Goal: Feedback & Contribution: Contribute content

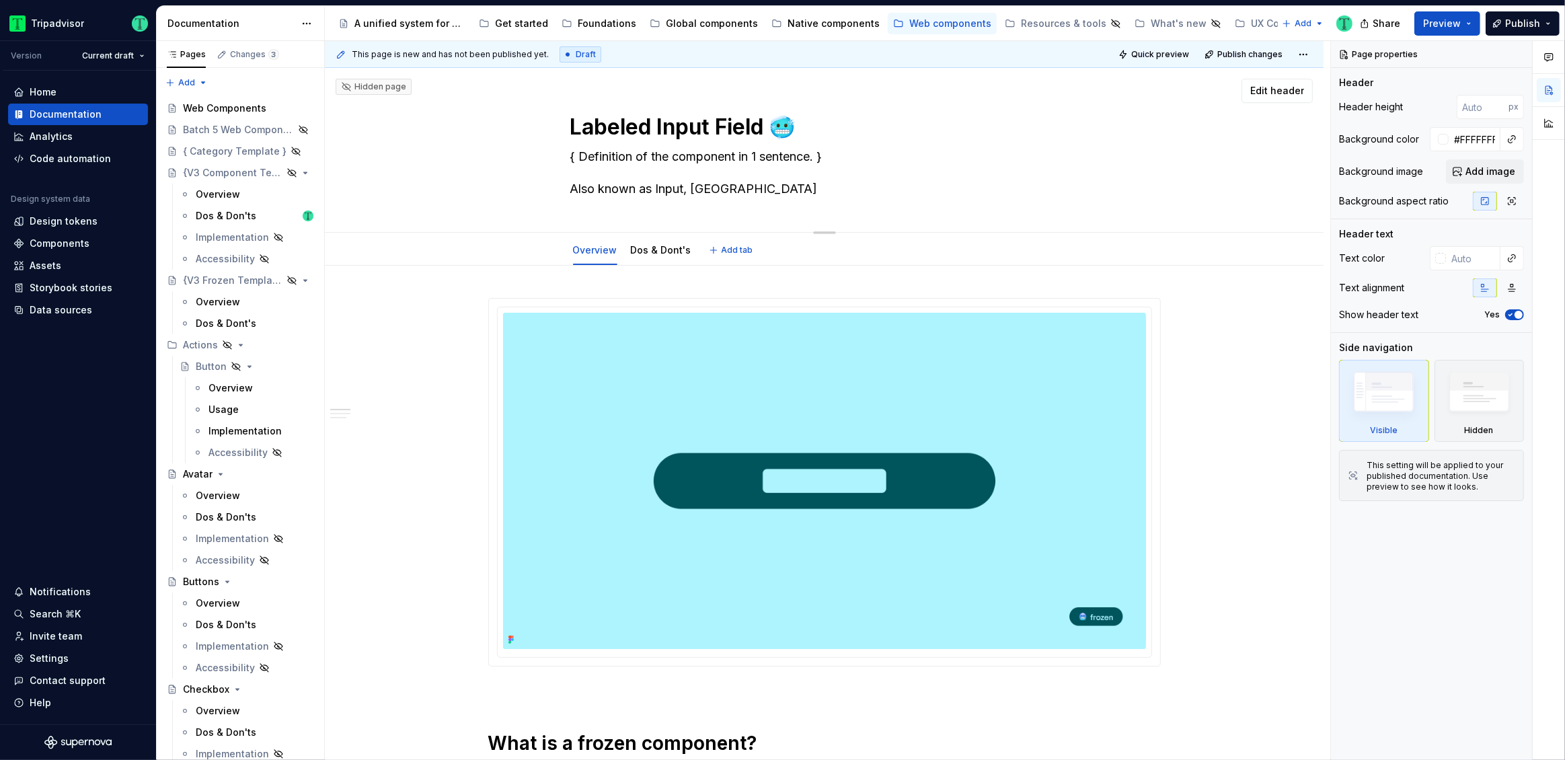
click at [641, 157] on textarea "{ Definition of the component in 1 sentence. } Also known as Input, [GEOGRAPHIC…" at bounding box center [821, 173] width 508 height 54
paste textarea "An input field with an in-field label."
type textarea "*"
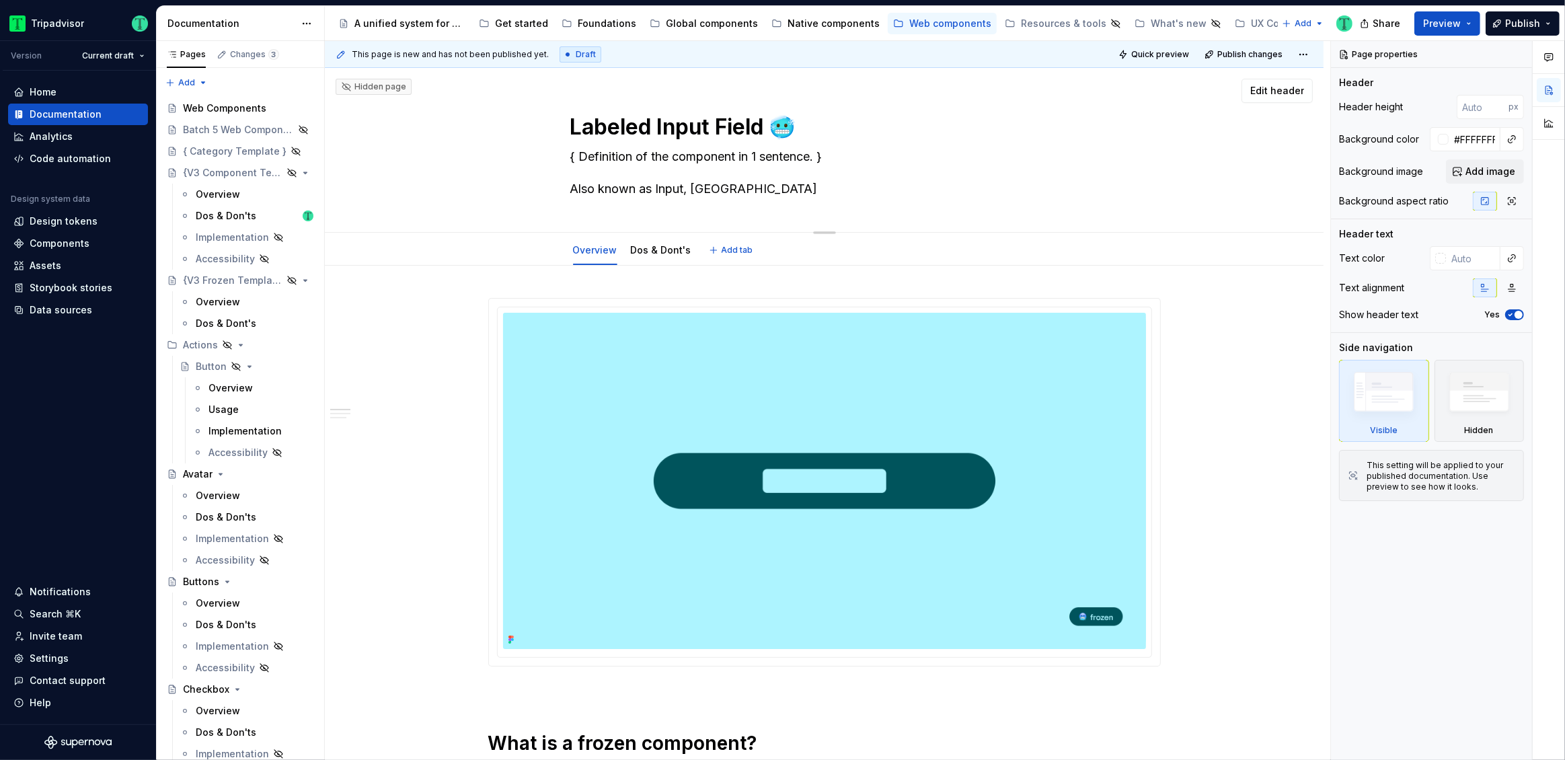
type textarea "An input field with an in-field label. Also known as Input, Input Field"
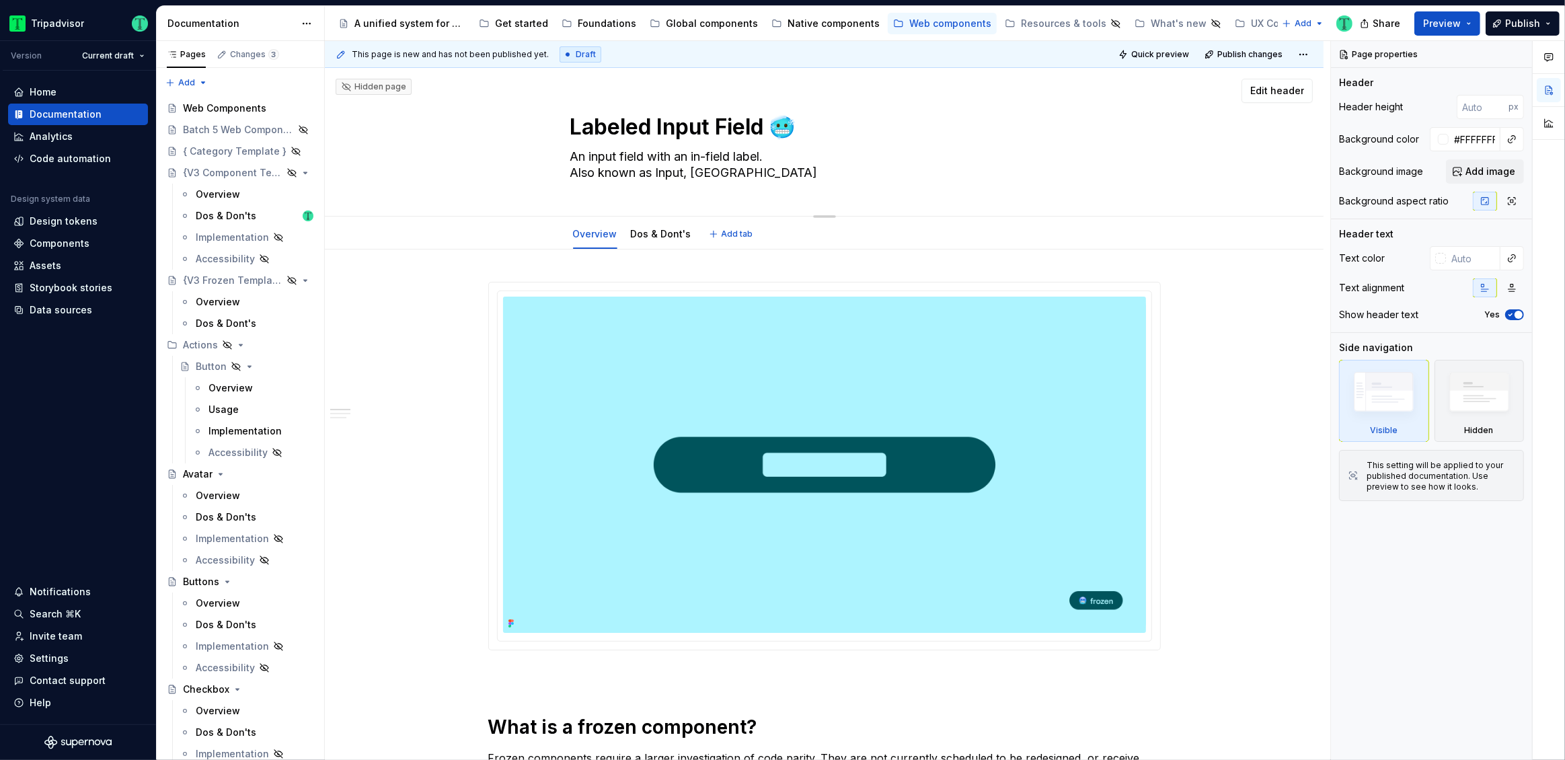
type textarea "*"
type textarea "An input field with an in-field label. Also known as Input, Input Field"
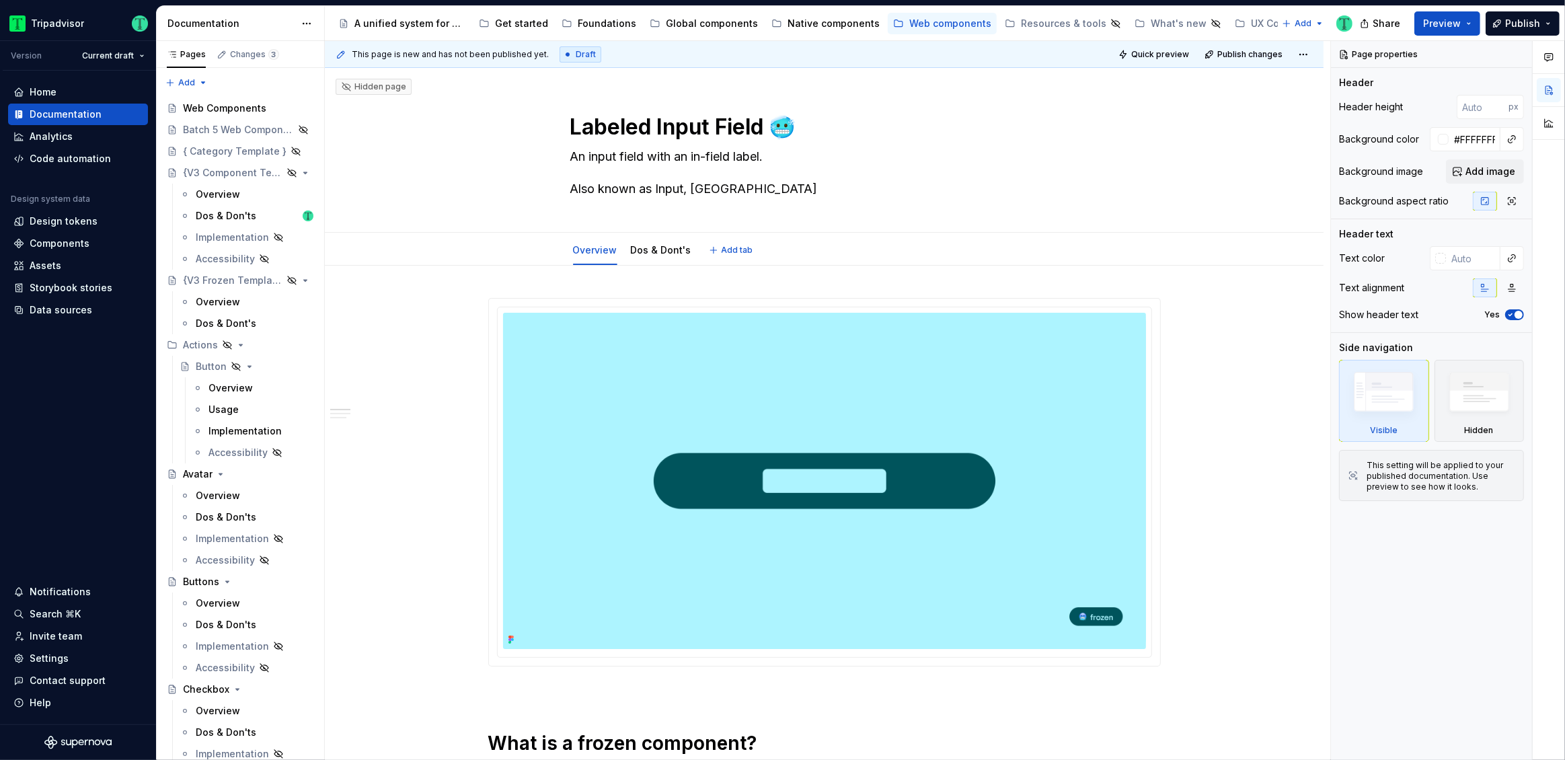
type textarea "*"
type textarea "An input field with an in-field label. Also known as Input, Input Field"
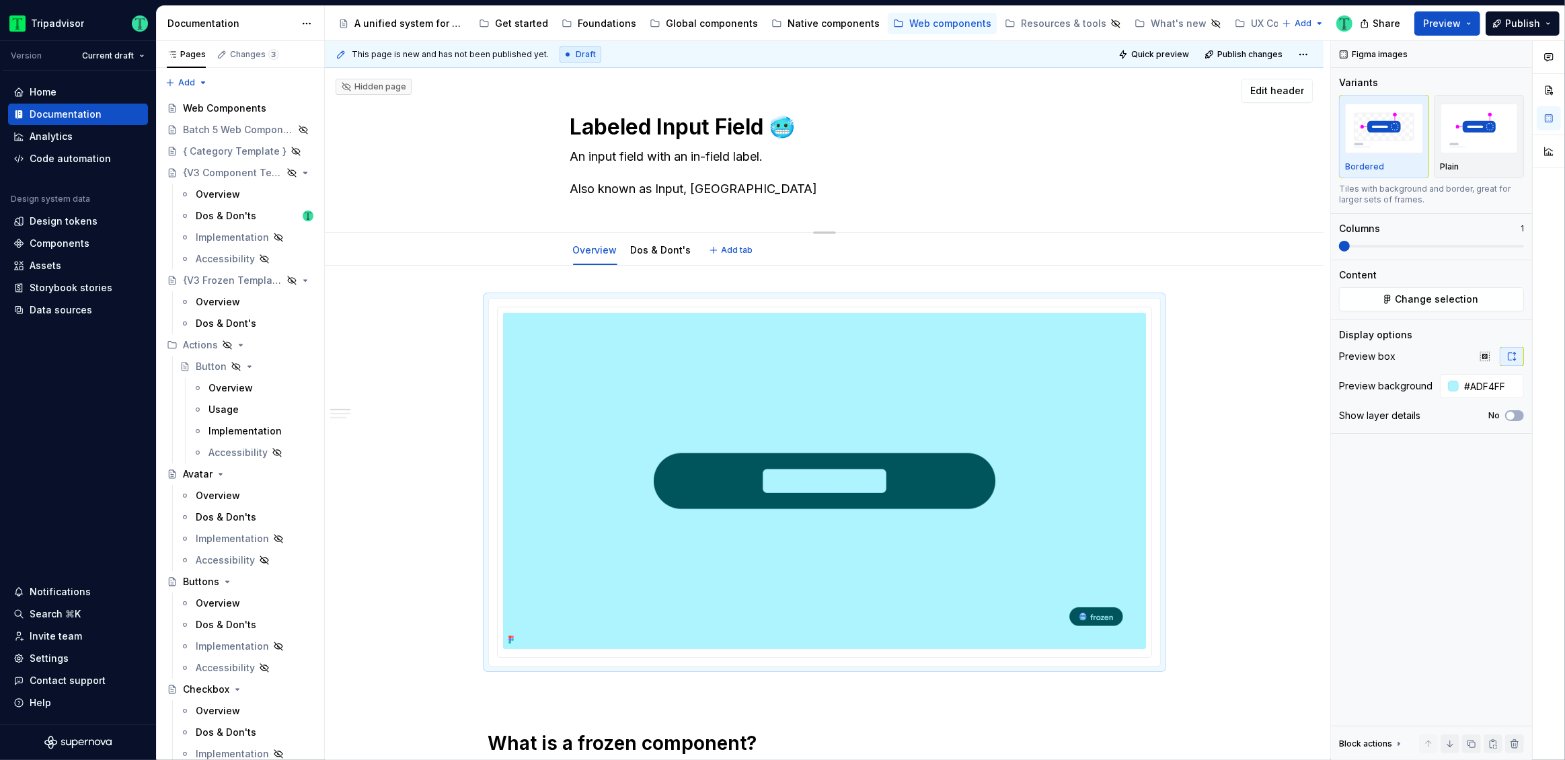
click at [719, 156] on textarea "An input field with an in-field label. Also known as Input, Input Field" at bounding box center [821, 173] width 508 height 54
click at [727, 157] on textarea "An input field with an in-field label. Also known as Input, Input Field" at bounding box center [821, 173] width 508 height 54
click at [773, 159] on textarea "An input field with an in-field label. Also known as Input, Input Field" at bounding box center [821, 173] width 508 height 54
paste textarea "Multi Input Fields allow users to enter the number of guests, specify the numbe…"
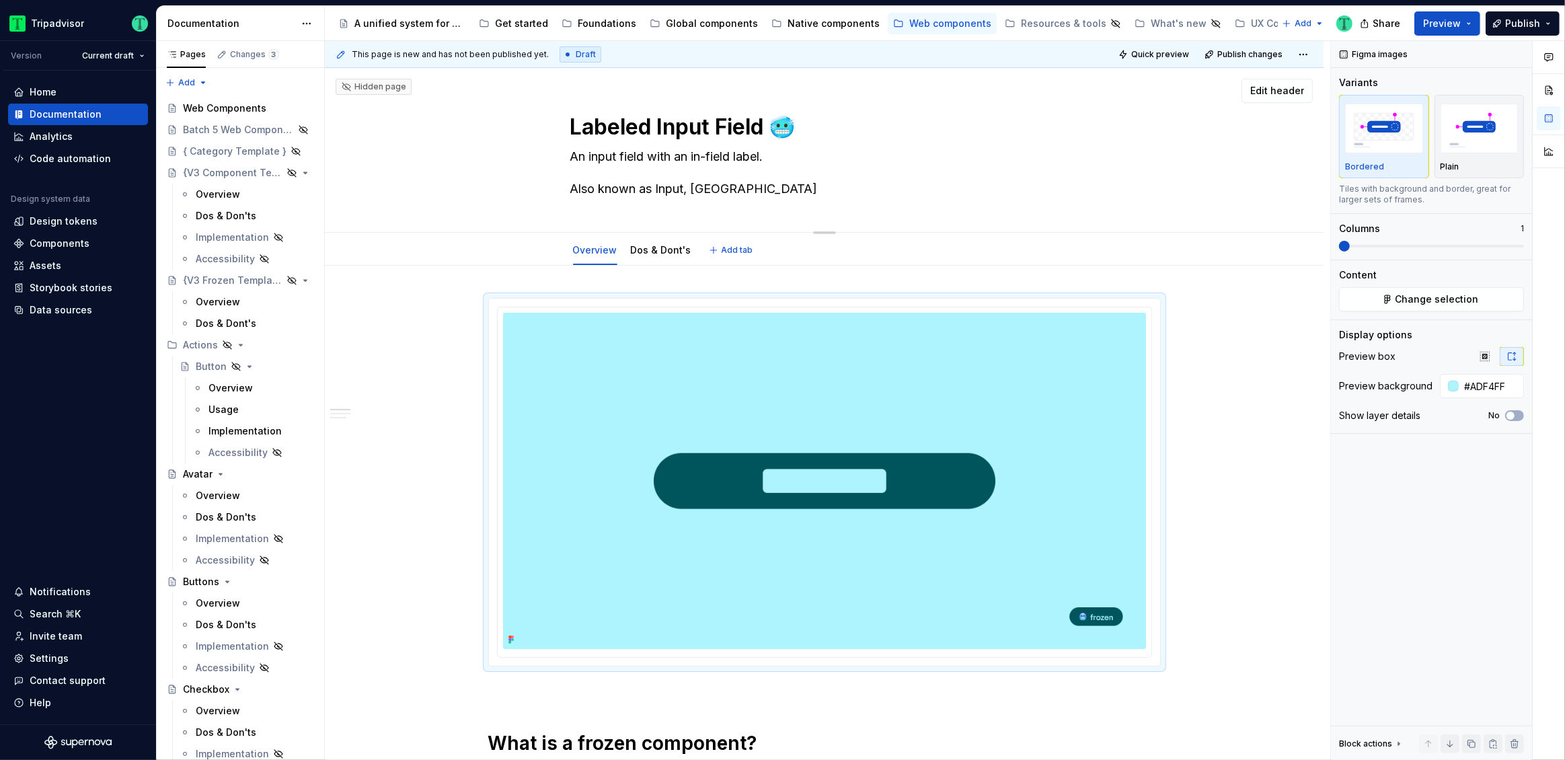
type textarea "*"
type textarea "An input field with an in-field label.Multi Input Fields allow users to enter t…"
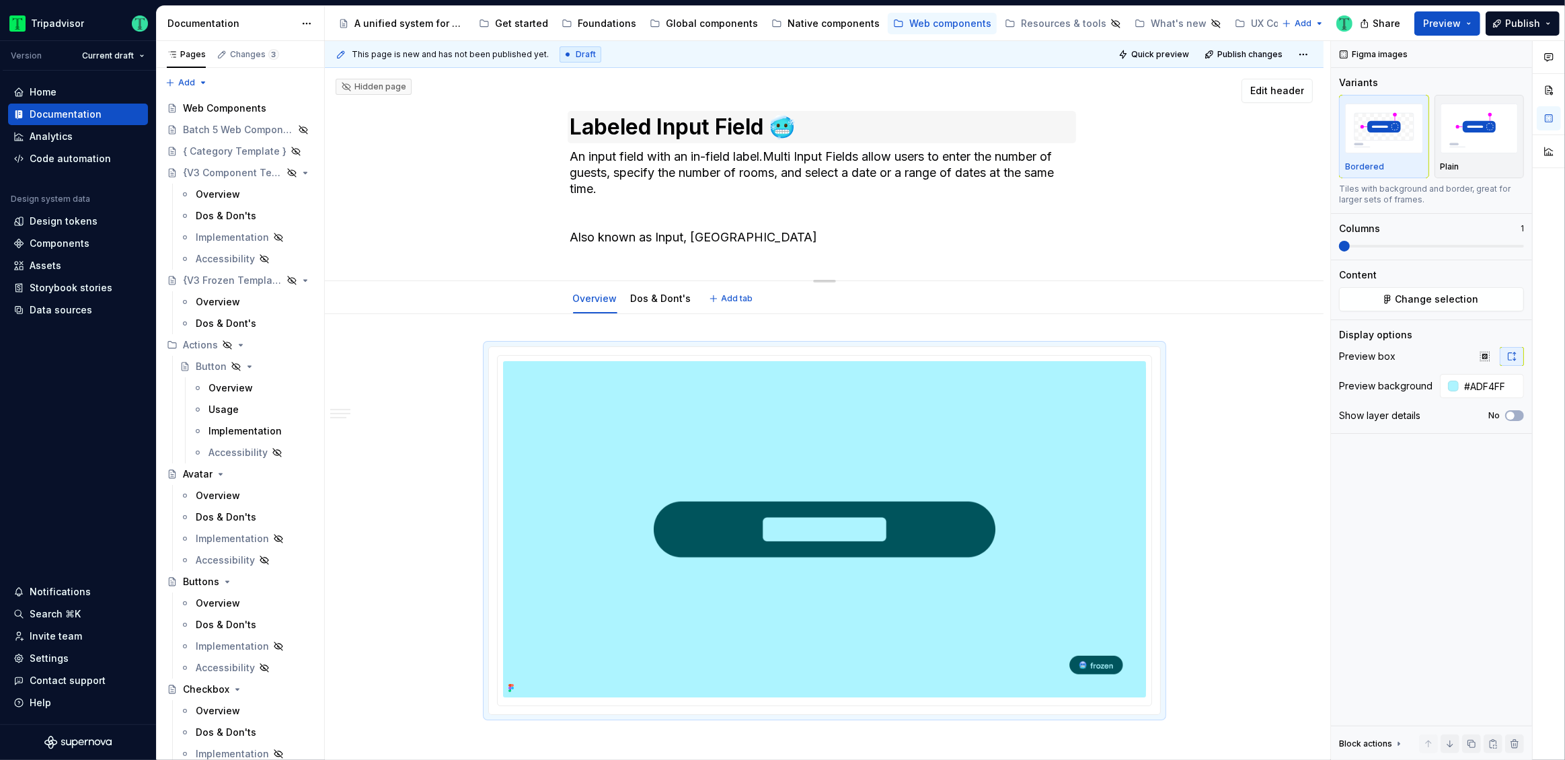
type textarea "*"
type textarea "An input field with an in-field label.Multi Input Fields allow users to enter t…"
drag, startPoint x: 569, startPoint y: 124, endPoint x: 766, endPoint y: 127, distance: 196.4
click at [766, 127] on textarea "Labeled Input Field 🥶" at bounding box center [821, 127] width 508 height 32
drag, startPoint x: 771, startPoint y: 151, endPoint x: 855, endPoint y: 157, distance: 84.2
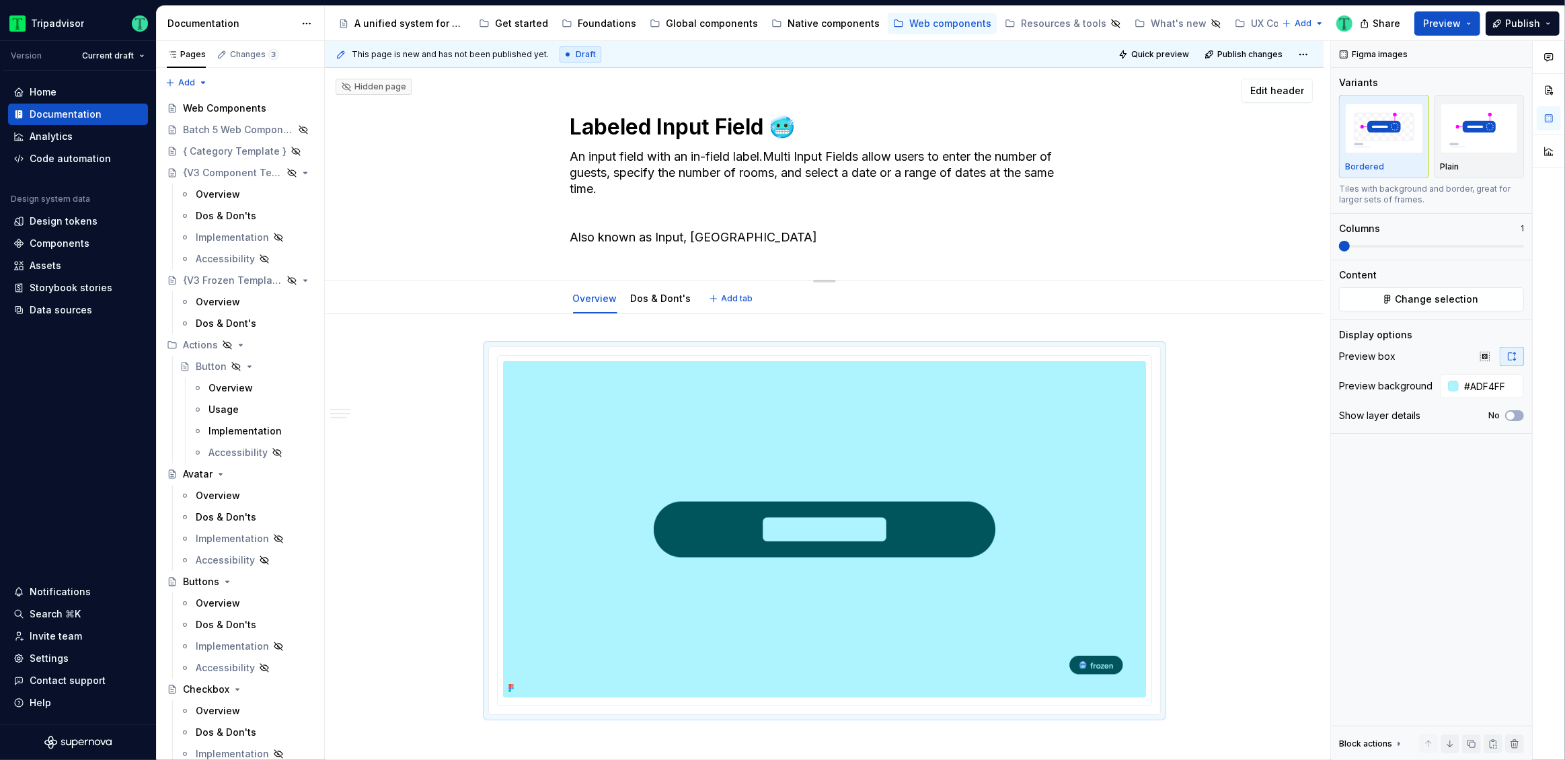
click at [855, 157] on textarea "An input field with an in-field label.Multi Input Fields allow users to enter t…" at bounding box center [821, 197] width 508 height 102
drag, startPoint x: 866, startPoint y: 159, endPoint x: 578, endPoint y: 159, distance: 287.8
click at [578, 159] on textarea "An input field with an in-field label.Multi Input Fields allow users to enter t…" at bounding box center [821, 197] width 508 height 102
type textarea "*"
type textarea "A allow users to enter the number of guests, specify the number of rooms, and s…"
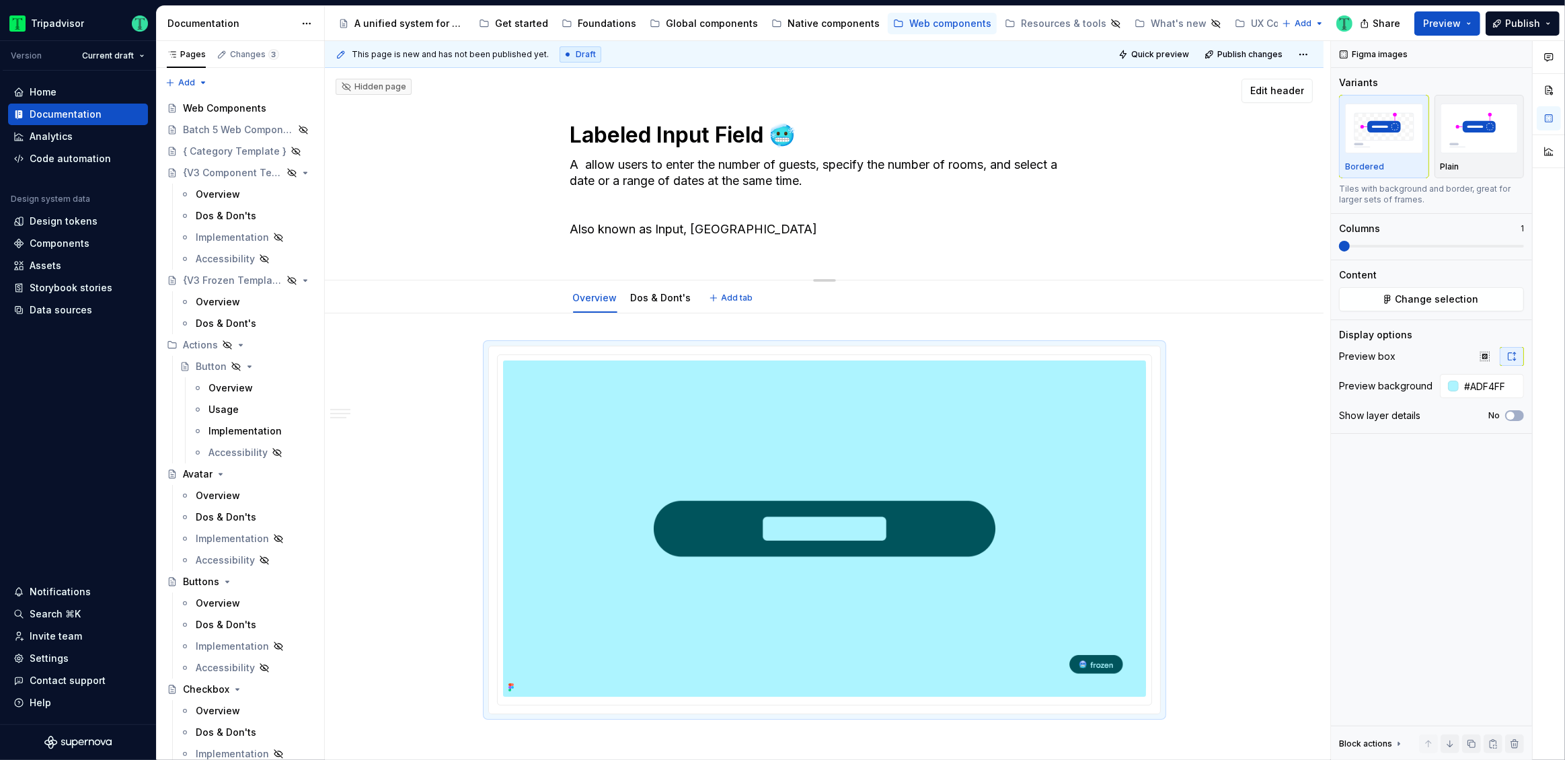
paste textarea "Labeled Input Field"
type textarea "*"
type textarea "A Labeled Input Field allow users to enter the number of guests, specify the nu…"
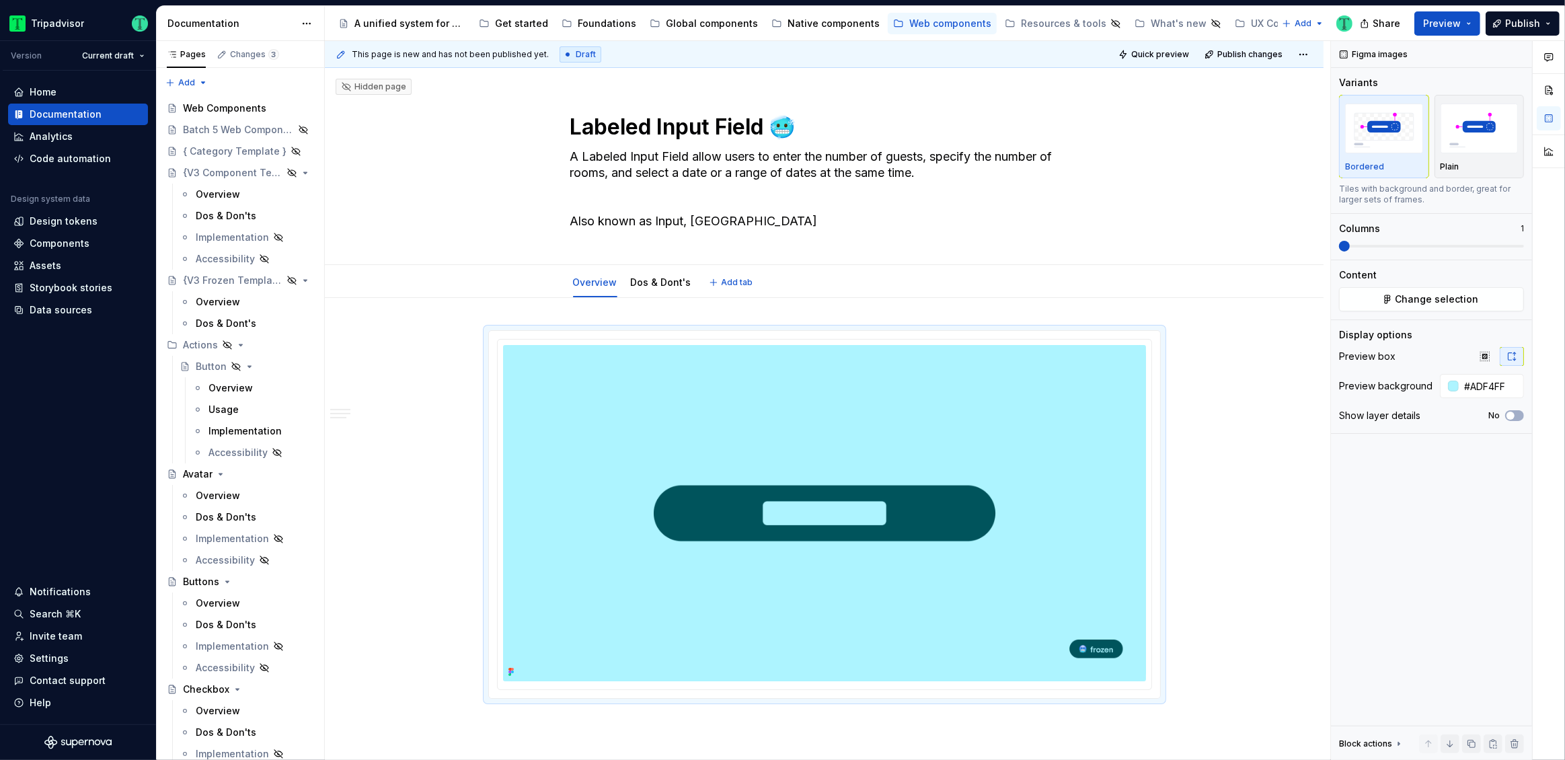
type textarea "*"
type textarea "A Labeled Input Field allow users to enter the number of guests, specify the nu…"
click at [822, 178] on textarea "A Labeled Input Field allow users to enter the number of guests, specify the nu…" at bounding box center [821, 189] width 508 height 86
click at [787, 159] on textarea "A Labeled Input Field allow users to enter the number of guests, specify the nu…" at bounding box center [821, 189] width 508 height 86
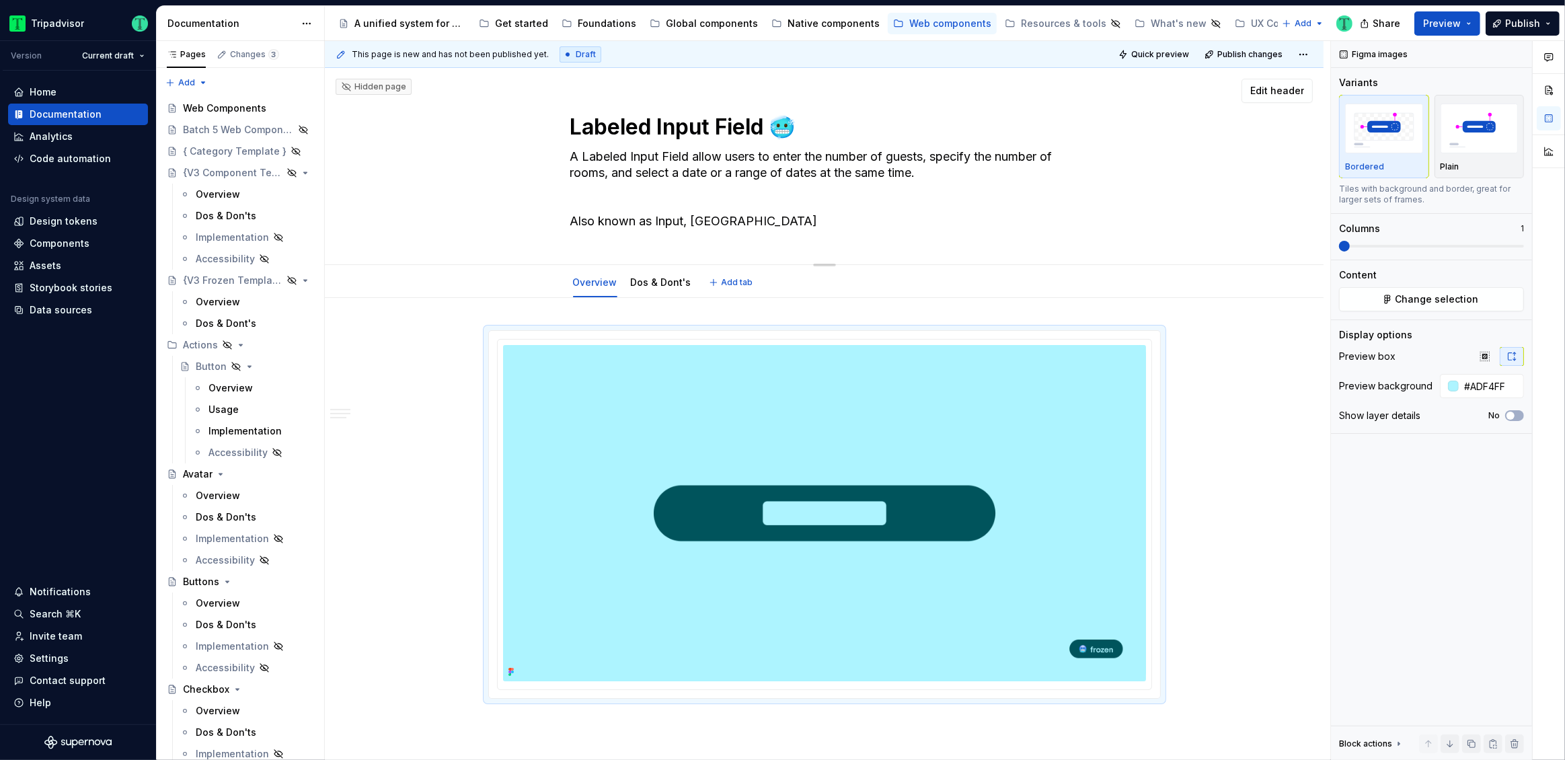
type textarea "*"
type textarea "A Labeled Input Field allow users to enter v. Also known as Input, Input Field"
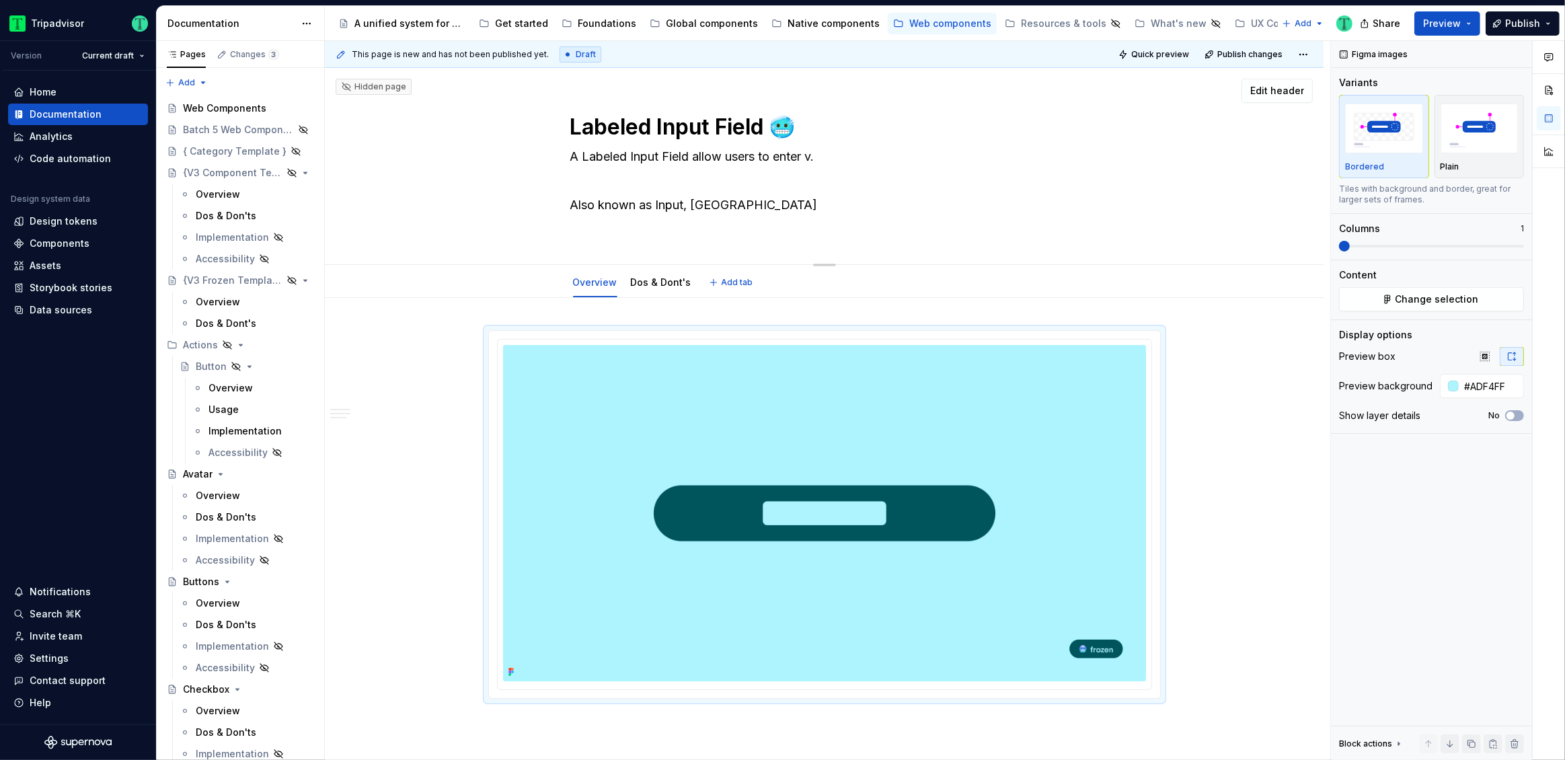
type textarea "*"
type textarea "A Labeled Input Field allow users to enter va. Also known as Input, Input Field"
type textarea "*"
type textarea "A Labeled Input Field allow users to enter val. Also known as Input, Input Field"
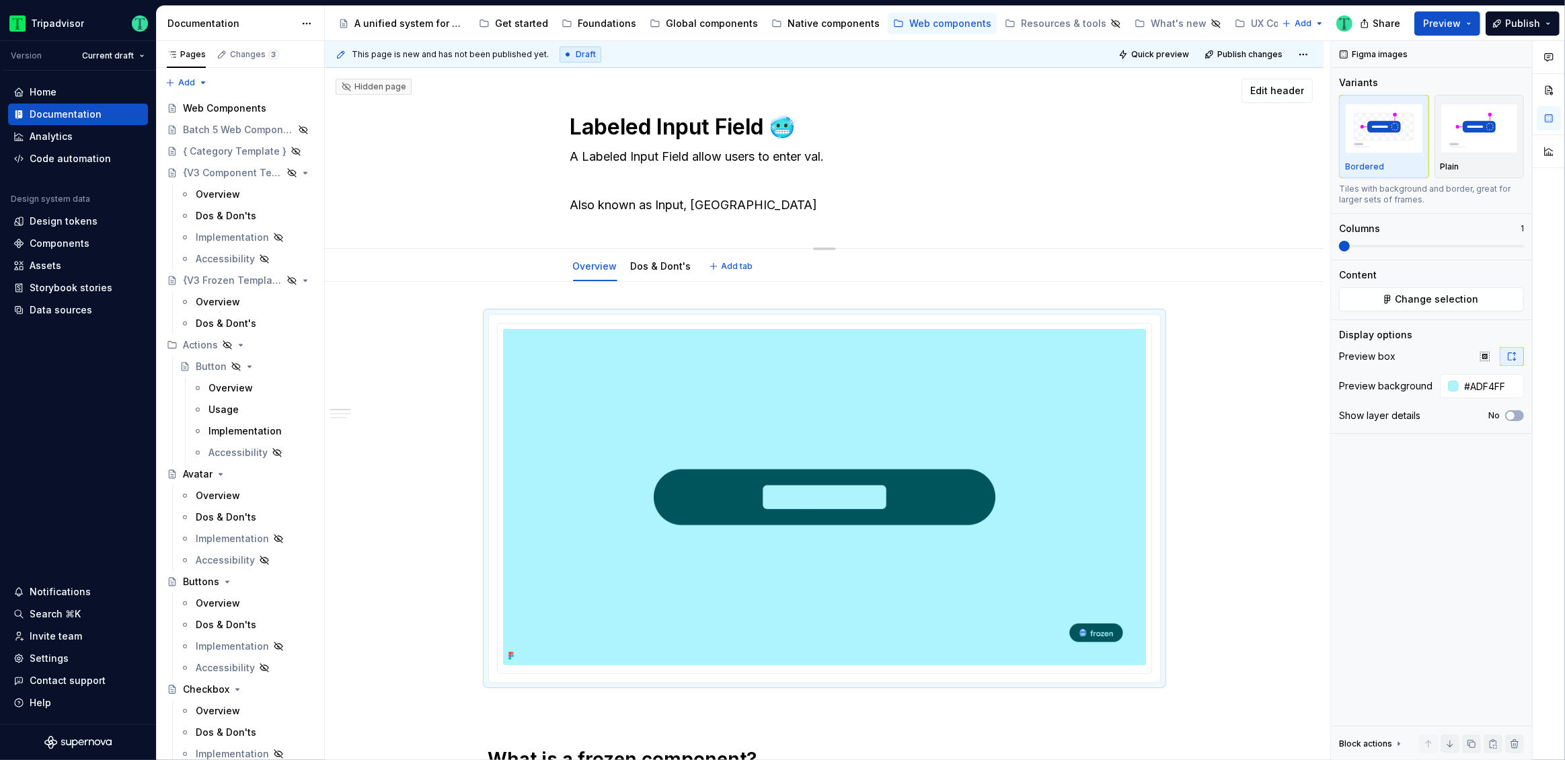
type textarea "*"
type textarea "A Labeled Input Field allow users to enter valu. Also known as Input, Input Fie…"
type textarea "*"
type textarea "A Labeled Input Field allow users to enter value. Also known as Input, Input Fi…"
type textarea "*"
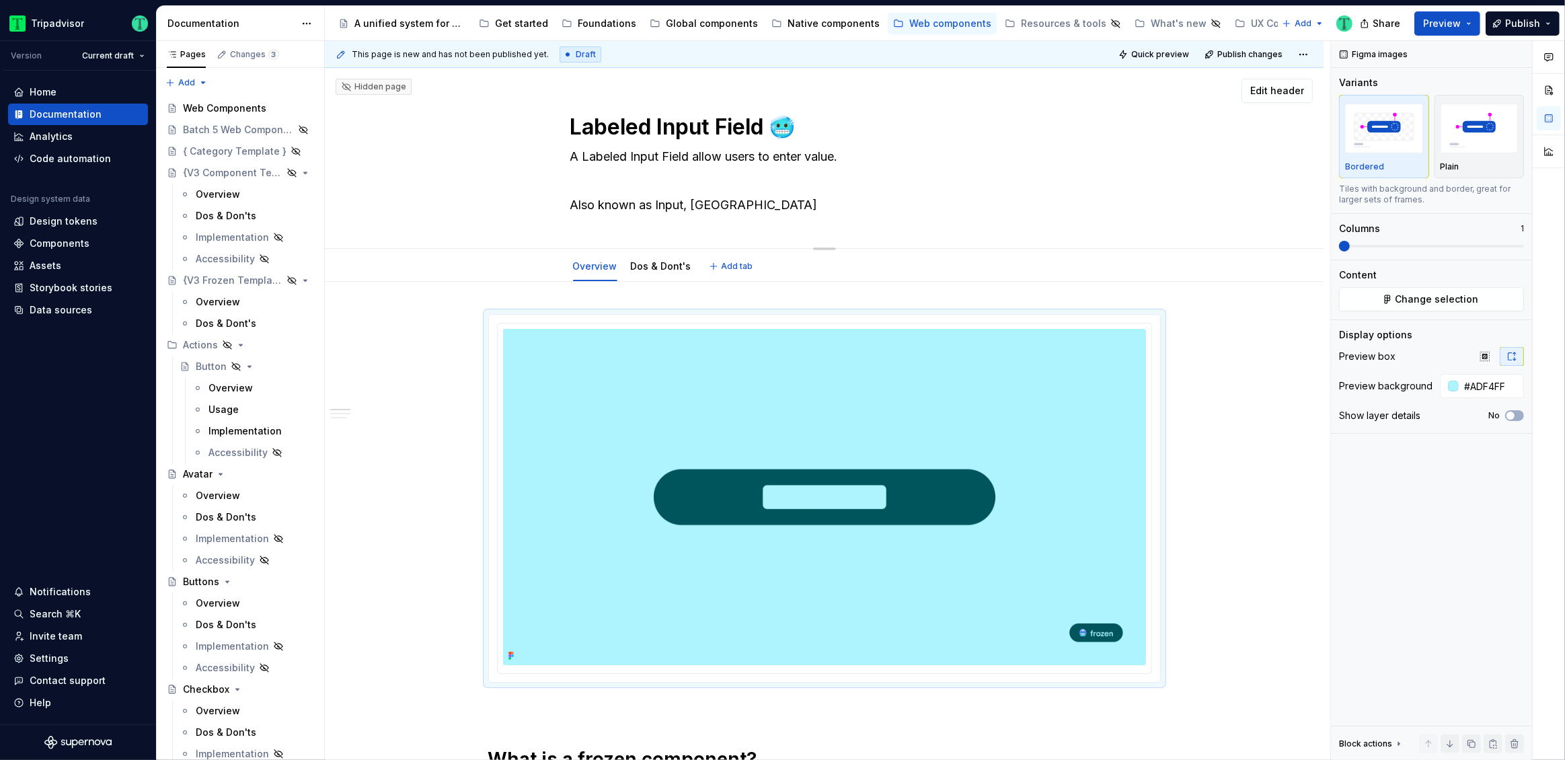
type textarea "A Labeled Input Field allow users to enter values. Also known as Input, Input F…"
type textarea "*"
type textarea "A Labeled Input Field allow users to enter values . Also known as Input, Input …"
type textarea "*"
type textarea "A Labeled Input Field tallow users to enter values . Also known as Input, Input…"
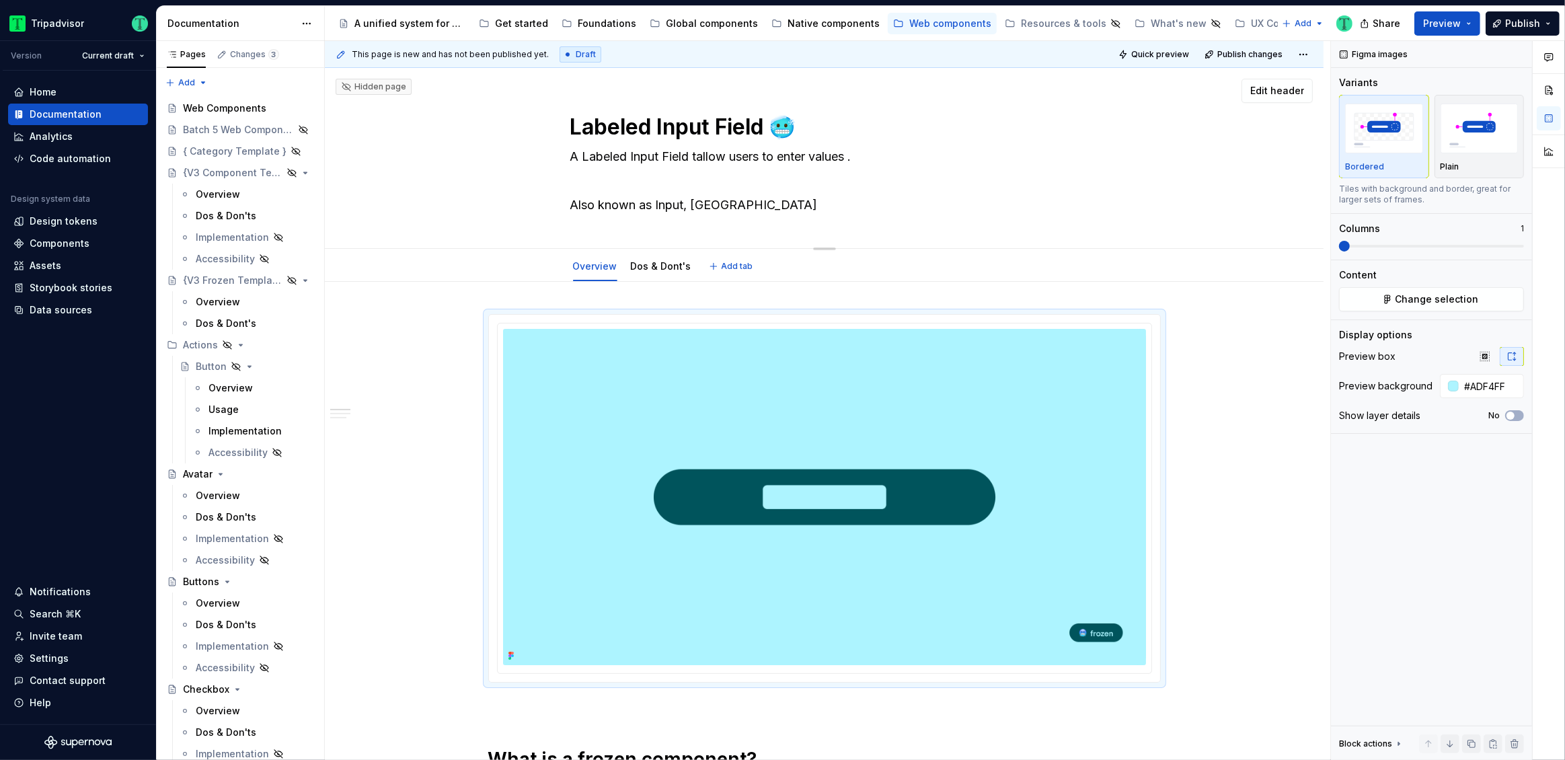
type textarea "*"
type textarea "A Labeled Input Field trallow users to enter values . Also known as Input, Inpu…"
type textarea "*"
type textarea "A Labeled Input Field triallow users to enter values . Also known as Input, Inp…"
type textarea "*"
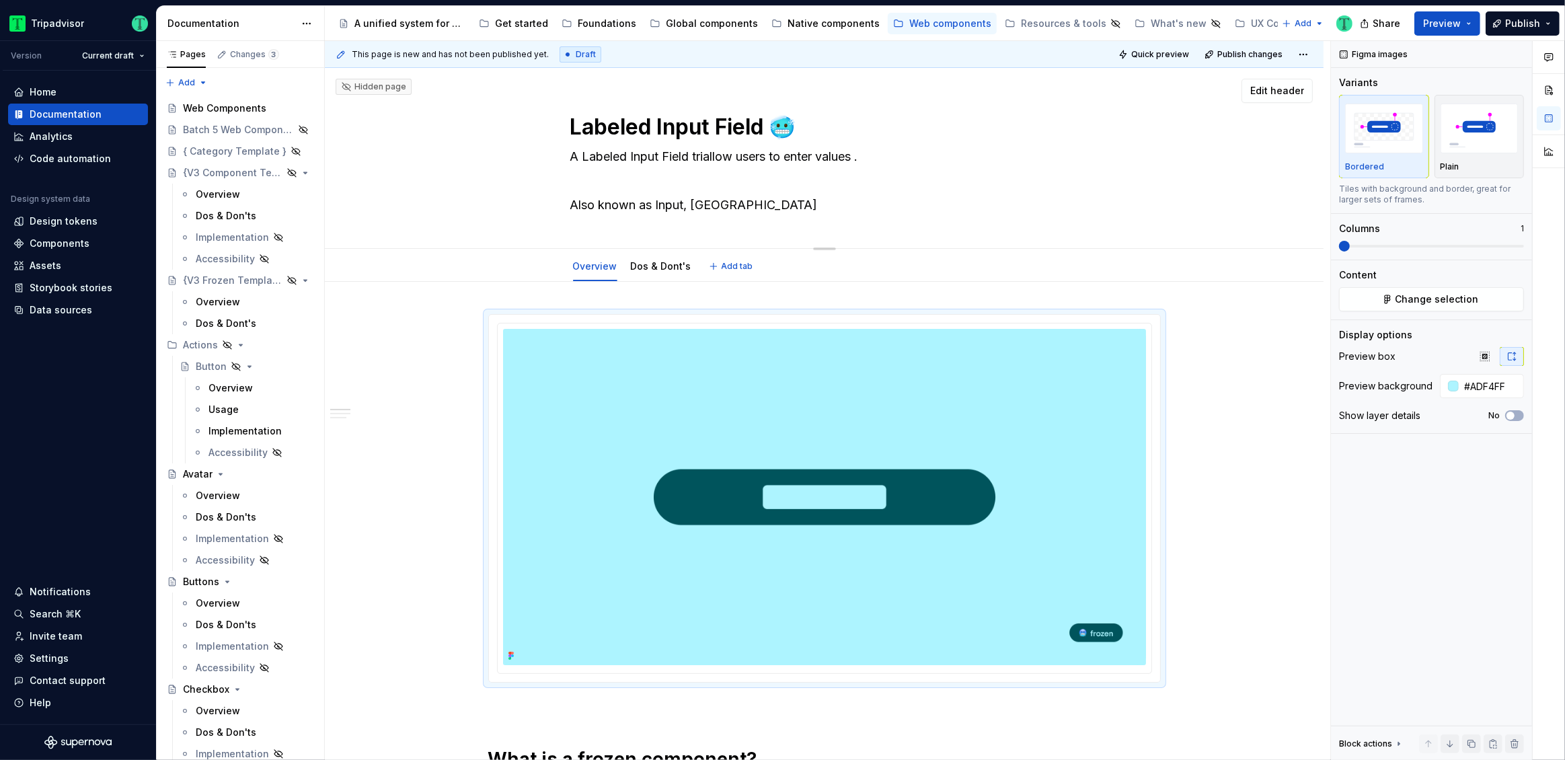
type textarea "A Labeled Input Field trigallow users to enter values . Also known as Input, In…"
type textarea "*"
type textarea "A Labeled Input Field triggallow users to enter values . Also known as Input, I…"
type textarea "*"
type textarea "A Labeled Input Field triggeallow users to enter values . Also known as Input, …"
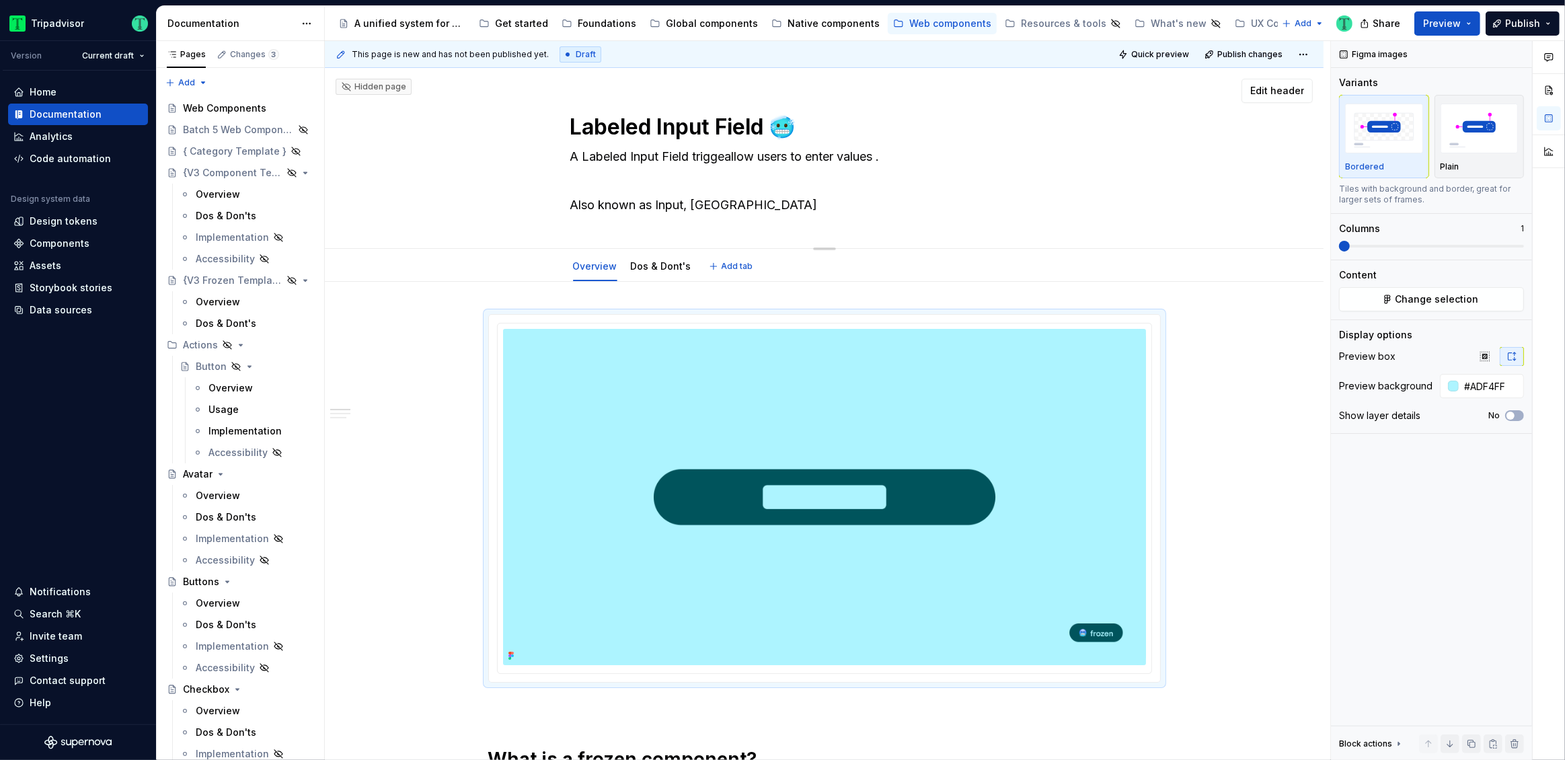
type textarea "*"
type textarea "A Labeled Input Field triggerallow users to enter values . Also known as Input,…"
type textarea "*"
type textarea "A Labeled Input Field triggersallow users to enter values . Also known as Input…"
type textarea "*"
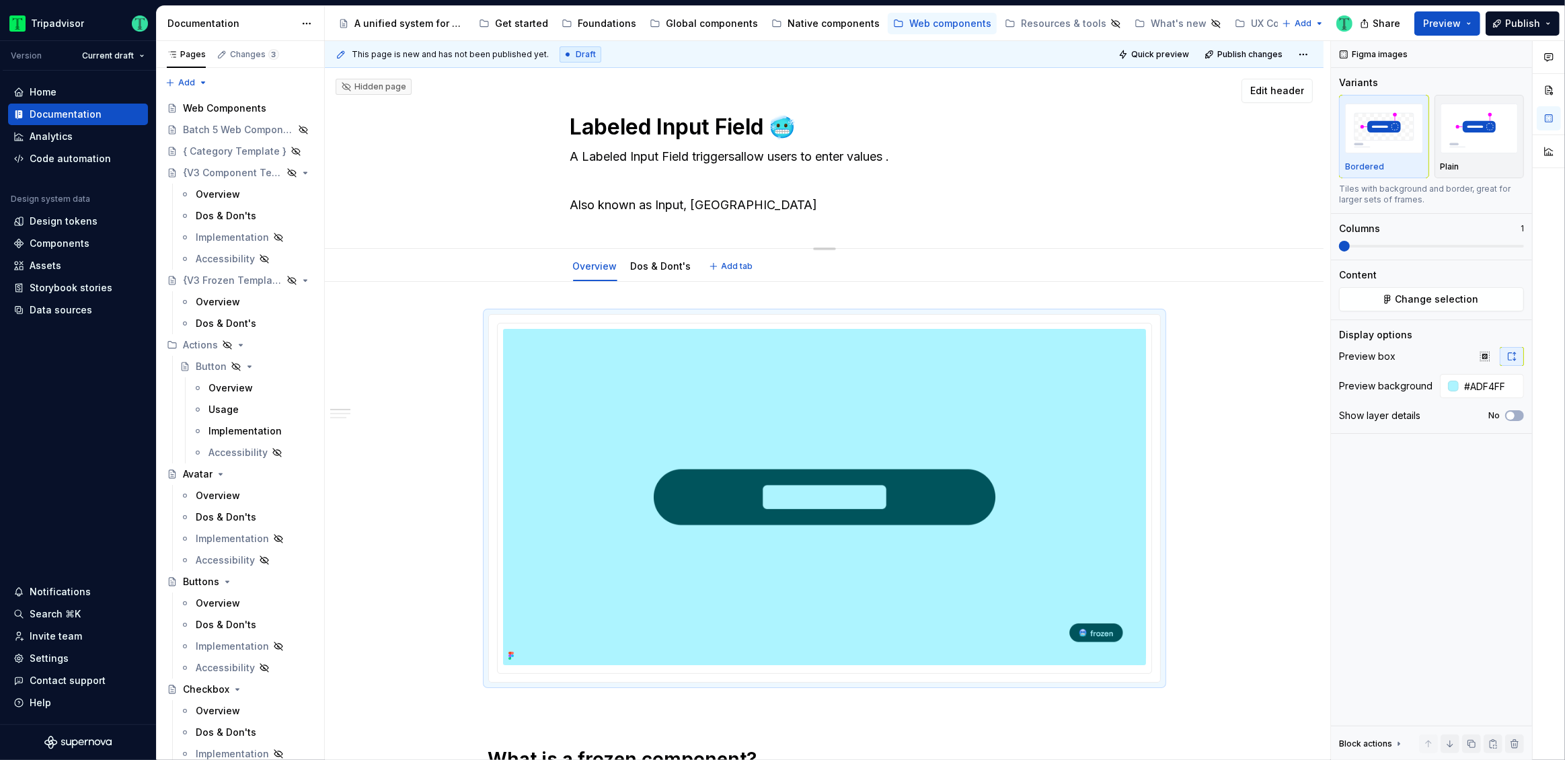
type textarea "A Labeled Input Field triggersaallow users to enter values . Also known as Inpu…"
type textarea "*"
type textarea "A Labeled Input Field triggersa allow users to enter values . Also known as Inp…"
type textarea "*"
type textarea "A Labeled Input Field triggersaallow users to enter values . Also known as Inpu…"
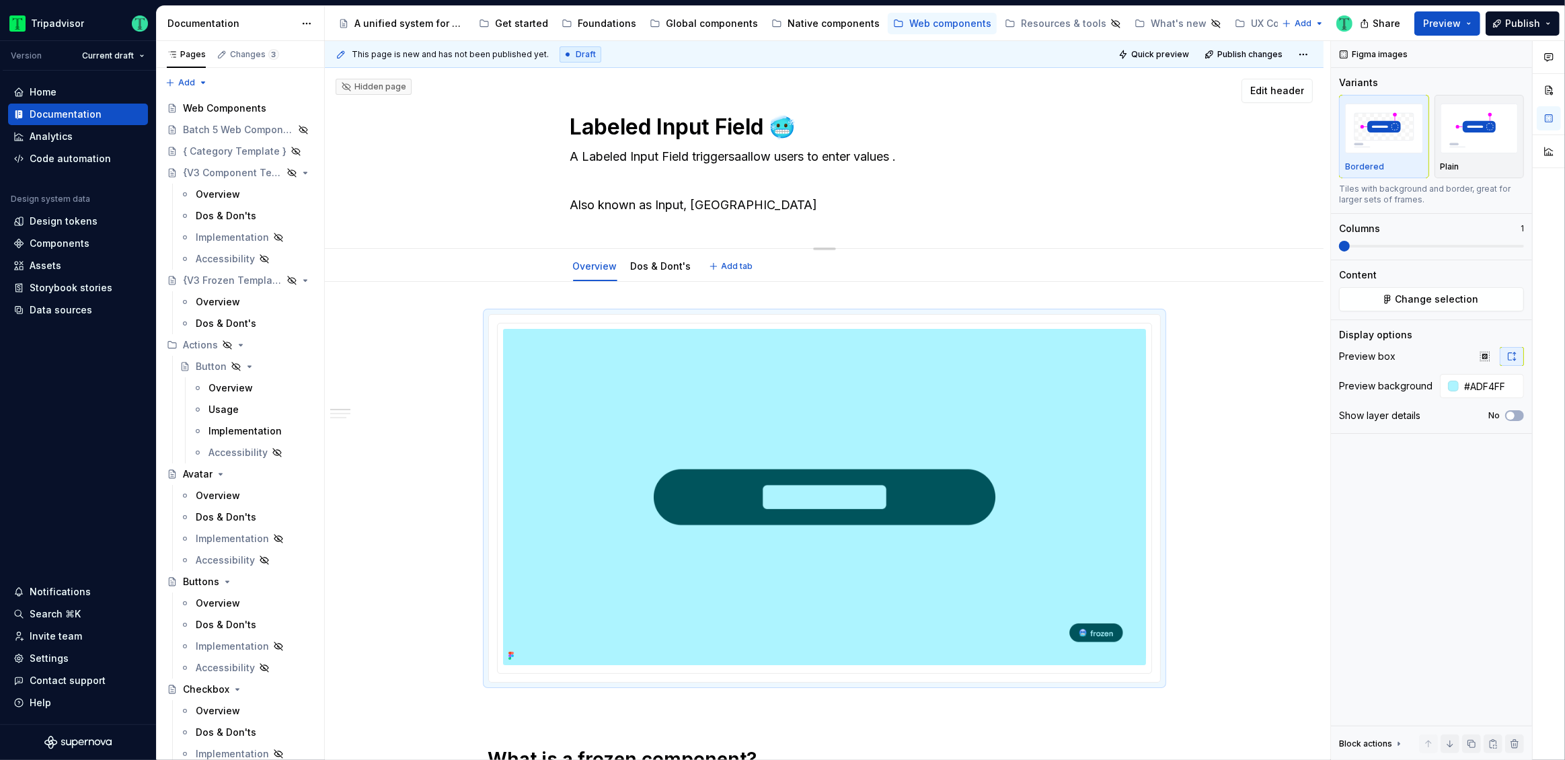
type textarea "*"
type textarea "A Labeled Input Field triggersallow users to enter values . Also known as Input…"
type textarea "*"
type textarea "A Labeled Input Field triggers allow users to enter values . Also known as Inpu…"
type textarea "*"
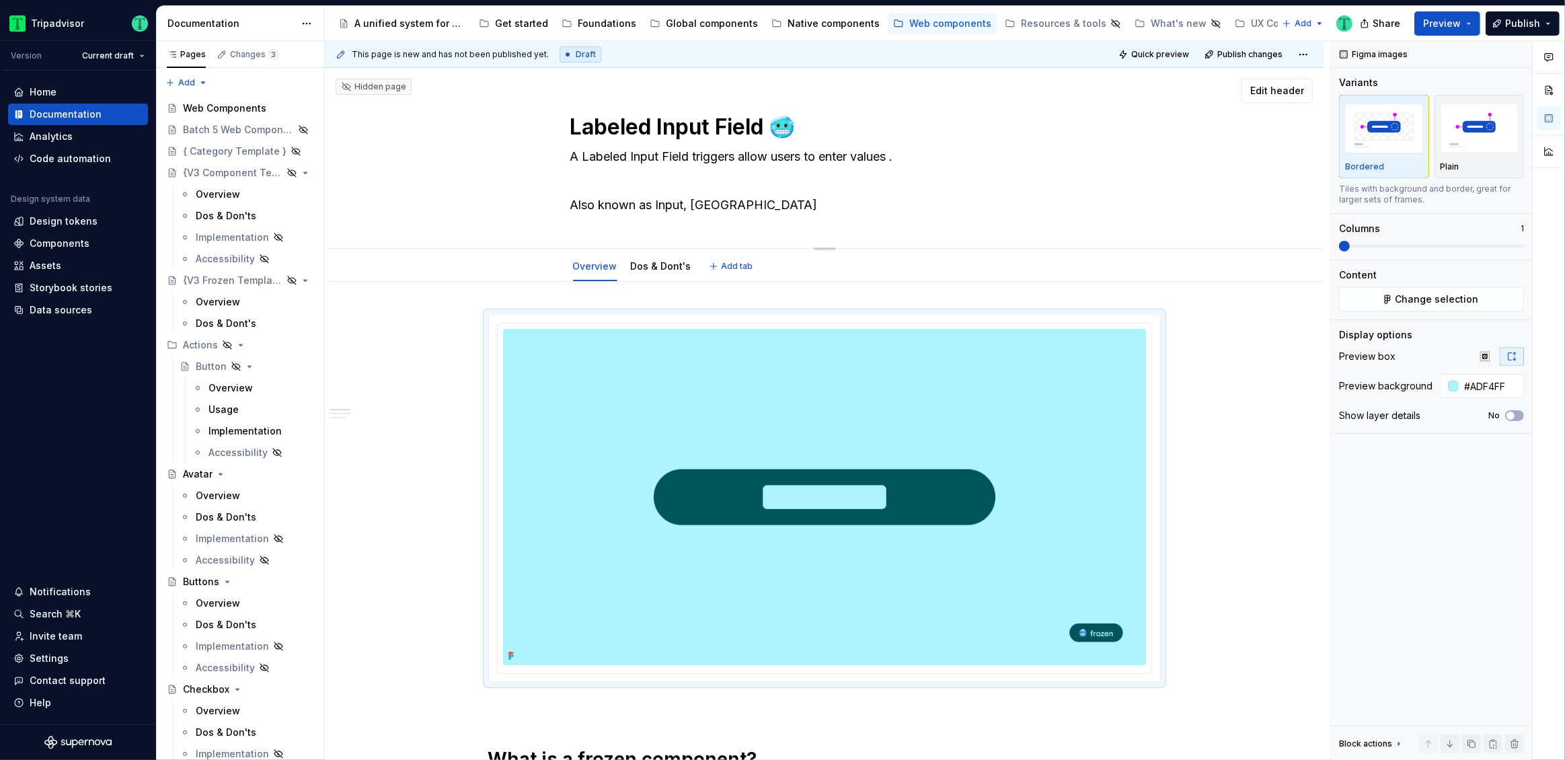
type textarea "A Labeled Input Field triggers aallow users to enter values . Also known as Inp…"
type textarea "*"
type textarea "A Labeled Input Field triggers a allow users to enter values . Also known as In…"
type textarea "*"
type textarea "A Labeled Input Field triggers a Dallow users to enter values . Also known as I…"
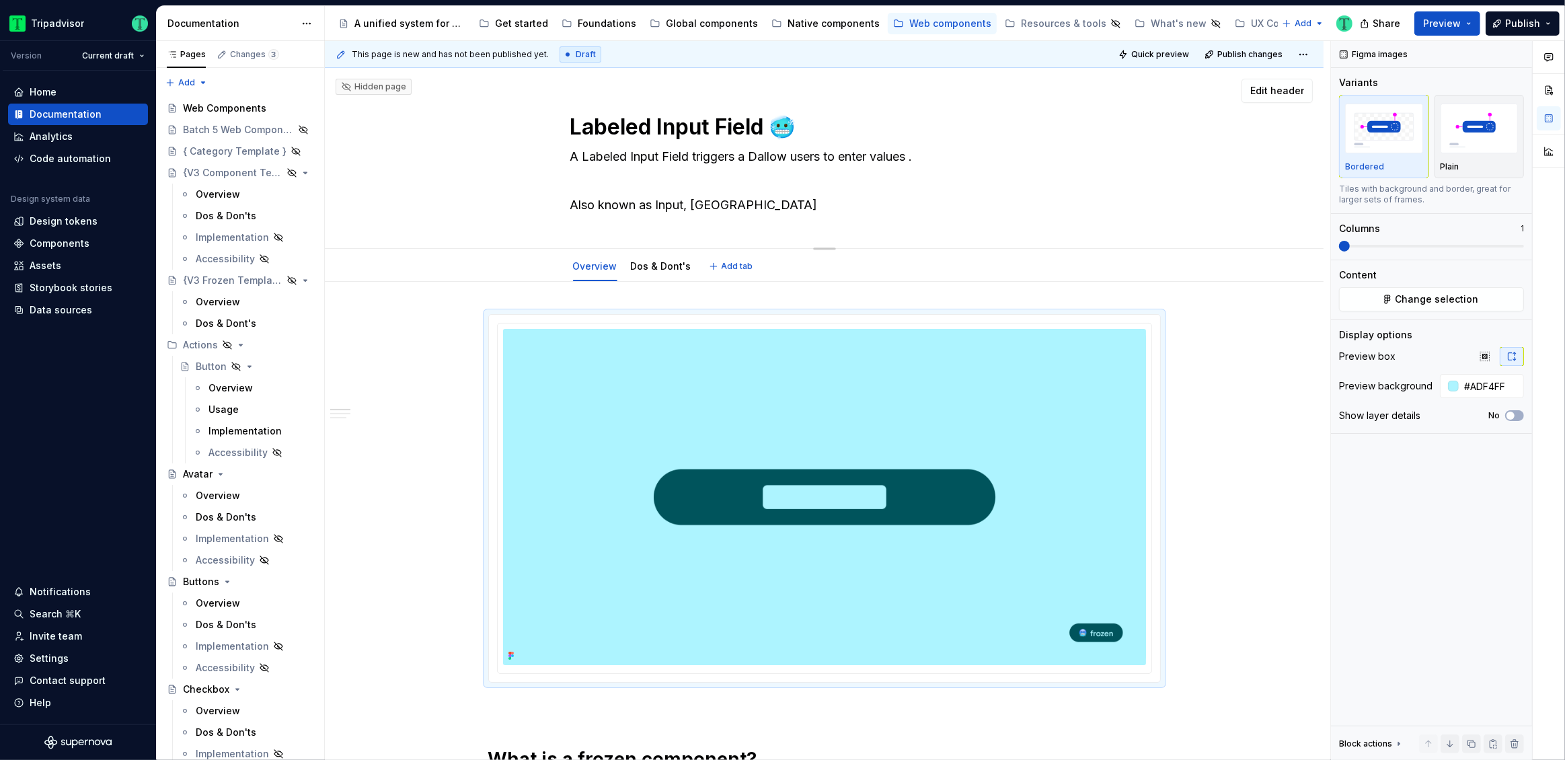
type textarea "*"
type textarea "A Labeled Input Field triggers a Dwallow users to enter values . Also known as …"
type textarea "*"
type textarea "A Labeled Input Field triggers a Dallow users to enter values . Also known as I…"
type textarea "*"
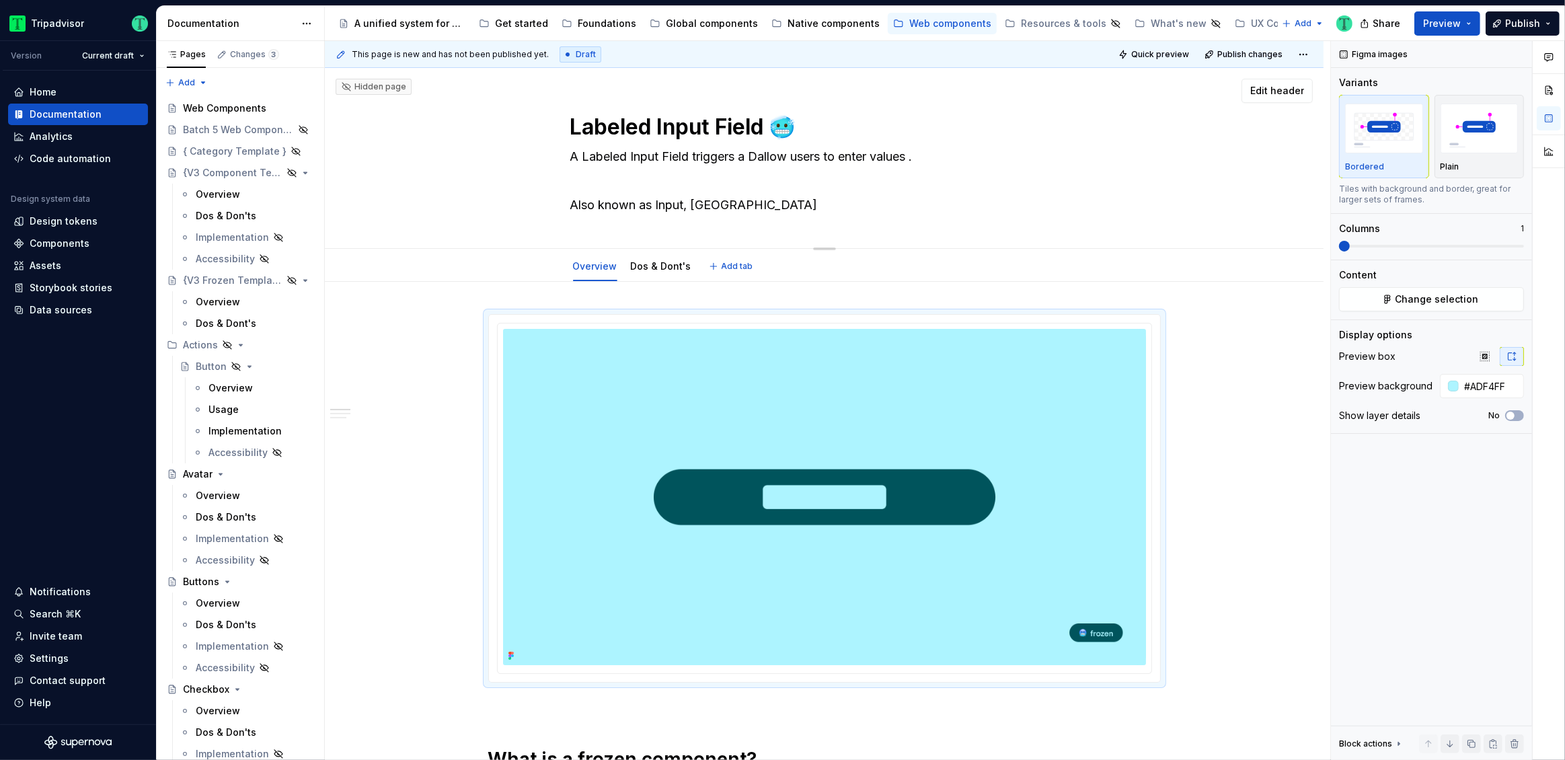
type textarea "A Labeled Input Field triggers a Deallow users to enter values . Also known as …"
type textarea "*"
type textarea "A Labeled Input Field triggers a Dallow users to enter values . Also known as I…"
type textarea "*"
type textarea "A Labeled Input Field triggers a Drallow users to enter values . Also known as …"
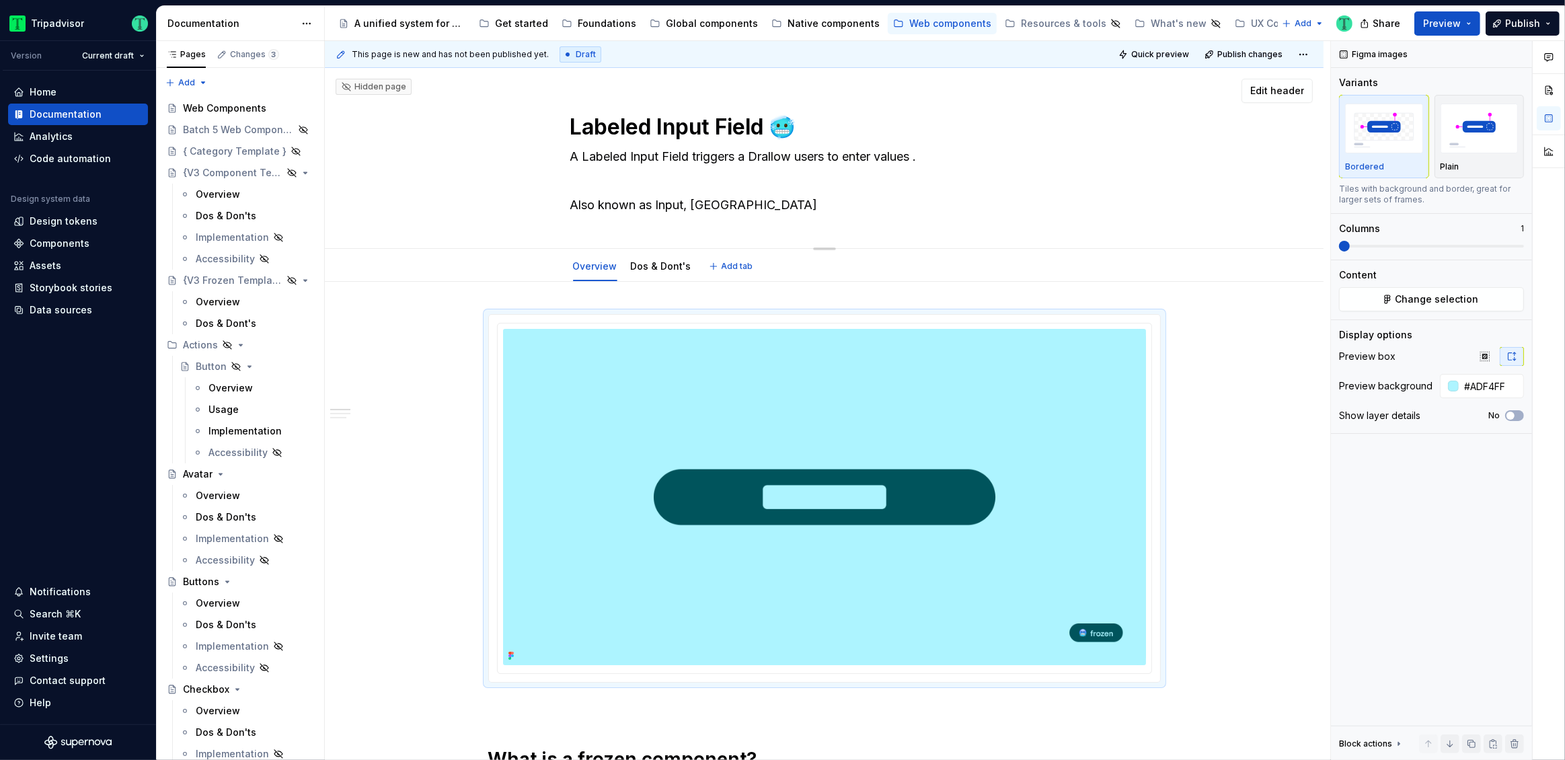
type textarea "*"
type textarea "A Labeled Input Field triggers a Droallow users to enter values . Also known as…"
type textarea "*"
type textarea "A Labeled Input Field triggers a Dropallow users to enter values . Also known a…"
type textarea "*"
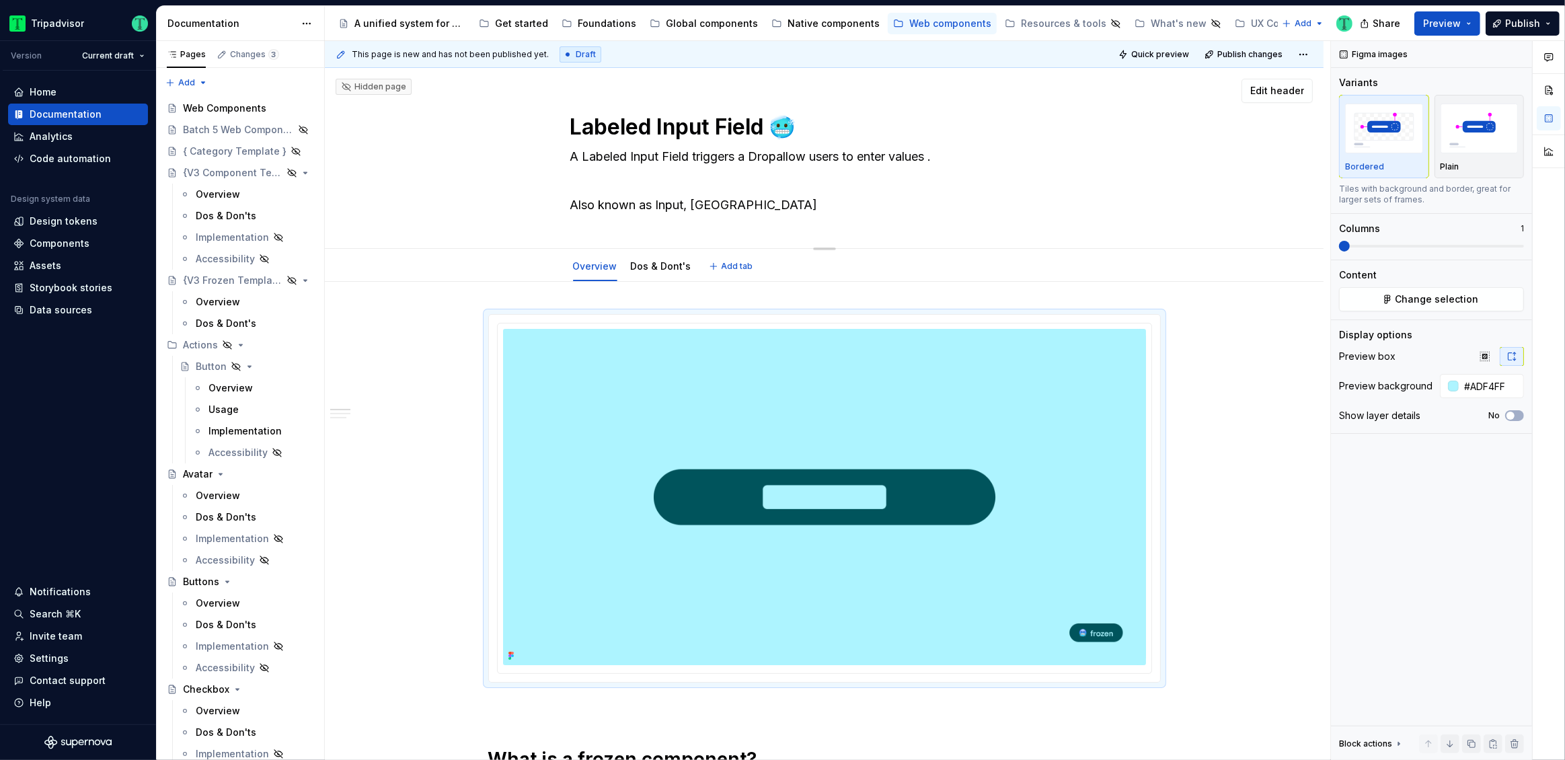
type textarea "A Labeled Input Field triggers a Dropwallow users to enter values . Also known …"
type textarea "*"
type textarea "A Labeled Input Field triggers a Dropdallow users to enter values . Also known …"
type textarea "*"
type textarea "A Labeled Input Field triggers a Dropdoallow users to enter values . Also known…"
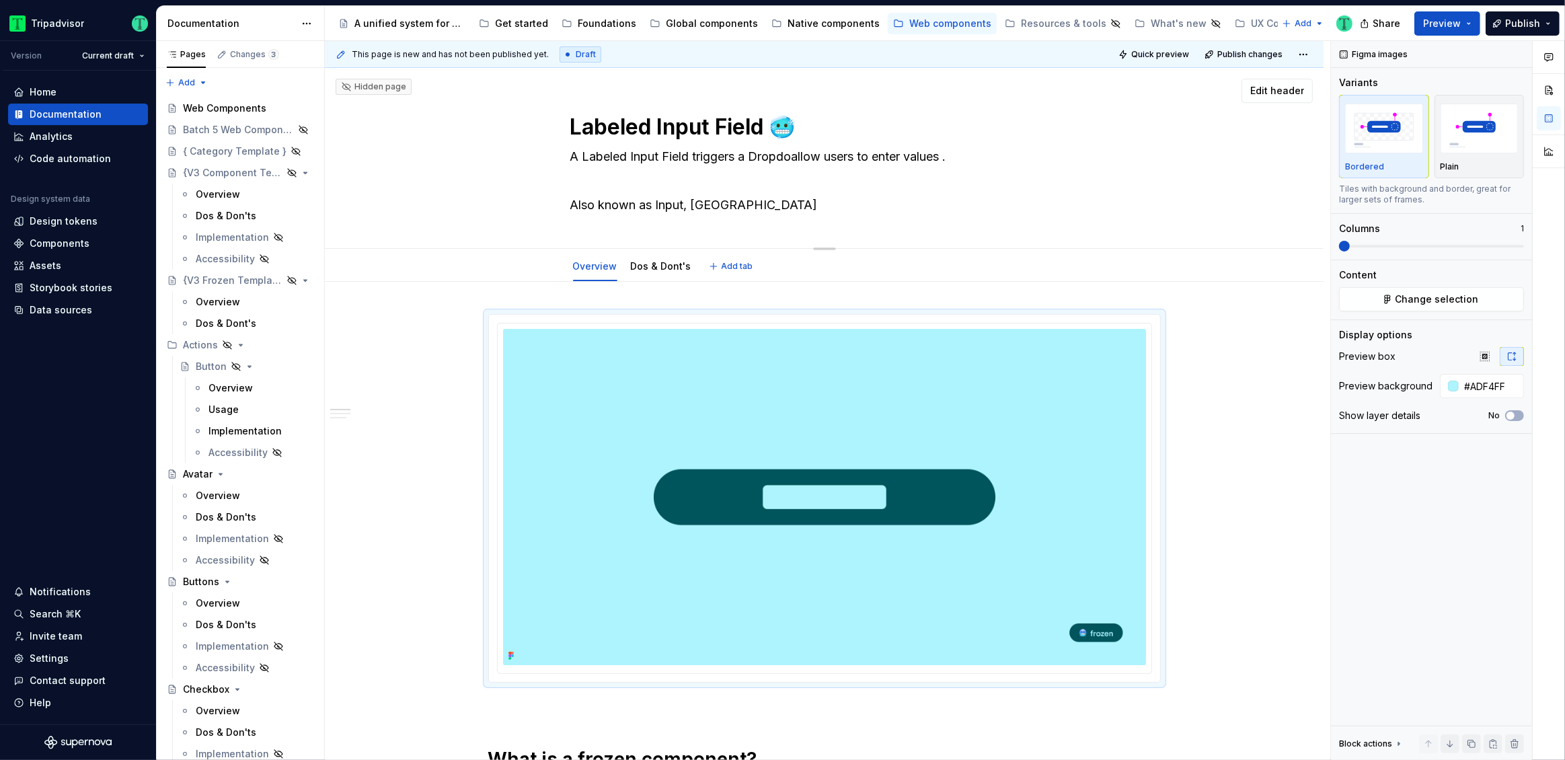
type textarea "*"
type textarea "A Labeled Input Field triggers a Dropdowallow users to enter values . Also know…"
type textarea "*"
type textarea "A Labeled Input Field triggers a Dropdownallow users to enter values . Also kno…"
type textarea "*"
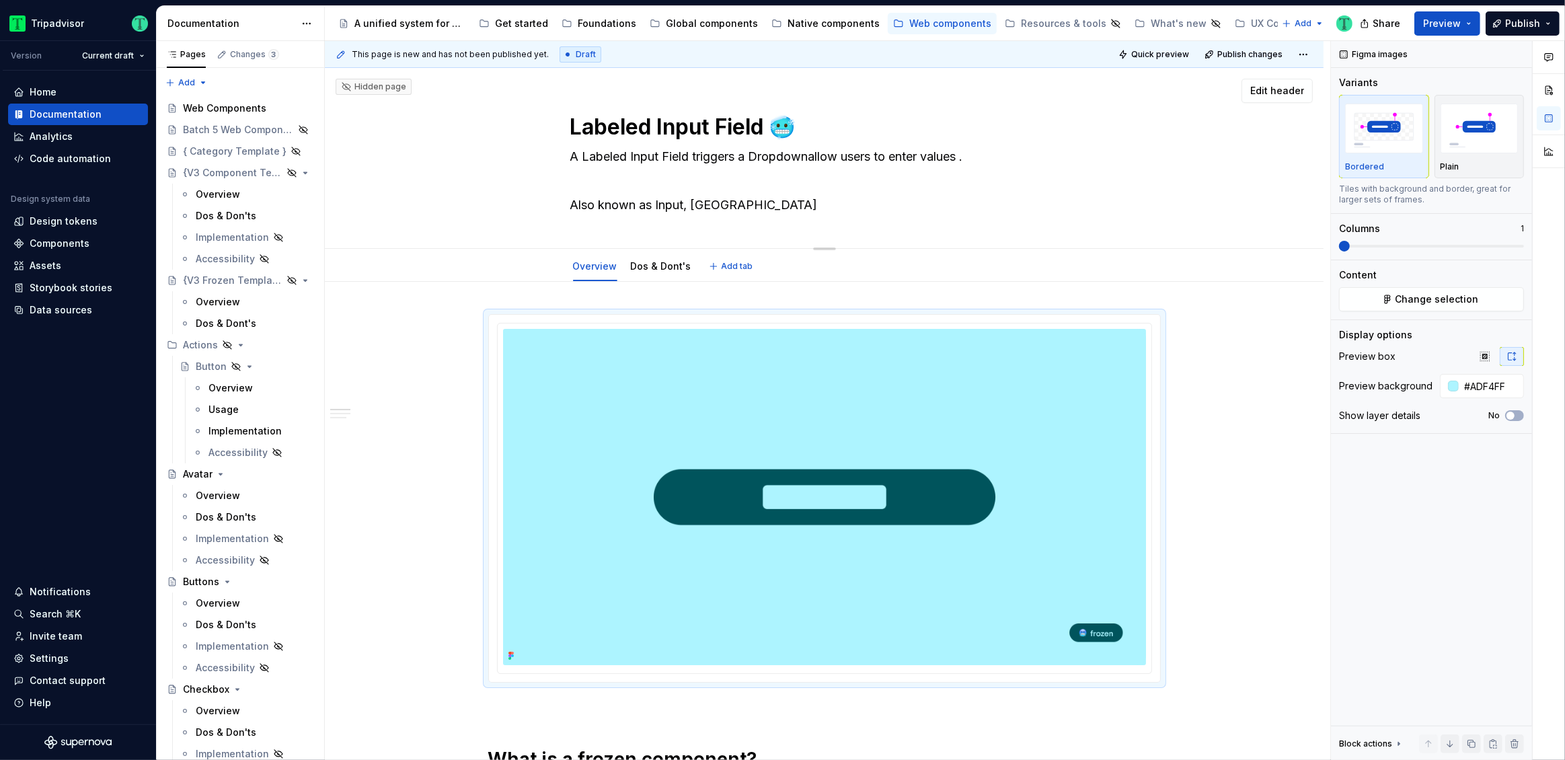
type textarea "A Labeled Input Field triggers a Dropdown allow users to enter values . Also kn…"
type textarea "*"
type textarea "A Labeled Input Field triggers a Dropdown Mallow users to enter values . Also k…"
type textarea "*"
type textarea "A Labeled Input Field triggers a Dropdown Meallow users to enter values . Also …"
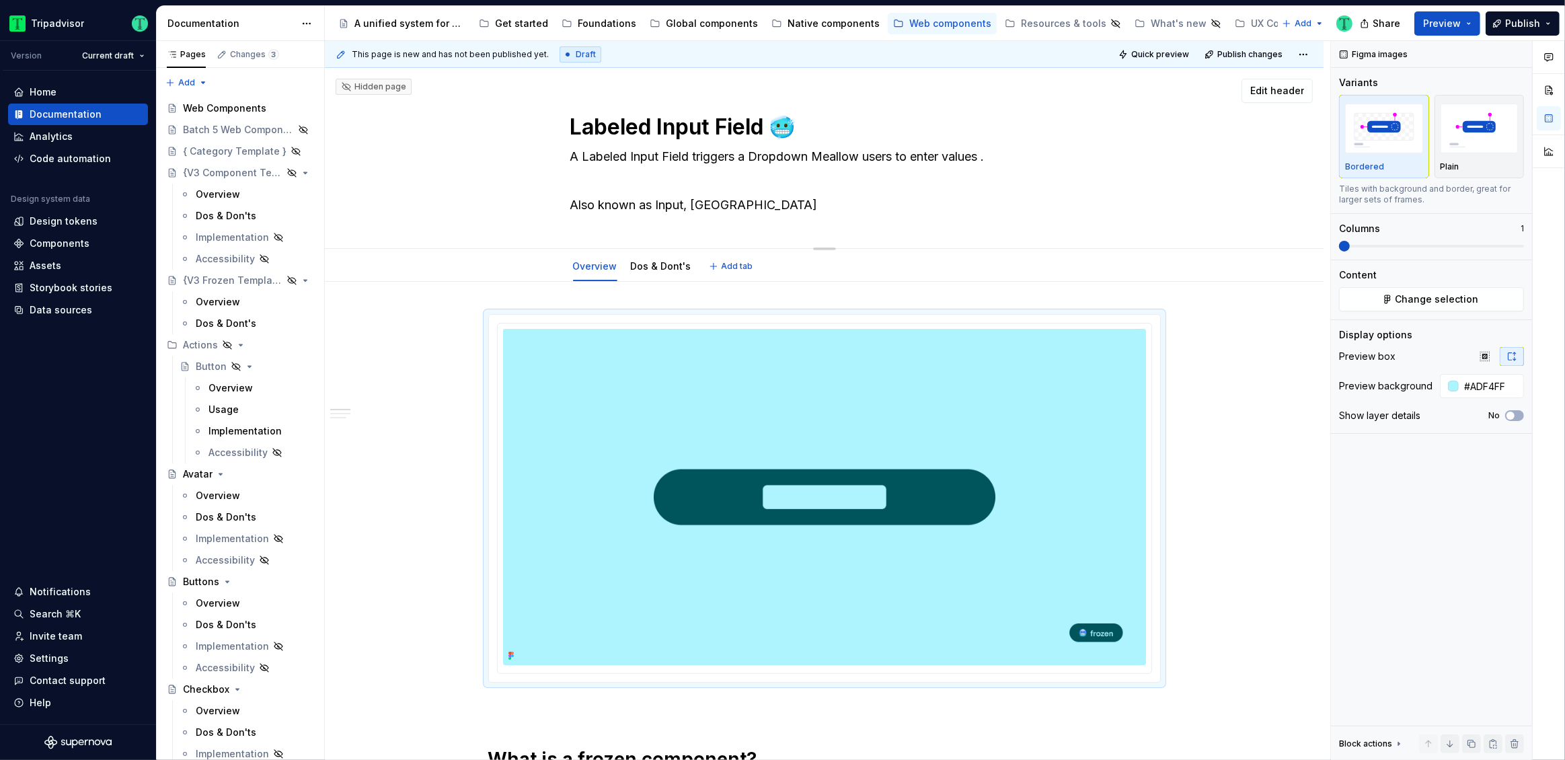
type textarea "*"
type textarea "A Labeled Input Field triggers a Dropdown Menallow users to enter values . Also…"
type textarea "*"
type textarea "A Labeled Input Field triggers a Dropdown Menuallow users to enter values . Als…"
type textarea "*"
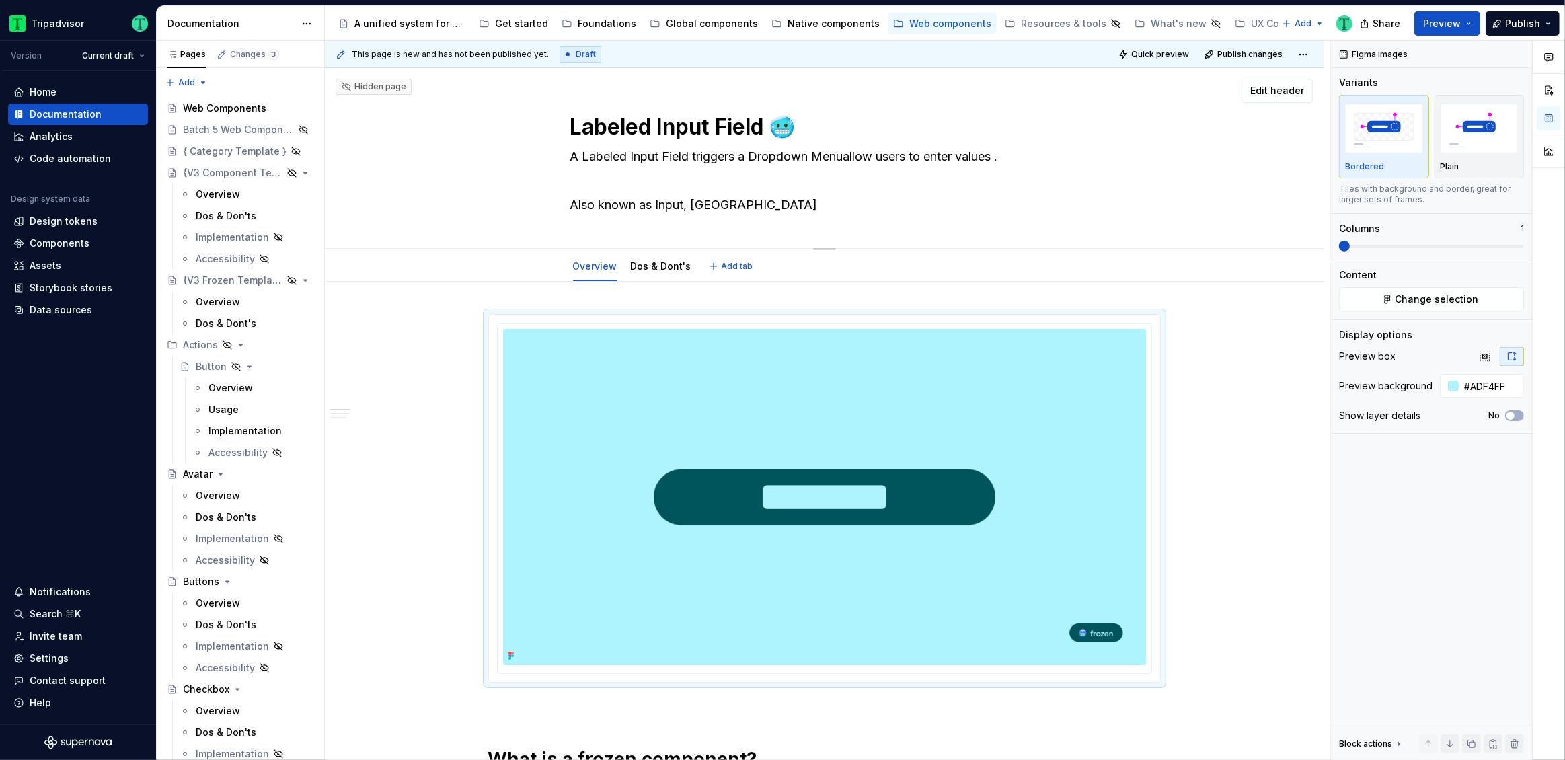
type textarea "A Labeled Input Field triggers a Dropdown Menu allow users to enter values . Al…"
type textarea "*"
type textarea "A Labeled Input Field triggers a Dropdown Menu toallow users to enter values . …"
type textarea "*"
type textarea "A Labeled Input Field triggers a Dropdown Menu to allow users to enter values .…"
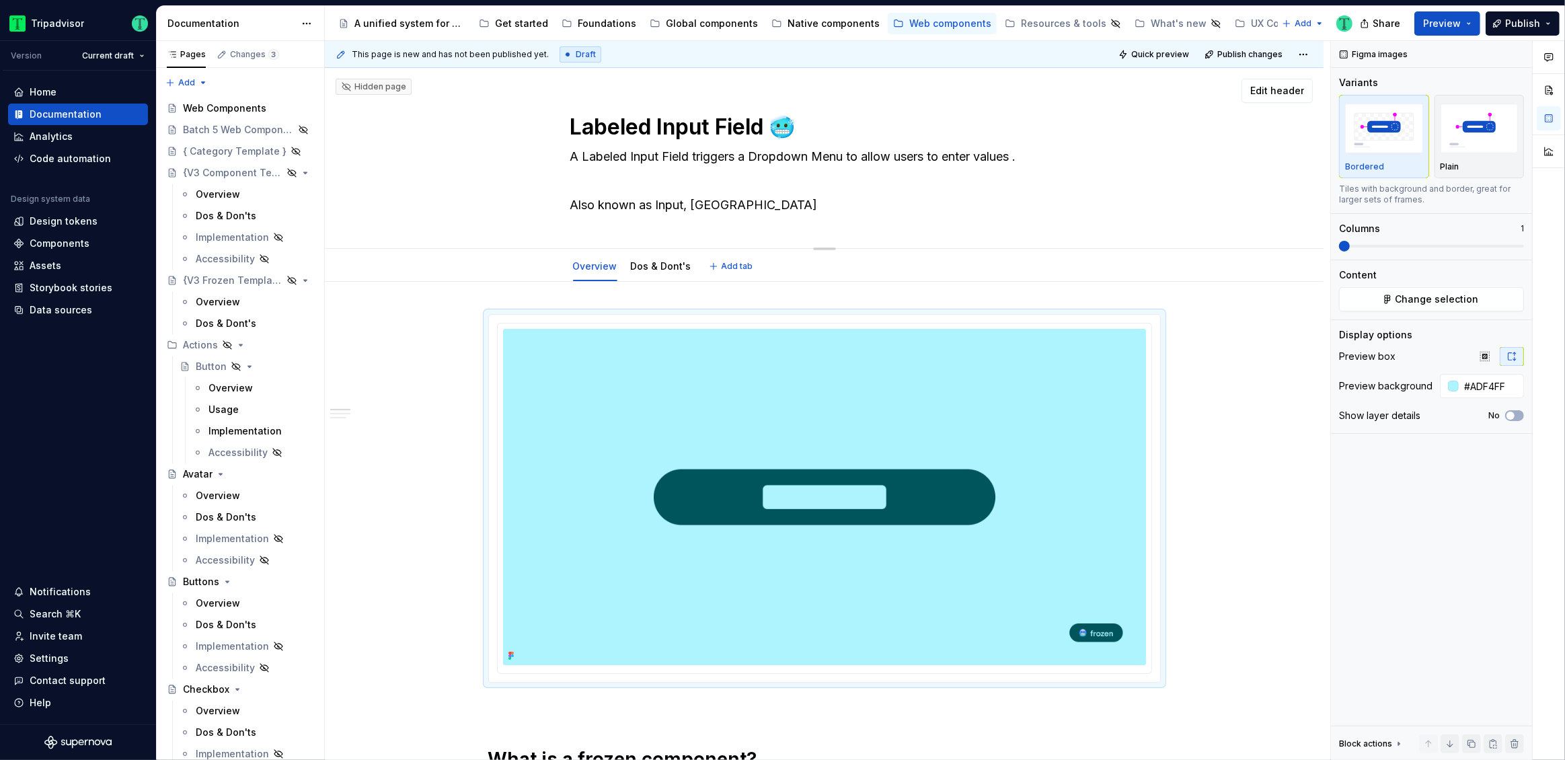
type textarea "*"
type textarea "A Labeled Input Field triggers a Dropdown Menu to allow users to enter values. …"
type textarea "*"
type textarea "A Labeled Input Field triggers a Dropdown Menu to allow users to enter values. …"
type textarea "*"
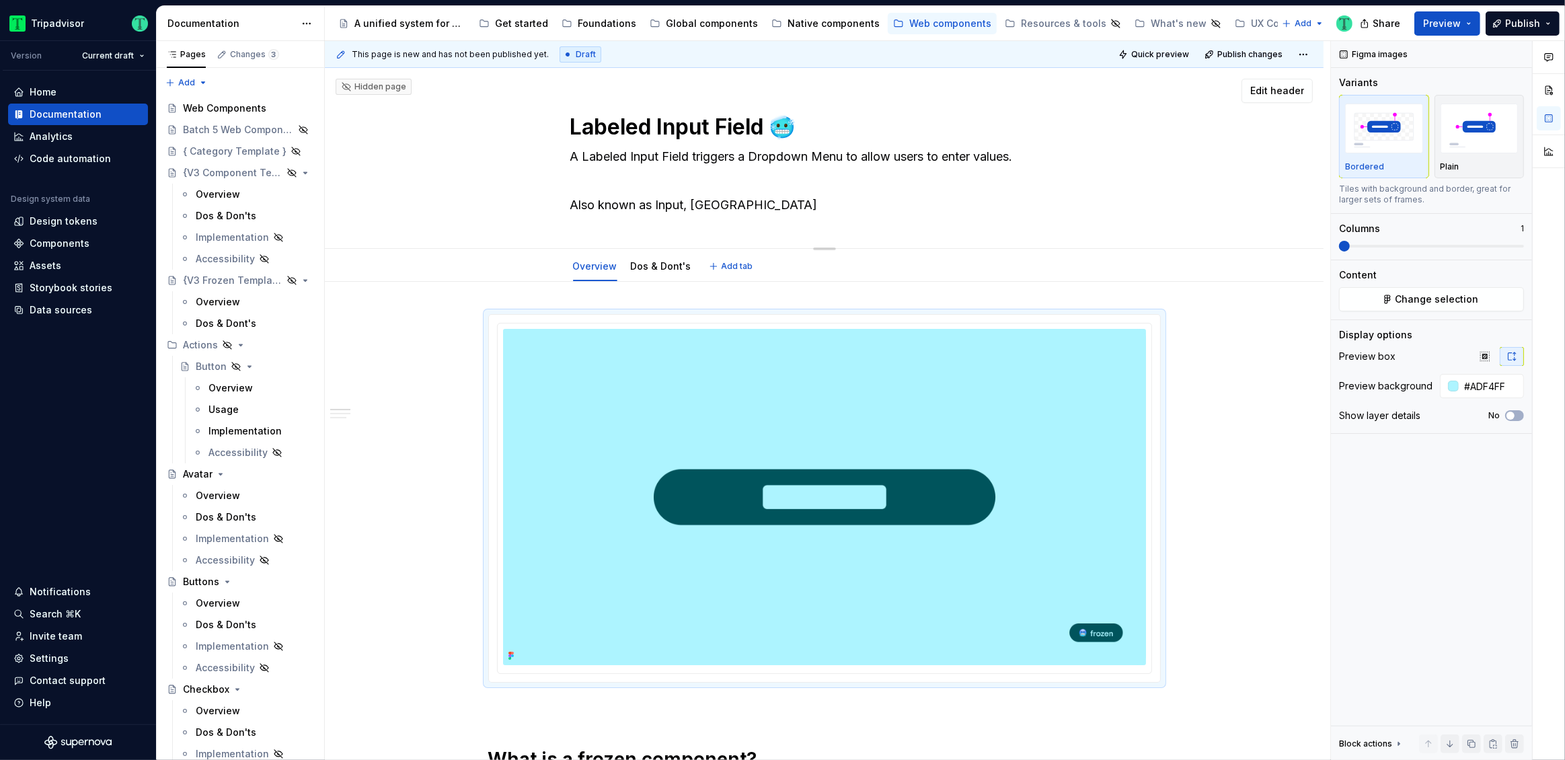
type textarea "A Labeled Input Field triggers a Dropdown Menu to allow users to enter values. …"
type textarea "*"
type textarea "A Labeled Input Field triggers a Dropdown Menu to allow users to enter values. …"
type textarea "*"
type textarea "A Labeled Input Field triggers a Dropdown Menu to allow users to enter values. …"
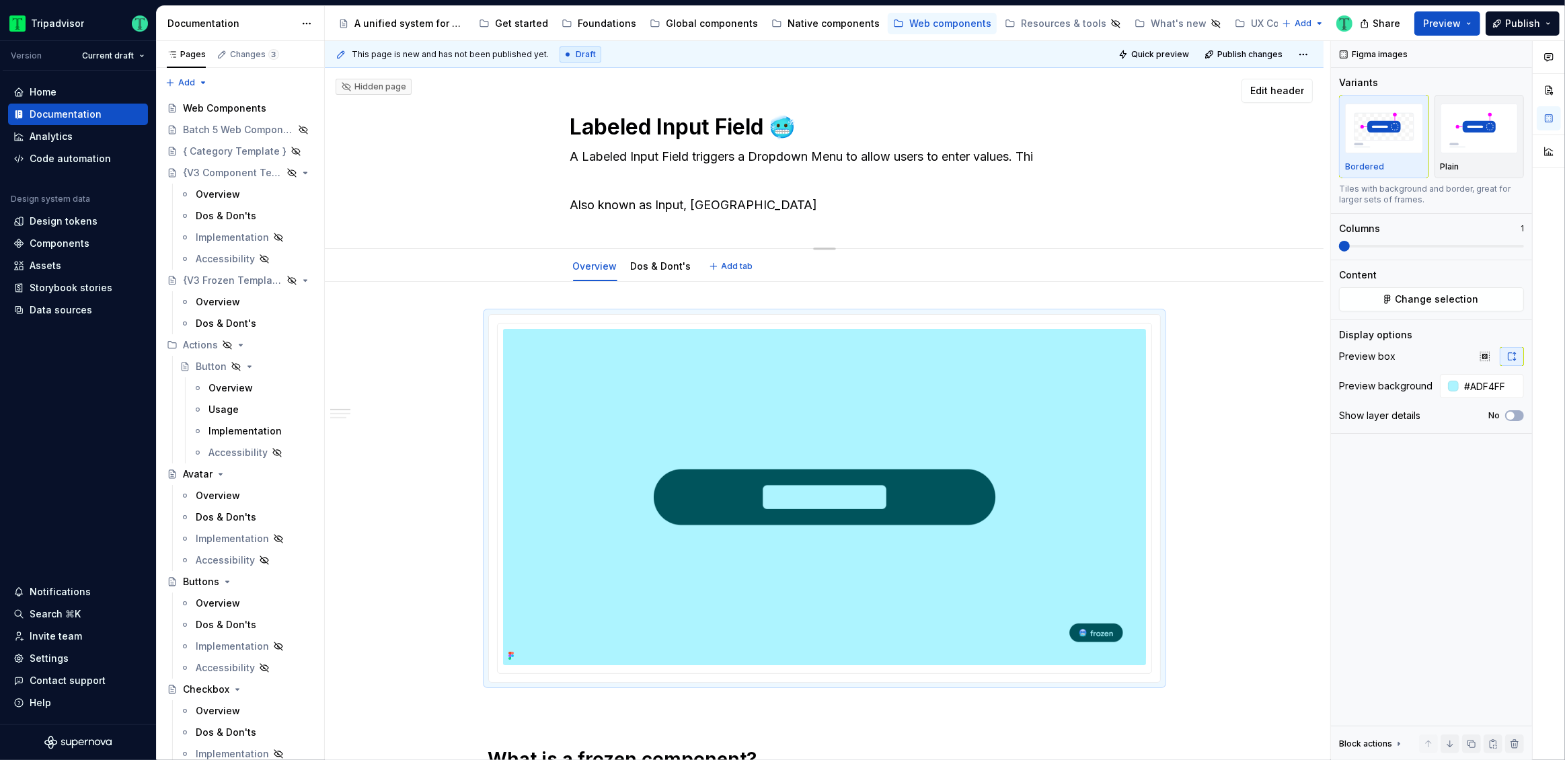
type textarea "*"
type textarea "A Labeled Input Field triggers a Dropdown Menu to allow users to enter values. …"
type textarea "*"
type textarea "A Labeled Input Field triggers a Dropdown Menu to allow users to enter values. …"
type textarea "*"
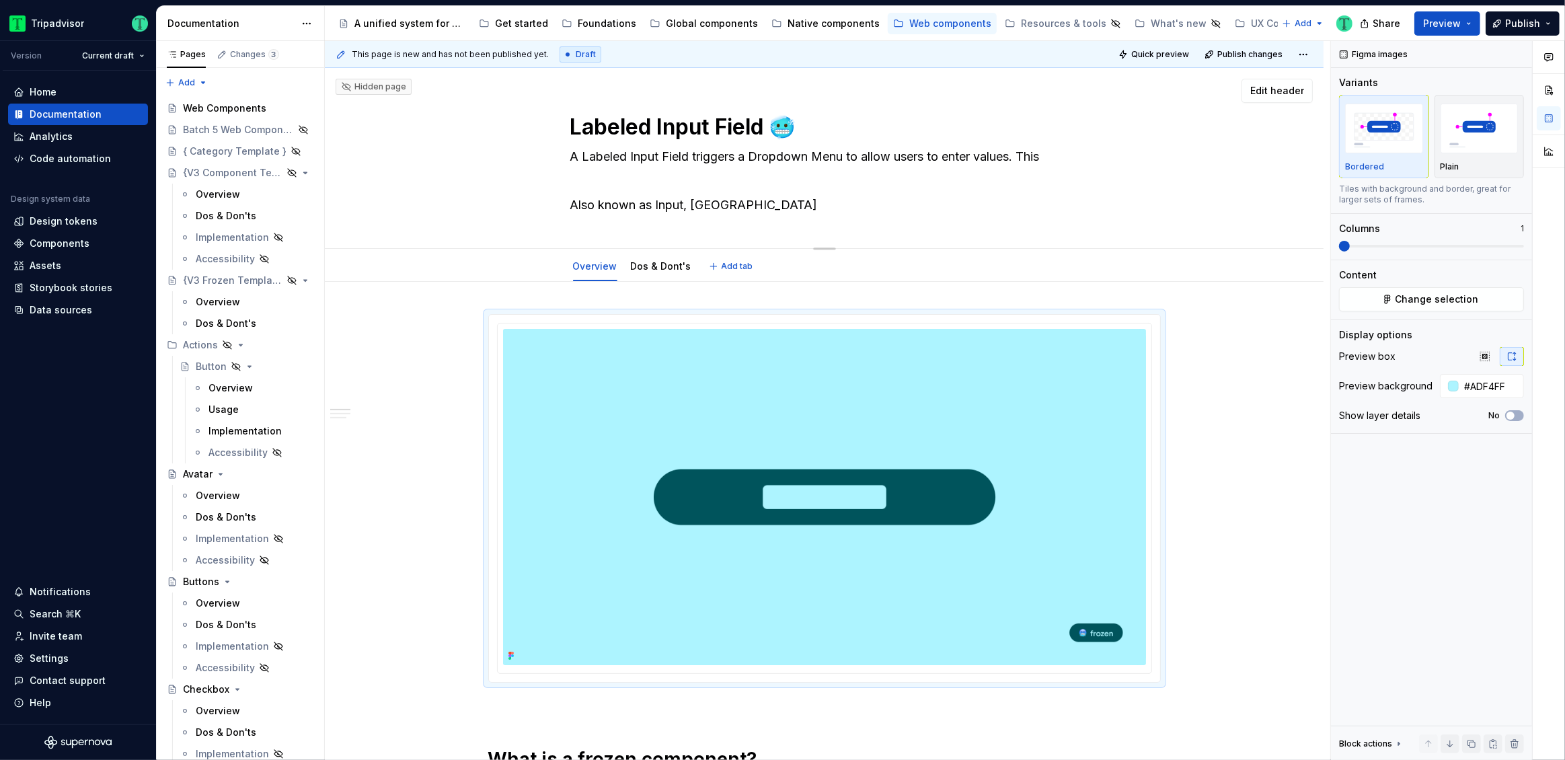
type textarea "A Labeled Input Field triggers a Dropdown Menu to allow users to enter values. …"
type textarea "*"
type textarea "A Labeled Input Field triggers a Dropdown Menu to allow users to enter values. …"
type textarea "*"
type textarea "A Labeled Input Field triggers a Dropdown Menu to allow users to enter values. …"
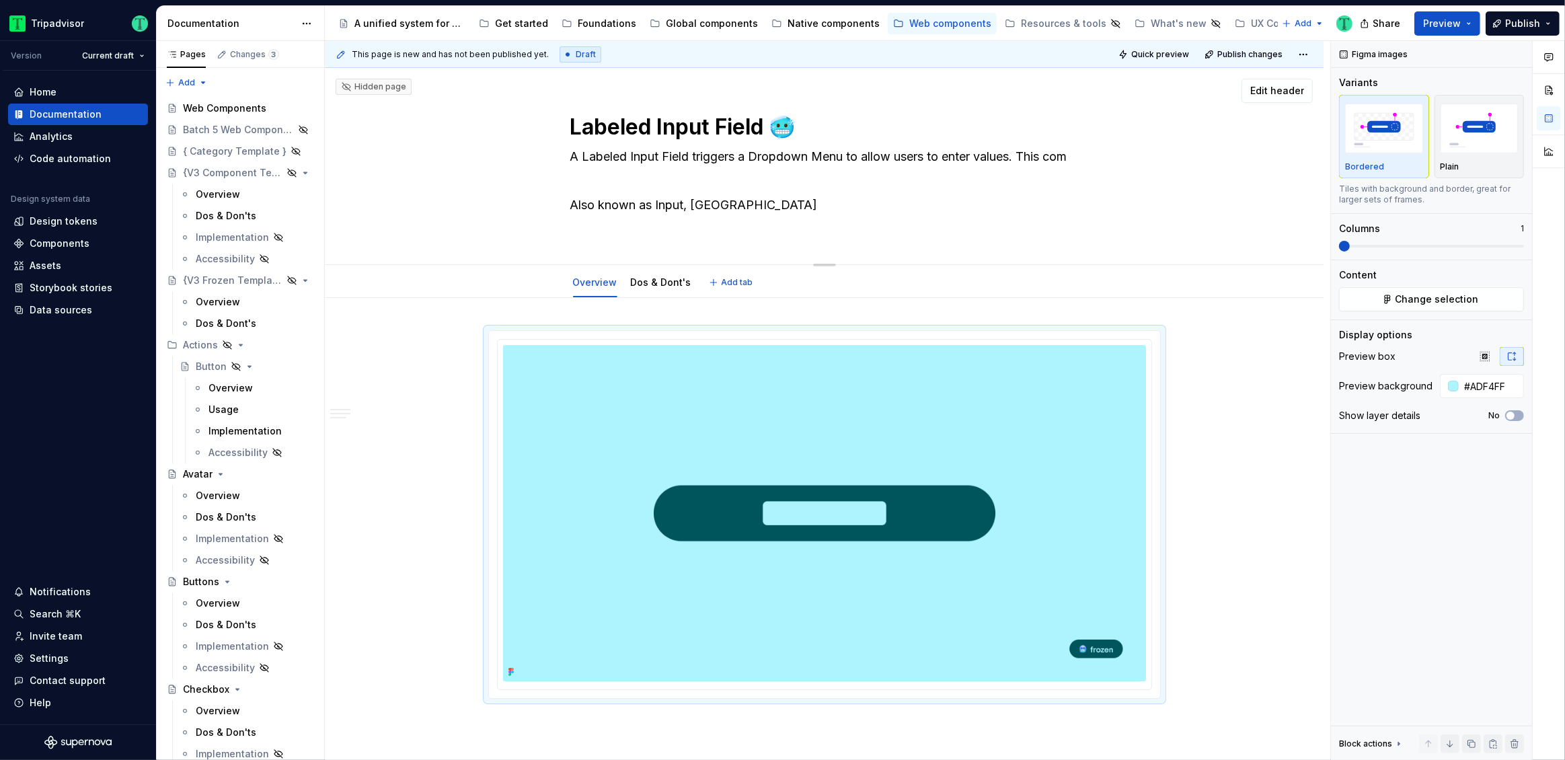
type textarea "*"
type textarea "A Labeled Input Field triggers a Dropdown Menu to allow users to enter values. …"
type textarea "*"
type textarea "A Labeled Input Field triggers a Dropdown Menu to allow users to enter values. …"
type textarea "*"
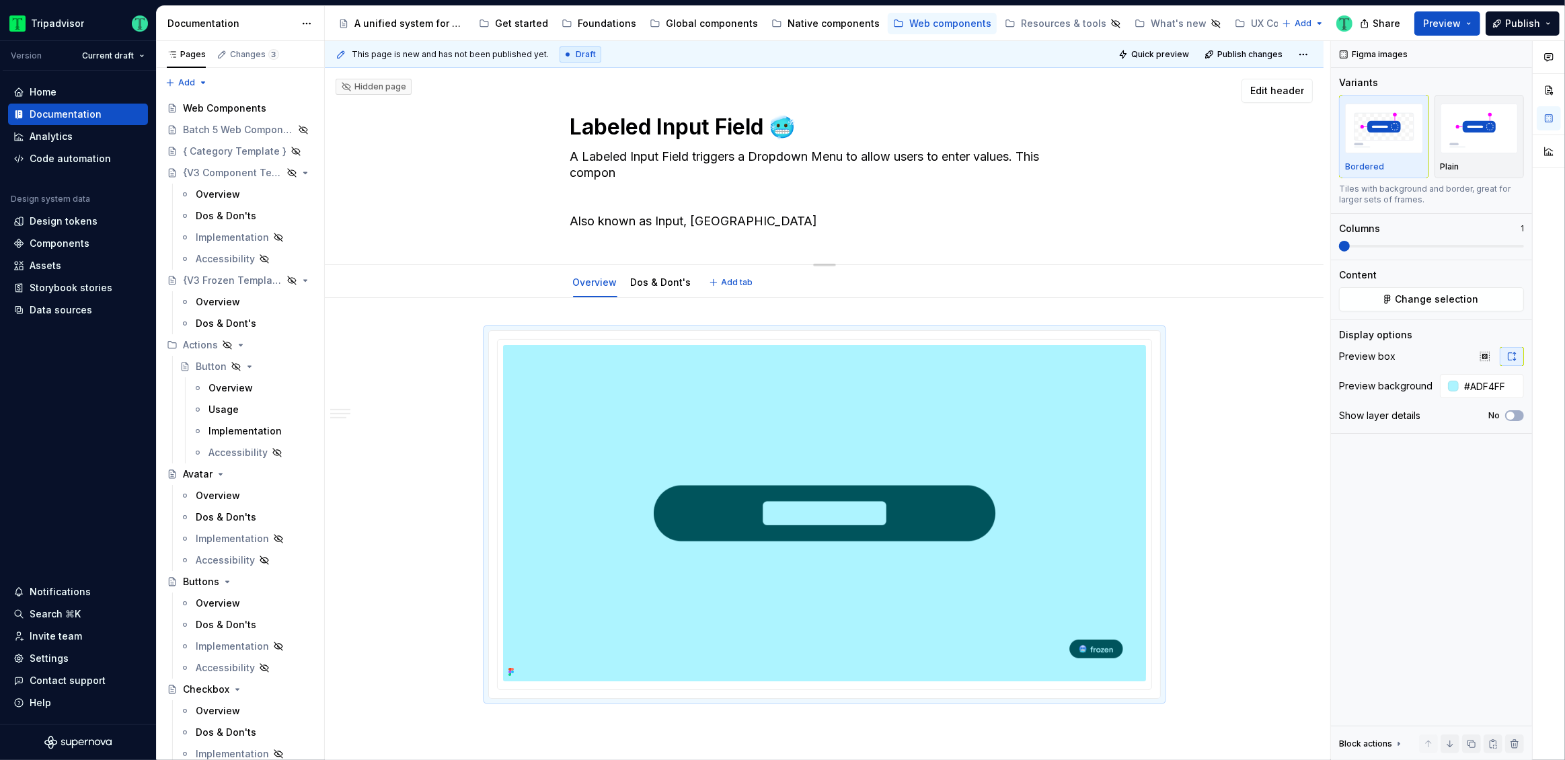
type textarea "A Labeled Input Field triggers a Dropdown Menu to allow users to enter values. …"
type textarea "*"
type textarea "A Labeled Input Field triggers a Dropdown Menu to allow users to enter values. …"
type textarea "*"
type textarea "A Labeled Input Field triggers a Dropdown Menu to allow users to enter values. …"
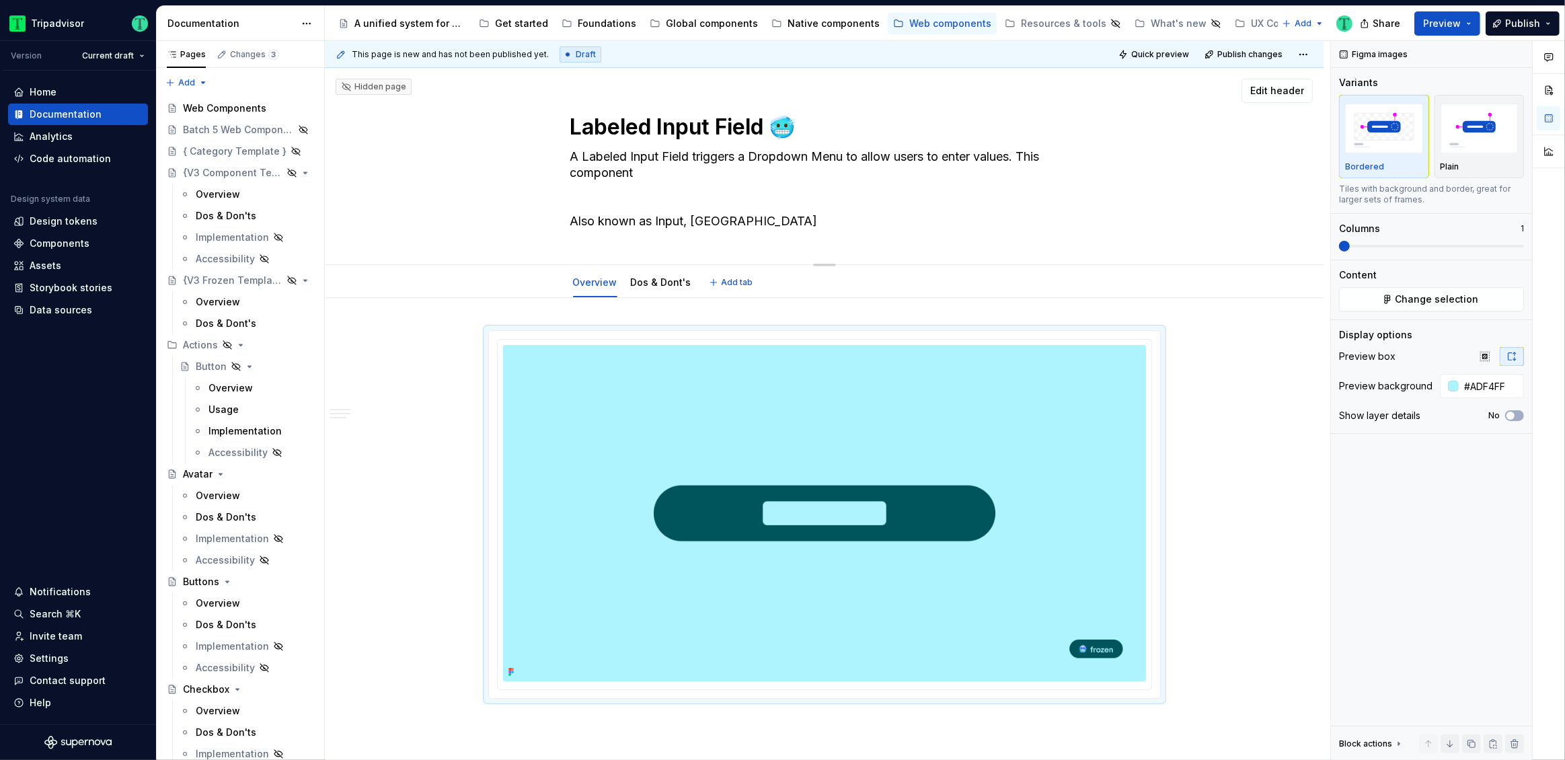
type textarea "*"
type textarea "A Labeled Input Field triggers a Dropdown Menu to allow users to enter values. …"
type textarea "*"
type textarea "A Labeled Input Field triggers a Dropdown Menu to allow users to enter values. …"
type textarea "*"
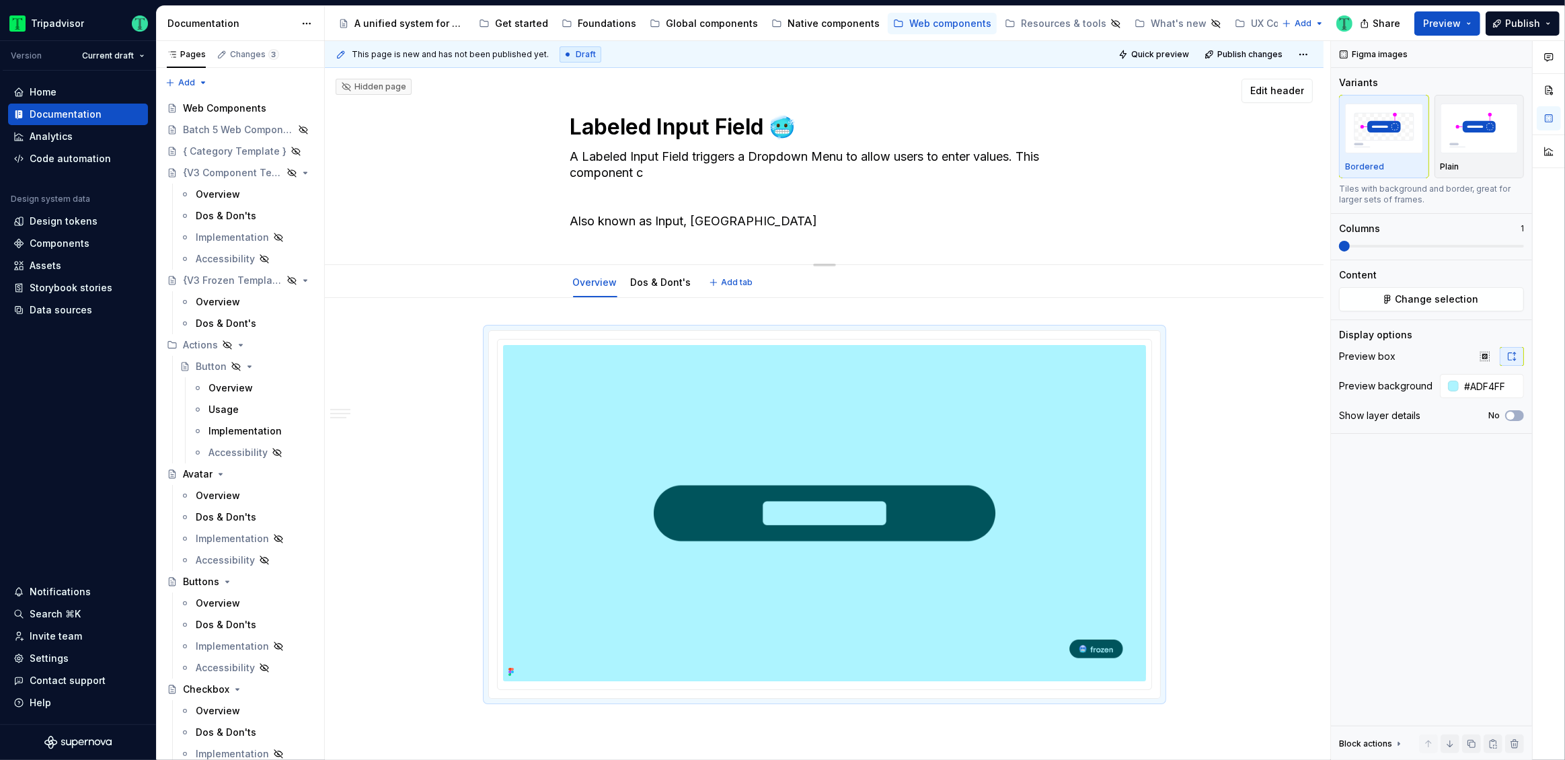
type textarea "A Labeled Input Field triggers a Dropdown Menu to allow users to enter values. …"
type textarea "*"
type textarea "A Labeled Input Field triggers a Dropdown Menu to allow users to enter values. …"
type textarea "*"
type textarea "A Labeled Input Field triggers a Dropdown Menu to allow users to enter values. …"
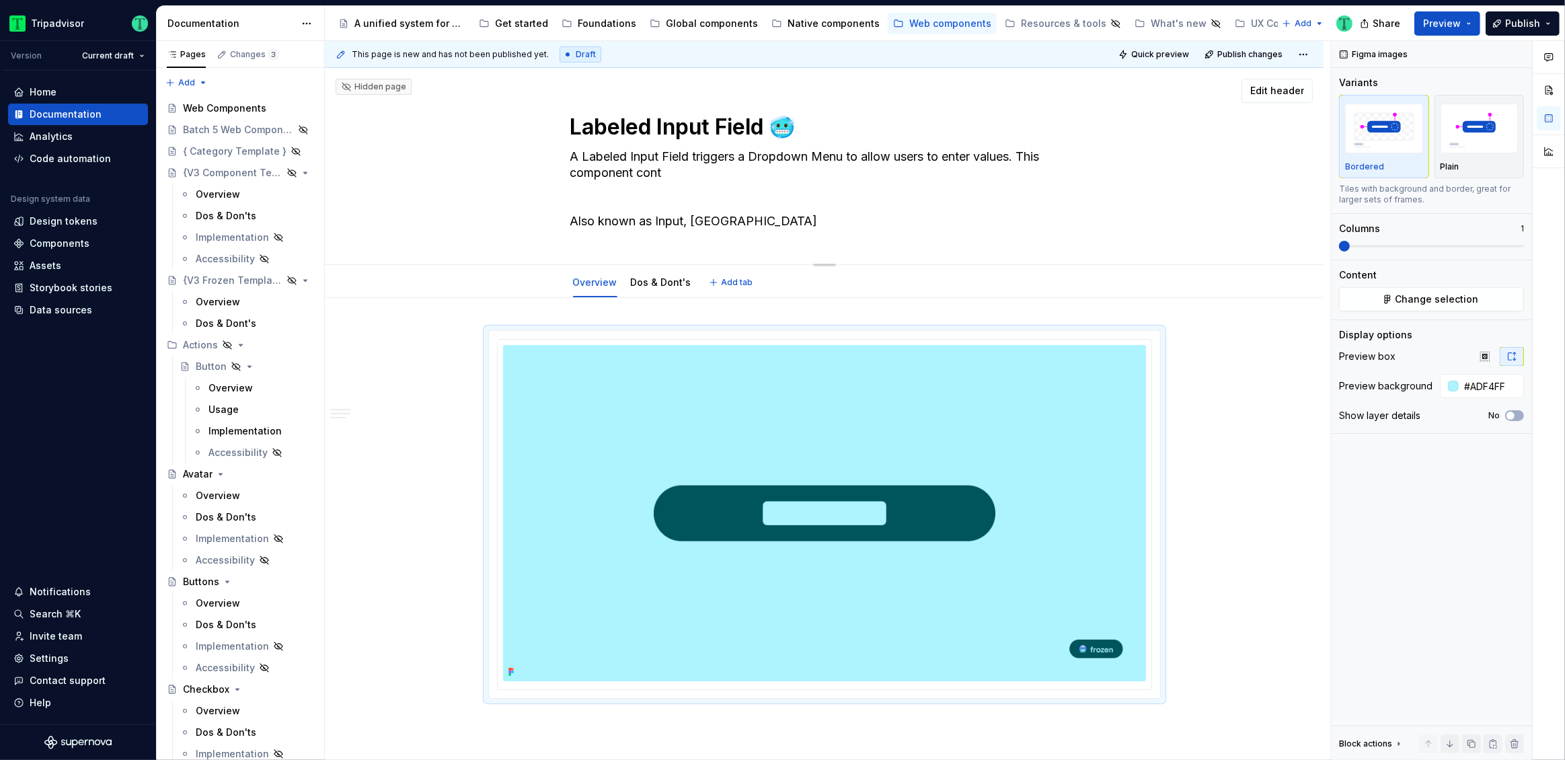
type textarea "*"
type textarea "A Labeled Input Field triggers a Dropdown Menu to allow users to enter values. …"
type textarea "*"
type textarea "A Labeled Input Field triggers a Dropdown Menu to allow users to enter values. …"
type textarea "*"
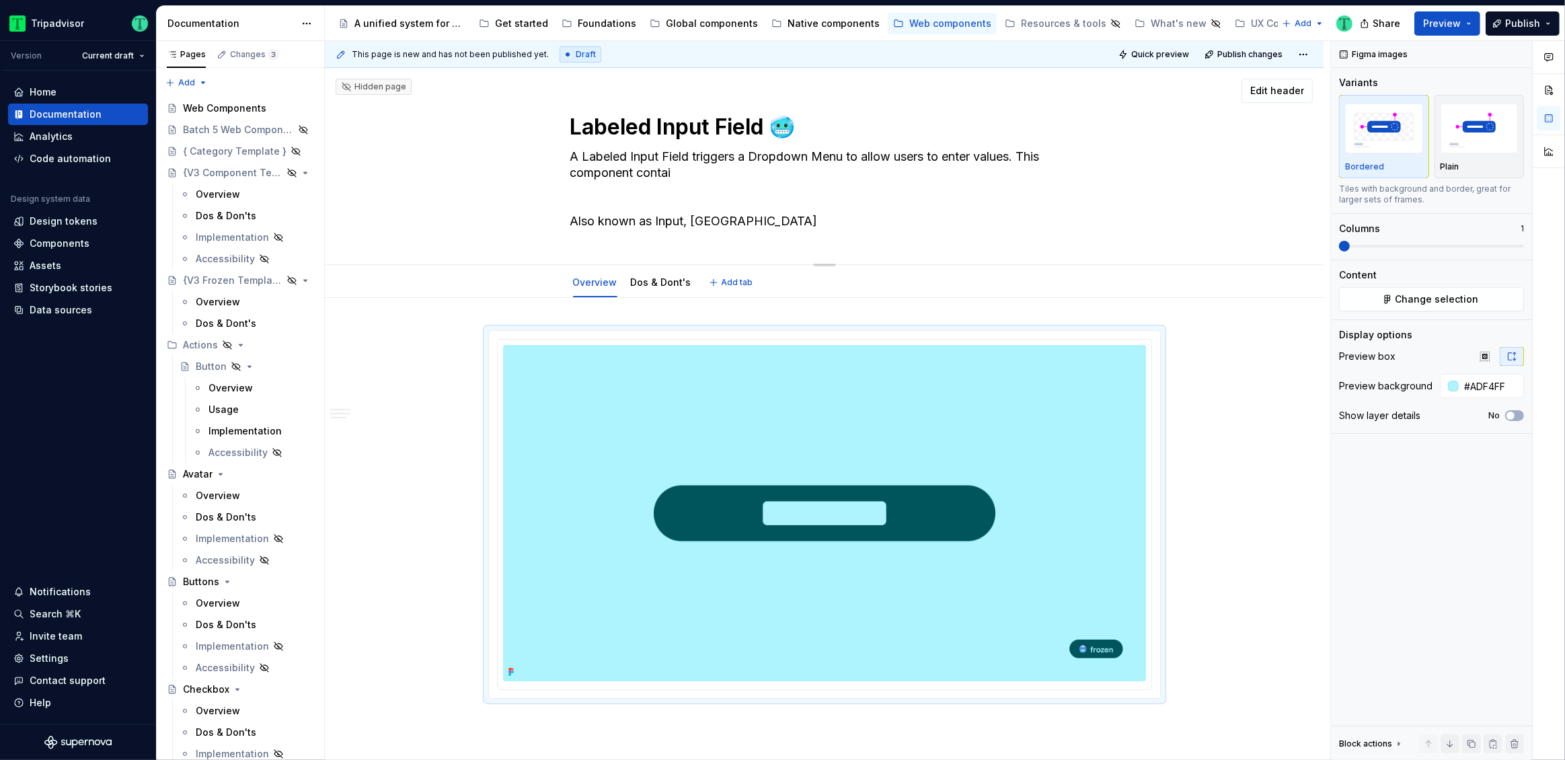
type textarea "A Labeled Input Field triggers a Dropdown Menu to allow users to enter values. …"
type textarea "*"
type textarea "A Labeled Input Field triggers a Dropdown Menu to allow users to enter values. …"
type textarea "*"
type textarea "A Labeled Input Field triggers a Dropdown Menu to allow users to enter values. …"
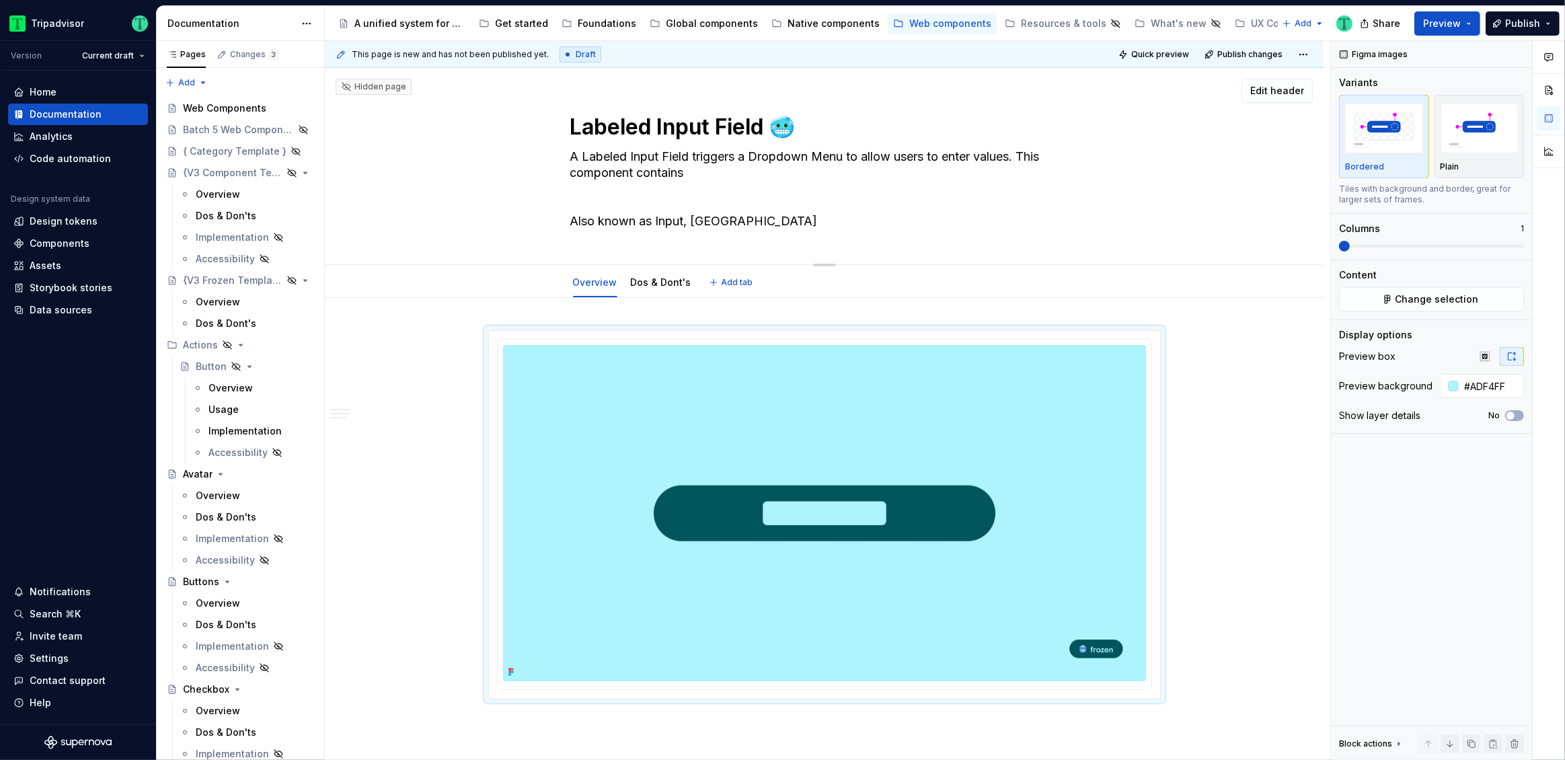
type textarea "*"
type textarea "A Labeled Input Field triggers a Dropdown Menu to allow users to enter values. …"
type textarea "*"
type textarea "A Labeled Input Field triggers a Dropdown Menu to allow users to enter values. …"
type textarea "*"
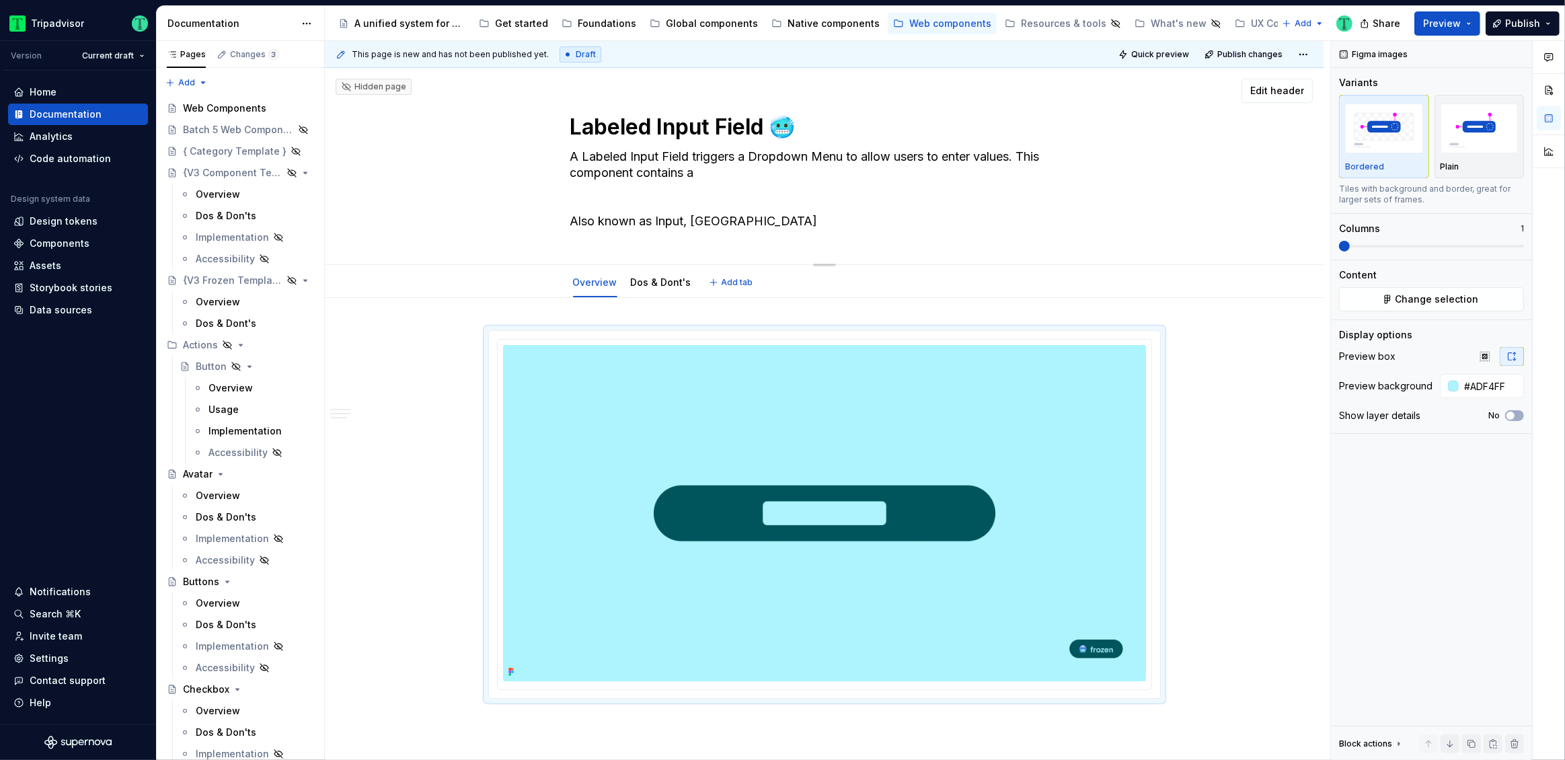
type textarea "A Labeled Input Field triggers a Dropdown Menu to allow users to enter values. …"
type textarea "*"
type textarea "A Labeled Input Field triggers a Dropdown Menu to allow users to enter values. …"
type textarea "*"
type textarea "A Labeled Input Field triggers a Dropdown Menu to allow users to enter values. …"
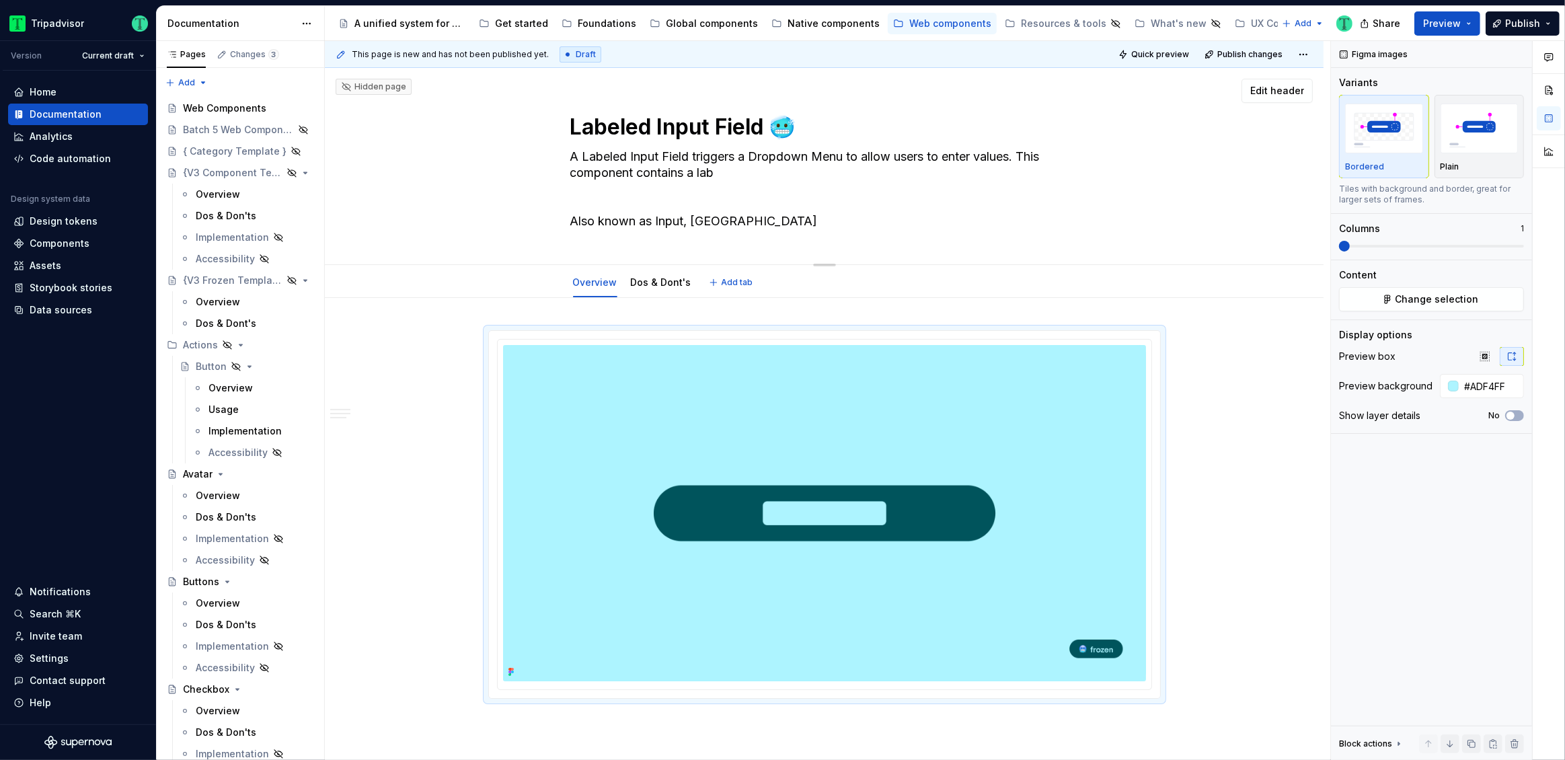
type textarea "*"
type textarea "A Labeled Input Field triggers a Dropdown Menu to allow users to enter values. …"
type textarea "*"
type textarea "A Labeled Input Field triggers a Dropdown Menu to allow users to enter values. …"
type textarea "*"
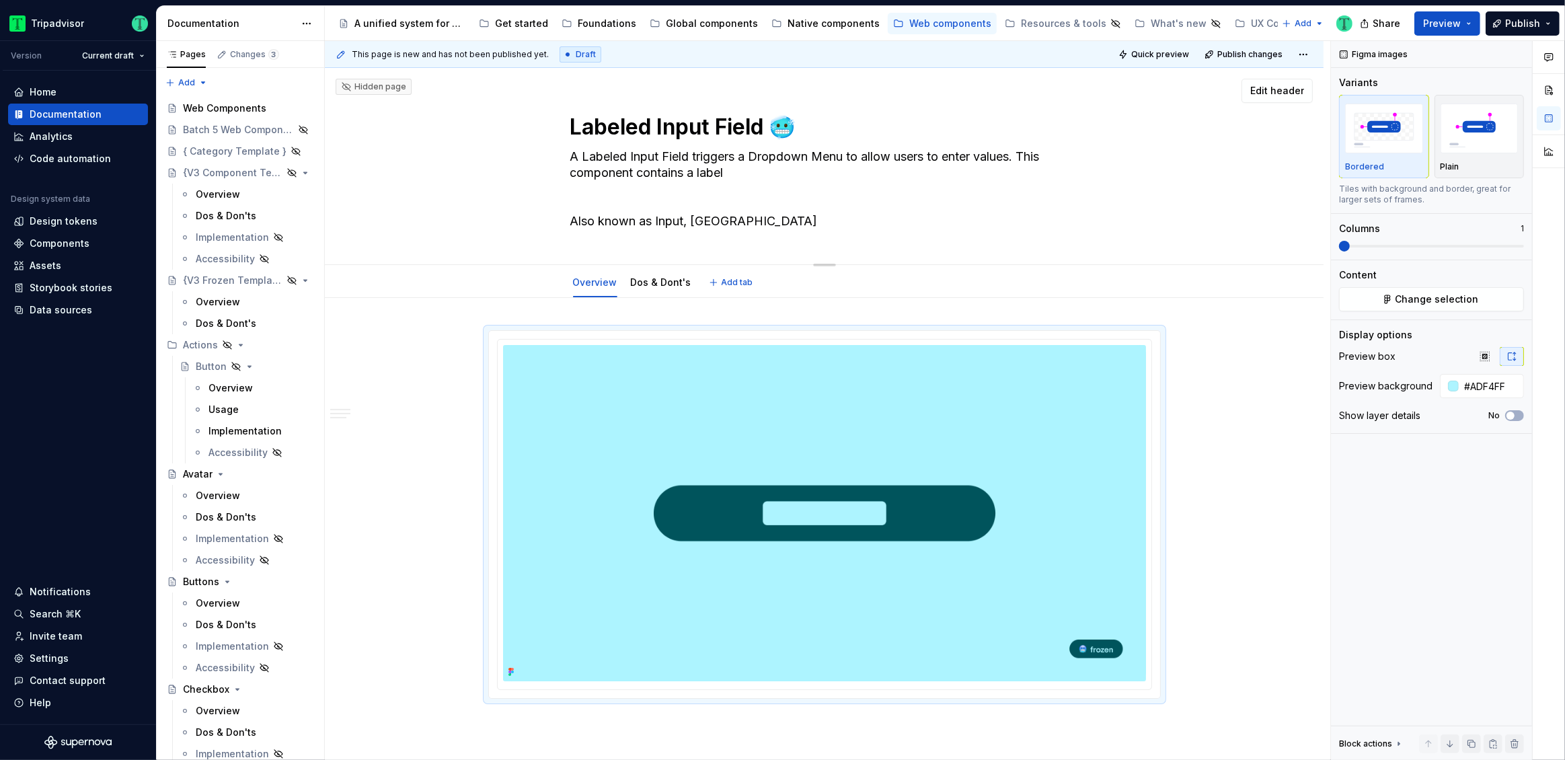
type textarea "A Labeled Input Field triggers a Dropdown Menu to allow users to enter values. …"
type textarea "*"
type textarea "A Labeled Input Field triggers a Dropdown Menu to allow users to enter values. …"
type textarea "*"
type textarea "A Labeled Input Field triggers a Dropdown Menu to allow users to enter values. …"
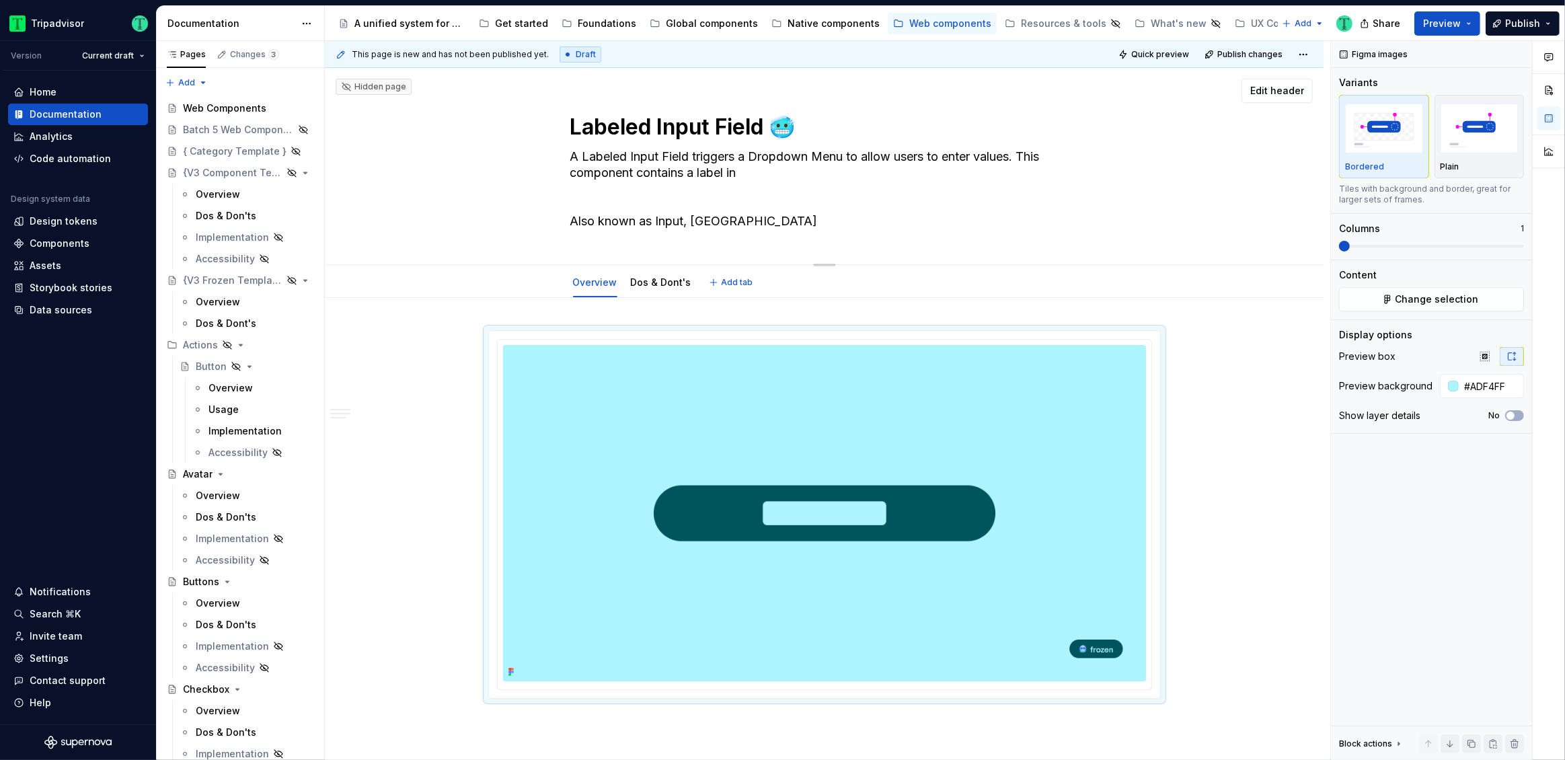
type textarea "*"
type textarea "A Labeled Input Field triggers a Dropdown Menu to allow users to enter values. …"
type textarea "*"
type textarea "A Labeled Input Field triggers a Dropdown Menu to allow users to enter values. …"
type textarea "*"
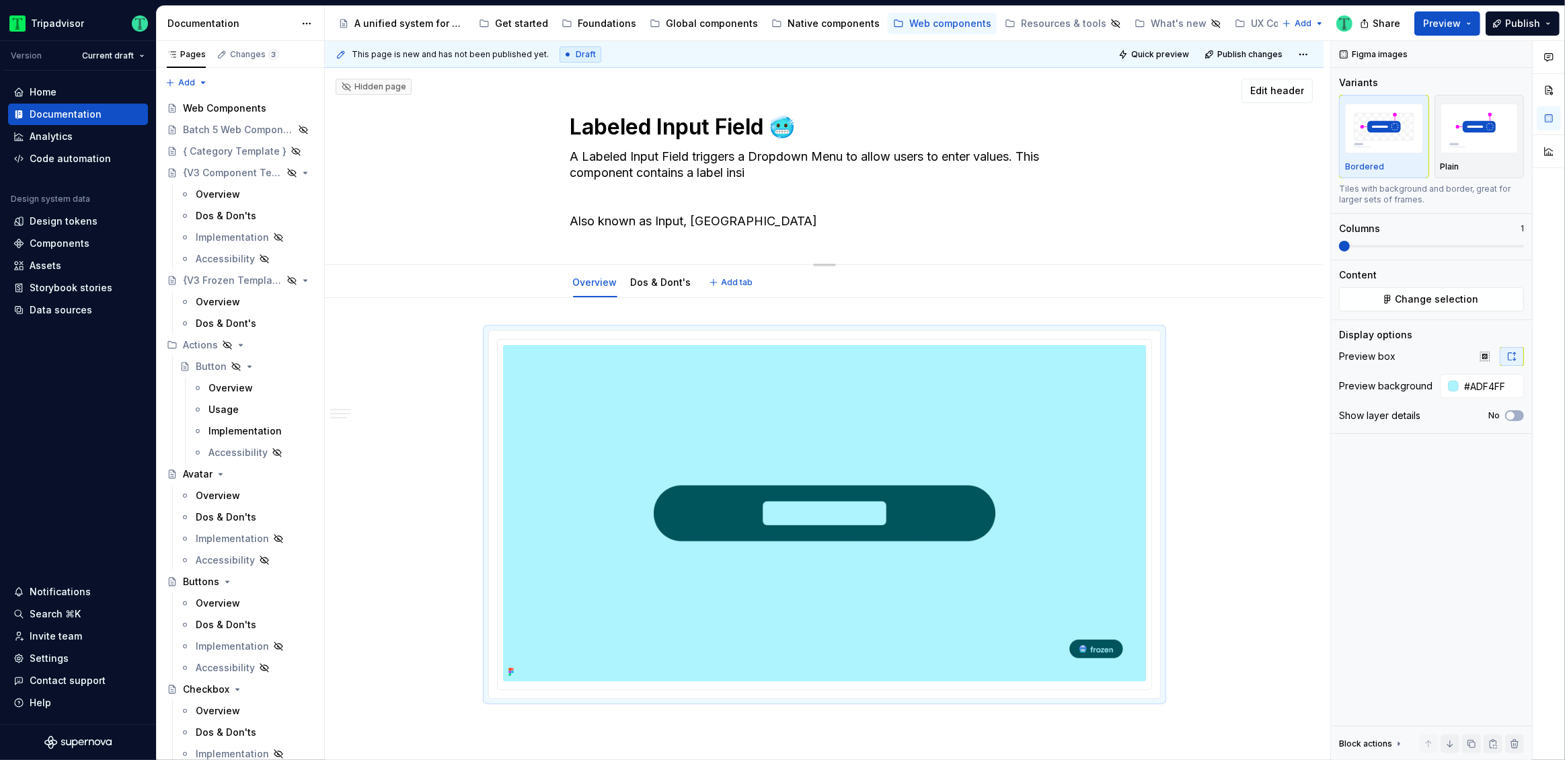
type textarea "A Labeled Input Field triggers a Dropdown Menu to allow users to enter values. …"
type textarea "*"
type textarea "A Labeled Input Field triggers a Dropdown Menu to allow users to enter values. …"
type textarea "*"
type textarea "A Labeled Input Field triggers a Dropdown Menu to allow users to enter values. …"
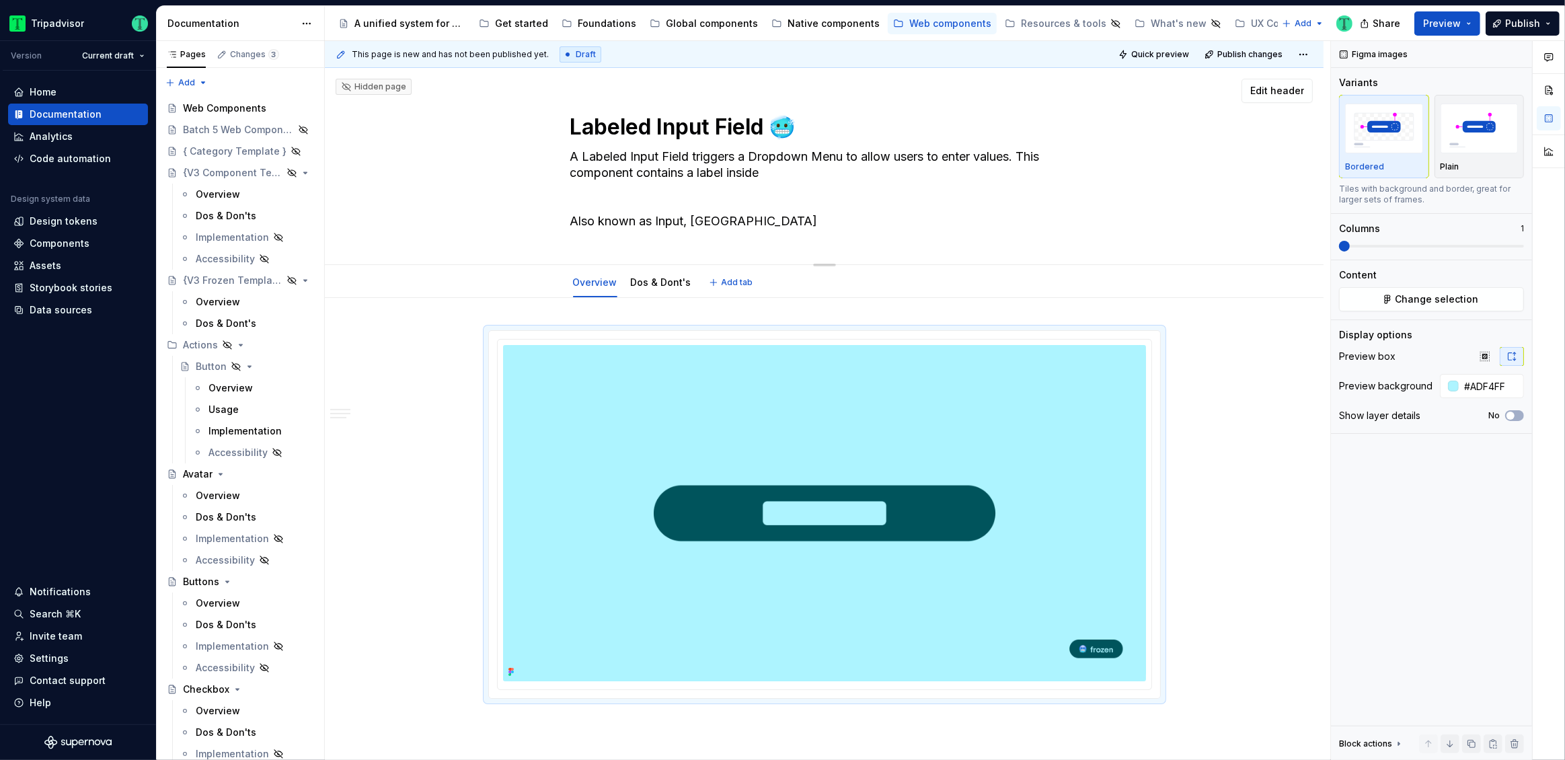
type textarea "*"
type textarea "A Labeled Input Field triggers a Dropdown Menu to allow users to enter values. …"
type textarea "*"
type textarea "A Labeled Input Field triggers a Dropdown Menu to allow users to enter values. …"
type textarea "*"
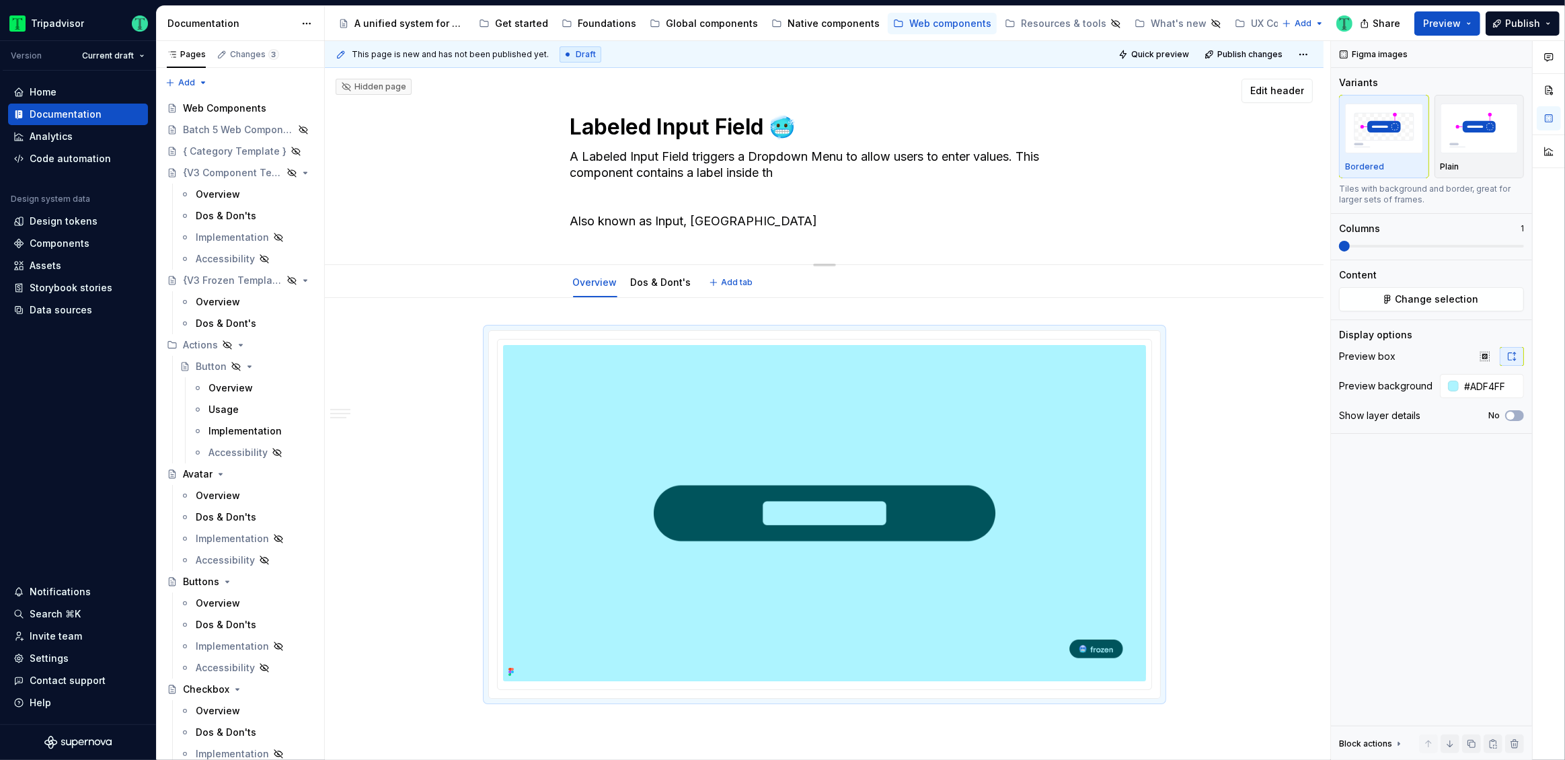
type textarea "A Labeled Input Field triggers a Dropdown Menu to allow users to enter values. …"
type textarea "*"
type textarea "A Labeled Input Field triggers a Dropdown Menu to allow users to enter values. …"
type textarea "*"
type textarea "A Labeled Input Field triggers a Dropdown Menu to allow users to enter values. …"
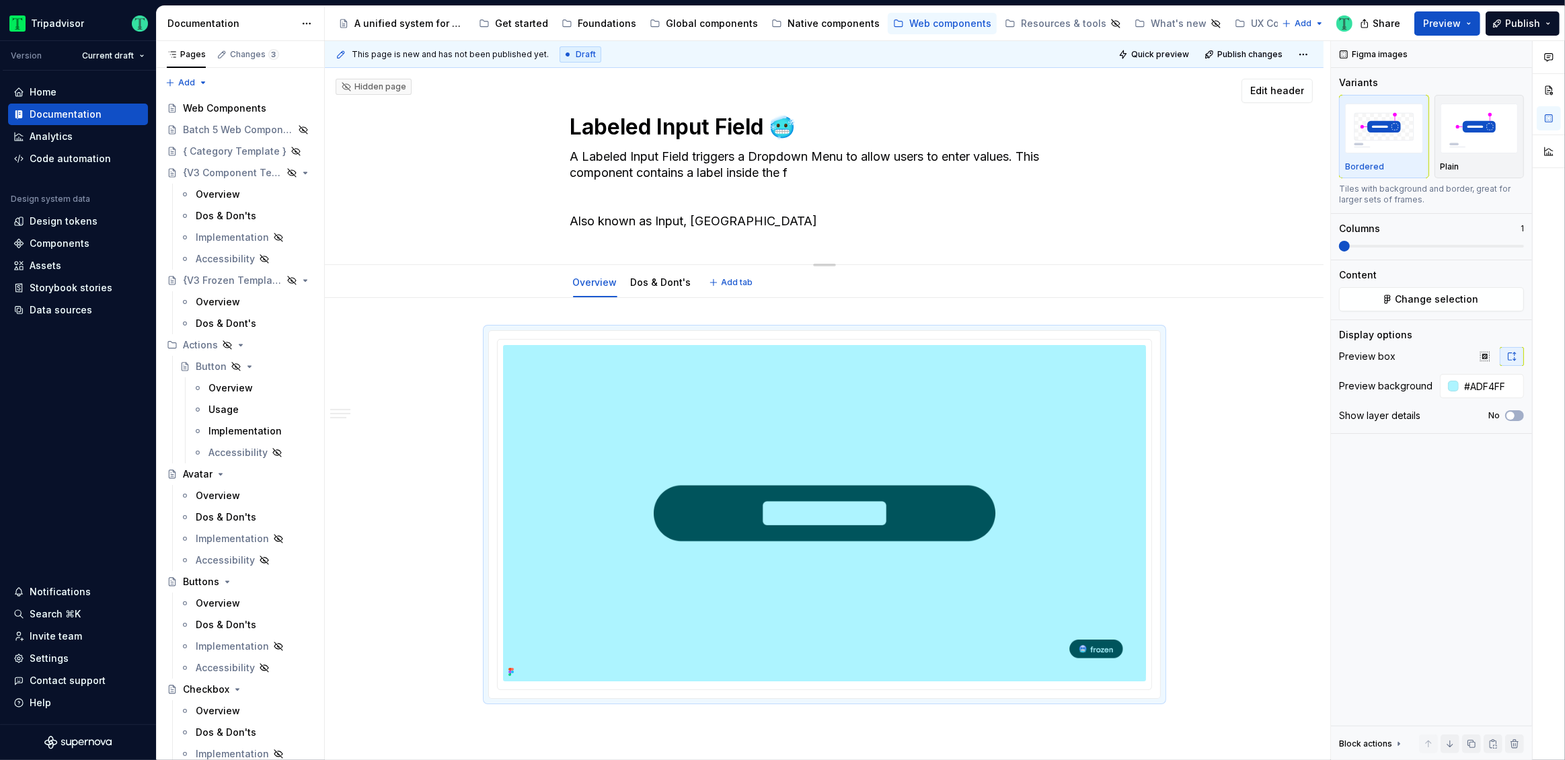
type textarea "*"
type textarea "A Labeled Input Field triggers a Dropdown Menu to allow users to enter values. …"
type textarea "*"
type textarea "A Labeled Input Field triggers a Dropdown Menu to allow users to enter values. …"
type textarea "*"
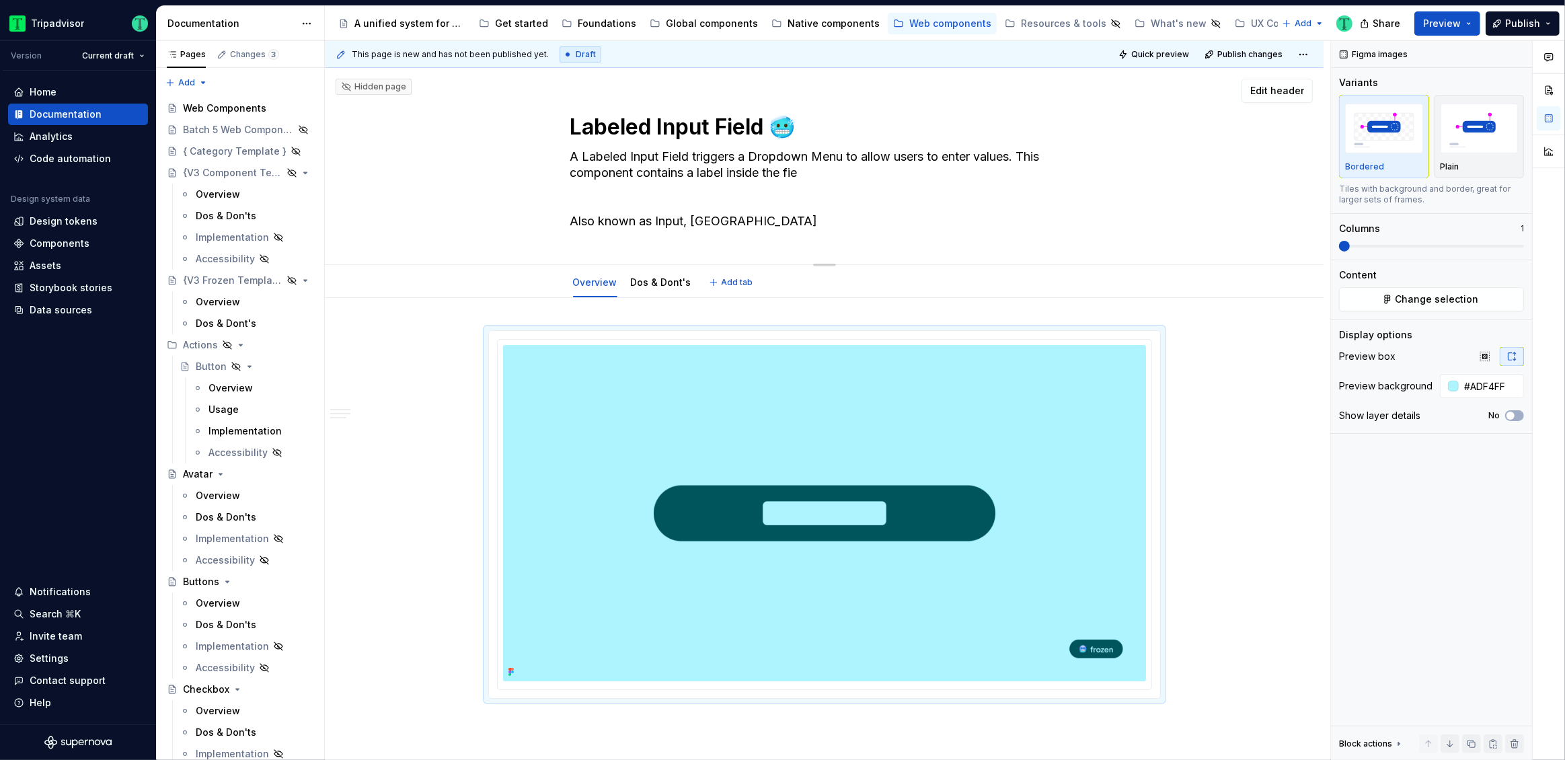
type textarea "A Labeled Input Field triggers a Dropdown Menu to allow users to enter values. …"
type textarea "*"
type textarea "A Labeled Input Field triggers a Dropdown Menu to allow users to enter values. …"
click at [700, 198] on textarea "A Labeled Input Field triggers a Dropdown Menu to allow users to enter values. …" at bounding box center [821, 189] width 508 height 86
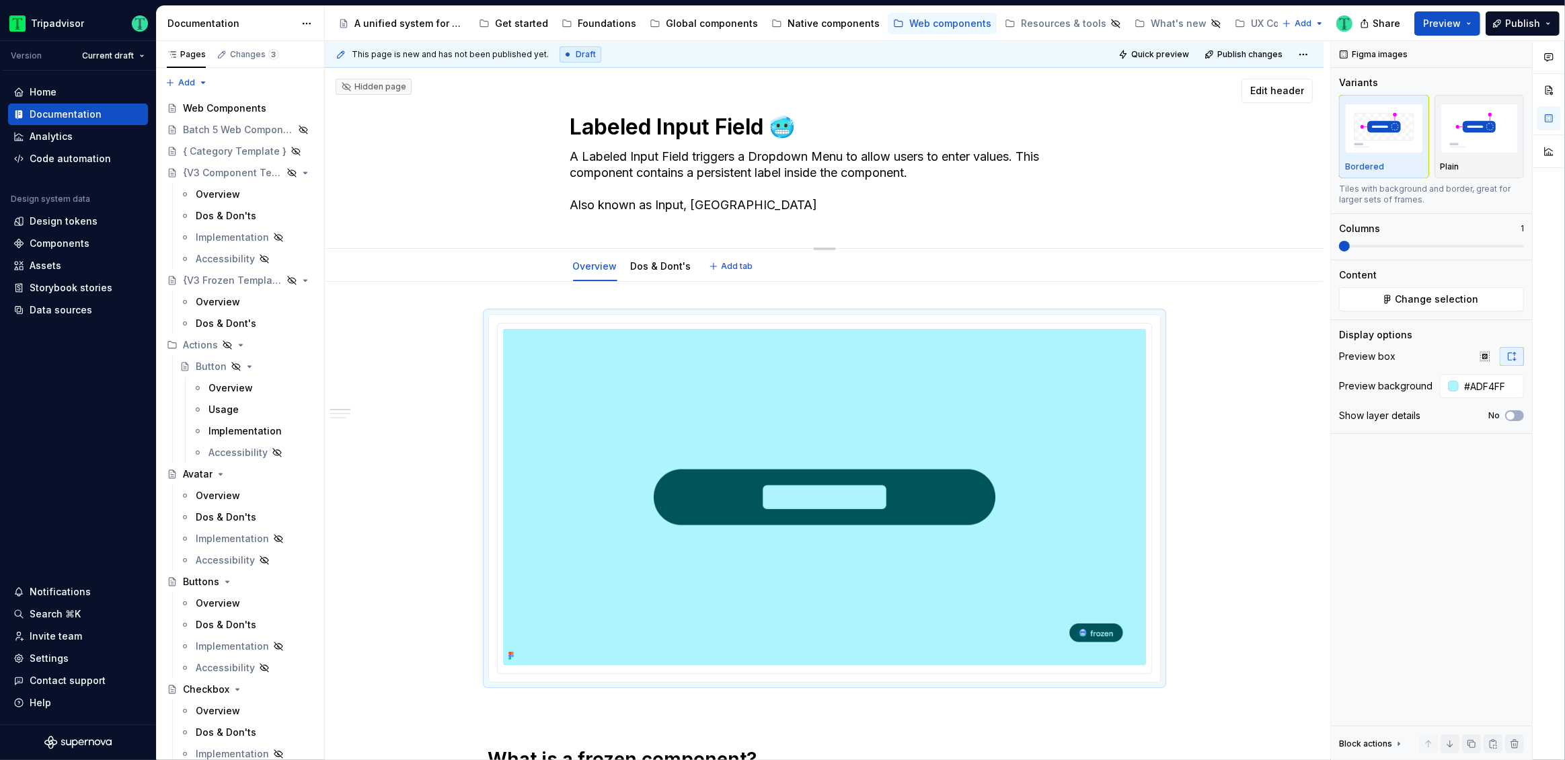
click at [639, 209] on textarea "A Labeled Input Field triggers a Dropdown Menu to allow users to enter values. …" at bounding box center [821, 181] width 508 height 70
click at [635, 223] on div "Labeled Input Field 🥶 A Labeled Input Field triggers a Dropdown Menu to allow u…" at bounding box center [824, 158] width 508 height 180
click at [756, 508] on img at bounding box center [824, 497] width 643 height 336
click at [1381, 301] on button "Change selection" at bounding box center [1431, 299] width 185 height 24
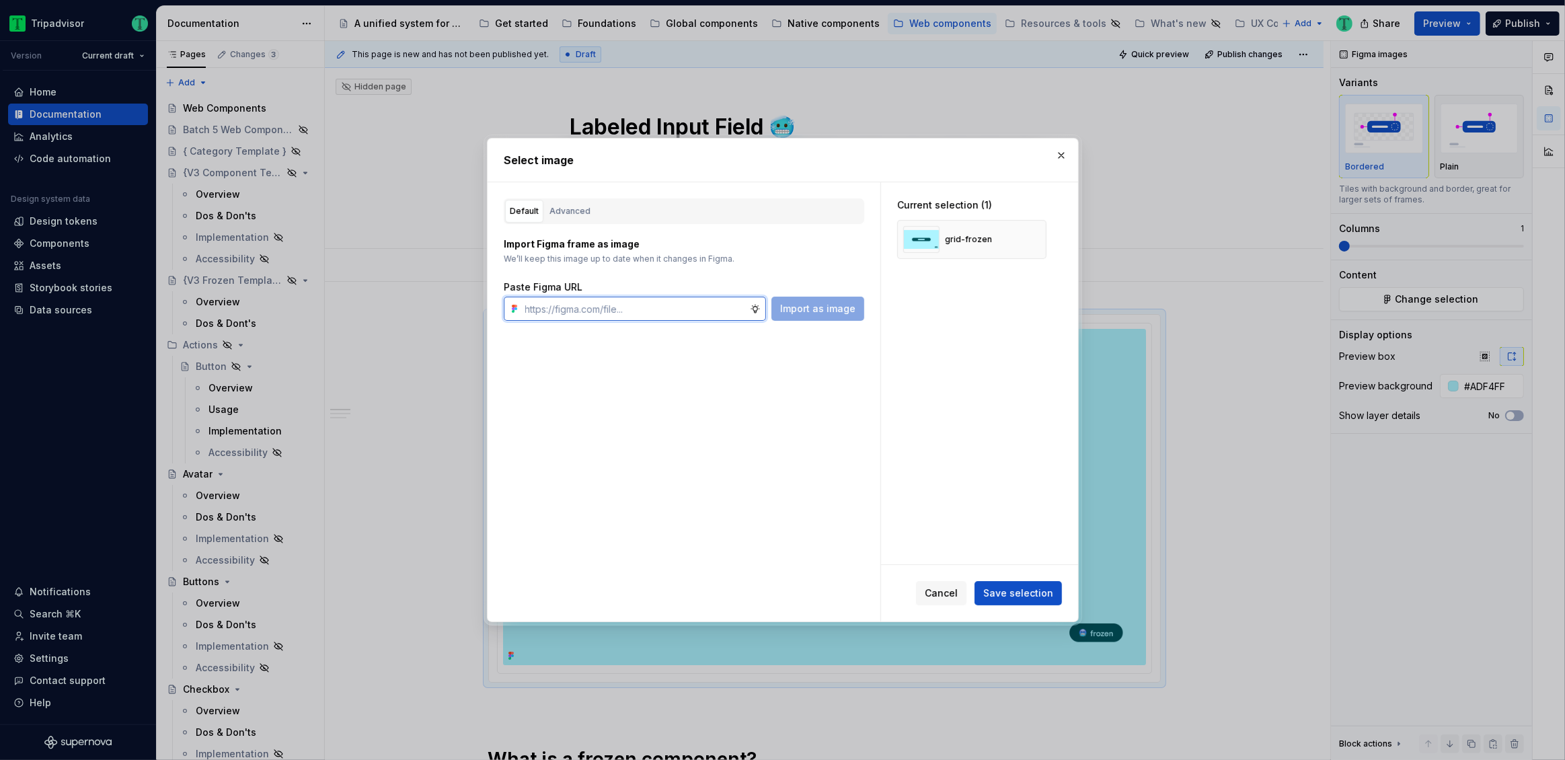
paste input "https://www.figma.com/design/Rk3eGC5124Z7punn8EFUkb/Atlas-Web-Documentation?nod…"
click at [980, 243] on div "grid-frozen" at bounding box center [968, 239] width 47 height 11
click at [1037, 241] on button "button" at bounding box center [1030, 239] width 19 height 19
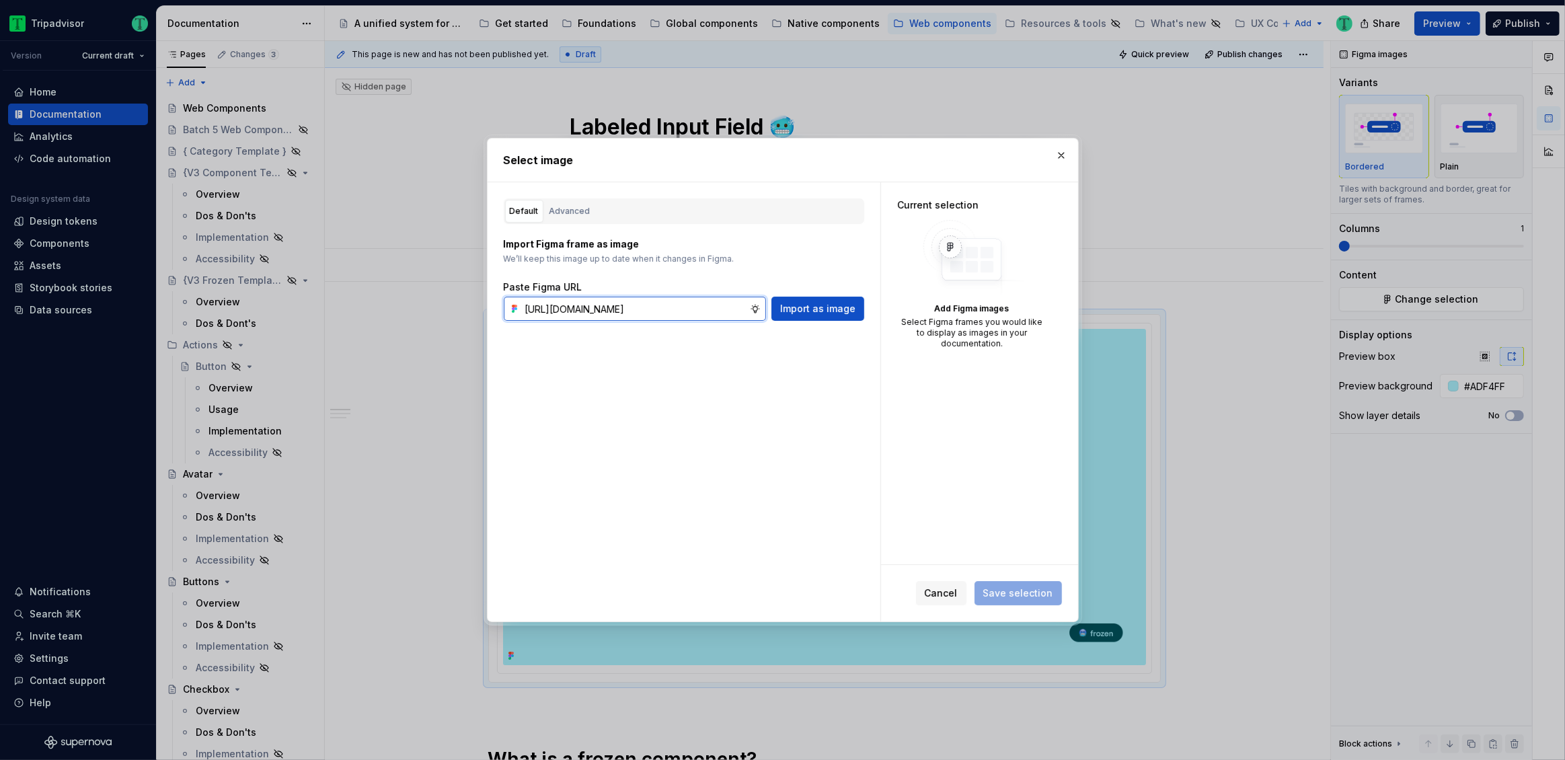
click at [723, 302] on input "https://www.figma.com/design/Rk3eGC5124Z7punn8EFUkb/Atlas-Web-Documentation?nod…" at bounding box center [635, 309] width 230 height 24
click at [825, 309] on span "Import as image" at bounding box center [817, 308] width 75 height 13
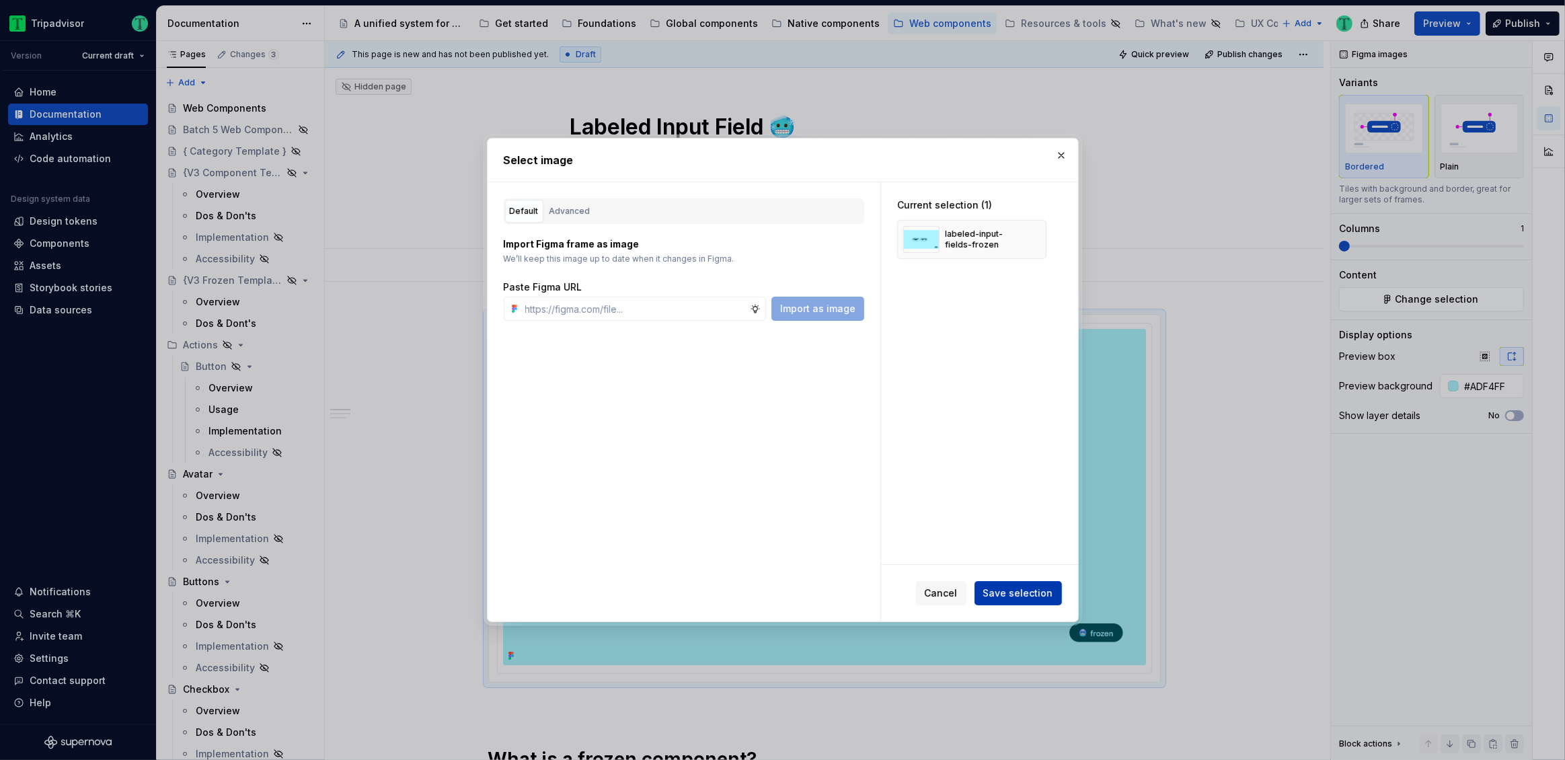
click at [1015, 588] on span "Save selection" at bounding box center [1018, 592] width 70 height 13
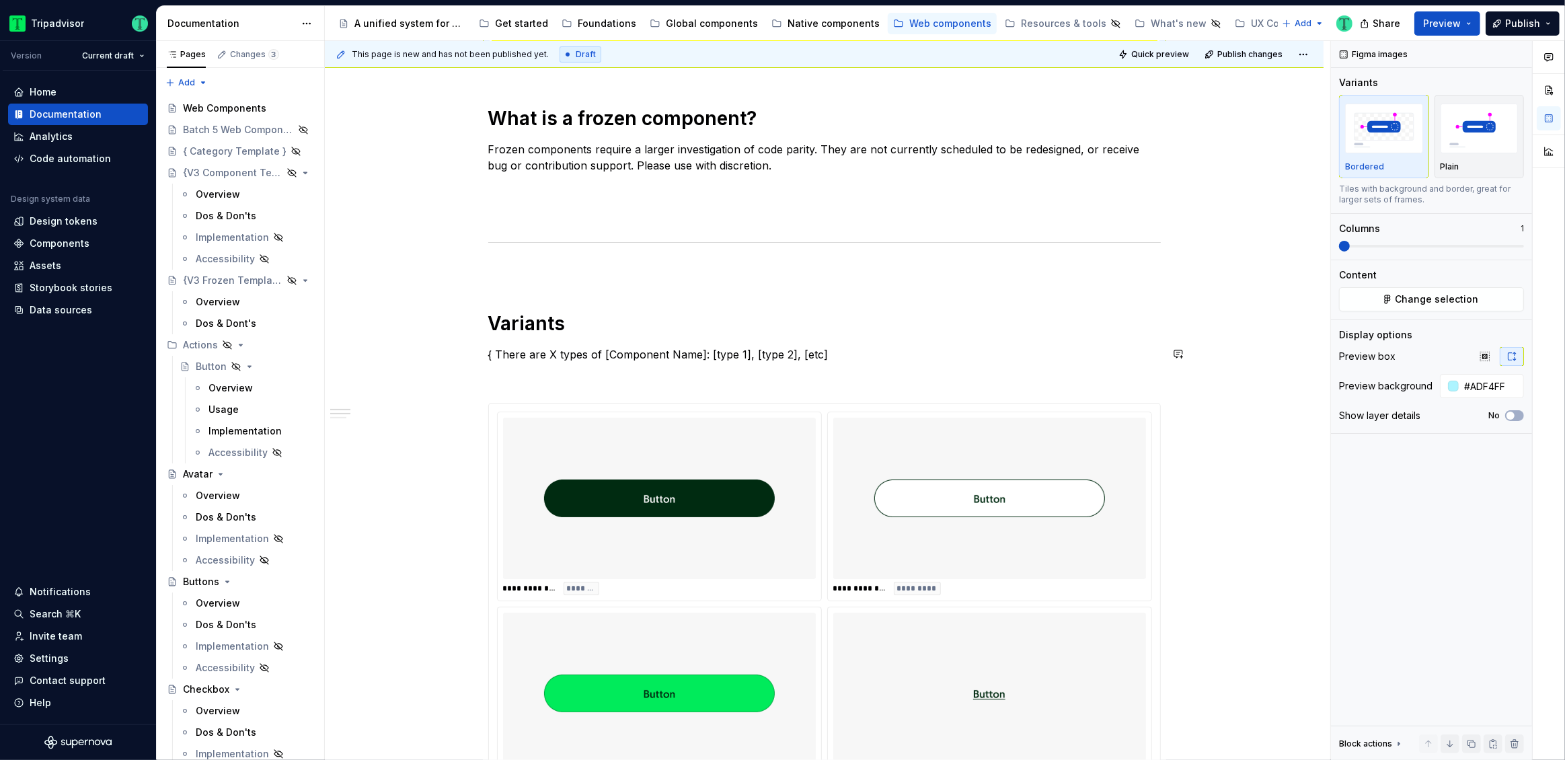
scroll to position [642, 0]
click at [854, 587] on span "**********" at bounding box center [859, 587] width 53 height 11
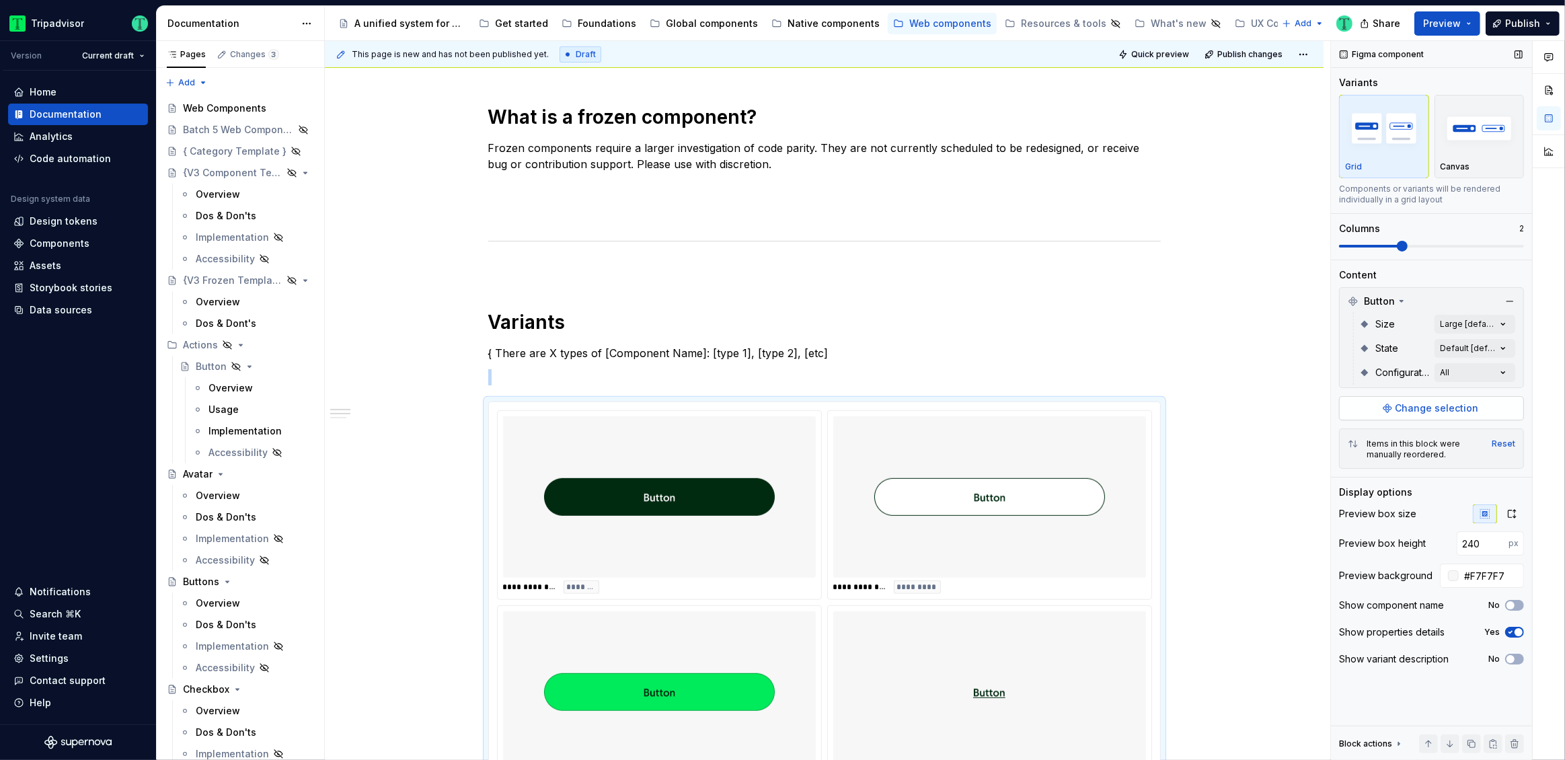
click at [1446, 414] on span "Change selection" at bounding box center [1436, 407] width 83 height 13
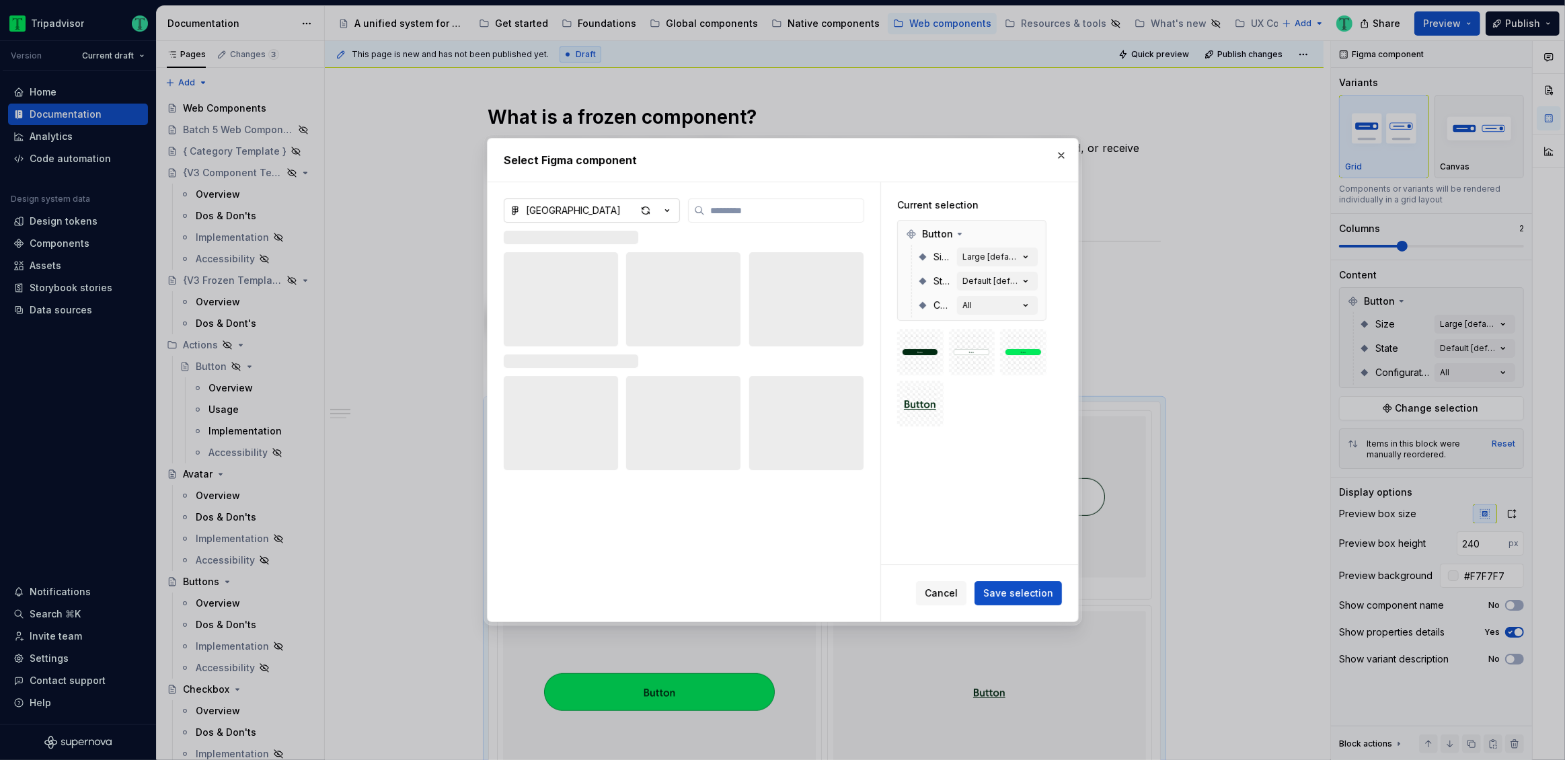
click at [616, 206] on button "Atlas Native Library" at bounding box center [592, 210] width 176 height 24
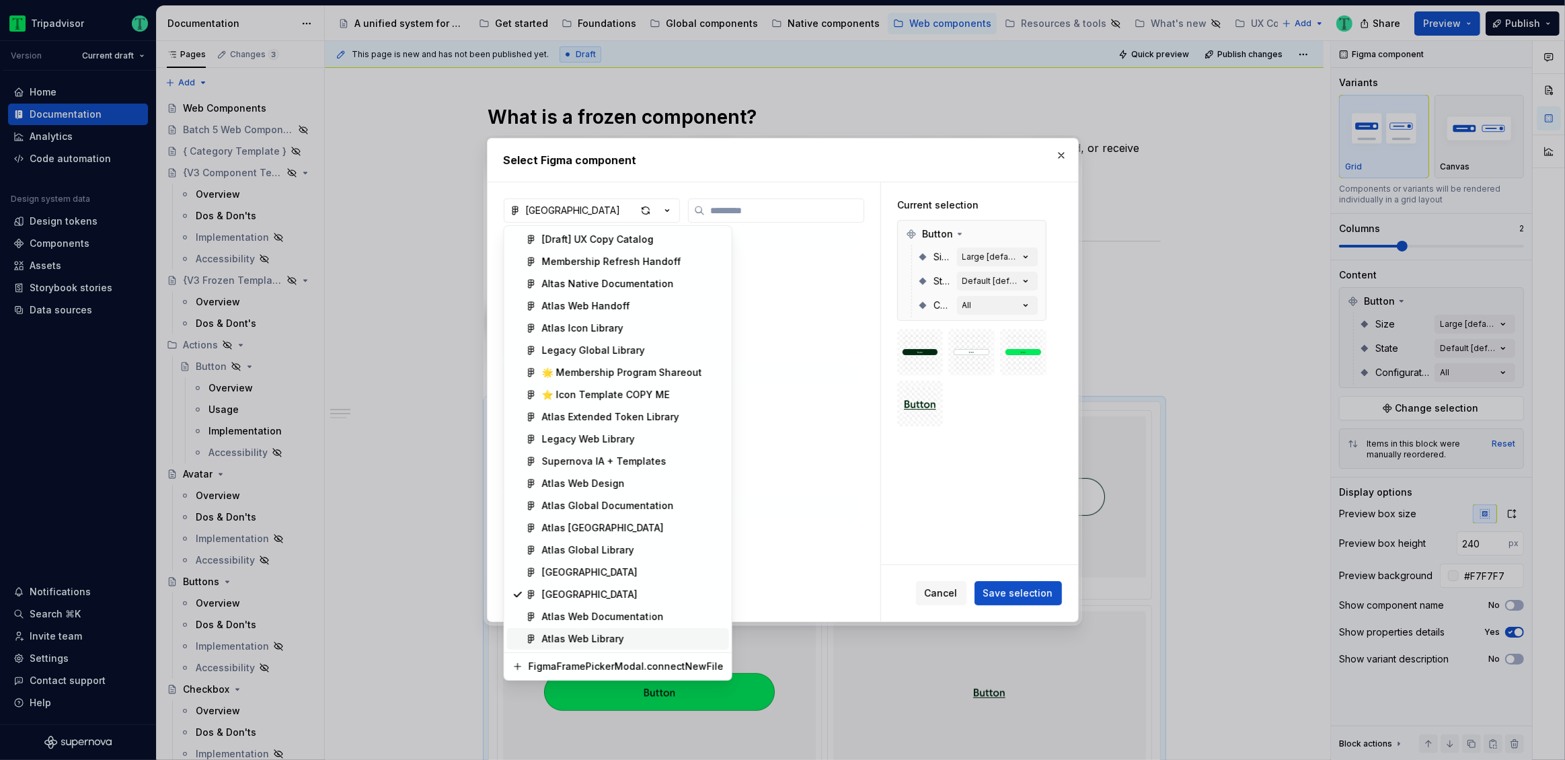
click at [645, 638] on div "Atlas Web Library" at bounding box center [633, 638] width 182 height 13
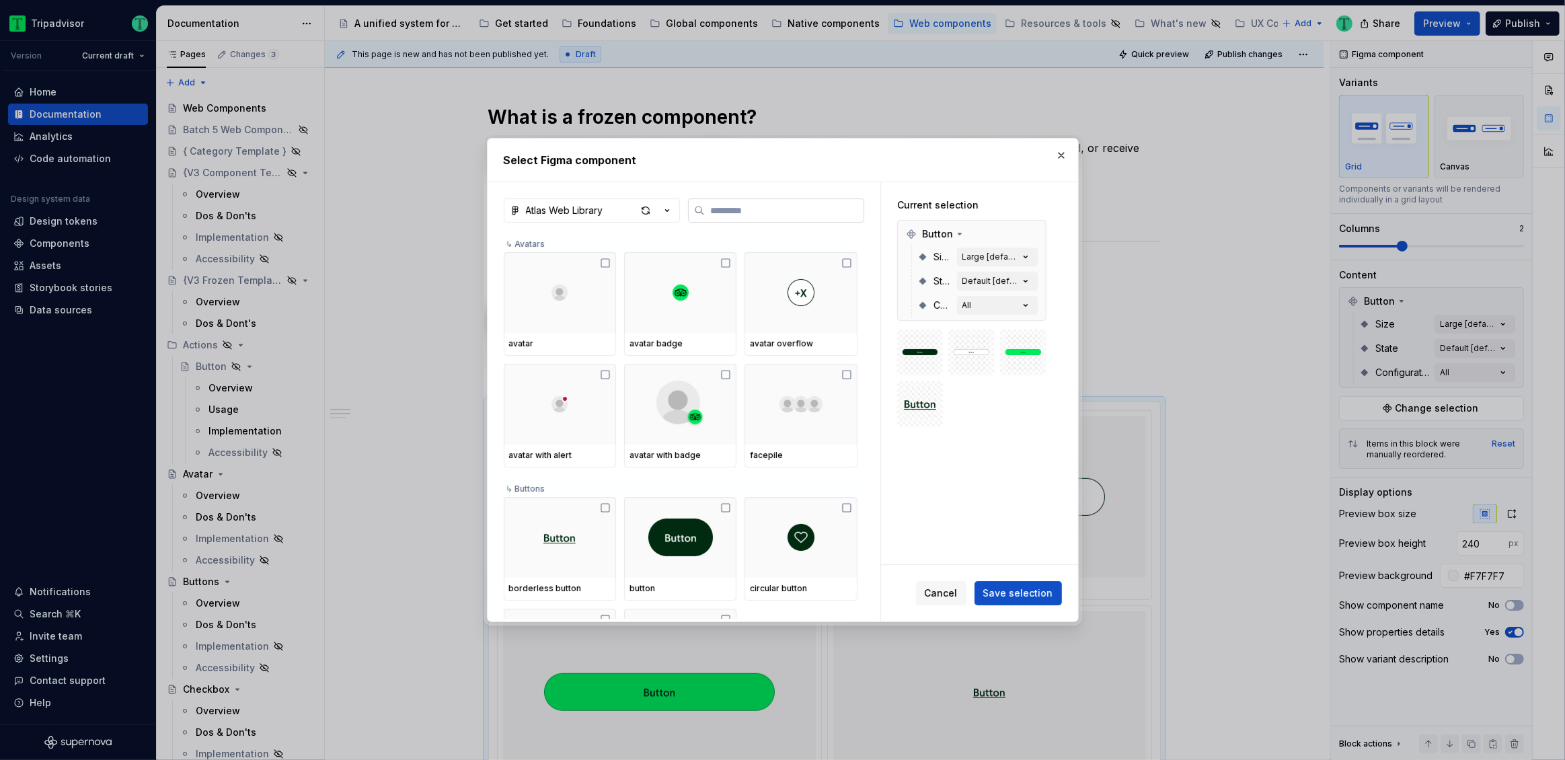
click at [752, 208] on input "search" at bounding box center [784, 210] width 159 height 13
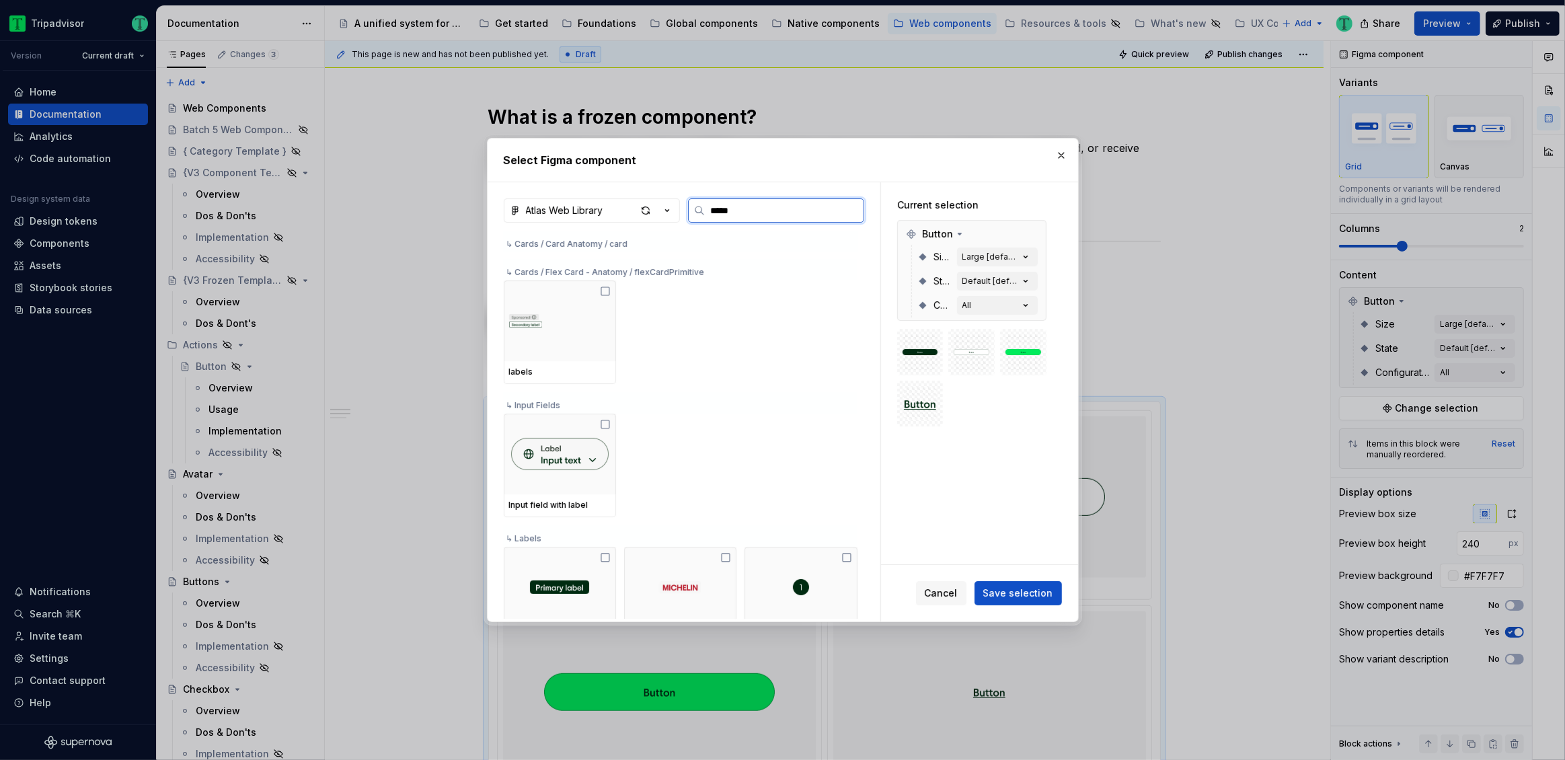
scroll to position [478, 0]
click at [603, 429] on icon at bounding box center [605, 426] width 11 height 11
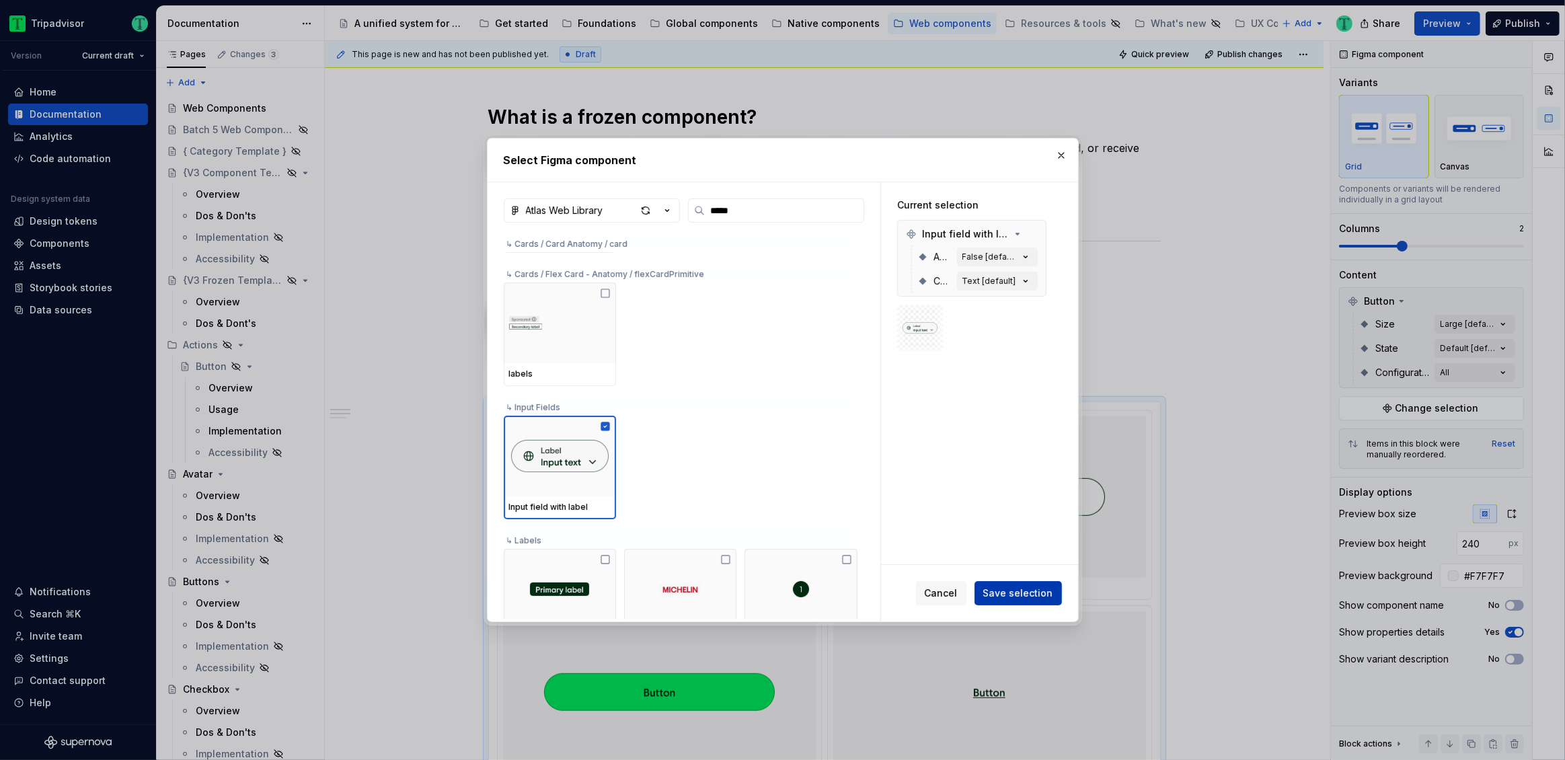
click at [1019, 595] on span "Save selection" at bounding box center [1018, 592] width 70 height 13
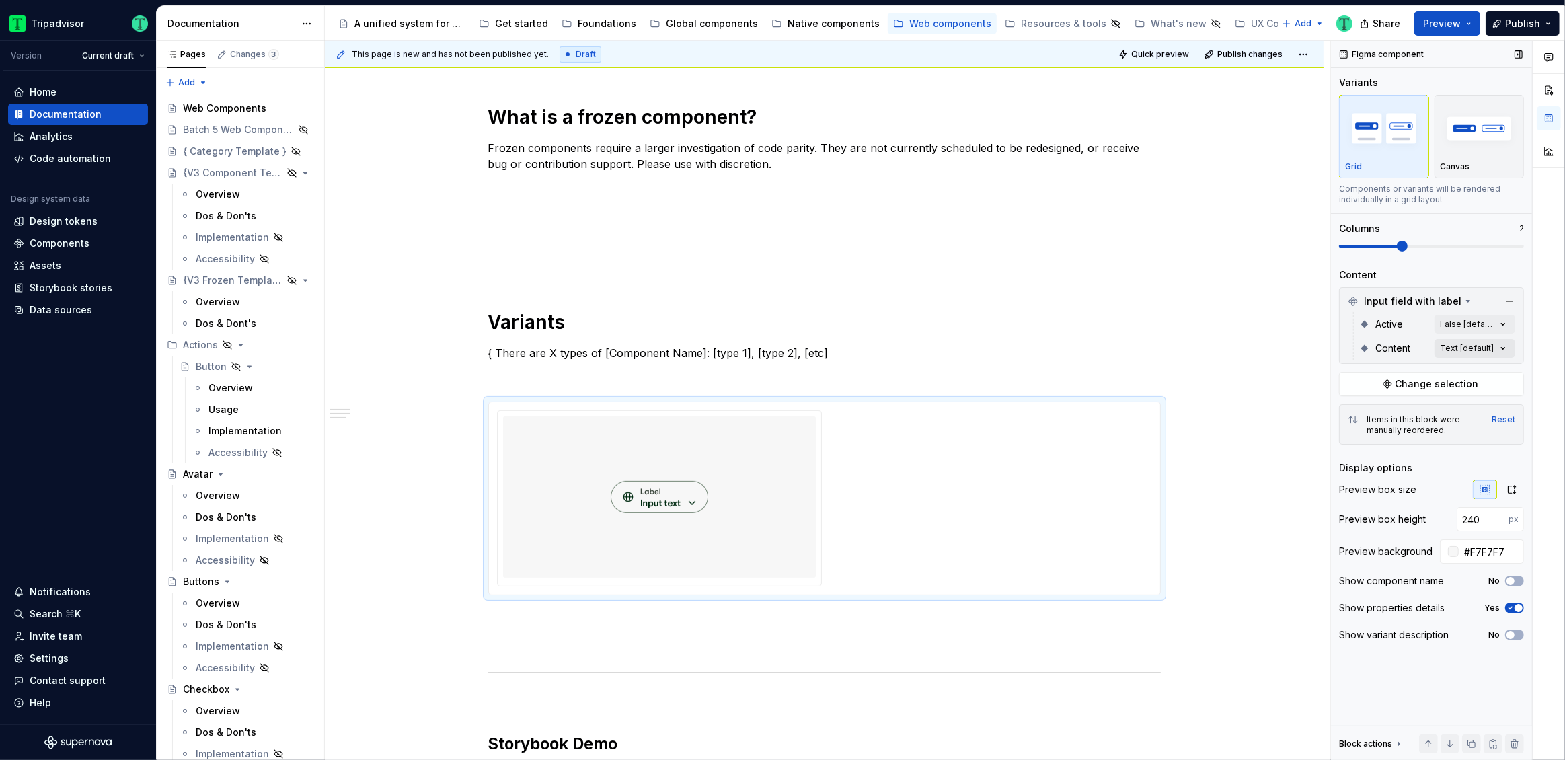
click at [1466, 349] on div "Comments Open comments No comments yet Select ‘Comment’ from the block context …" at bounding box center [1448, 400] width 234 height 719
click at [1494, 372] on span "button" at bounding box center [1493, 371] width 8 height 8
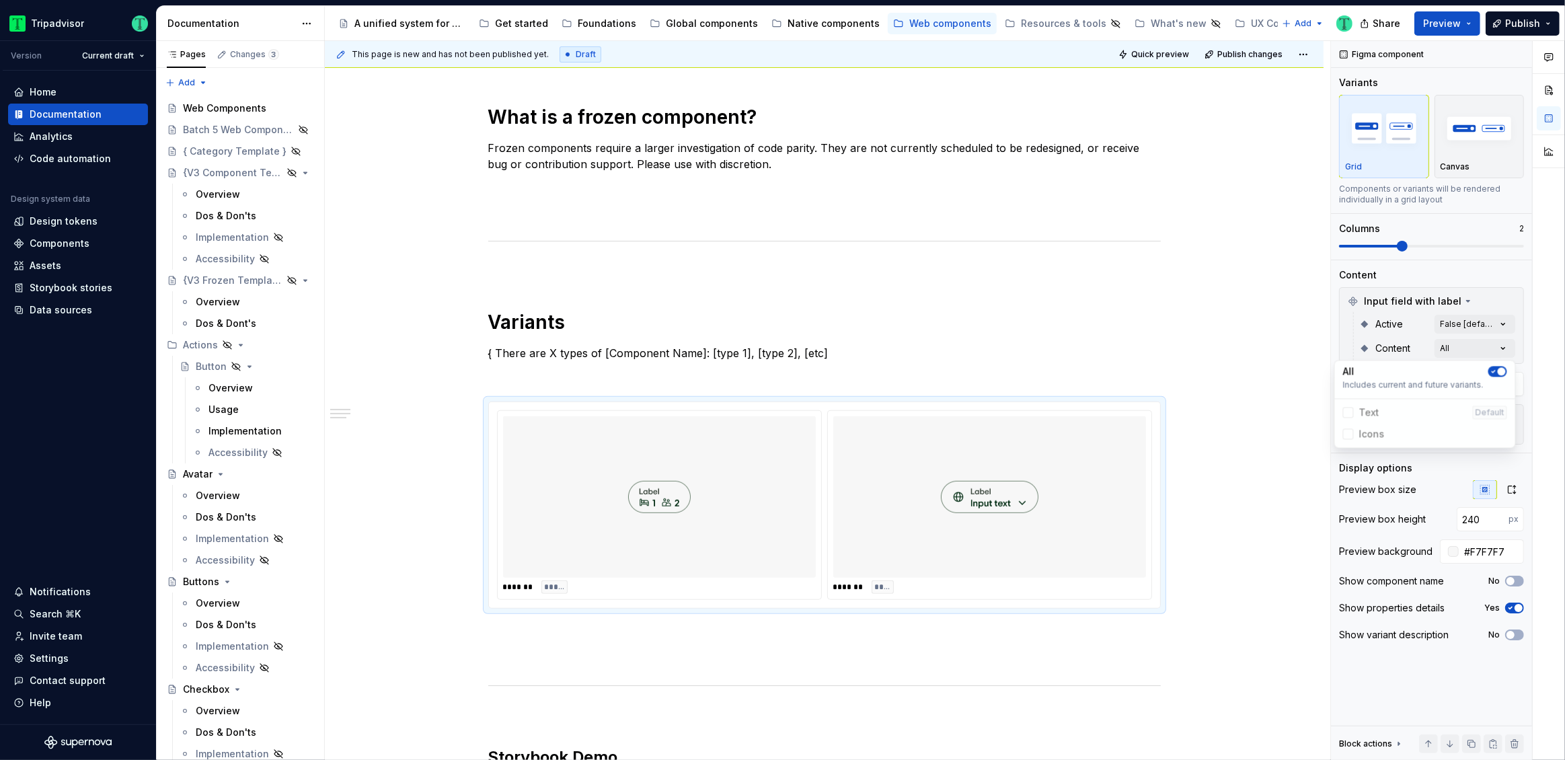
click at [687, 352] on html "Tripadvisor Version Current draft Home Documentation Analytics Code automation …" at bounding box center [782, 380] width 1565 height 760
click at [687, 352] on p "{ There are X types of [Component Name]: [type 1], [type 2], [etc]" at bounding box center [824, 353] width 672 height 16
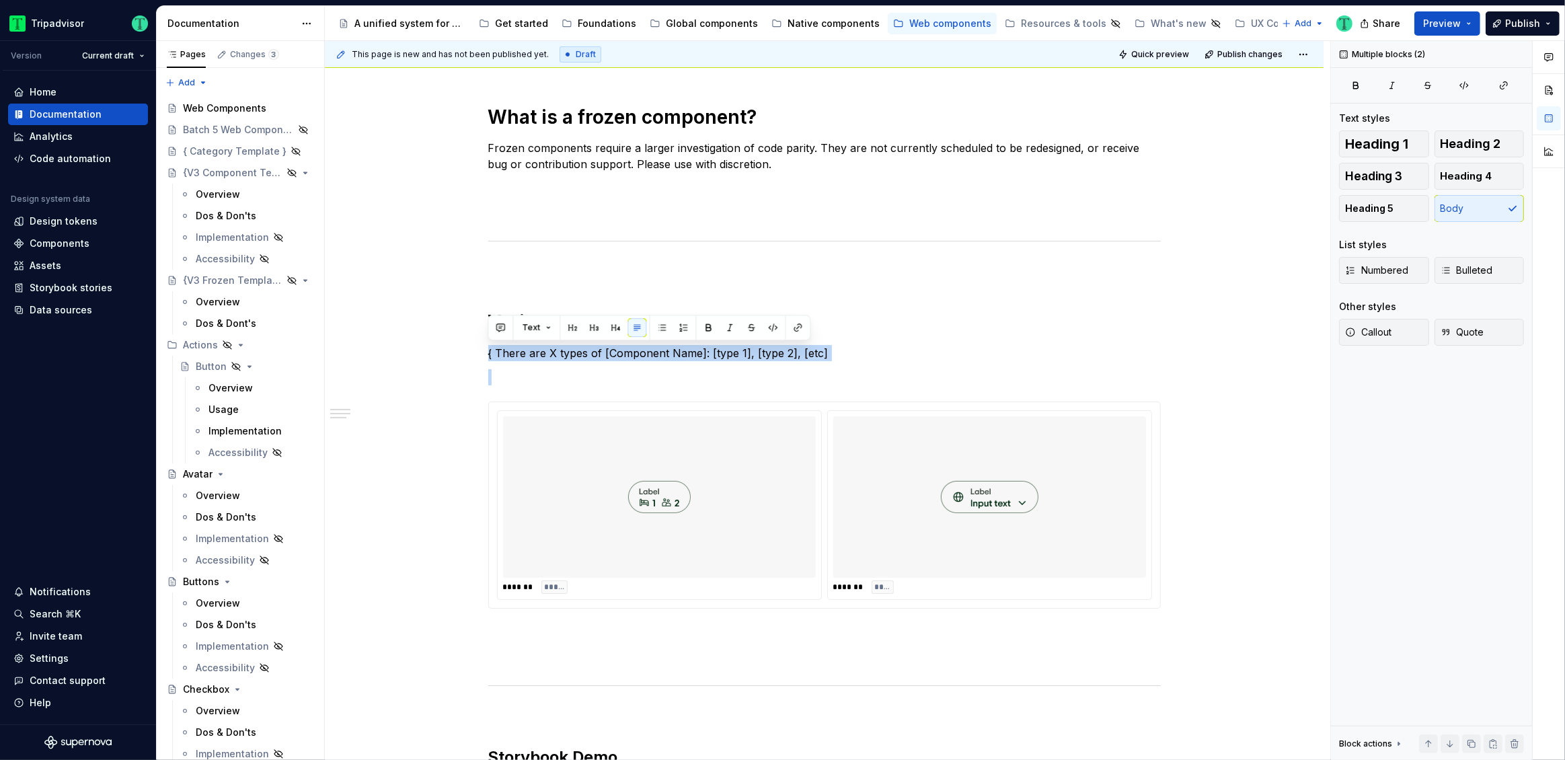
click at [687, 352] on p "{ There are X types of [Component Name]: [type 1], [type 2], [etc]" at bounding box center [824, 353] width 672 height 16
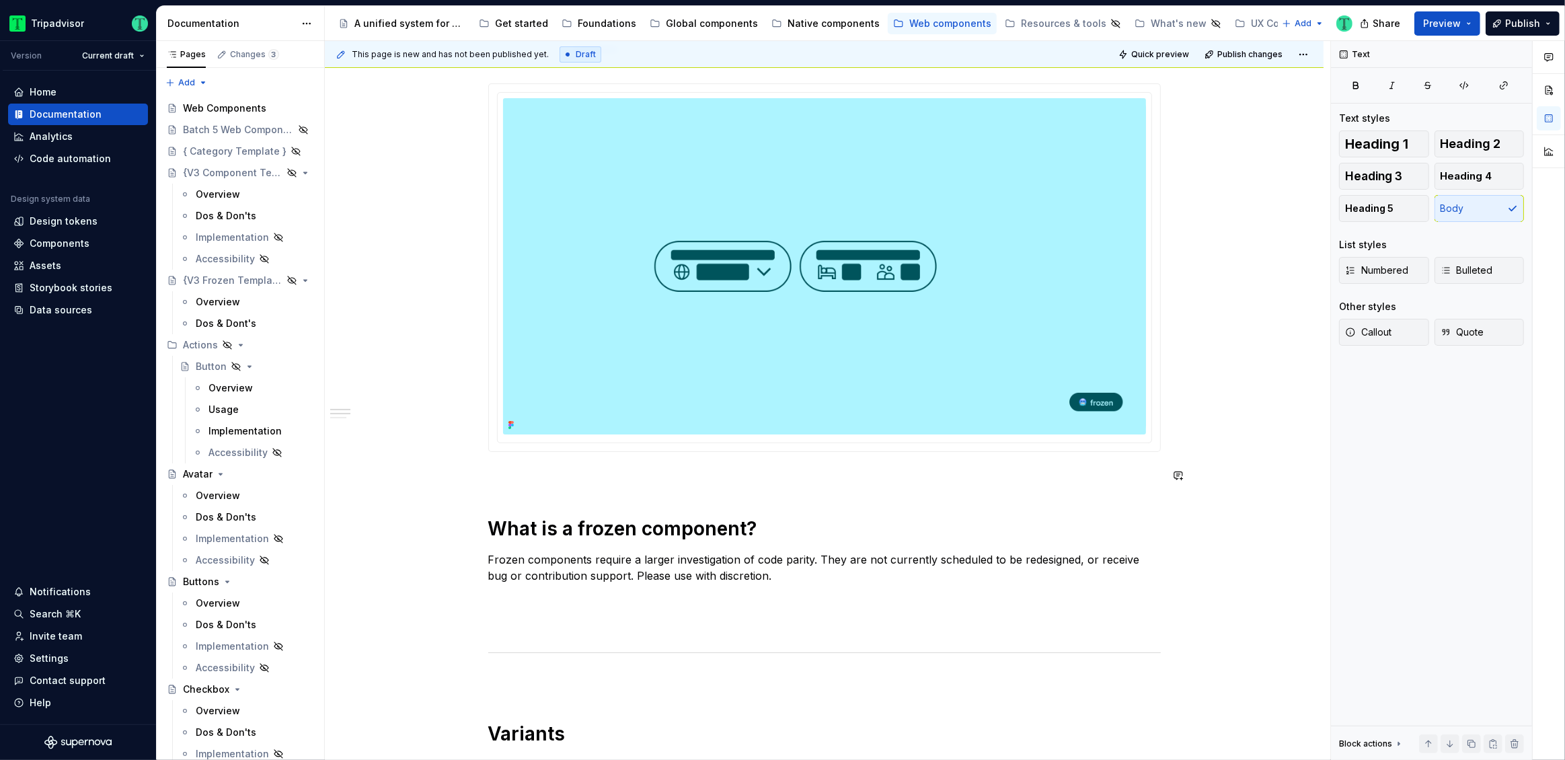
scroll to position [0, 0]
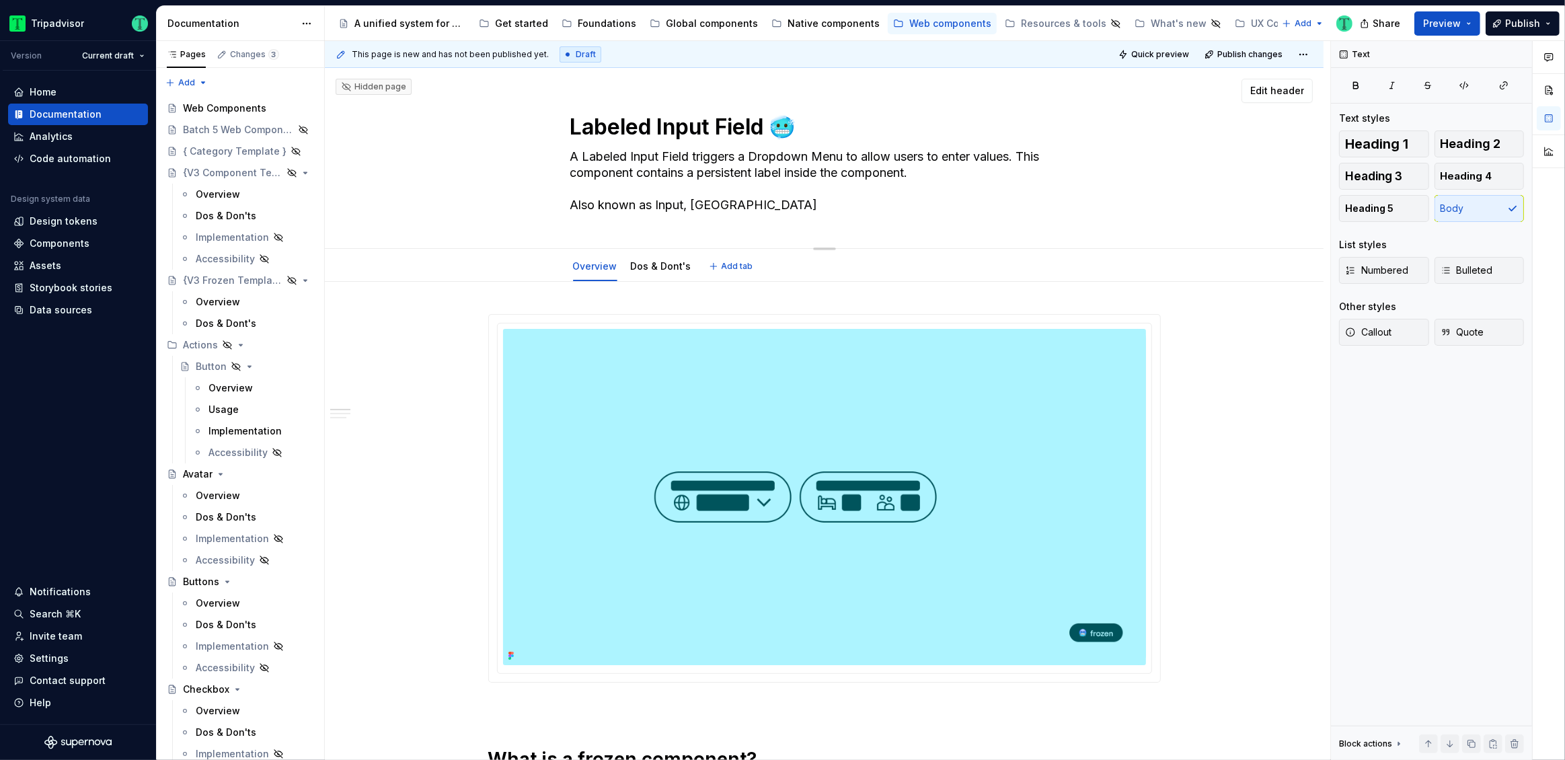
click at [591, 134] on textarea "Labeled Input Field 🥶" at bounding box center [821, 127] width 508 height 32
click at [772, 135] on textarea "Labeled Input Field 🥶" at bounding box center [821, 127] width 508 height 32
drag, startPoint x: 580, startPoint y: 155, endPoint x: 688, endPoint y: 155, distance: 107.6
click at [688, 155] on textarea "A Labeled Input Field triggers a Dropdown Menu to allow users to enter values. …" at bounding box center [821, 181] width 508 height 70
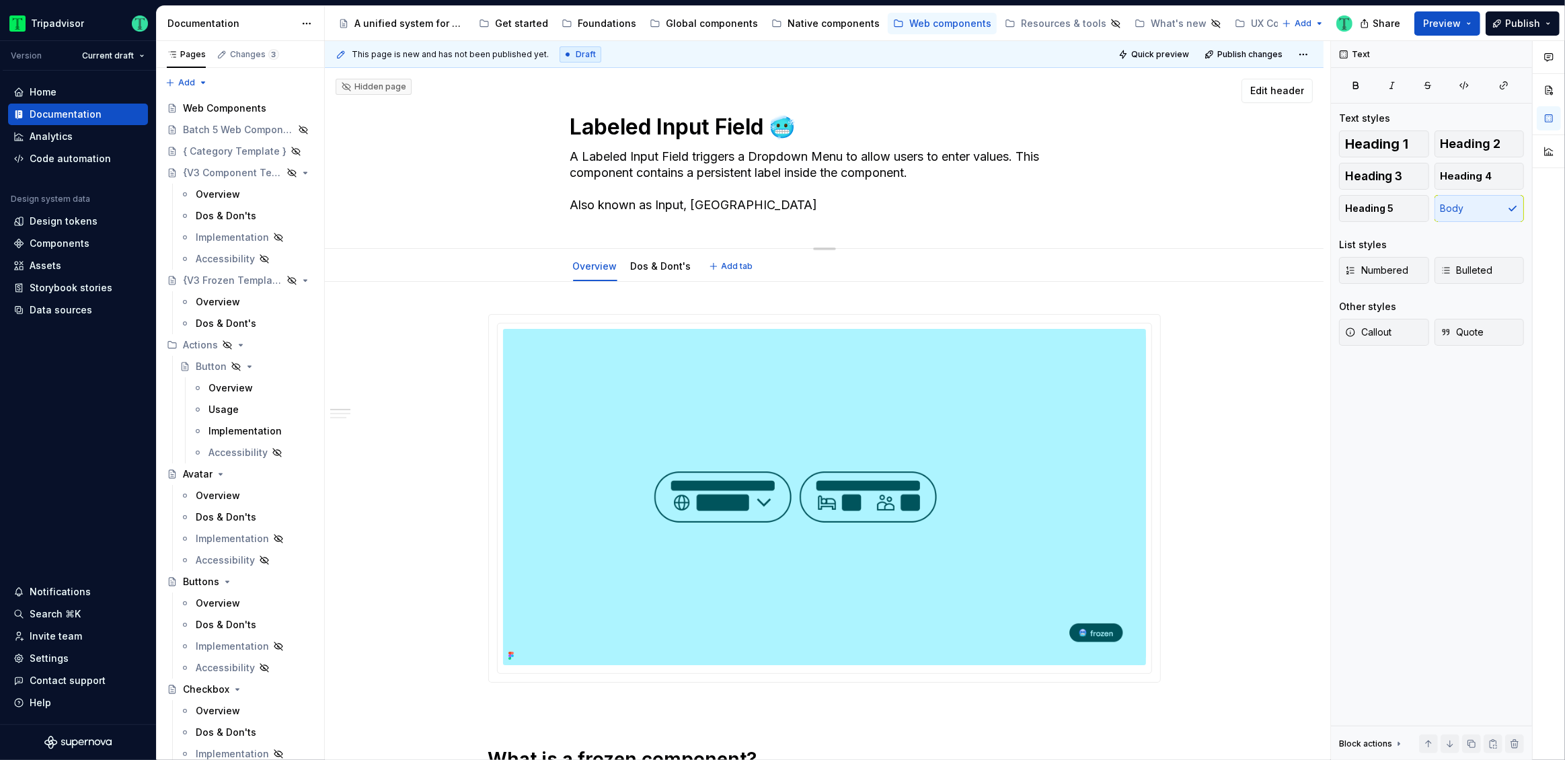
click at [735, 161] on textarea "A Labeled Input Field triggers a Dropdown Menu to allow users to enter values. …" at bounding box center [821, 181] width 508 height 70
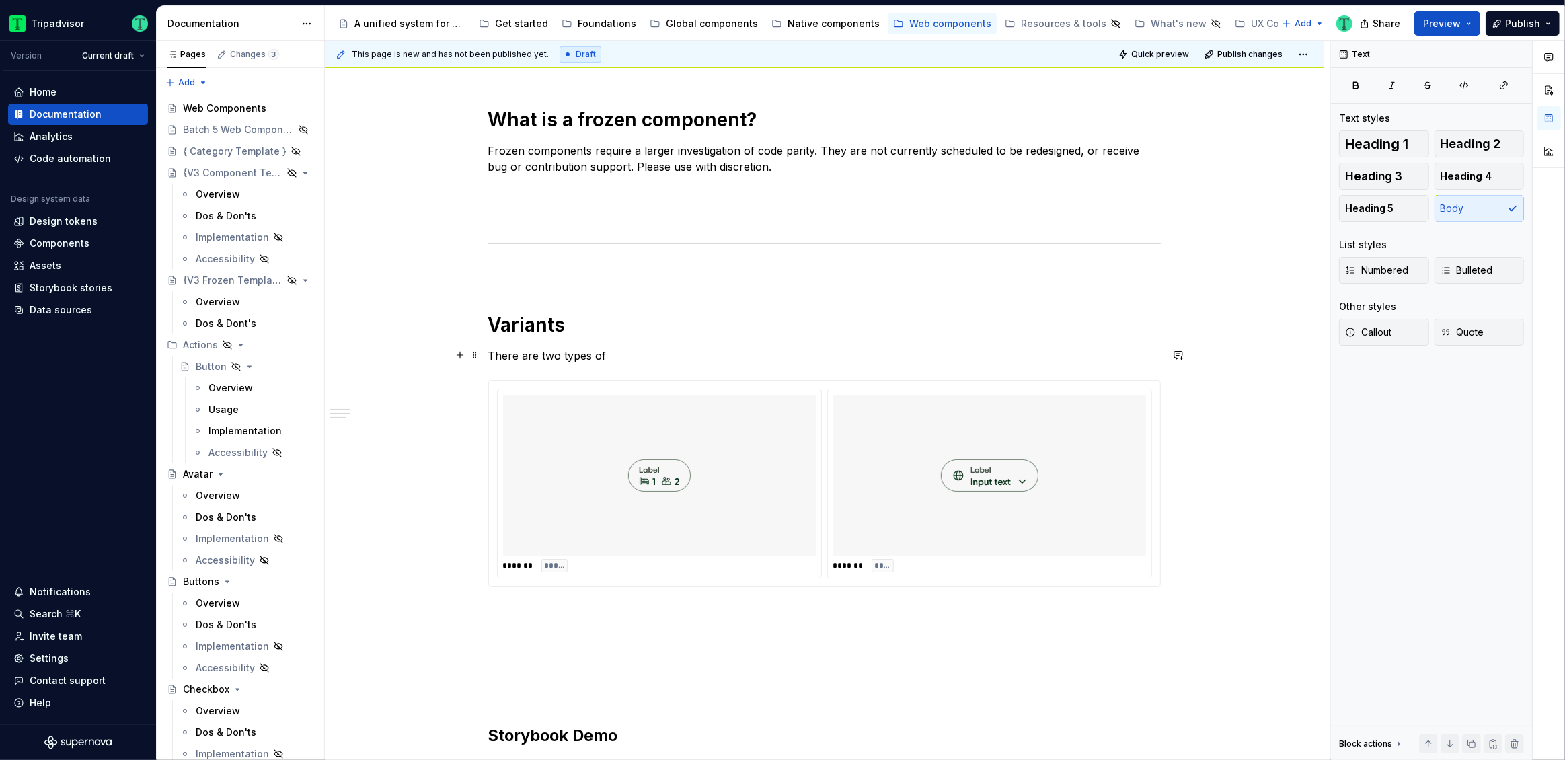
scroll to position [639, 0]
click at [629, 356] on p "There are two types of" at bounding box center [824, 356] width 672 height 16
click at [616, 358] on p "There are two types of A Labeled Input Field" at bounding box center [824, 356] width 672 height 16
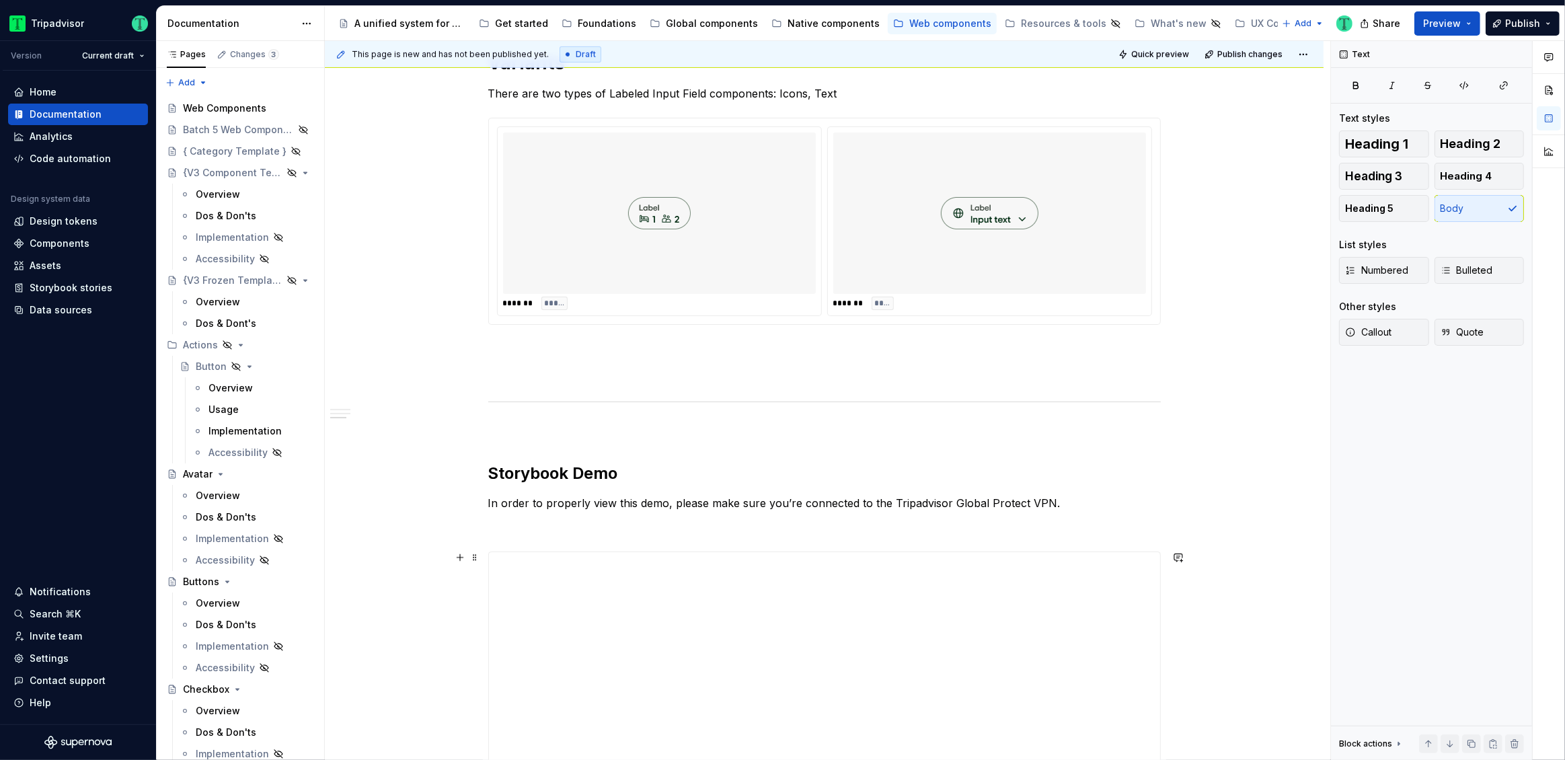
scroll to position [1300, 0]
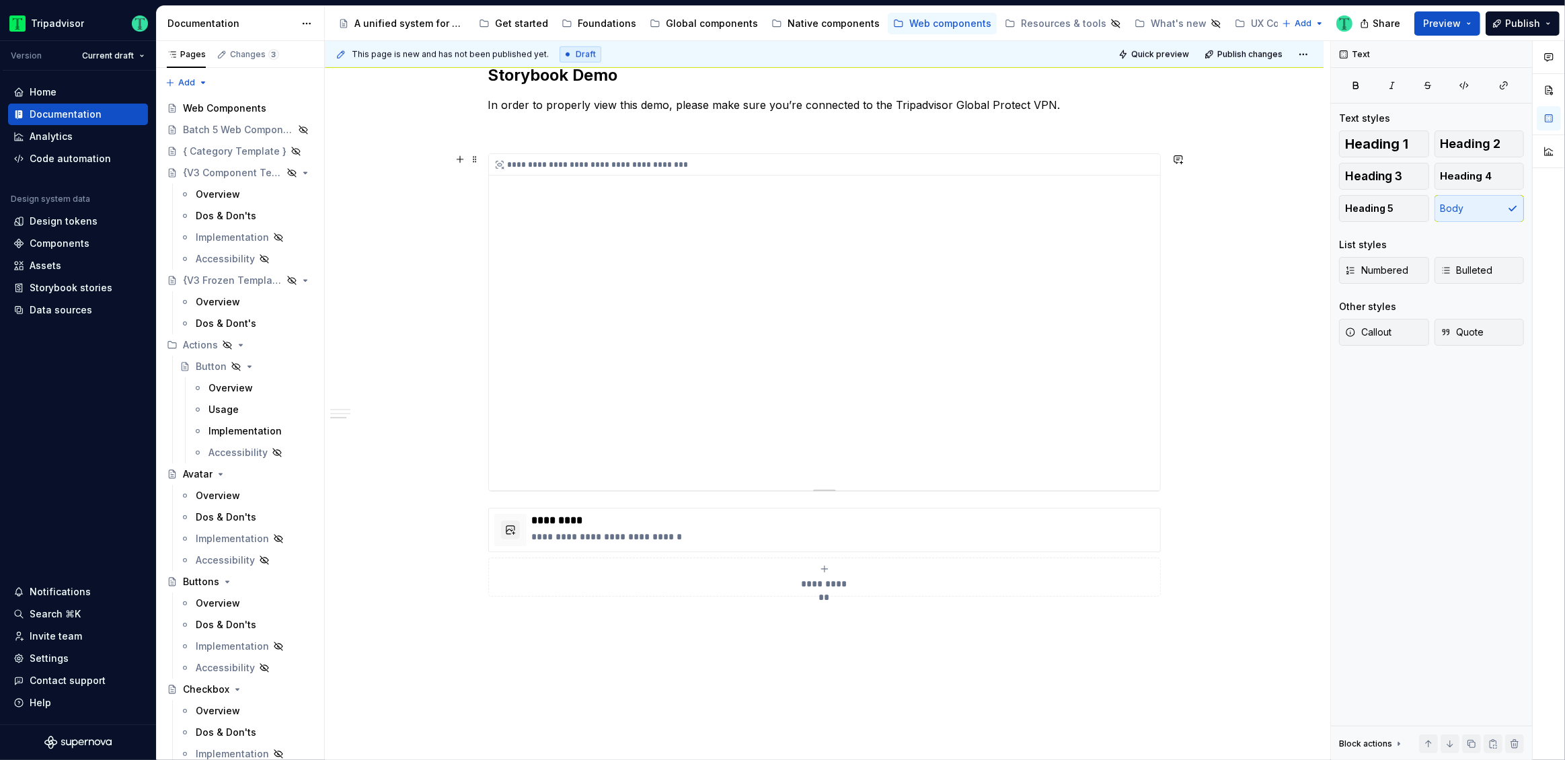
click at [858, 390] on div "**********" at bounding box center [824, 322] width 671 height 336
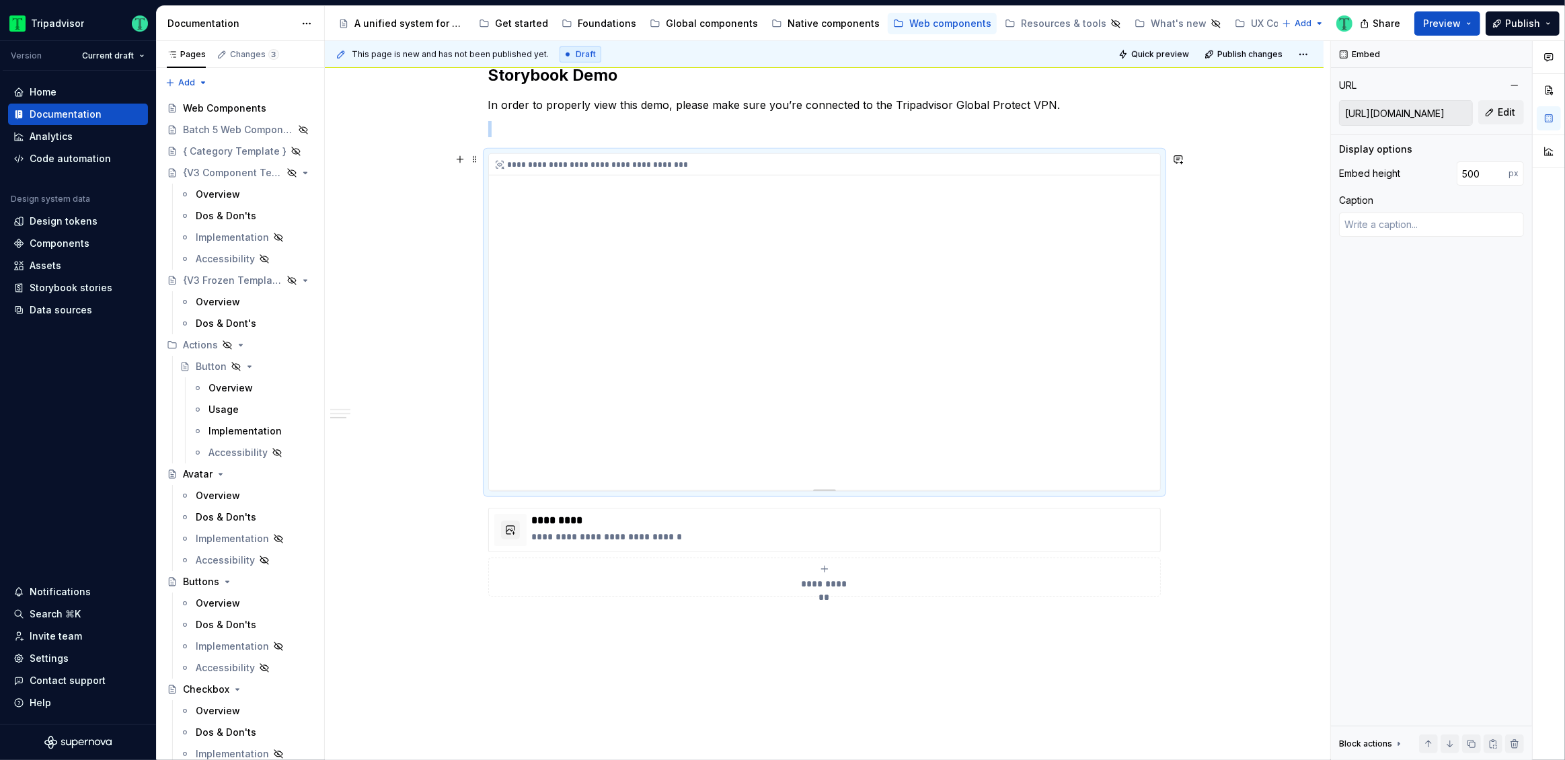
scroll to position [1294, 0]
click at [1068, 370] on div "**********" at bounding box center [824, 328] width 671 height 336
click at [915, 301] on div "**********" at bounding box center [824, 328] width 671 height 336
click at [1505, 104] on button "Edit" at bounding box center [1501, 112] width 46 height 24
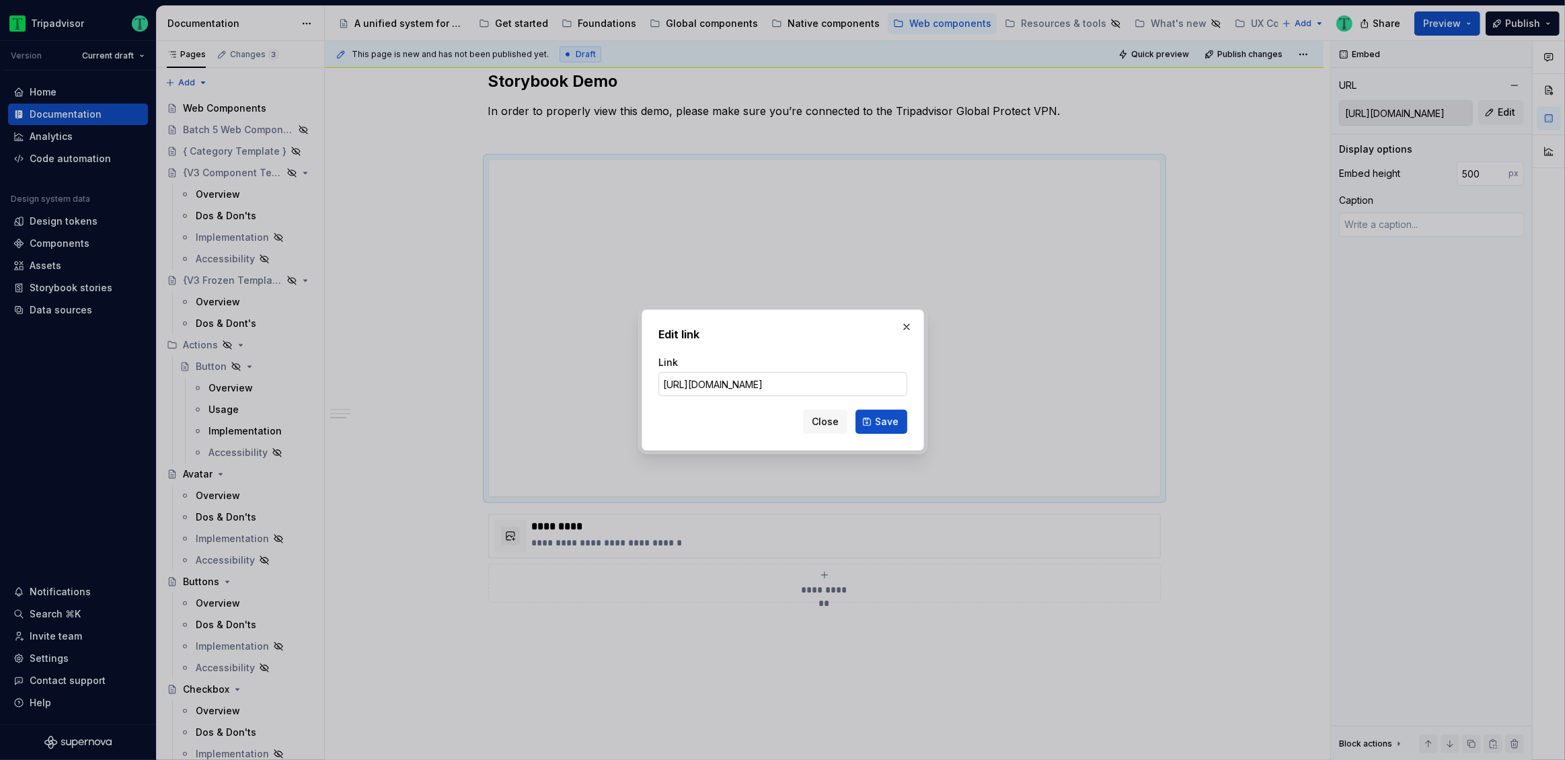
scroll to position [0, 452]
click at [760, 389] on input "https://webml.dev.tripadvisor.com/Storybook#@ta-design-system-frozen.input-fiel…" at bounding box center [782, 384] width 249 height 24
click at [883, 423] on span "Save" at bounding box center [887, 421] width 24 height 13
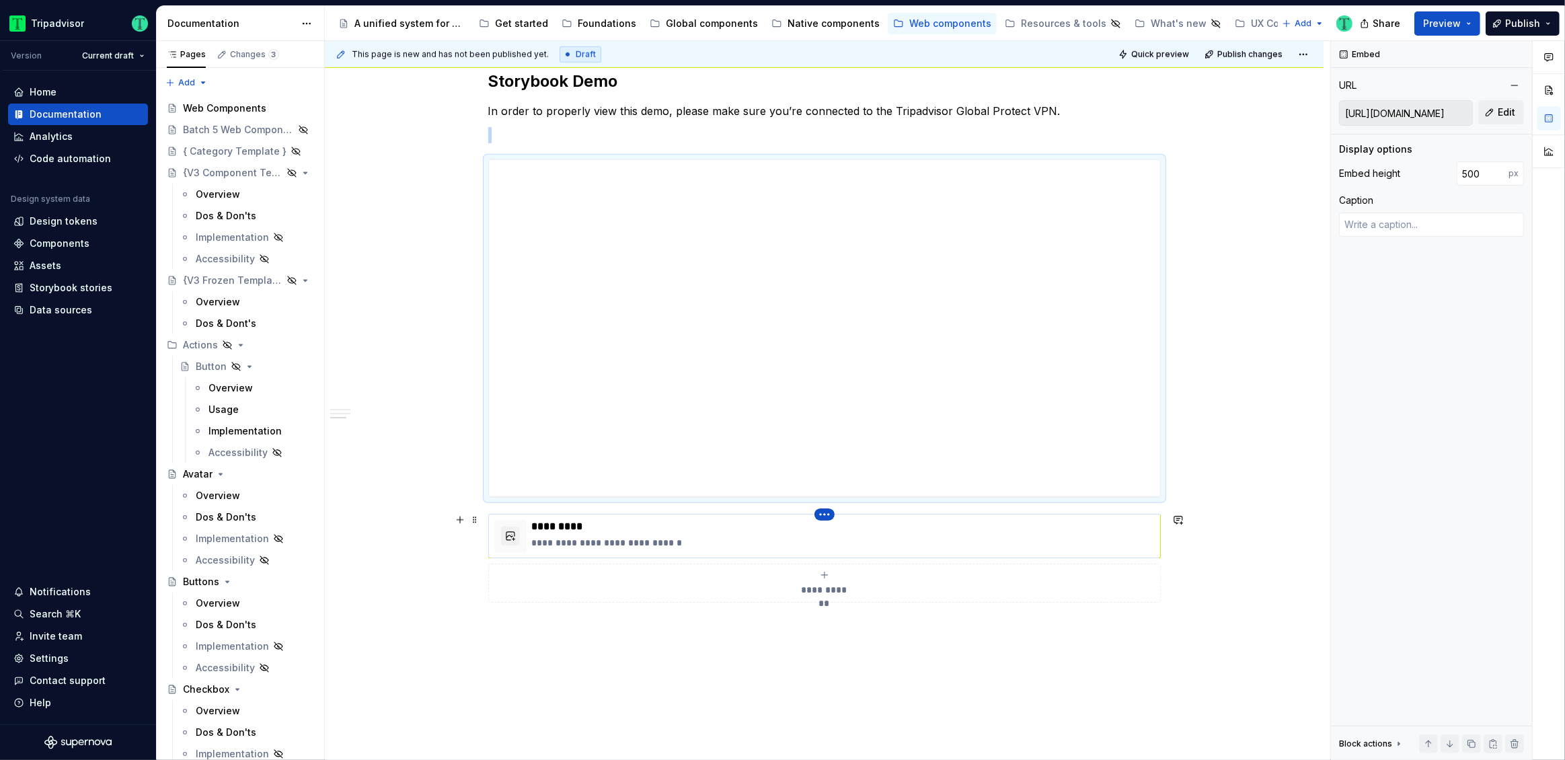
click at [825, 511] on html "Tripadvisor Version Current draft Home Documentation Analytics Code automation …" at bounding box center [782, 380] width 1565 height 760
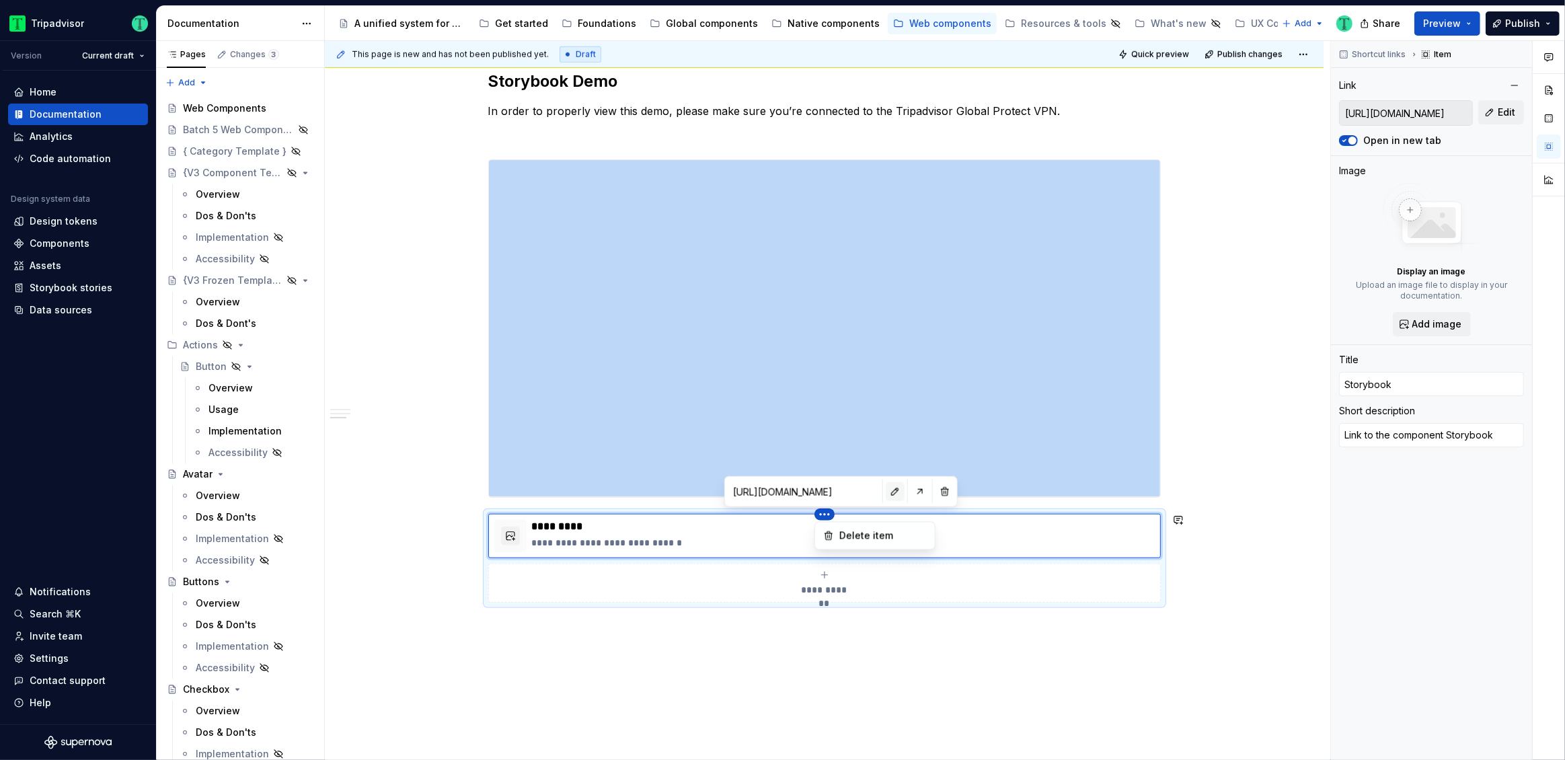
click at [859, 487] on html "Tripadvisor Version Current draft Home Documentation Analytics Code automation …" at bounding box center [782, 380] width 1565 height 760
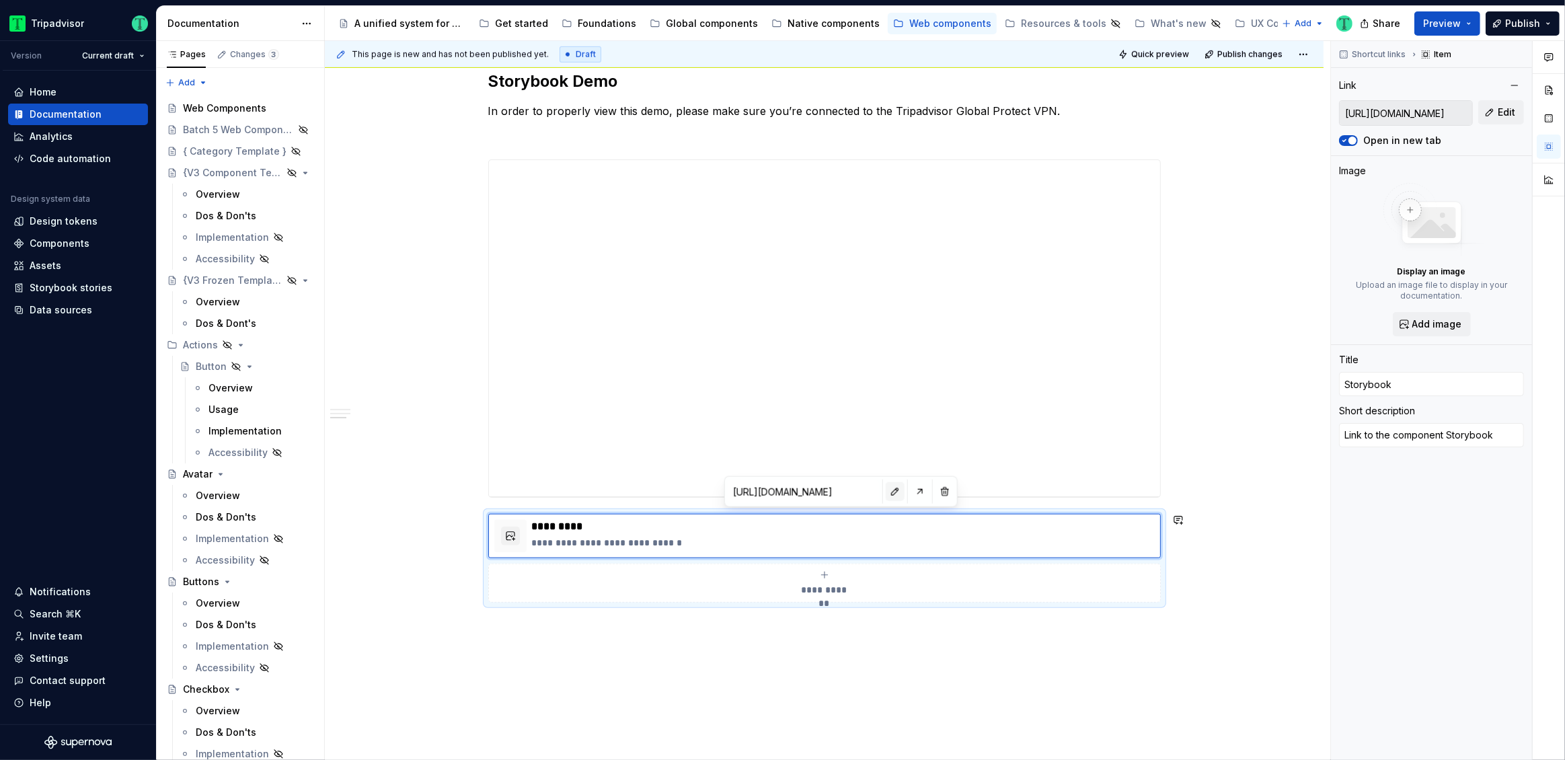
click at [885, 492] on button "button" at bounding box center [894, 491] width 19 height 19
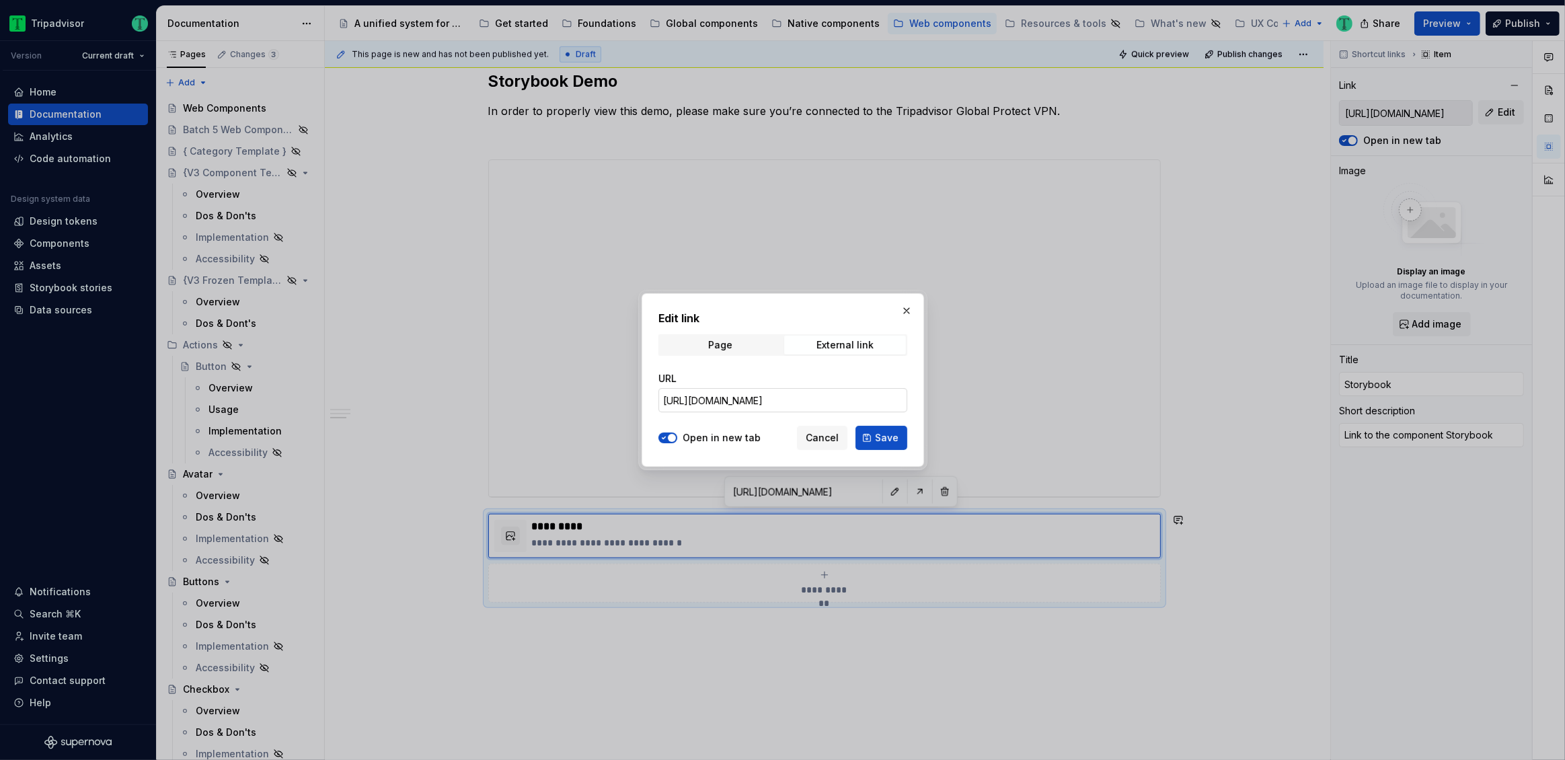
click at [752, 400] on input "https://webml.dev.tripadvisor.com/Storybook#@ta-atlas-design-system.bubble-rati…" at bounding box center [782, 400] width 249 height 24
paste input "design-system-frozen.input-field_packages_design-system-frozen_input-field_Date…"
drag, startPoint x: 873, startPoint y: 438, endPoint x: 861, endPoint y: 478, distance: 42.1
click at [874, 438] on button "Save" at bounding box center [881, 438] width 52 height 24
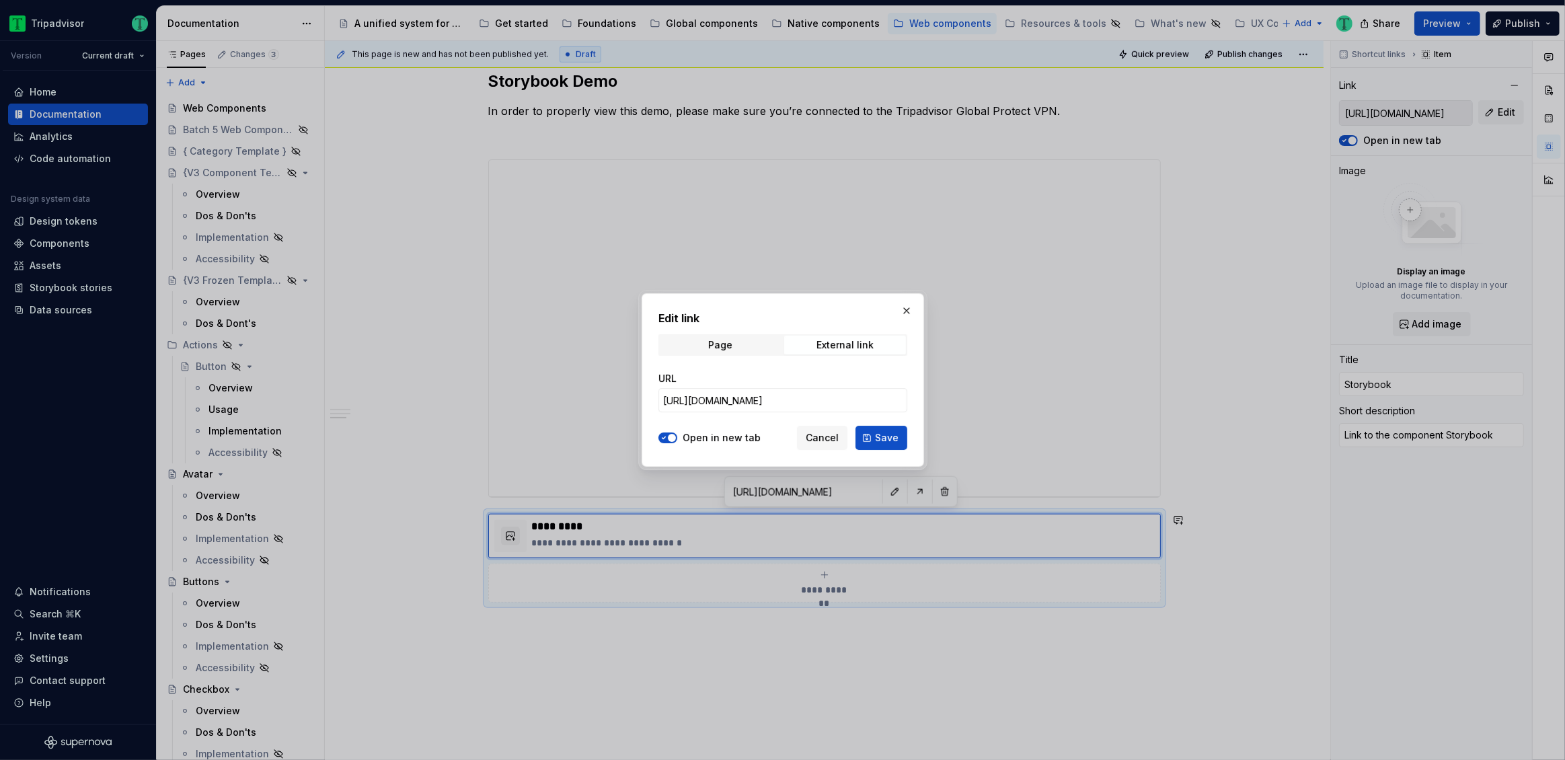
scroll to position [0, 0]
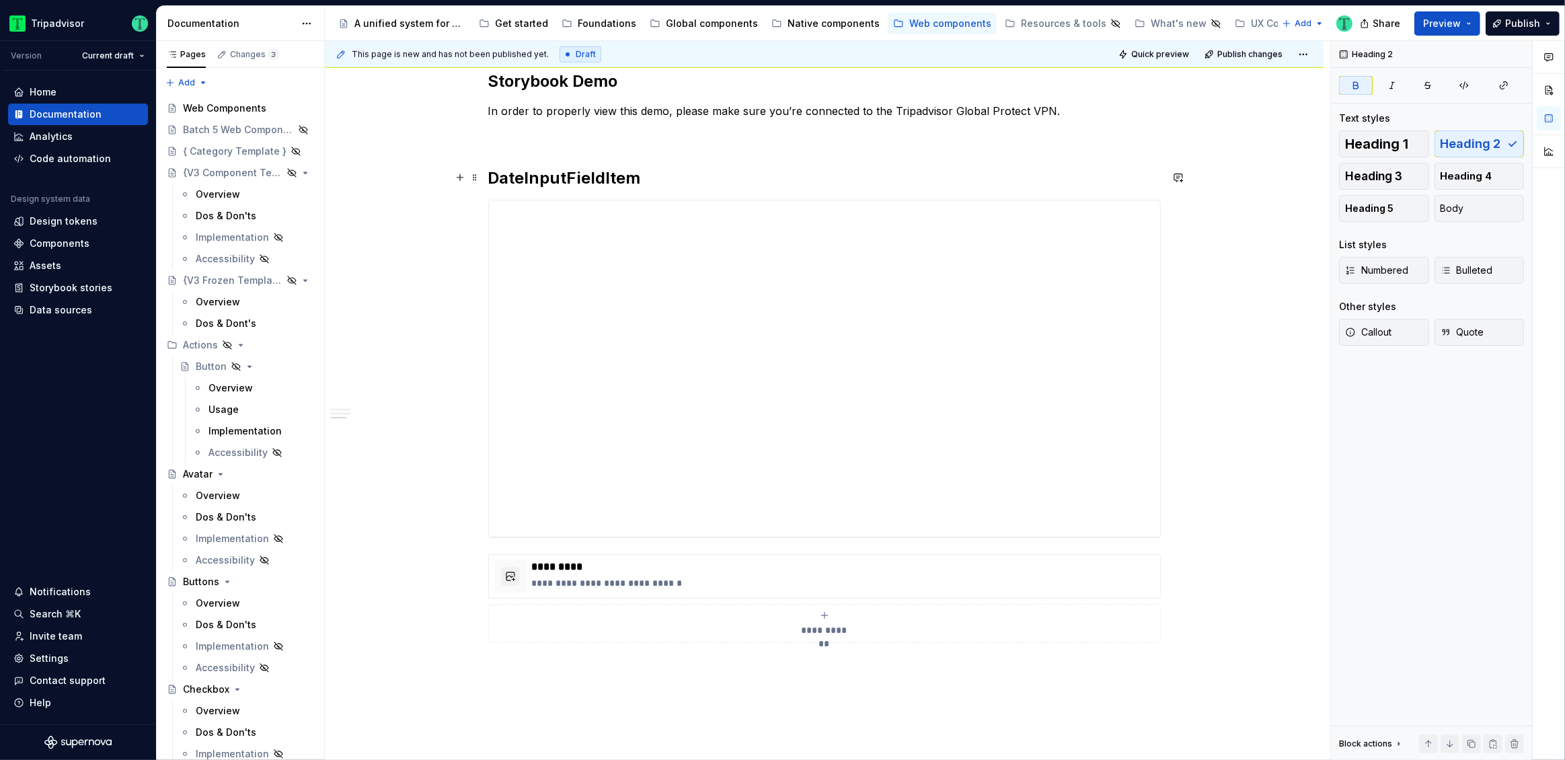
click at [609, 182] on strong "DateInputFieldItem" at bounding box center [564, 177] width 153 height 19
click at [1397, 171] on span "Heading 3" at bounding box center [1373, 175] width 57 height 13
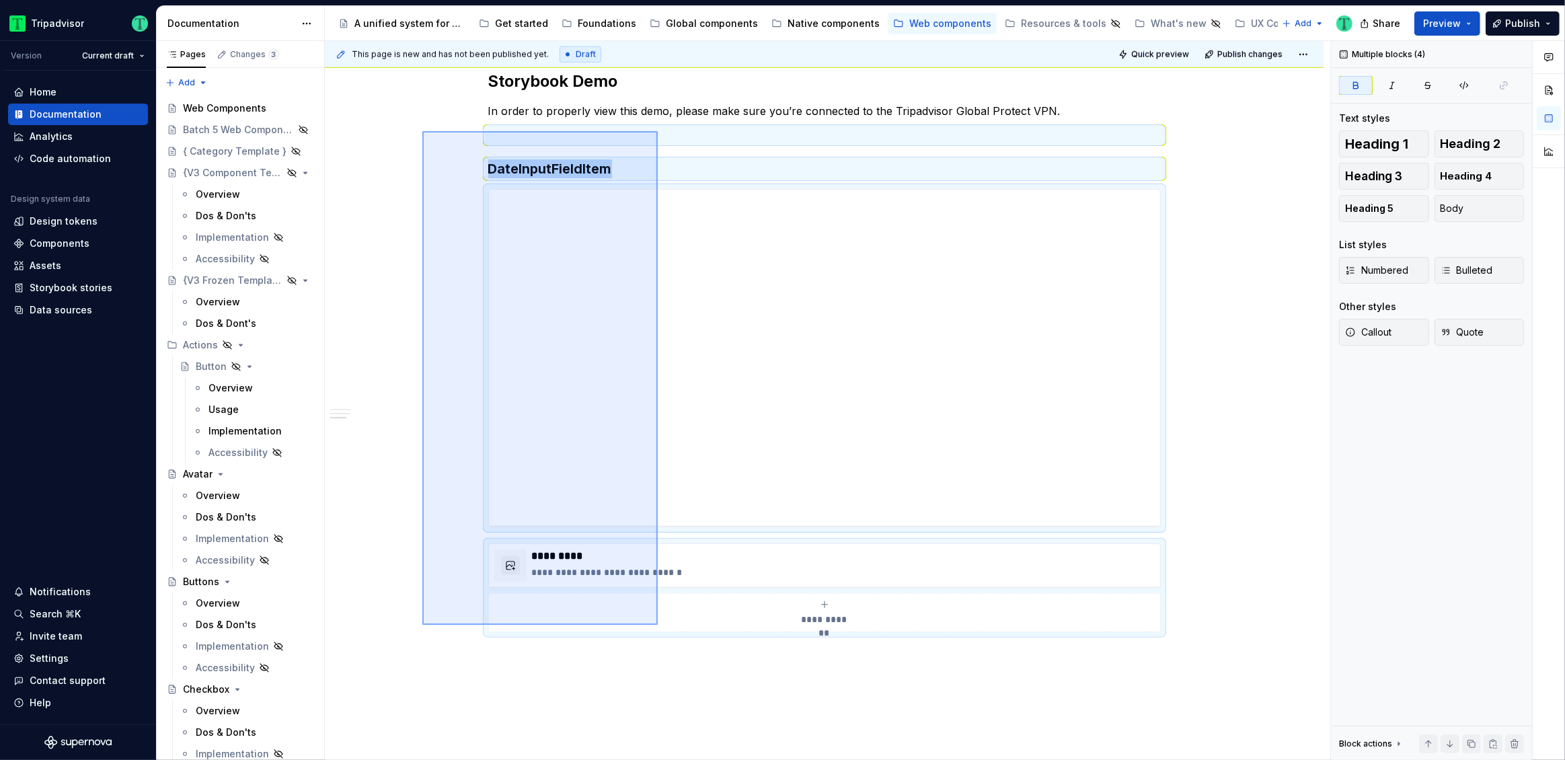
drag, startPoint x: 422, startPoint y: 131, endPoint x: 658, endPoint y: 623, distance: 545.2
click at [658, 624] on div "**********" at bounding box center [827, 400] width 1005 height 719
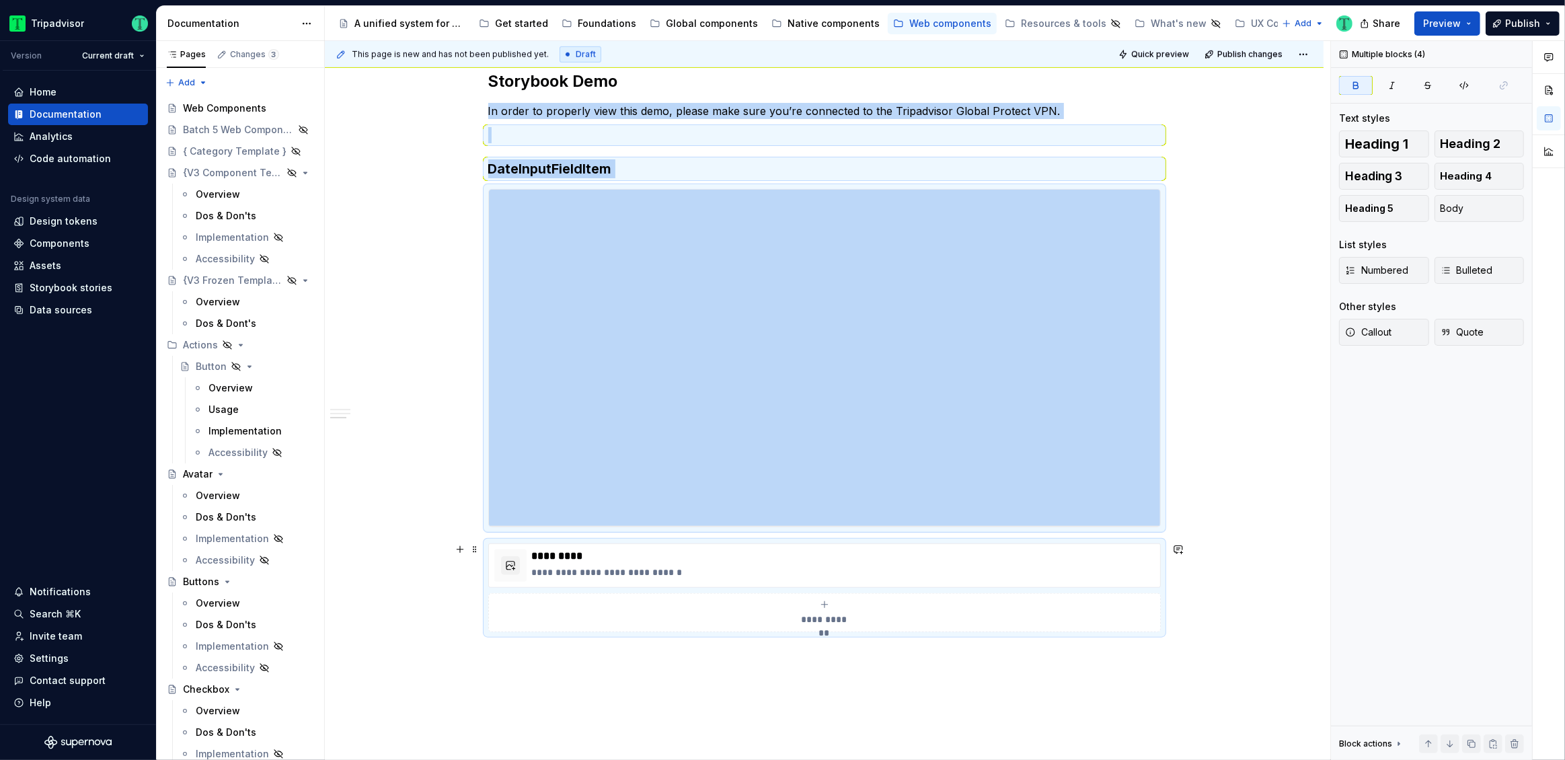
copy div "**********"
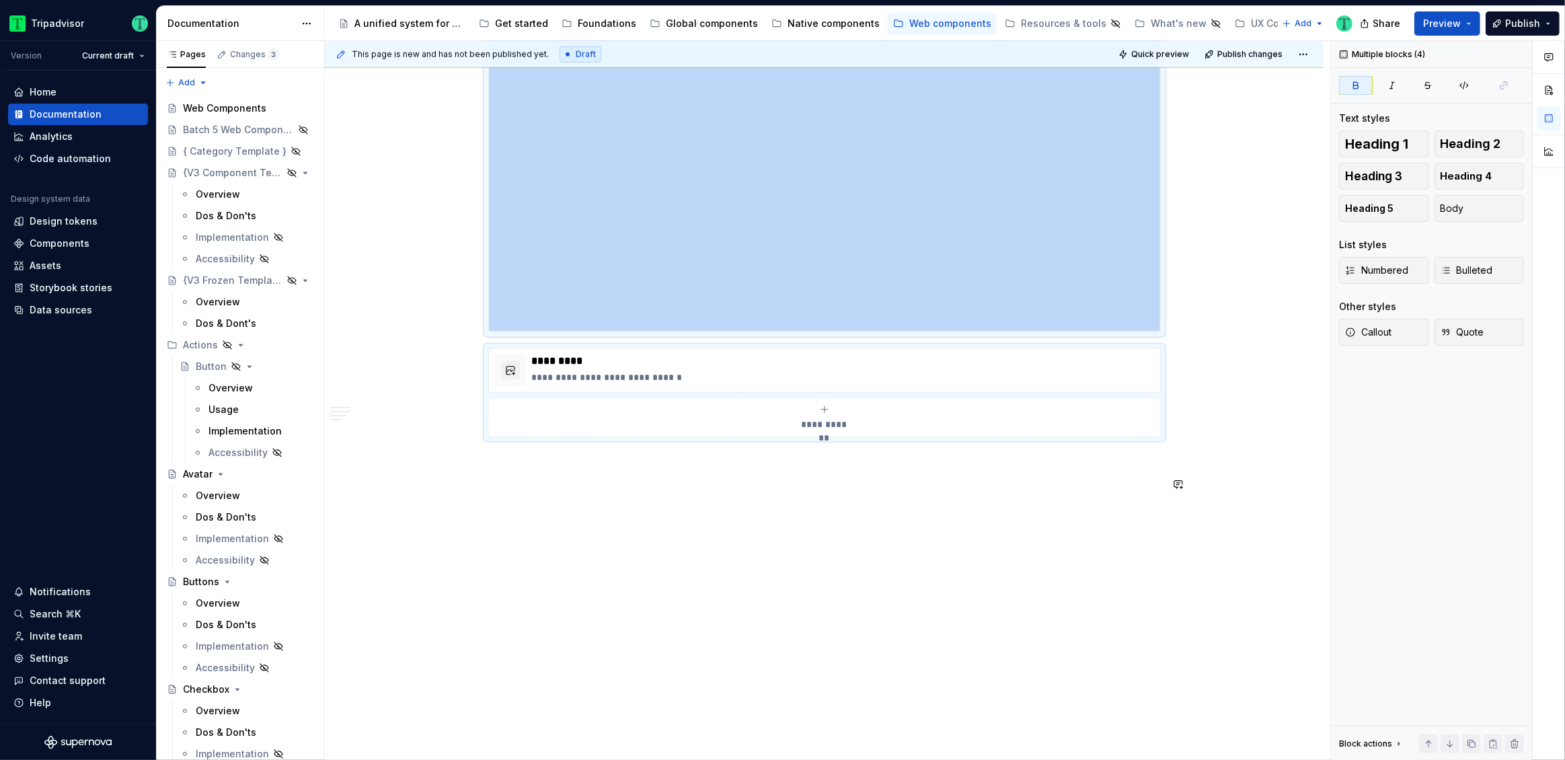
scroll to position [1481, 0]
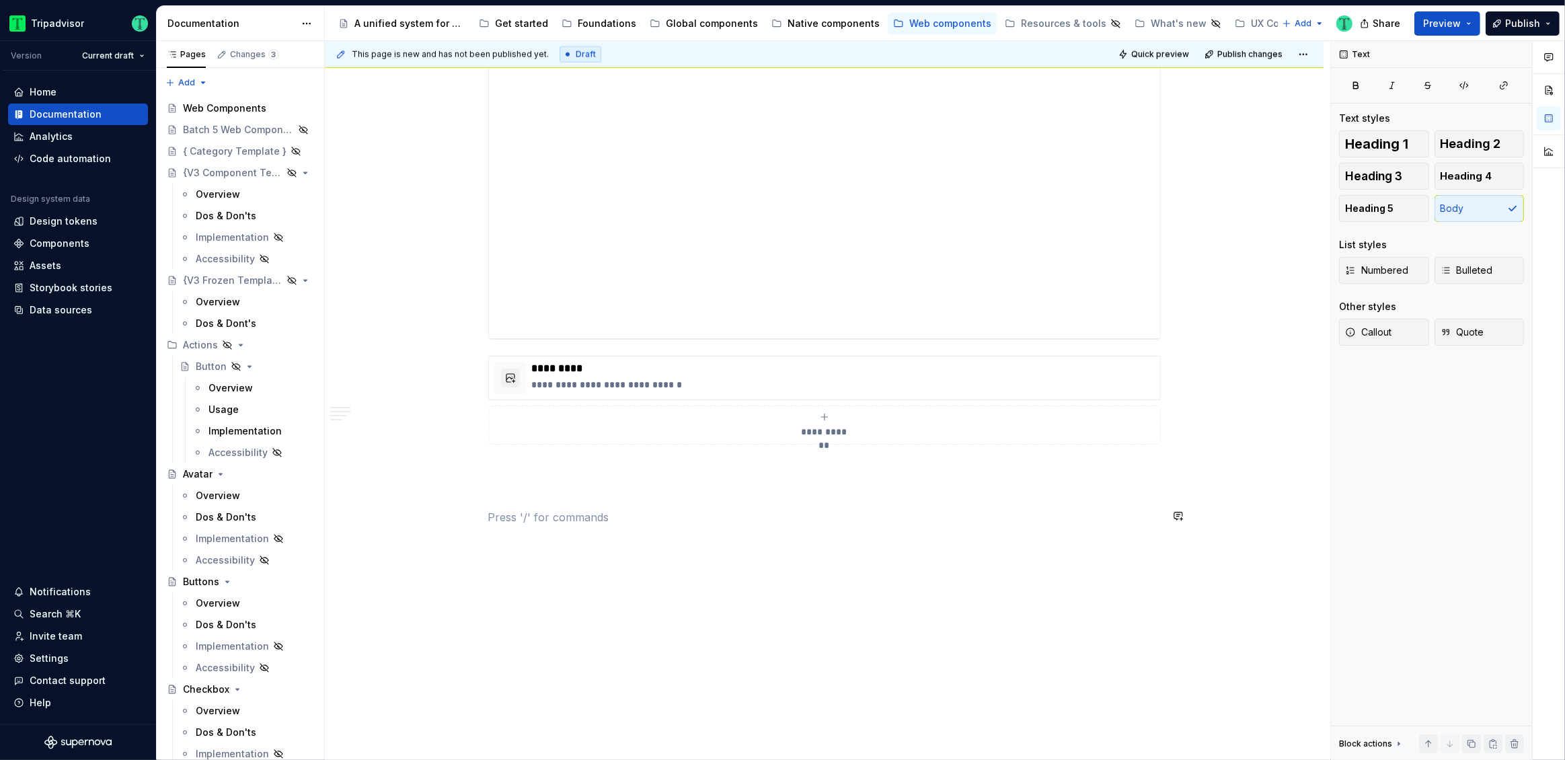
click at [618, 461] on p at bounding box center [824, 469] width 672 height 16
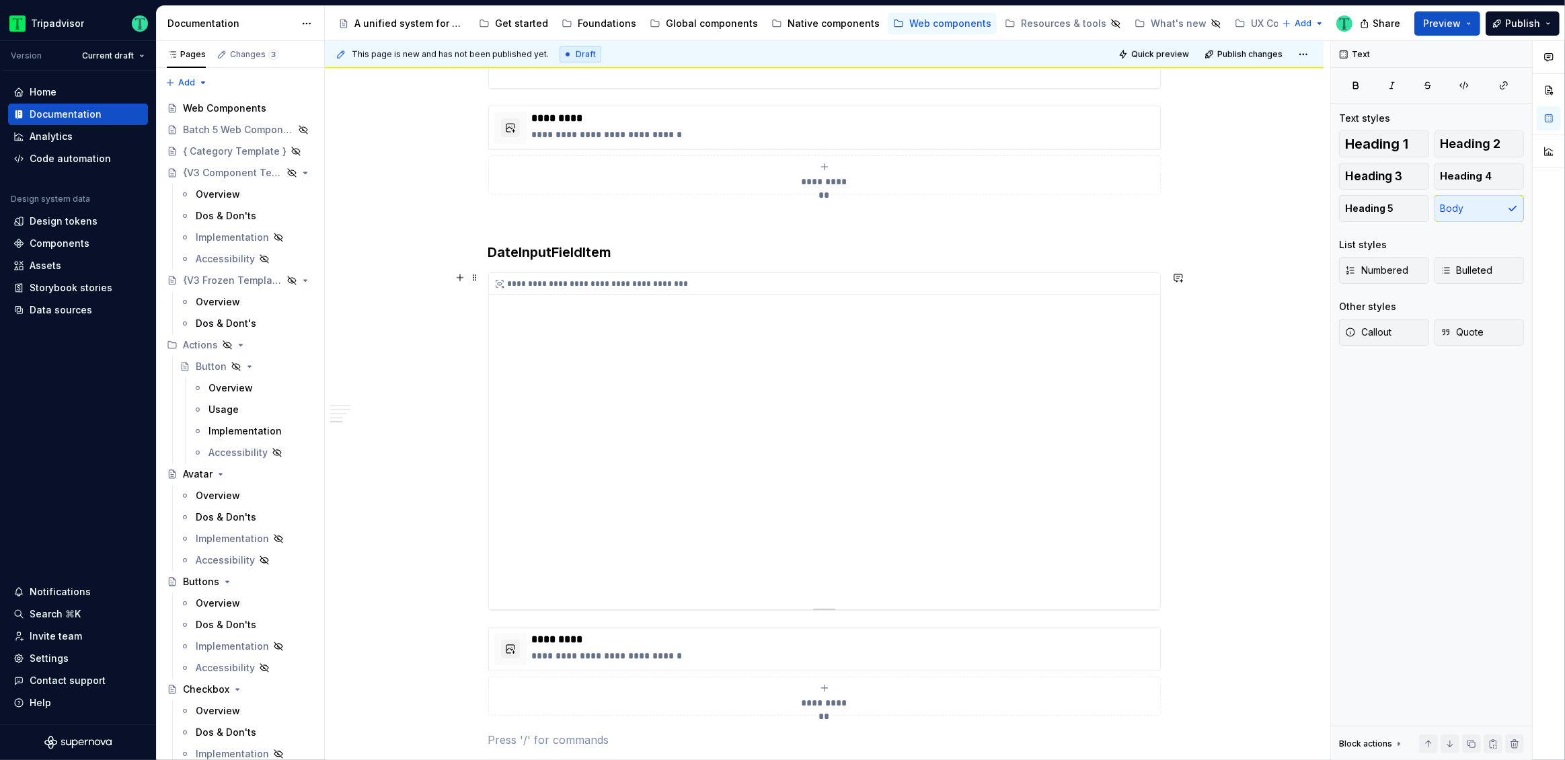
scroll to position [1737, 0]
click at [998, 401] on div "**********" at bounding box center [824, 436] width 671 height 336
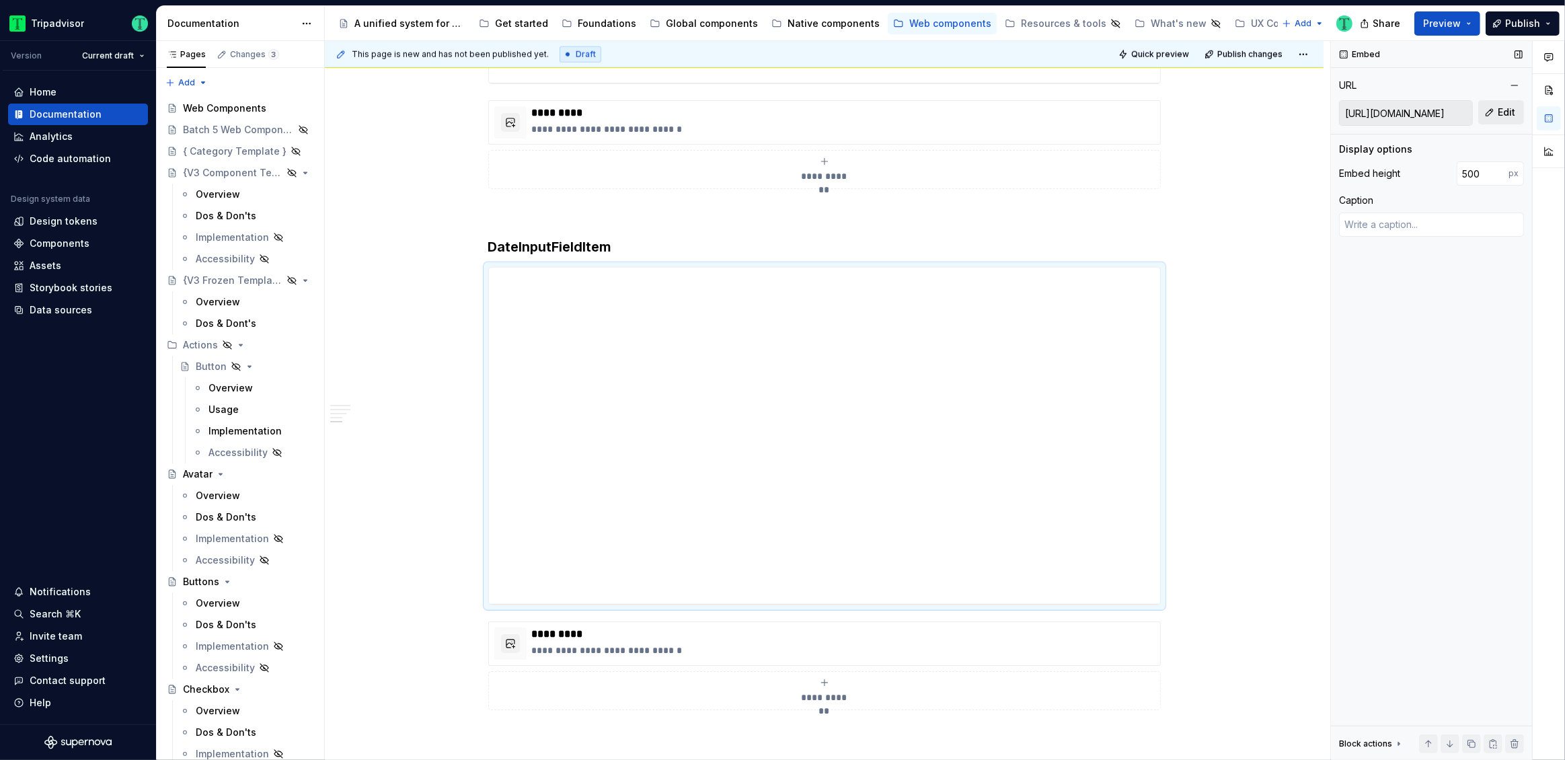
click at [1497, 114] on button "Edit" at bounding box center [1501, 112] width 46 height 24
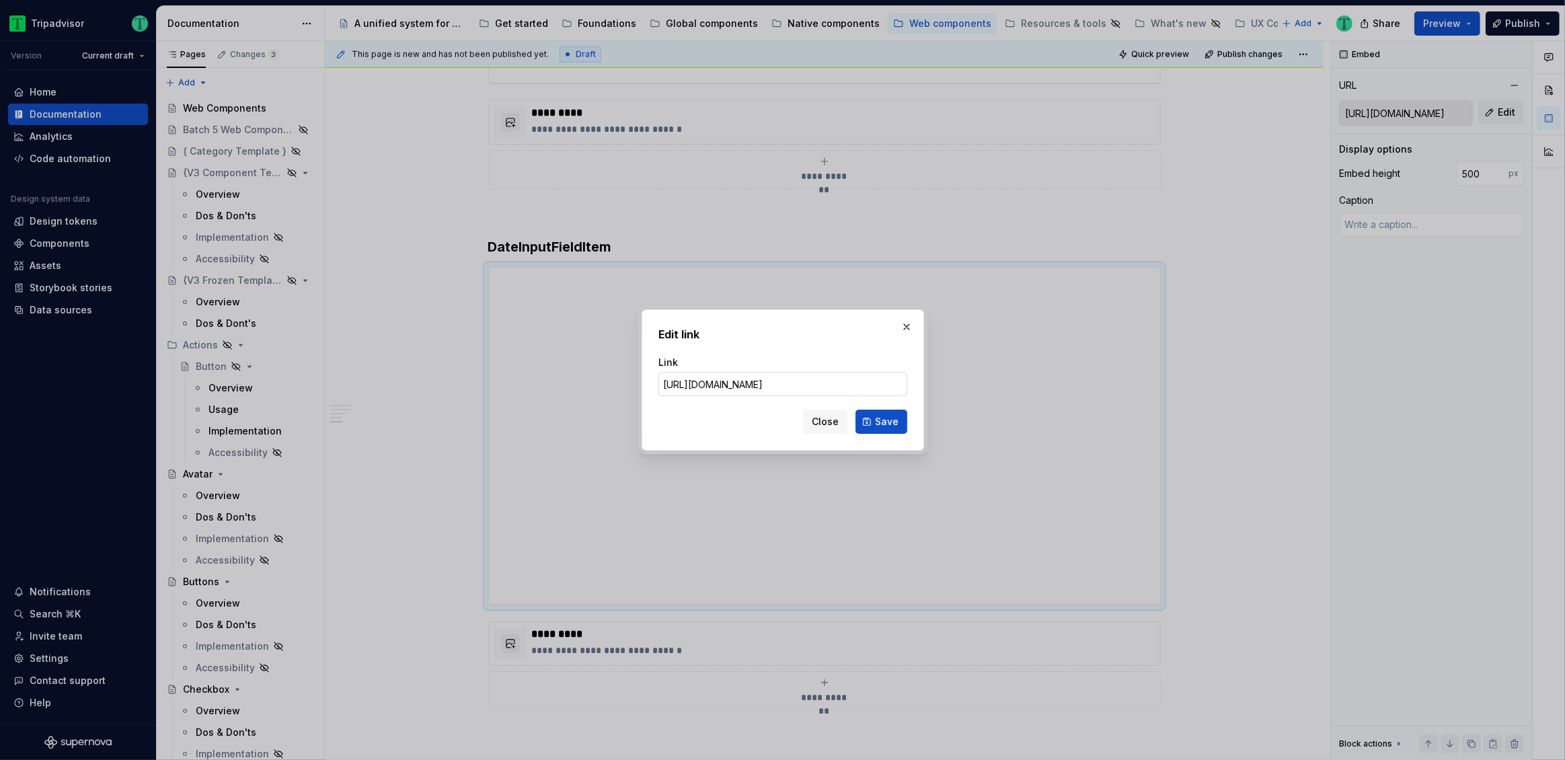
scroll to position [0, 0]
click button "Save" at bounding box center [881, 421] width 52 height 24
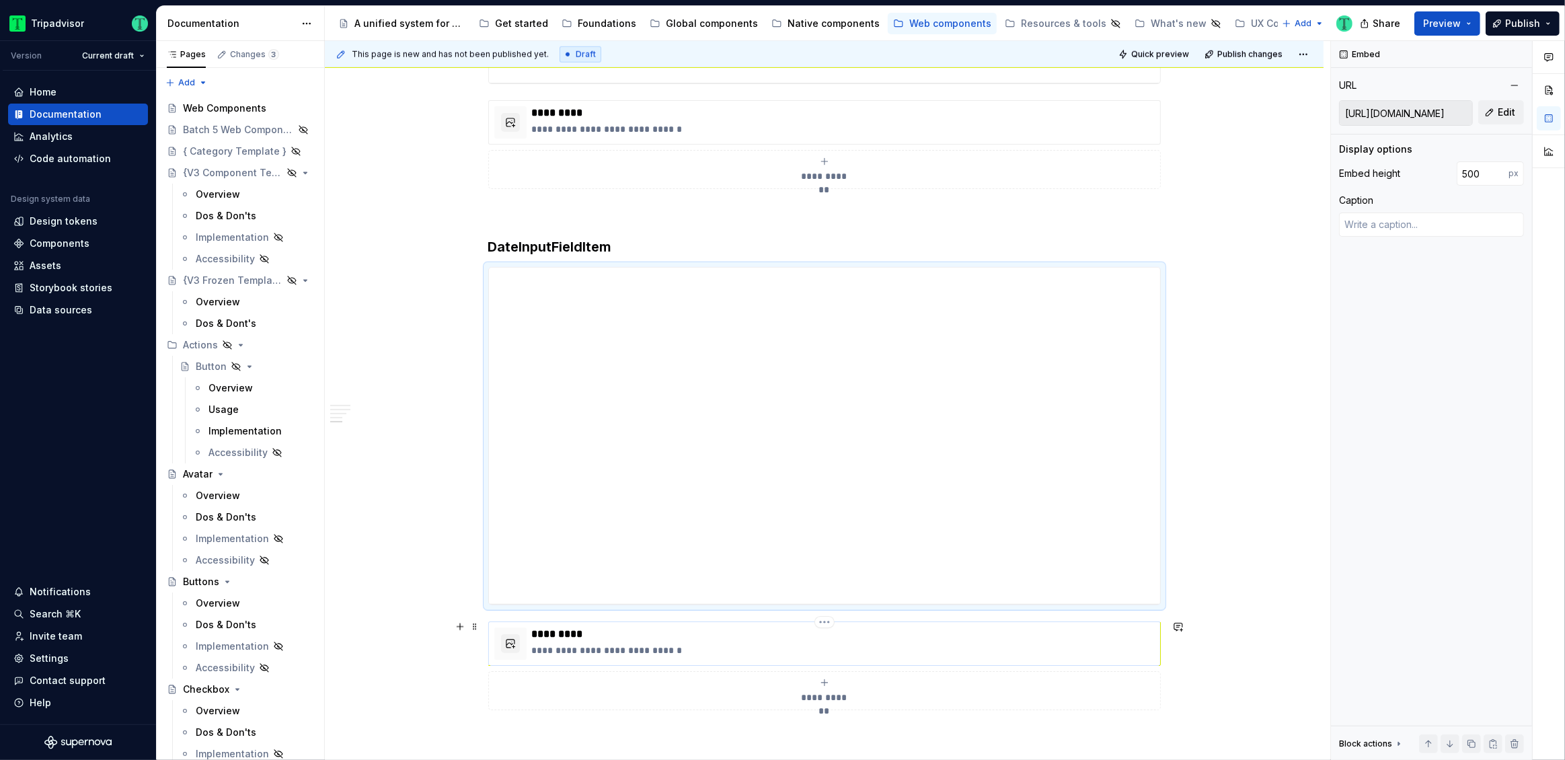
click at [799, 638] on p "*********" at bounding box center [843, 633] width 623 height 13
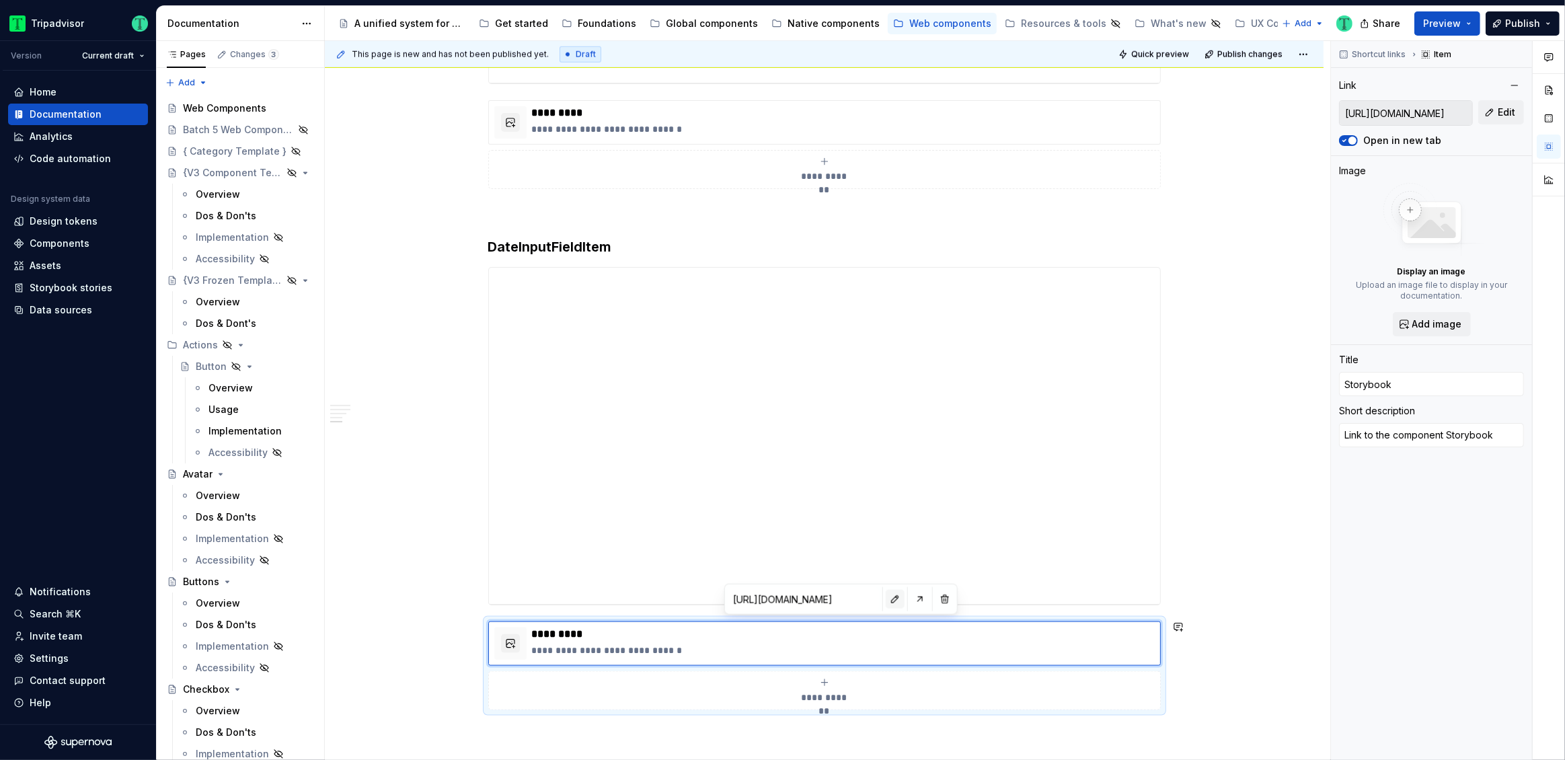
click at [885, 596] on button "button" at bounding box center [894, 599] width 19 height 19
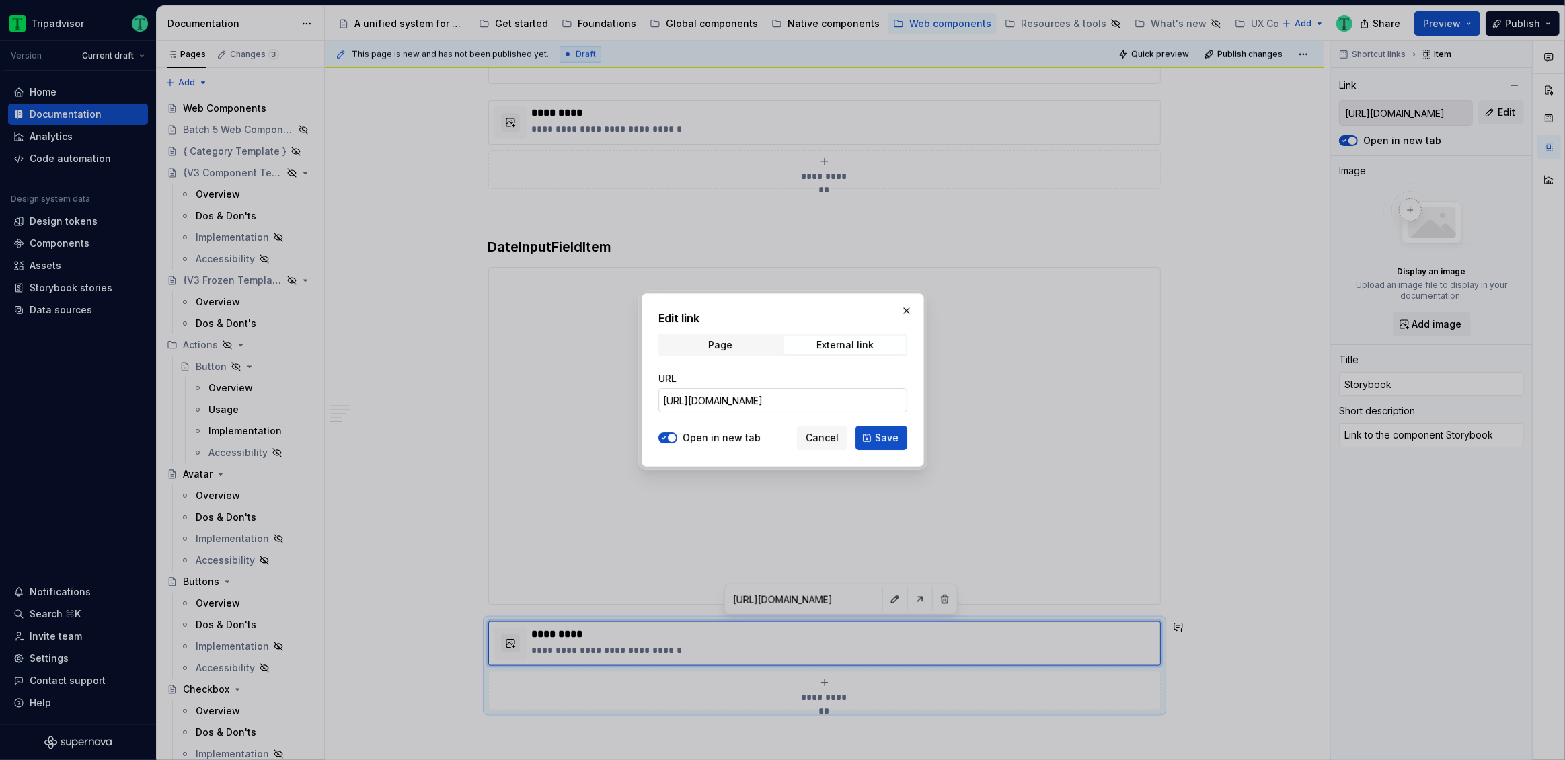
click at [778, 403] on input "https://webml.dev.tripadvisor.com/Storybook#@ta-design-system-frozen.input-fiel…" at bounding box center [782, 400] width 249 height 24
paste input "Range"
click at [886, 436] on span "Save" at bounding box center [887, 437] width 24 height 13
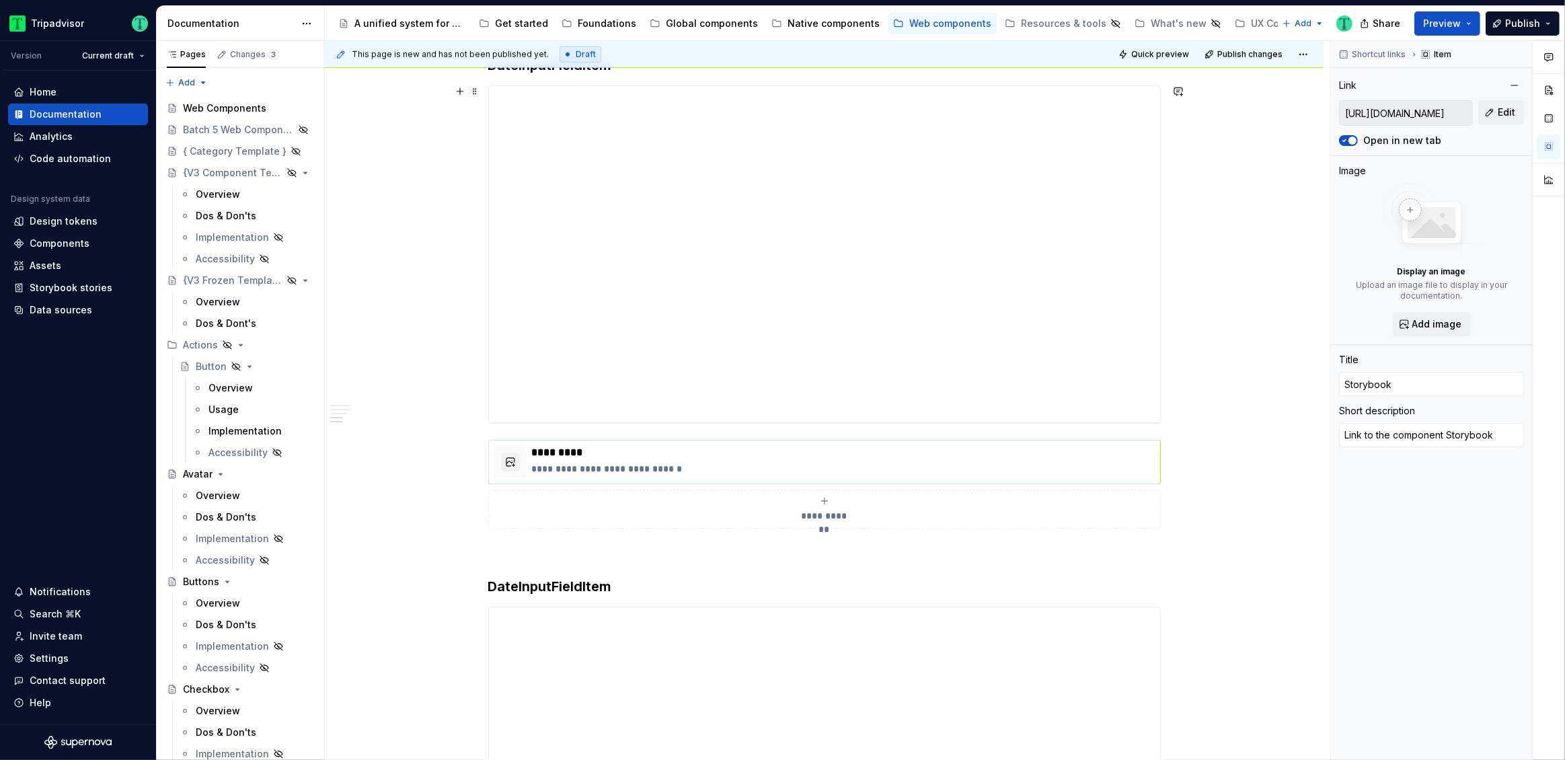
scroll to position [1324, 0]
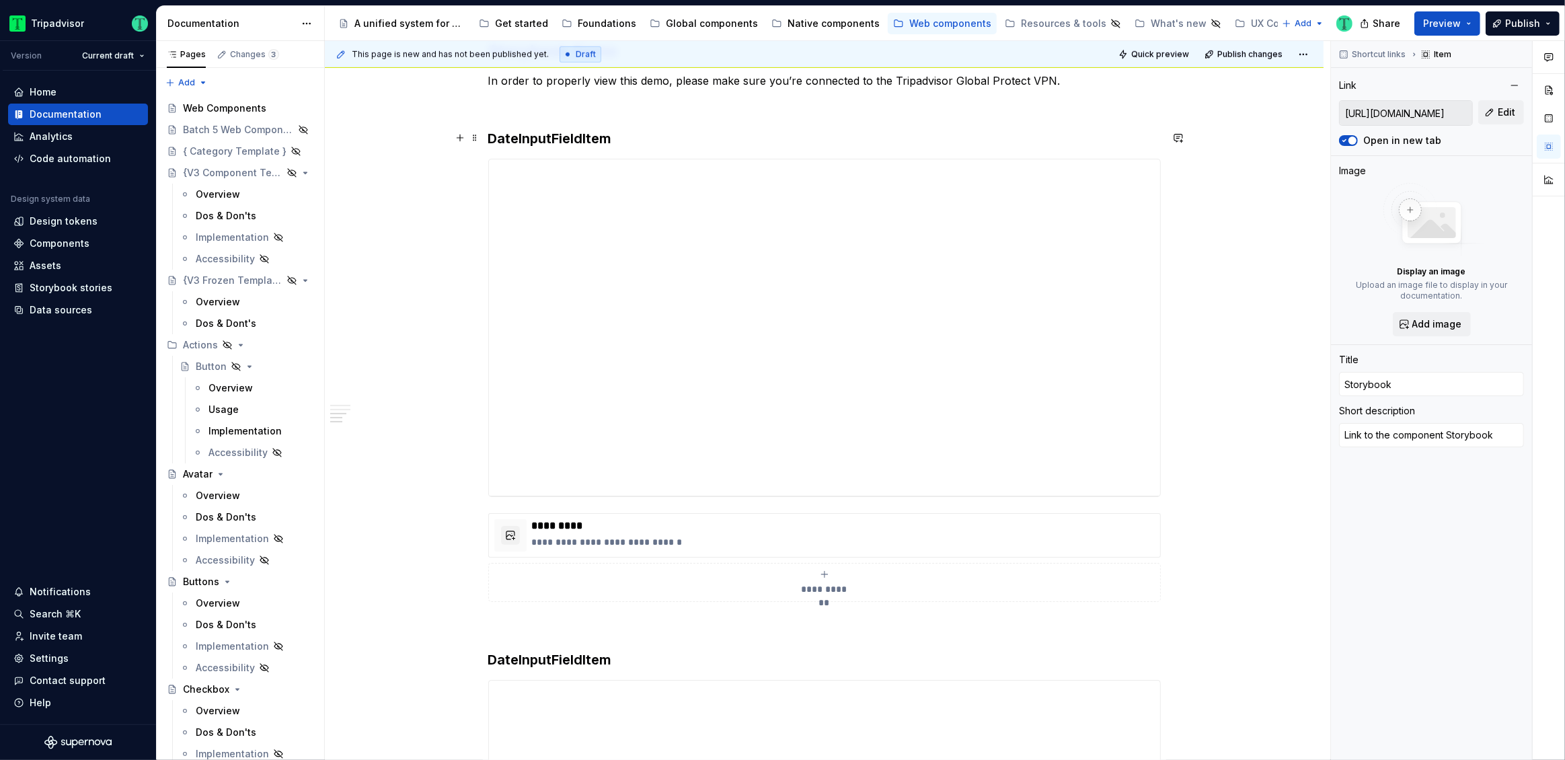
click at [524, 136] on strong "DateInputFieldItem" at bounding box center [550, 138] width 124 height 16
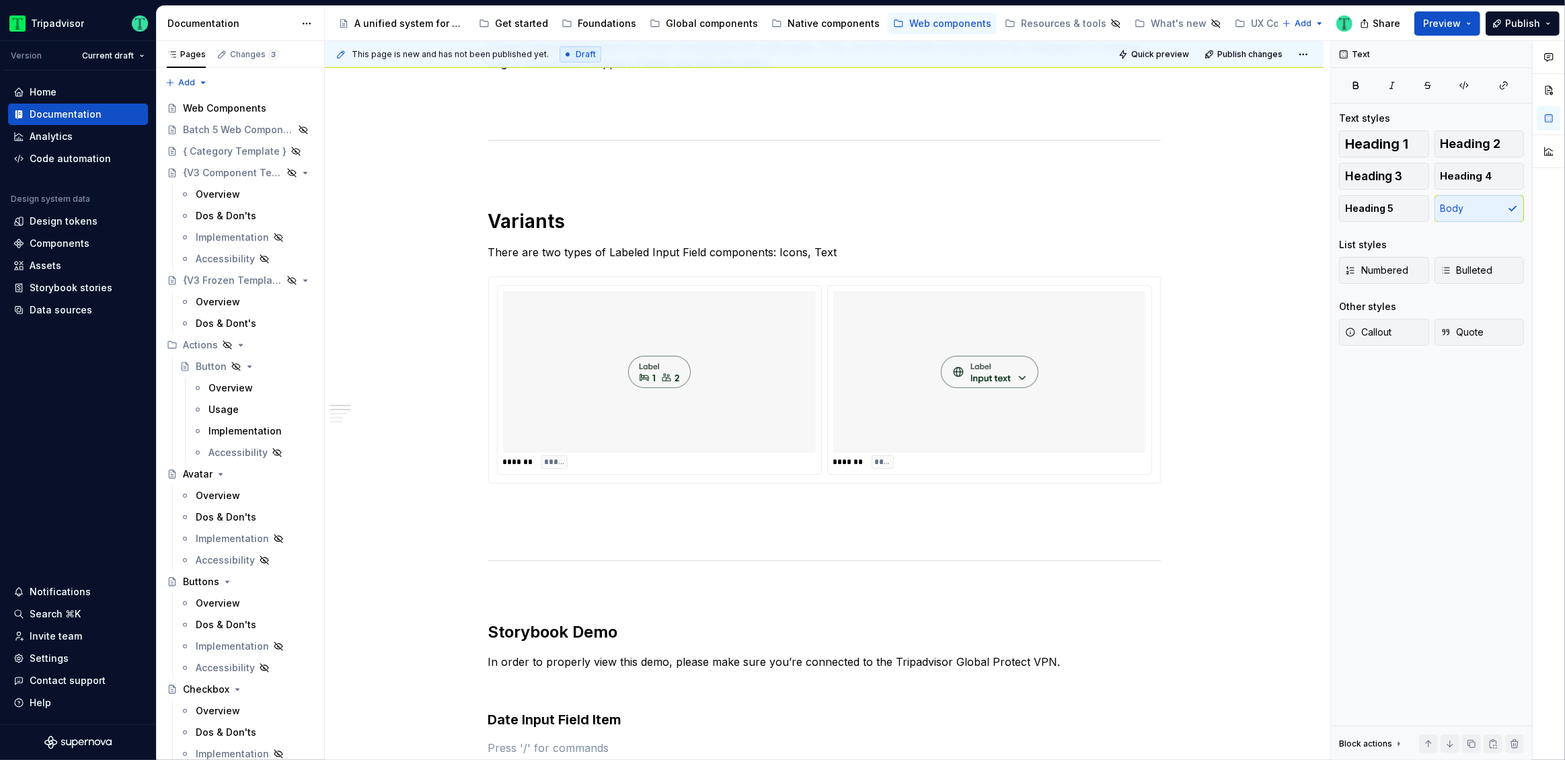
scroll to position [0, 0]
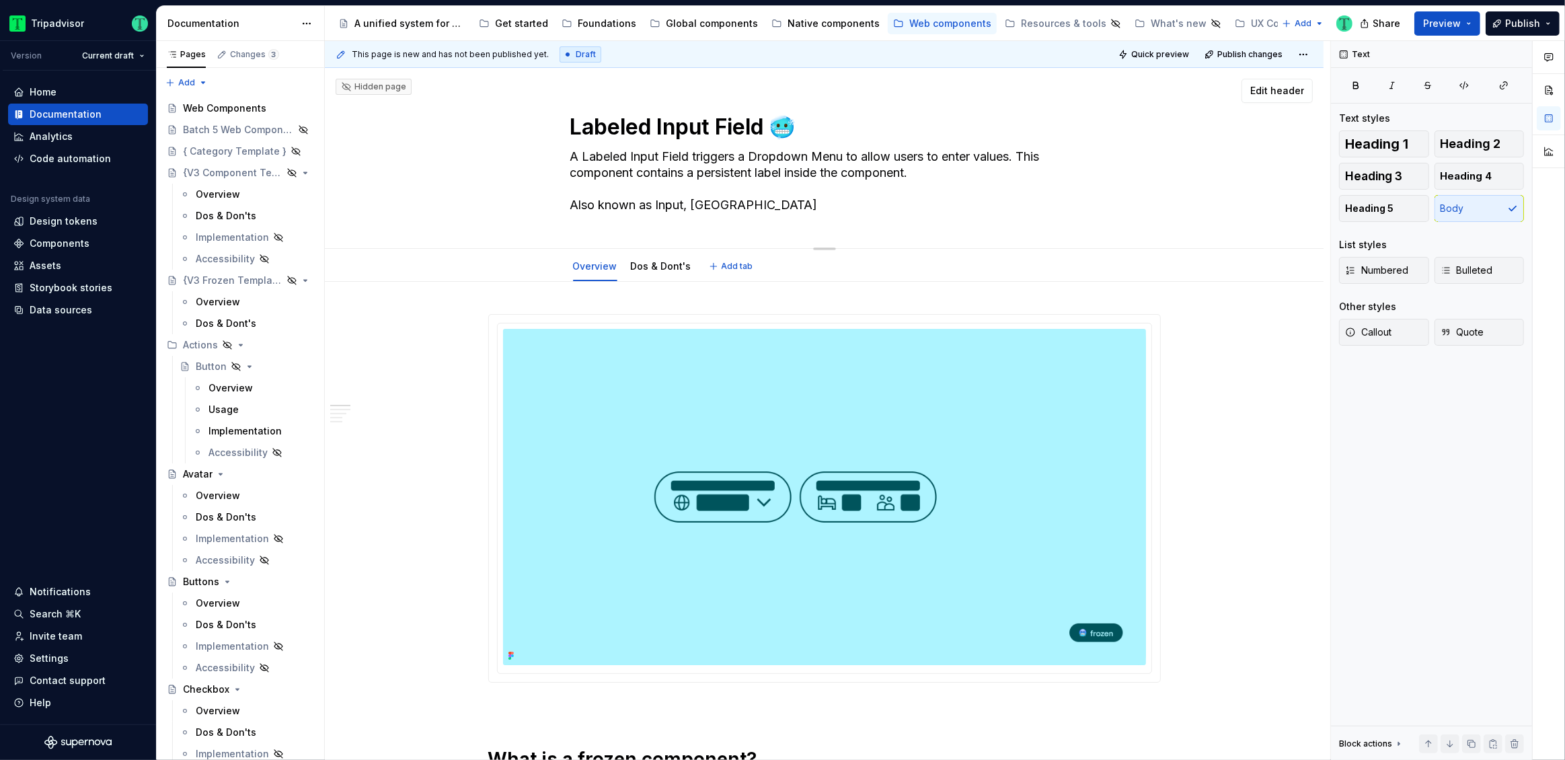
drag, startPoint x: 572, startPoint y: 128, endPoint x: 764, endPoint y: 119, distance: 192.5
click at [764, 119] on textarea "Labeled Input Field 🥶" at bounding box center [821, 127] width 508 height 32
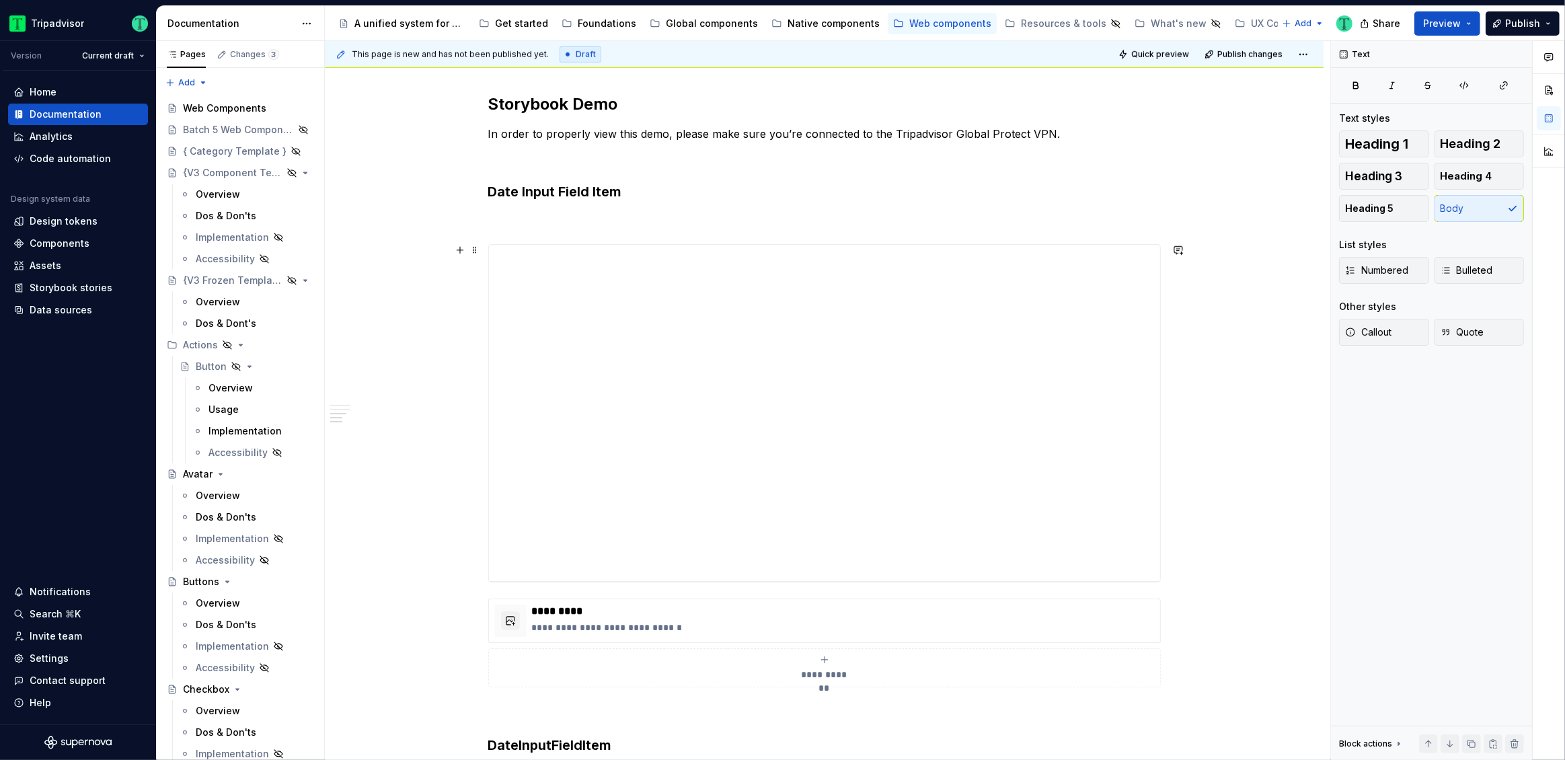
scroll to position [1263, 0]
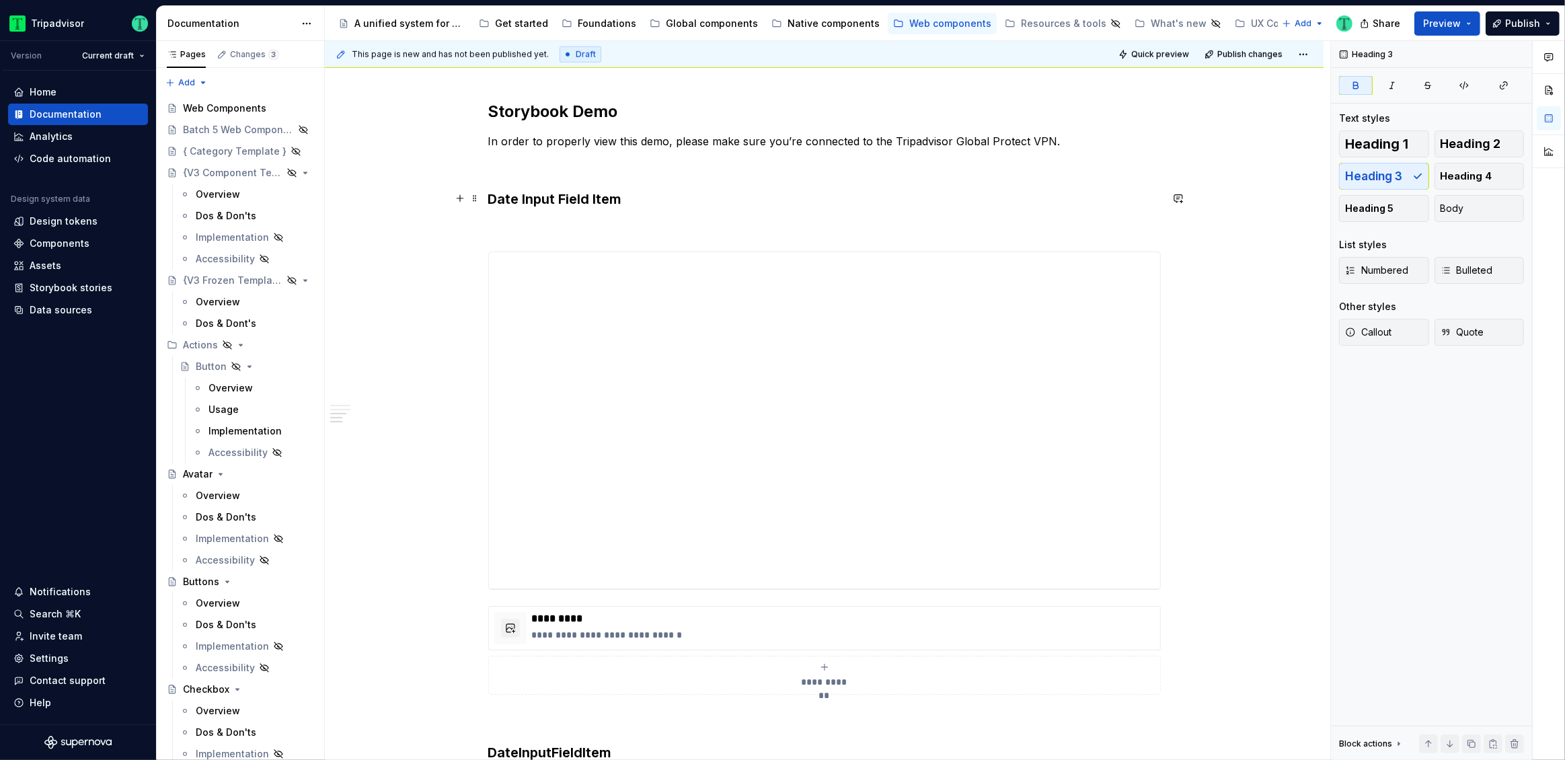
click at [638, 197] on h3 "Date Input Field Item" at bounding box center [824, 199] width 672 height 19
click at [716, 223] on p at bounding box center [824, 227] width 672 height 16
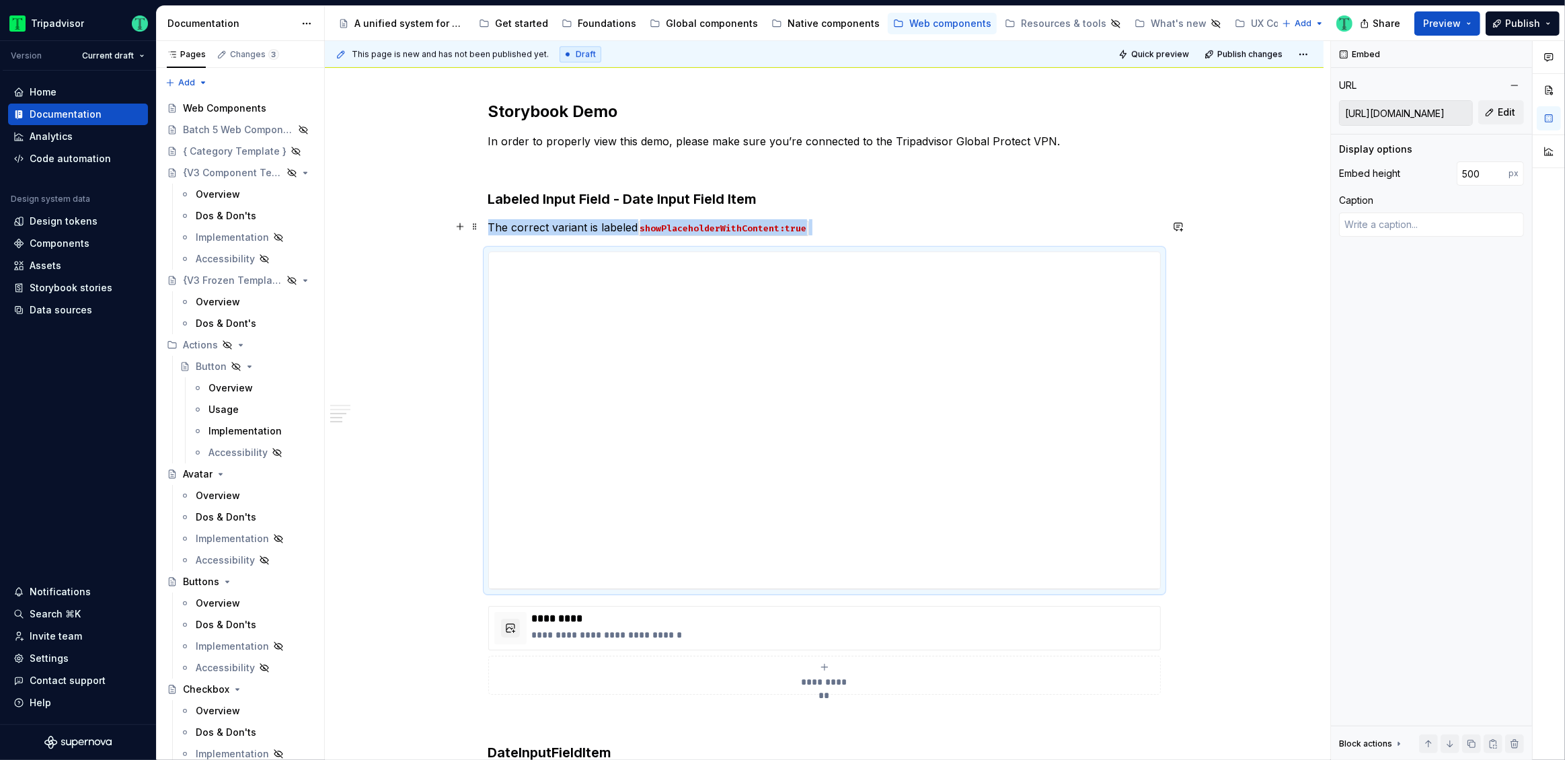
click at [590, 227] on p "The correct variant is labeled showPlaceholderWithContent:true" at bounding box center [824, 227] width 672 height 16
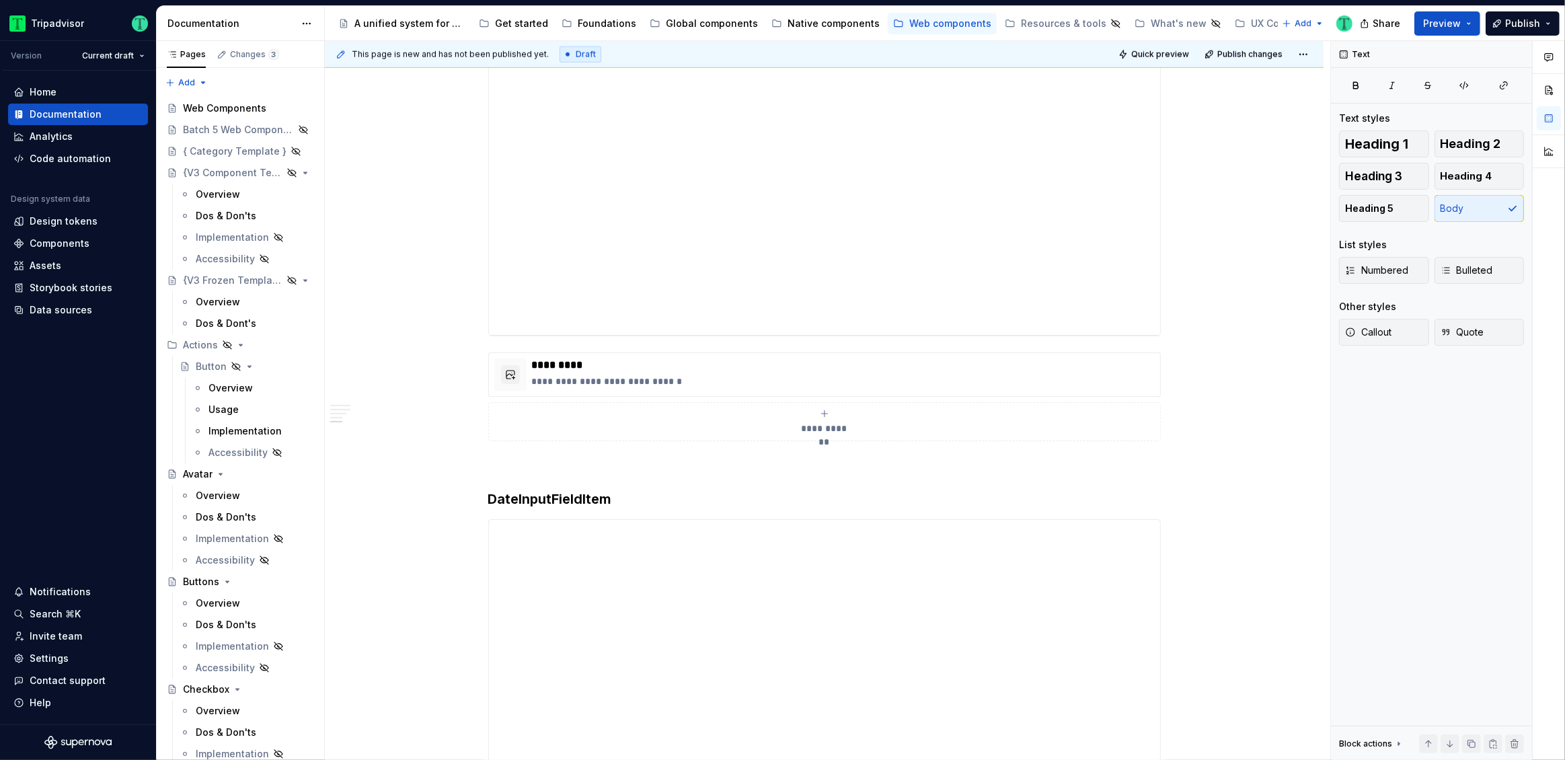
scroll to position [1505, 0]
click at [501, 508] on strong "DateInputFieldItem" at bounding box center [550, 510] width 124 height 16
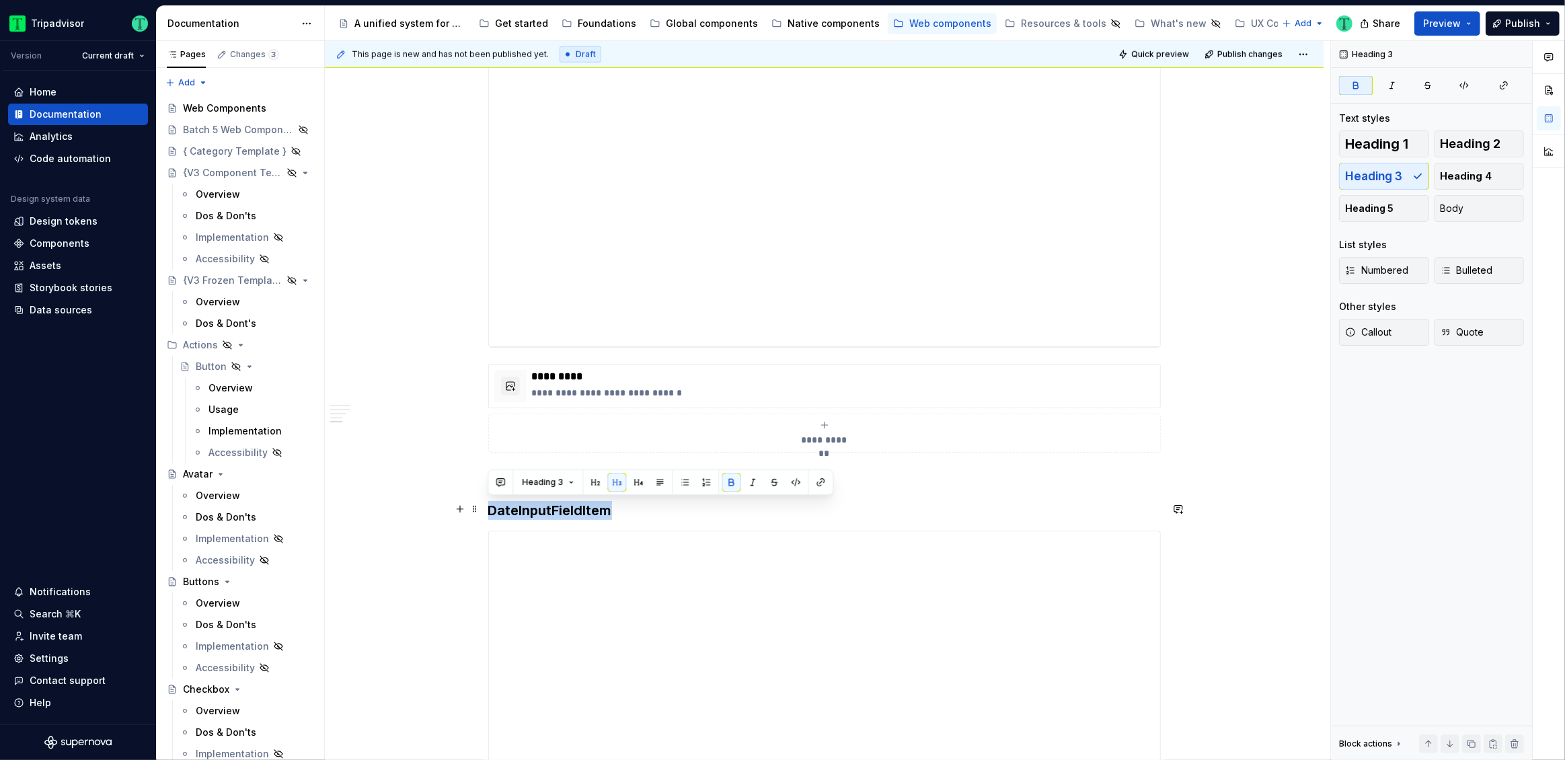
click at [501, 508] on strong "DateInputFieldItem" at bounding box center [550, 510] width 124 height 16
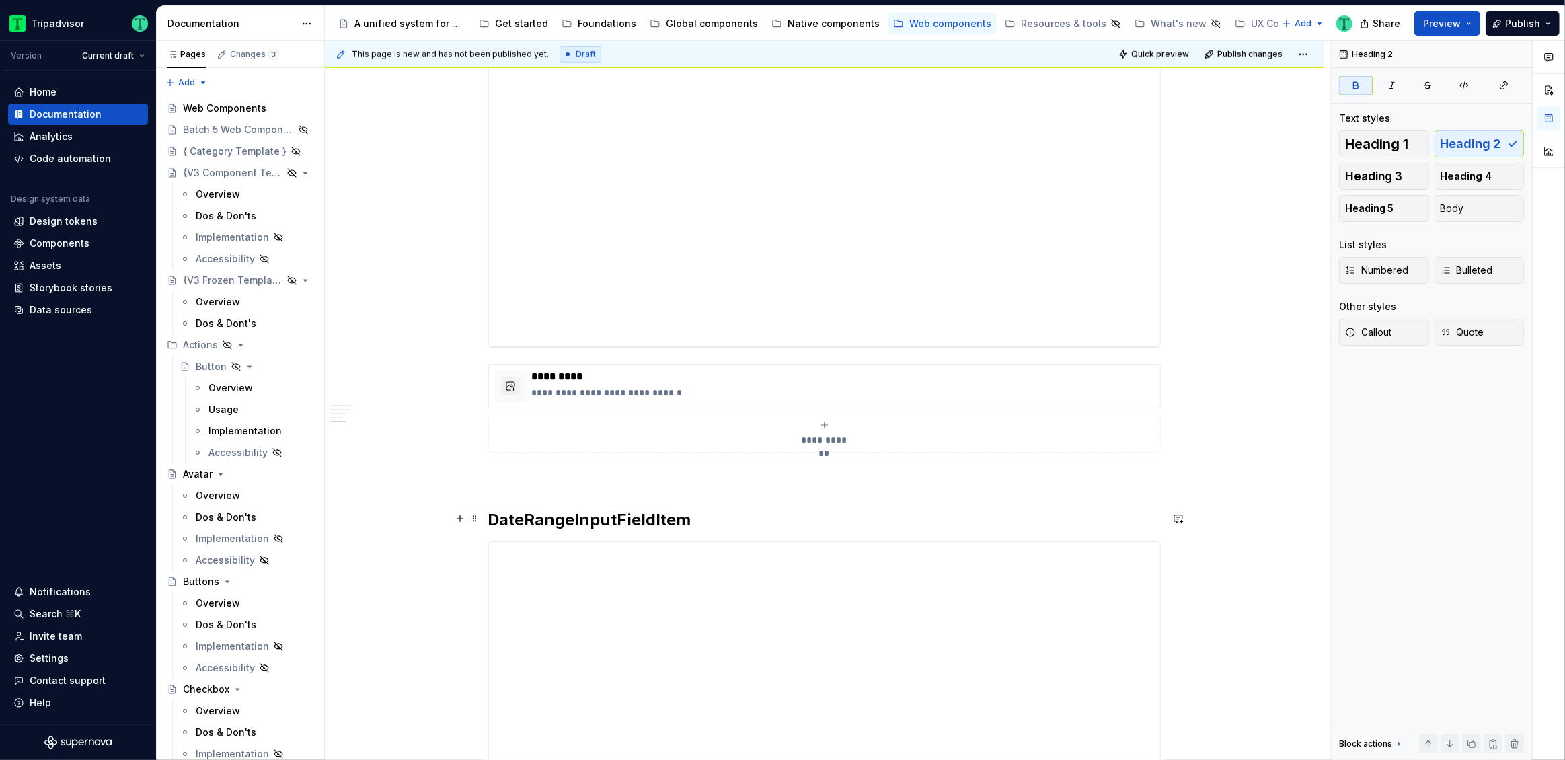
click at [590, 512] on strong "DateRangeInputFieldItem" at bounding box center [589, 519] width 203 height 19
click at [1388, 178] on span "Heading 3" at bounding box center [1373, 175] width 57 height 13
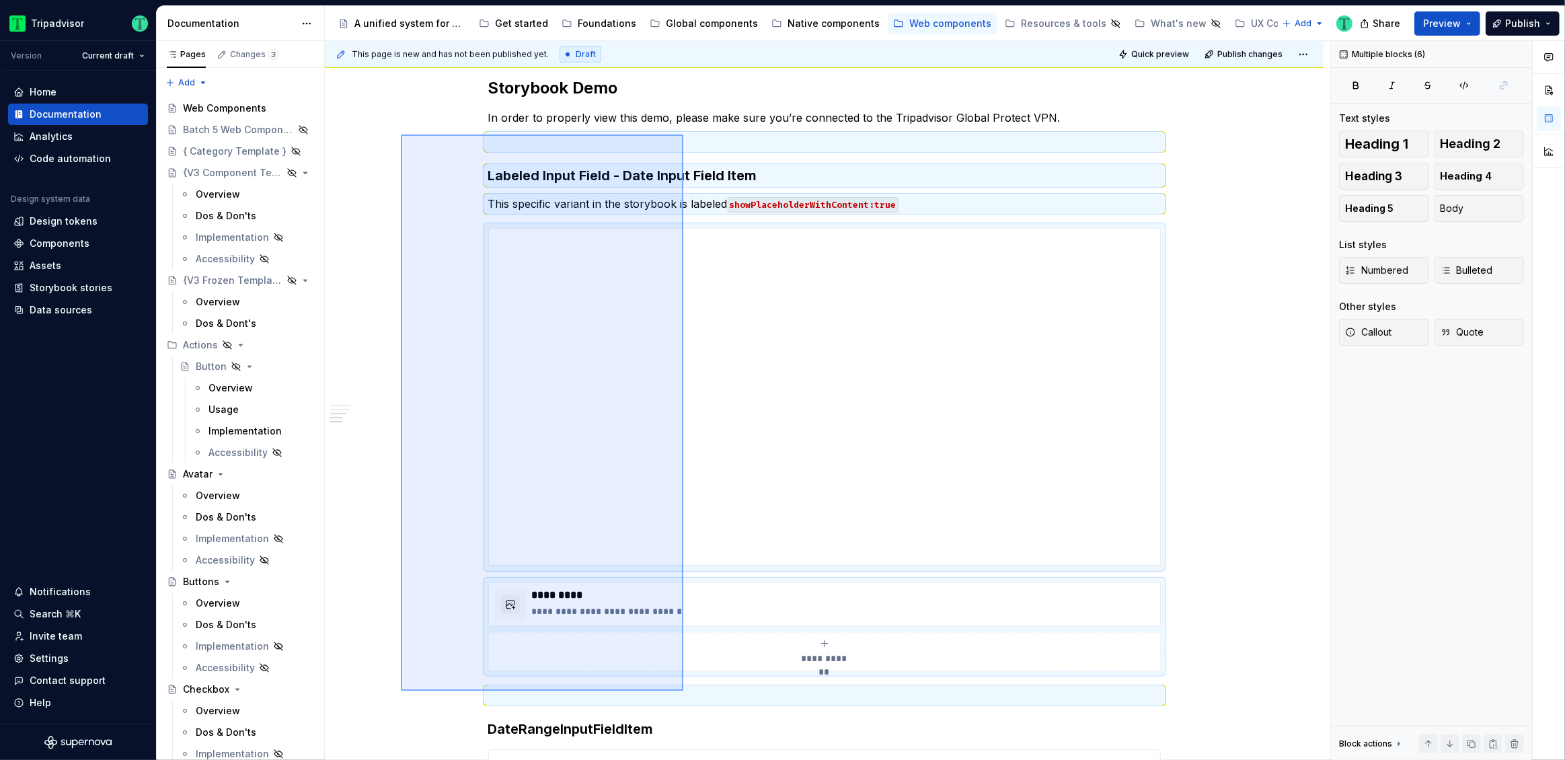
scroll to position [1291, 0]
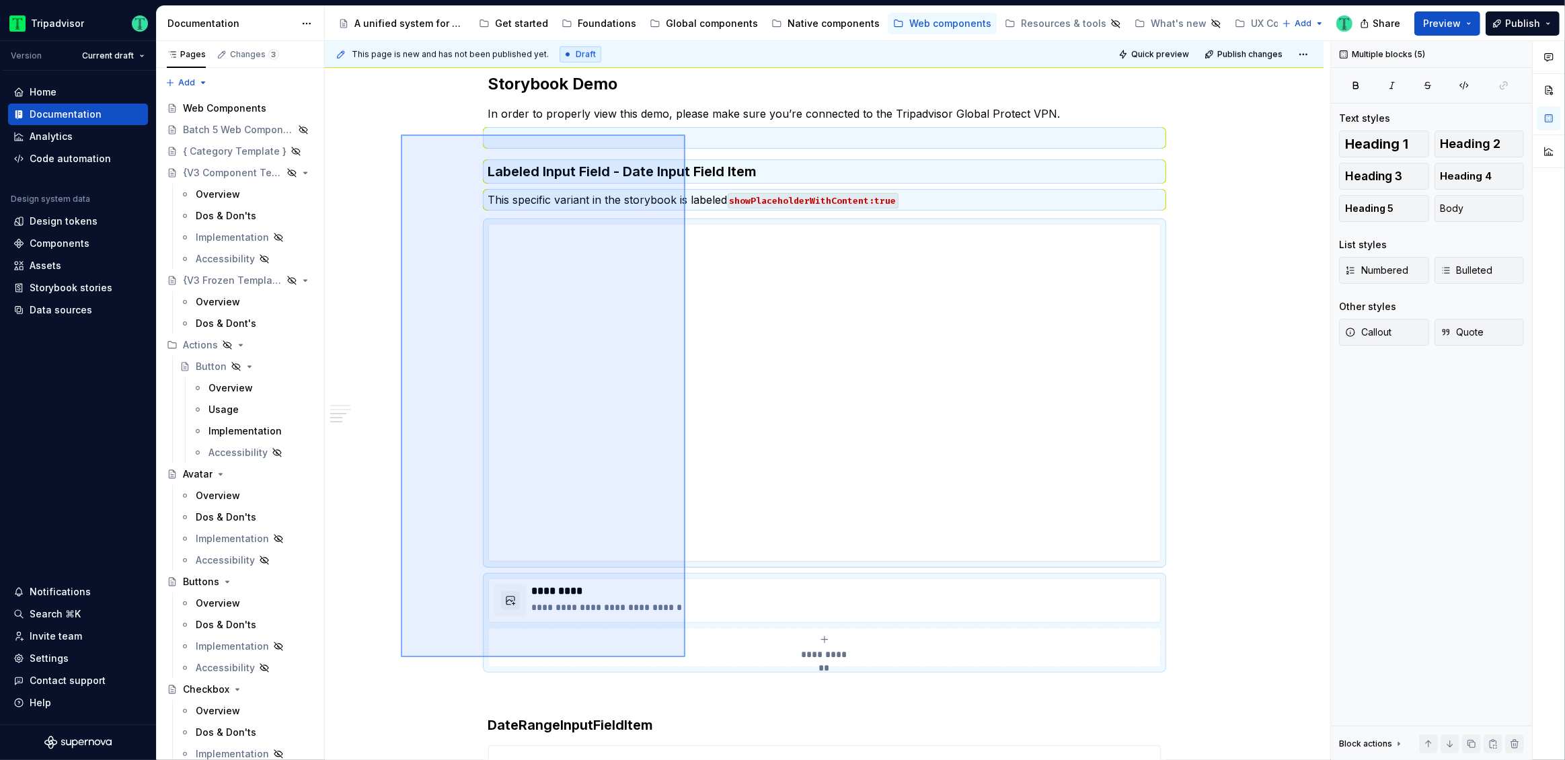
drag, startPoint x: 455, startPoint y: 190, endPoint x: 685, endPoint y: 657, distance: 520.5
click at [685, 657] on div "This page is new and has not been published yet. Draft Quick preview Publish ch…" at bounding box center [827, 400] width 1005 height 719
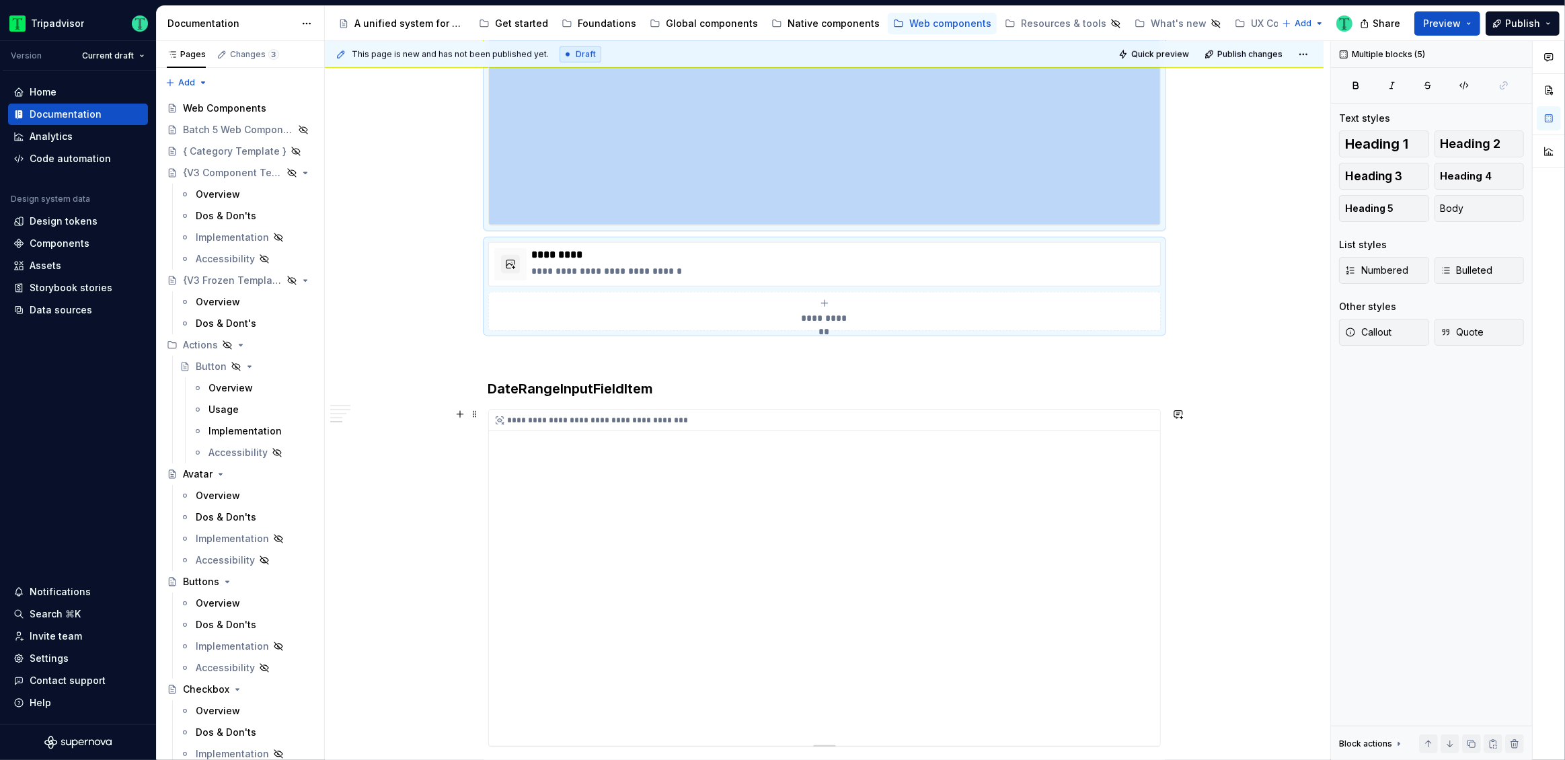
scroll to position [1626, 0]
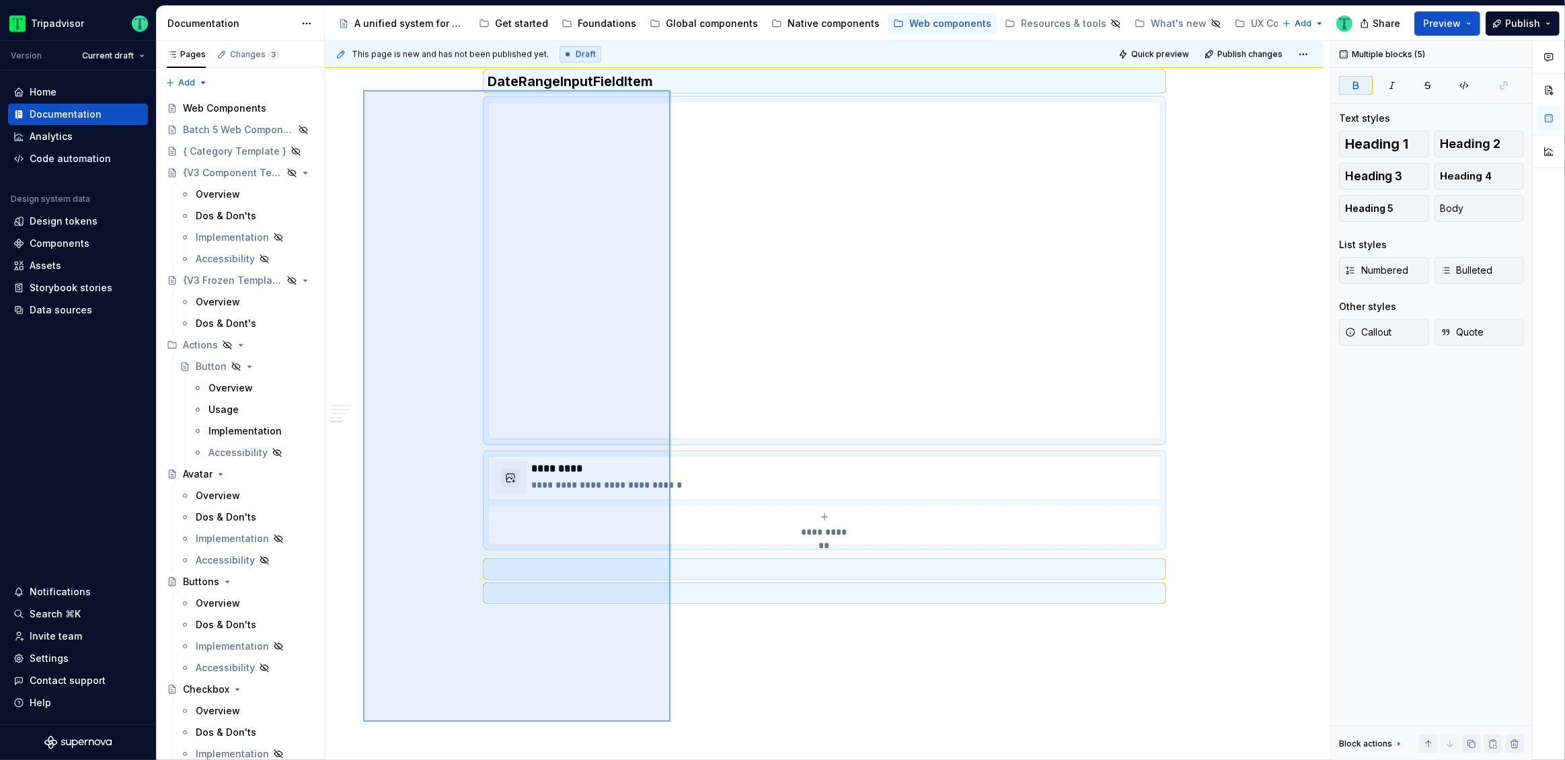
drag, startPoint x: 363, startPoint y: 365, endPoint x: 674, endPoint y: 687, distance: 447.4
click at [669, 715] on div "This page is new and has not been published yet. Draft Quick preview Publish ch…" at bounding box center [827, 400] width 1005 height 719
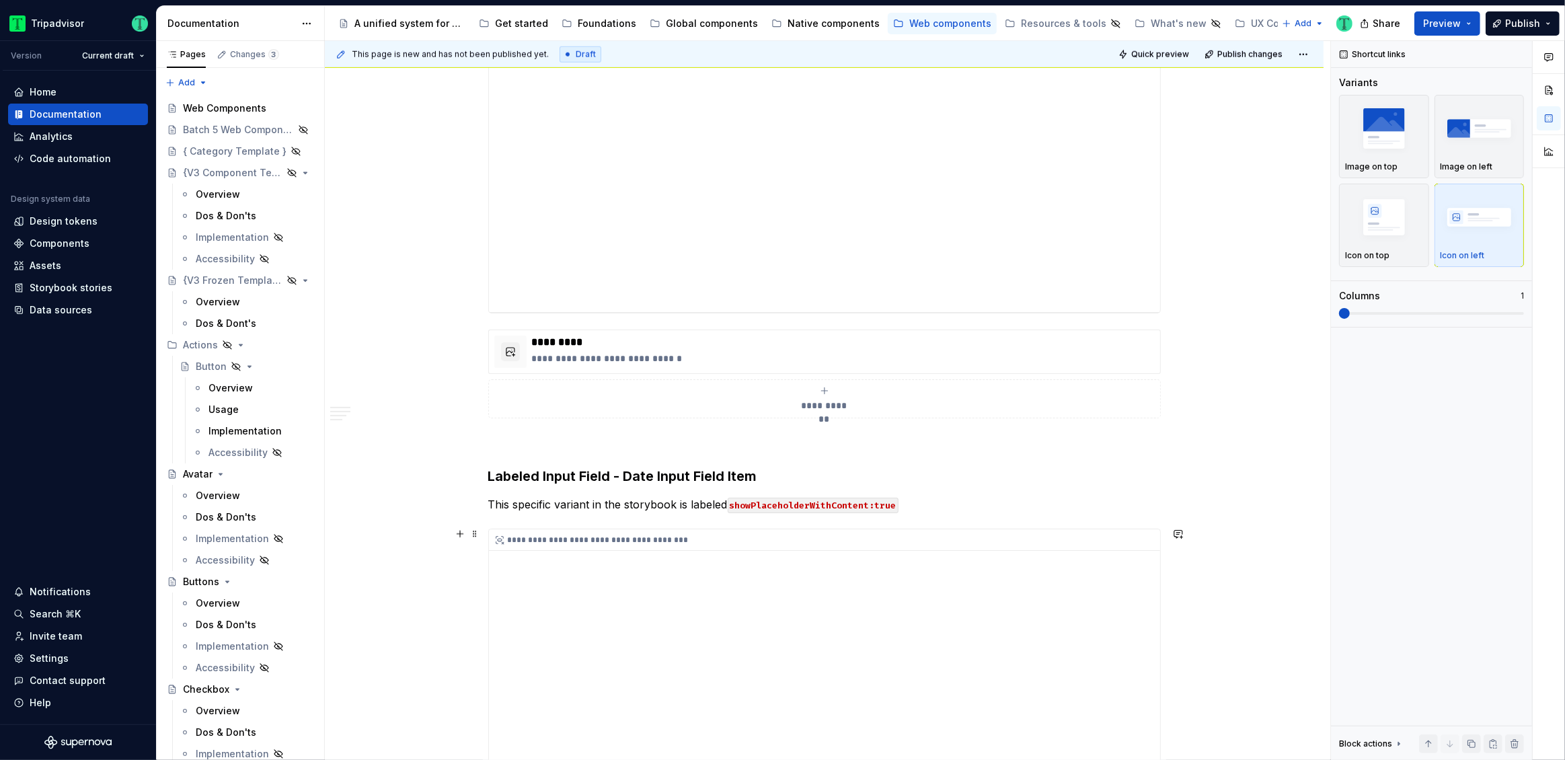
scroll to position [1559, 0]
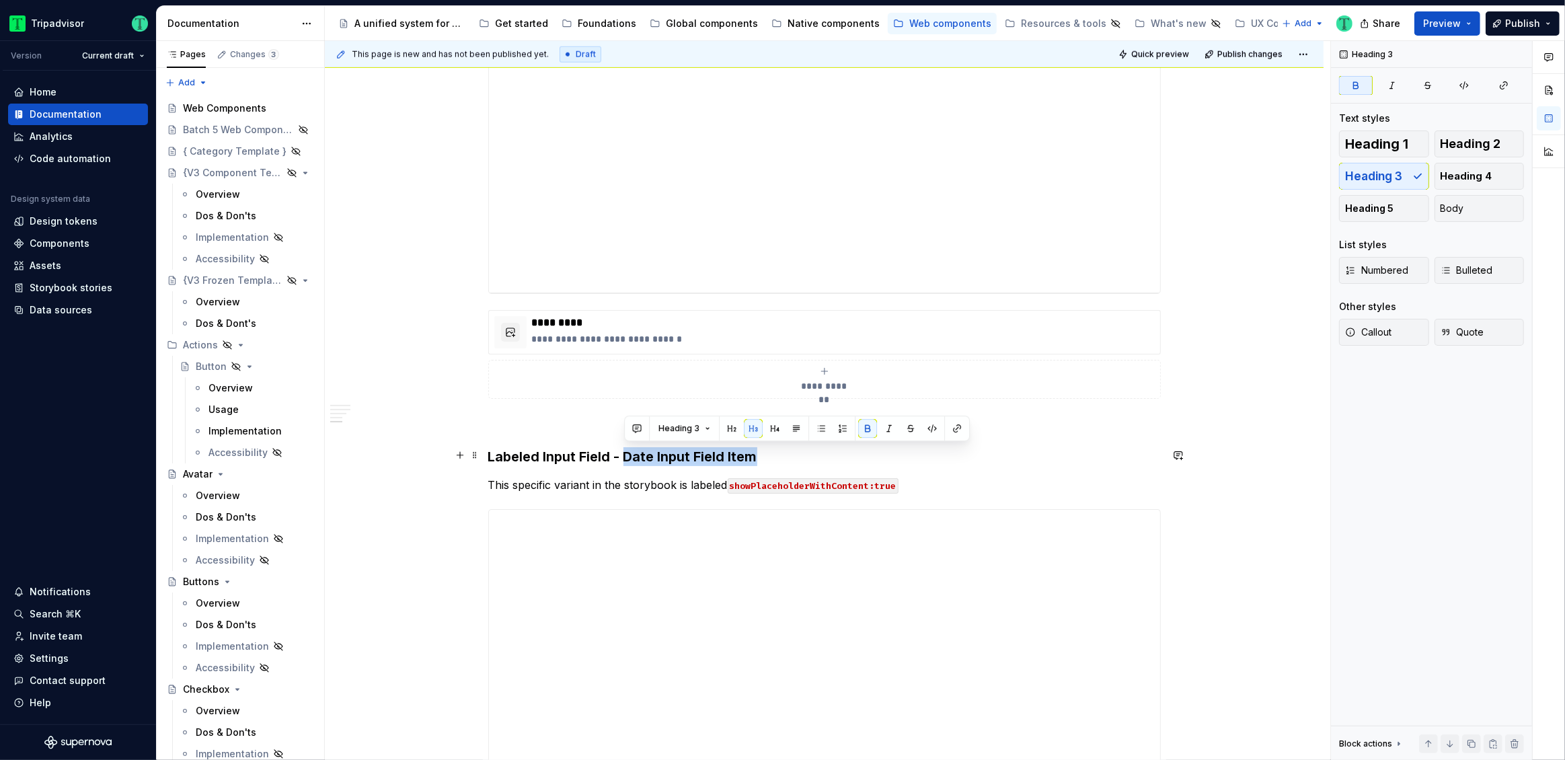
drag, startPoint x: 624, startPoint y: 453, endPoint x: 771, endPoint y: 448, distance: 147.3
click at [771, 448] on h3 "Labeled Input Field - Date Input Field Item" at bounding box center [824, 456] width 672 height 19
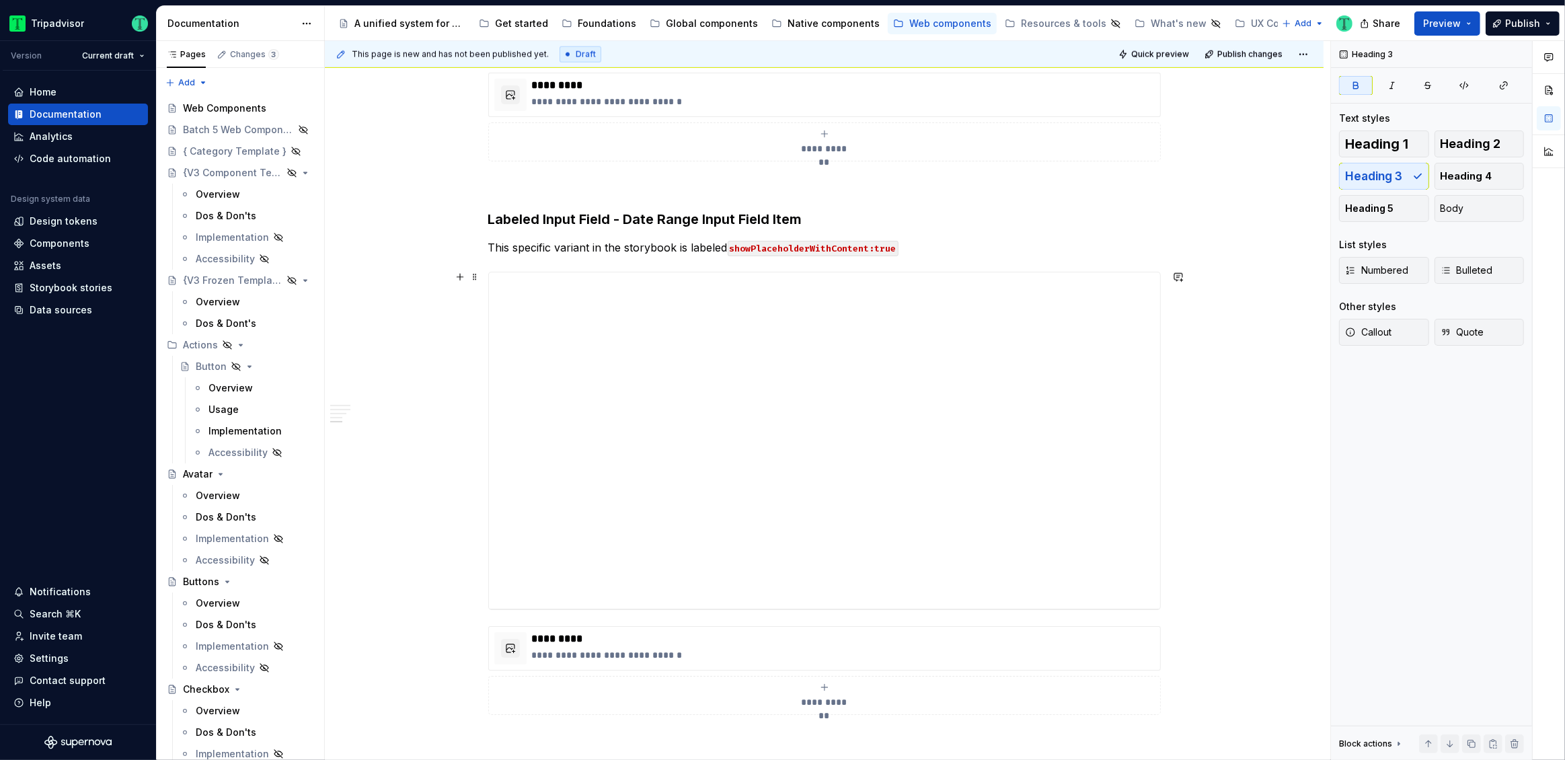
scroll to position [1789, 0]
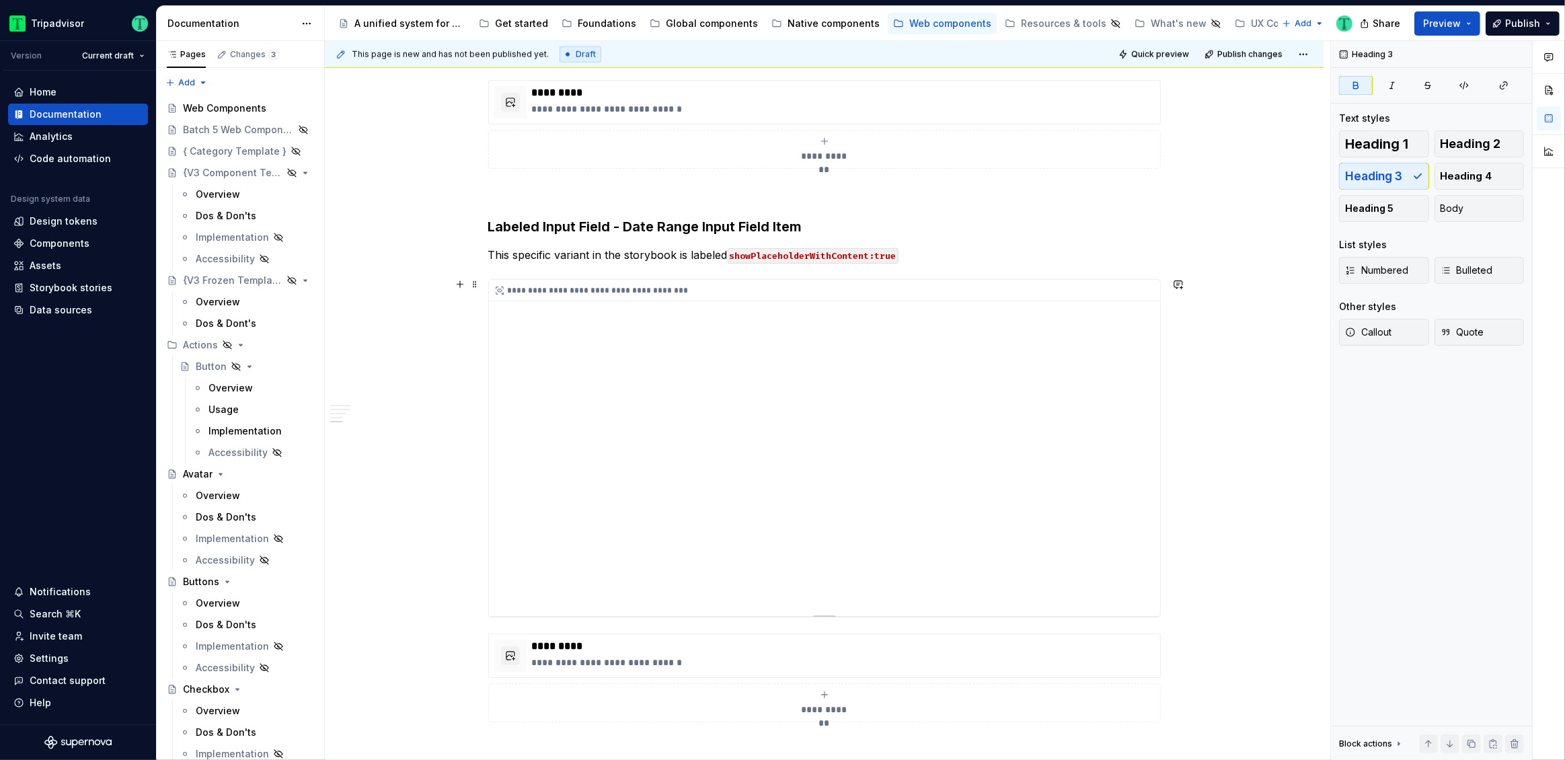
click at [834, 439] on div "**********" at bounding box center [824, 448] width 671 height 336
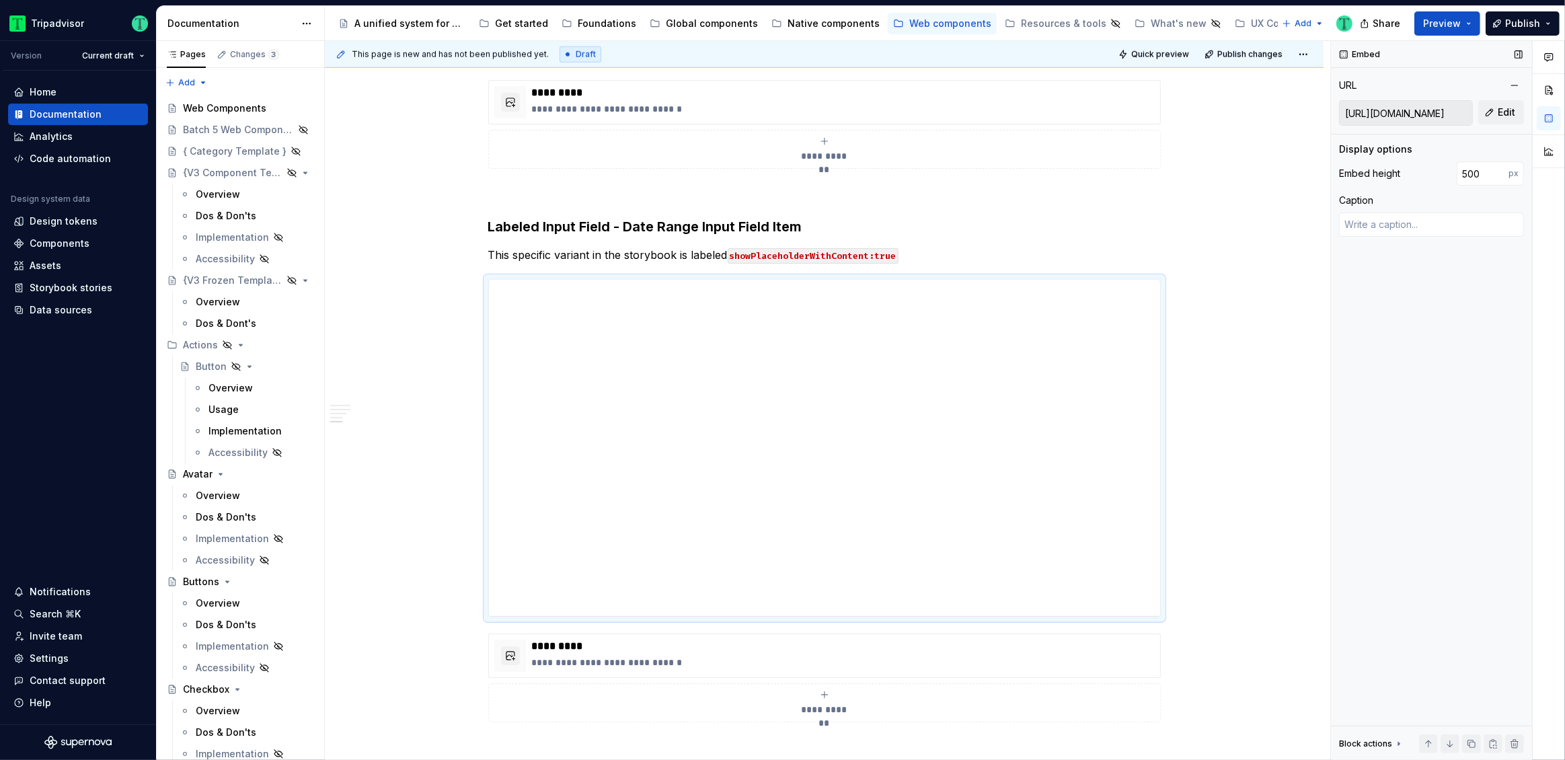
click at [1419, 104] on input "https://webml.dev.tripadvisor.com/Story#@ta-design-system-frozen.input-field_pa…" at bounding box center [1405, 113] width 132 height 24
click at [1497, 114] on button "Edit" at bounding box center [1501, 112] width 46 height 24
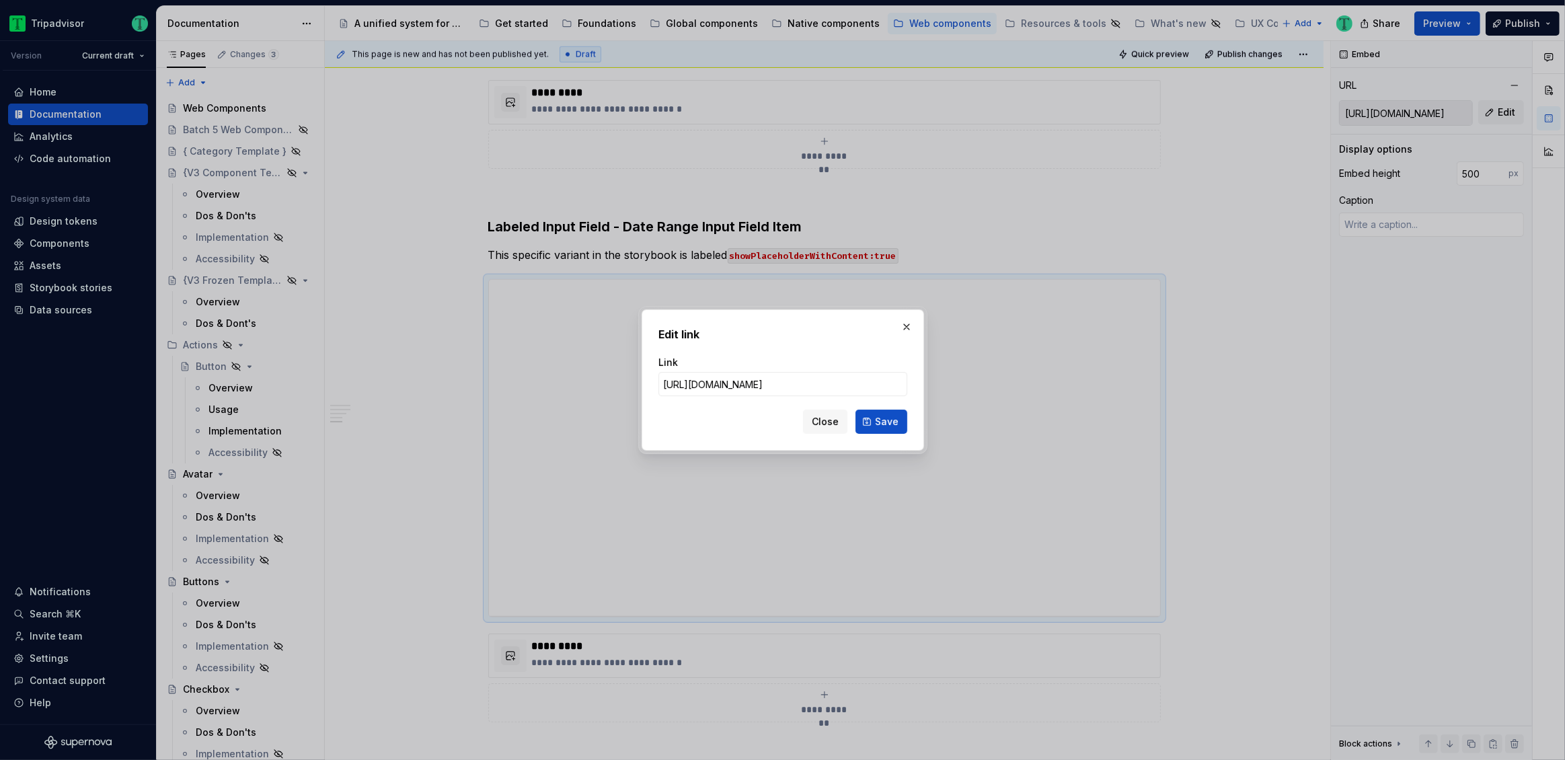
scroll to position [0, 0]
click button "Save" at bounding box center [881, 421] width 52 height 24
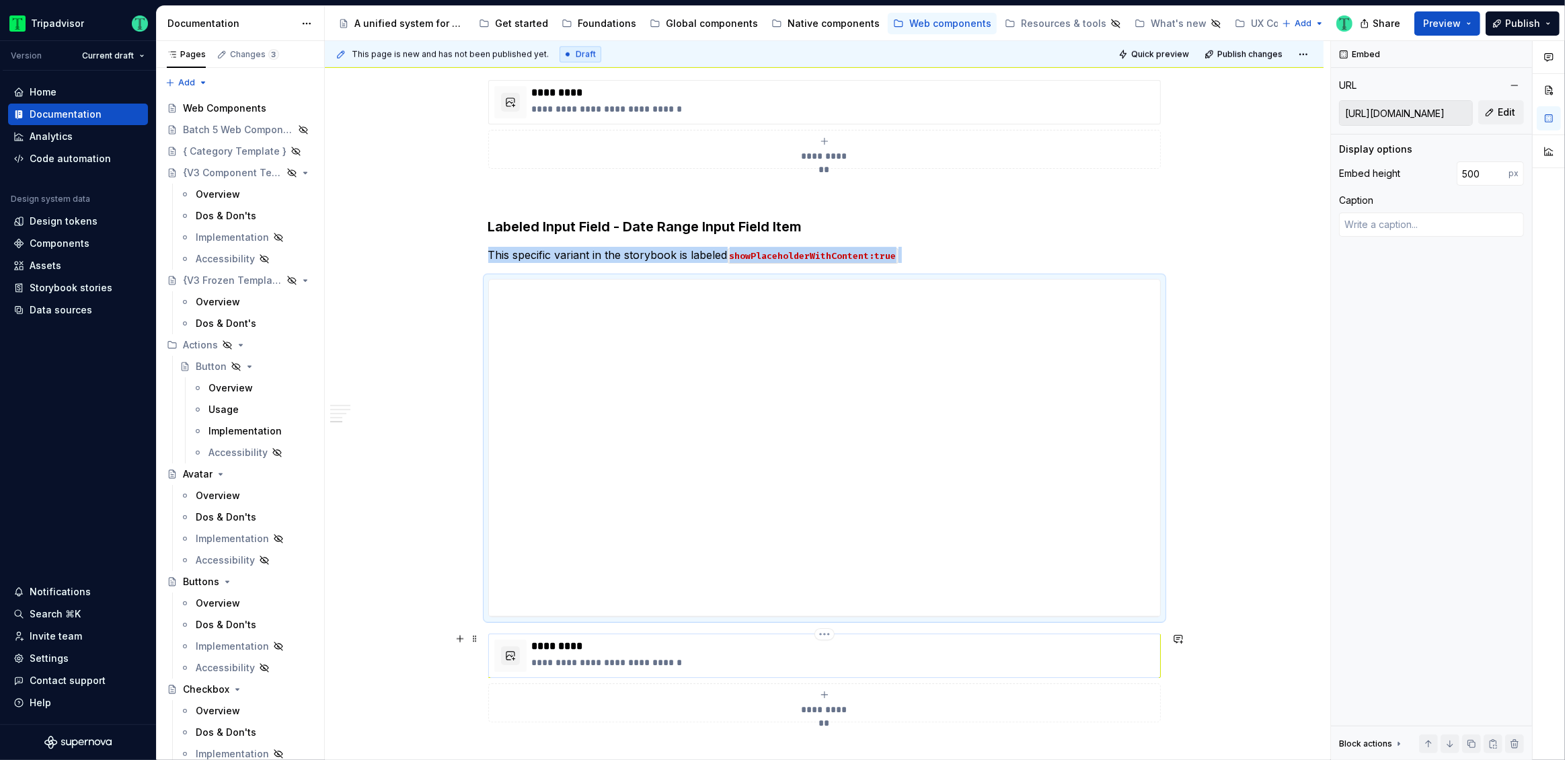
click at [861, 633] on div "**********" at bounding box center [824, 655] width 672 height 44
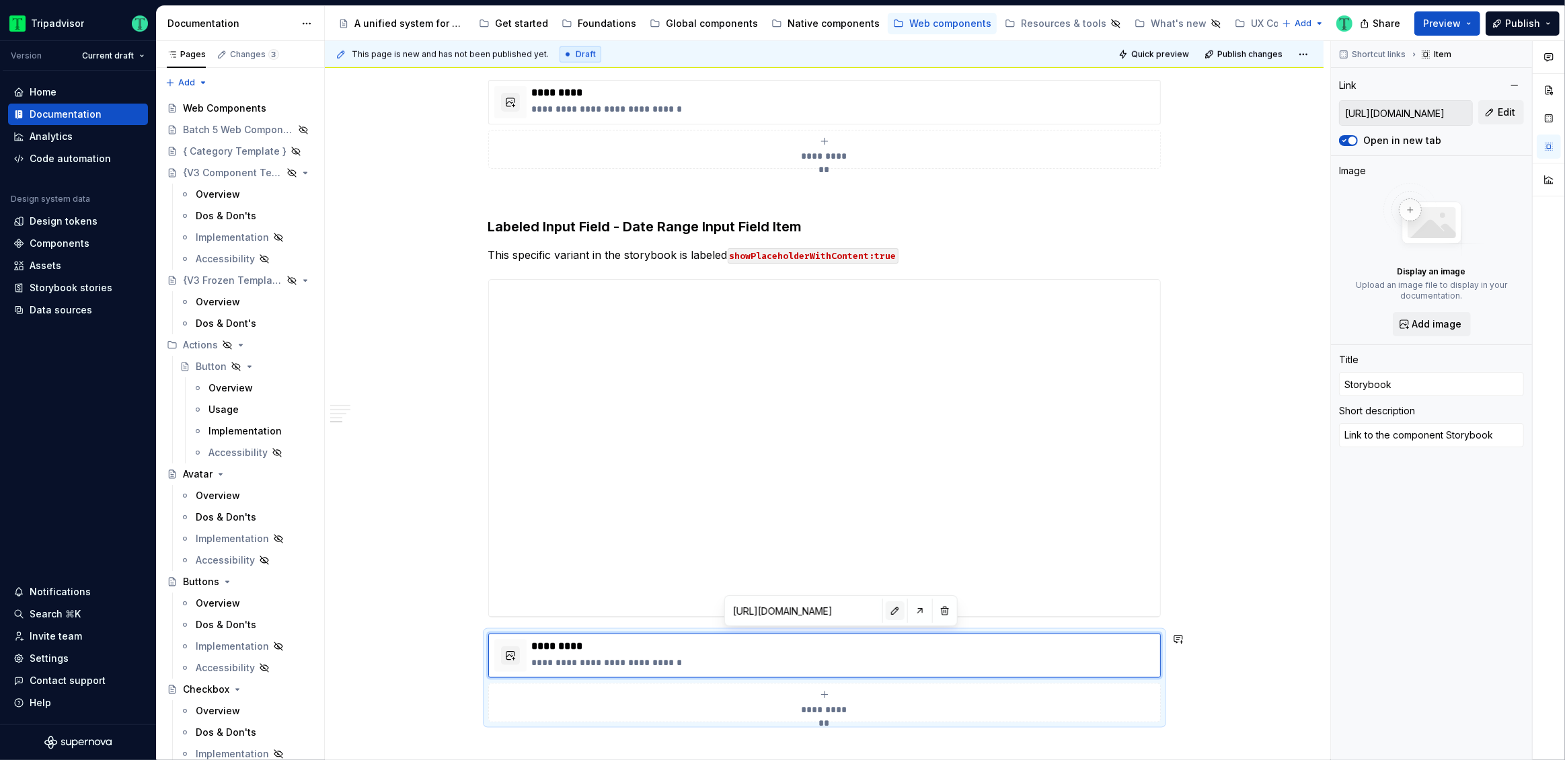
click at [885, 612] on button "button" at bounding box center [894, 610] width 19 height 19
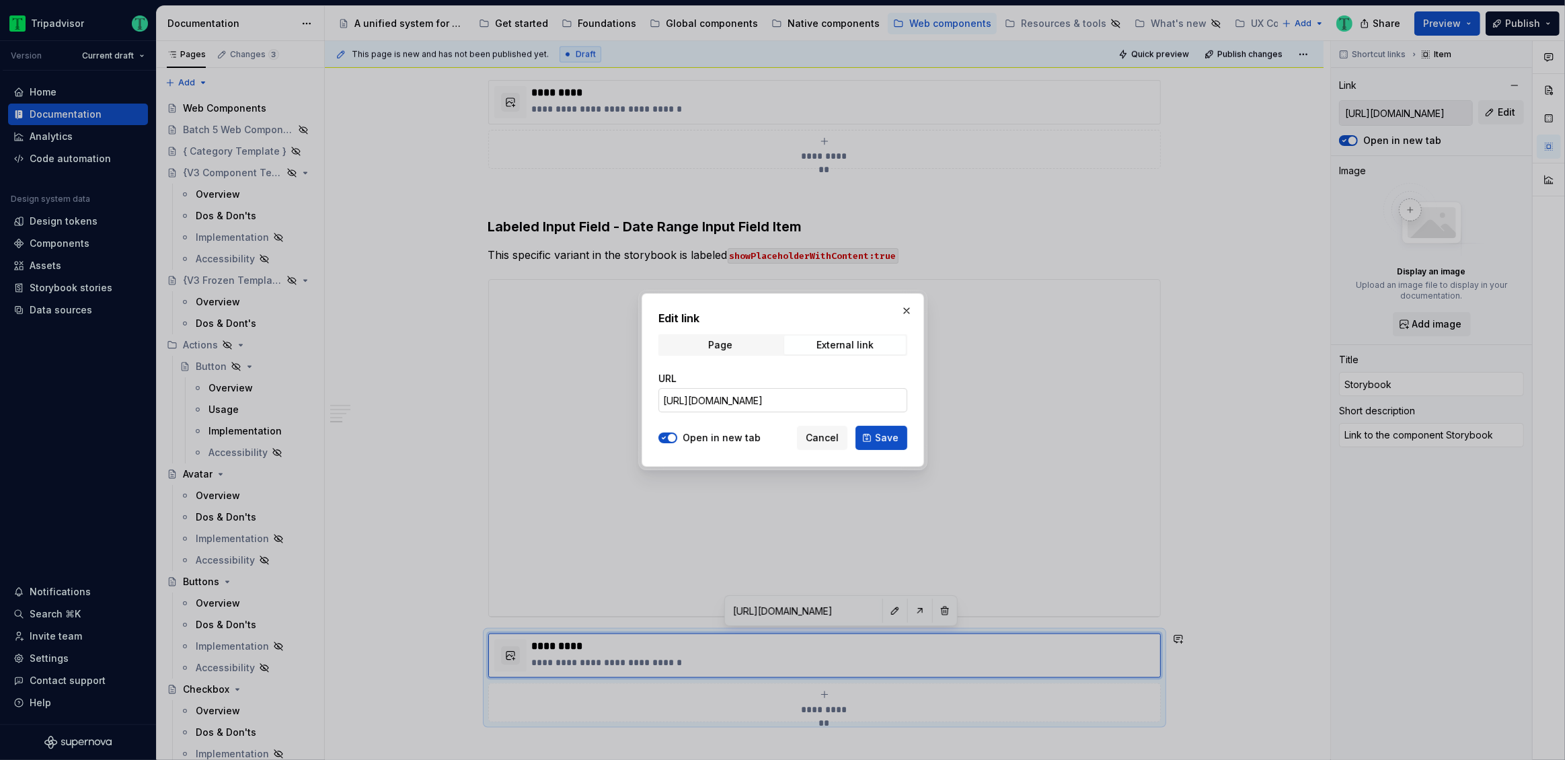
click at [768, 391] on input "https://webml.dev.tripadvisor.com/Storybook#@ta-design-system-frozen.input-fiel…" at bounding box center [782, 400] width 249 height 24
paste input "Range"
click at [886, 437] on span "Save" at bounding box center [887, 437] width 24 height 13
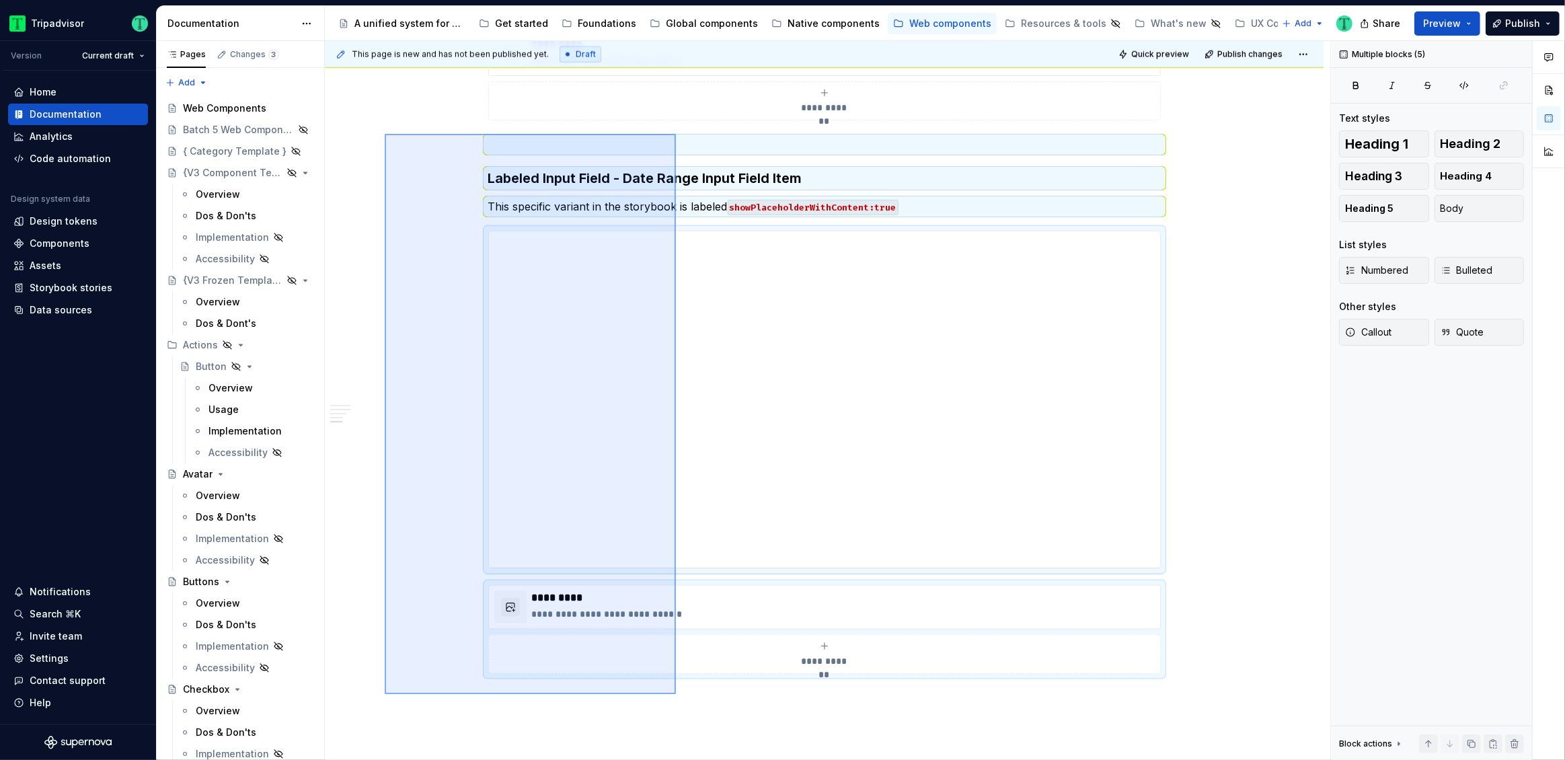
scroll to position [1840, 0]
drag, startPoint x: 385, startPoint y: 135, endPoint x: 677, endPoint y: 674, distance: 613.4
click at [677, 674] on div "This page is new and has not been published yet. Draft Quick preview Publish ch…" at bounding box center [827, 400] width 1005 height 719
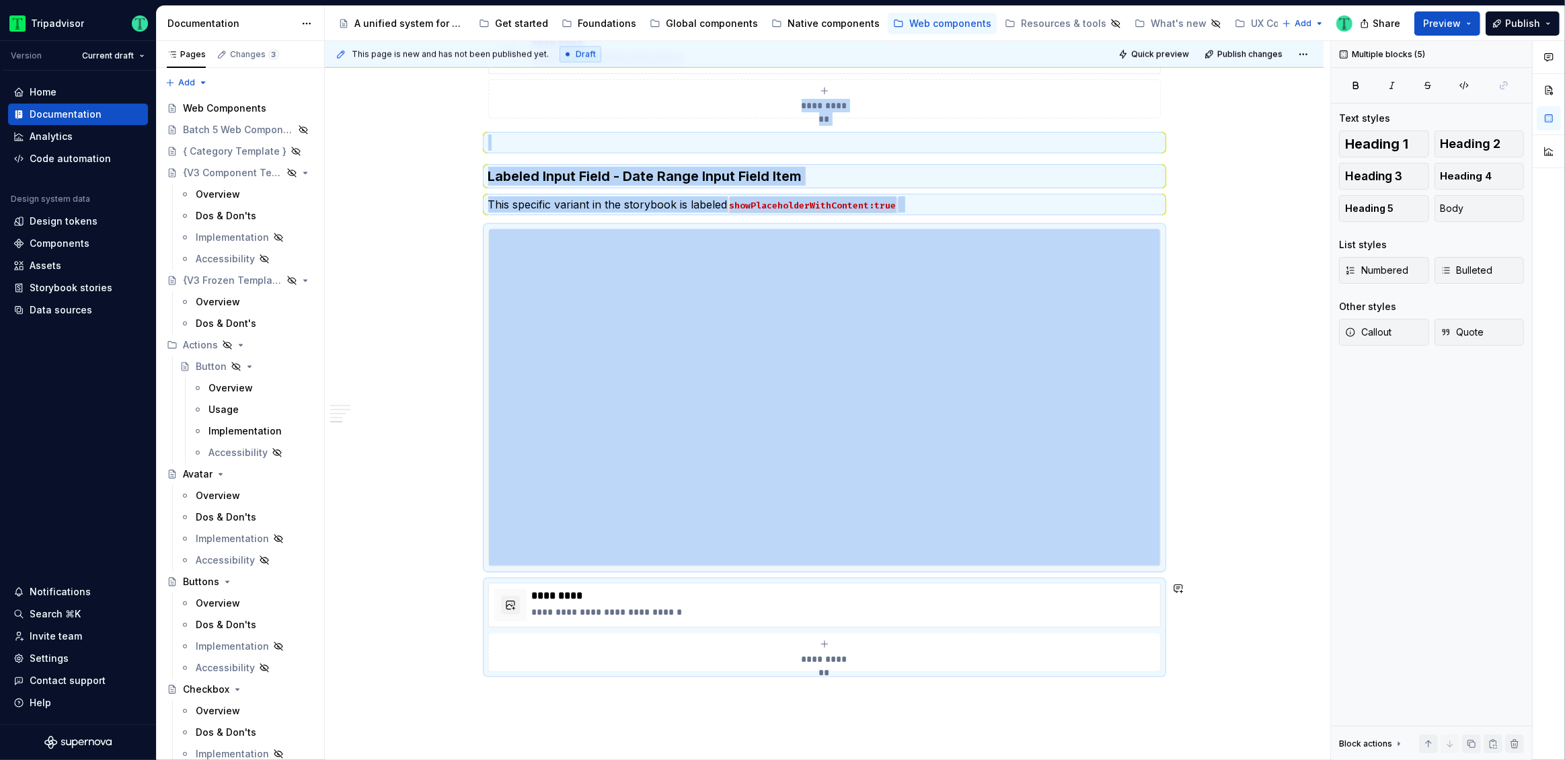
copy div "**********"
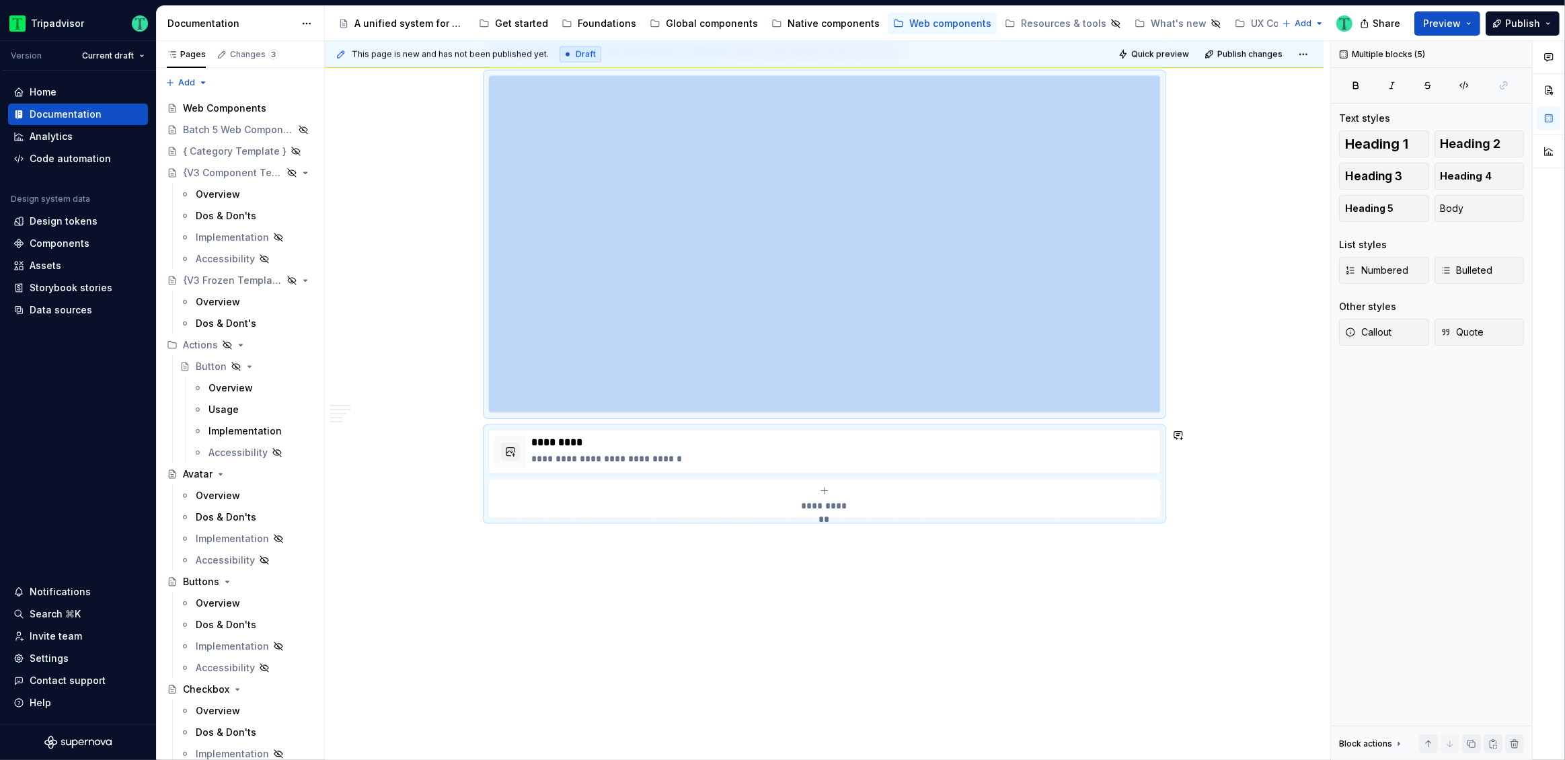
scroll to position [1989, 0]
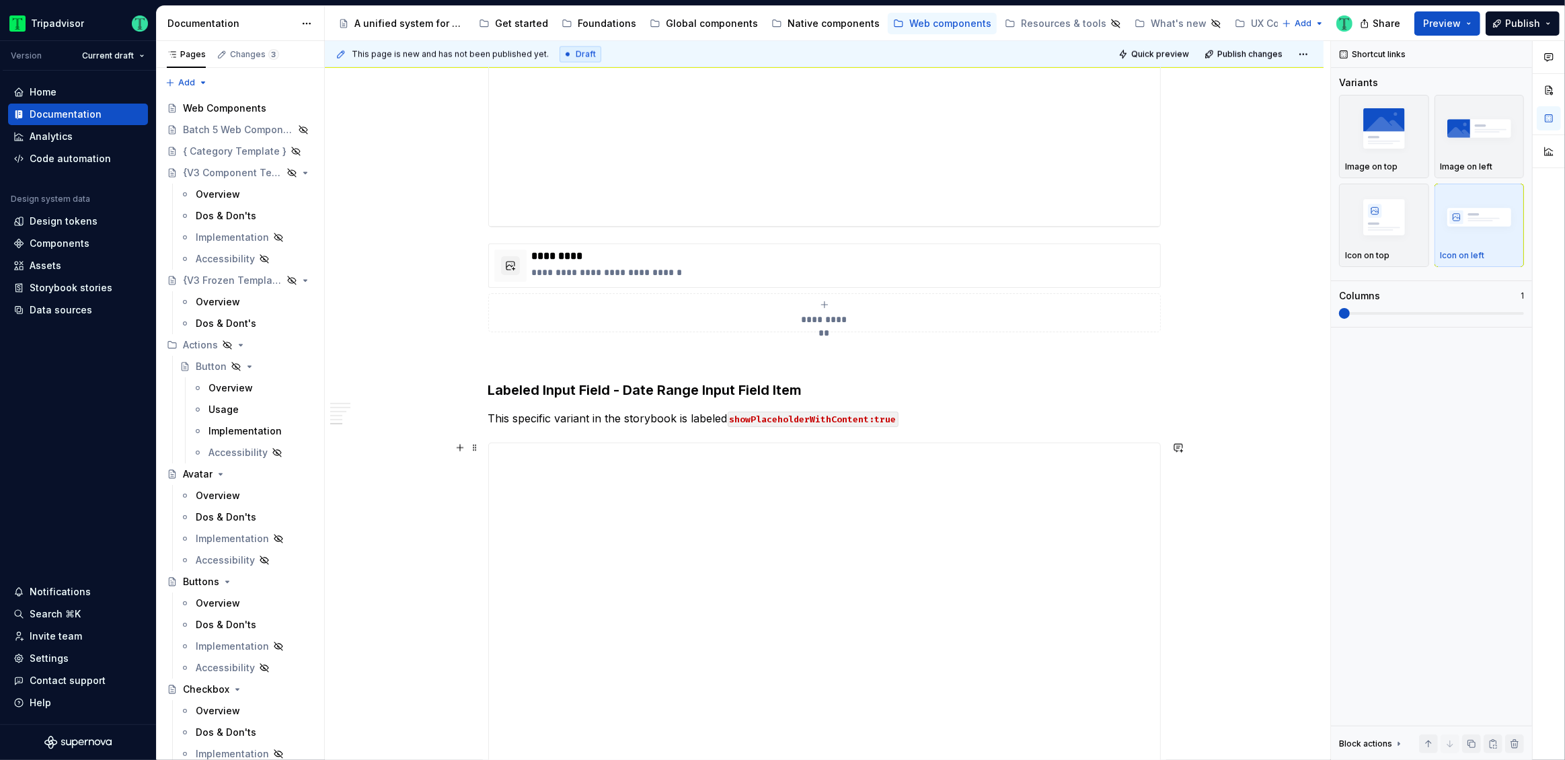
scroll to position [2187, 0]
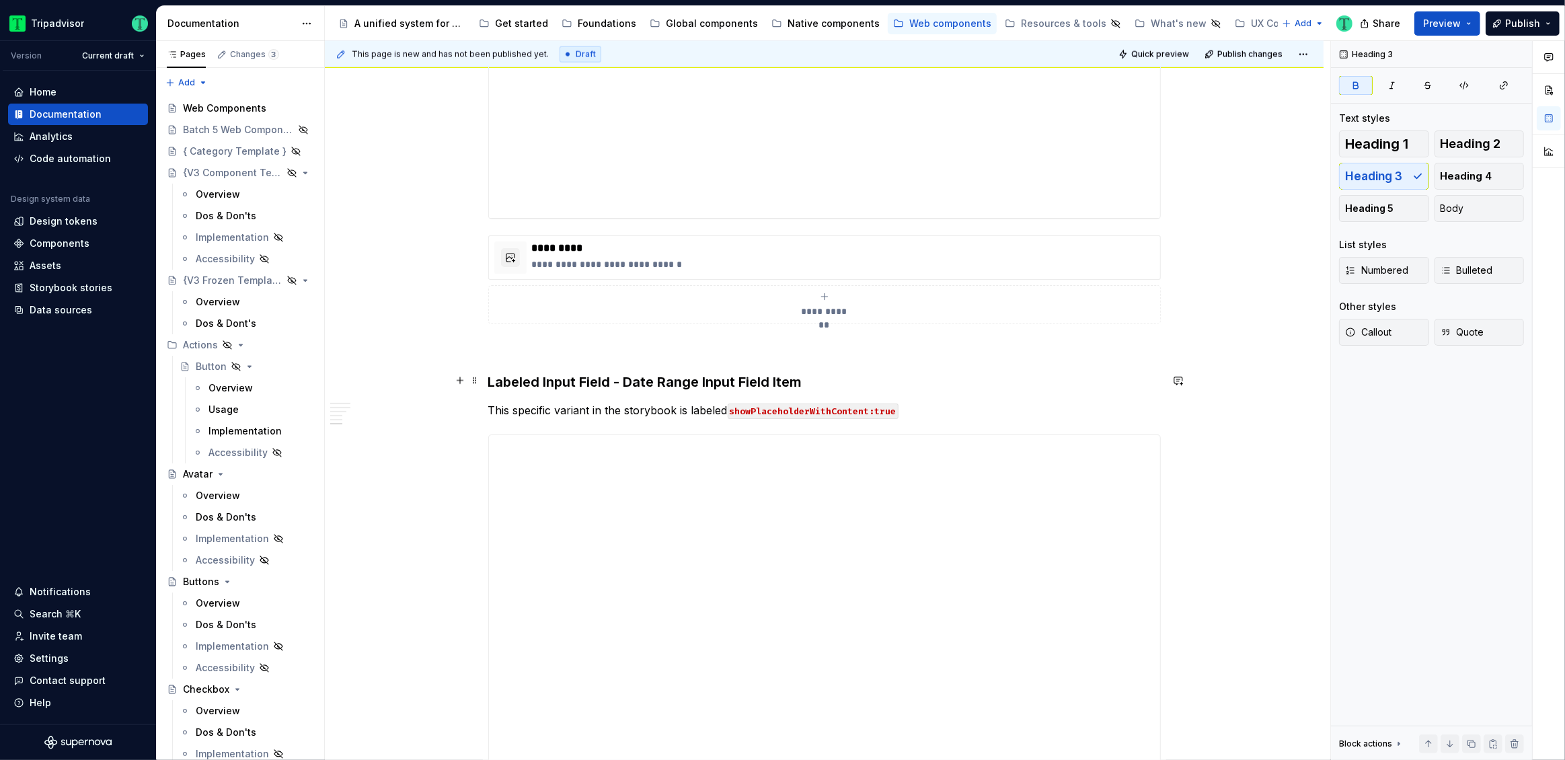
click at [727, 379] on strong "Labeled Input Field - Date Range Input Field Item" at bounding box center [645, 382] width 314 height 16
drag, startPoint x: 625, startPoint y: 383, endPoint x: 800, endPoint y: 377, distance: 175.6
click at [800, 377] on strong "Labeled Input Field - Date Range Input Field Item" at bounding box center [645, 382] width 314 height 16
drag, startPoint x: 801, startPoint y: 382, endPoint x: 625, endPoint y: 372, distance: 176.4
click at [625, 374] on strong "Labeled Input Field - Date Range Input Field Item" at bounding box center [645, 382] width 314 height 16
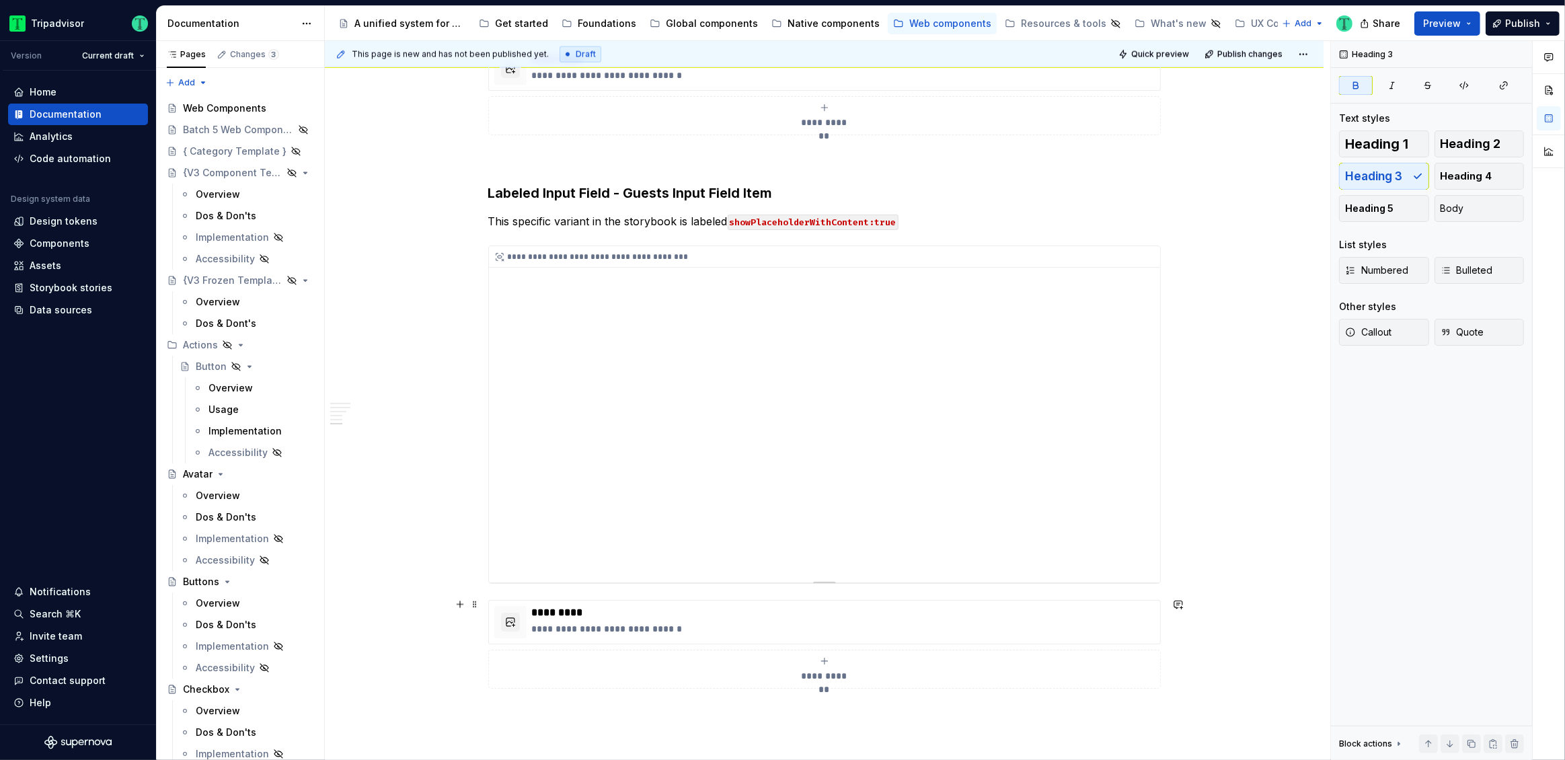
scroll to position [2383, 0]
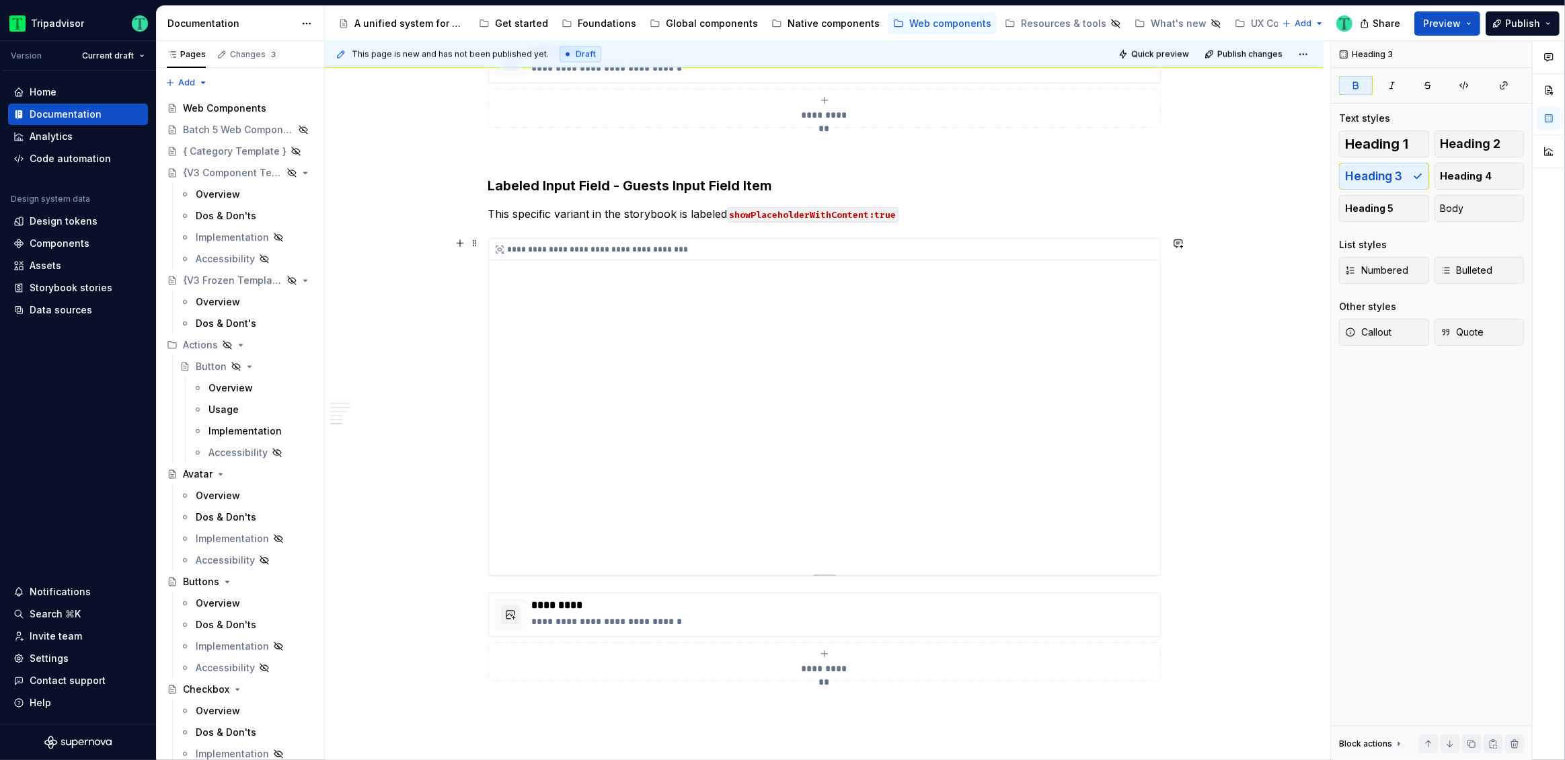
click at [849, 410] on div "**********" at bounding box center [824, 407] width 671 height 336
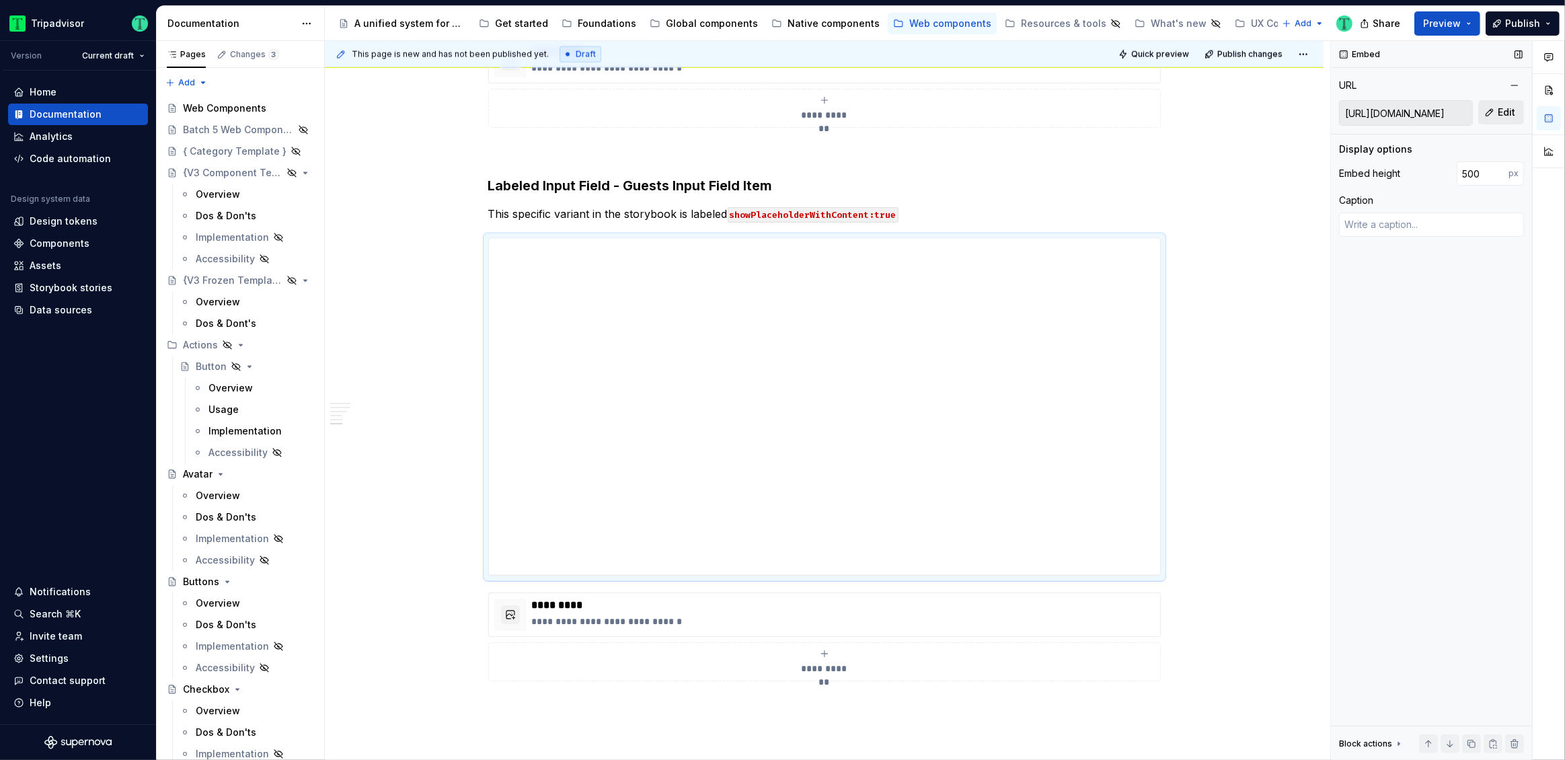
click at [1503, 115] on span "Edit" at bounding box center [1505, 112] width 17 height 13
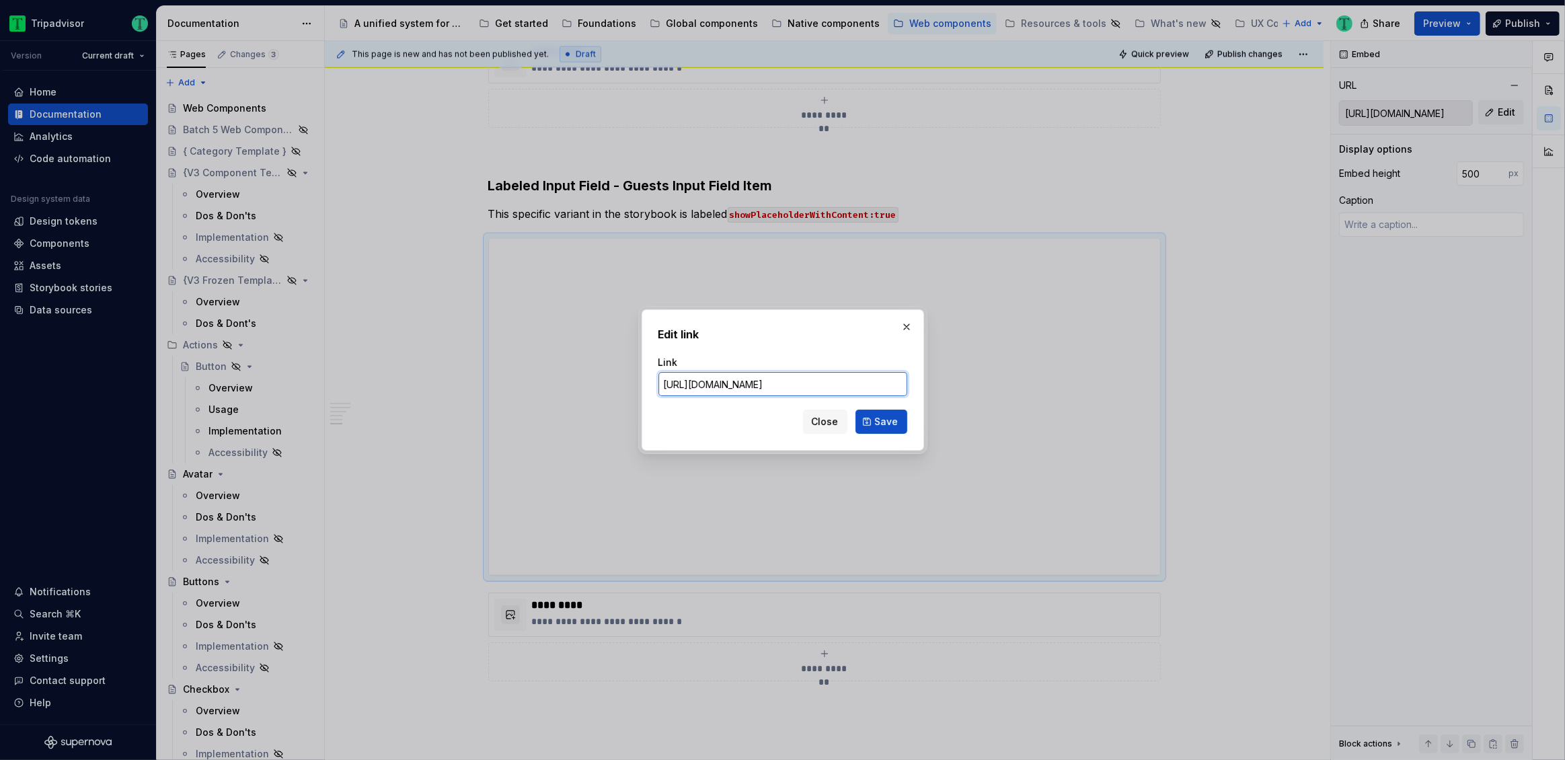
paste input "book#@ta-design-system-frozen.input-field_packages_design-system-frozen_input-f…"
click button "Save" at bounding box center [881, 421] width 52 height 24
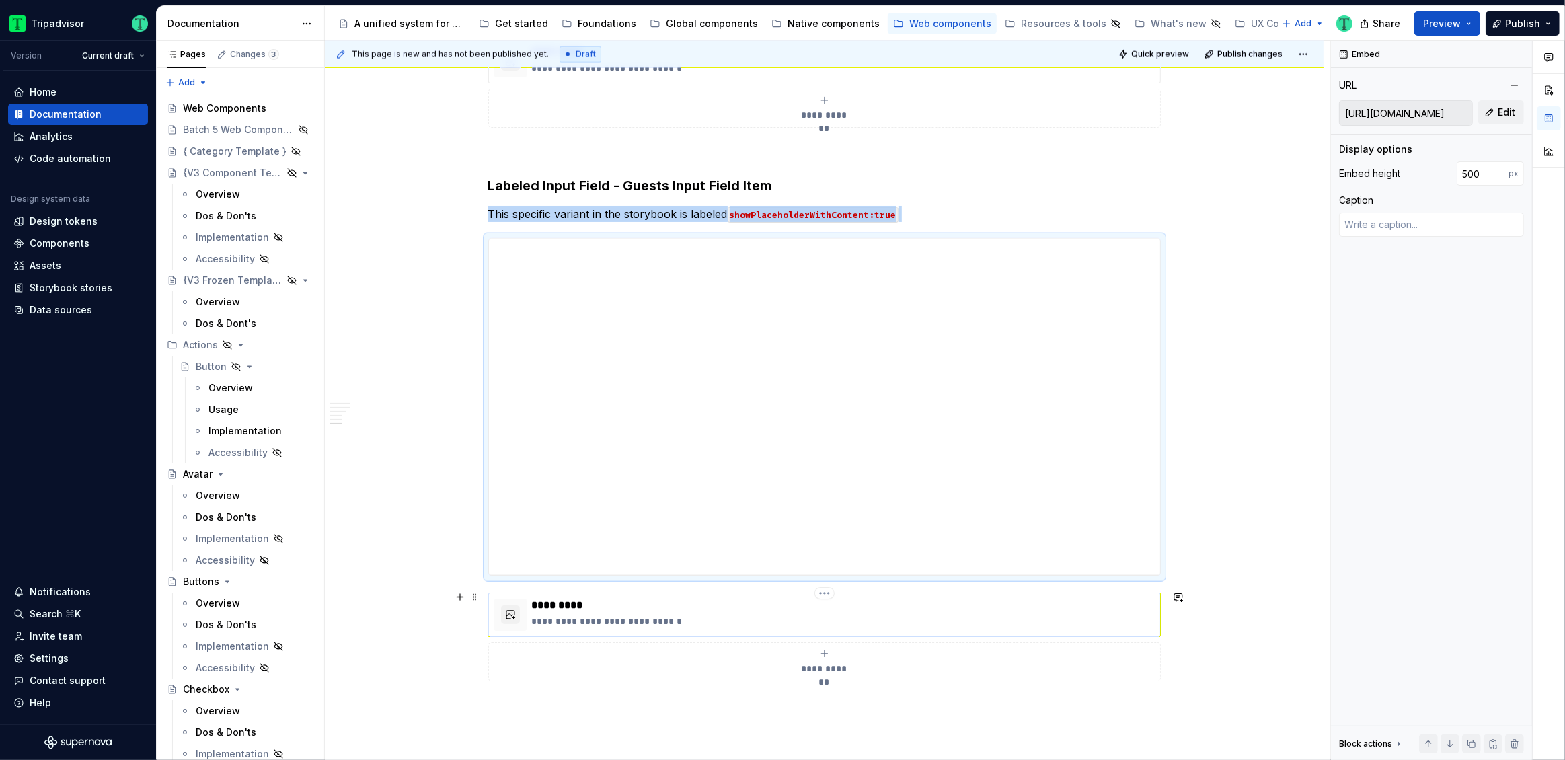
click at [754, 602] on p "*********" at bounding box center [843, 604] width 623 height 13
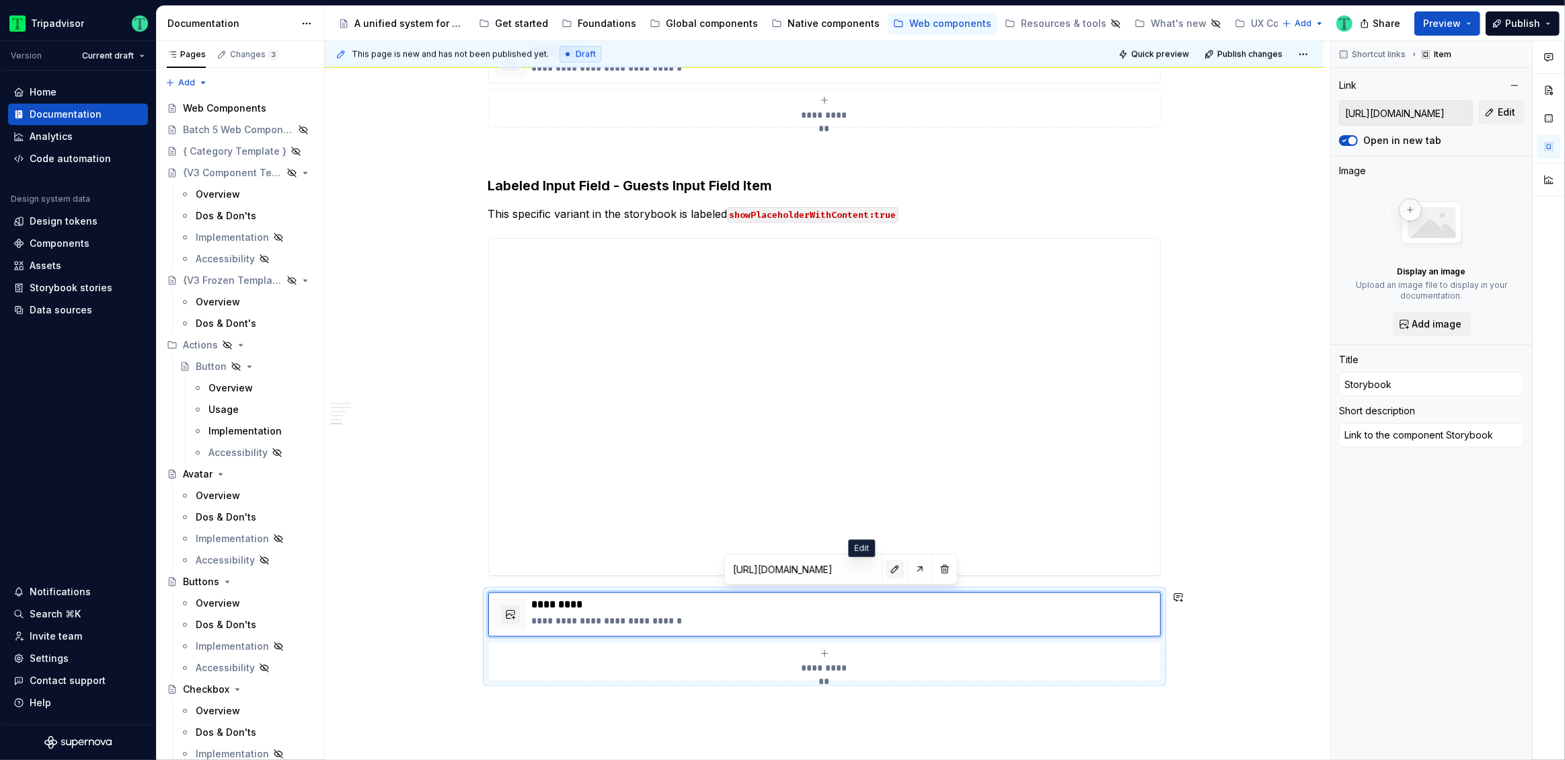
click at [885, 567] on button "button" at bounding box center [894, 568] width 19 height 19
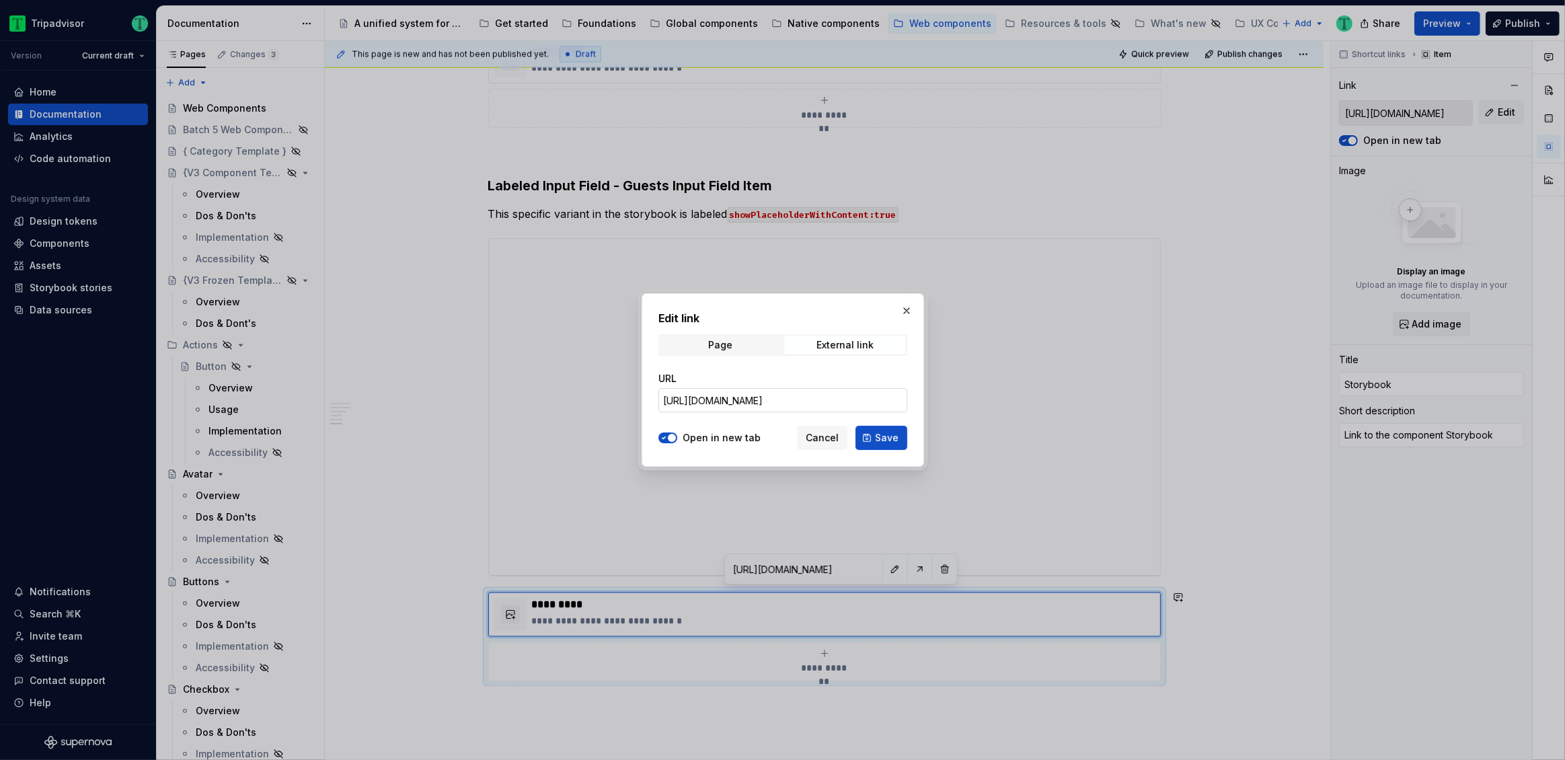
click at [773, 407] on input "https://webml.dev.tripadvisor.com/Storybook#@ta-design-system-frozen.input-fiel…" at bounding box center [782, 400] width 249 height 24
click at [773, 400] on input "https://webml.dev.tripadvisor.com/Storybook#@ta-design-system-frozen.input-fiel…" at bounding box center [782, 400] width 249 height 24
paste input "Guests"
click at [892, 437] on span "Save" at bounding box center [887, 437] width 24 height 13
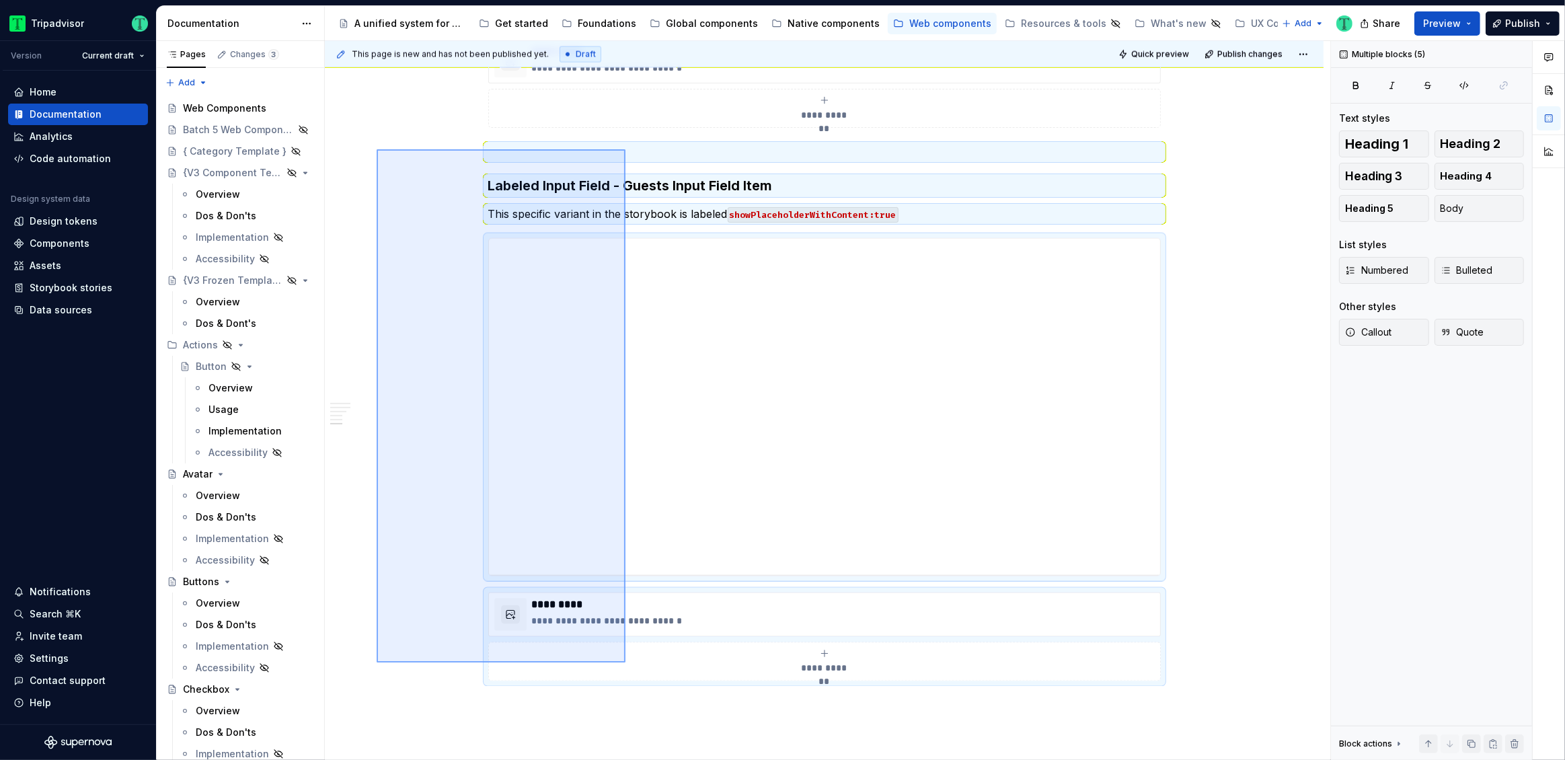
drag, startPoint x: 377, startPoint y: 149, endPoint x: 627, endPoint y: 662, distance: 570.7
click at [626, 662] on div "This page is new and has not been published yet. Draft Quick preview Publish ch…" at bounding box center [827, 400] width 1005 height 719
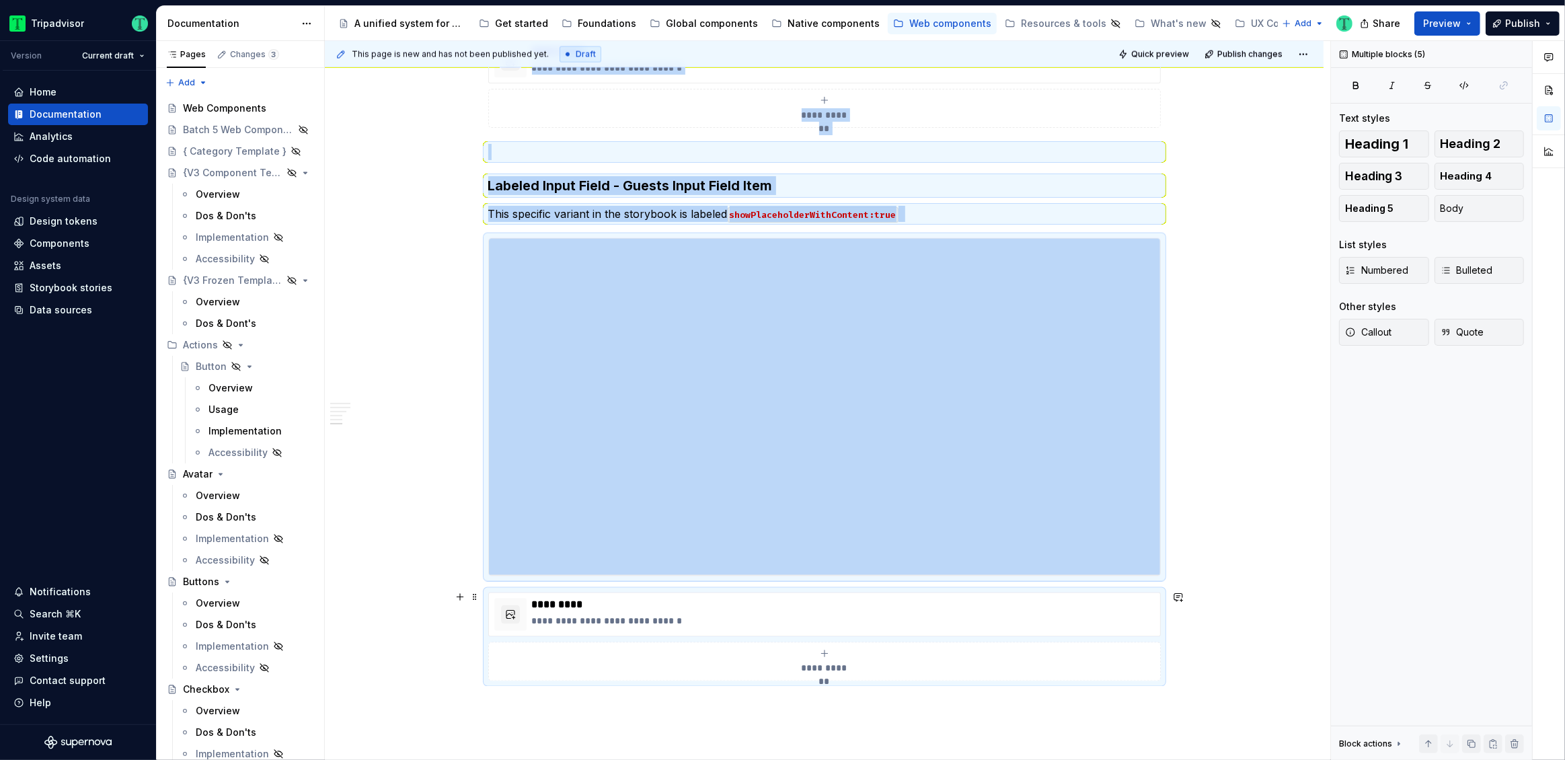
copy div "**********"
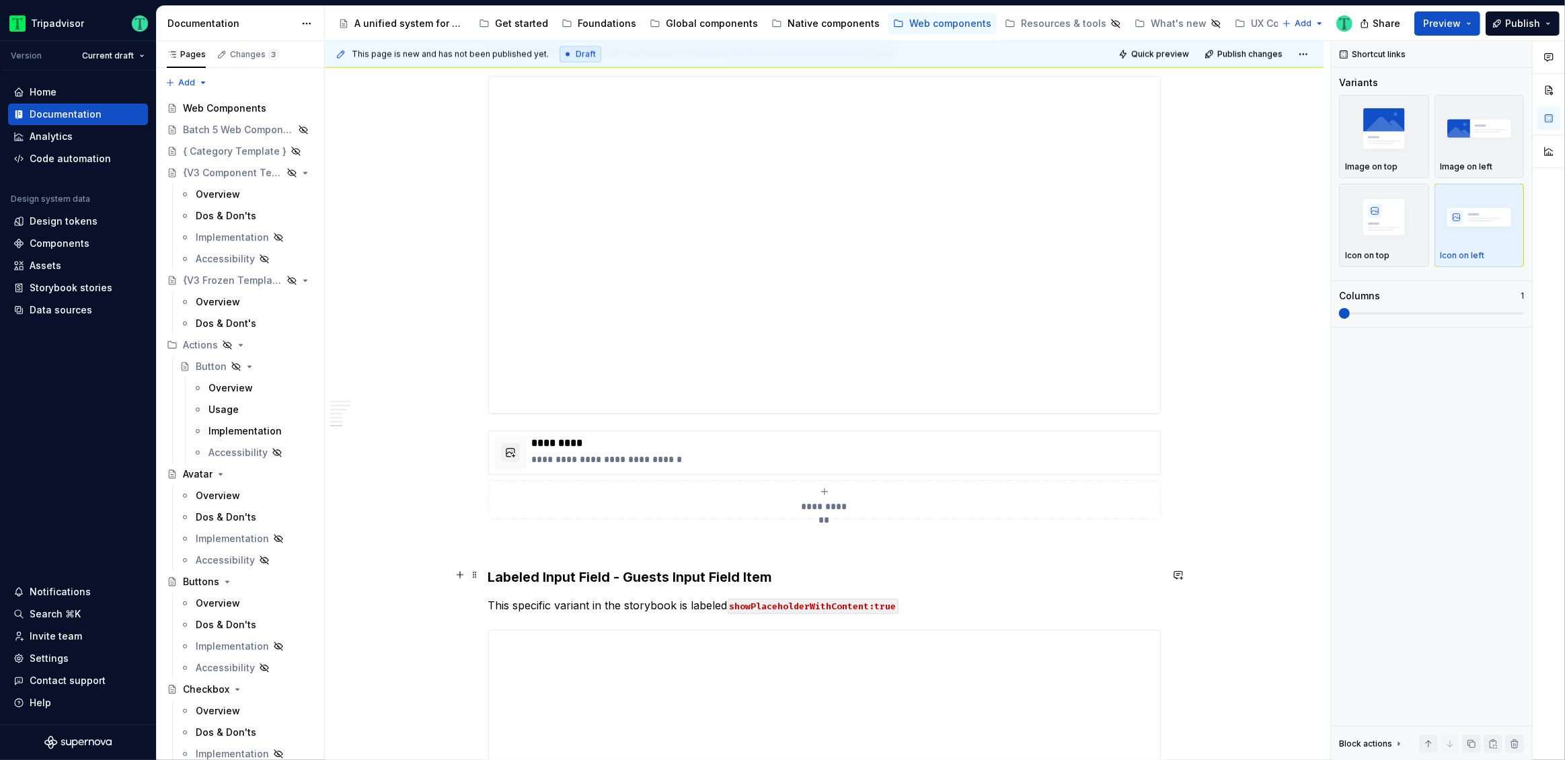
click at [766, 573] on strong "Labeled Input Field - Guests Input Field Item" at bounding box center [630, 577] width 284 height 16
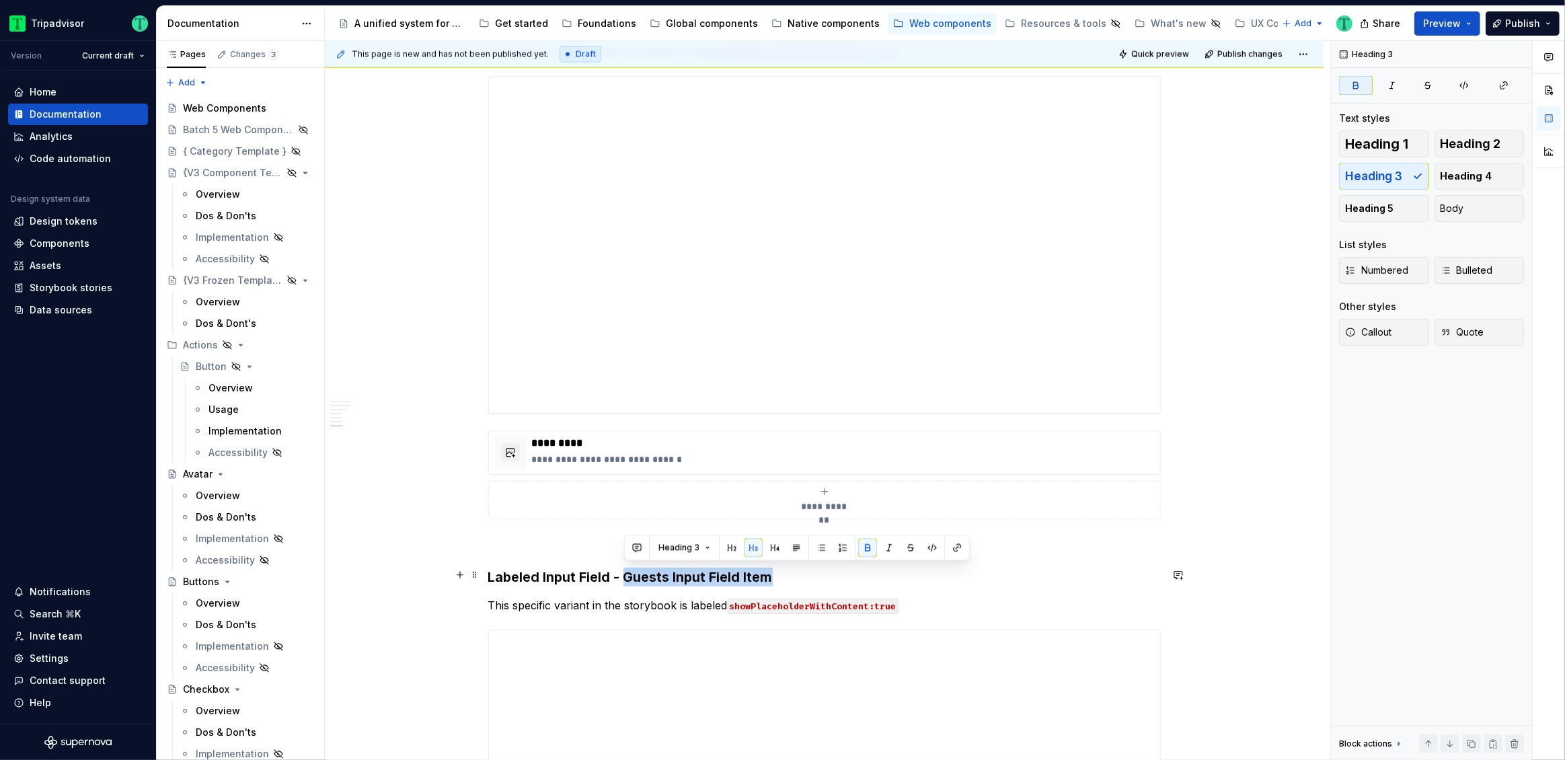
drag, startPoint x: 773, startPoint y: 574, endPoint x: 625, endPoint y: 574, distance: 147.9
click at [625, 574] on h3 "Labeled Input Field - Guests Input Field Item" at bounding box center [824, 576] width 672 height 19
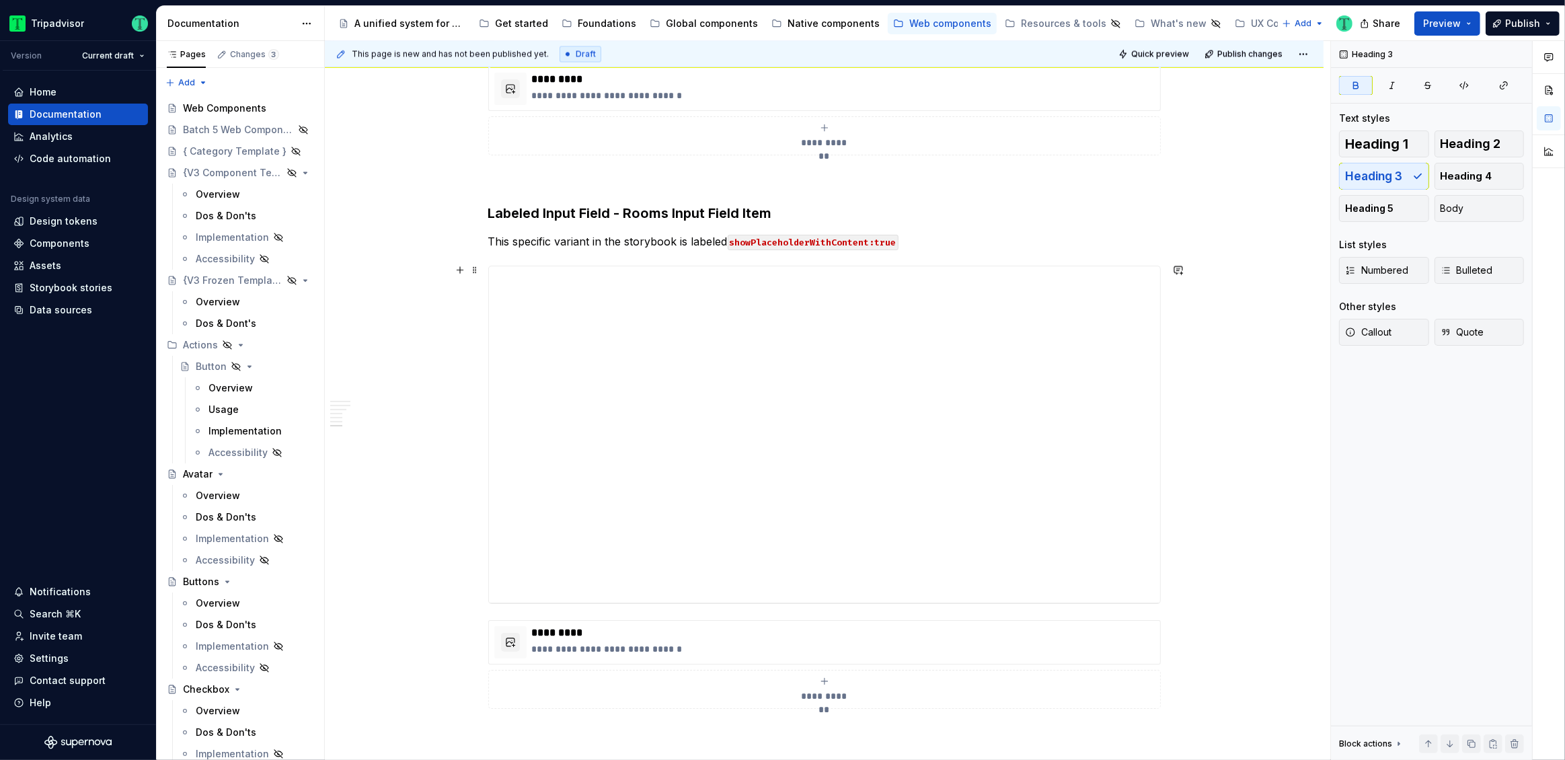
scroll to position [2911, 0]
click at [727, 414] on div "**********" at bounding box center [824, 433] width 671 height 336
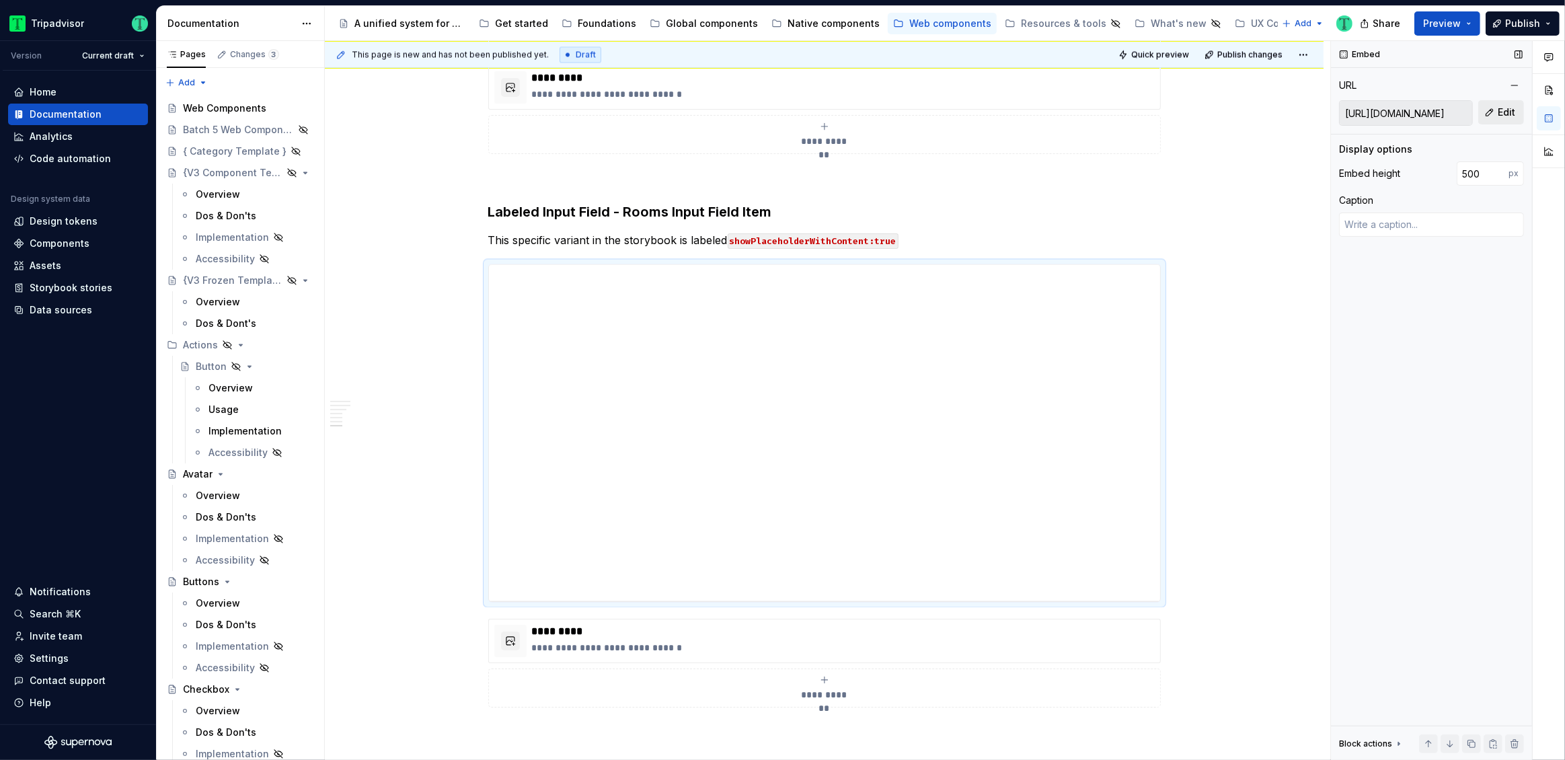
click at [1512, 108] on span "Edit" at bounding box center [1505, 112] width 17 height 13
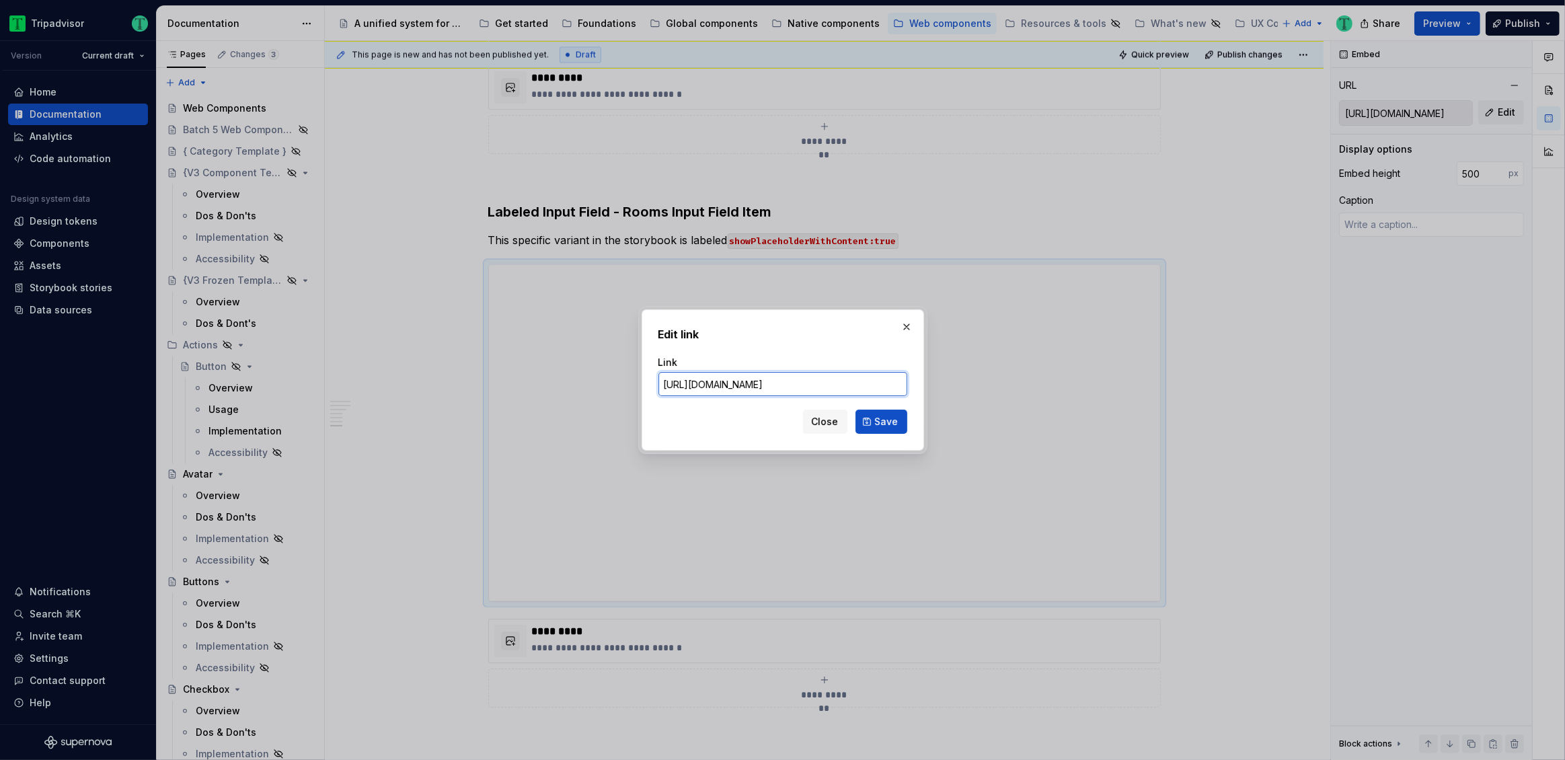
paste input "book#@ta-design-system-frozen.input-field_packages_design-system-frozen_input-f…"
click button "Save" at bounding box center [881, 421] width 52 height 24
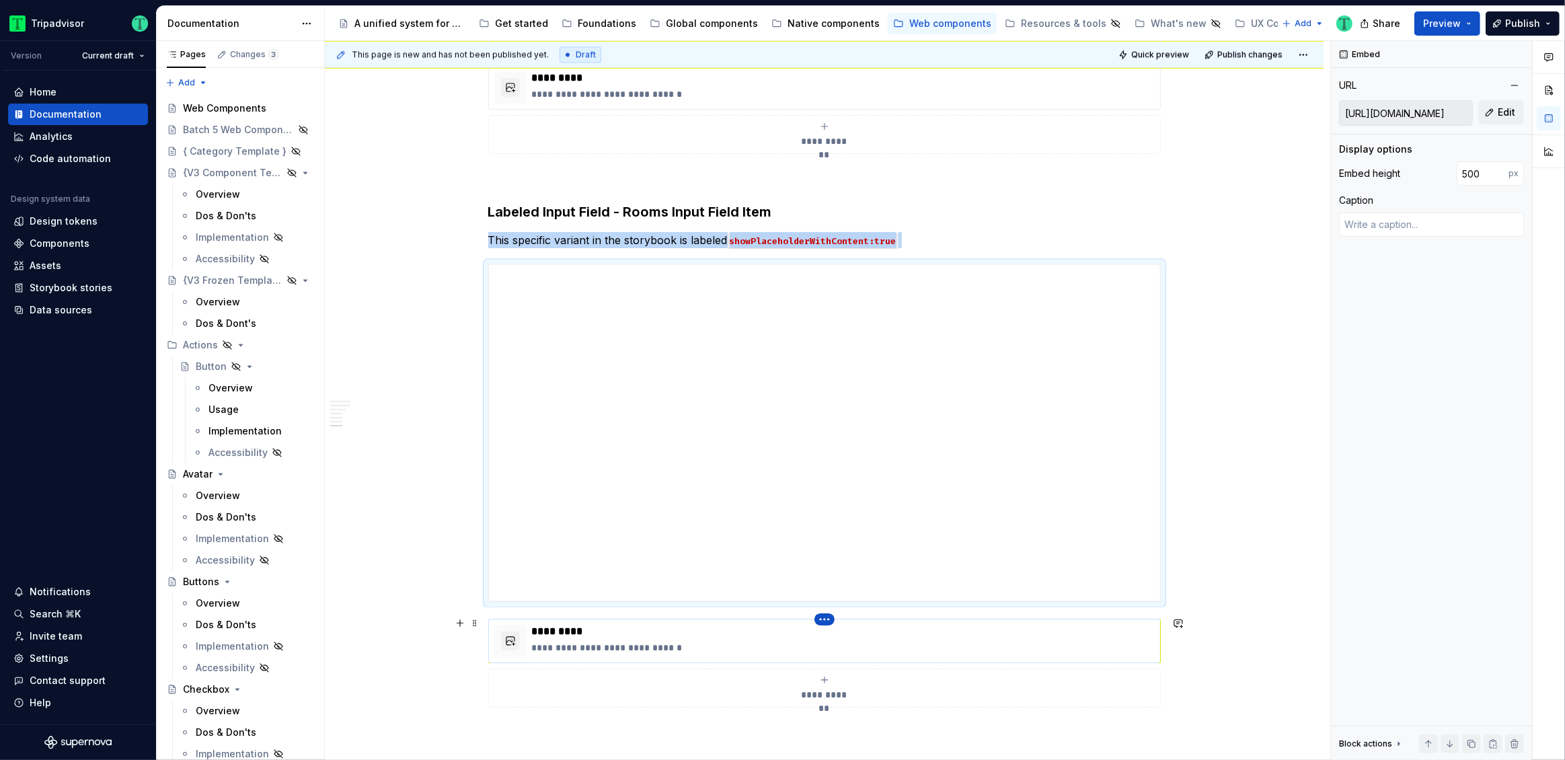
click at [826, 618] on html "Tripadvisor Version Current draft Home Documentation Analytics Code automation …" at bounding box center [782, 380] width 1565 height 760
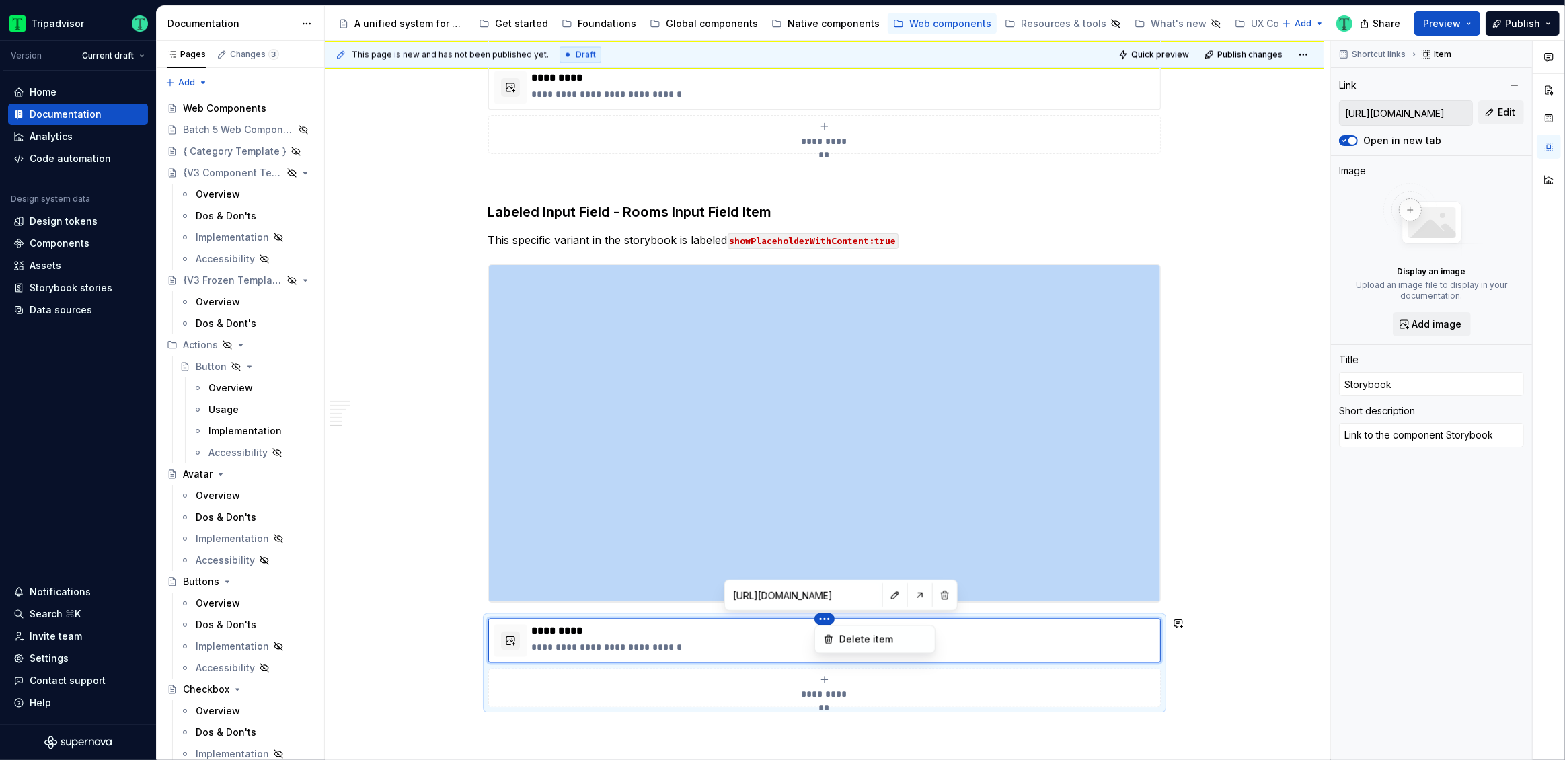
click at [866, 594] on html "Tripadvisor Version Current draft Home Documentation Analytics Code automation …" at bounding box center [782, 380] width 1565 height 760
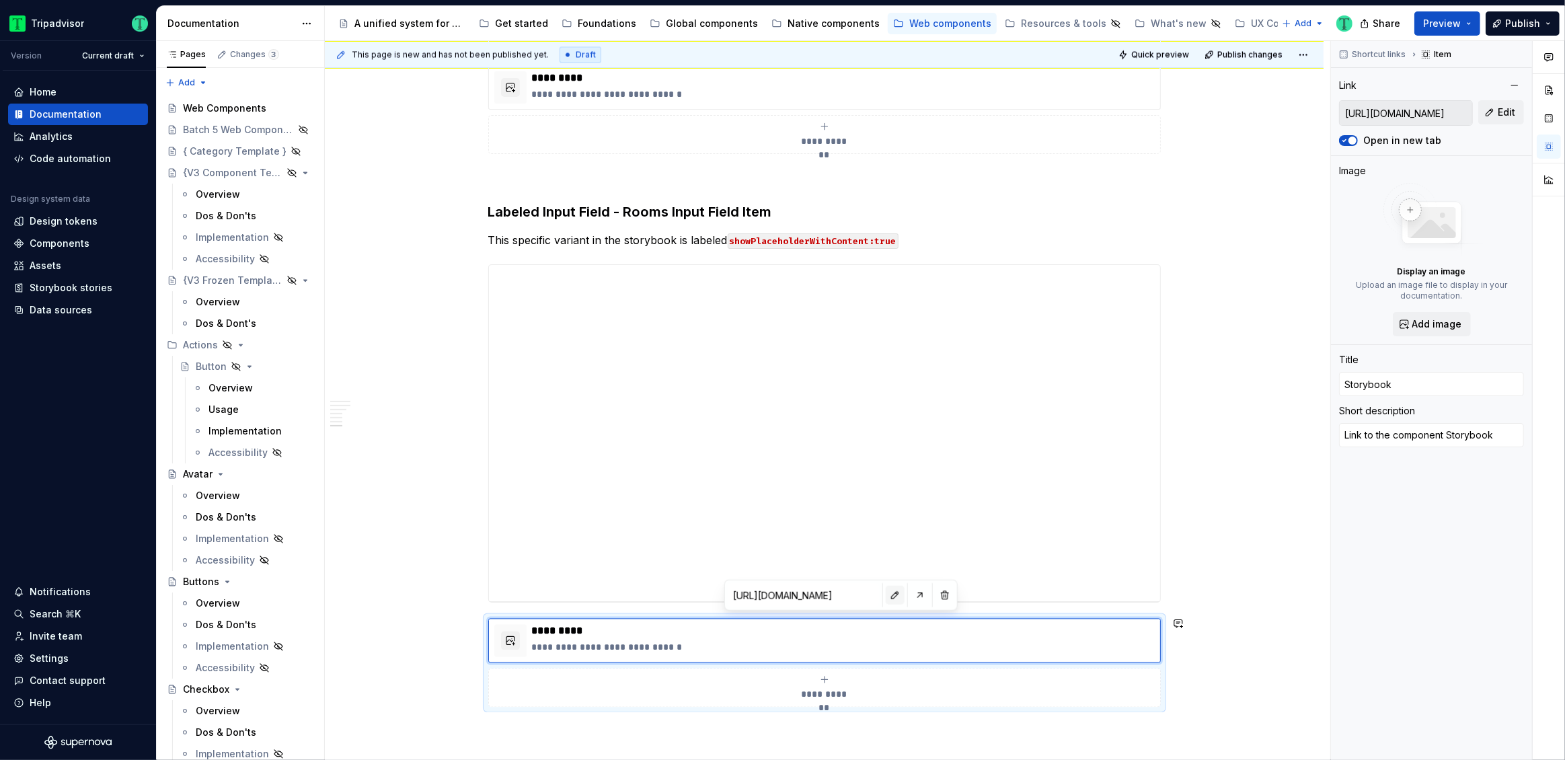
click at [885, 597] on button "button" at bounding box center [894, 595] width 19 height 19
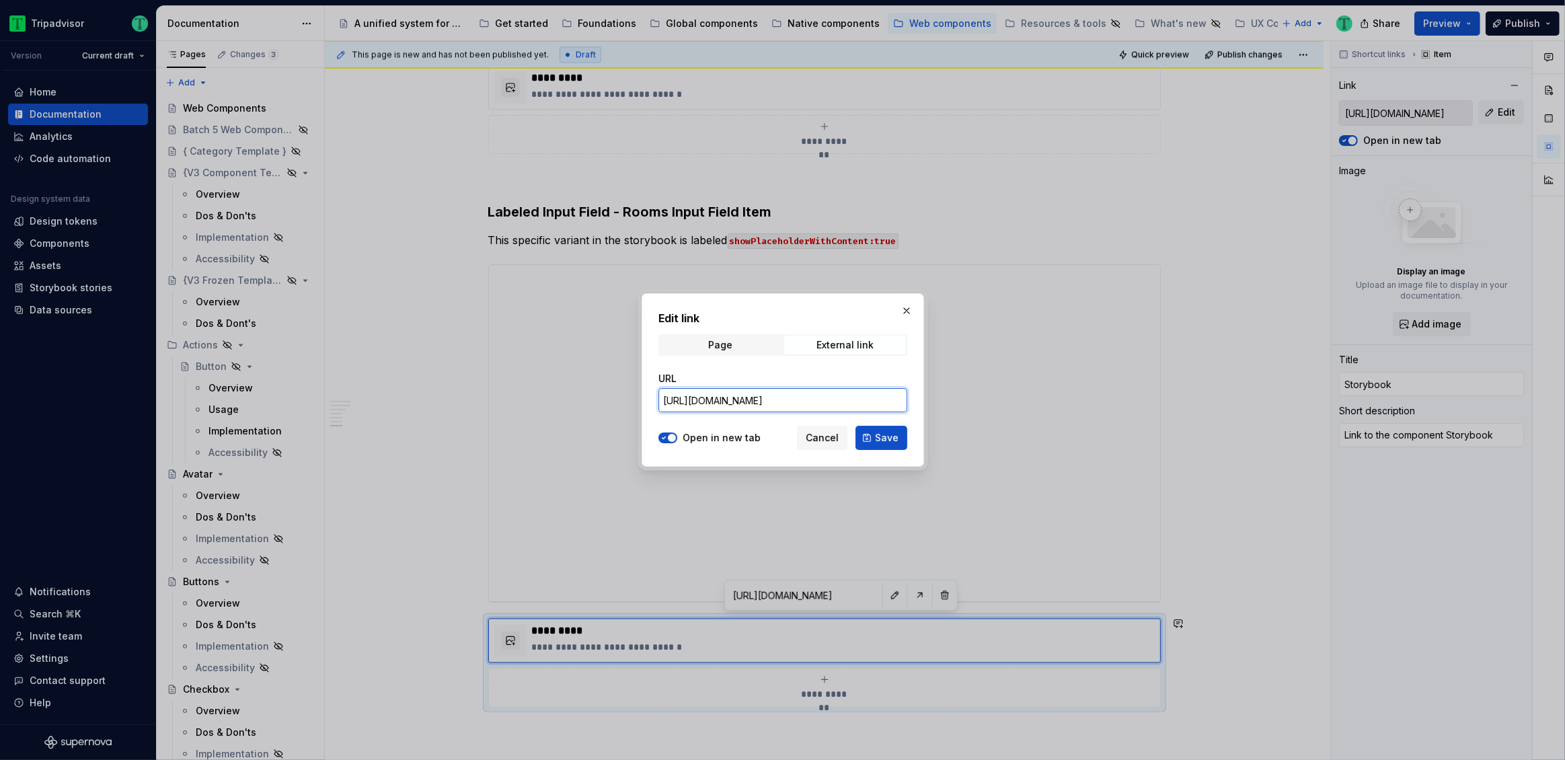
click at [771, 403] on input "https://webml.dev.tripadvisor.com/Storybook#@ta-design-system-frozen.input-fiel…" at bounding box center [782, 400] width 249 height 24
paste input "Room"
click at [880, 440] on span "Save" at bounding box center [887, 437] width 24 height 13
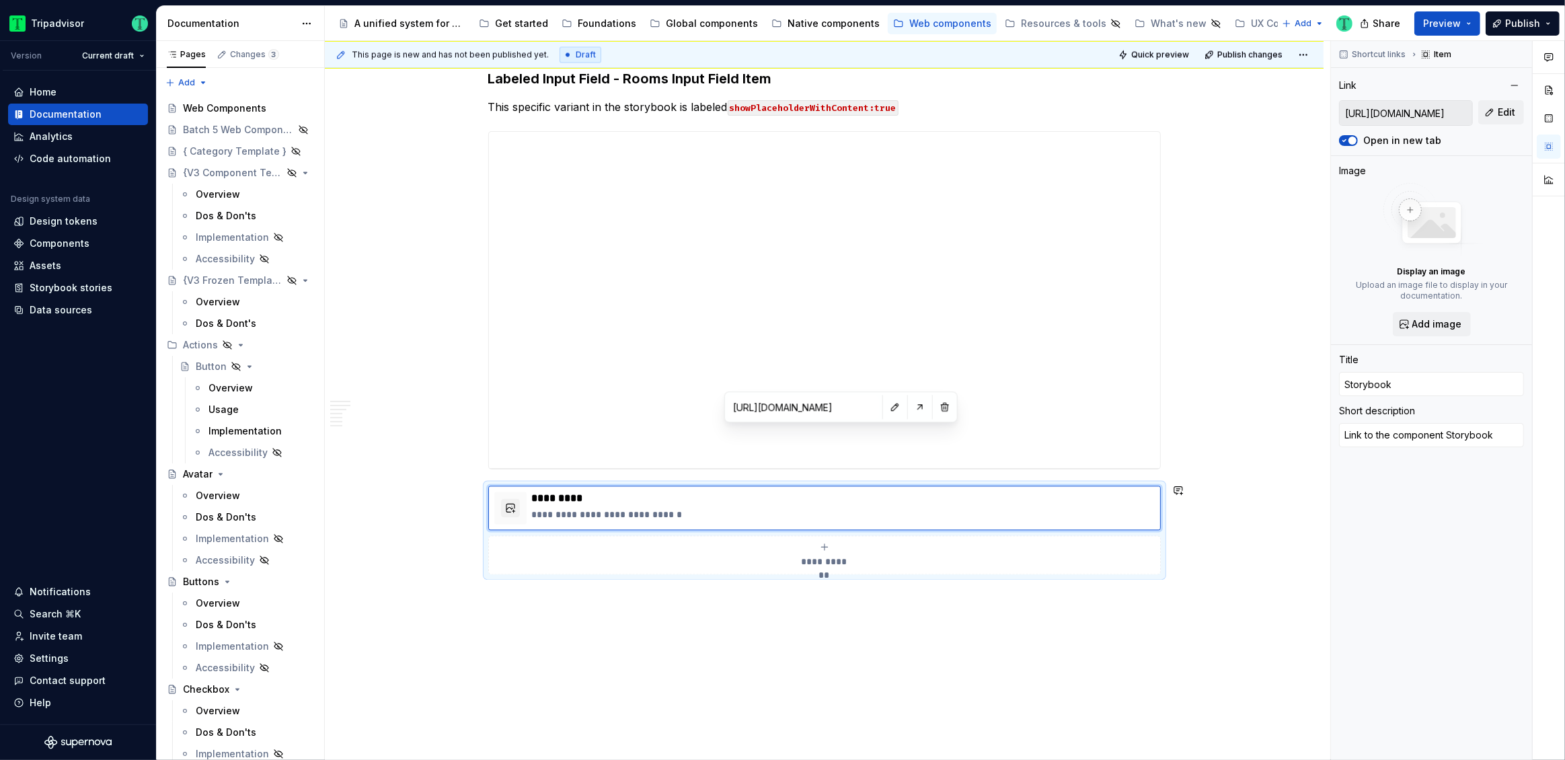
scroll to position [3099, 0]
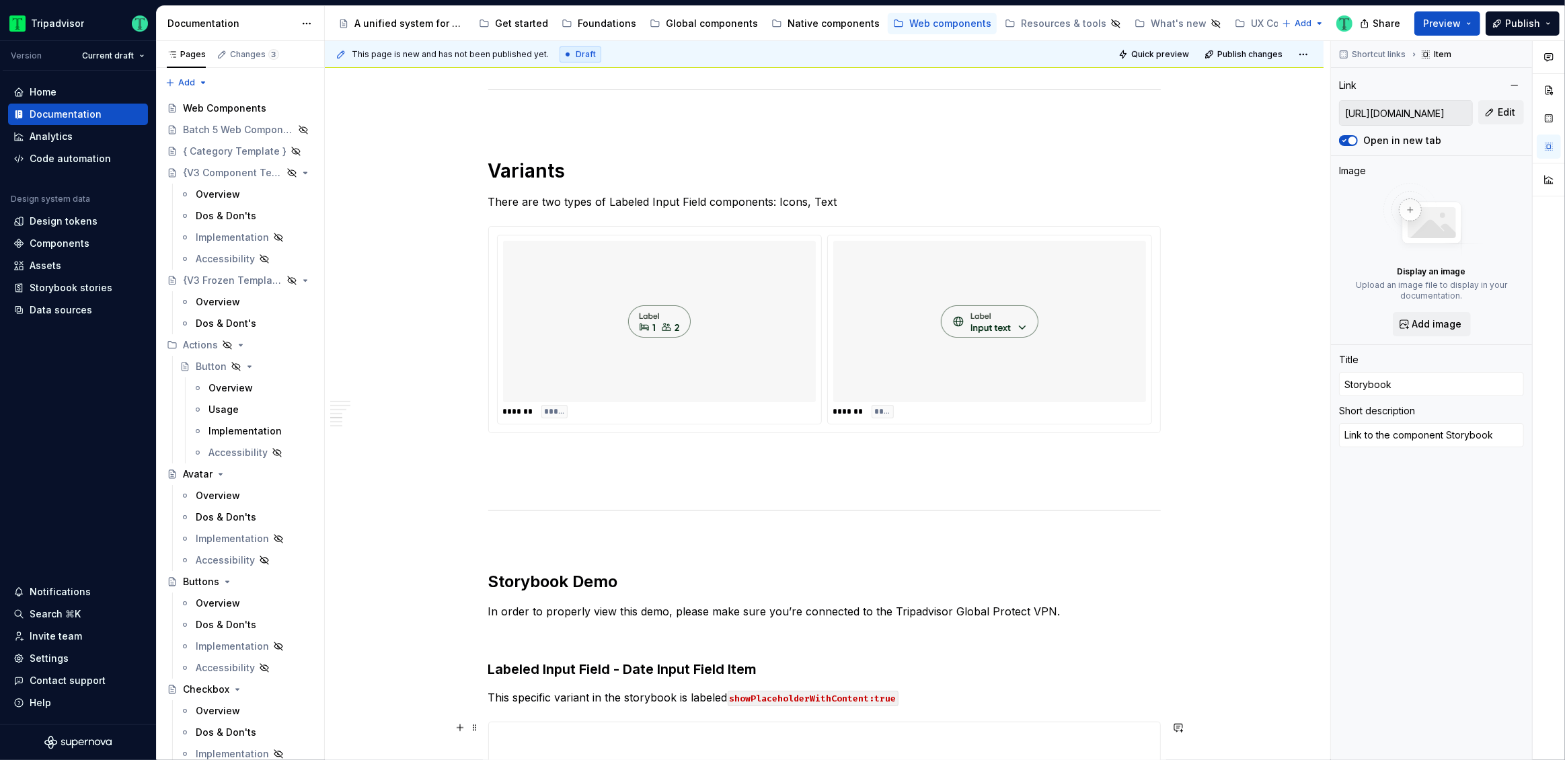
scroll to position [0, 0]
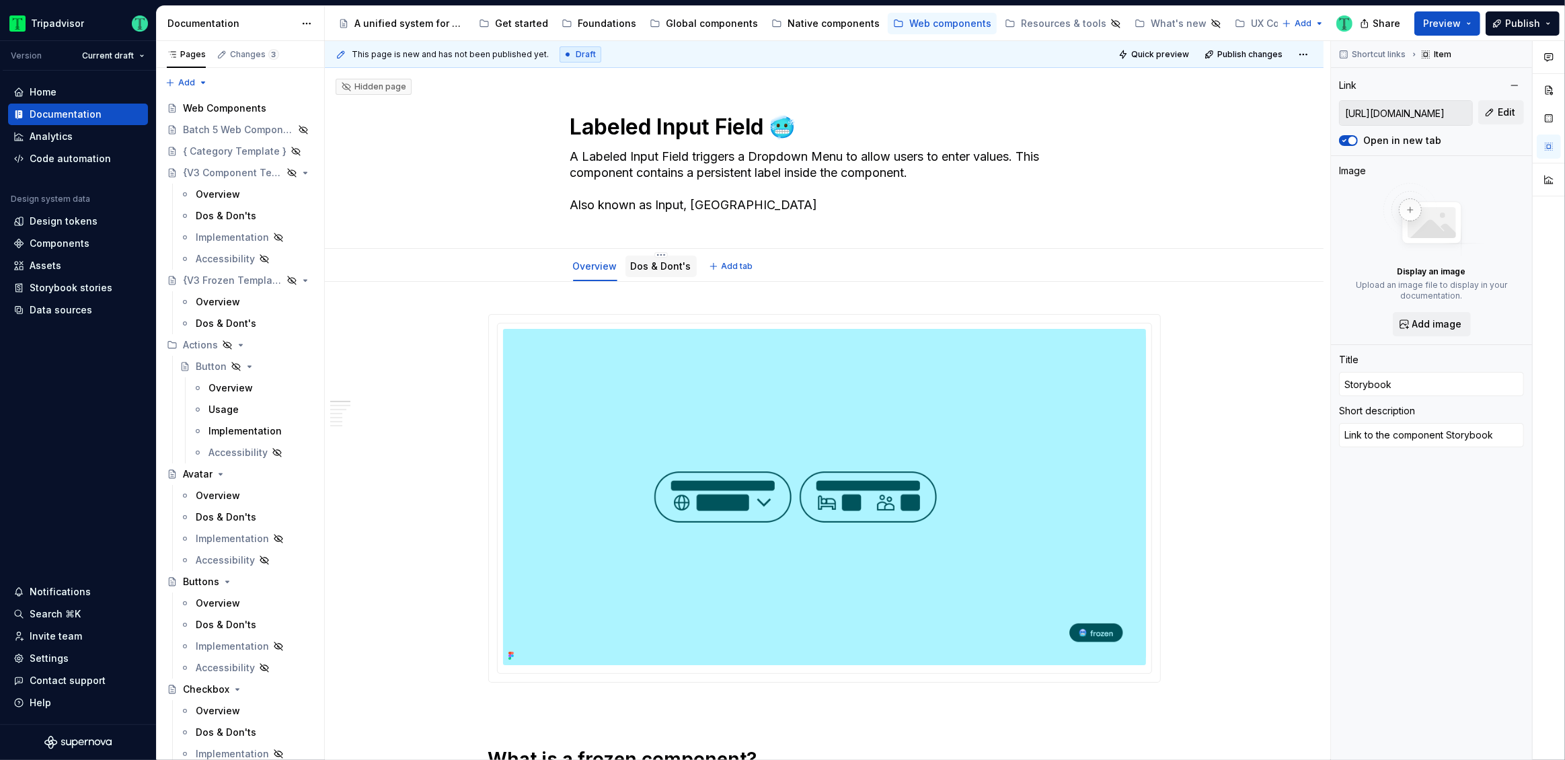
click at [676, 271] on link "Dos & Dont's" at bounding box center [661, 265] width 61 height 11
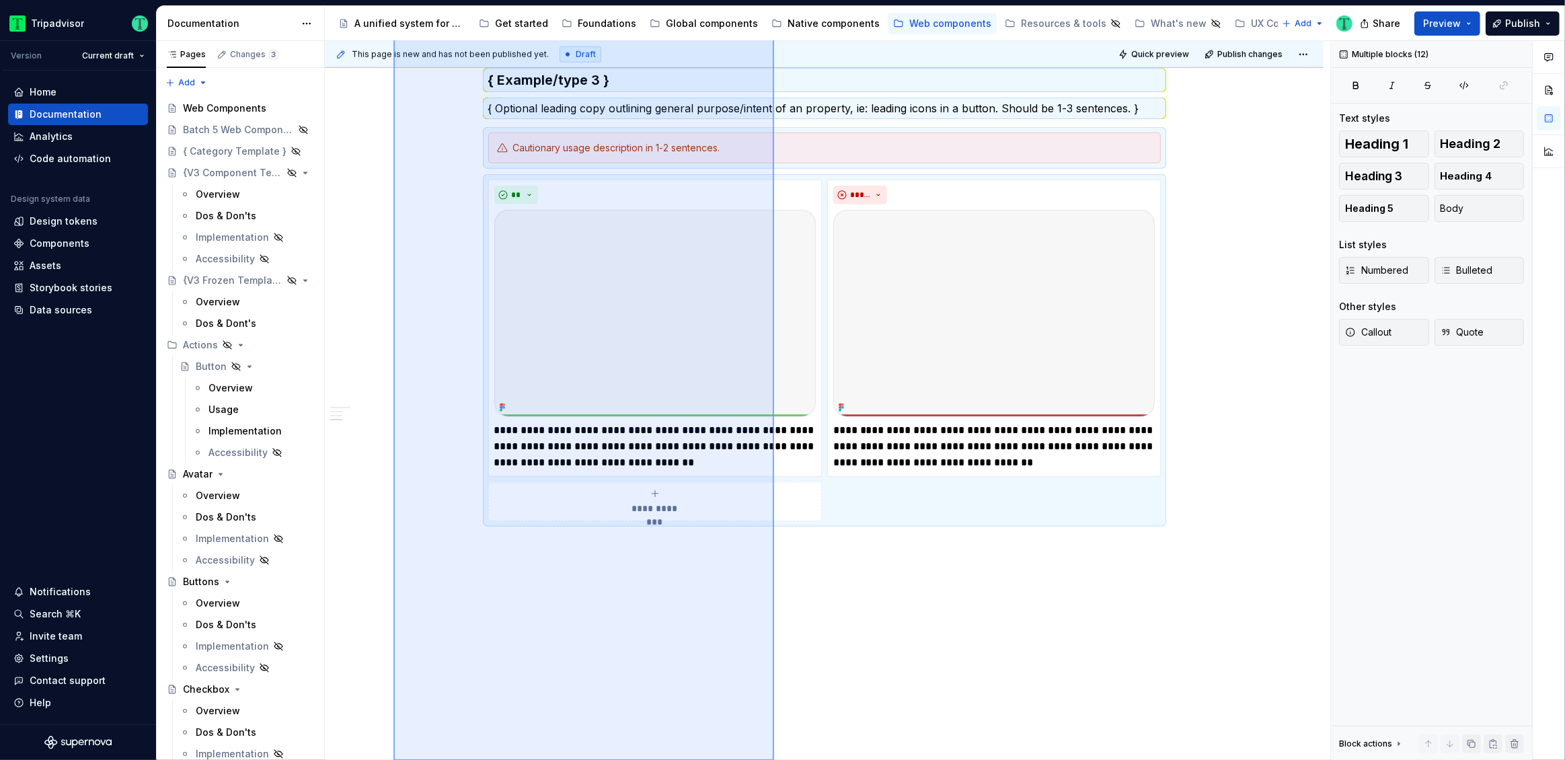
scroll to position [1153, 0]
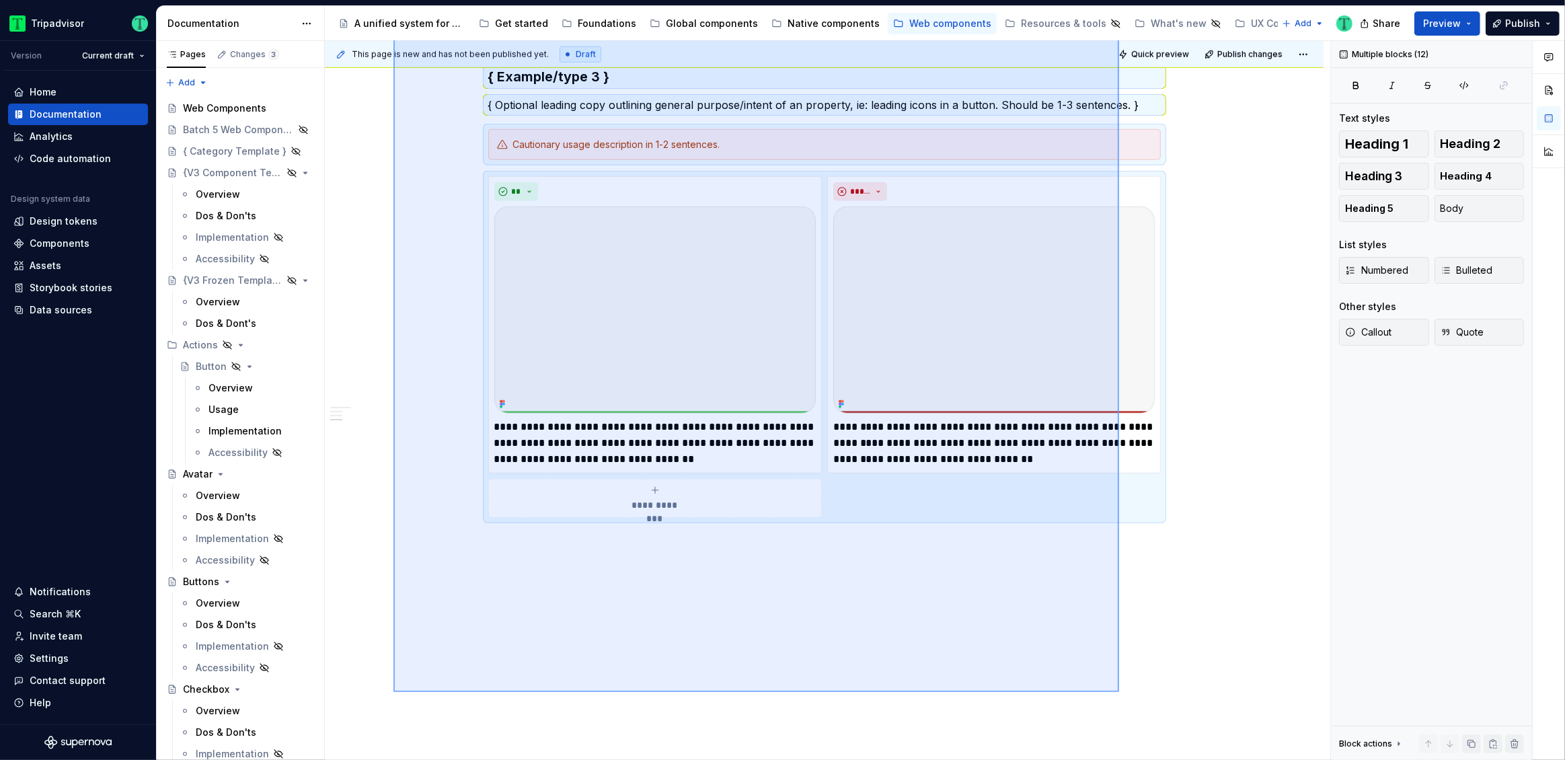
drag, startPoint x: 393, startPoint y: 312, endPoint x: 1137, endPoint y: 671, distance: 825.7
click at [1130, 681] on div "**********" at bounding box center [827, 400] width 1005 height 719
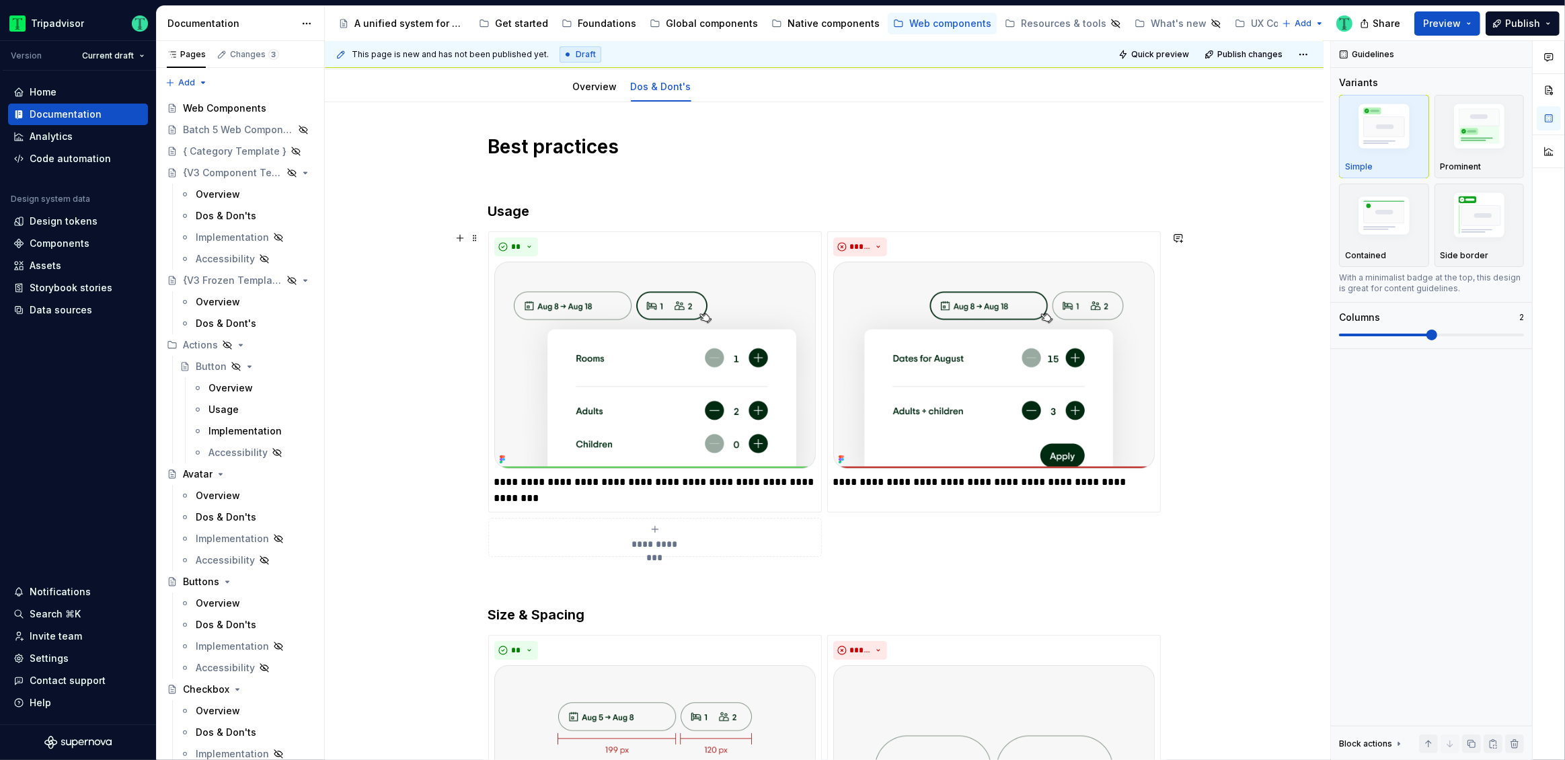
scroll to position [184, 0]
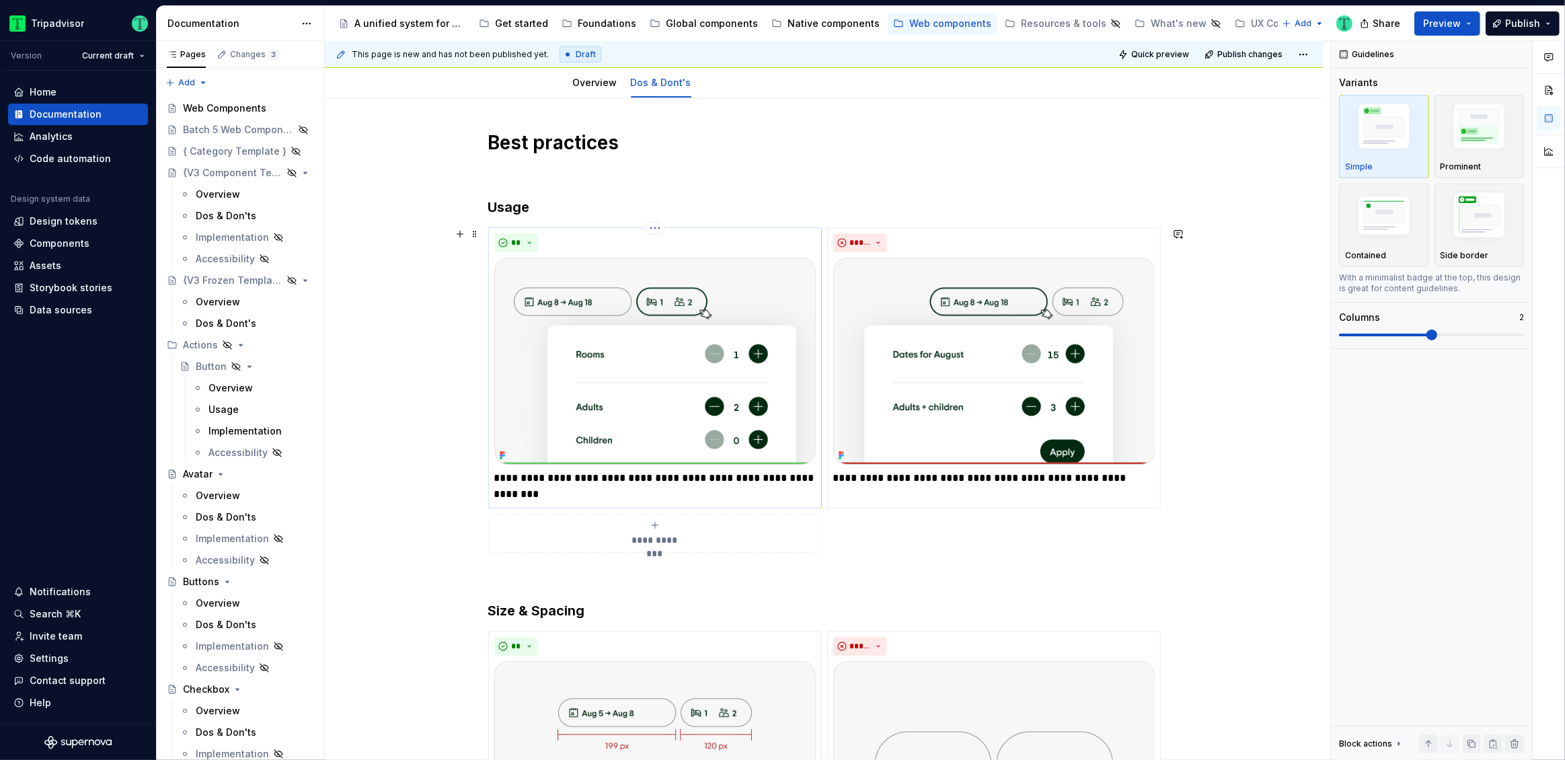
click at [710, 387] on img at bounding box center [654, 361] width 321 height 207
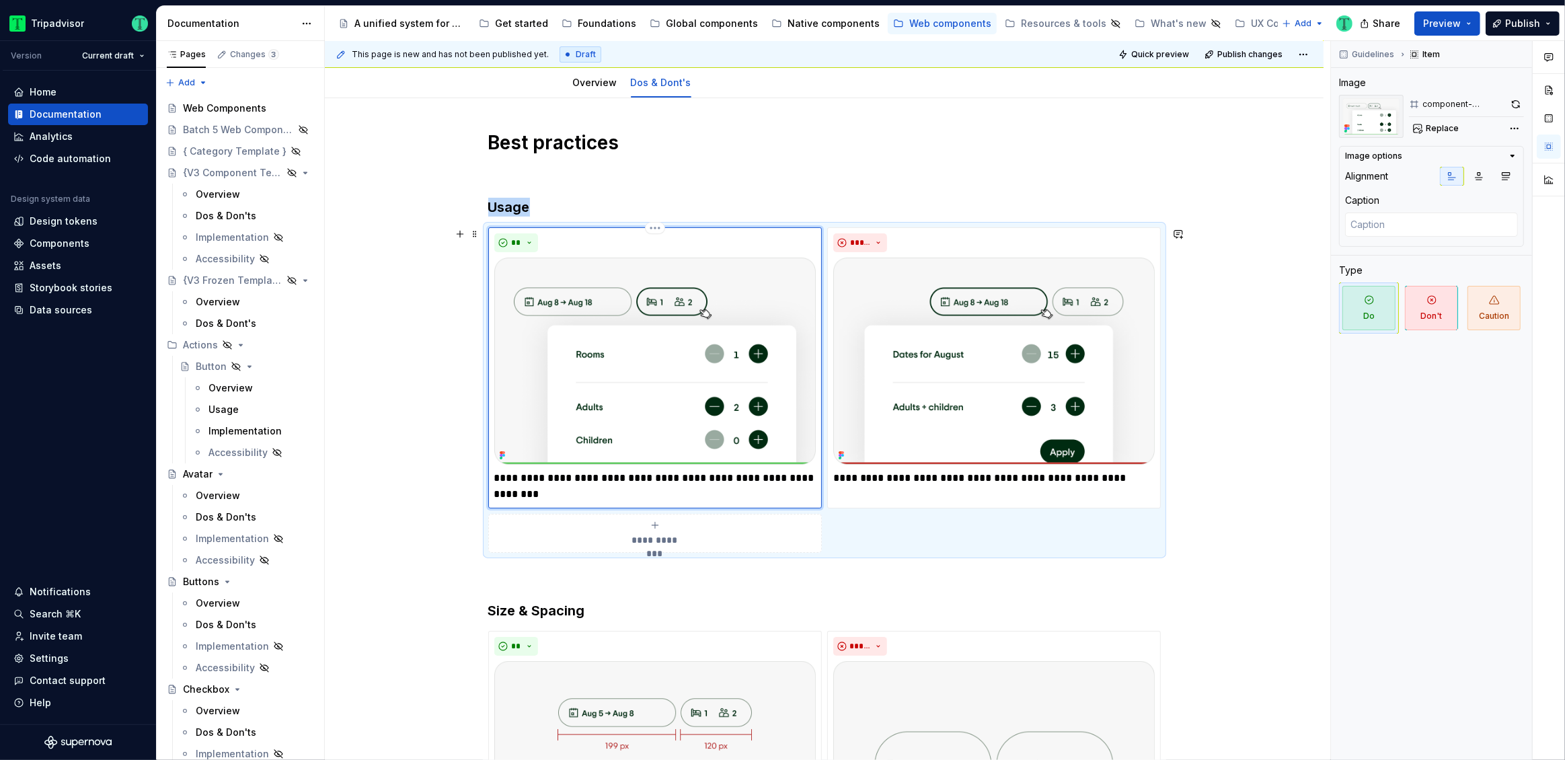
click at [719, 344] on img at bounding box center [654, 361] width 321 height 207
click at [1438, 124] on span "Replace" at bounding box center [1441, 128] width 33 height 11
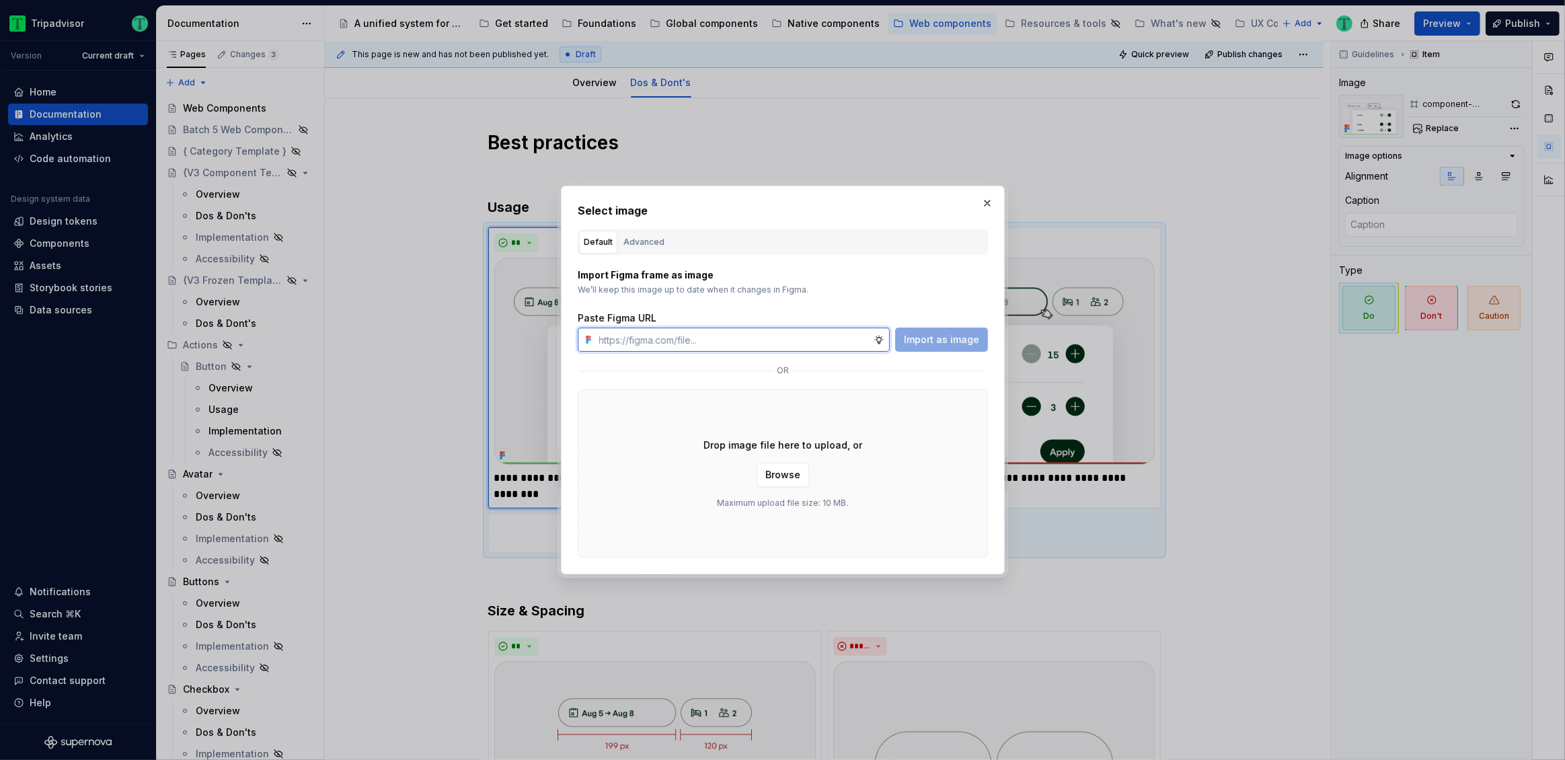
click at [700, 339] on input "text" at bounding box center [734, 339] width 280 height 24
paste input "https://www.figma.com/design/Rk3eGC5124Z7punn8EFUkb/Atlas-Web-Documentation?nod…"
click at [933, 340] on span "Import as image" at bounding box center [941, 339] width 75 height 13
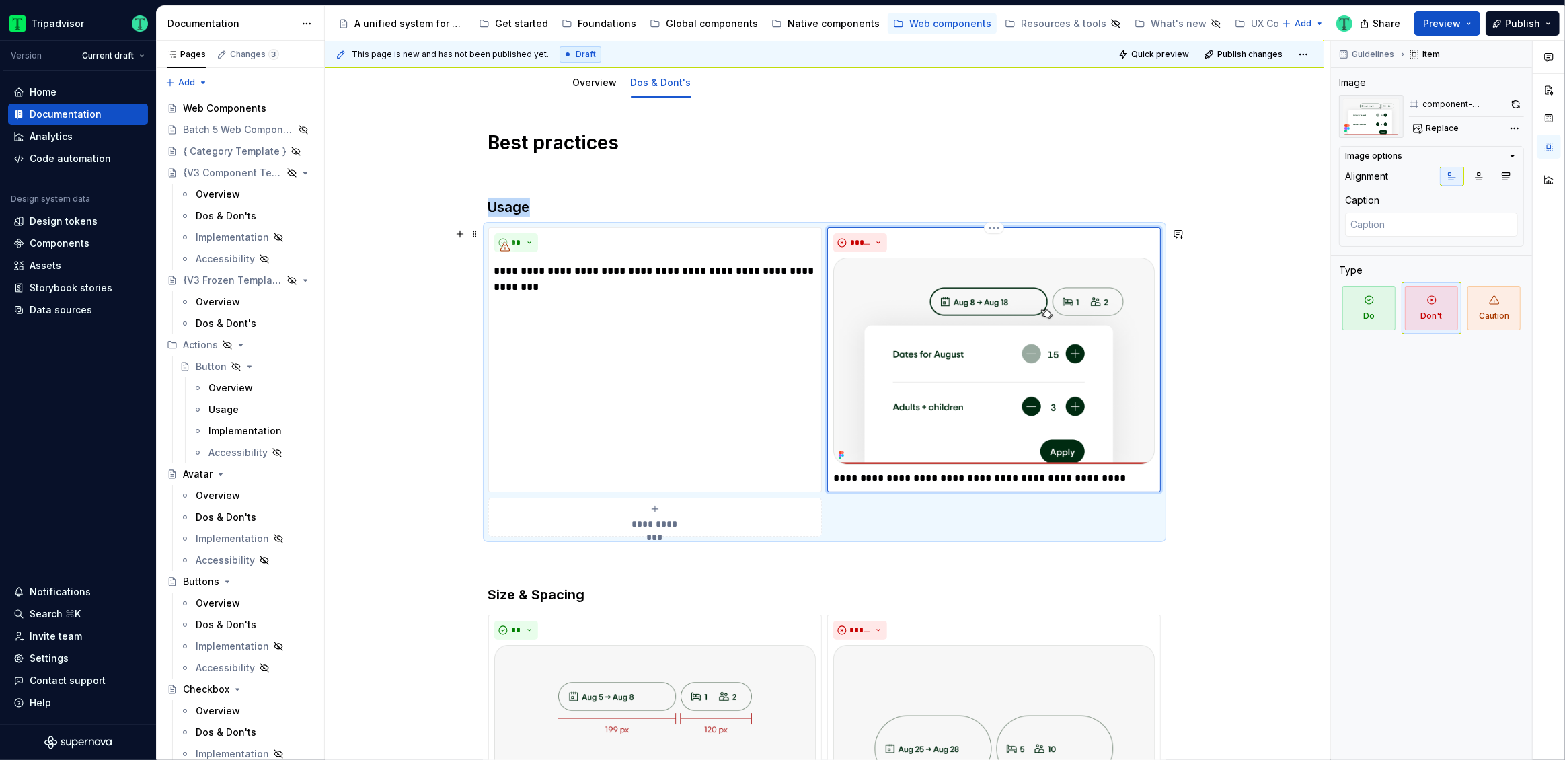
click at [1003, 357] on img at bounding box center [993, 361] width 321 height 207
click at [1445, 134] on button "Replace" at bounding box center [1437, 128] width 56 height 19
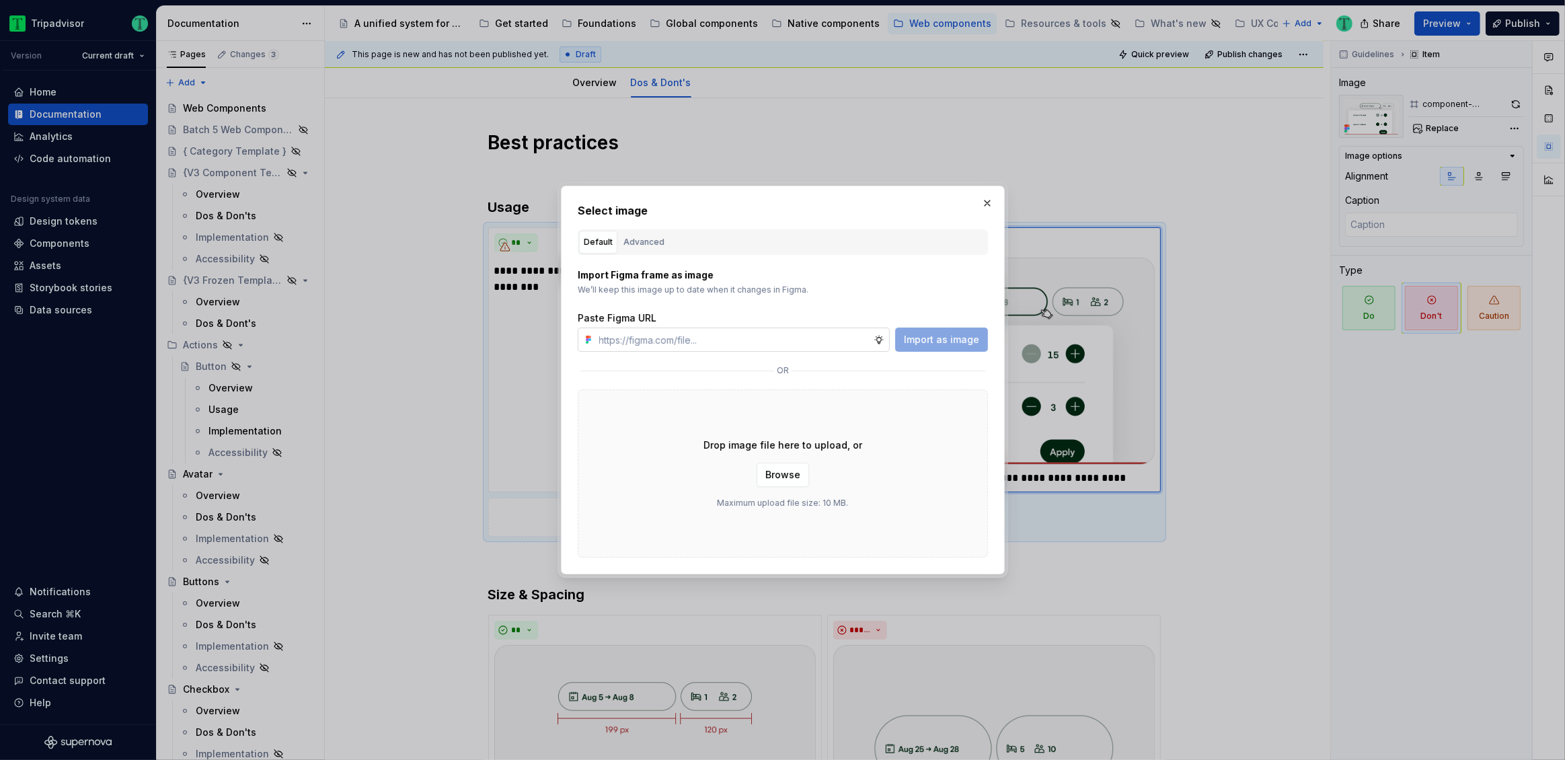
click at [797, 335] on input "text" at bounding box center [734, 339] width 280 height 24
click at [954, 334] on span "Import as image" at bounding box center [941, 339] width 75 height 13
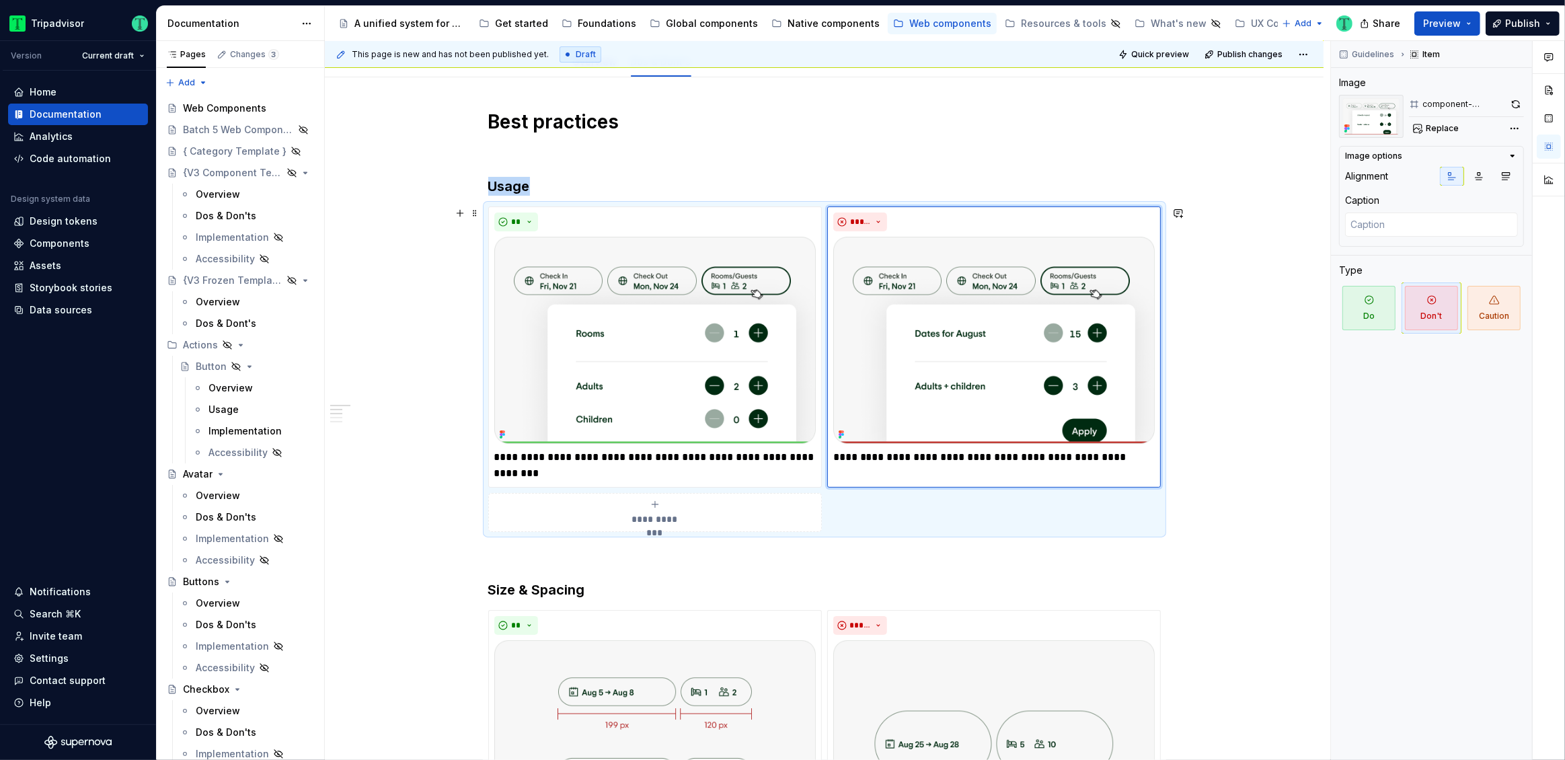
scroll to position [0, 0]
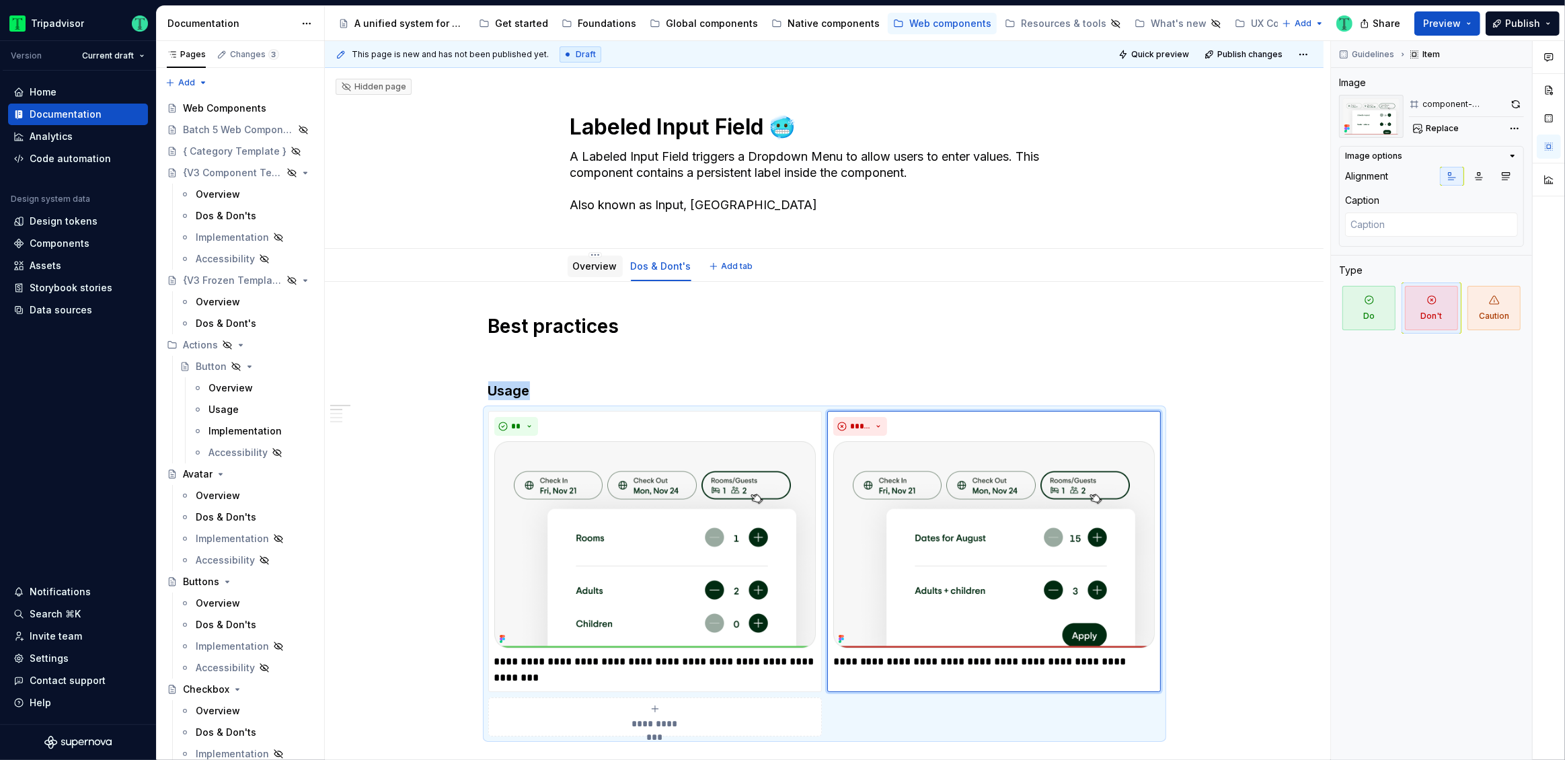
click at [598, 271] on link "Overview" at bounding box center [595, 265] width 44 height 11
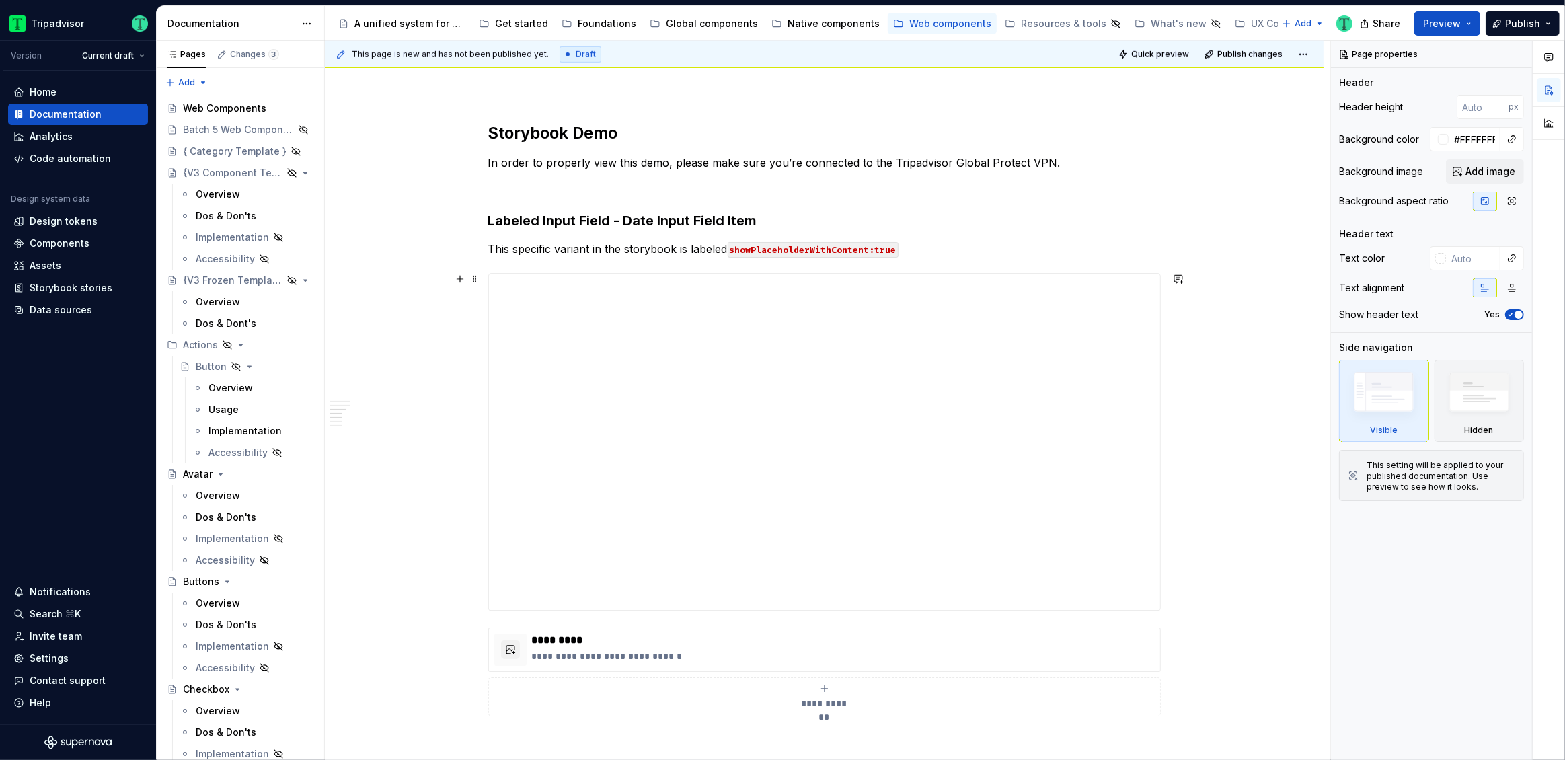
scroll to position [1232, 0]
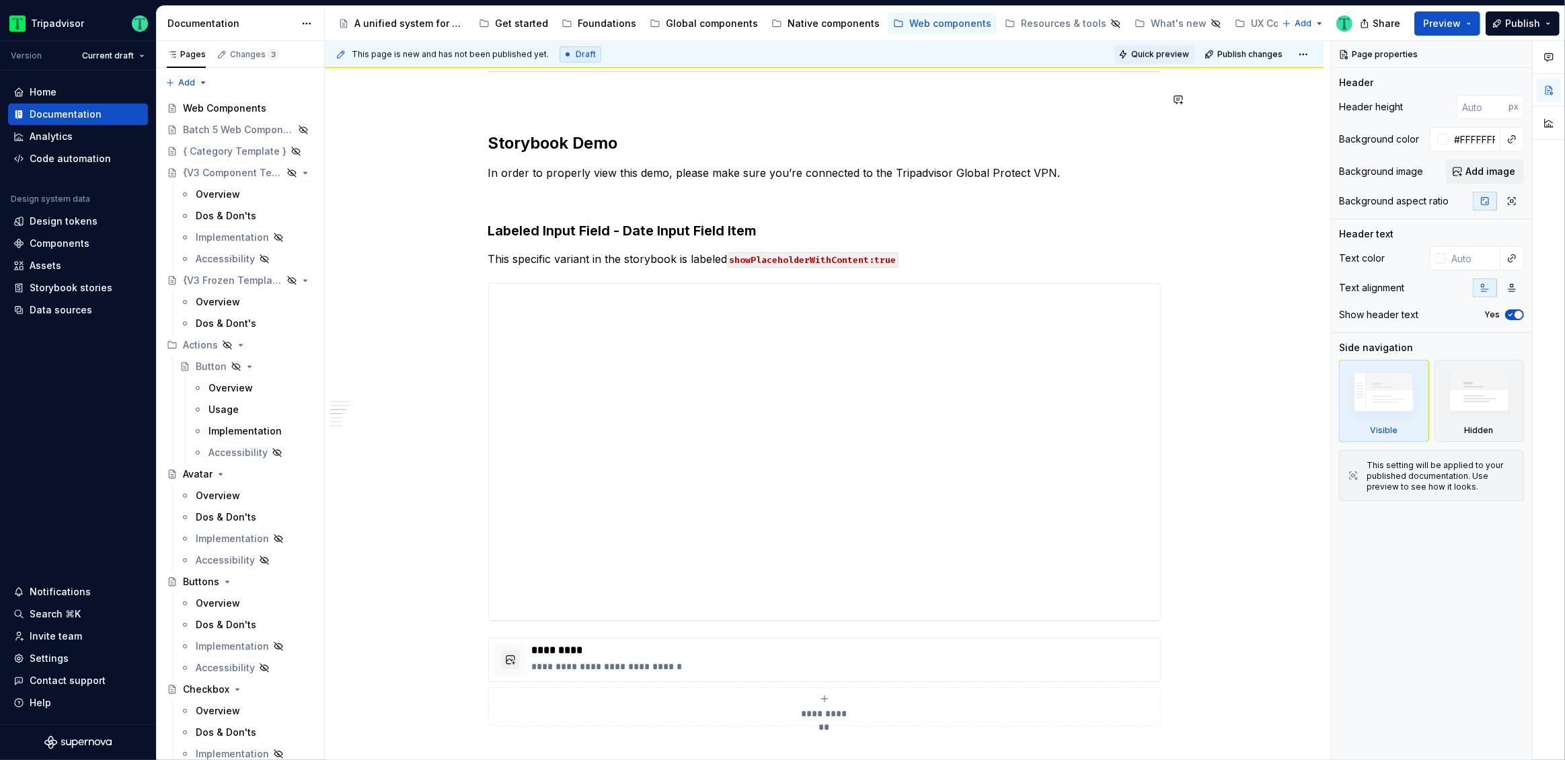
click at [1164, 53] on span "Quick preview" at bounding box center [1160, 54] width 58 height 11
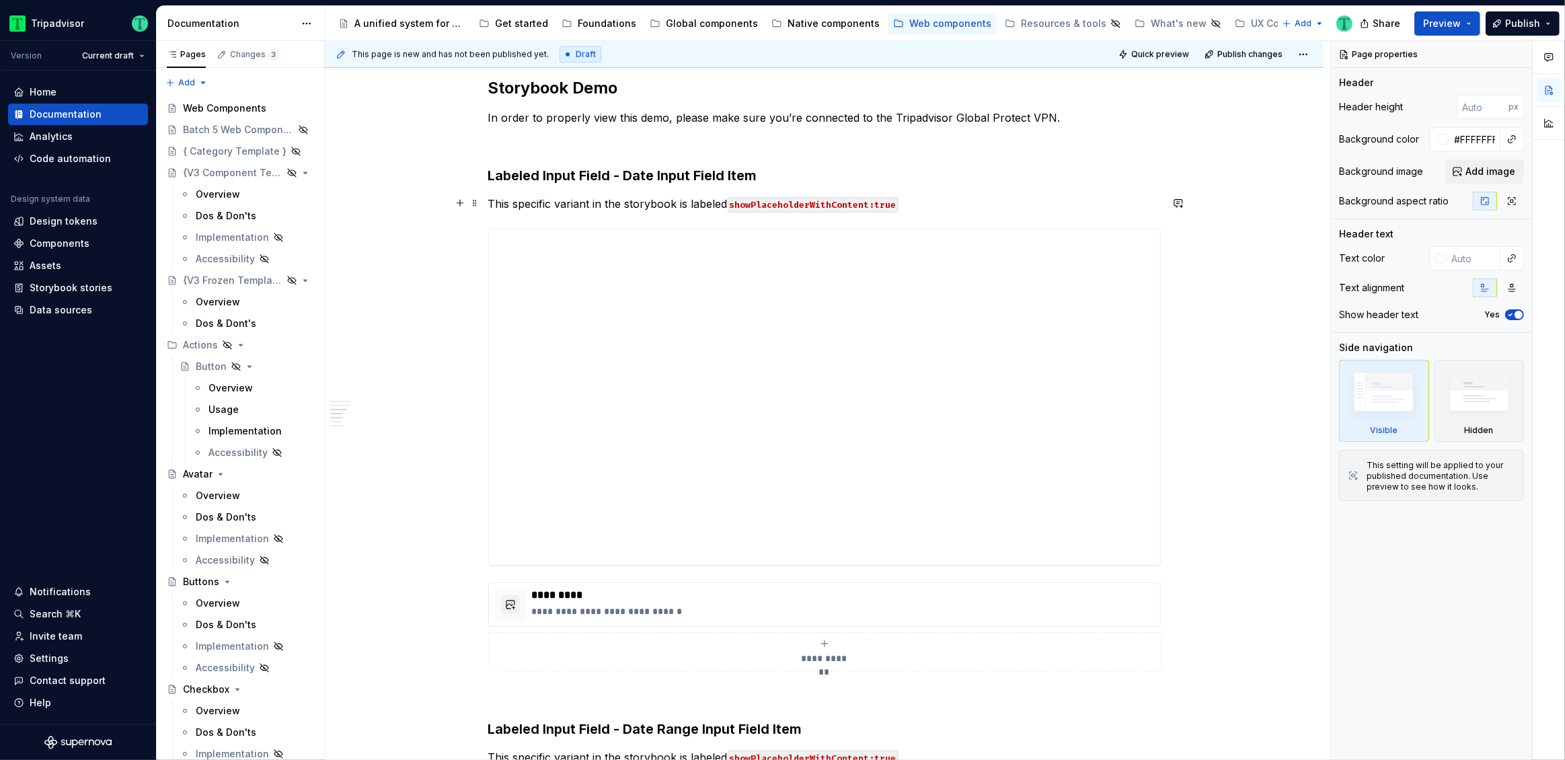
scroll to position [1261, 0]
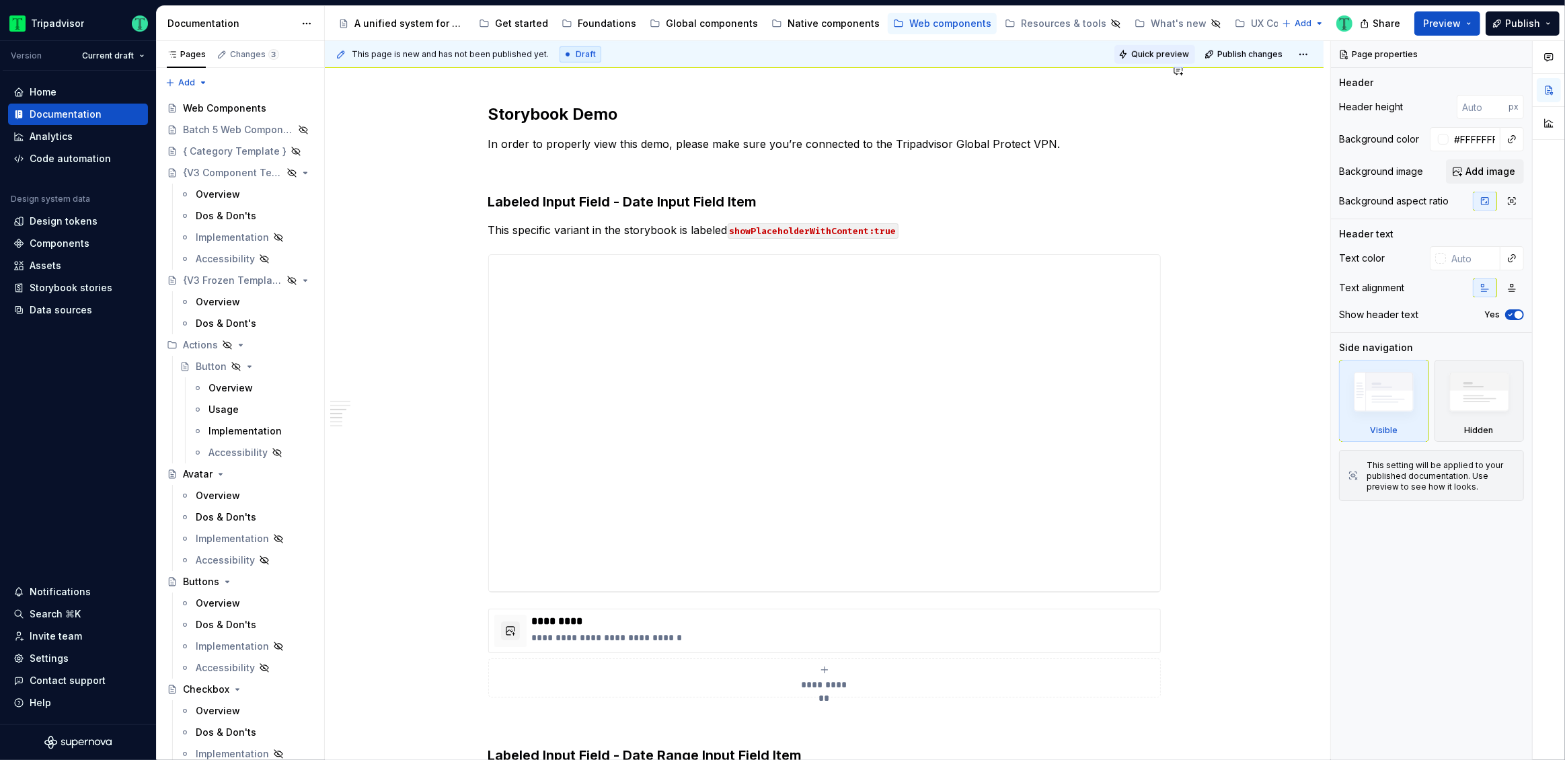
click at [1174, 55] on span "Quick preview" at bounding box center [1160, 54] width 58 height 11
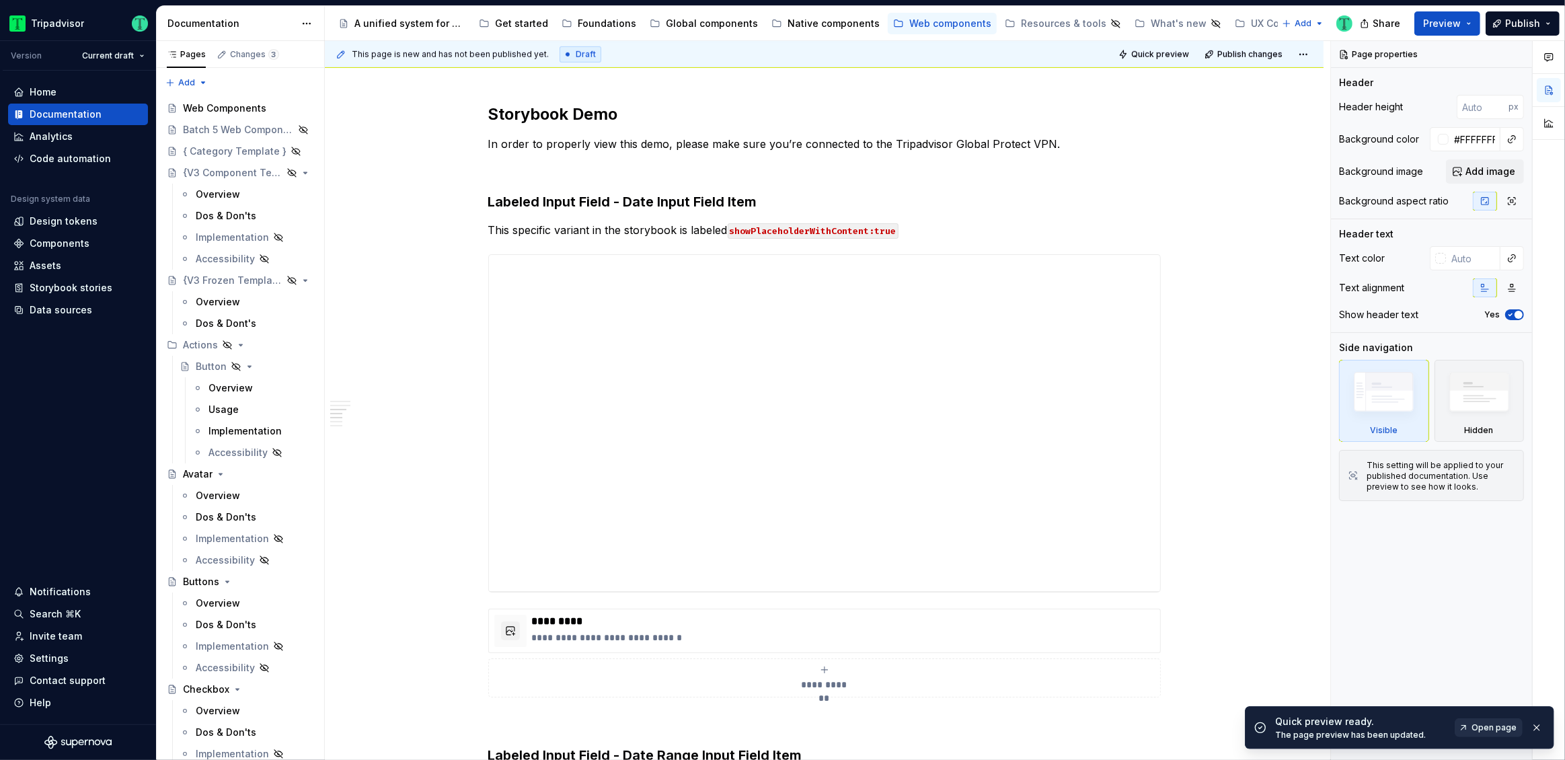
click at [1493, 731] on span "Open page" at bounding box center [1493, 727] width 45 height 11
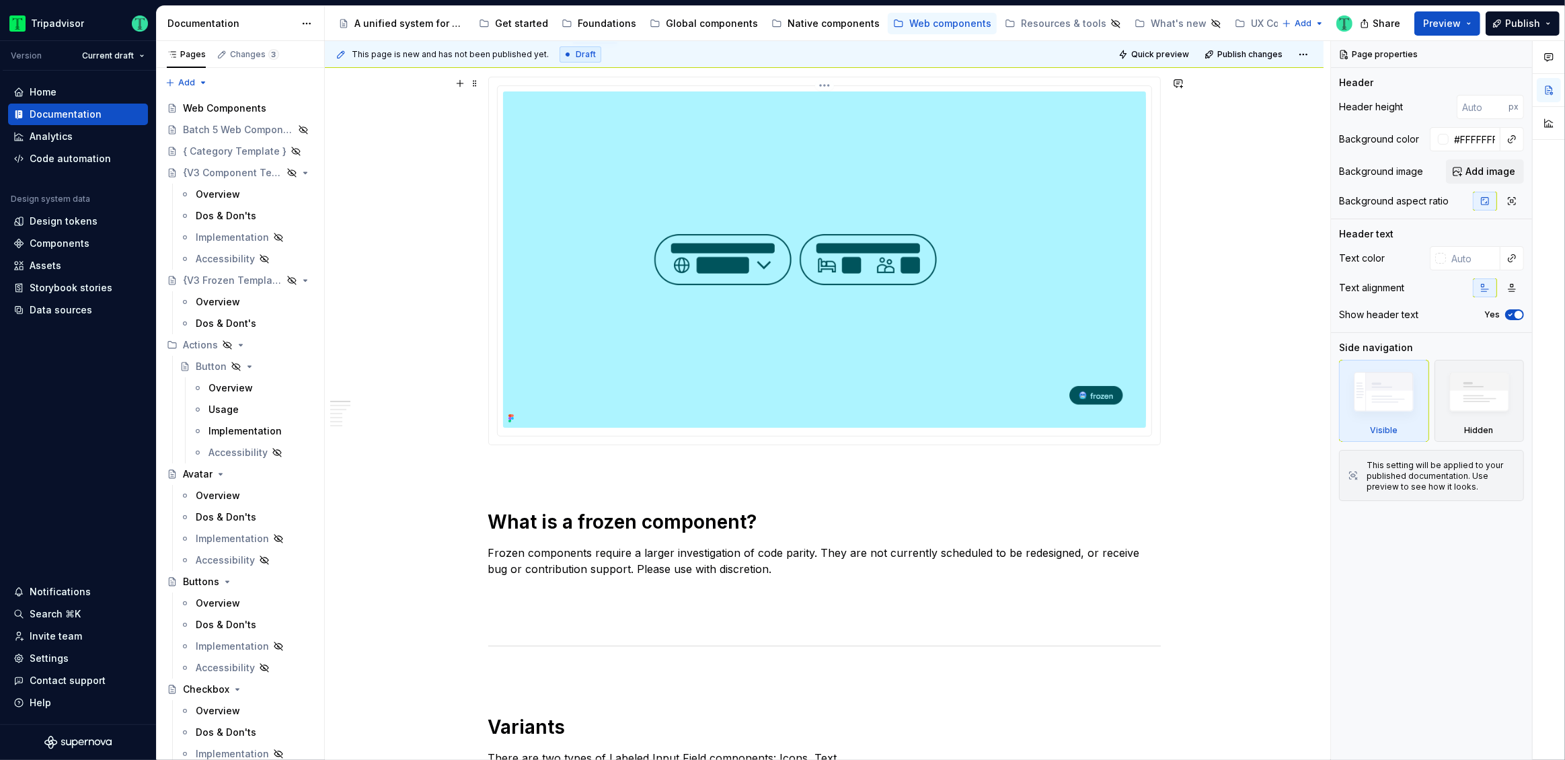
scroll to position [0, 0]
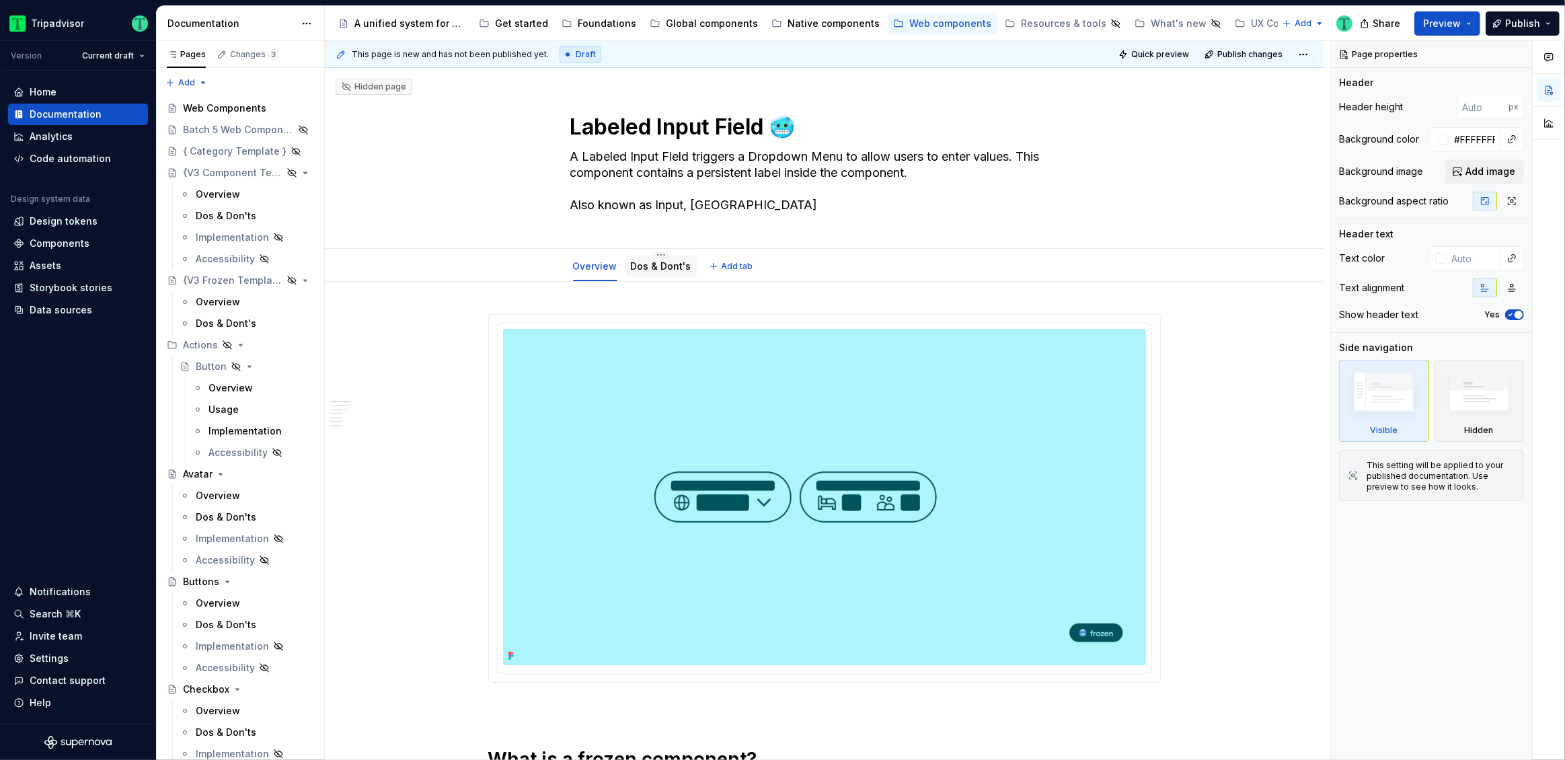
click at [640, 264] on link "Dos & Dont's" at bounding box center [661, 265] width 61 height 11
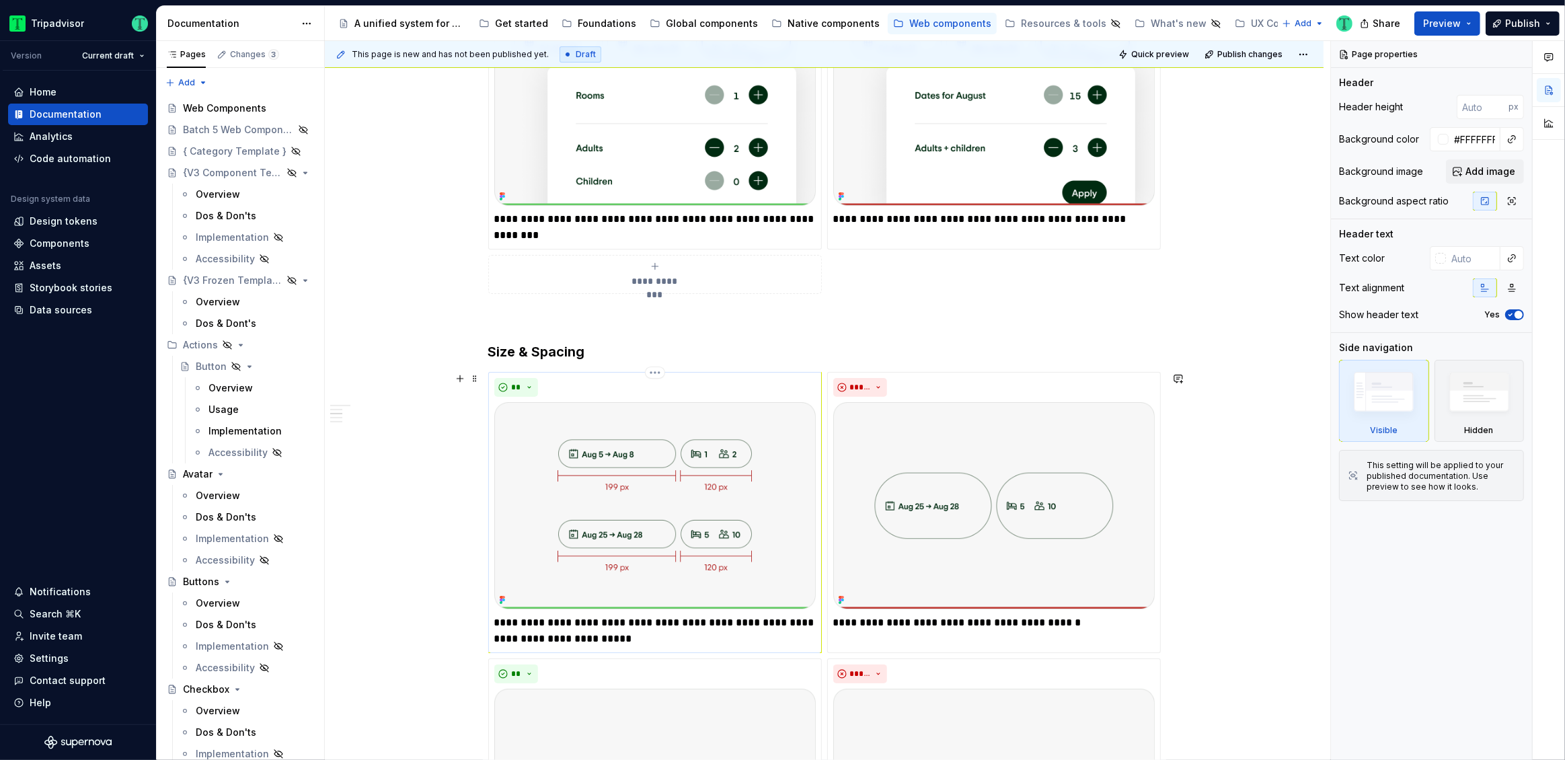
scroll to position [440, 0]
click at [681, 520] on img at bounding box center [654, 507] width 321 height 207
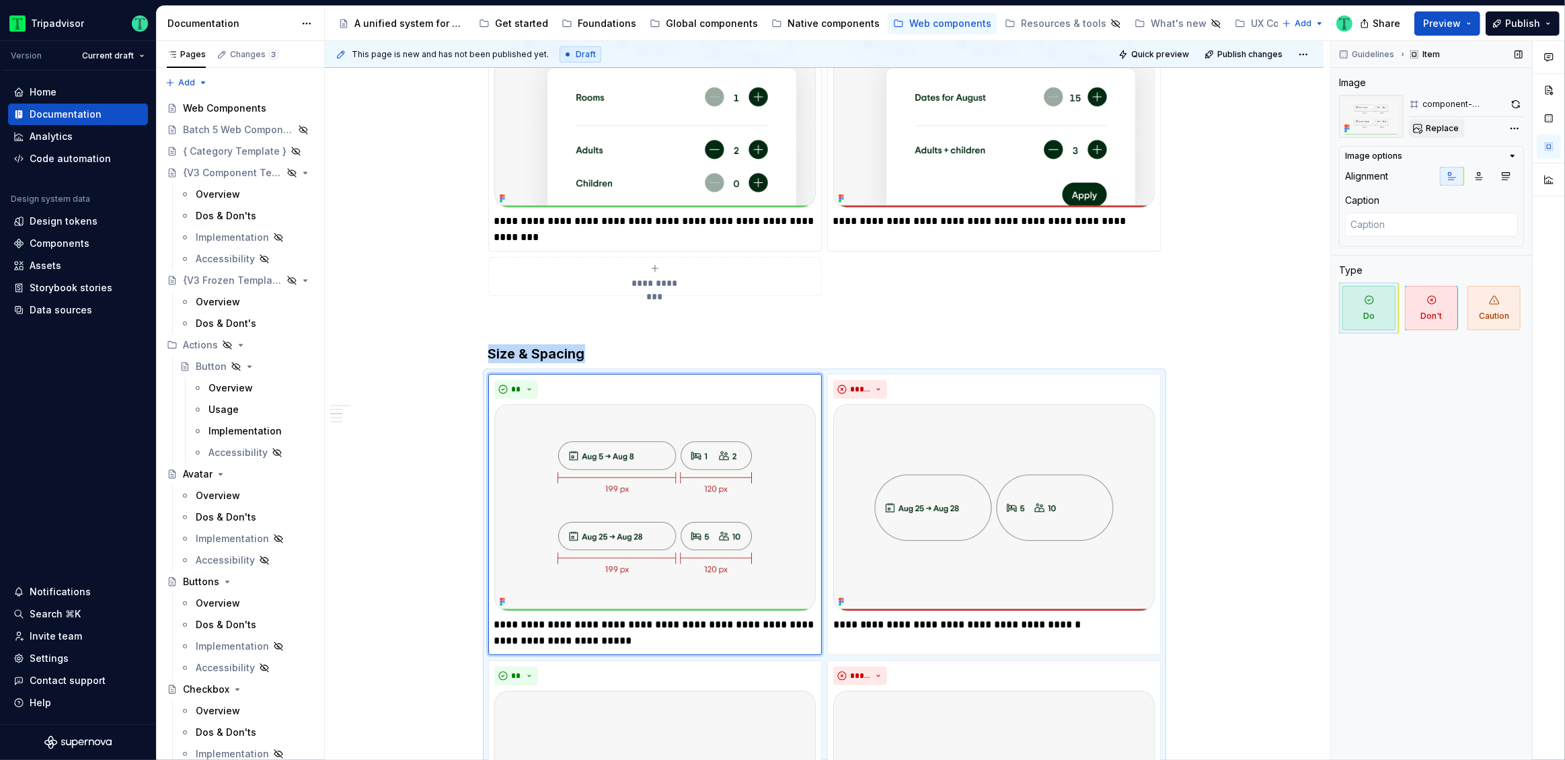
click at [1453, 129] on span "Replace" at bounding box center [1441, 128] width 33 height 11
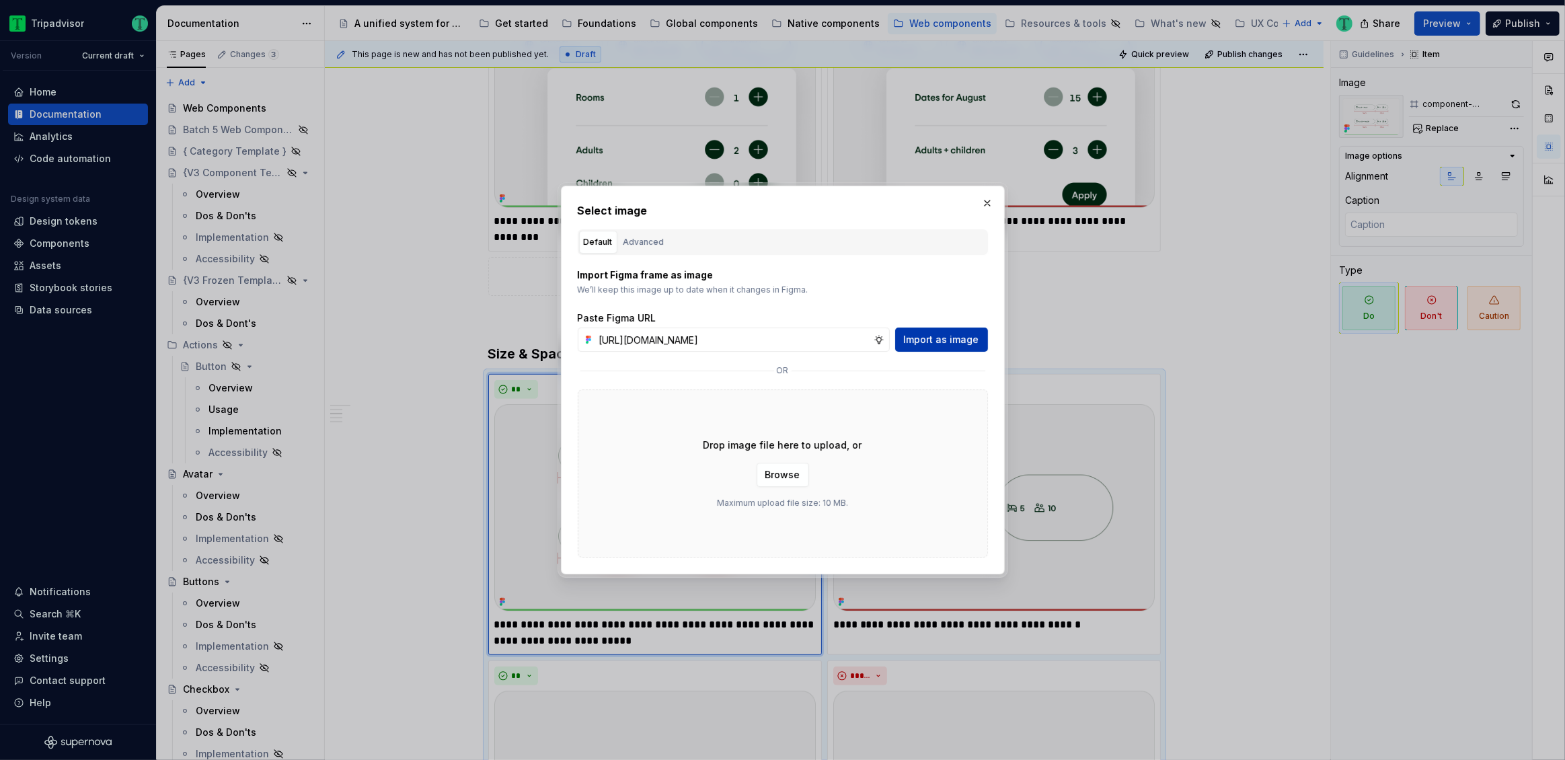
scroll to position [0, 320]
click at [922, 339] on span "Import as image" at bounding box center [941, 339] width 75 height 13
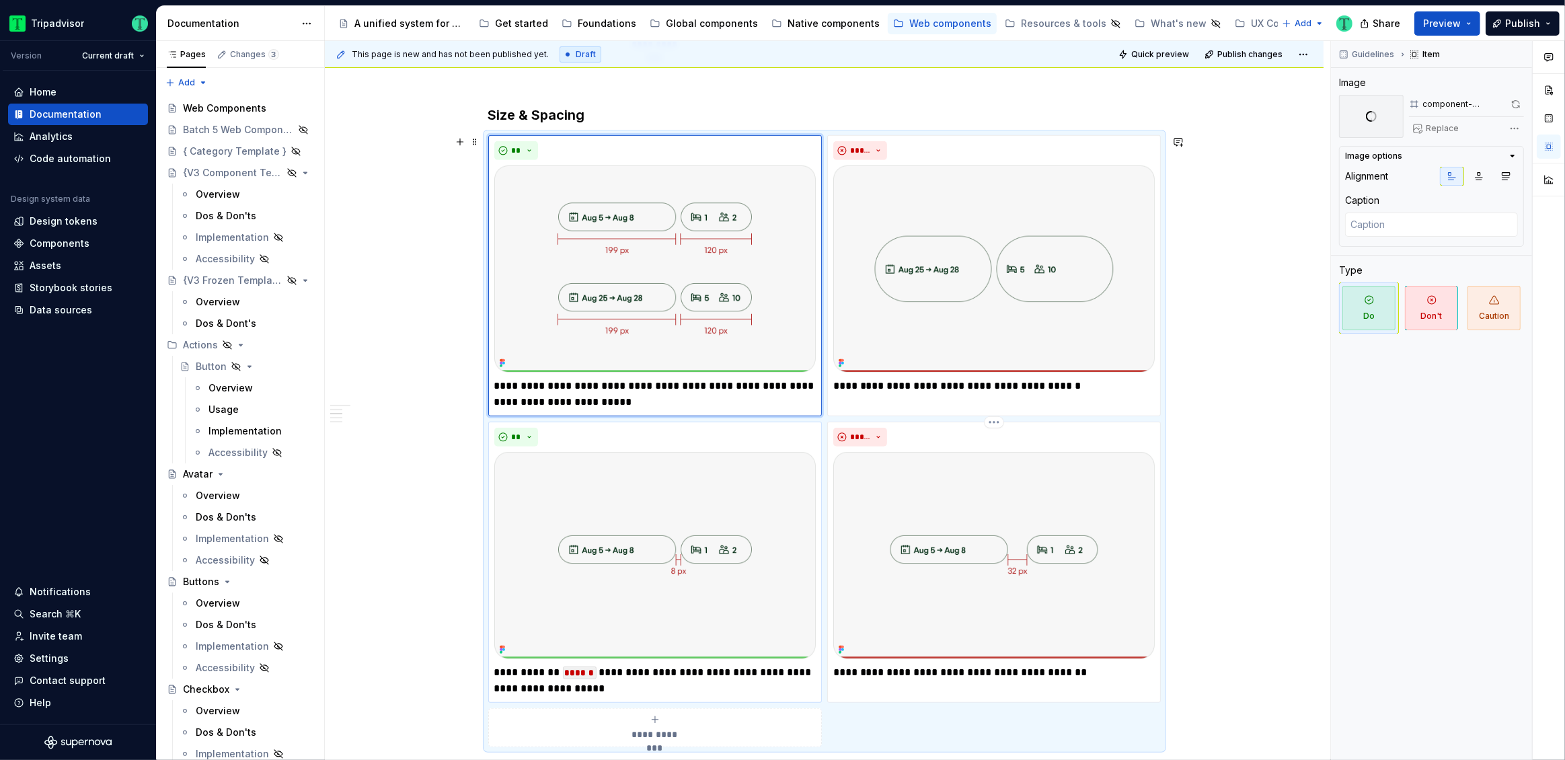
scroll to position [695, 0]
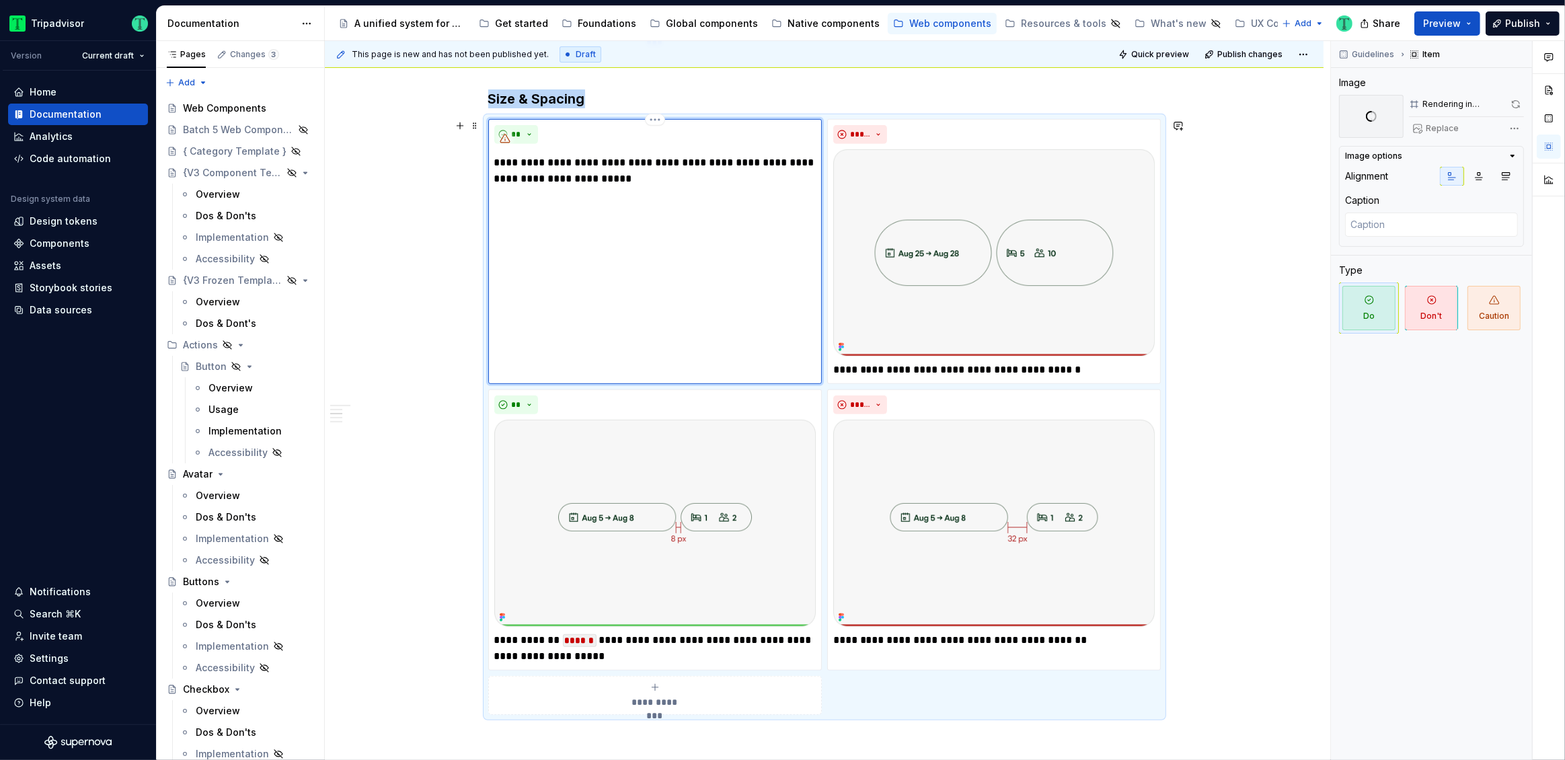
click at [557, 163] on p "**********" at bounding box center [654, 171] width 321 height 32
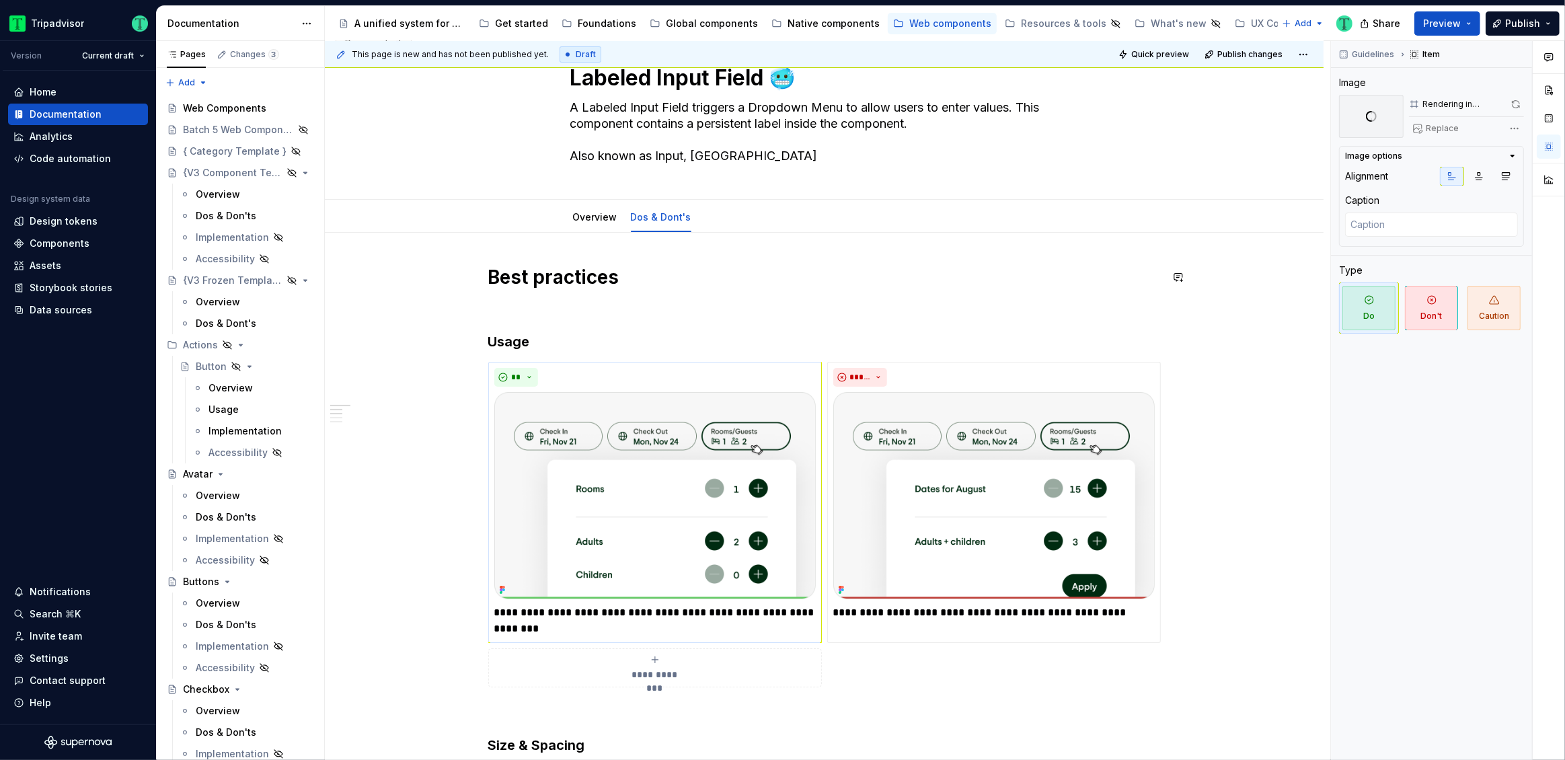
scroll to position [0, 0]
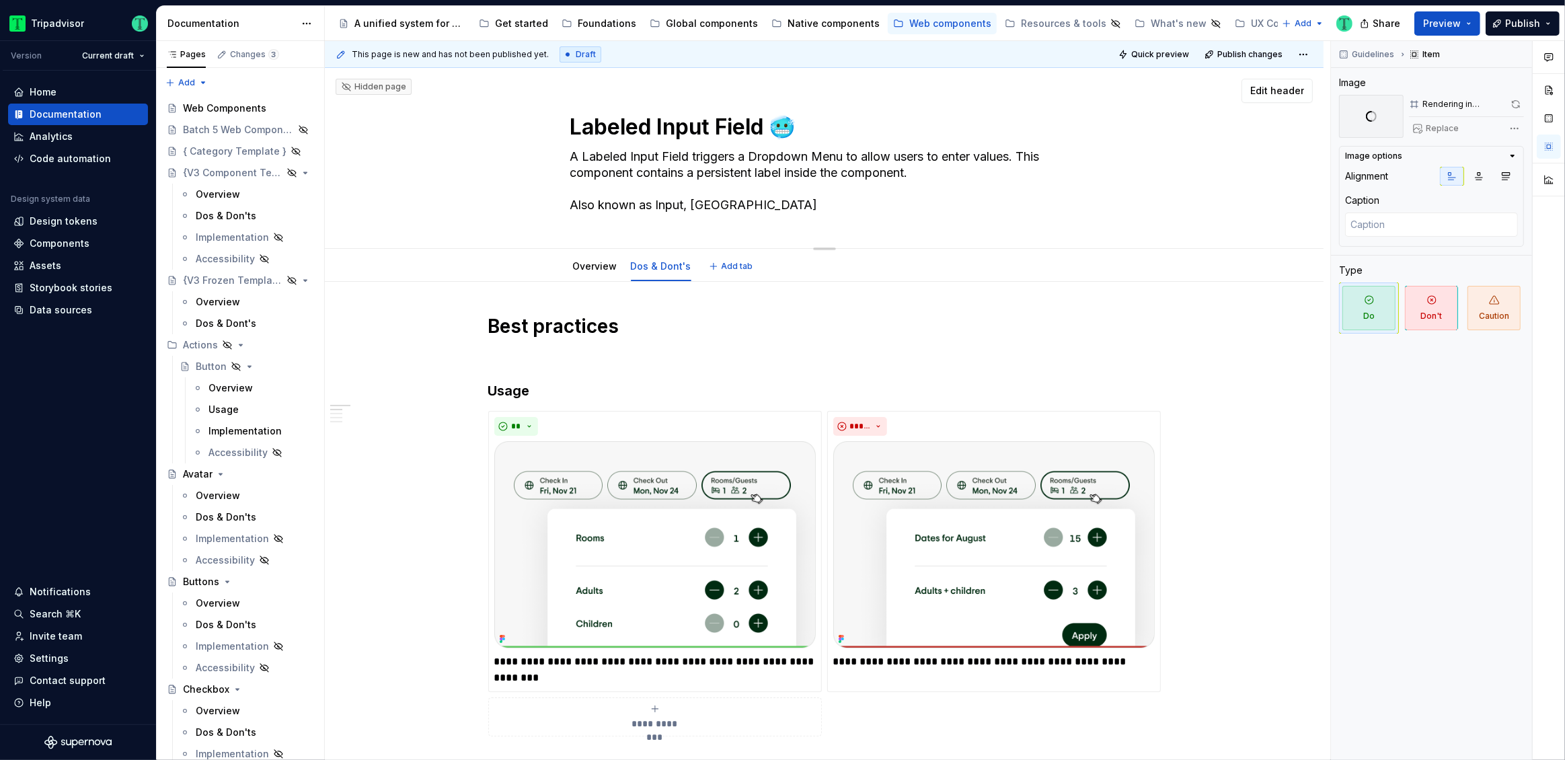
drag, startPoint x: 571, startPoint y: 127, endPoint x: 766, endPoint y: 132, distance: 195.1
click at [766, 132] on textarea "Labeled Input Field 🥶" at bounding box center [821, 127] width 508 height 32
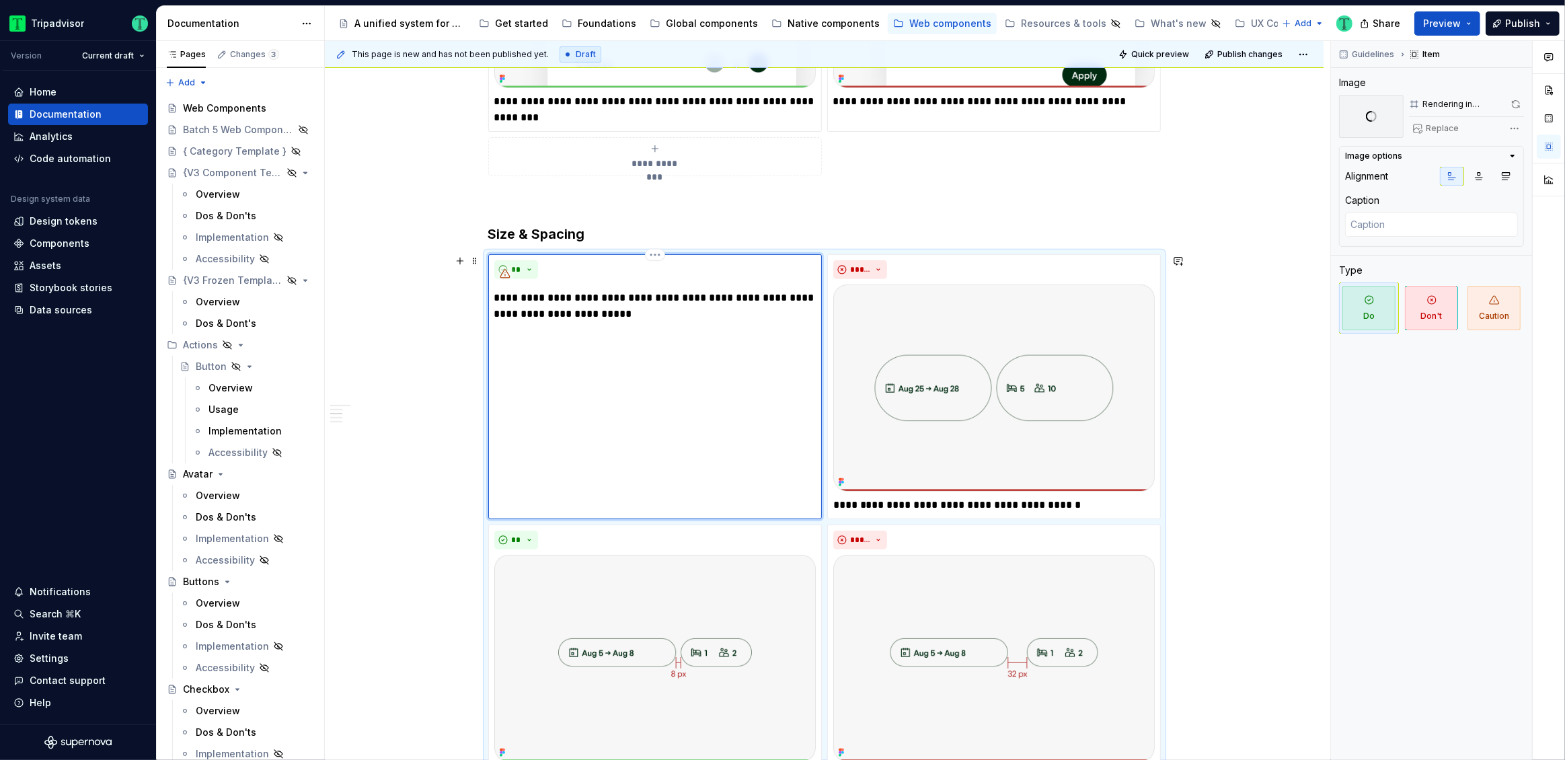
scroll to position [582, 0]
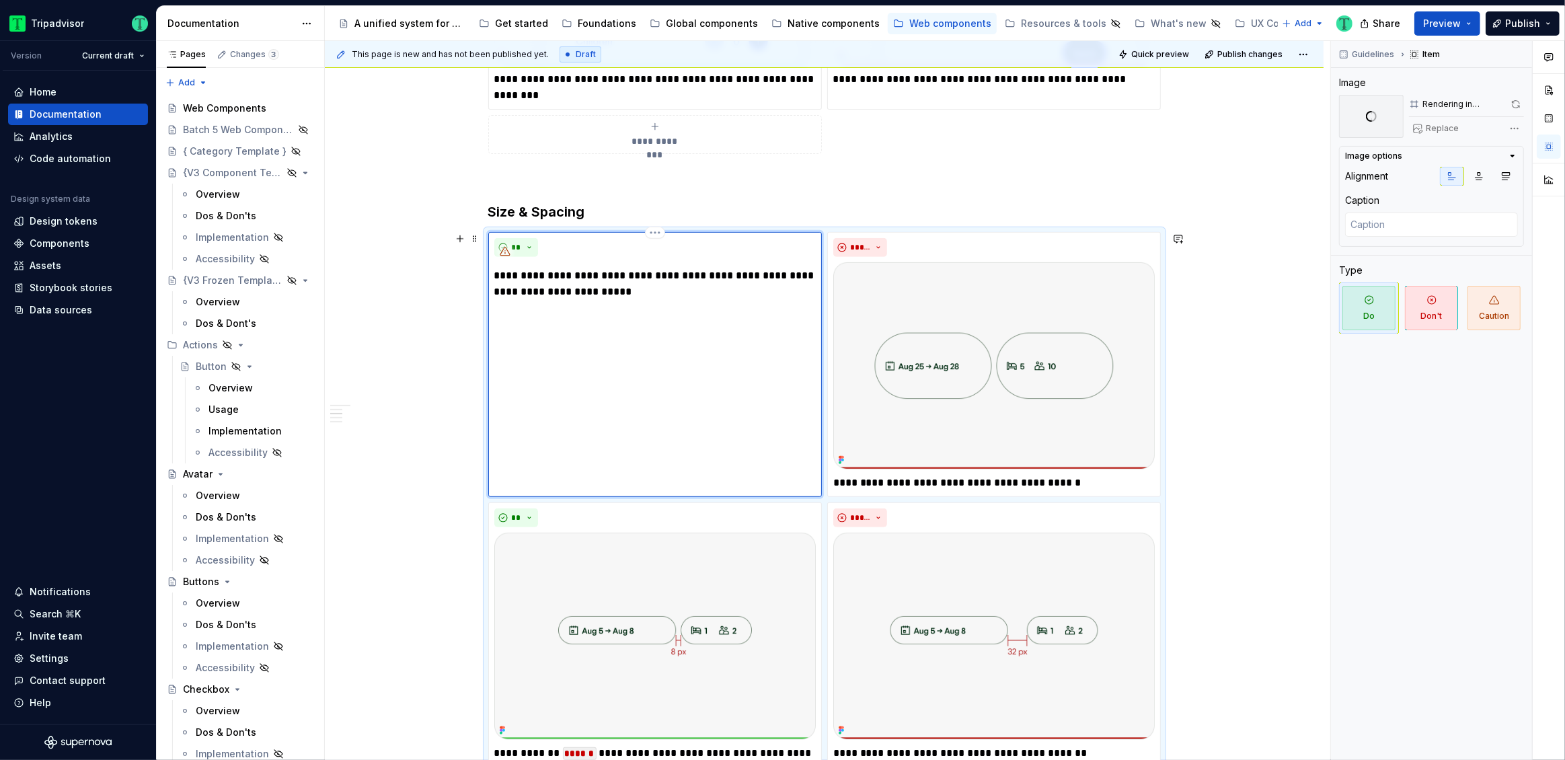
click at [544, 277] on p "**********" at bounding box center [654, 284] width 321 height 32
drag, startPoint x: 495, startPoint y: 274, endPoint x: 575, endPoint y: 276, distance: 80.0
click at [575, 276] on p "**********" at bounding box center [654, 284] width 321 height 32
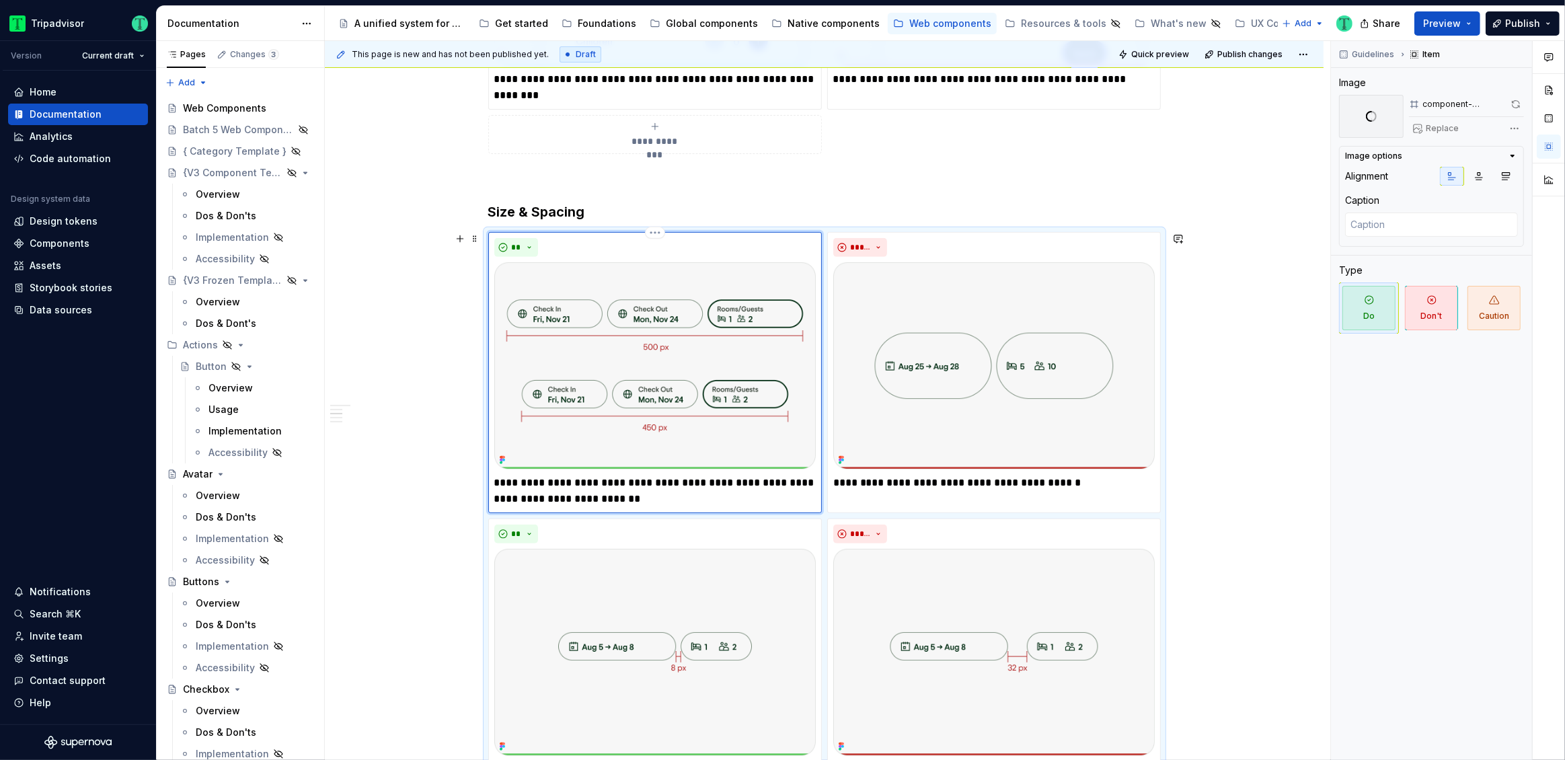
scroll to position [790, 0]
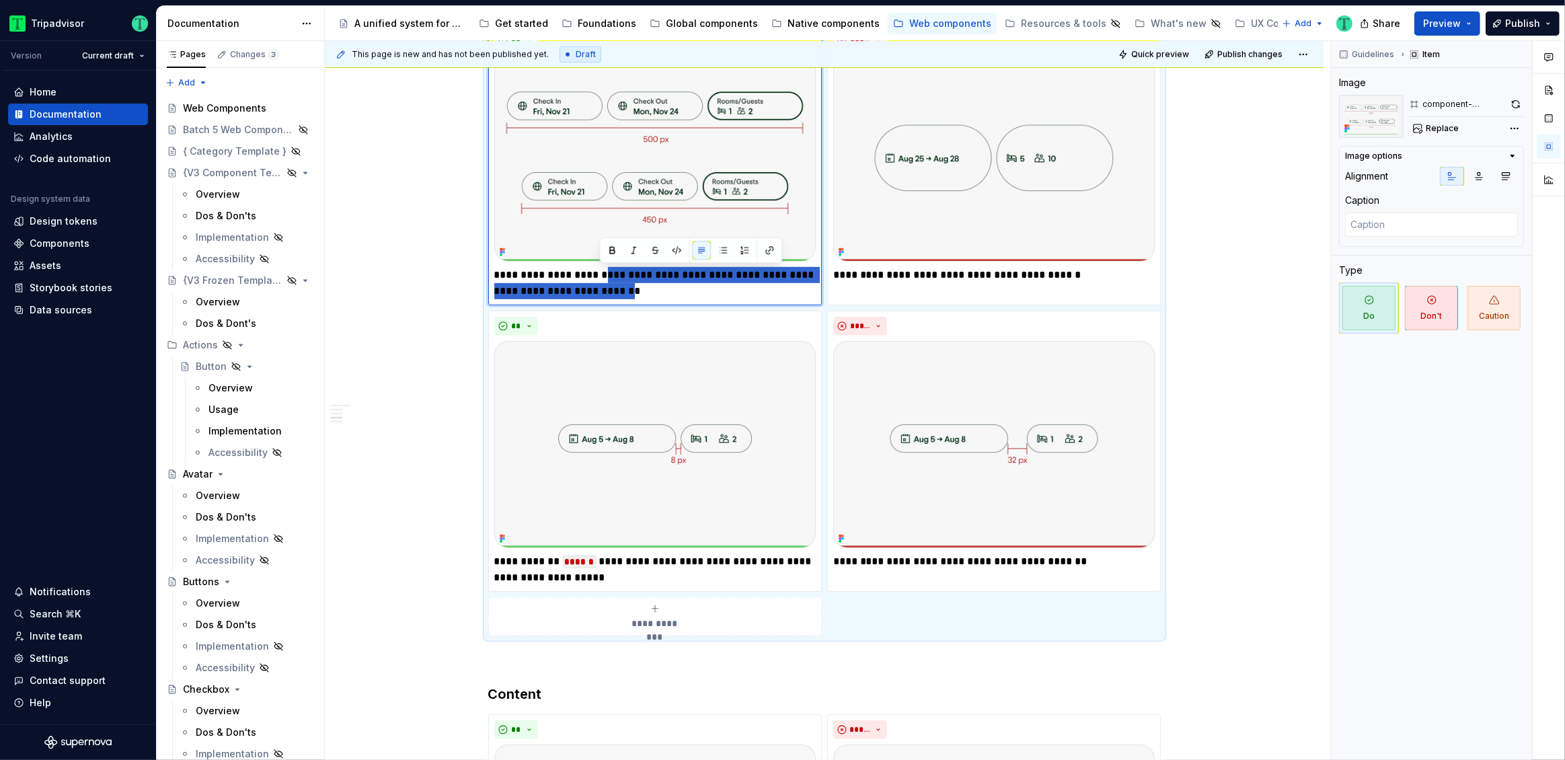
drag, startPoint x: 598, startPoint y: 274, endPoint x: 625, endPoint y: 287, distance: 29.2
click at [625, 287] on p "**********" at bounding box center [654, 283] width 321 height 32
drag, startPoint x: 974, startPoint y: 276, endPoint x: 1057, endPoint y: 278, distance: 83.4
click at [1057, 278] on p "**********" at bounding box center [993, 275] width 321 height 16
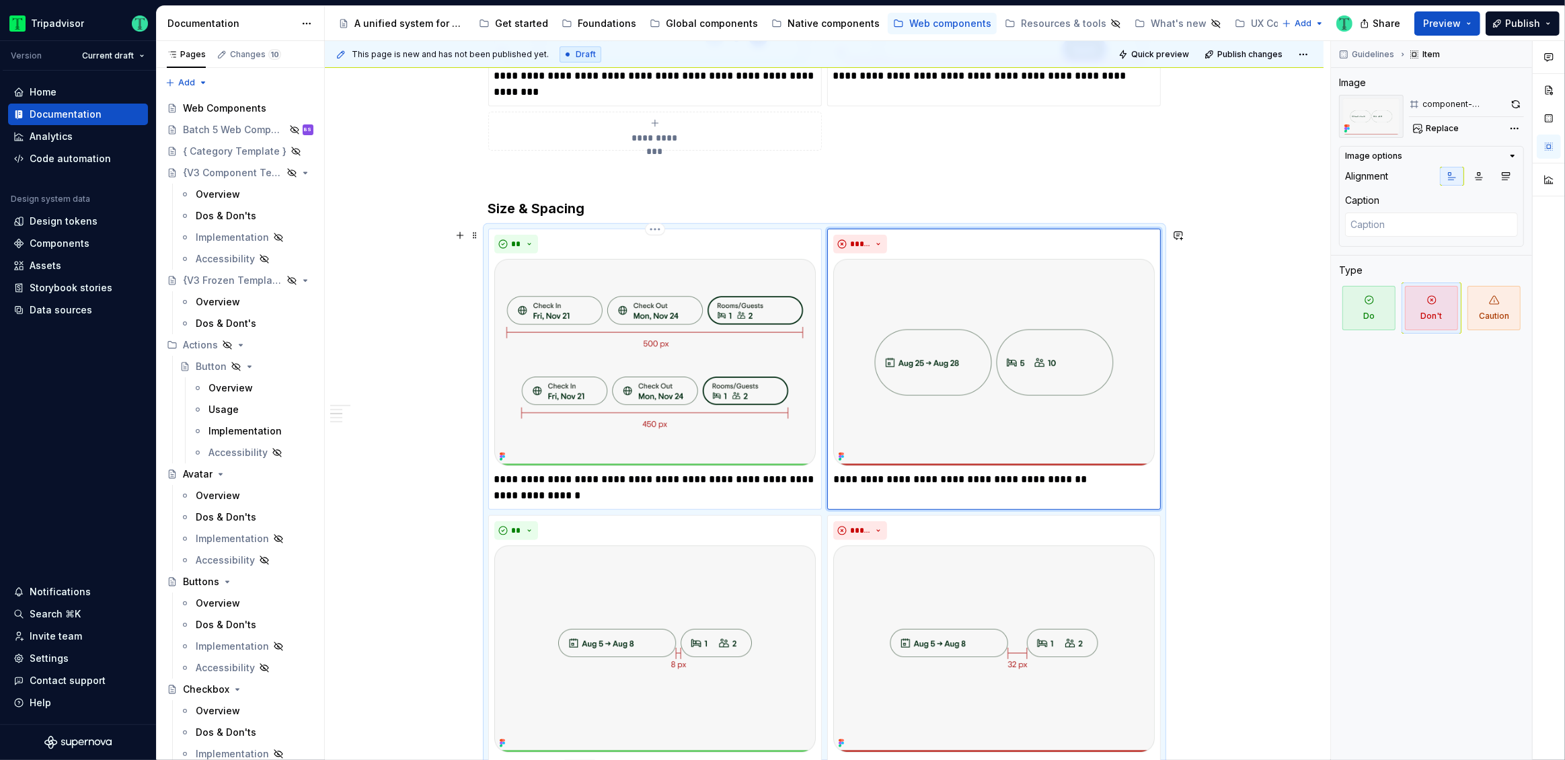
scroll to position [585, 0]
click at [998, 366] on img at bounding box center [993, 363] width 321 height 207
click at [1419, 124] on button "Replace" at bounding box center [1437, 128] width 56 height 19
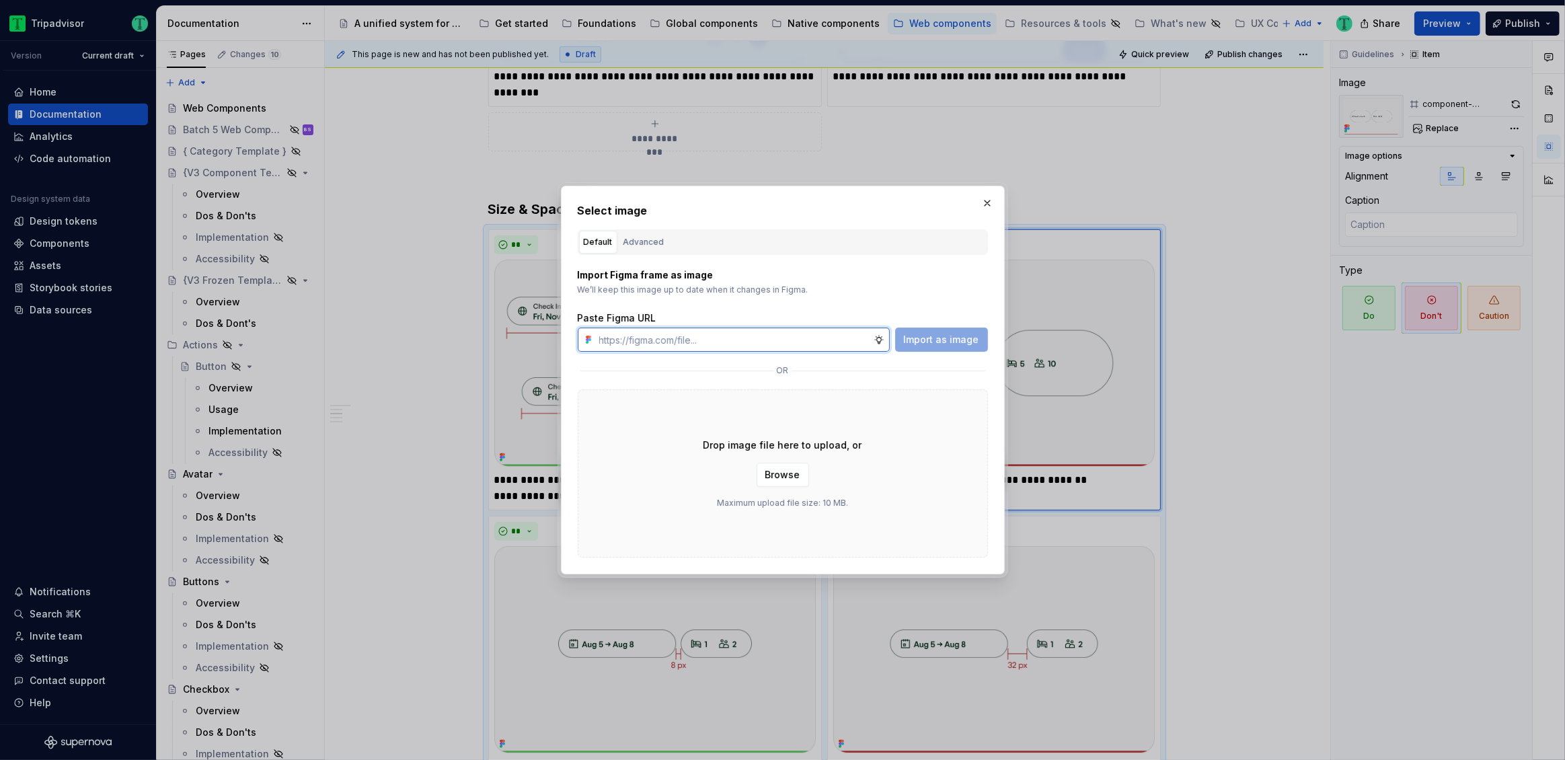
paste input "https://www.figma.com/design/Rk3eGC5124Z7punn8EFUkb/Atlas-Web-Documentation?nod…"
click at [932, 339] on span "Import as image" at bounding box center [941, 339] width 75 height 13
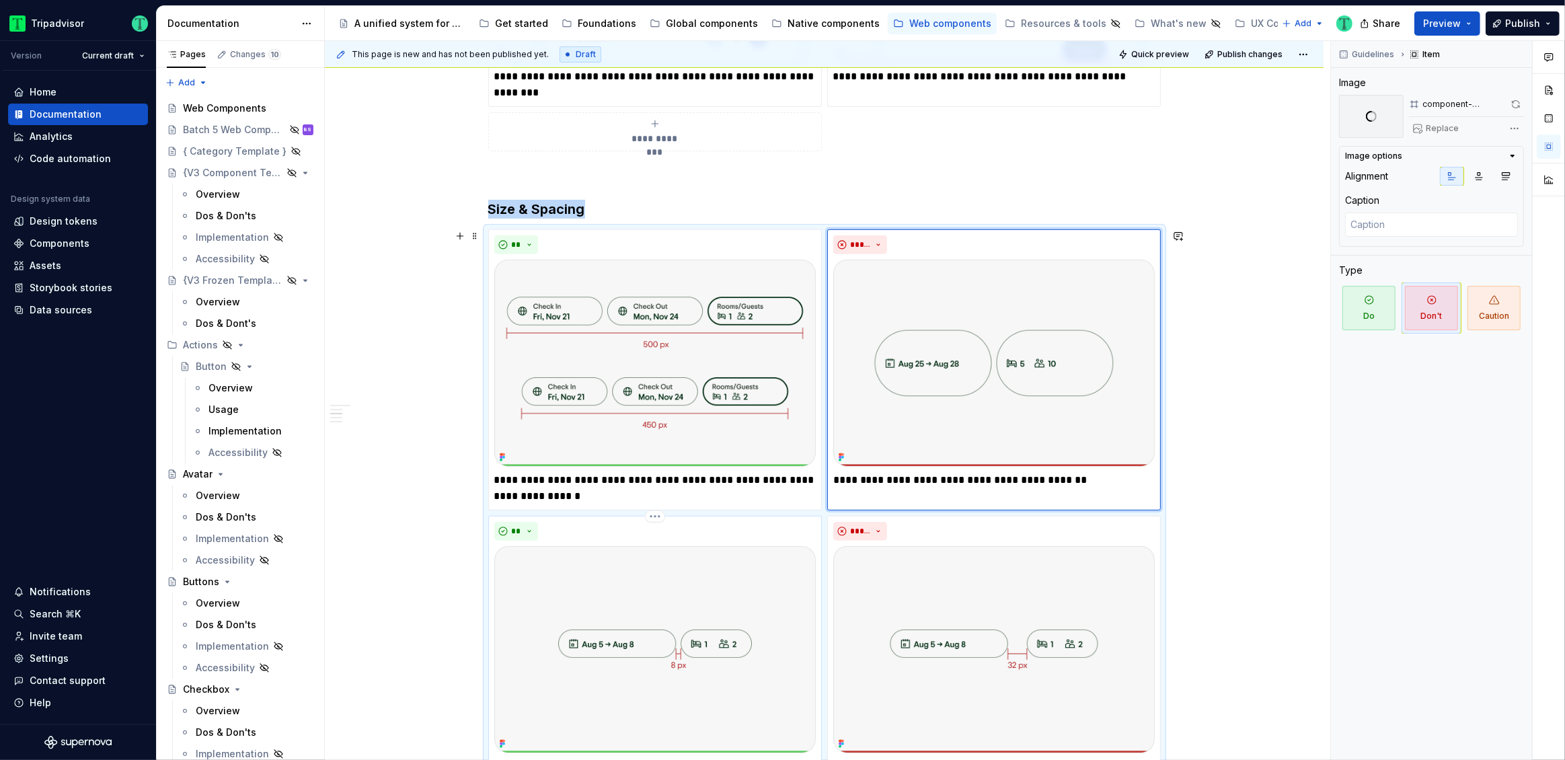
click at [593, 588] on img at bounding box center [654, 649] width 321 height 207
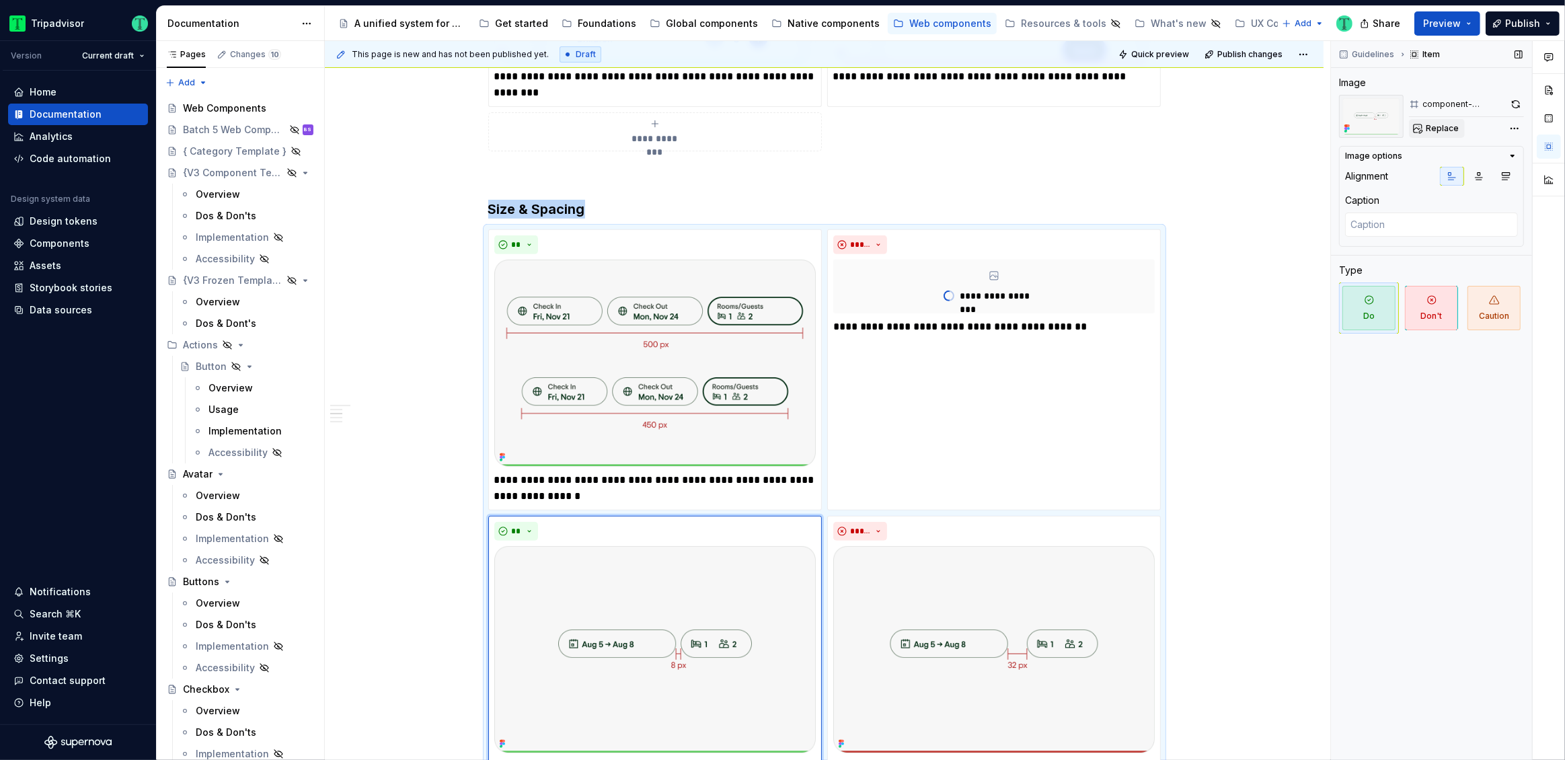
click at [1434, 121] on button "Replace" at bounding box center [1437, 128] width 56 height 19
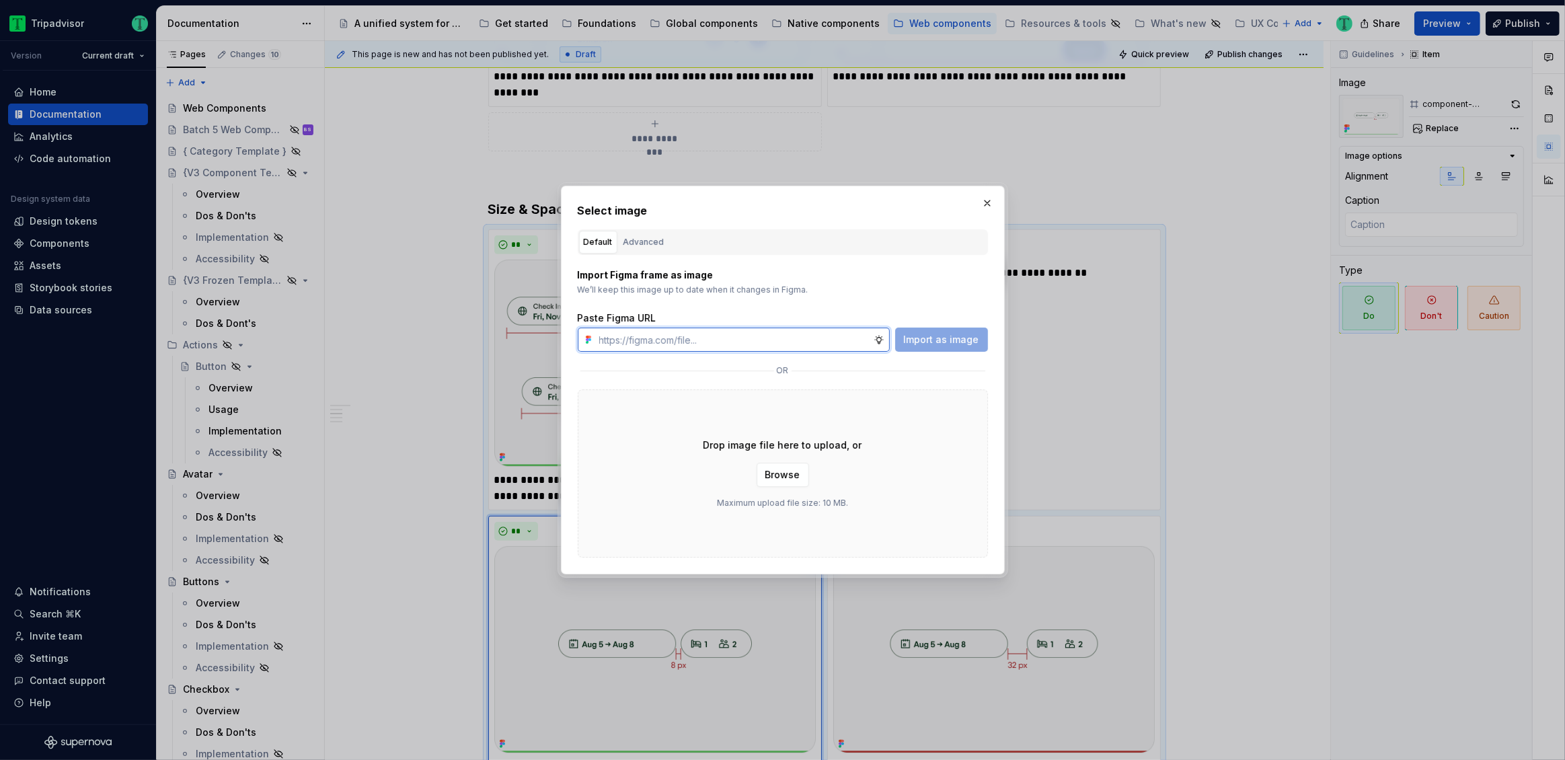
paste input "https://www.figma.com/design/Rk3eGC5124Z7punn8EFUkb/Atlas-Web-Documentation?nod…"
click at [943, 344] on span "Import as image" at bounding box center [941, 339] width 75 height 13
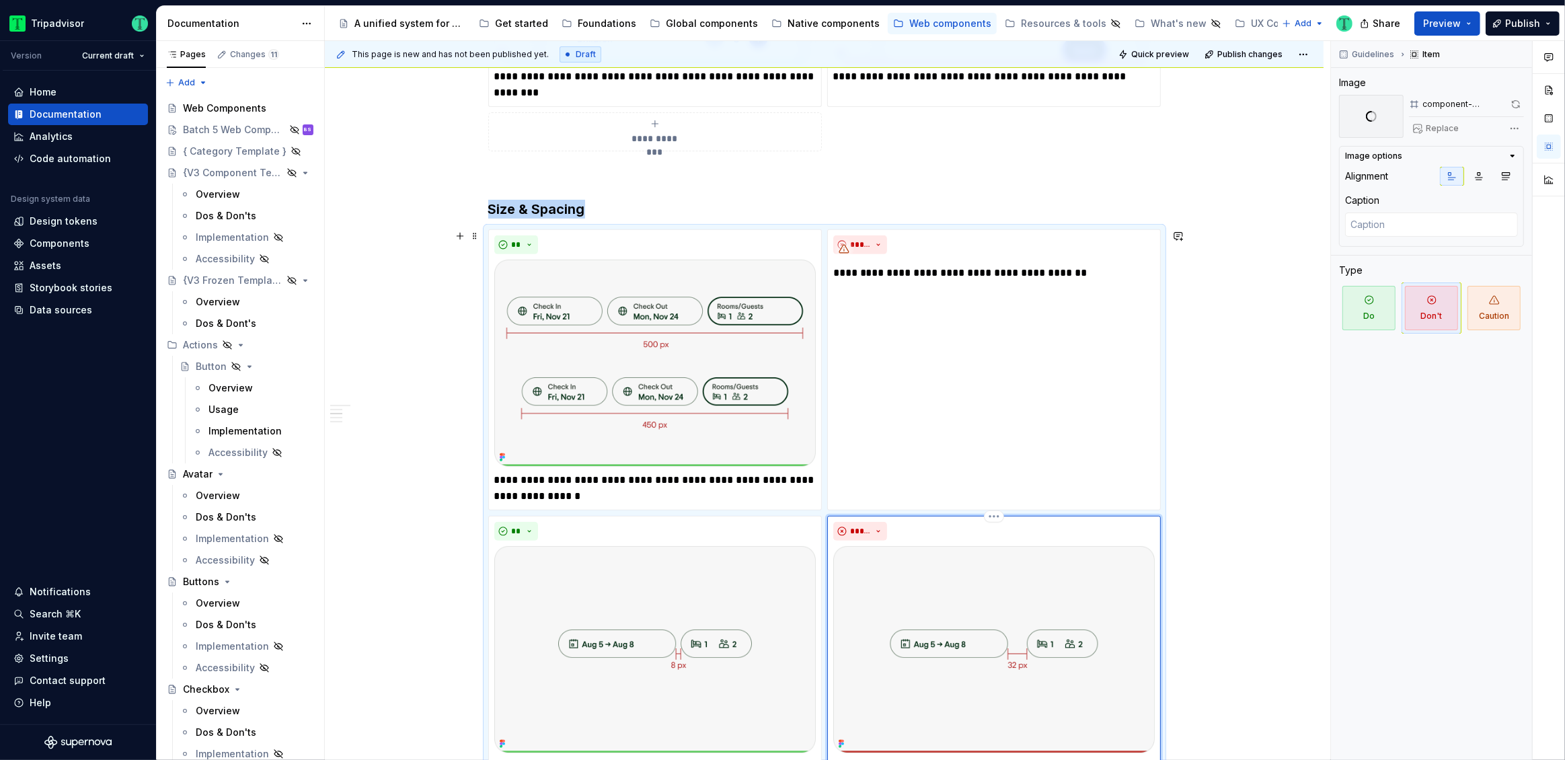
click at [1001, 604] on img at bounding box center [993, 649] width 321 height 207
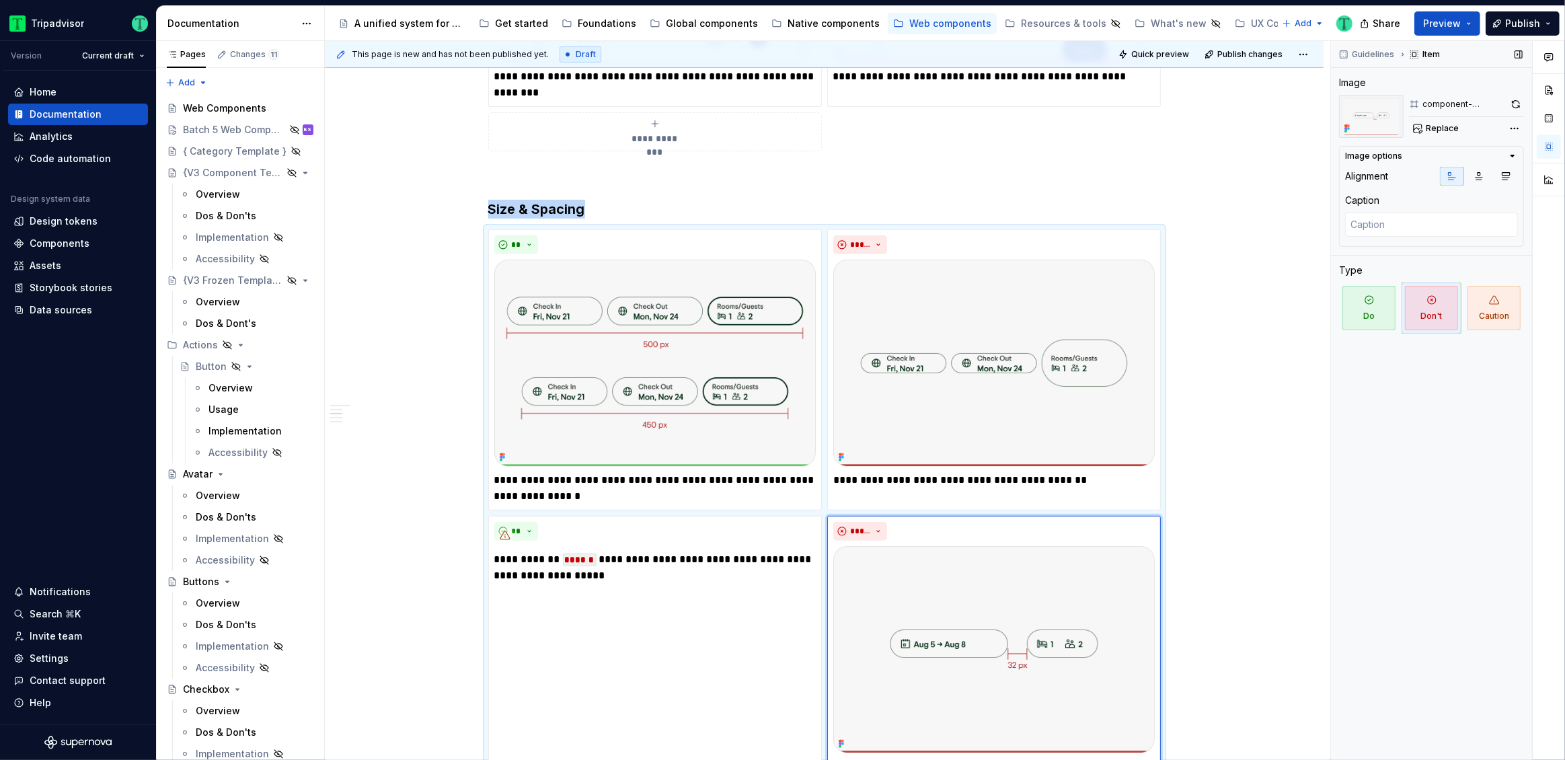
click at [1439, 130] on span "Replace" at bounding box center [1441, 128] width 33 height 11
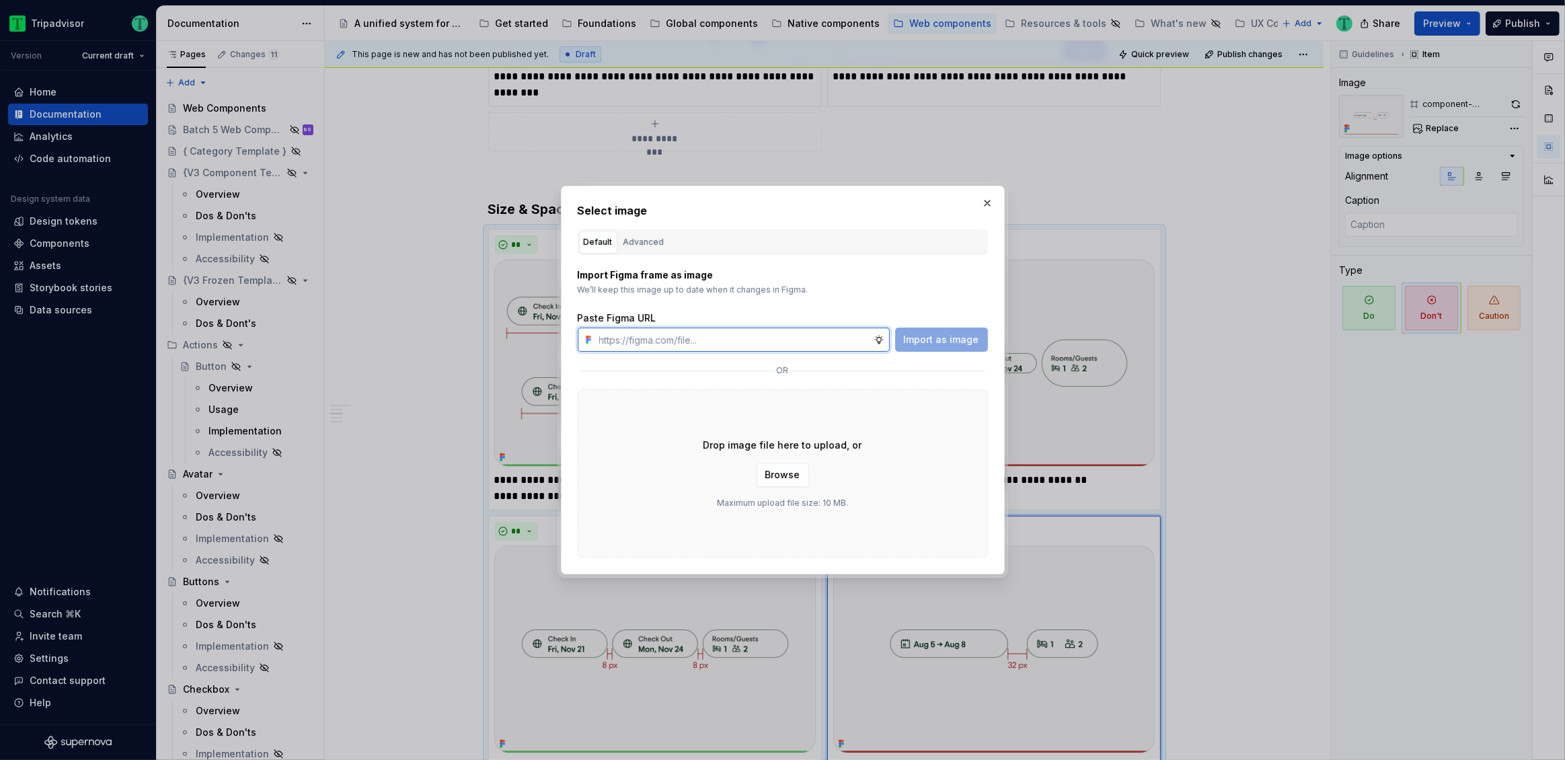
paste input "https://www.figma.com/design/Rk3eGC5124Z7punn8EFUkb/Atlas-Web-Documentation?nod…"
click at [955, 344] on span "Import as image" at bounding box center [941, 339] width 75 height 13
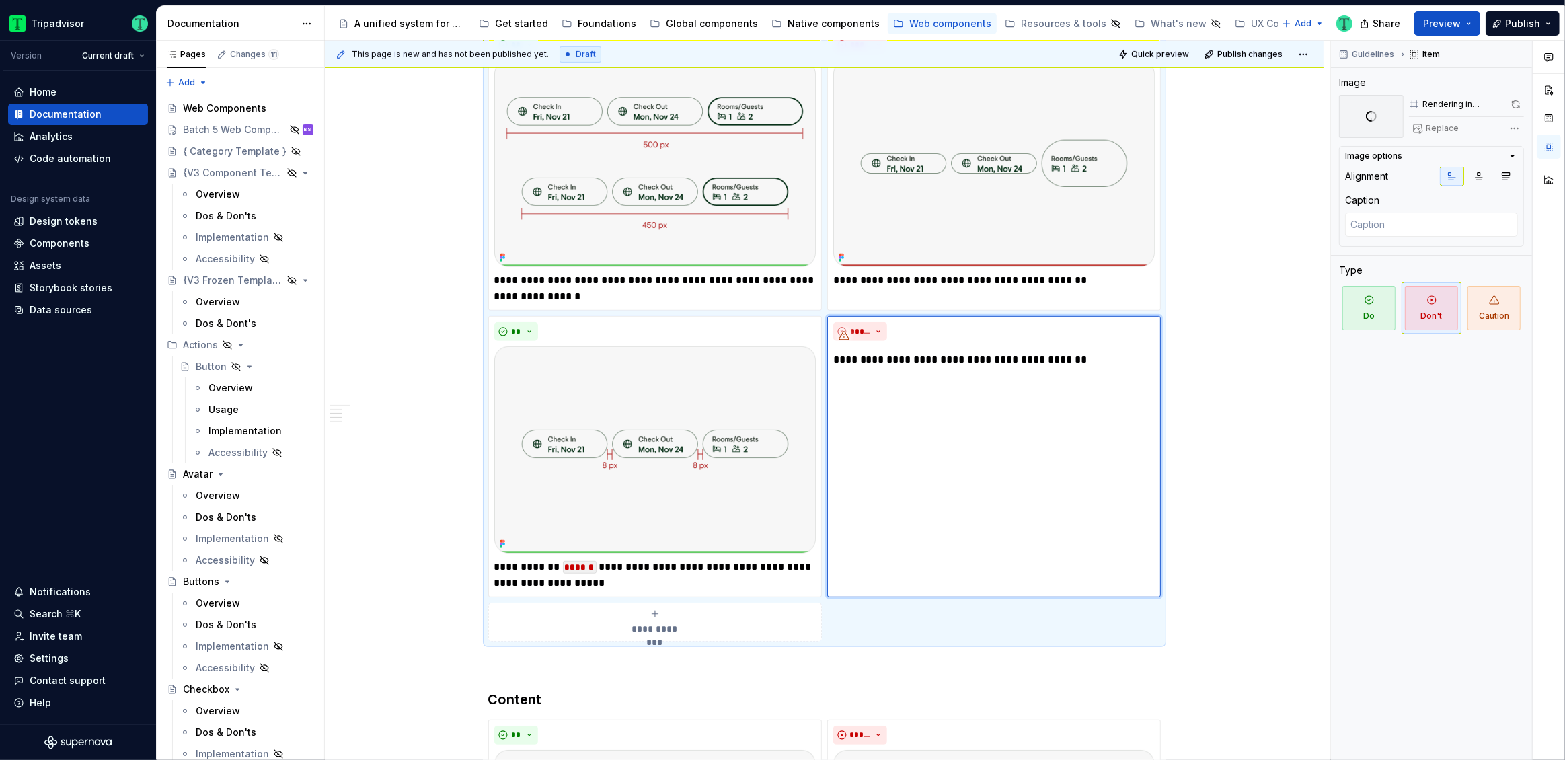
scroll to position [754, 0]
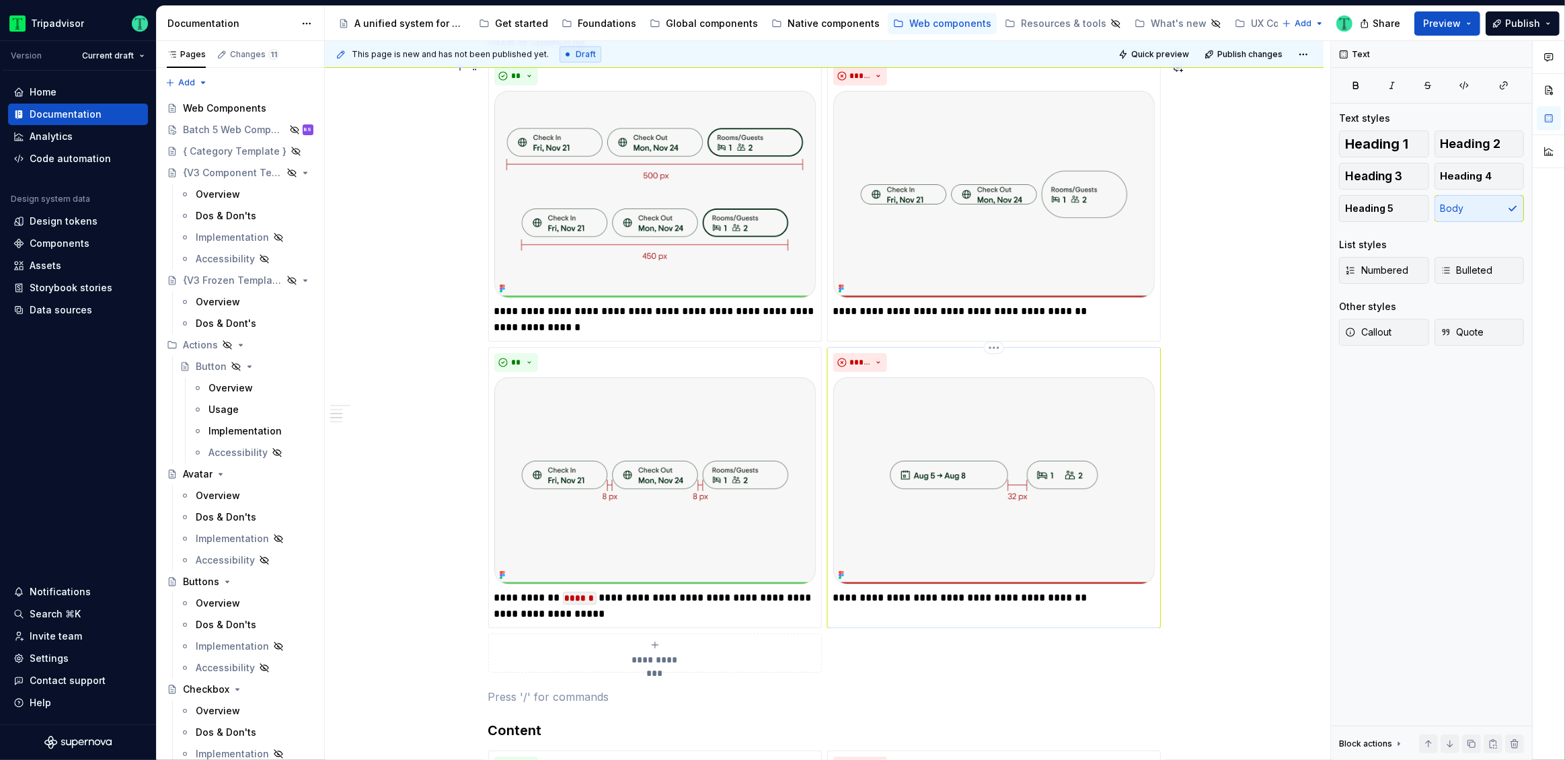
click at [1082, 524] on img at bounding box center [993, 480] width 321 height 207
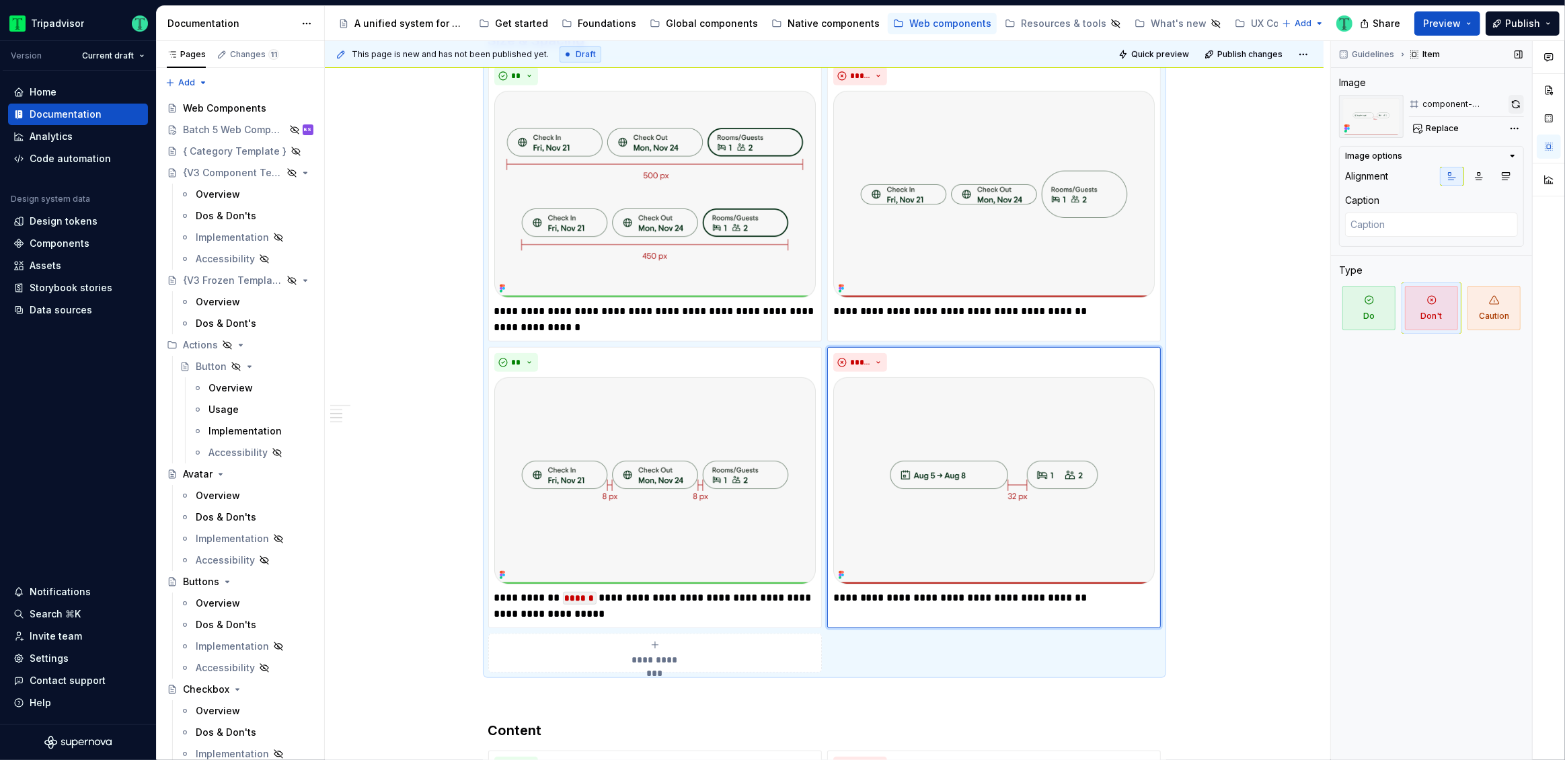
click at [1516, 106] on button "button" at bounding box center [1515, 104] width 15 height 19
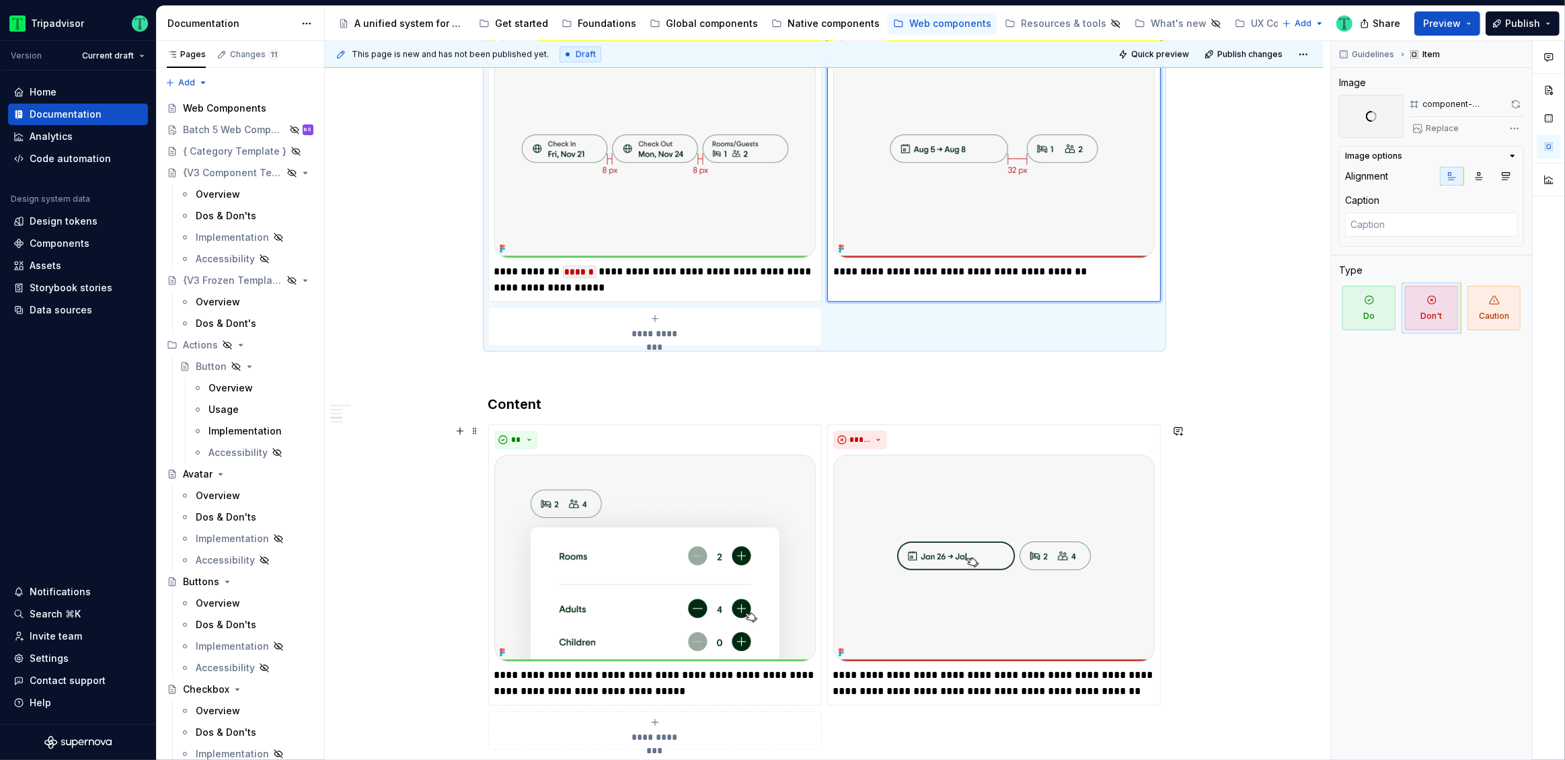
scroll to position [898, 0]
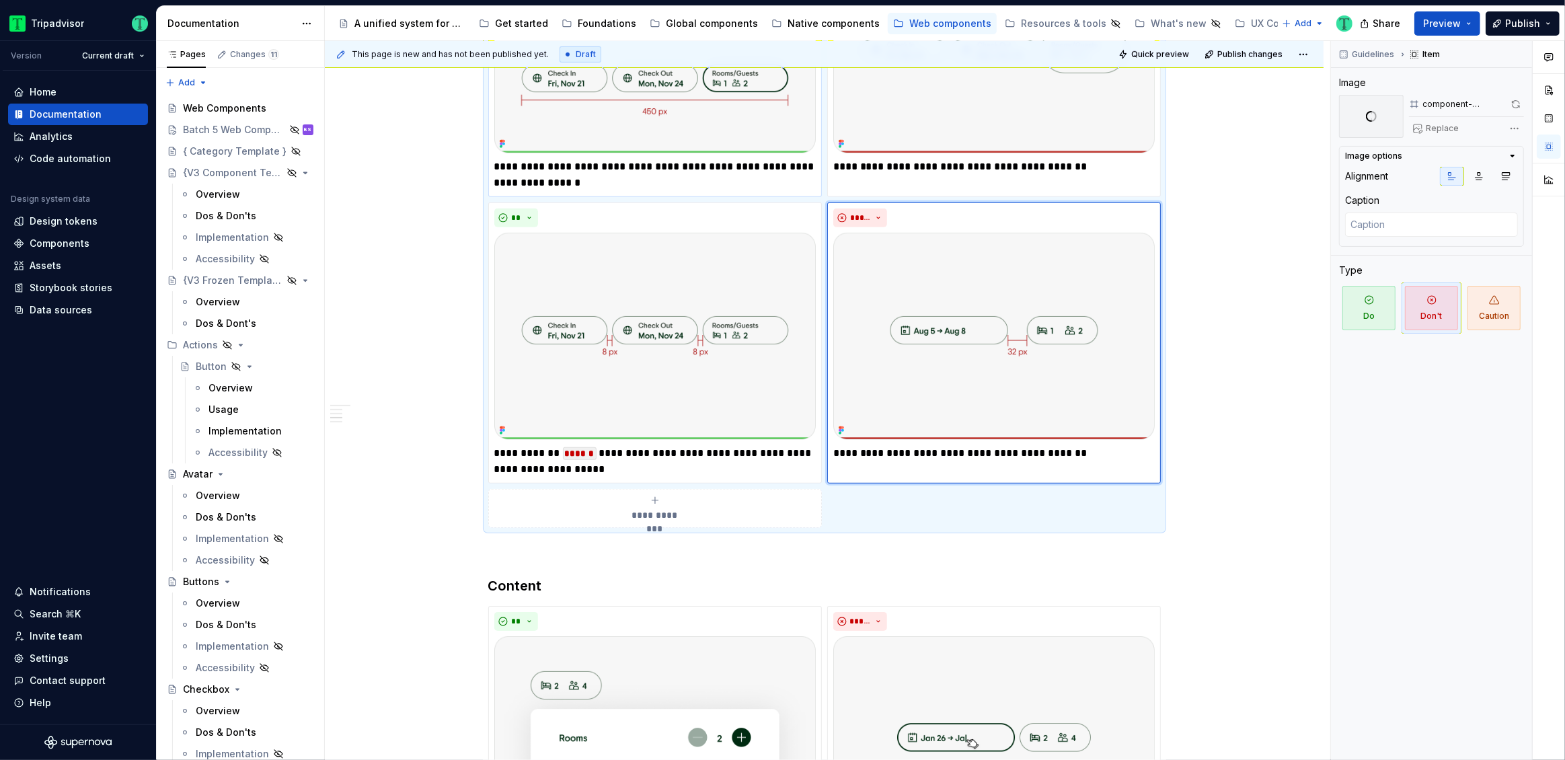
click at [540, 169] on p "**********" at bounding box center [654, 175] width 321 height 32
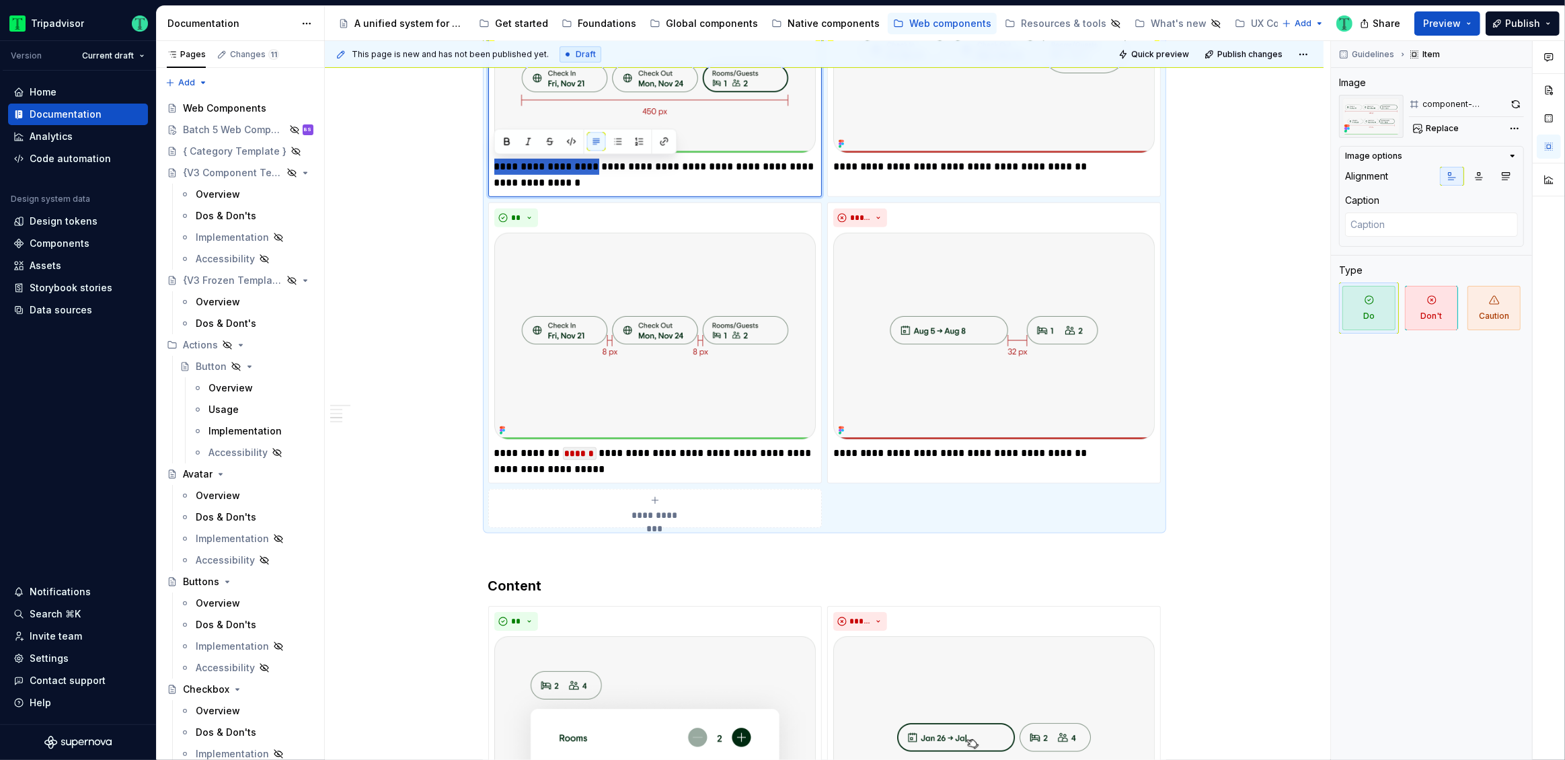
drag, startPoint x: 496, startPoint y: 165, endPoint x: 590, endPoint y: 169, distance: 94.9
click at [590, 169] on p "**********" at bounding box center [654, 175] width 321 height 32
drag, startPoint x: 764, startPoint y: 454, endPoint x: 545, endPoint y: 465, distance: 220.2
click at [545, 465] on p "**********" at bounding box center [654, 461] width 321 height 32
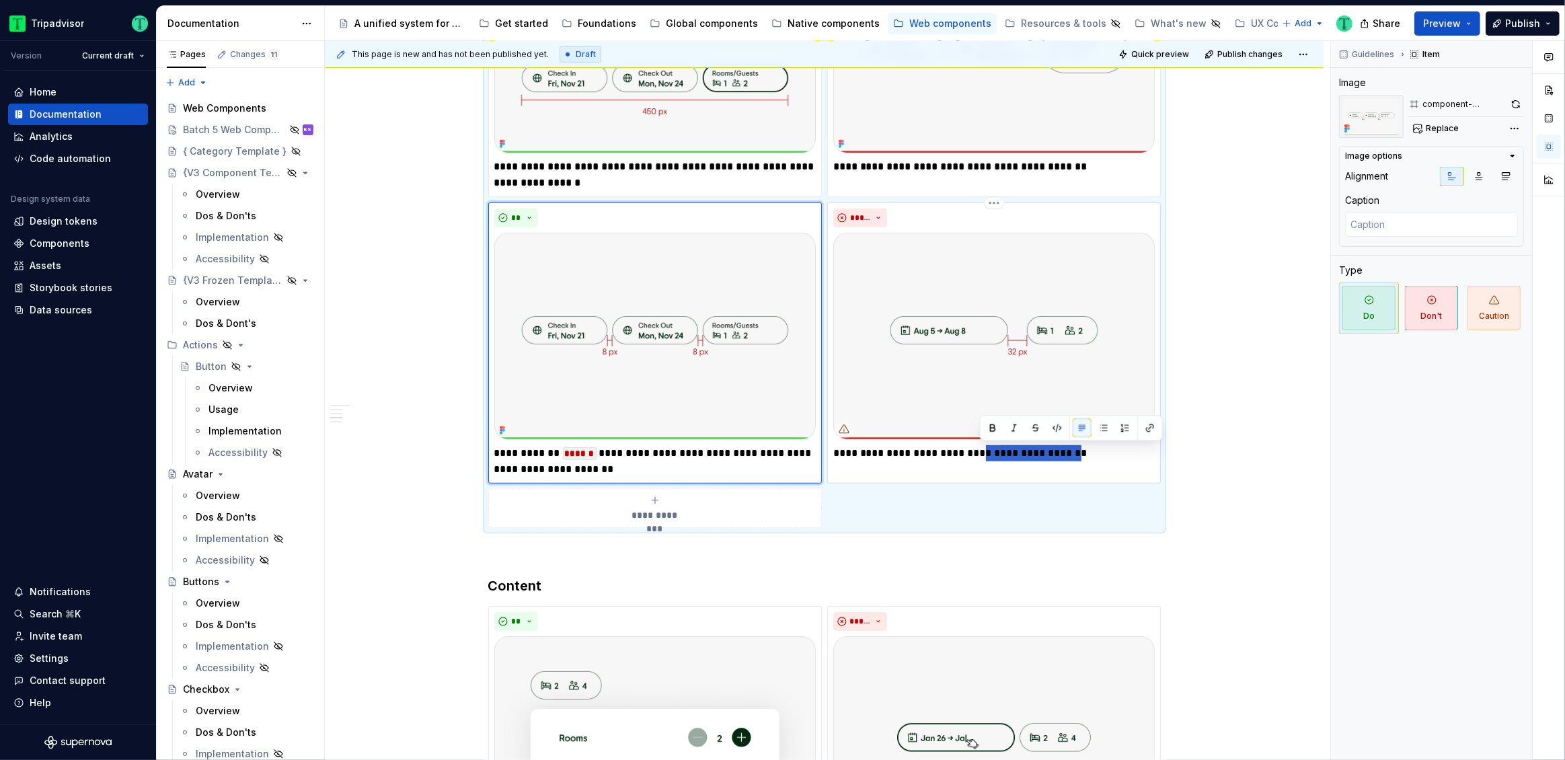
drag, startPoint x: 981, startPoint y: 452, endPoint x: 1064, endPoint y: 451, distance: 82.7
click at [1064, 451] on p "**********" at bounding box center [993, 453] width 321 height 16
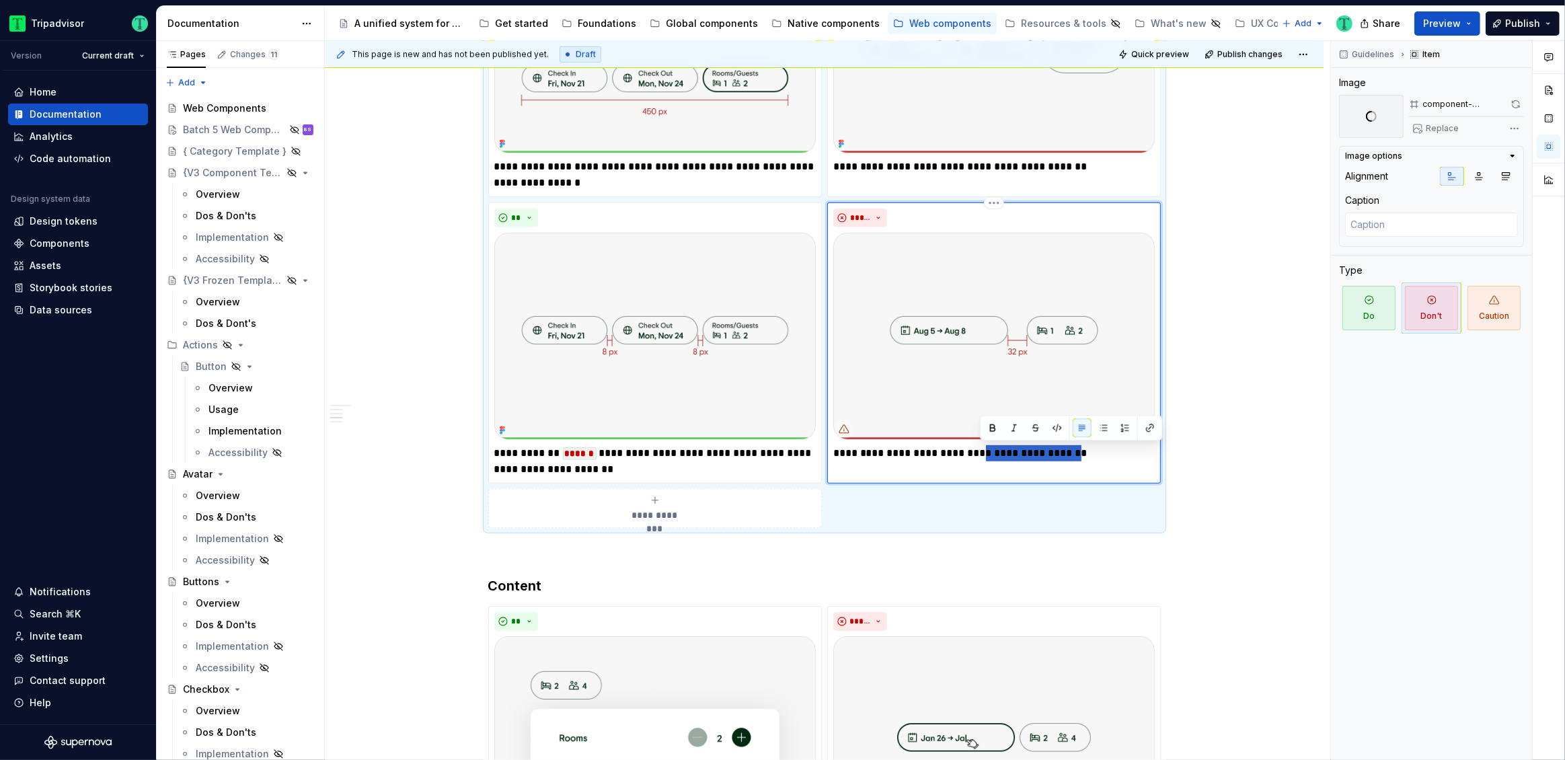
paste div
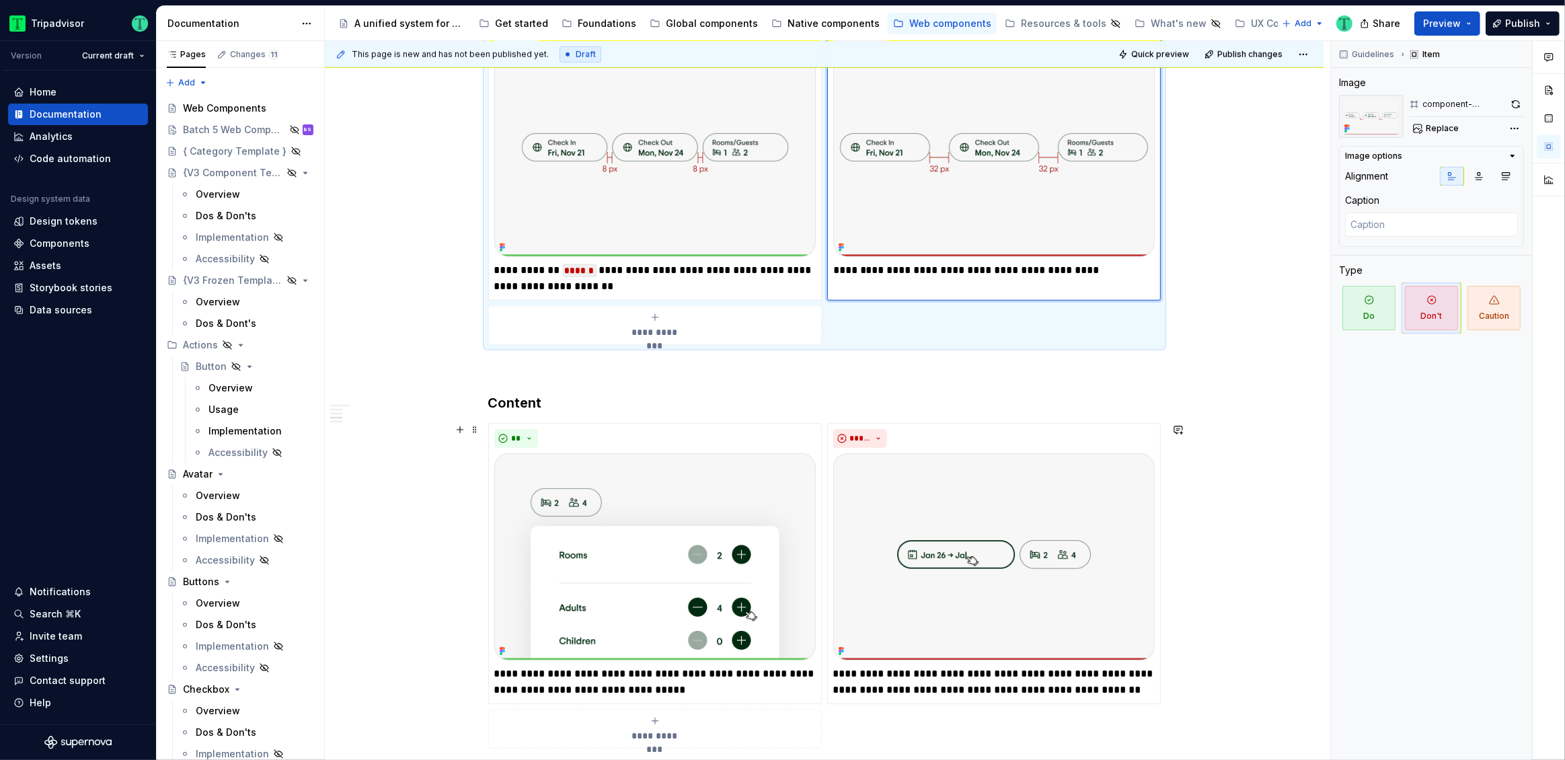
scroll to position [1101, 0]
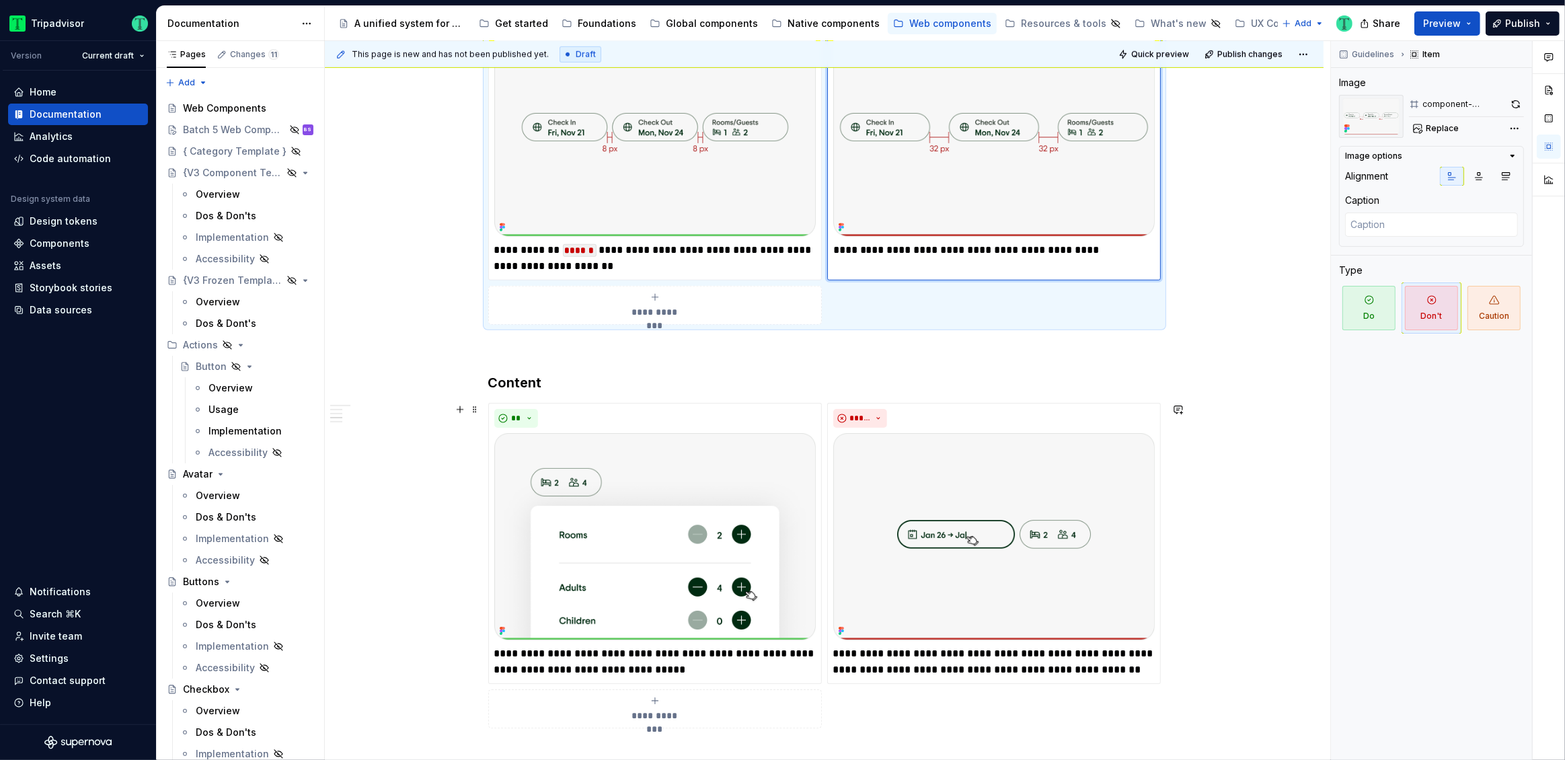
click at [1222, 500] on div "**********" at bounding box center [824, 731] width 998 height 3103
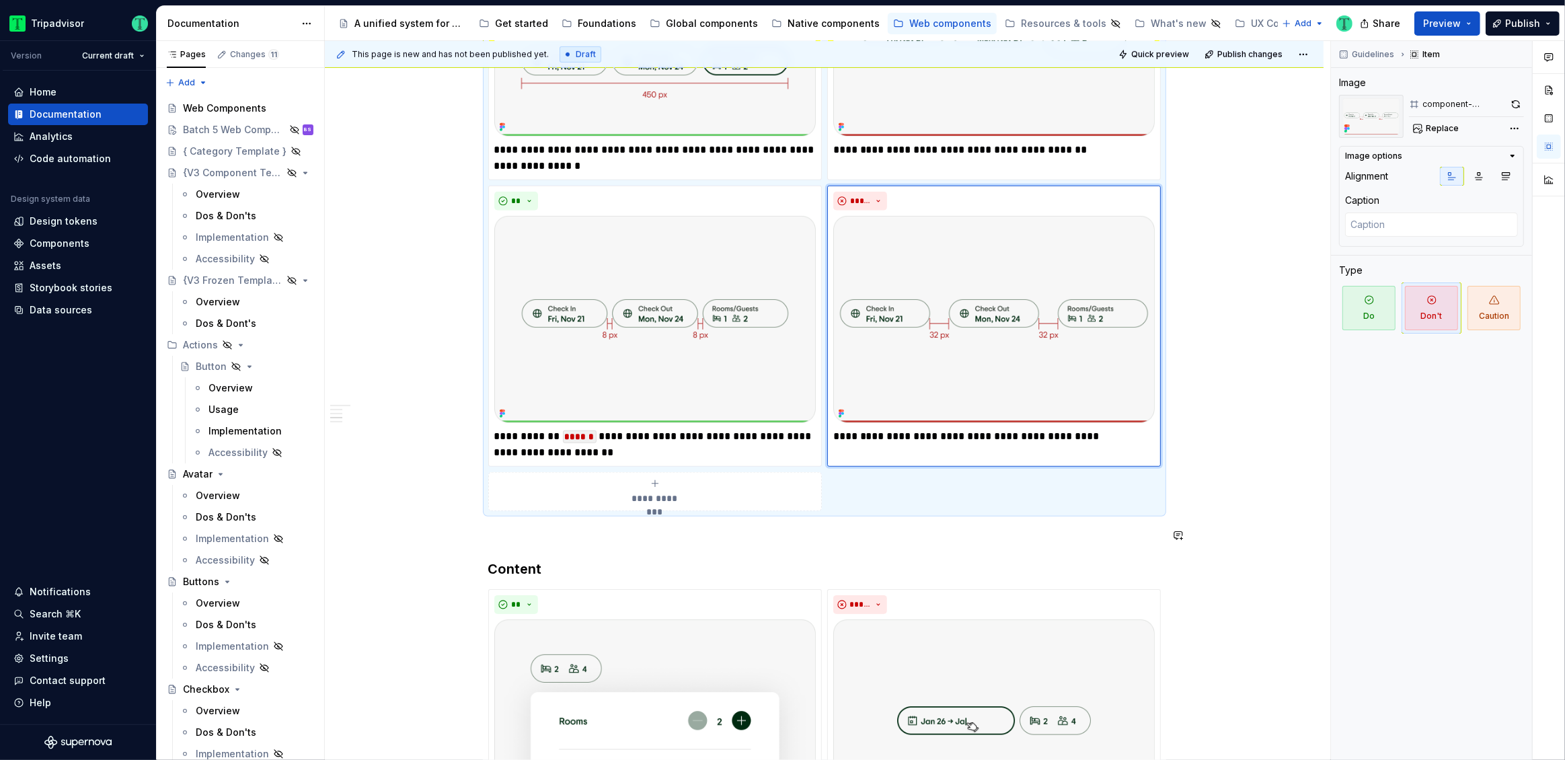
scroll to position [769, 0]
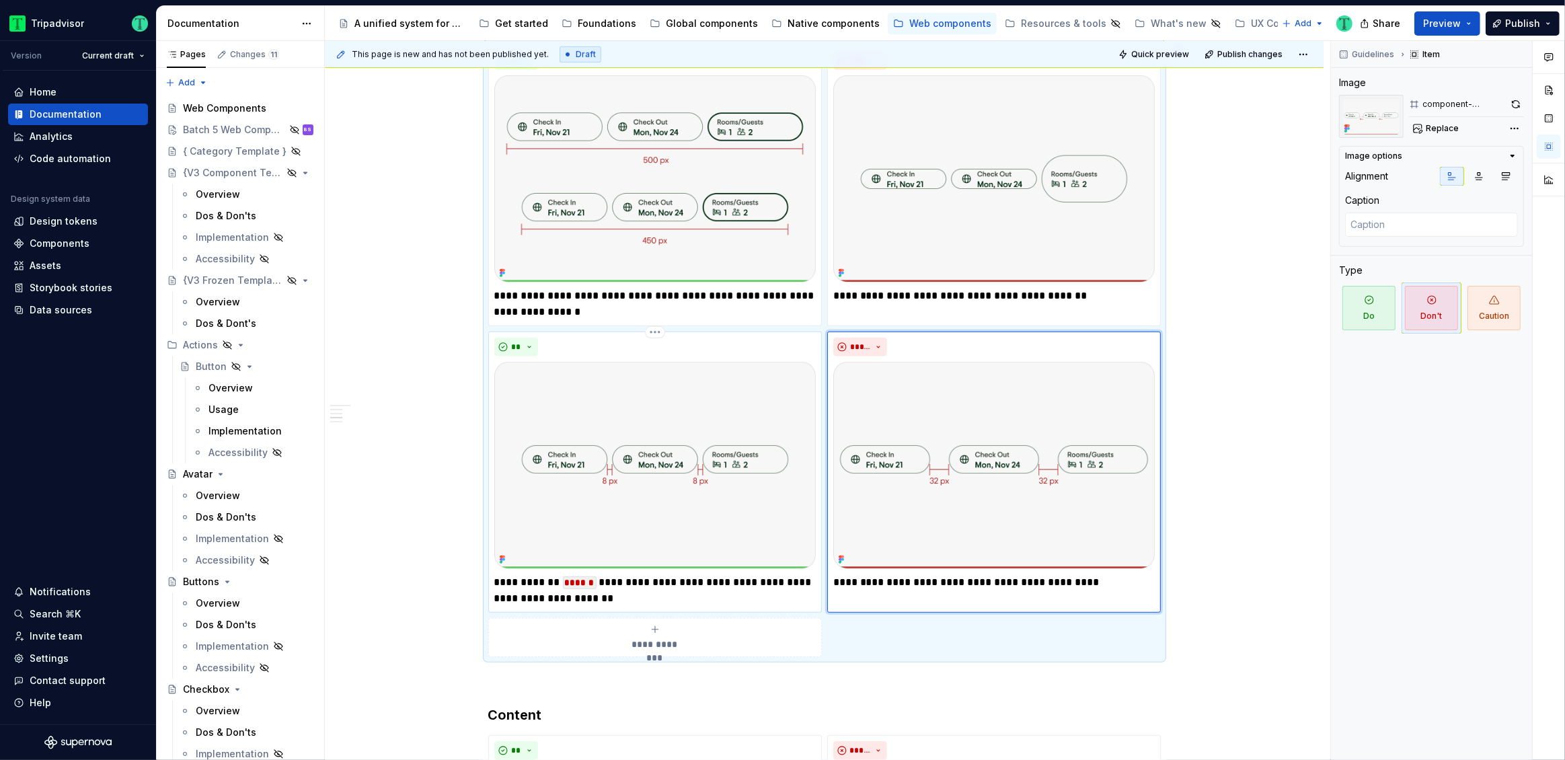
click at [549, 586] on p "**********" at bounding box center [654, 590] width 321 height 32
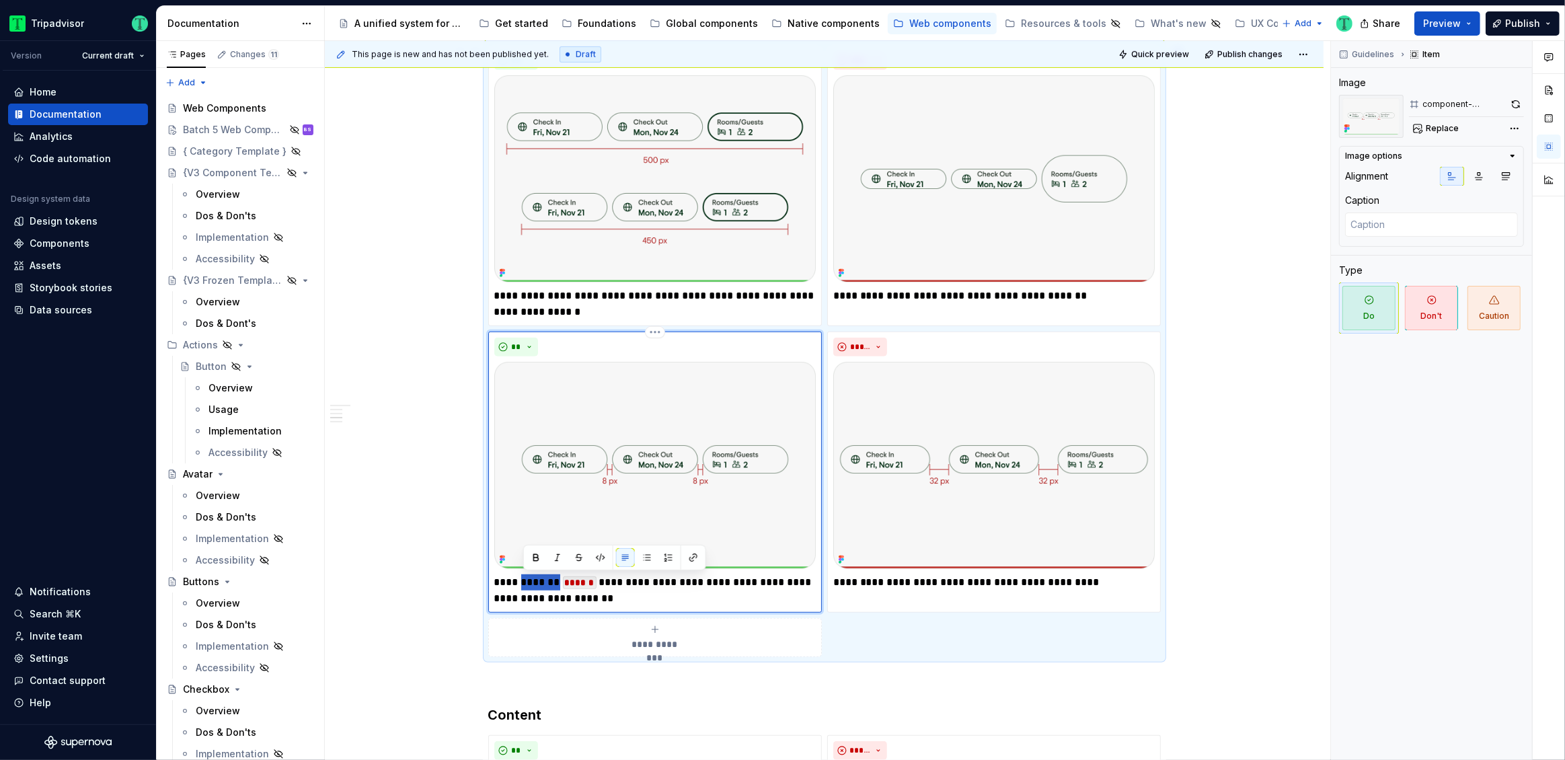
click at [549, 586] on p "**********" at bounding box center [654, 590] width 321 height 32
click at [649, 585] on p "**********" at bounding box center [654, 590] width 321 height 32
click at [647, 595] on p "**********" at bounding box center [654, 590] width 321 height 32
click at [892, 586] on p "**********" at bounding box center [993, 582] width 321 height 16
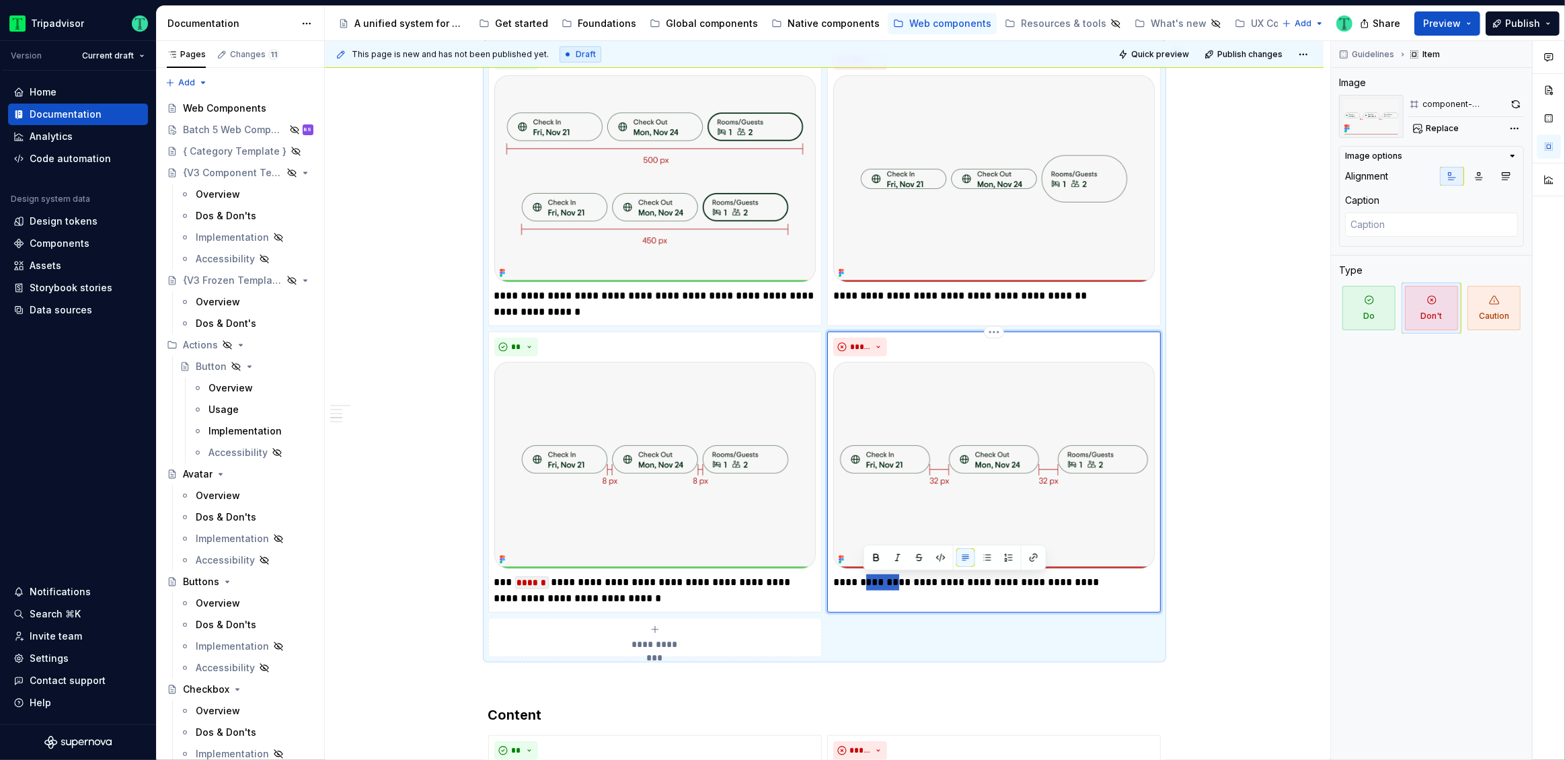
click at [892, 586] on p "**********" at bounding box center [993, 582] width 321 height 16
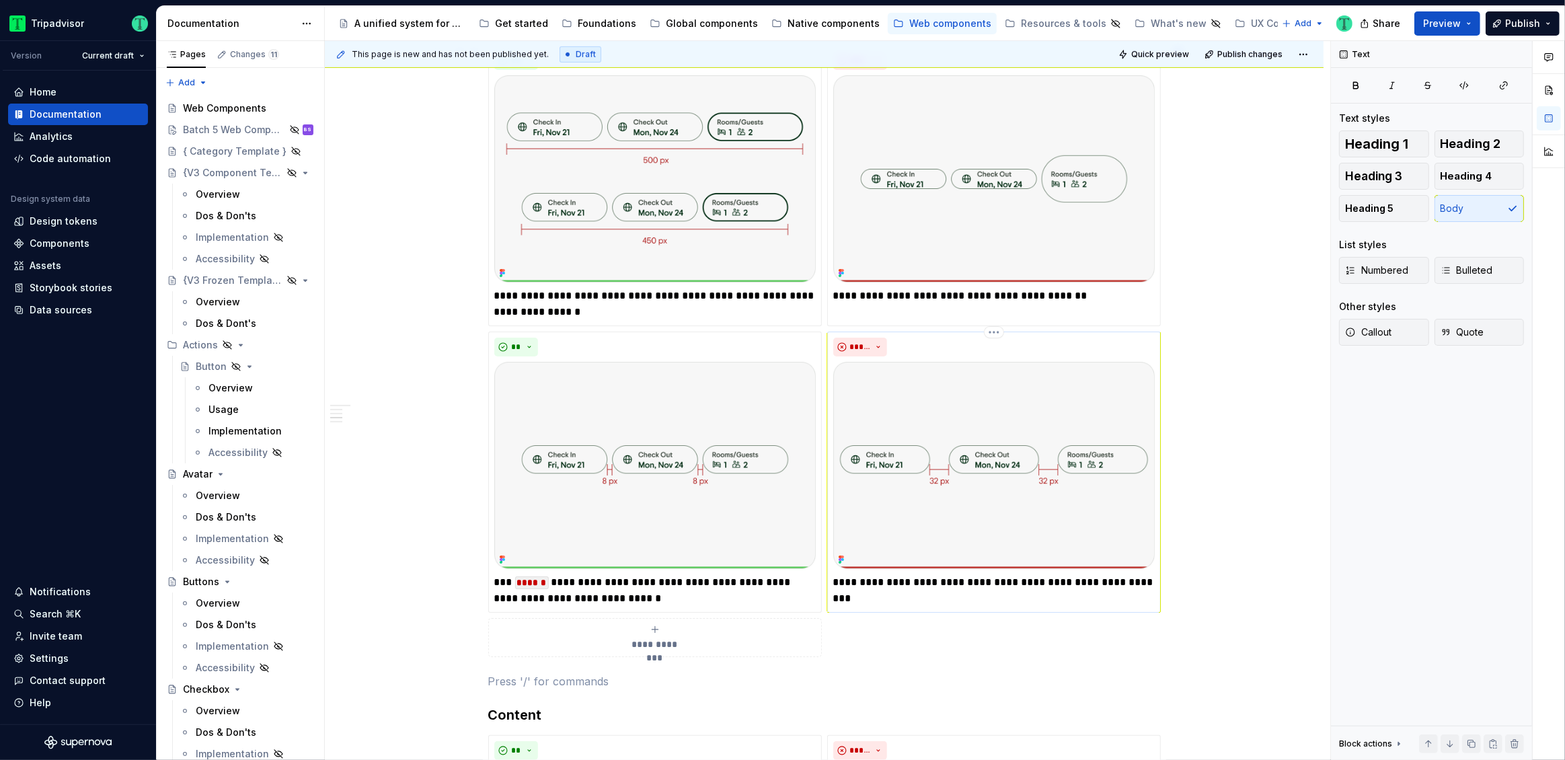
click at [1076, 437] on img at bounding box center [993, 465] width 321 height 207
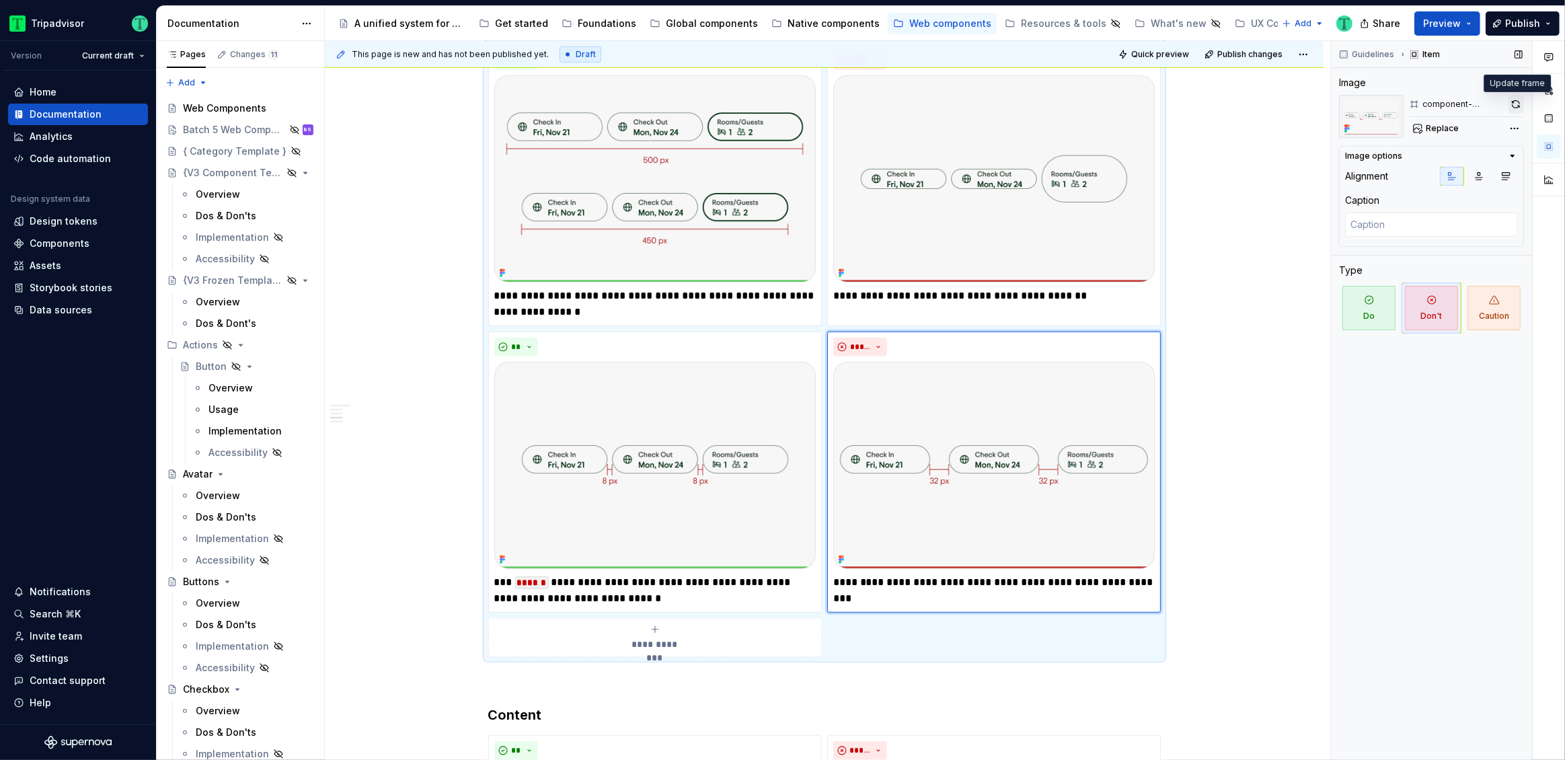
click at [1519, 104] on button "button" at bounding box center [1515, 104] width 15 height 19
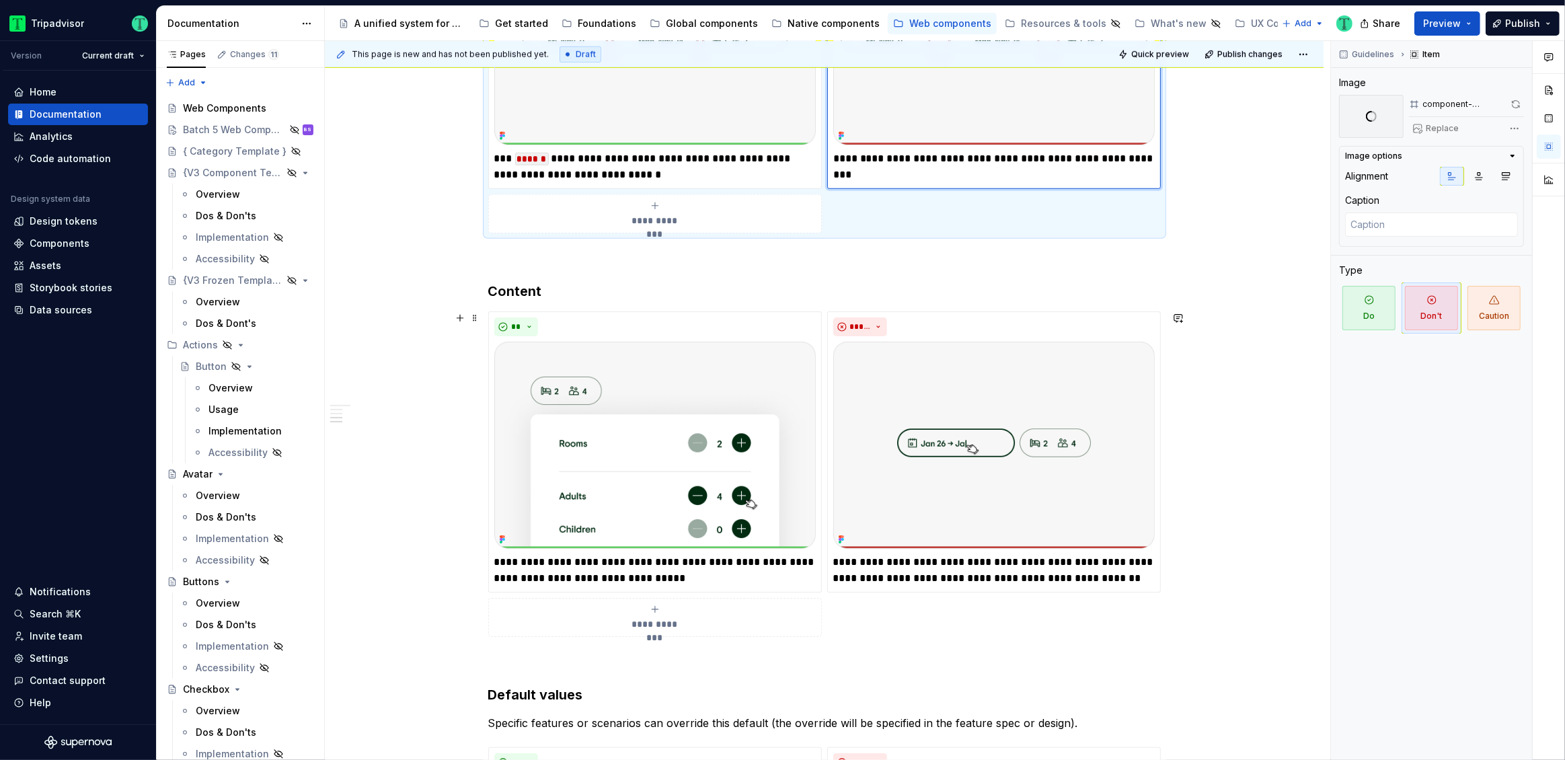
scroll to position [1200, 0]
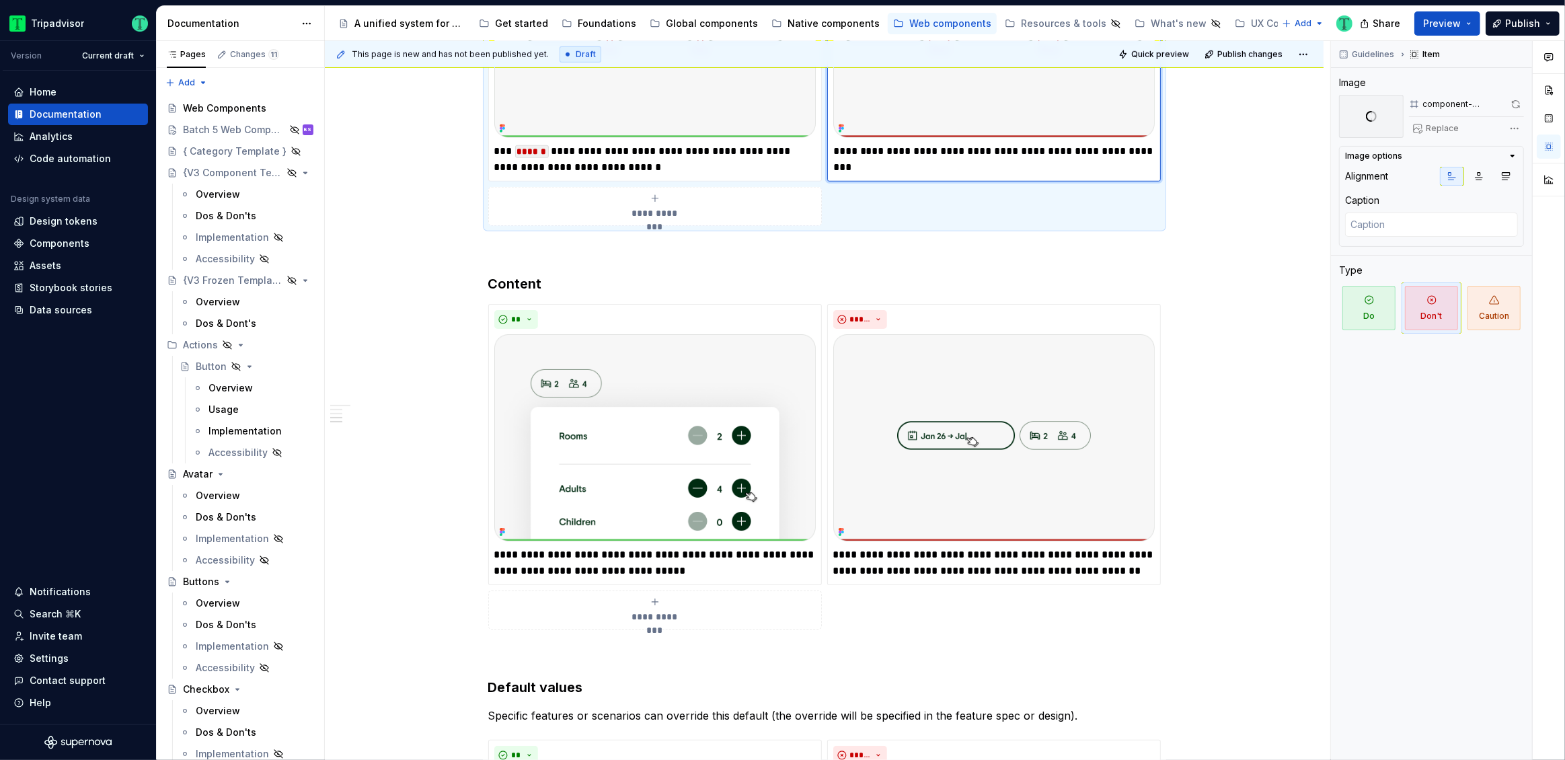
click at [1062, 151] on p "**********" at bounding box center [993, 159] width 321 height 32
drag, startPoint x: 1060, startPoint y: 150, endPoint x: 859, endPoint y: 165, distance: 201.6
click at [859, 165] on p "**********" at bounding box center [993, 159] width 321 height 32
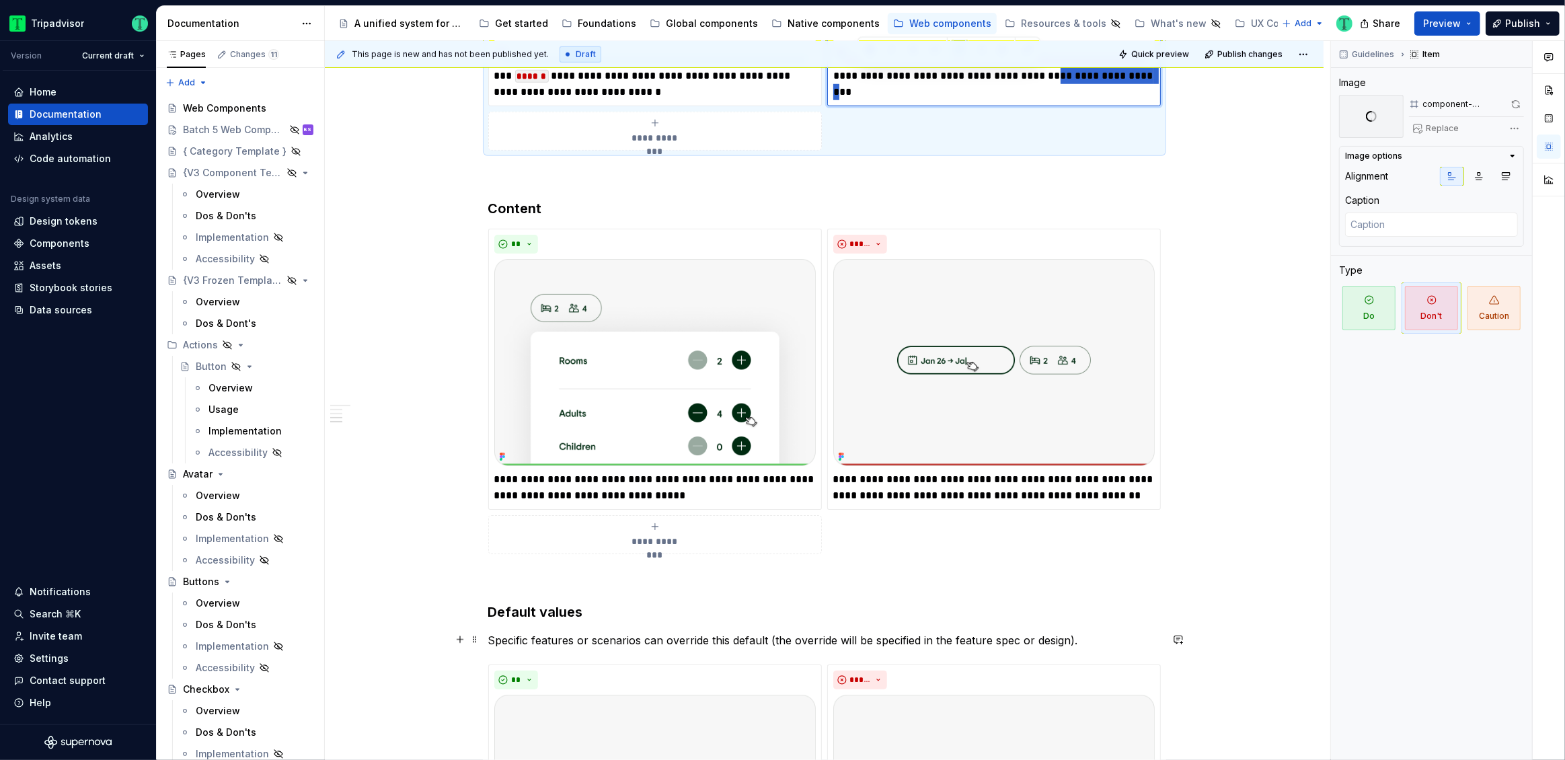
scroll to position [1277, 0]
drag, startPoint x: 496, startPoint y: 477, endPoint x: 574, endPoint y: 475, distance: 78.7
click at [574, 475] on p "**********" at bounding box center [654, 486] width 321 height 32
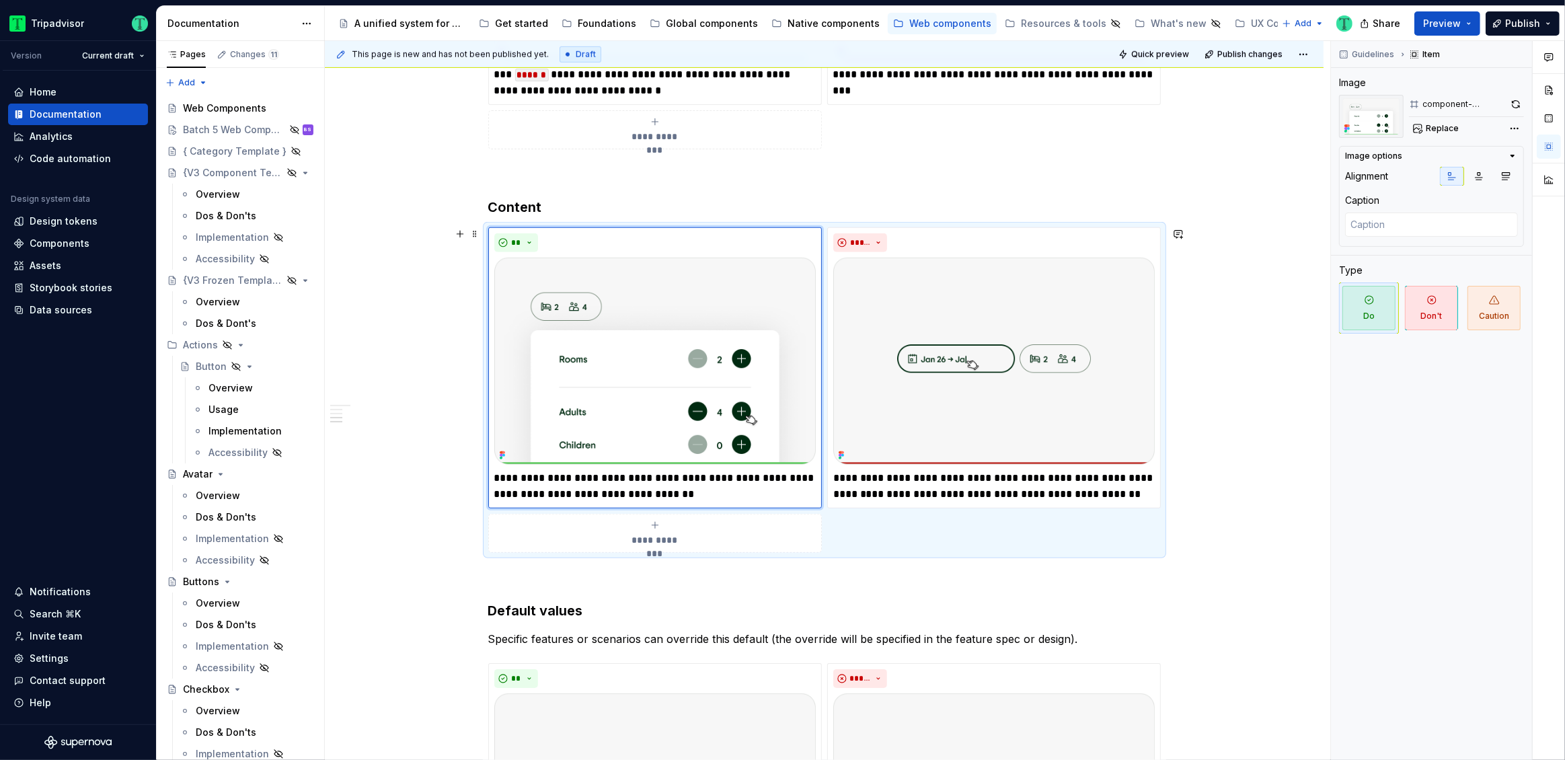
click at [401, 547] on div "**********" at bounding box center [824, 556] width 998 height 3103
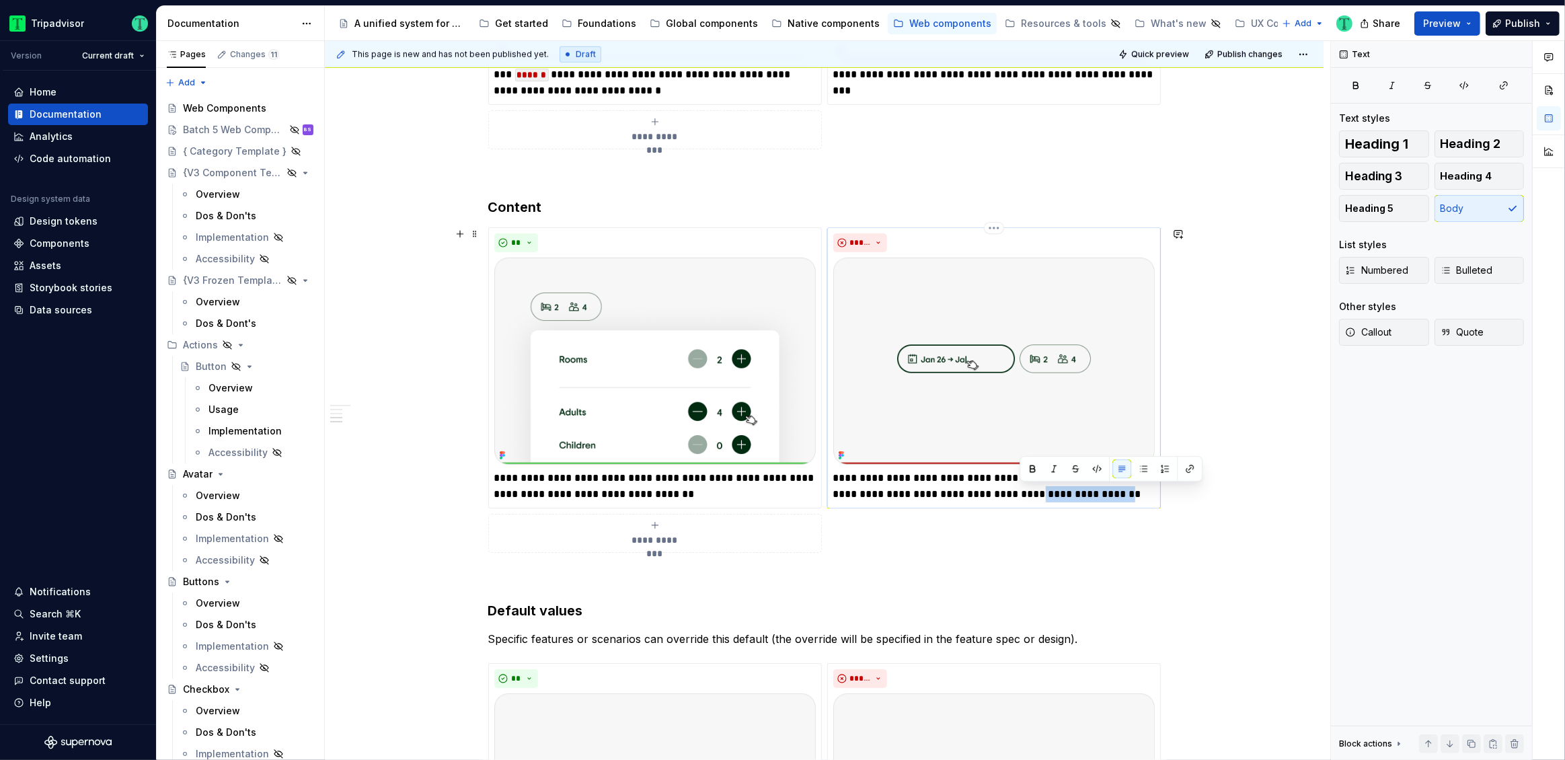
drag, startPoint x: 1022, startPoint y: 494, endPoint x: 1099, endPoint y: 493, distance: 76.7
click at [1099, 493] on p "**********" at bounding box center [993, 486] width 321 height 32
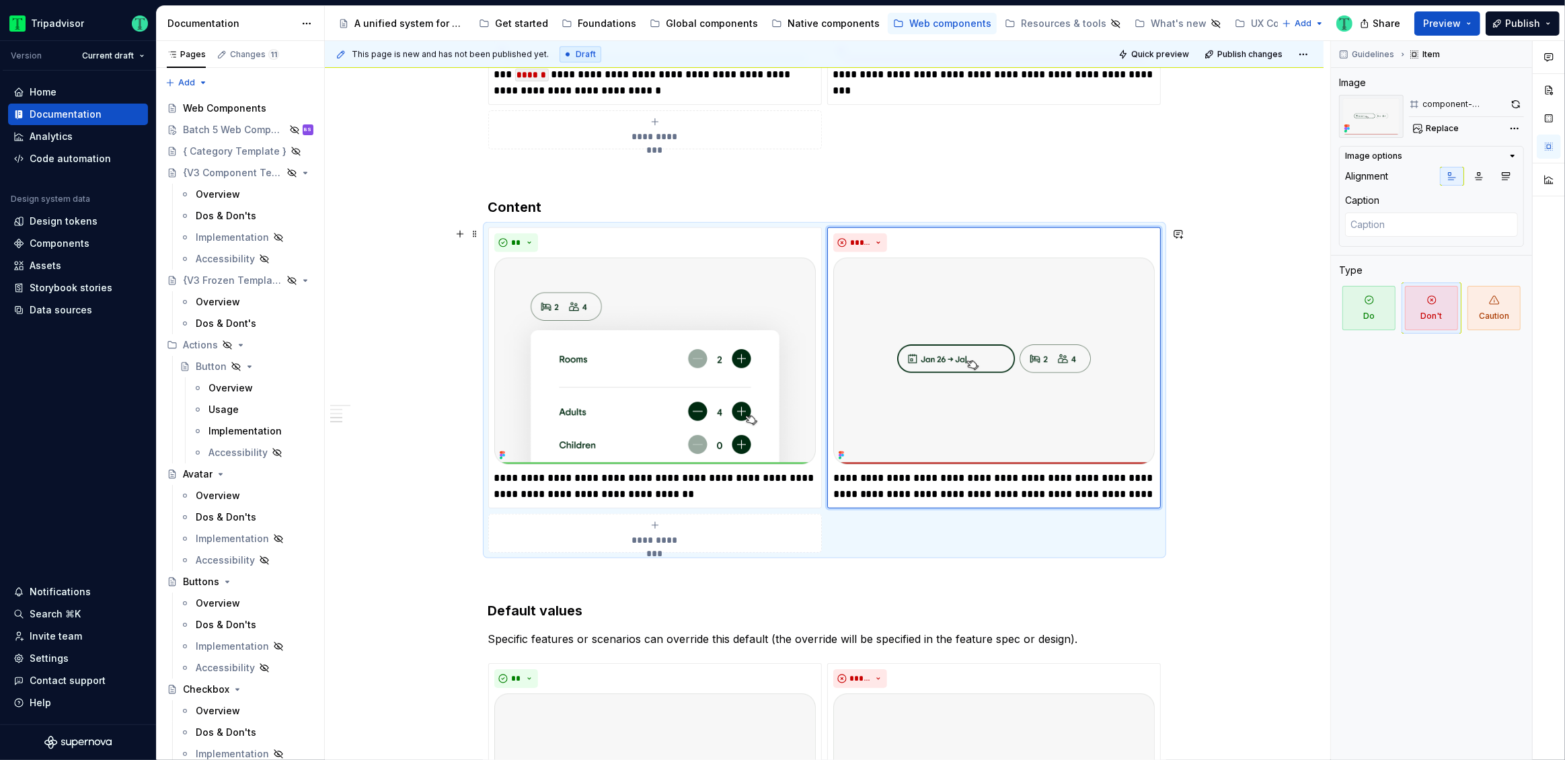
click at [1264, 554] on div "**********" at bounding box center [824, 556] width 998 height 3103
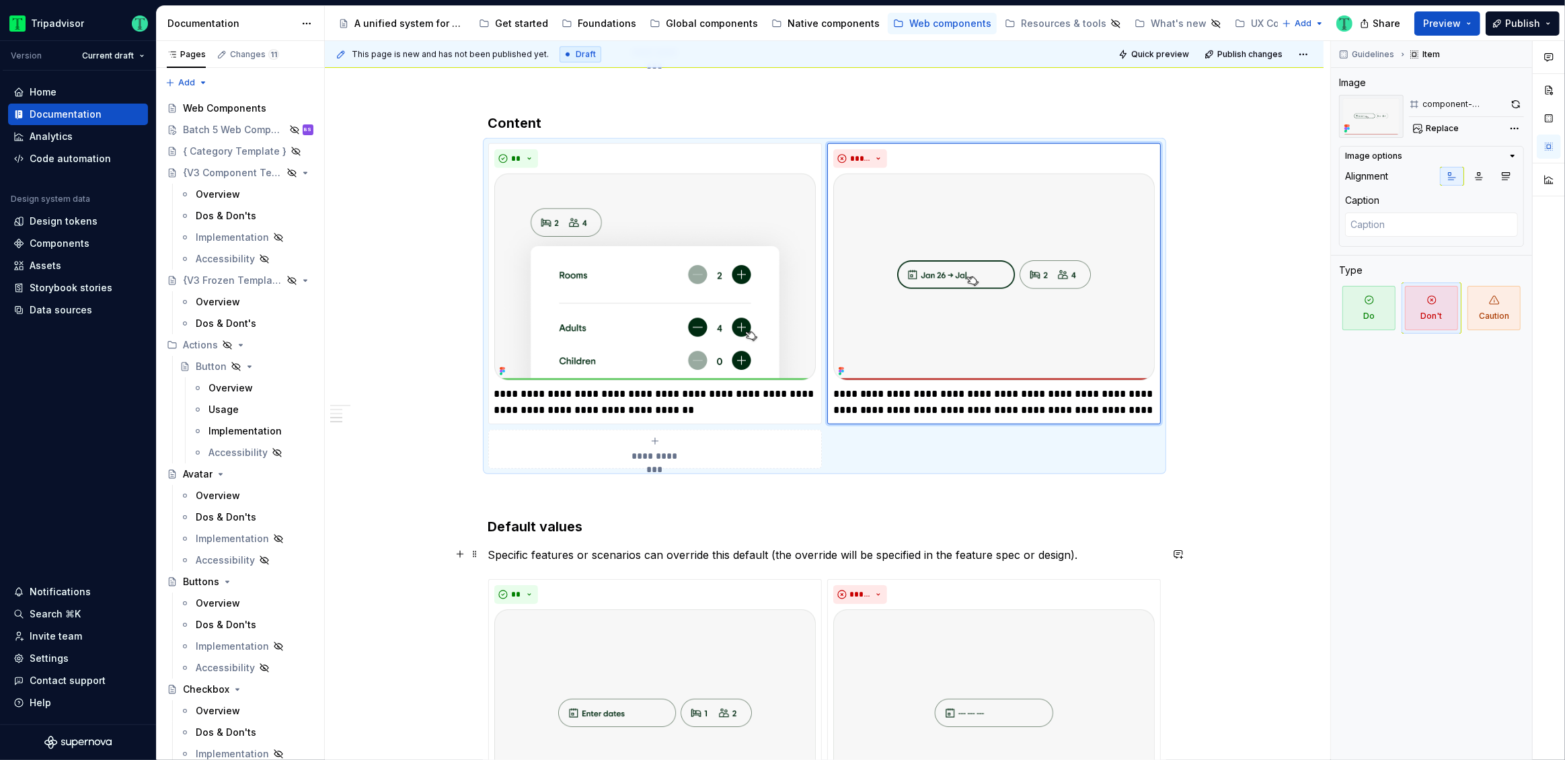
scroll to position [1361, 0]
click at [689, 325] on img at bounding box center [654, 276] width 321 height 207
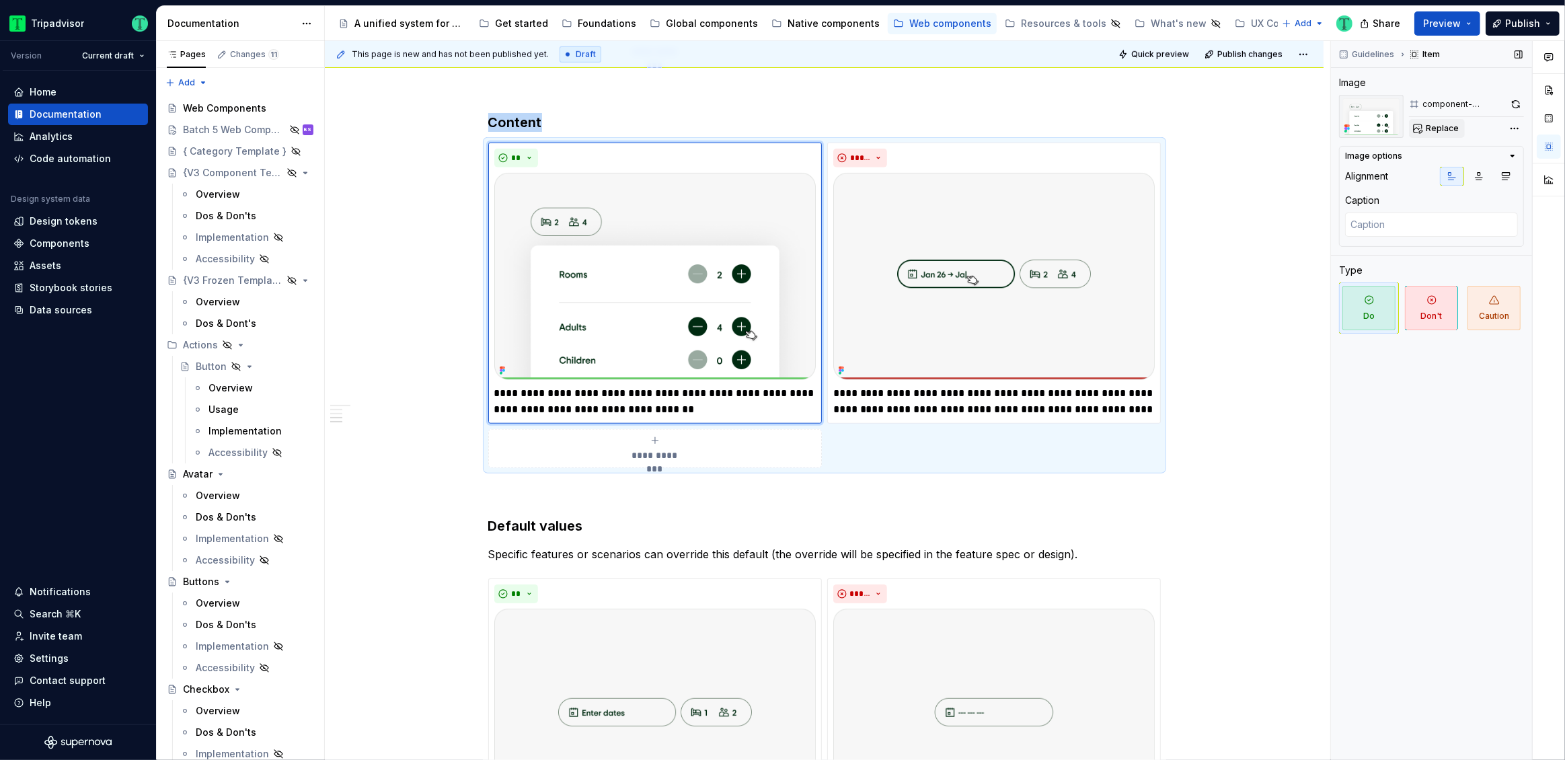
click at [1456, 130] on span "Replace" at bounding box center [1441, 128] width 33 height 11
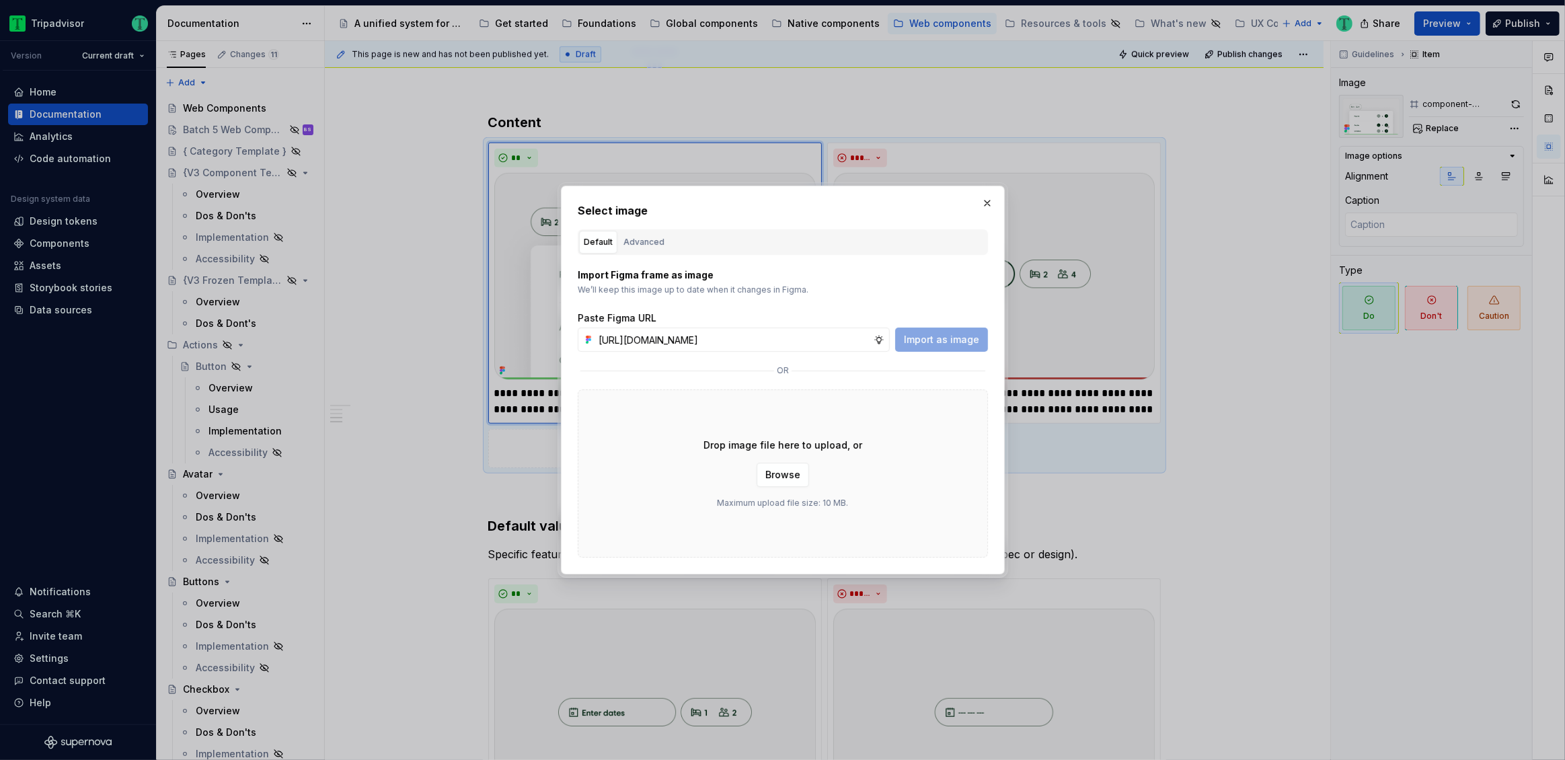
scroll to position [0, 318]
click at [937, 340] on span "Import as image" at bounding box center [941, 339] width 75 height 13
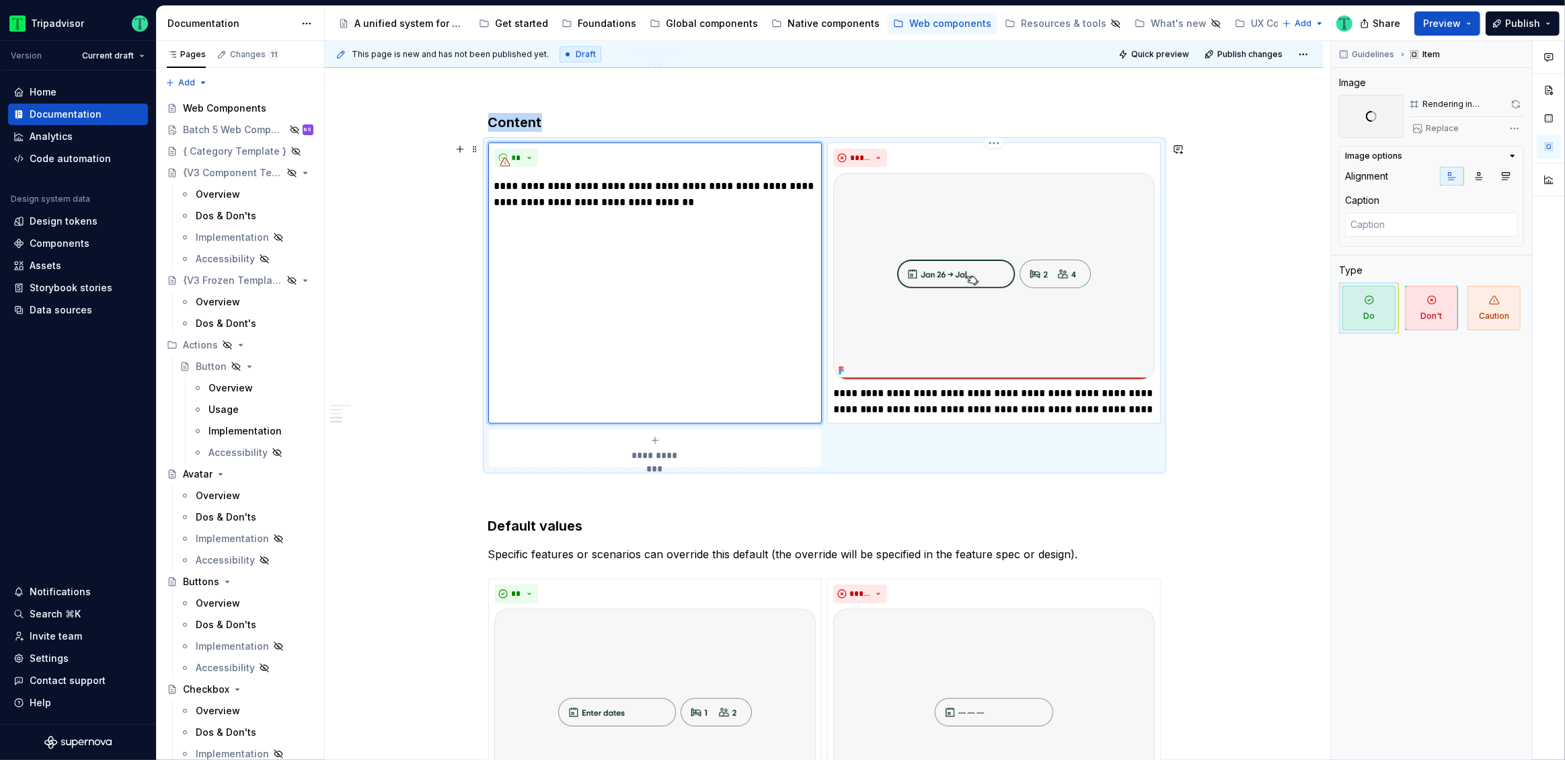
click at [975, 327] on img at bounding box center [993, 276] width 321 height 207
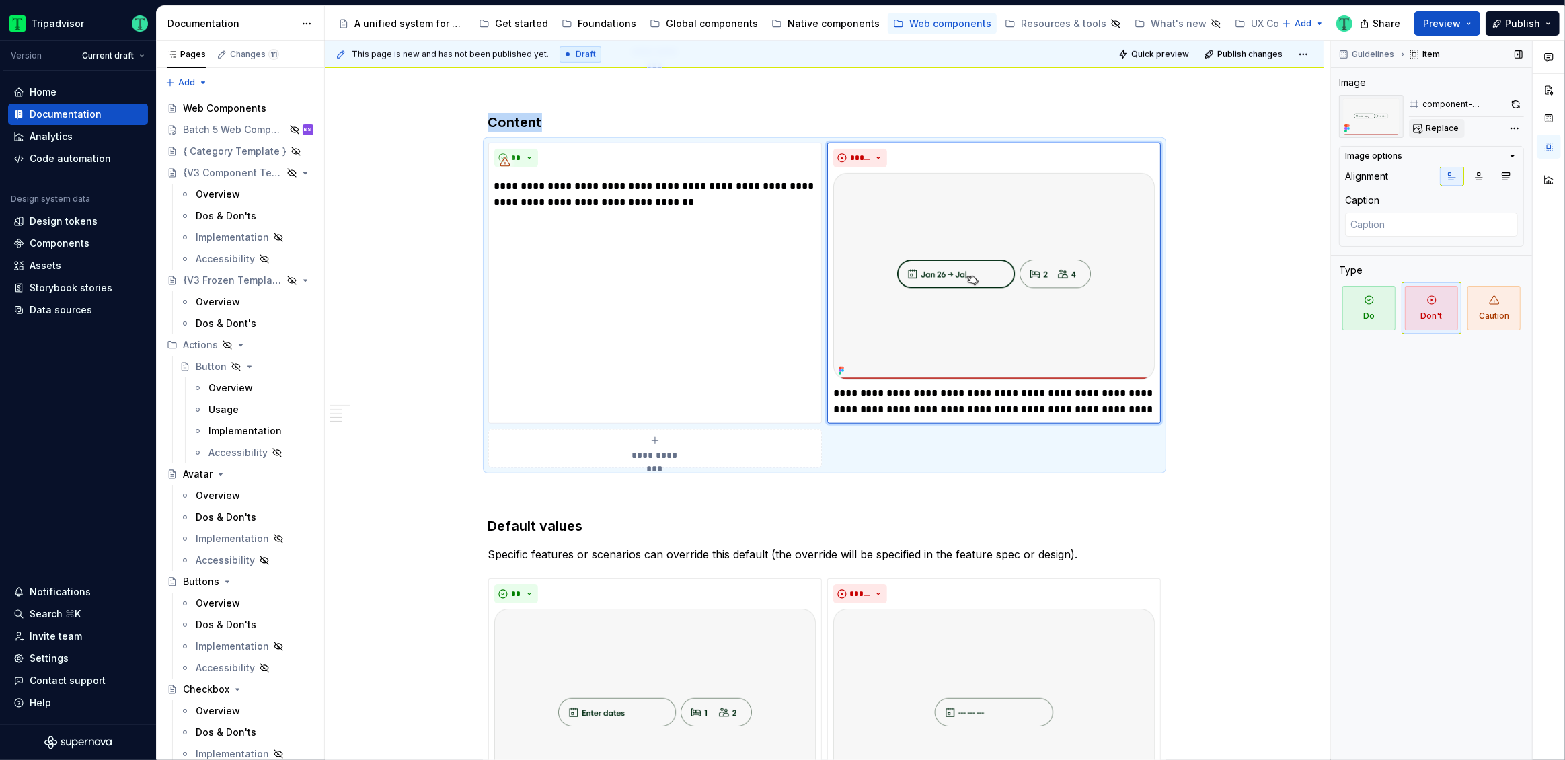
click at [1438, 128] on span "Replace" at bounding box center [1441, 128] width 33 height 11
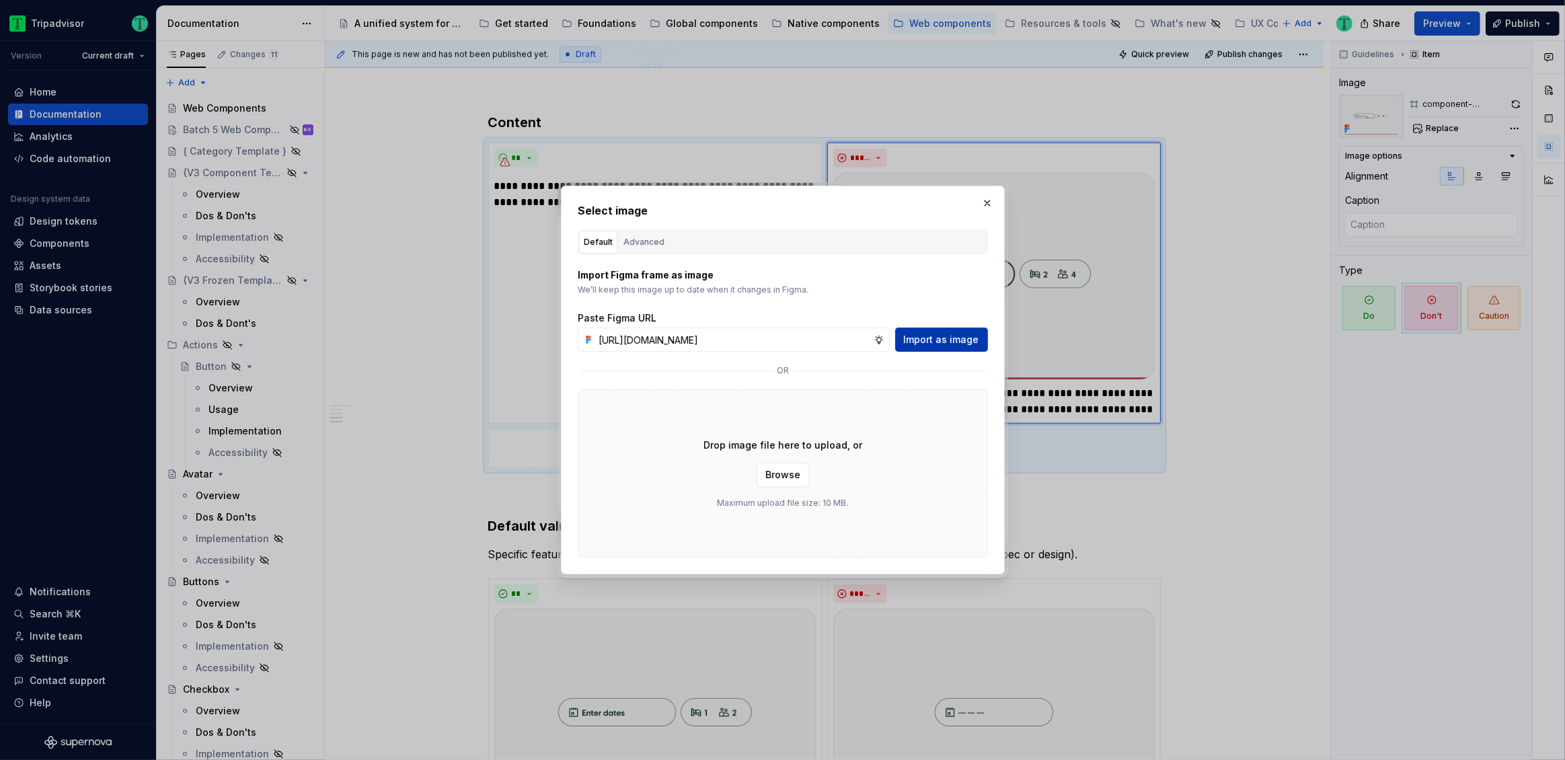
click at [939, 344] on span "Import as image" at bounding box center [941, 339] width 75 height 13
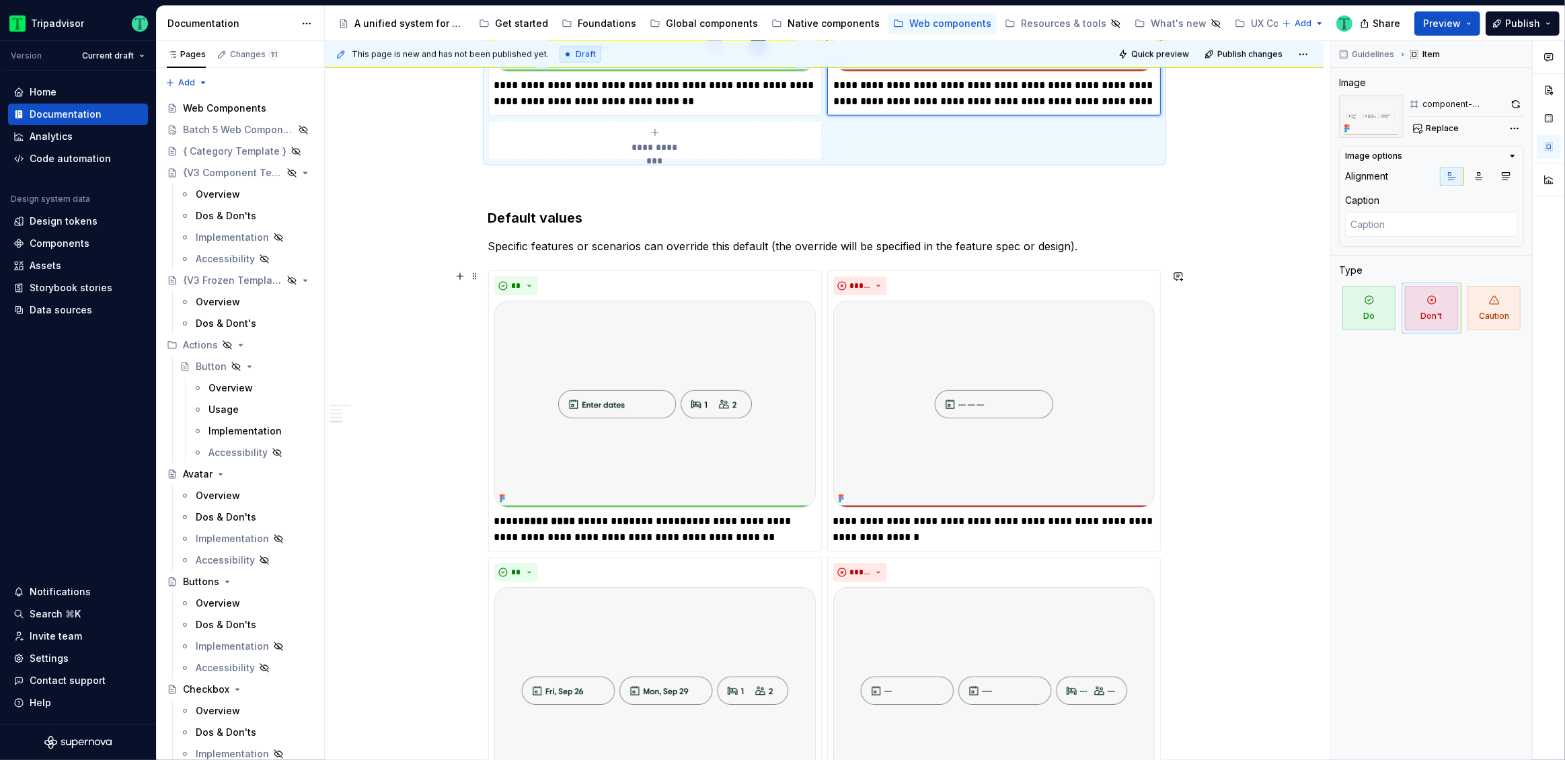
scroll to position [1671, 0]
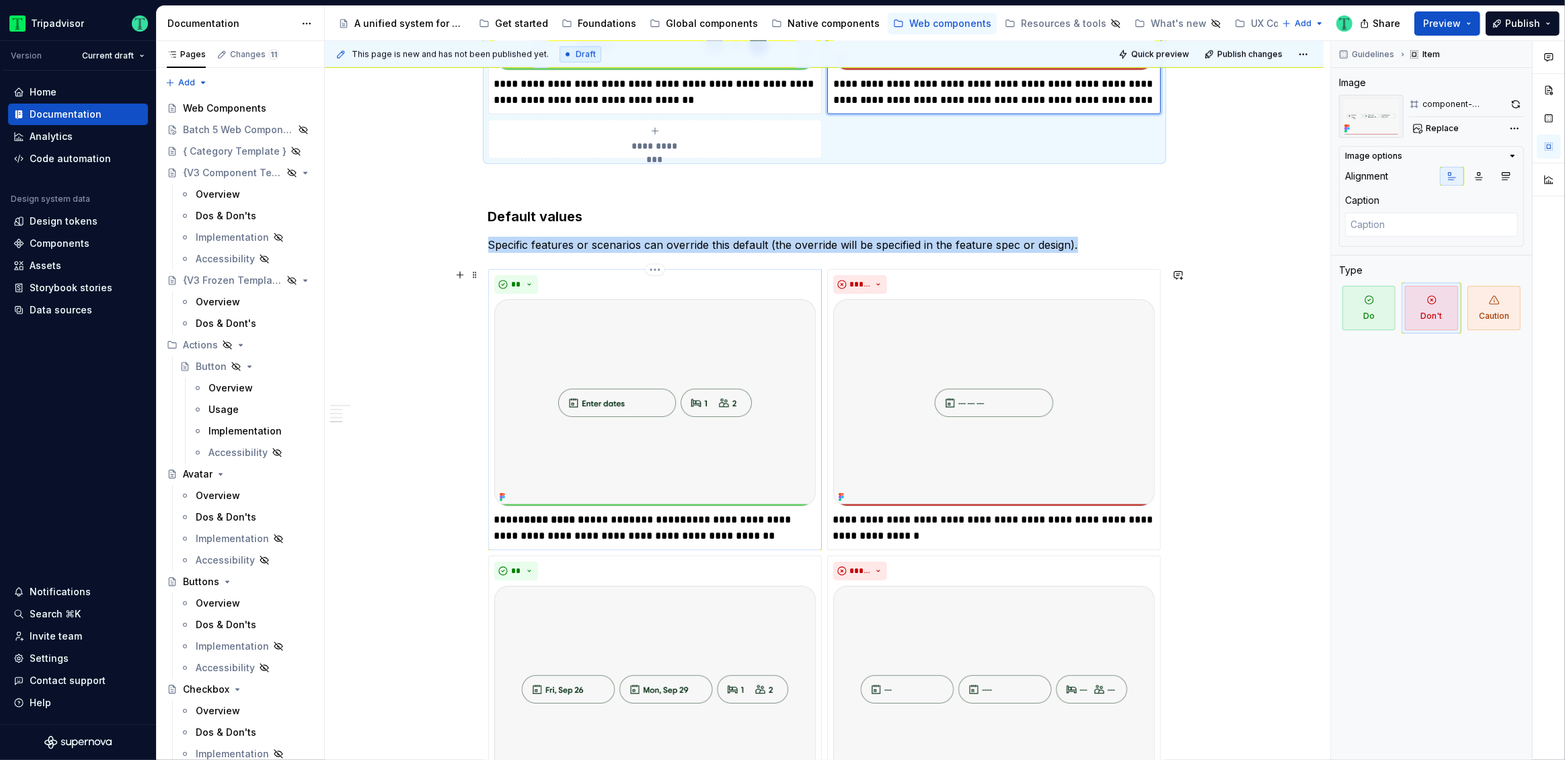
click at [705, 420] on img at bounding box center [654, 402] width 321 height 207
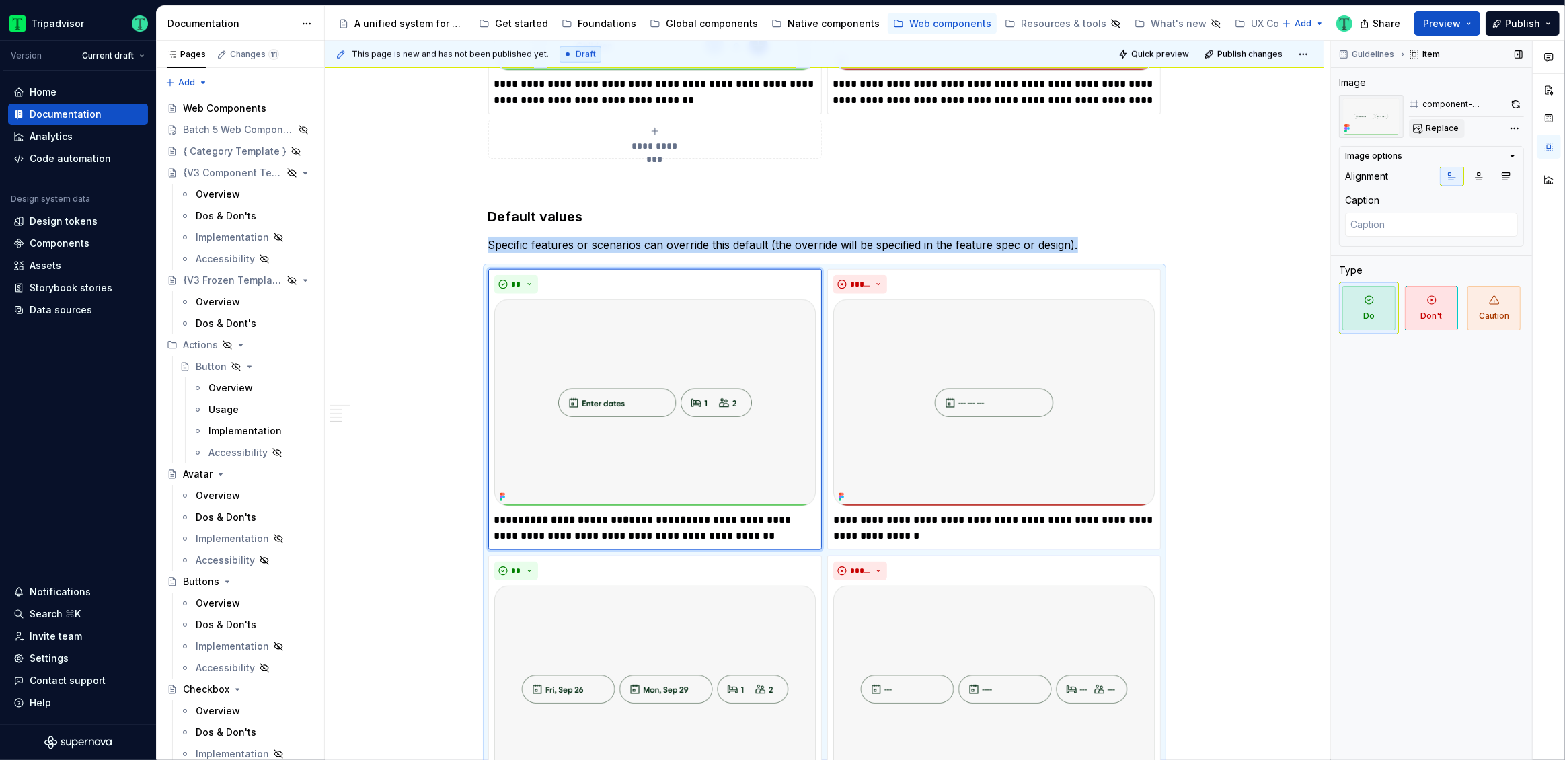
click at [1445, 128] on span "Replace" at bounding box center [1441, 128] width 33 height 11
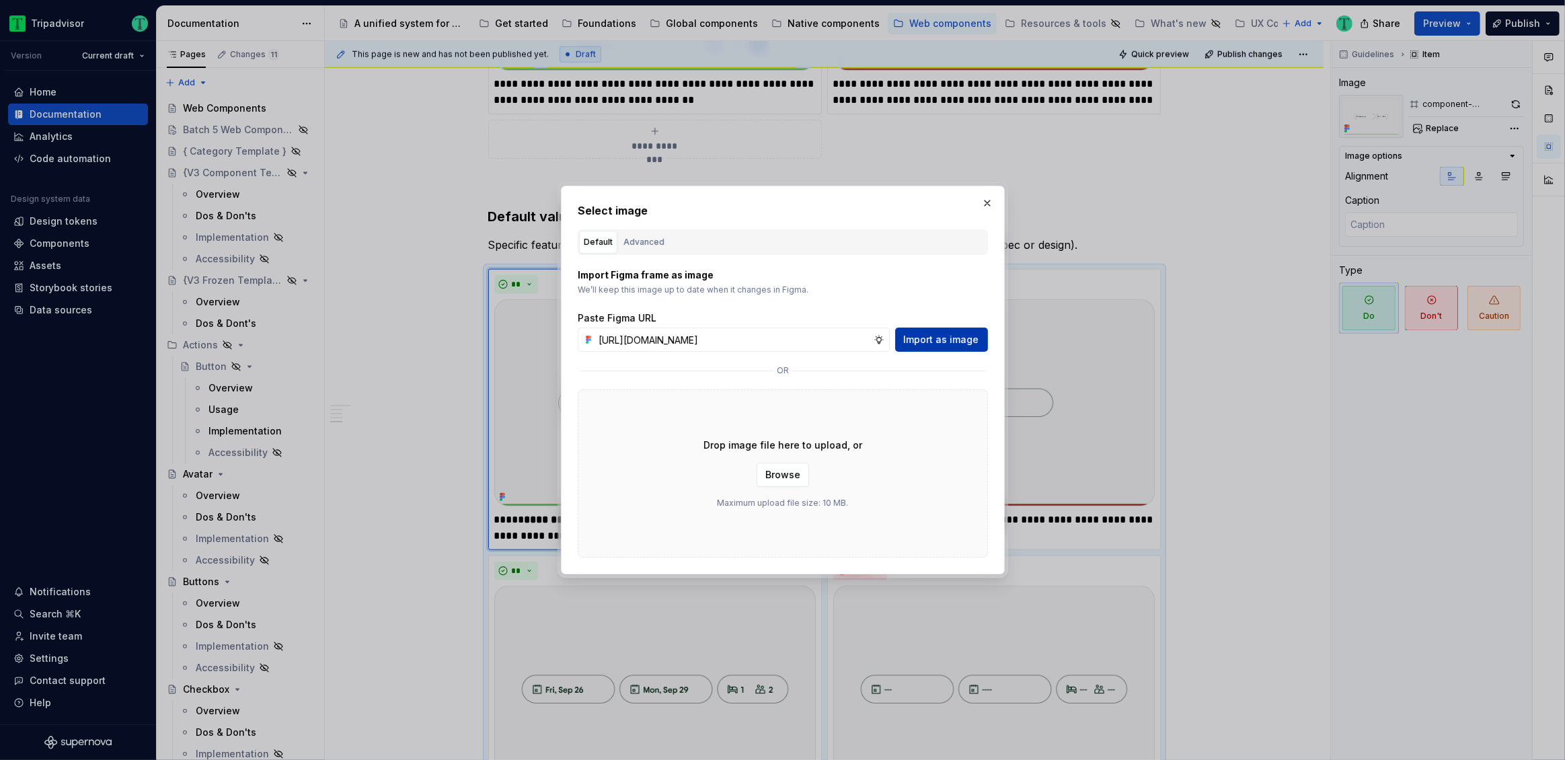
scroll to position [0, 0]
click at [948, 327] on button "Import as image" at bounding box center [941, 339] width 93 height 24
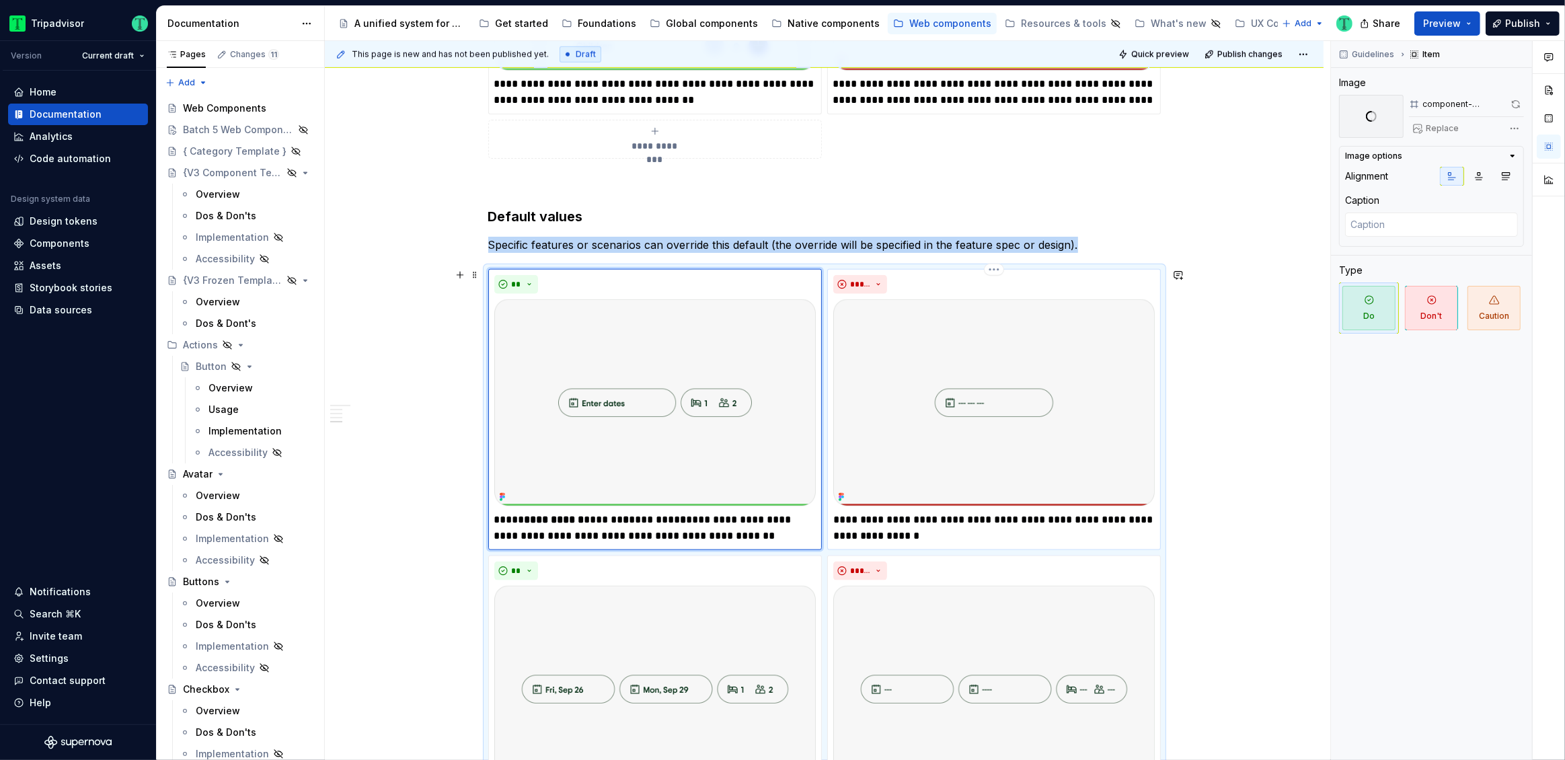
click at [1132, 366] on img at bounding box center [993, 402] width 321 height 207
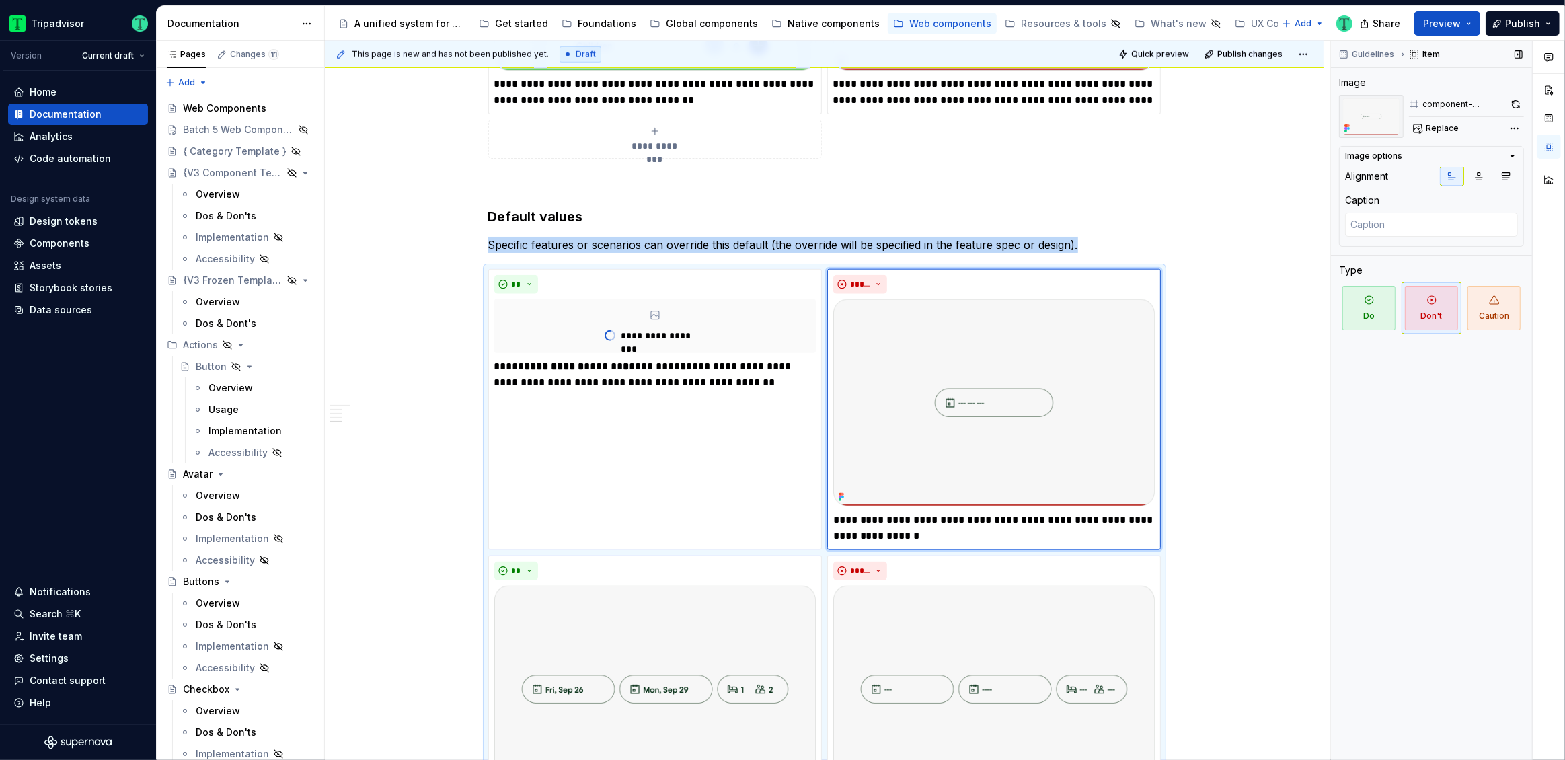
click at [1449, 128] on span "Replace" at bounding box center [1441, 128] width 33 height 11
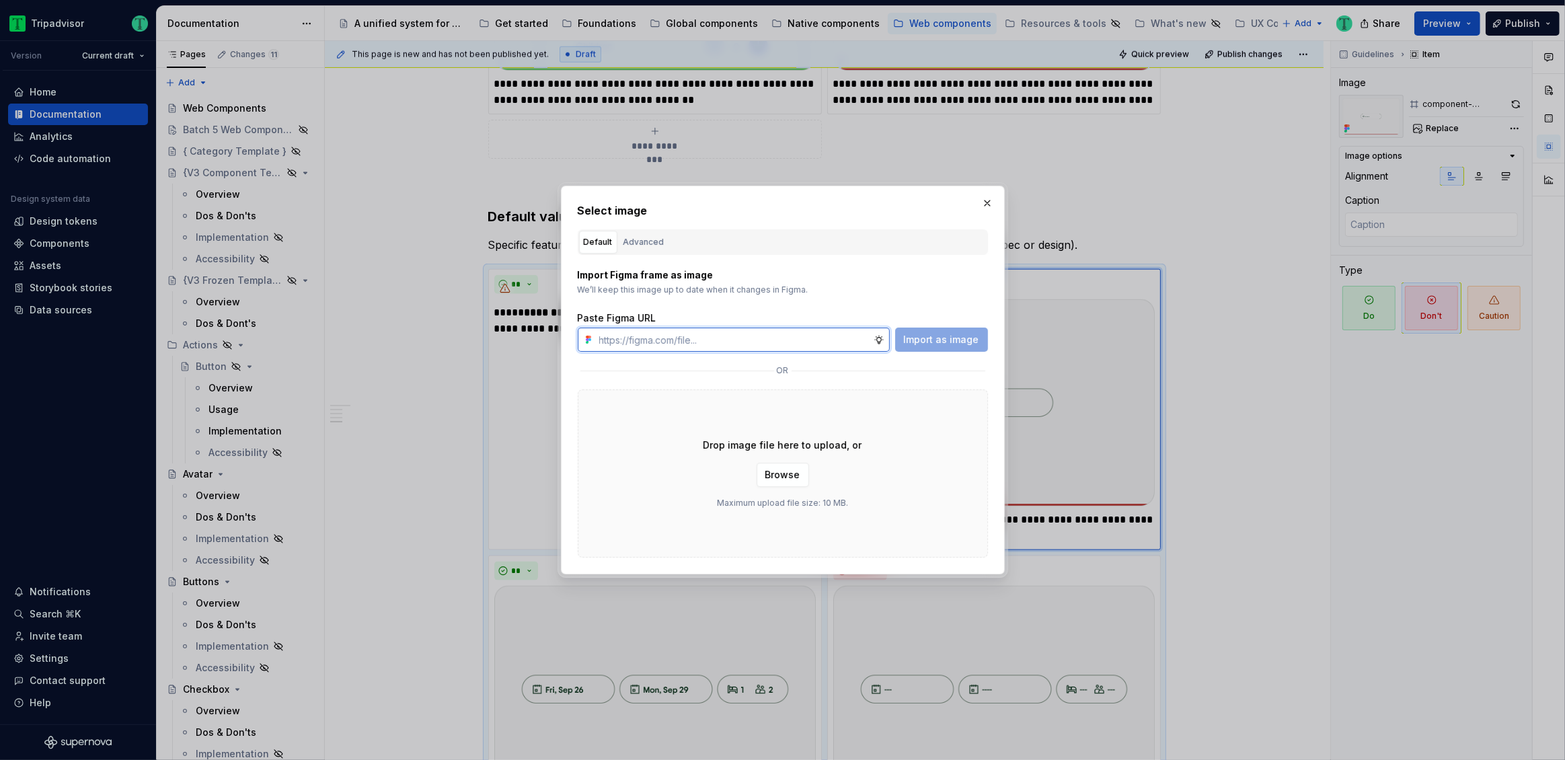
paste input "https://www.figma.com/design/Rk3eGC5124Z7punn8EFUkb/Atlas-Web-Documentation?nod…"
click at [906, 338] on button "Import as image" at bounding box center [941, 339] width 93 height 24
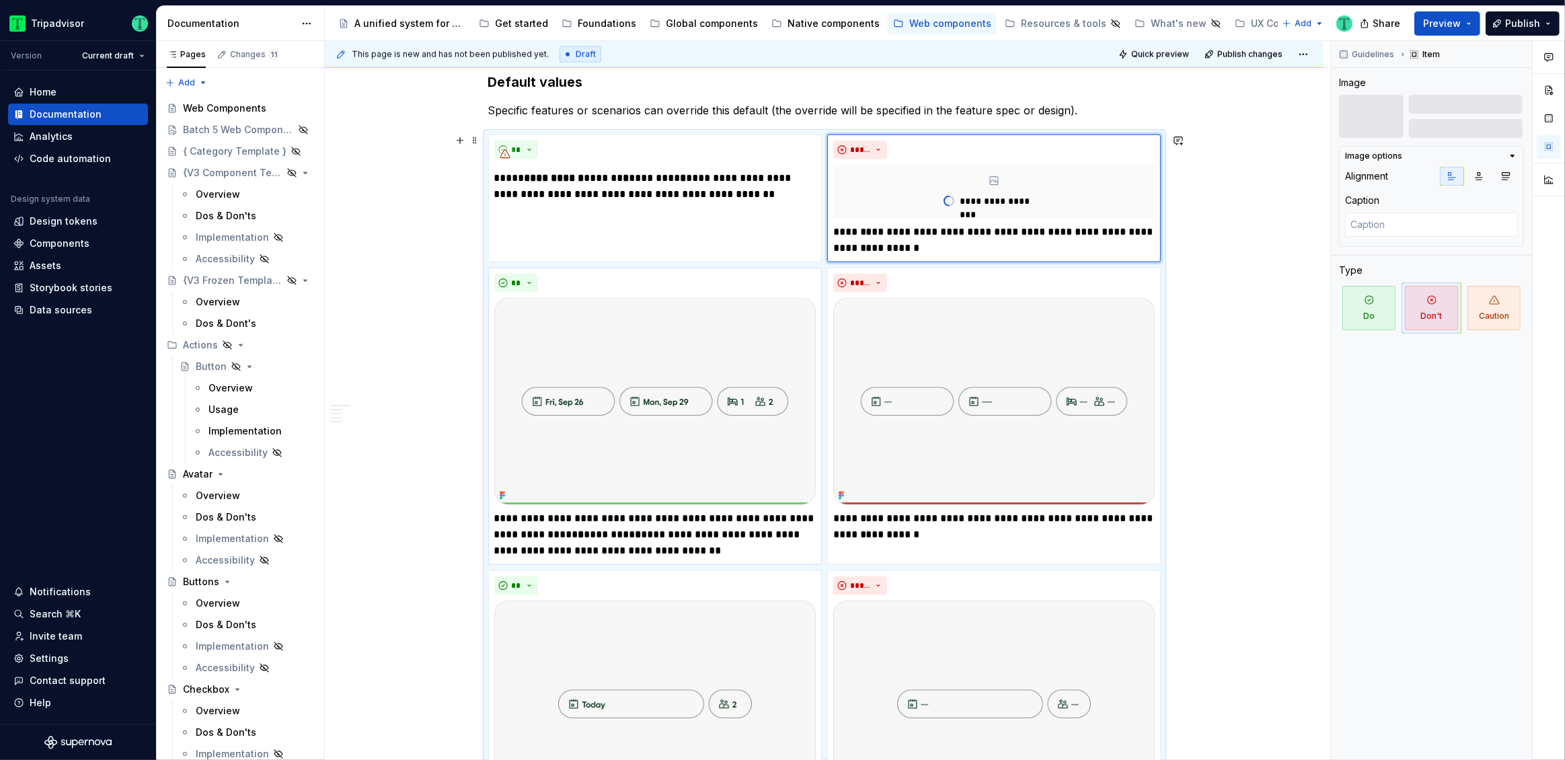
scroll to position [2229, 0]
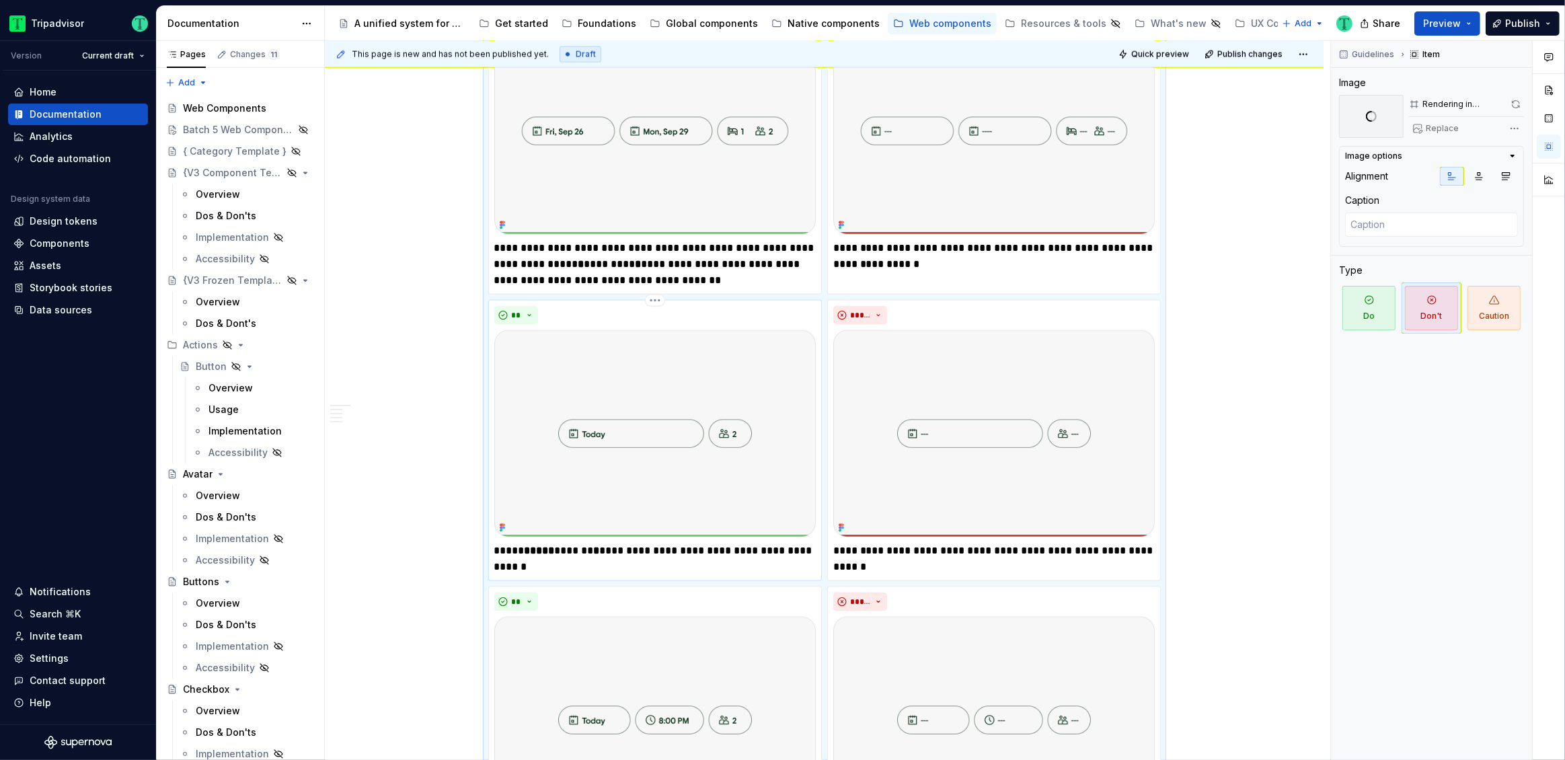
click at [677, 473] on img at bounding box center [654, 433] width 321 height 207
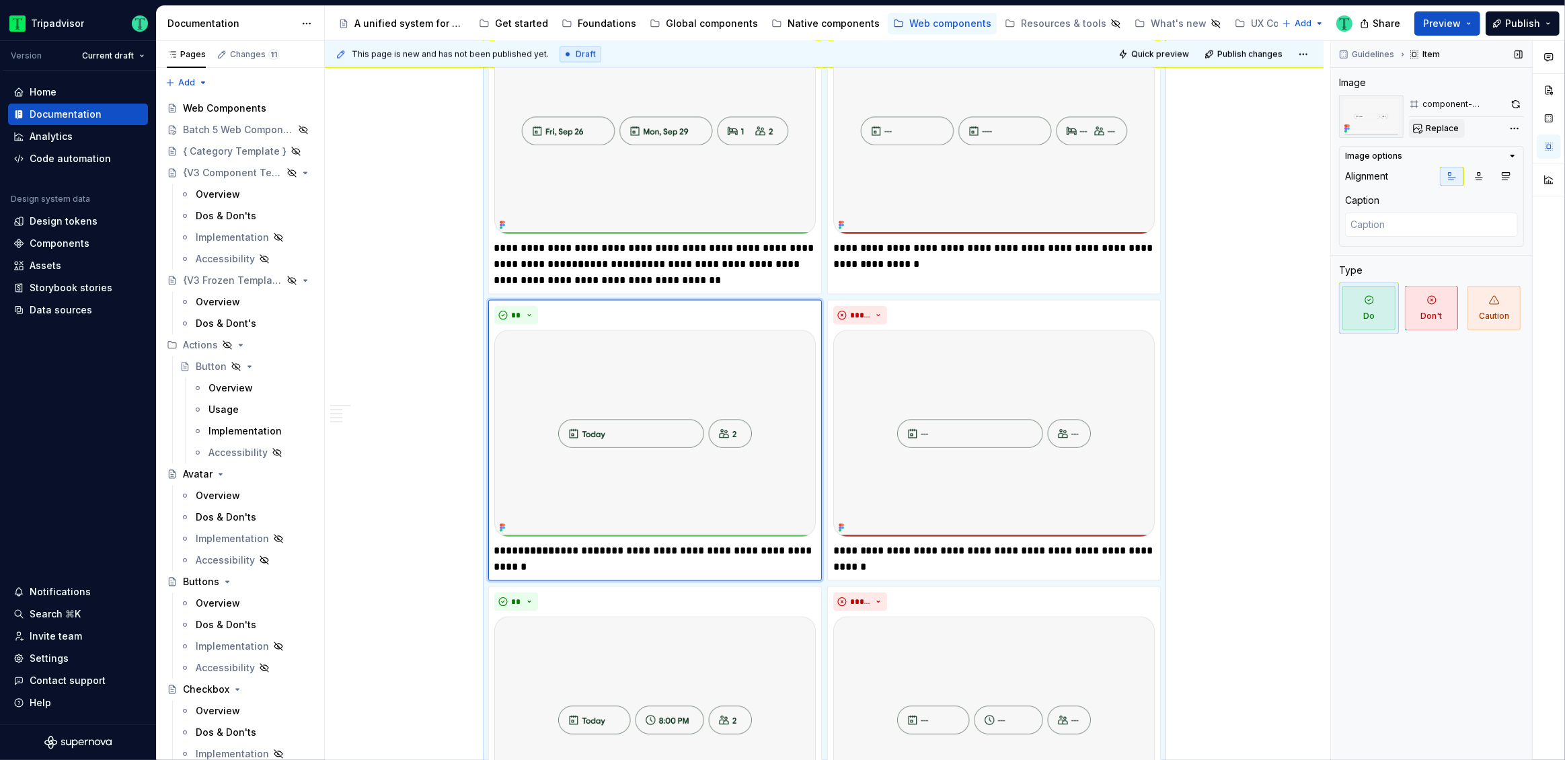
click at [1424, 128] on button "Replace" at bounding box center [1437, 128] width 56 height 19
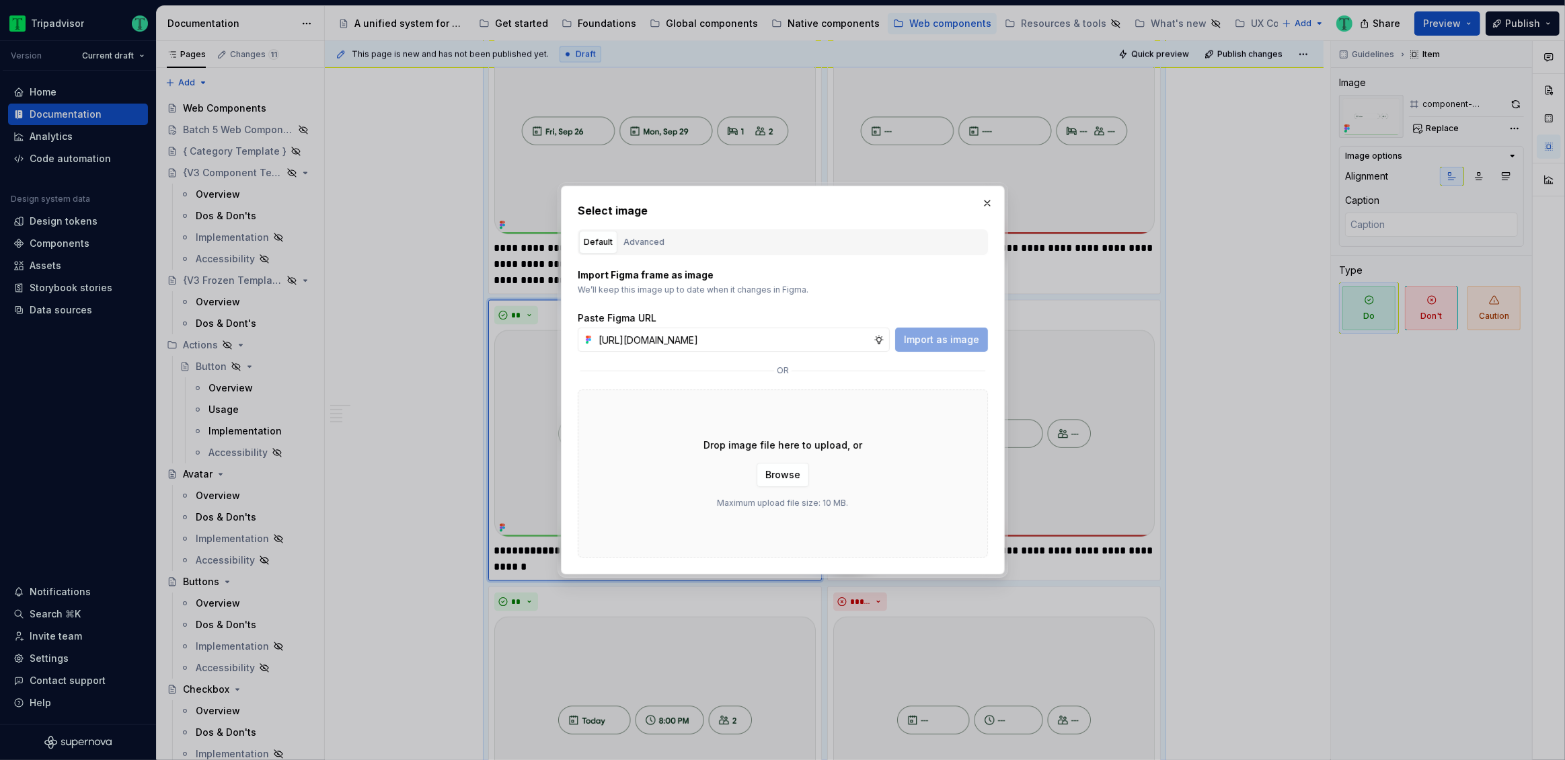
scroll to position [0, 315]
click at [943, 335] on span "Import as image" at bounding box center [941, 339] width 75 height 13
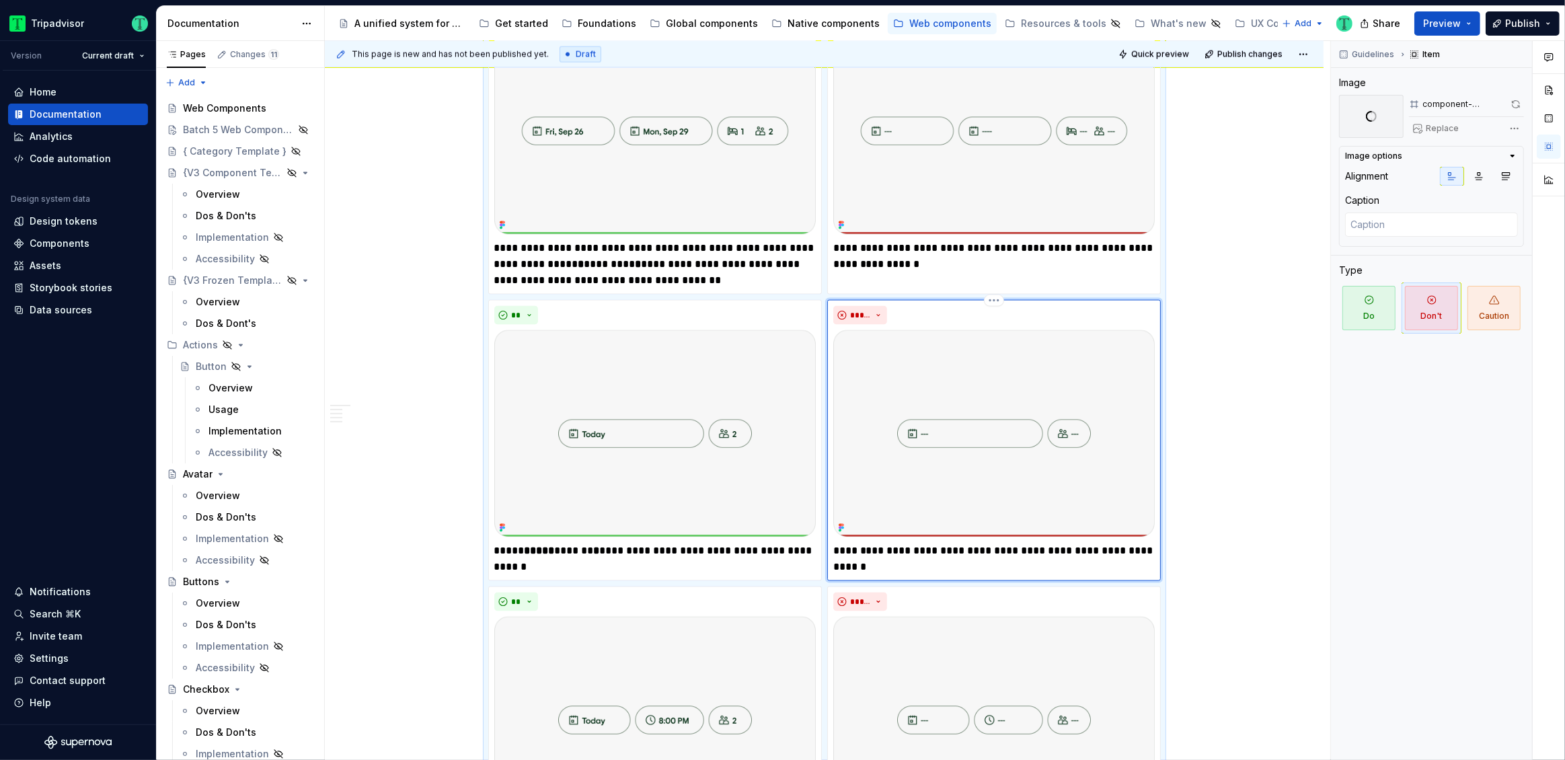
click at [1019, 466] on img at bounding box center [993, 433] width 321 height 207
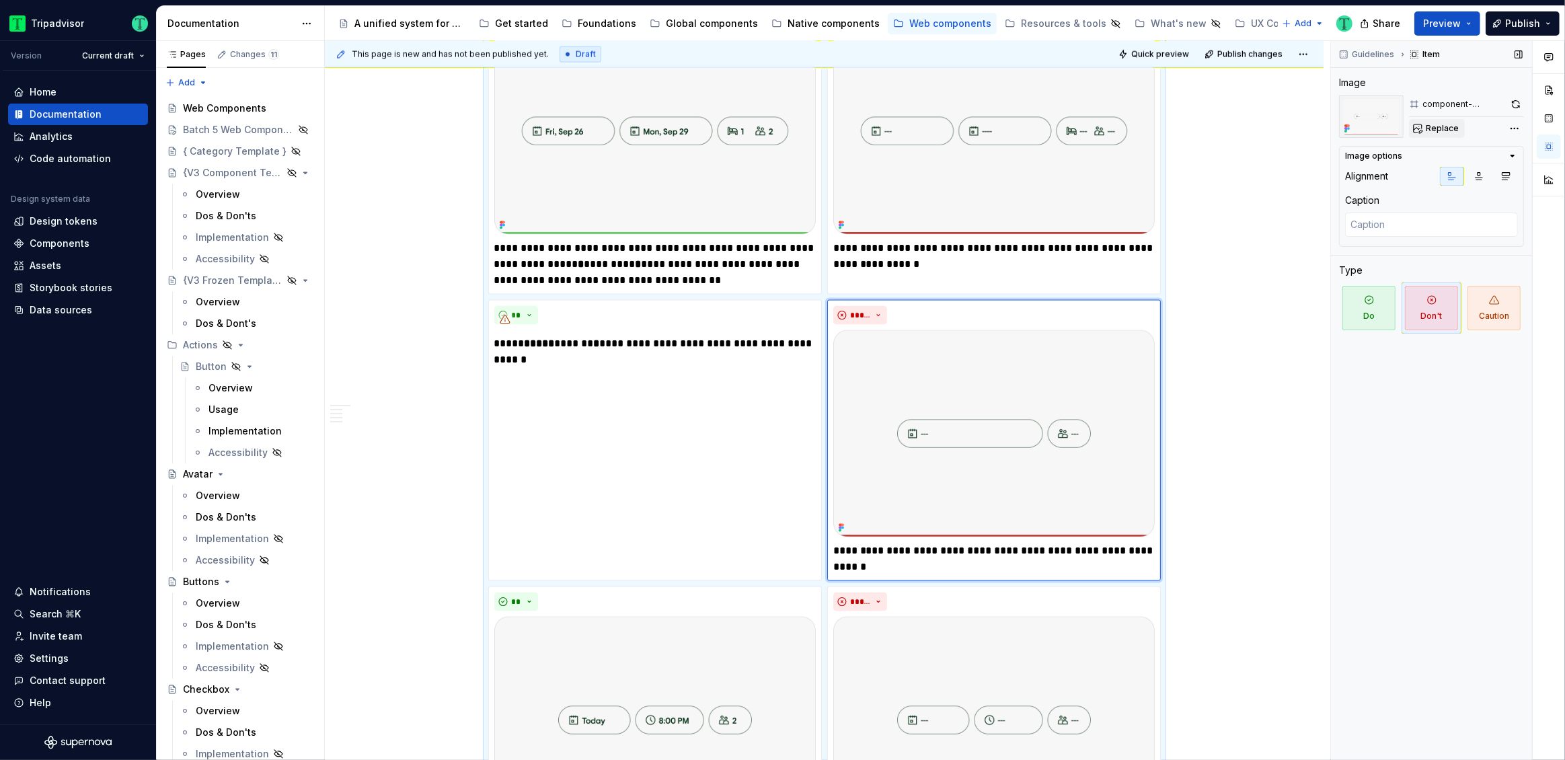
click at [1429, 134] on button "Replace" at bounding box center [1437, 128] width 56 height 19
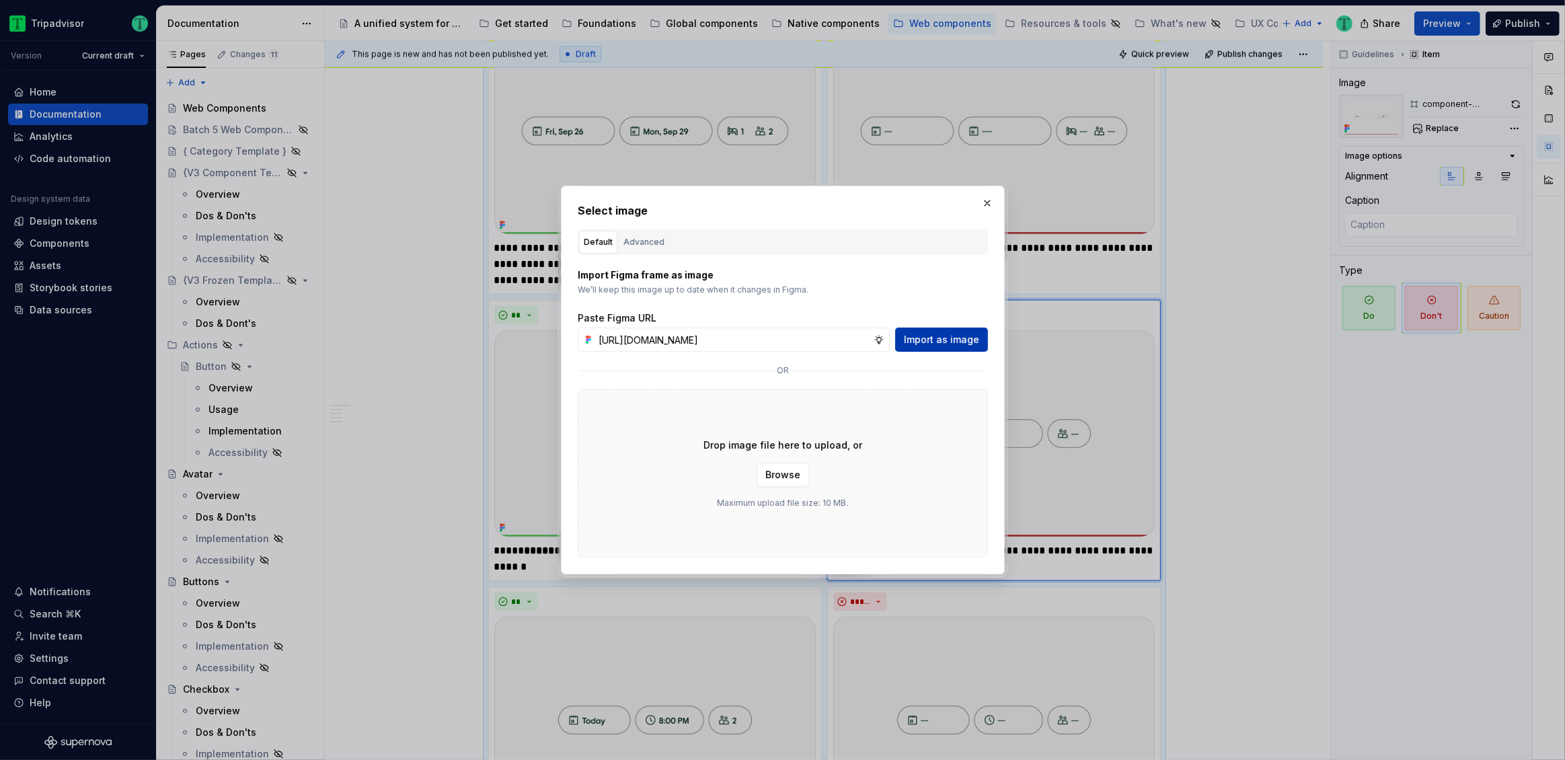
click at [968, 342] on span "Import as image" at bounding box center [941, 339] width 75 height 13
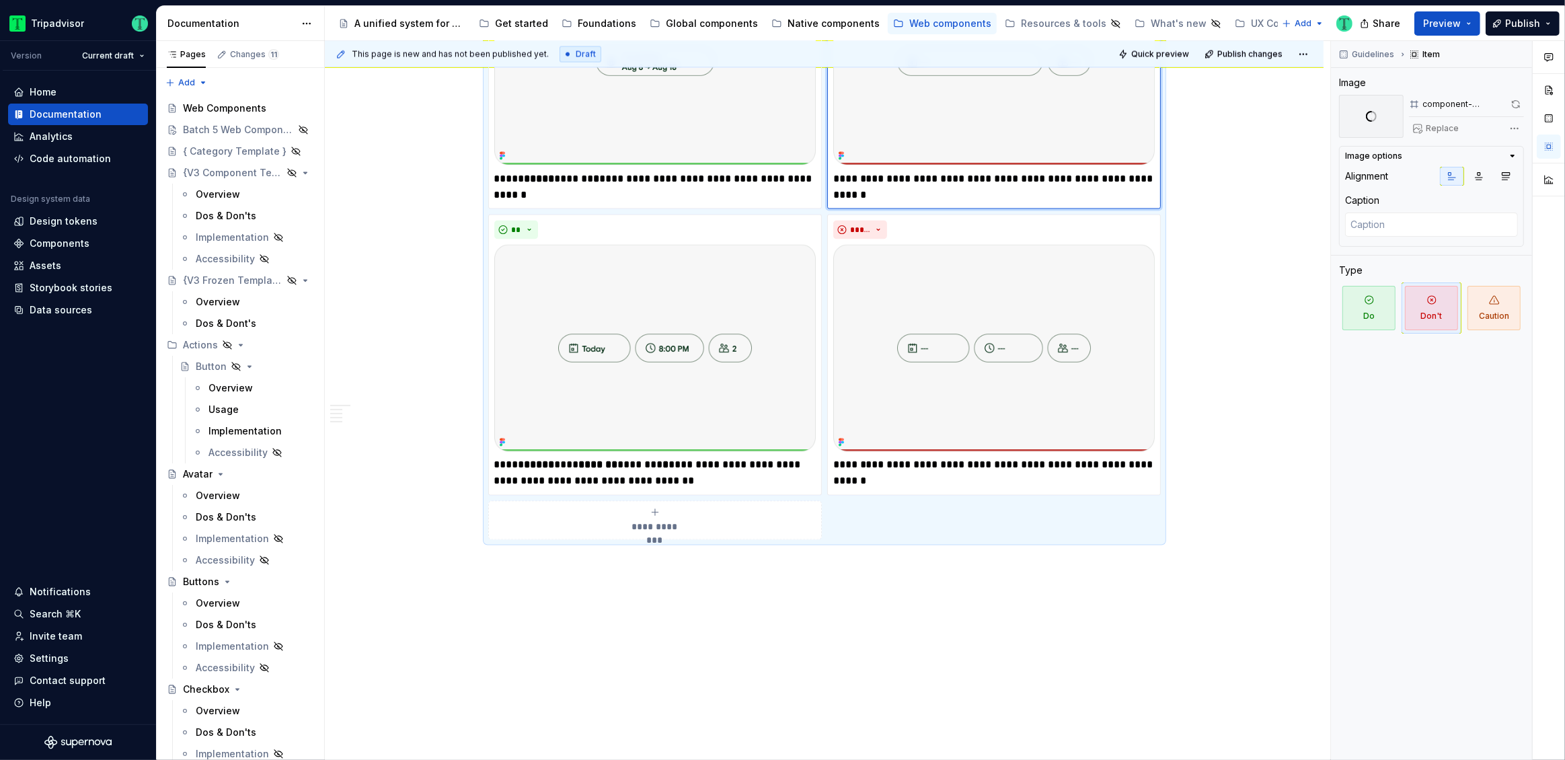
scroll to position [2597, 0]
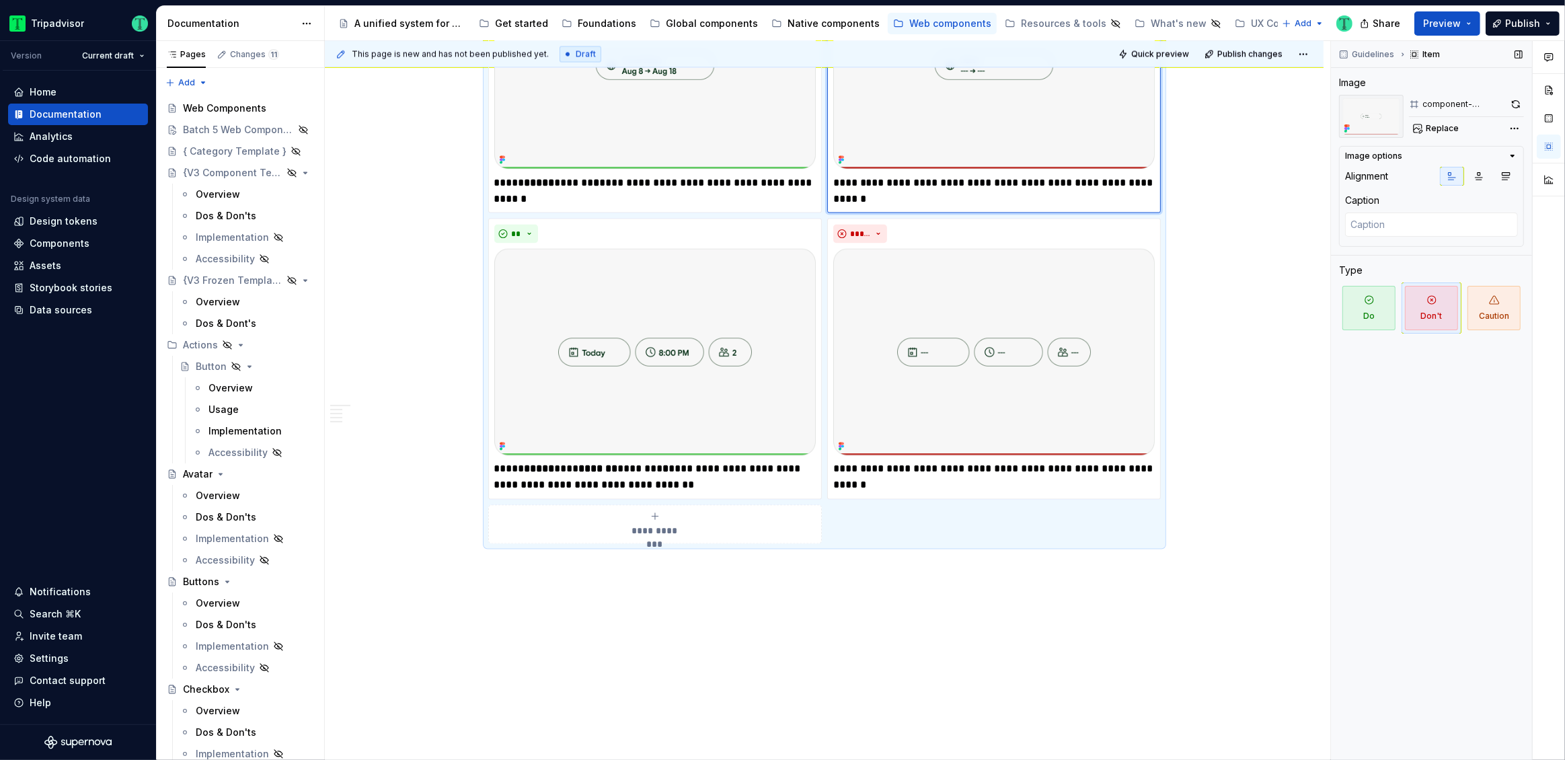
click at [1443, 128] on span "Replace" at bounding box center [1441, 128] width 33 height 11
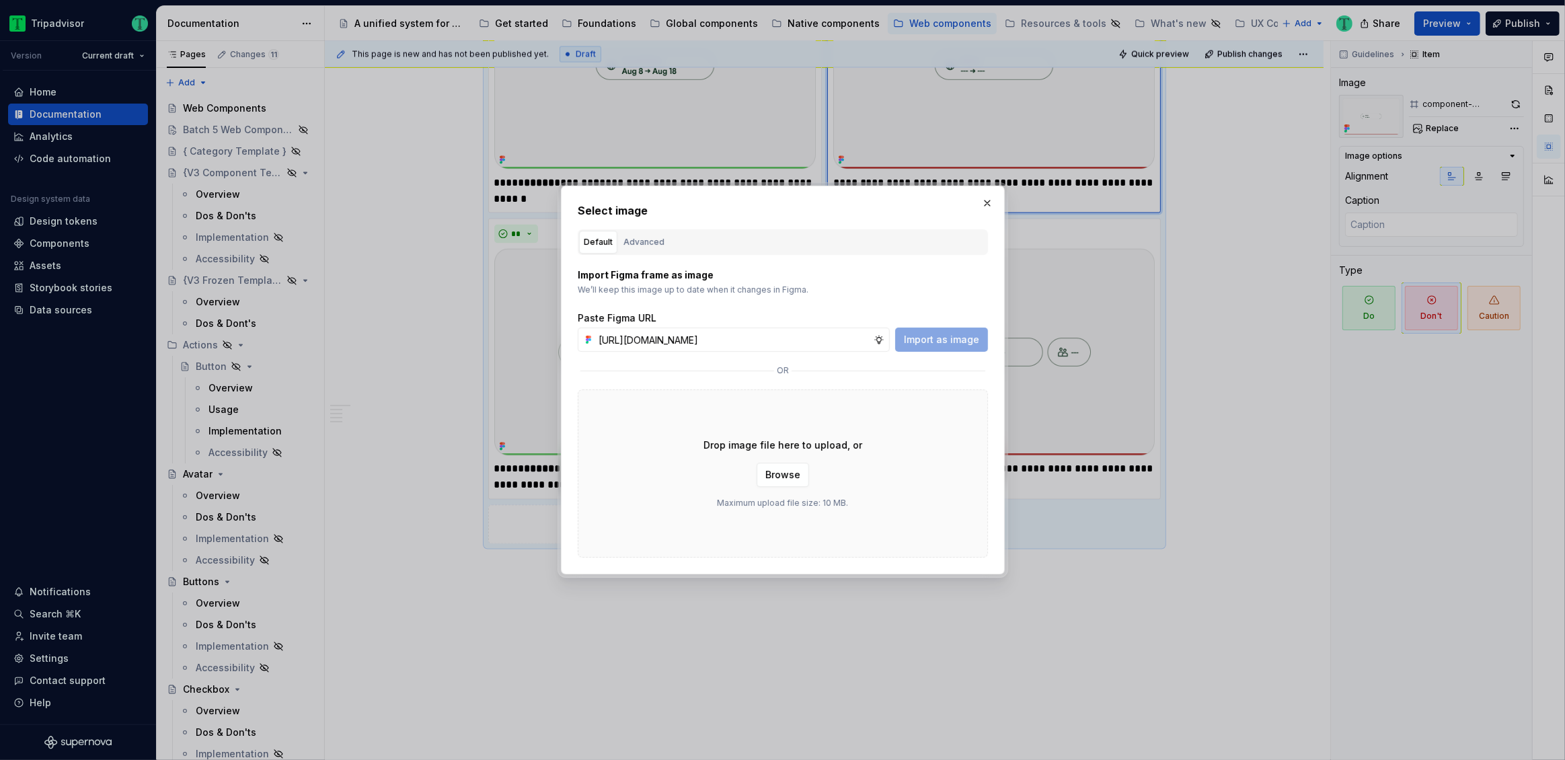
scroll to position [0, 318]
click at [965, 344] on span "Import as image" at bounding box center [941, 339] width 75 height 13
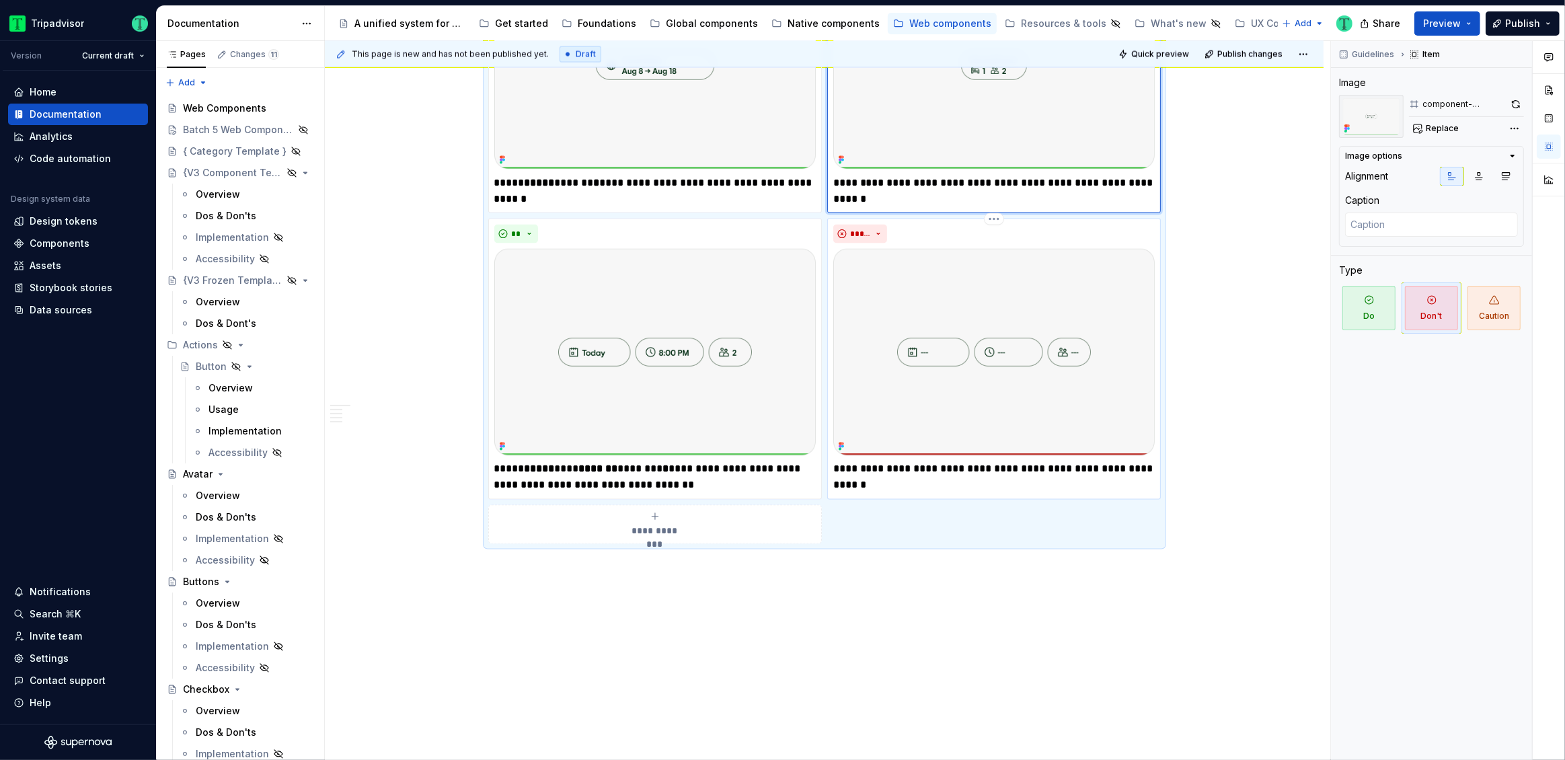
click at [1075, 404] on img at bounding box center [993, 352] width 321 height 207
click at [1445, 124] on span "Replace" at bounding box center [1441, 128] width 33 height 11
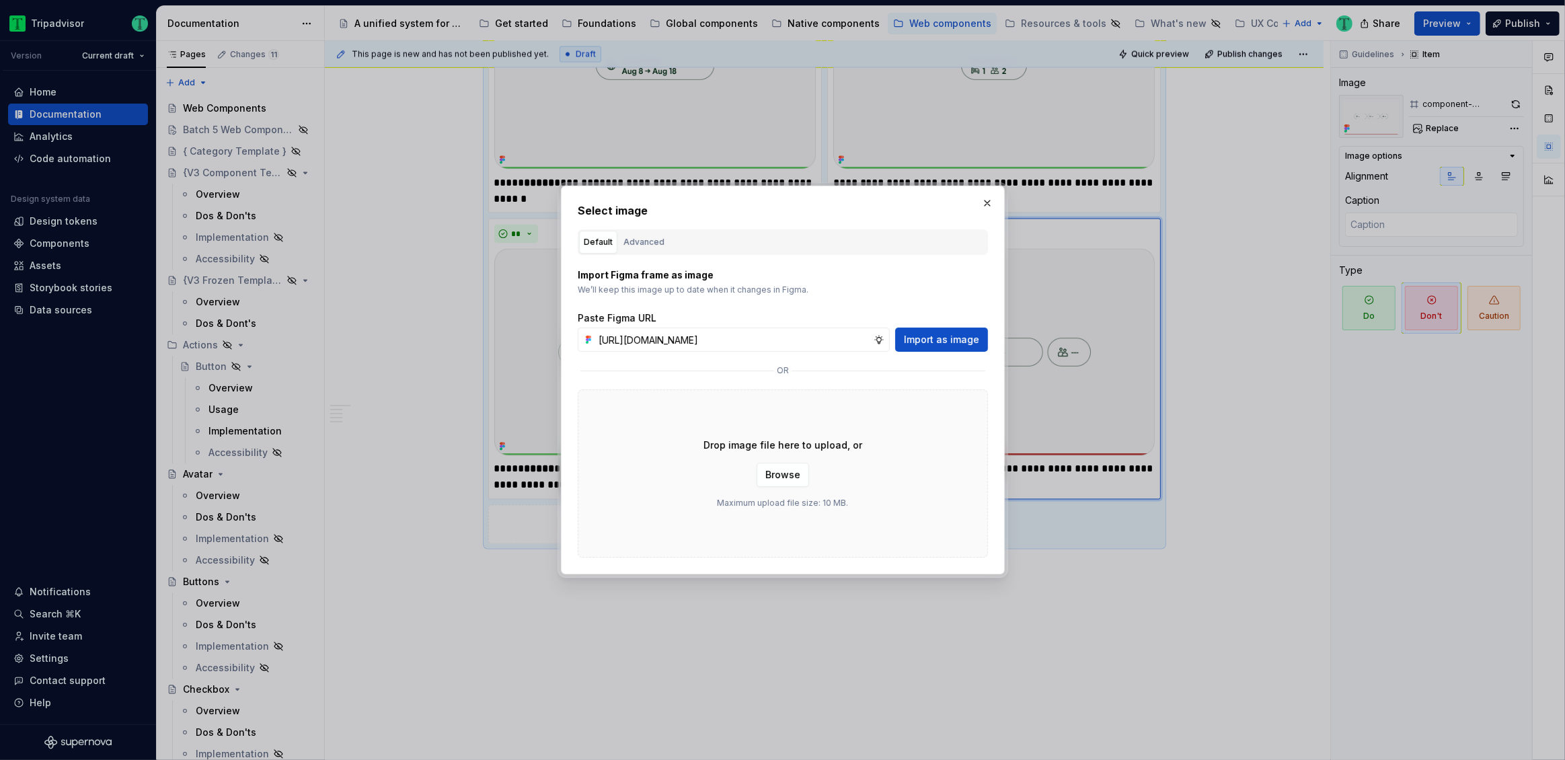
scroll to position [0, 318]
click at [940, 342] on span "Import as image" at bounding box center [941, 339] width 75 height 13
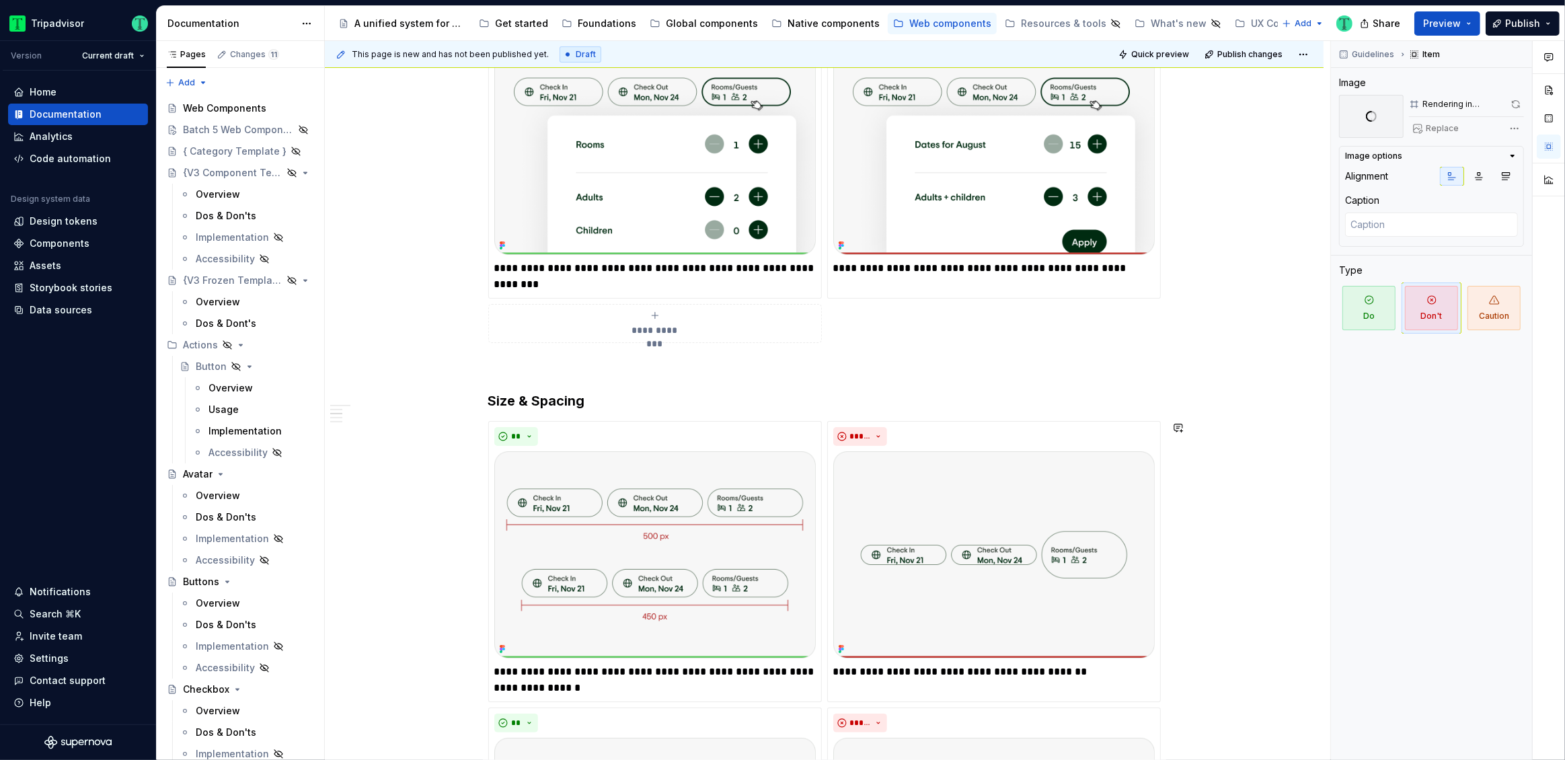
scroll to position [0, 0]
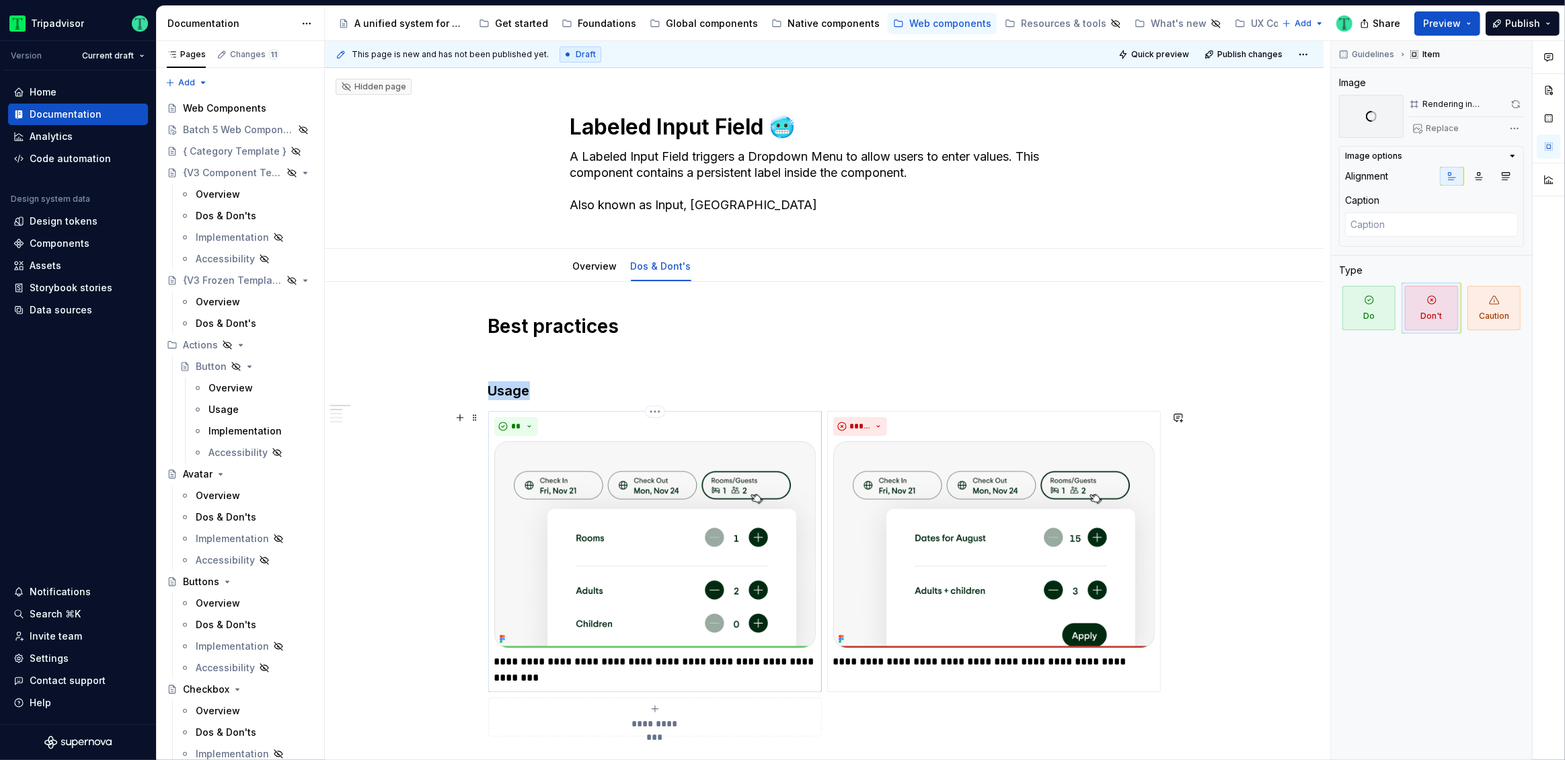
click at [680, 537] on img at bounding box center [654, 544] width 321 height 207
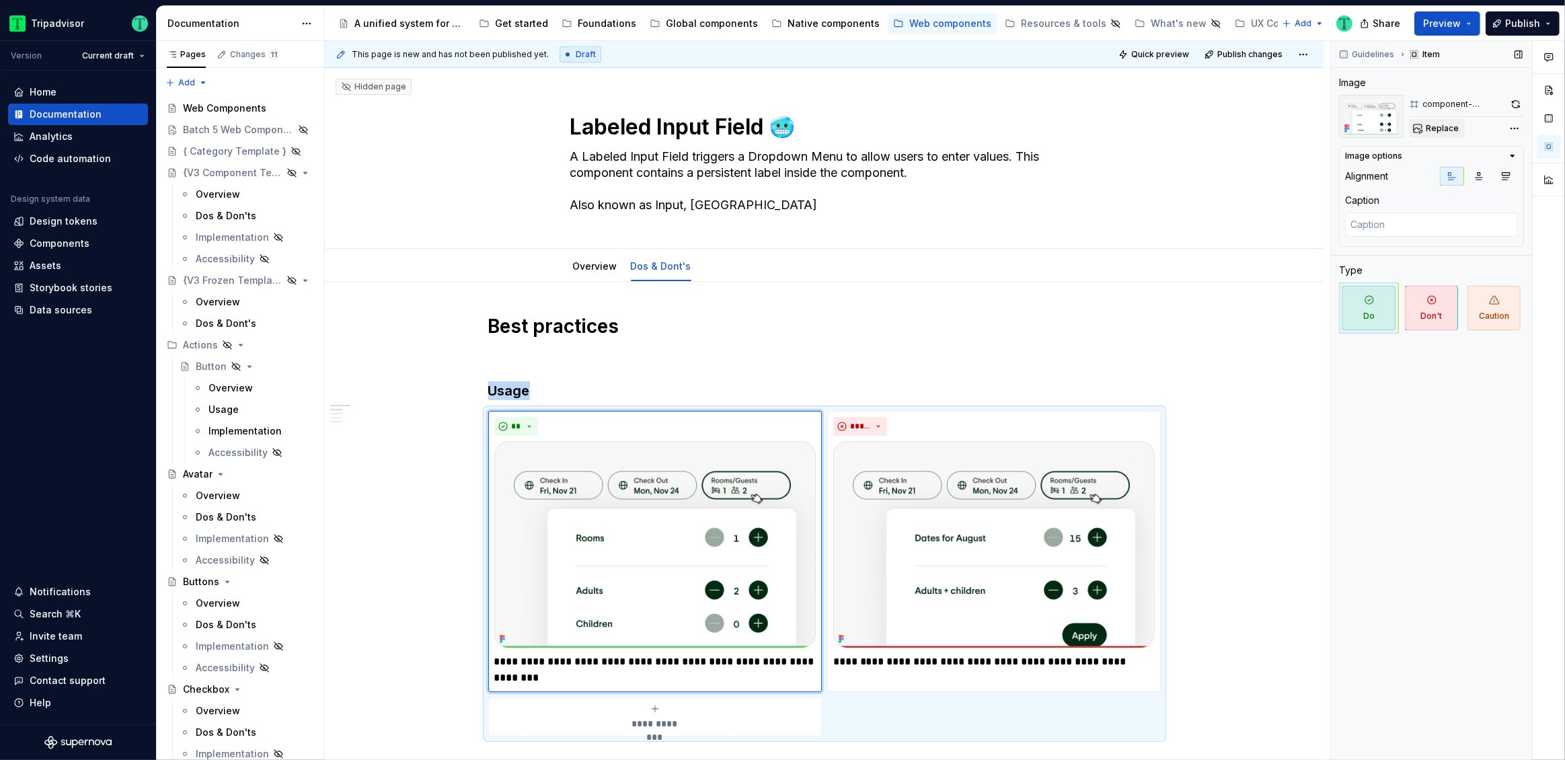
click at [1446, 134] on button "Replace" at bounding box center [1437, 128] width 56 height 19
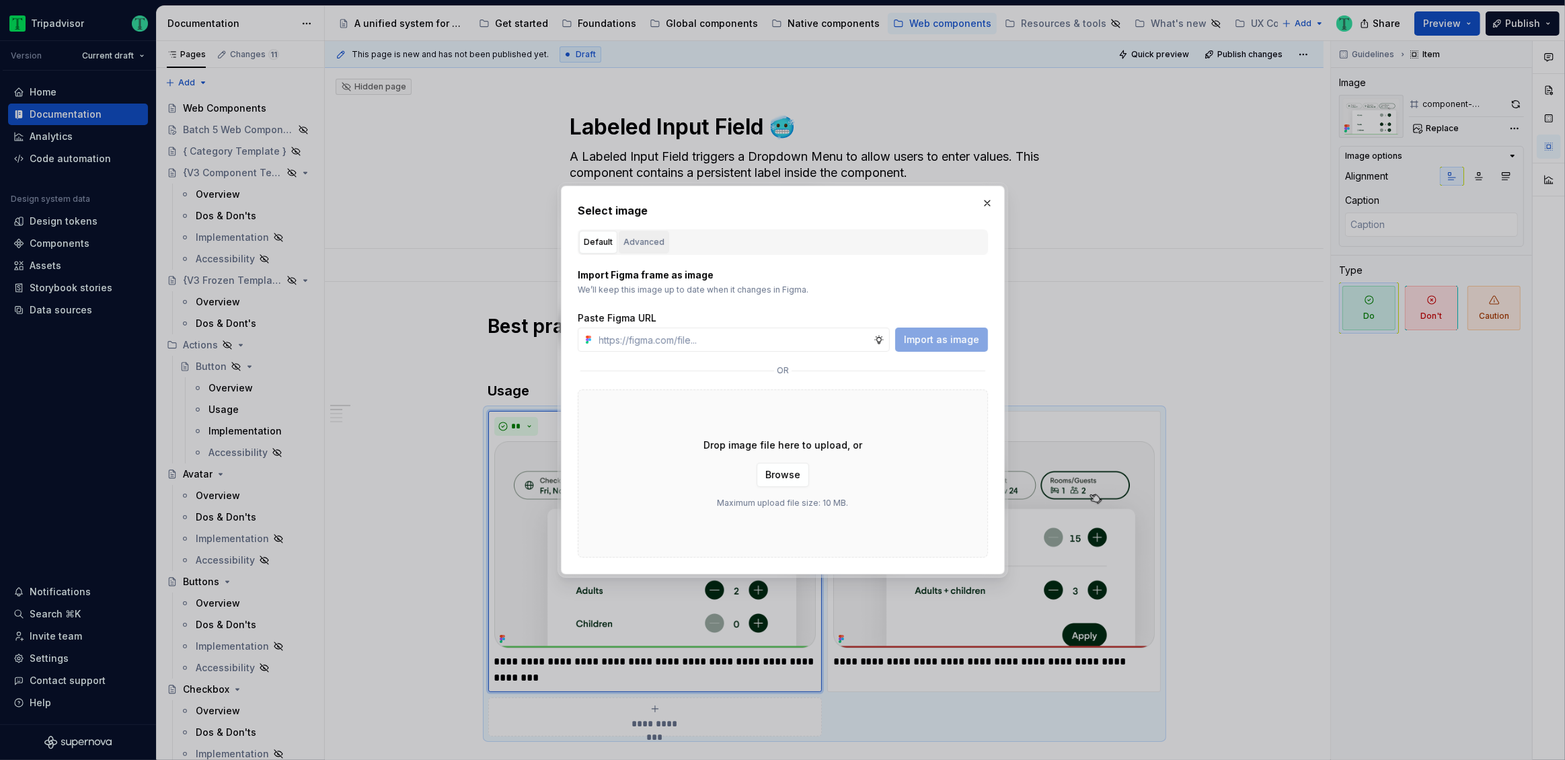
click at [645, 243] on div "Advanced" at bounding box center [643, 241] width 41 height 13
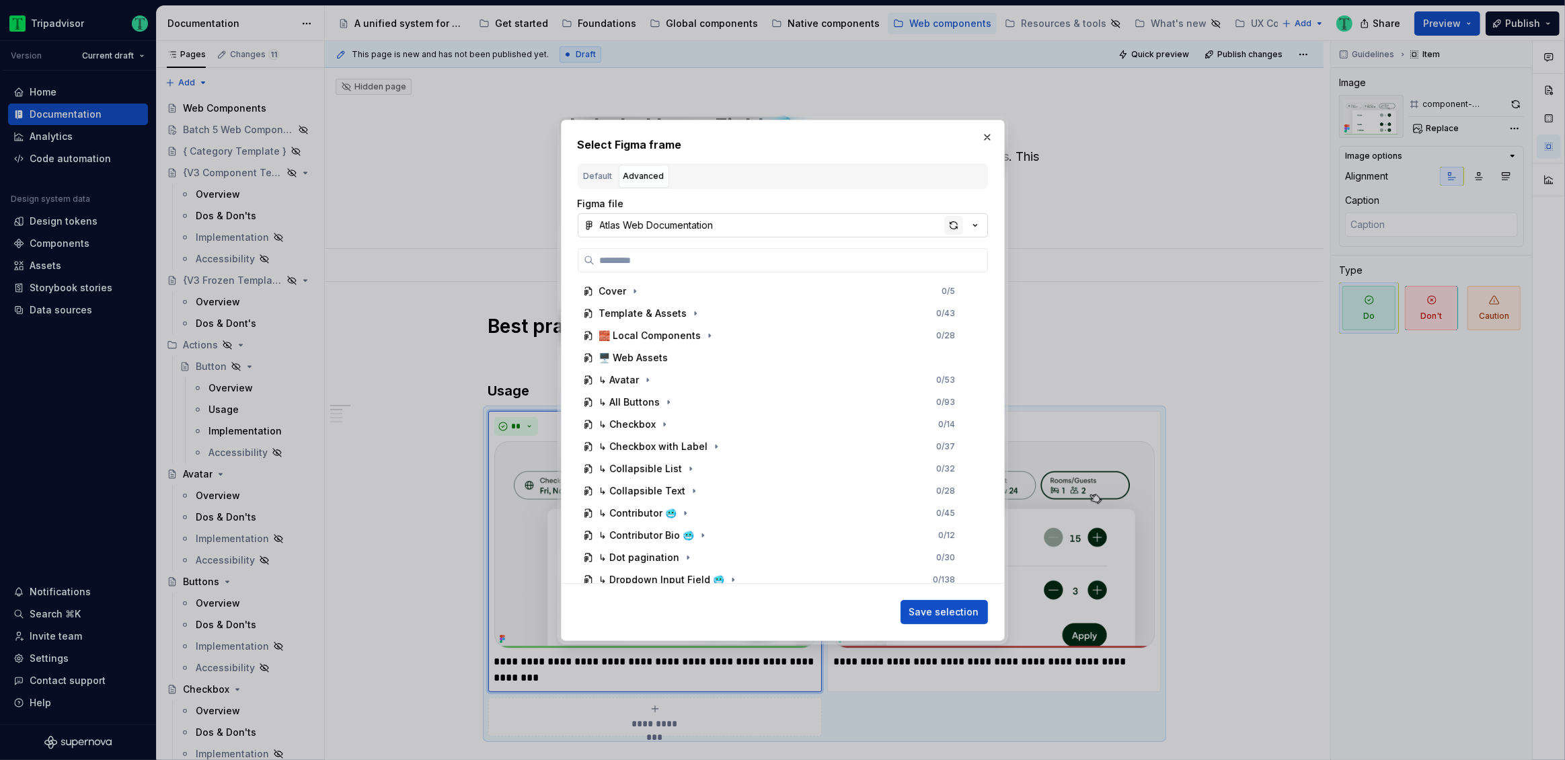
click at [956, 221] on div "button" at bounding box center [953, 225] width 19 height 19
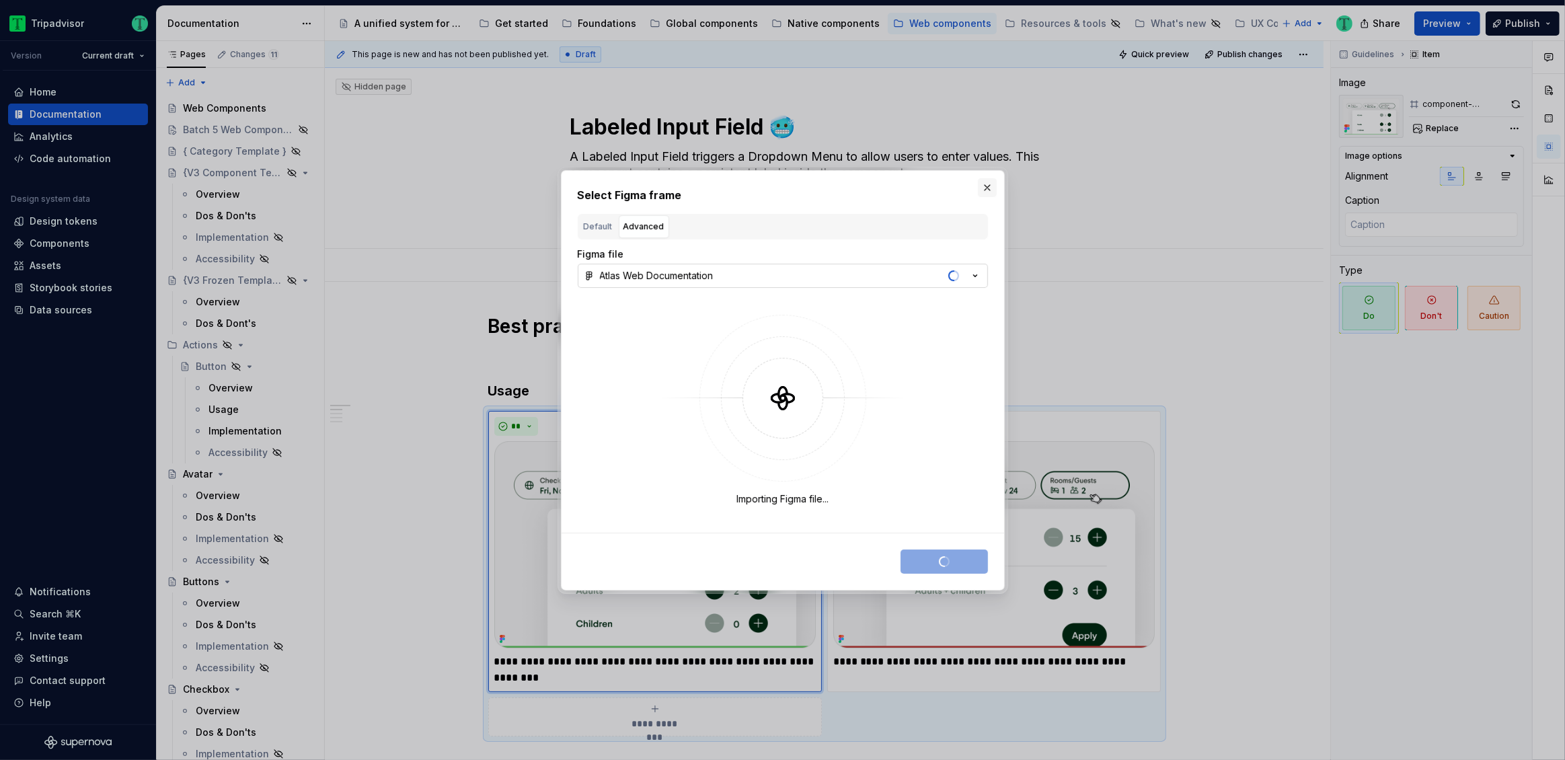
click at [986, 188] on button "button" at bounding box center [987, 187] width 19 height 19
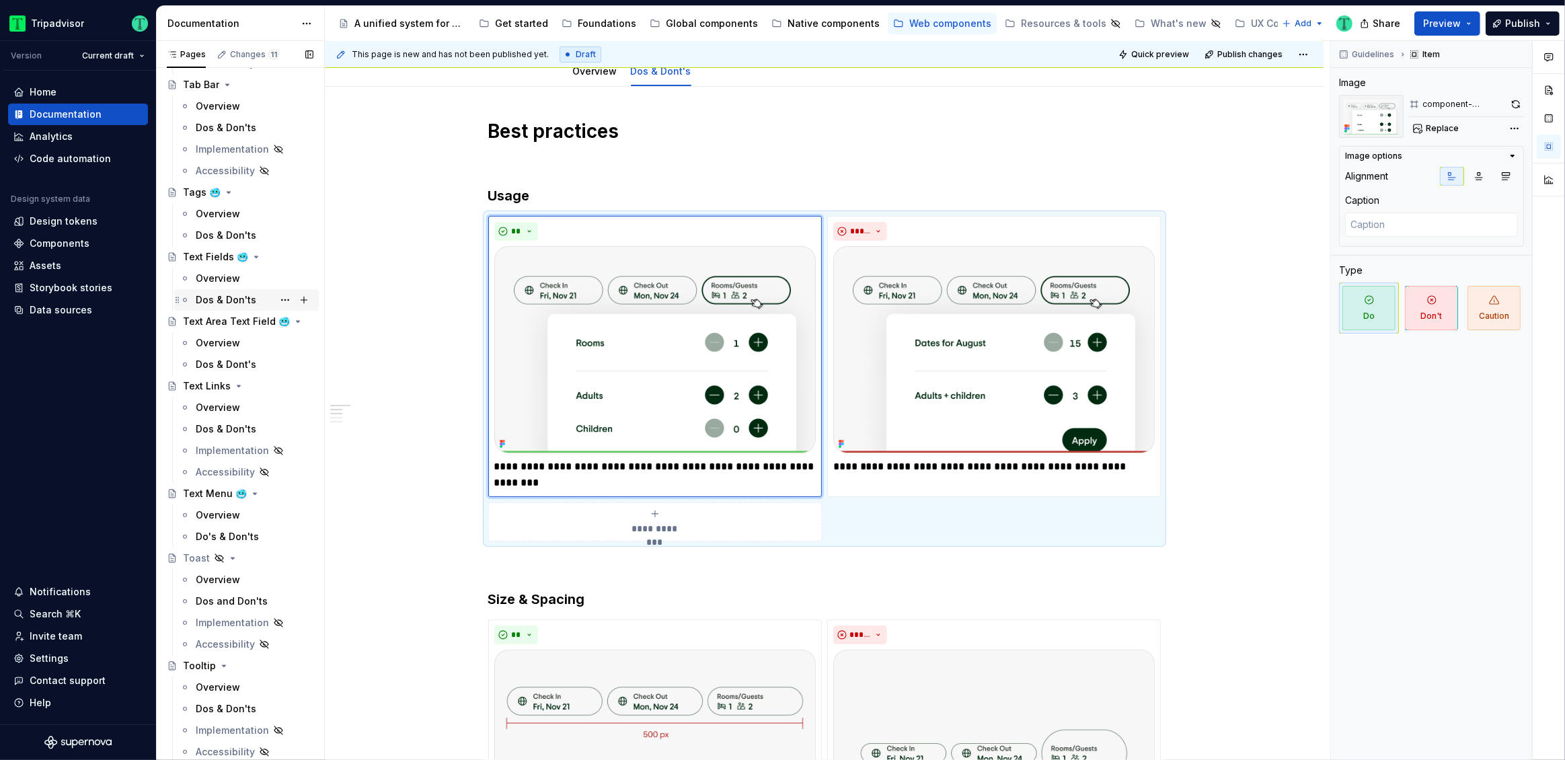
scroll to position [4002, 0]
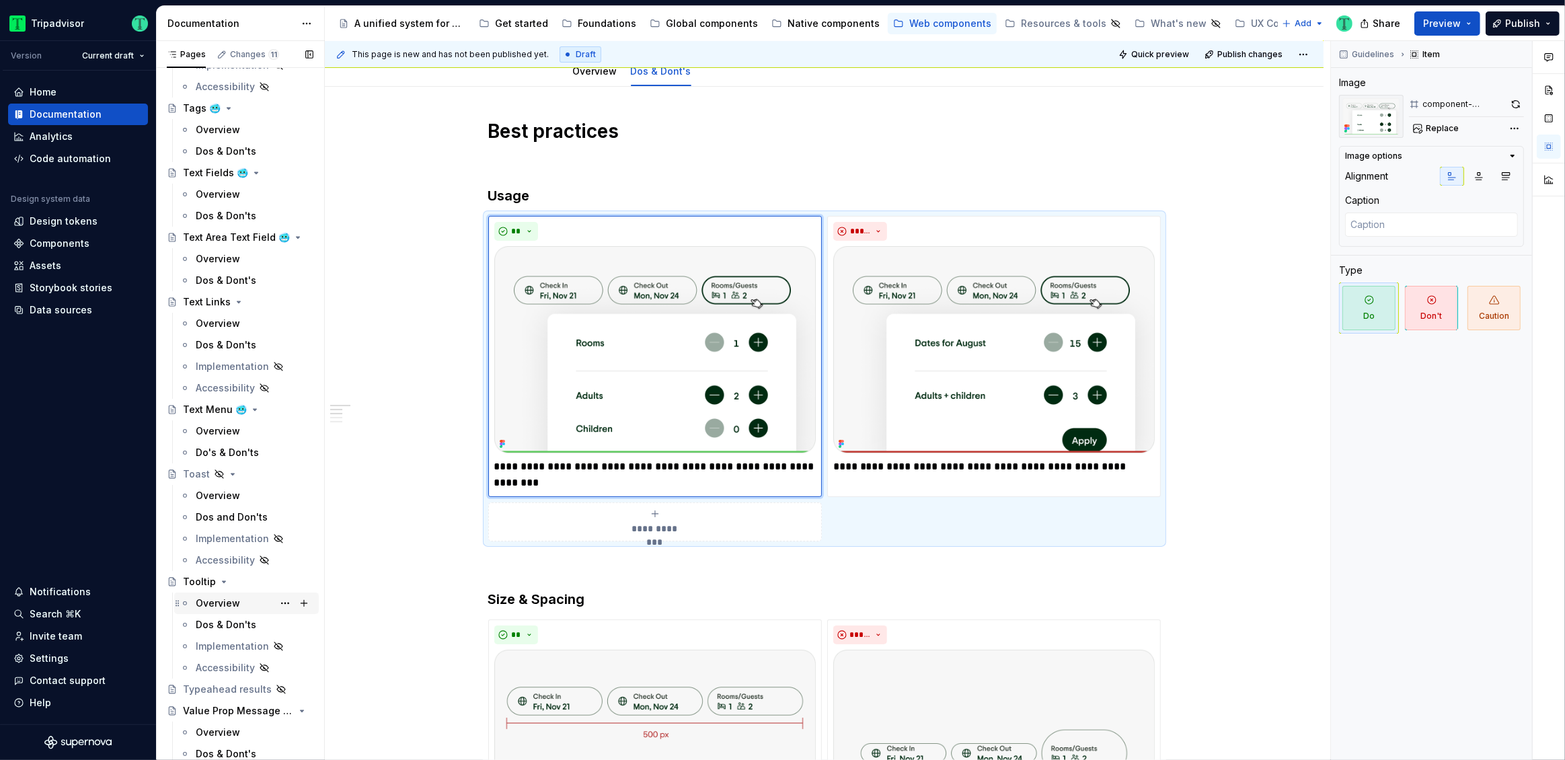
click at [214, 597] on div "Overview" at bounding box center [218, 602] width 44 height 13
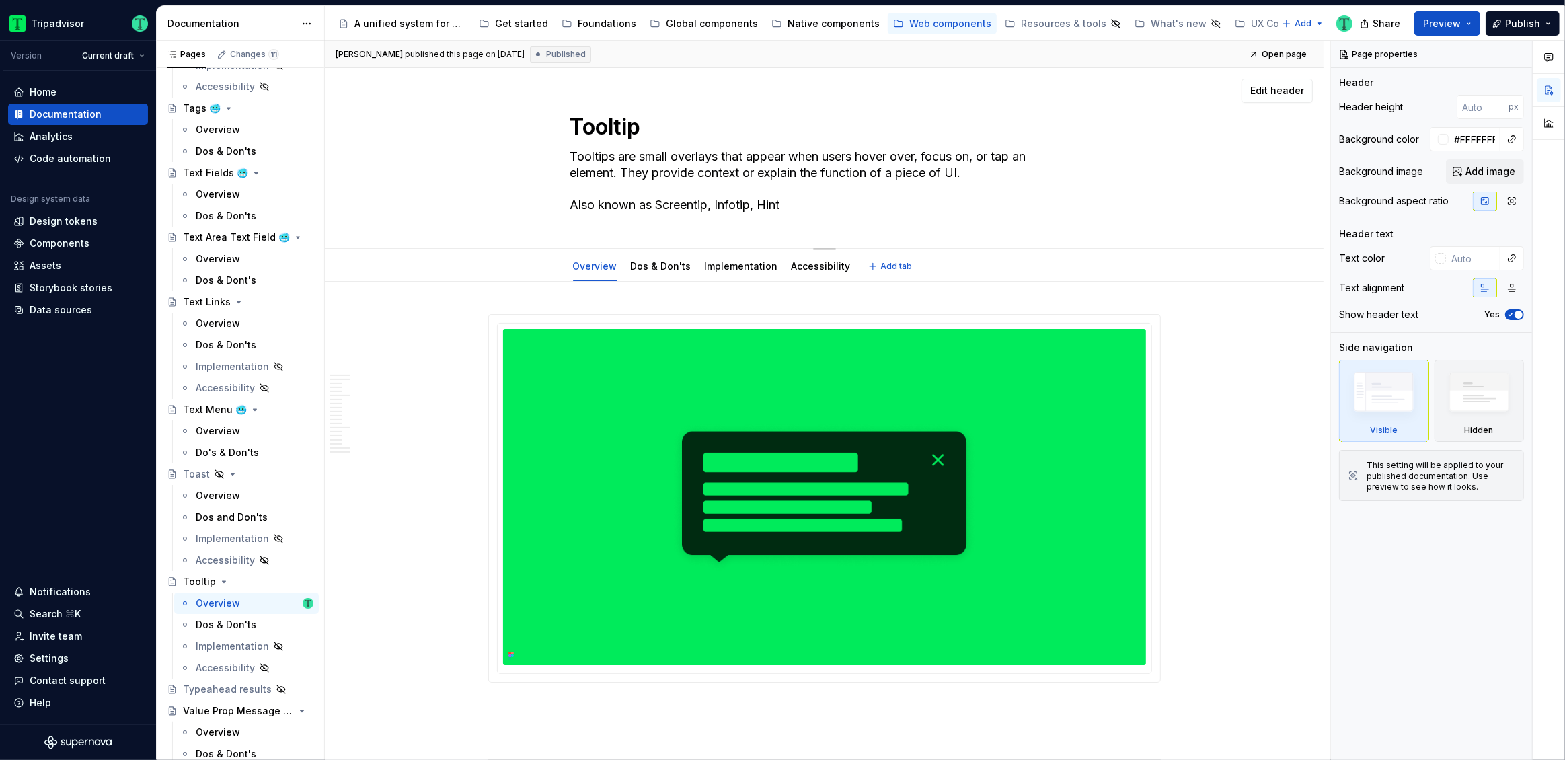
click at [754, 169] on textarea "Tooltips are small overlays that appear when users hover over, focus on, or tap…" at bounding box center [821, 181] width 508 height 70
click at [1000, 169] on textarea "Tooltips are small overlays that appear when users hover over, focus on, or tap…" at bounding box center [821, 181] width 508 height 70
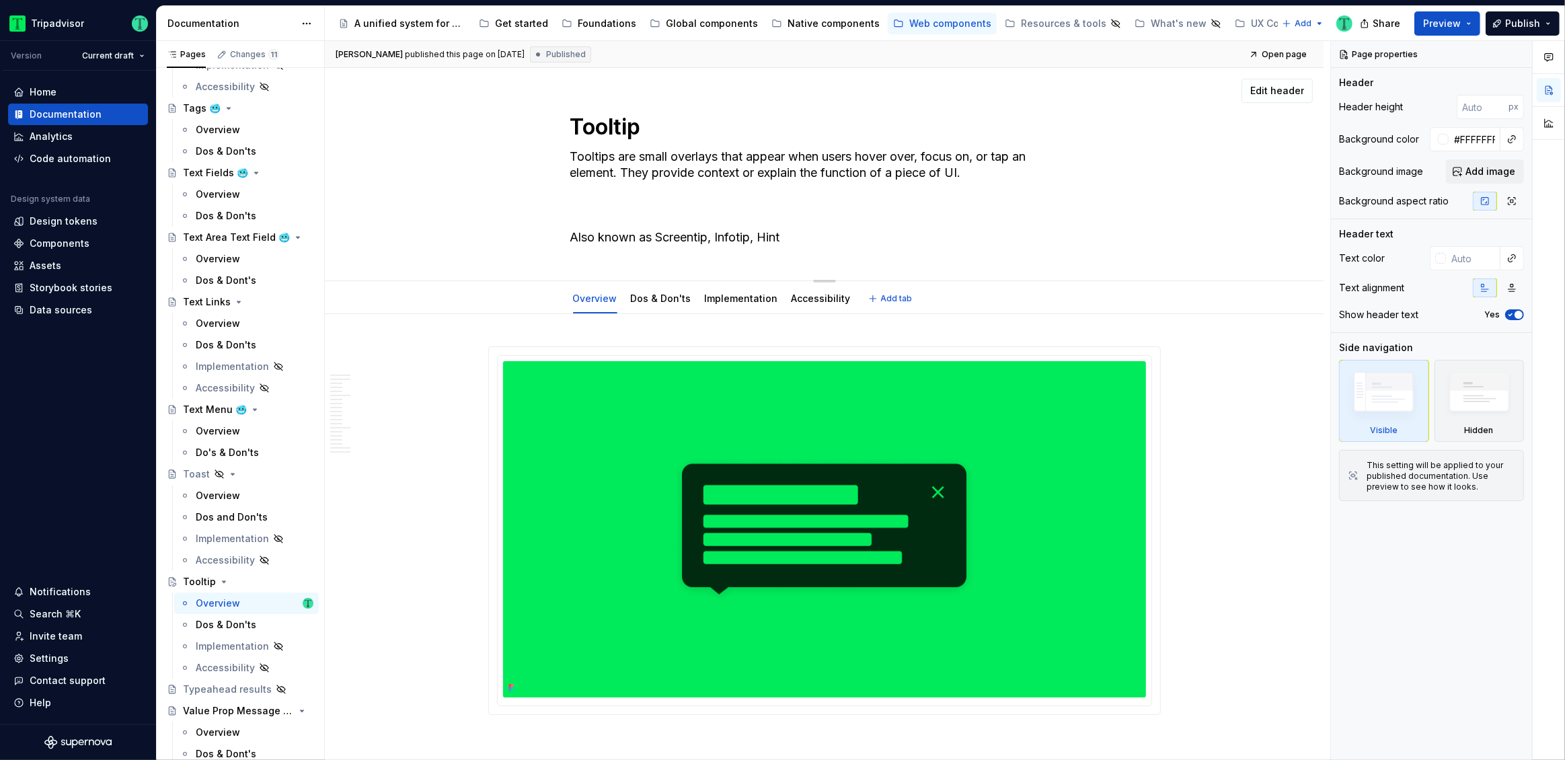
paste textarea "This component features an input field with a persistent, internal label. It us…"
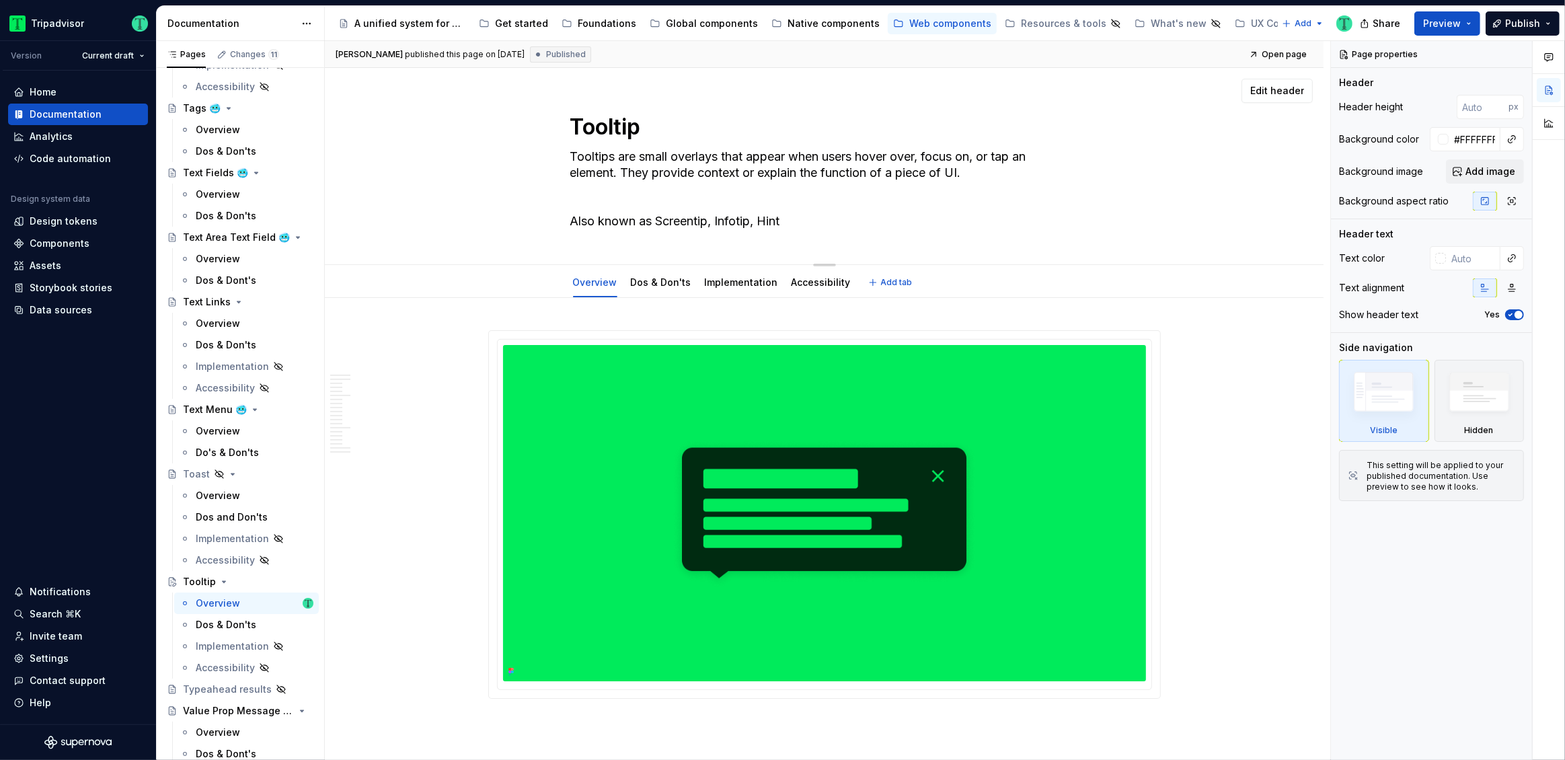
click at [644, 202] on textarea "Tooltips are small overlays that appear when users hover over, focus on, or tap…" at bounding box center [821, 189] width 508 height 86
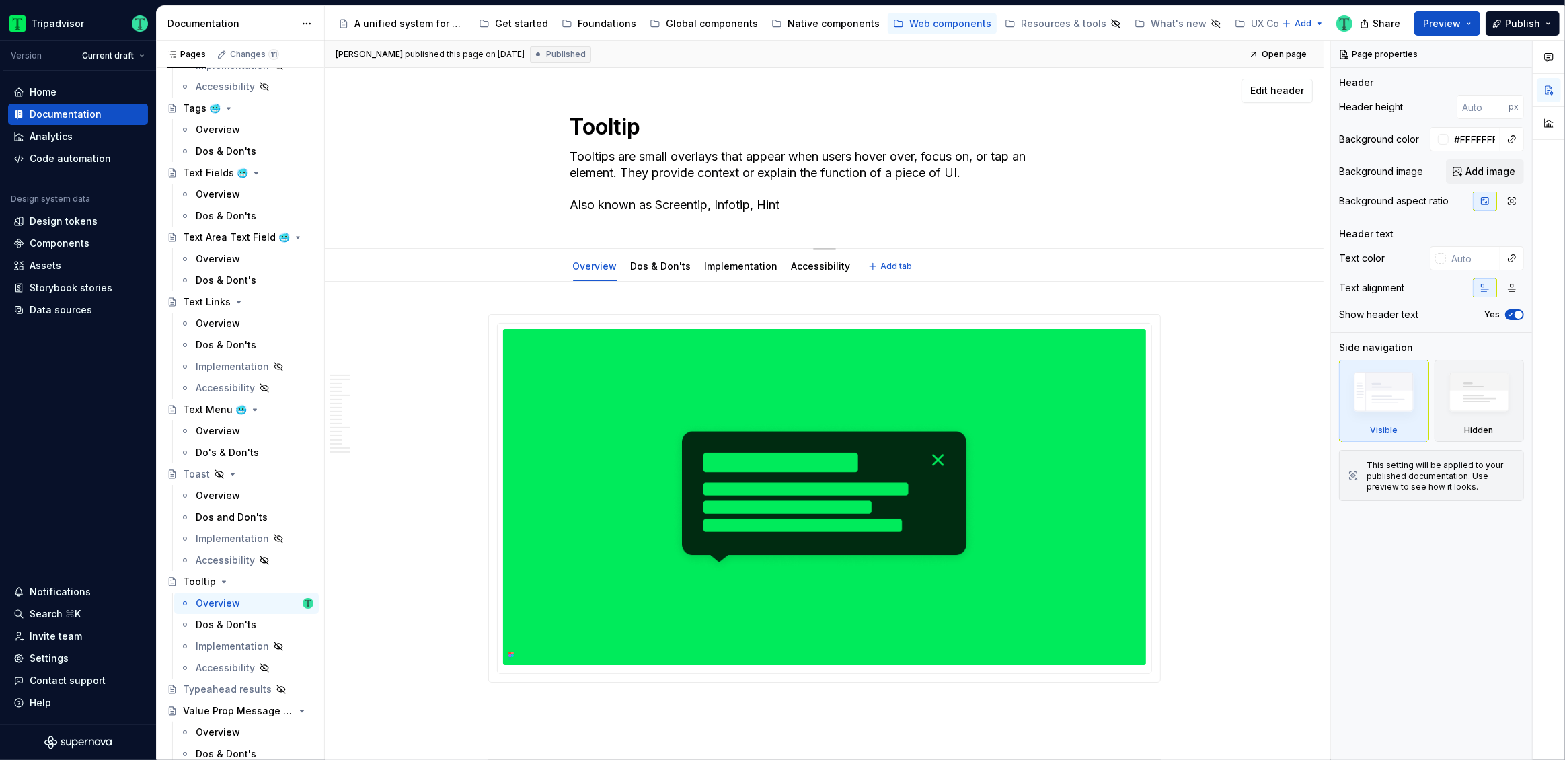
click at [422, 155] on div "Tooltip Tooltips are small overlays that appear when users hover over, focus on…" at bounding box center [824, 158] width 891 height 180
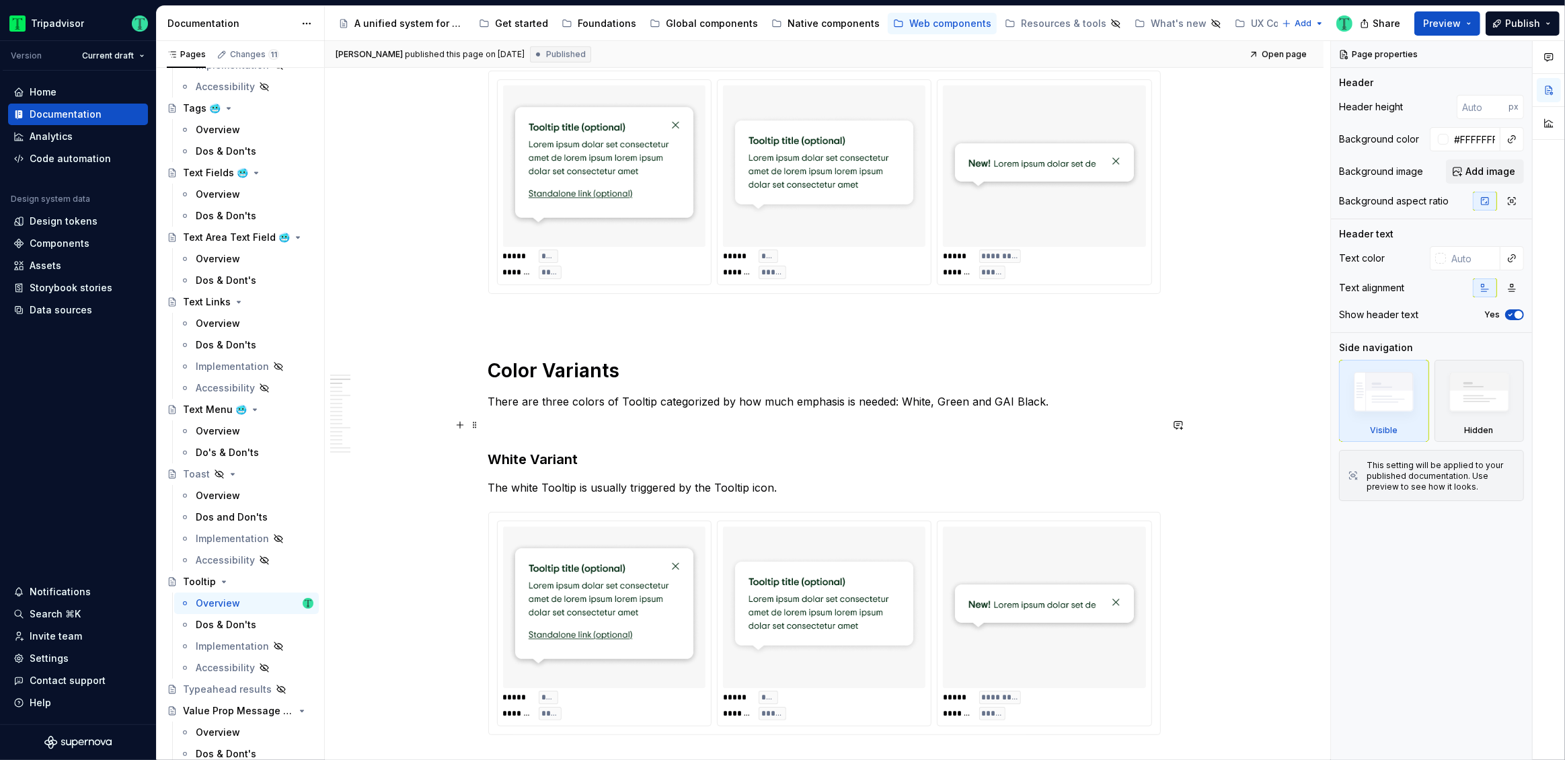
scroll to position [846, 0]
click at [235, 623] on div "Dos & Don'ts" at bounding box center [226, 624] width 61 height 13
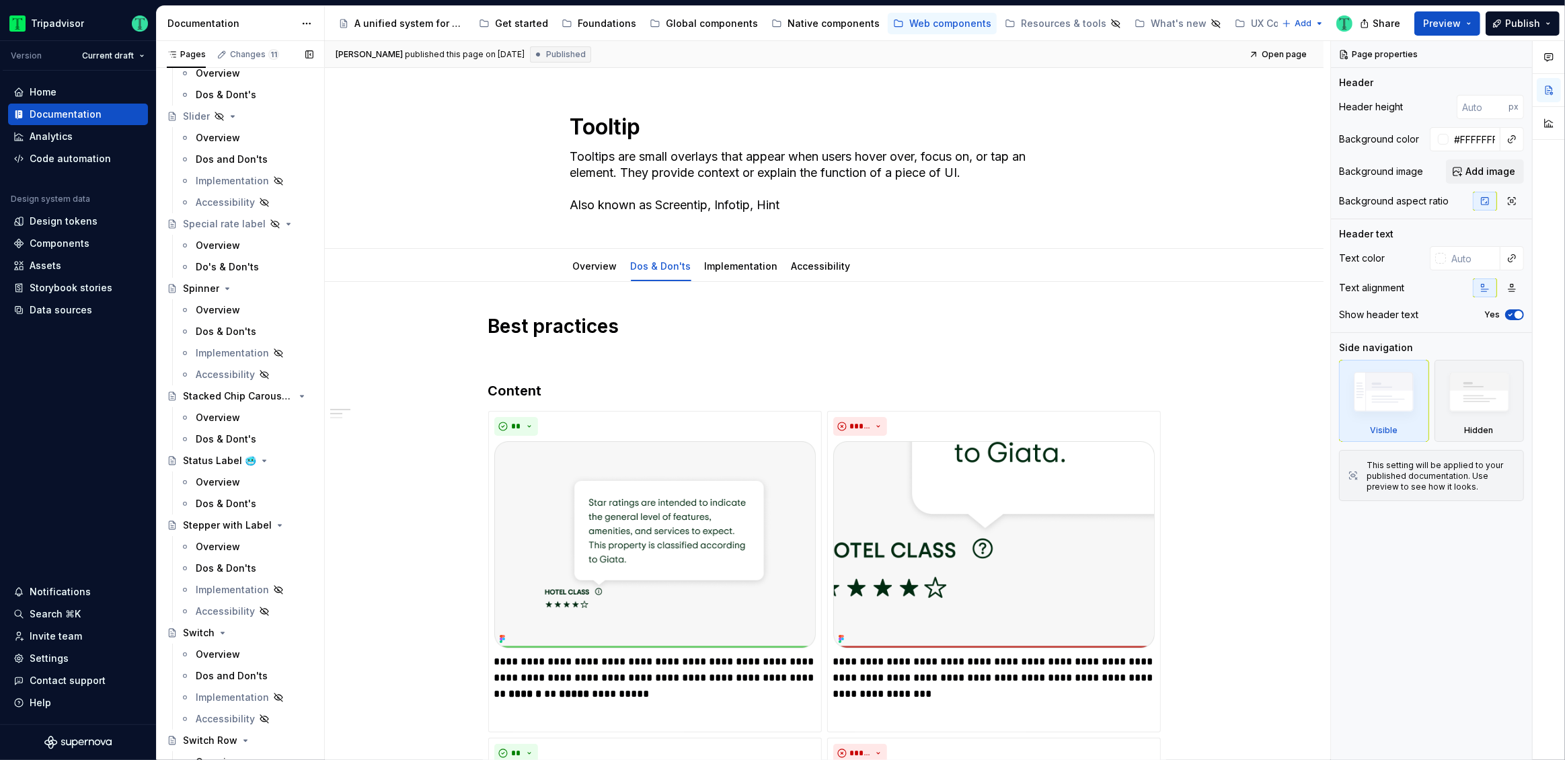
scroll to position [3147, 0]
click at [673, 25] on div "Global components" at bounding box center [712, 23] width 92 height 13
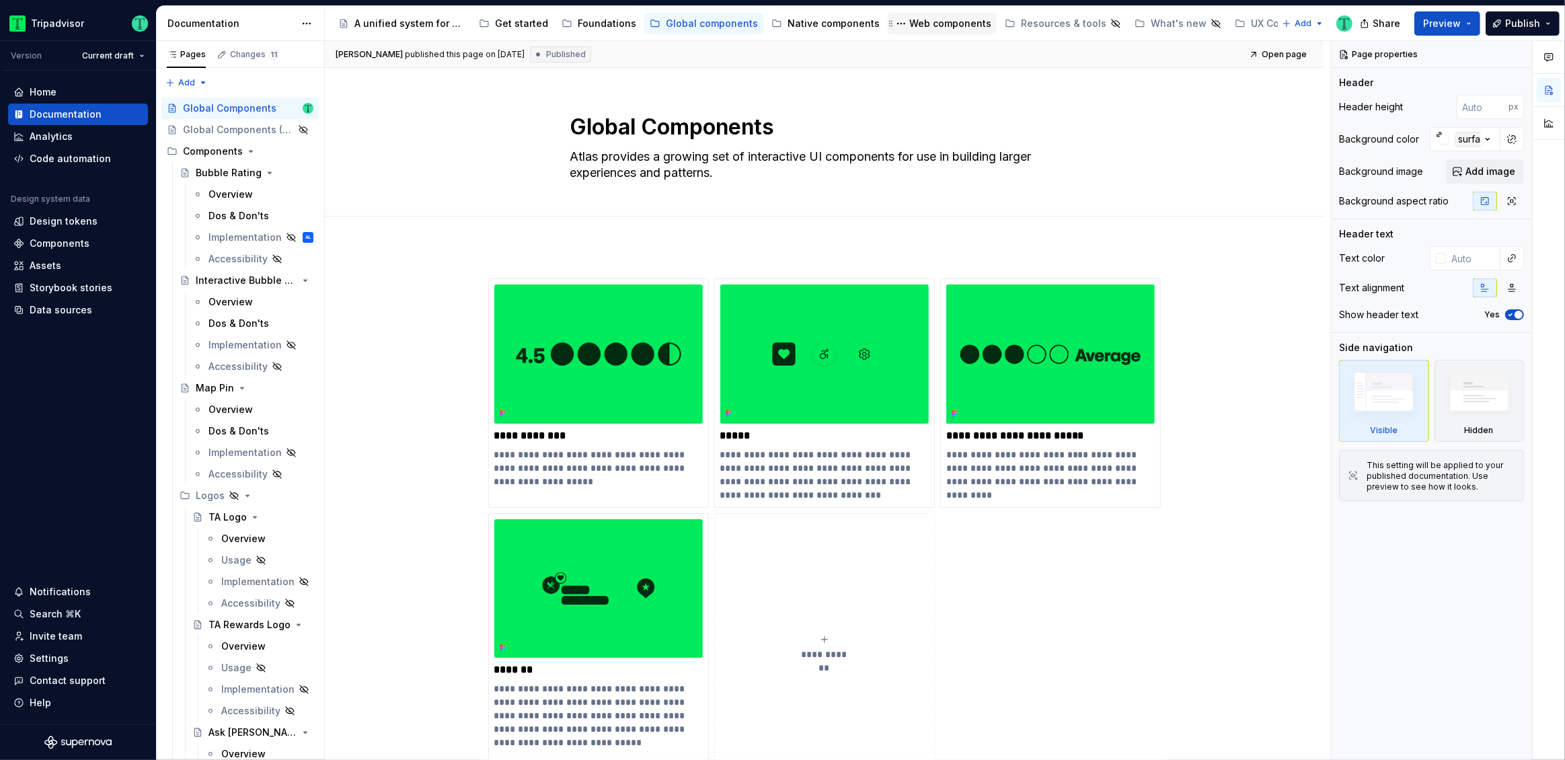
click at [909, 26] on div "Web components" at bounding box center [950, 23] width 82 height 13
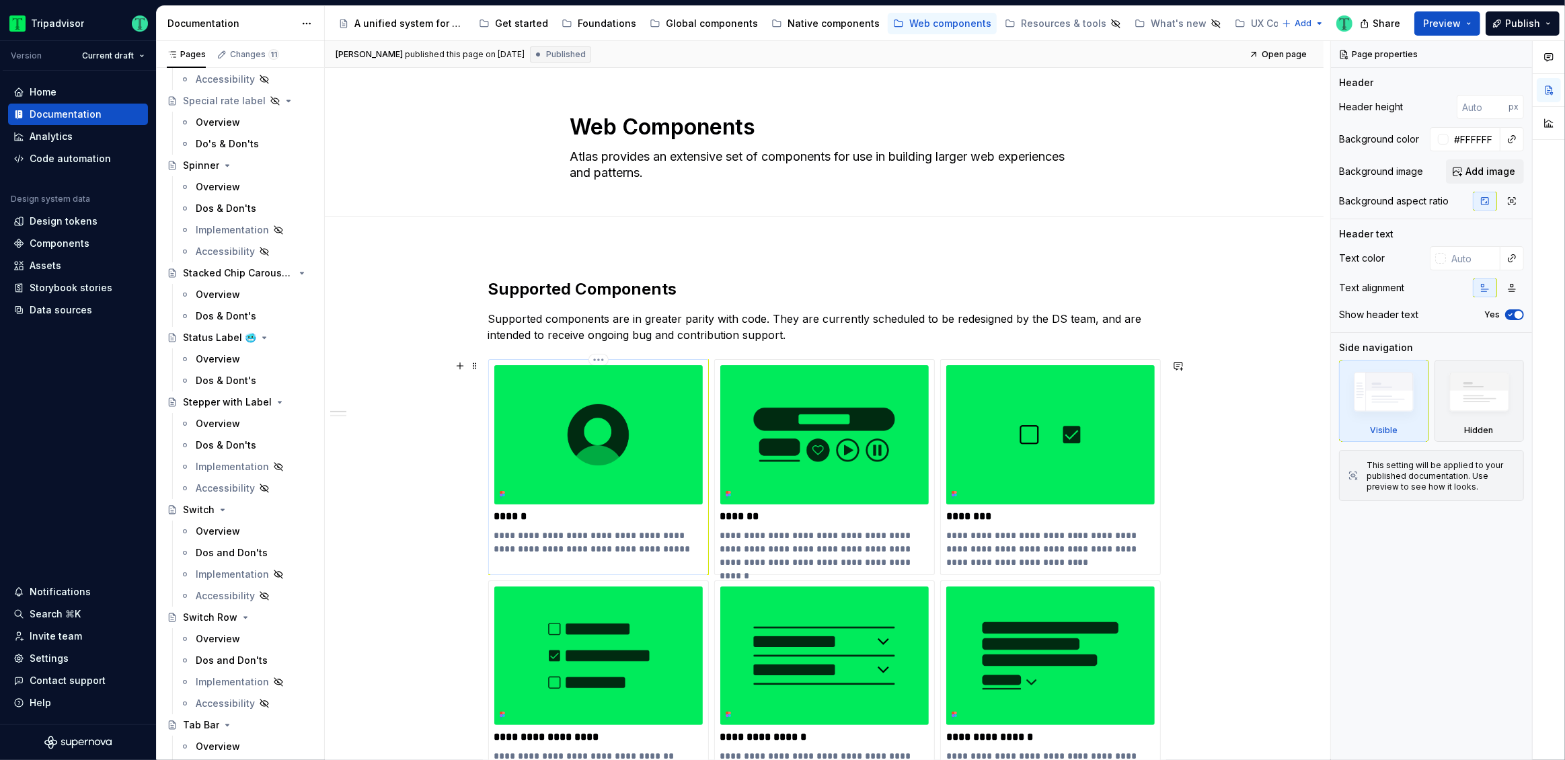
scroll to position [4002, 0]
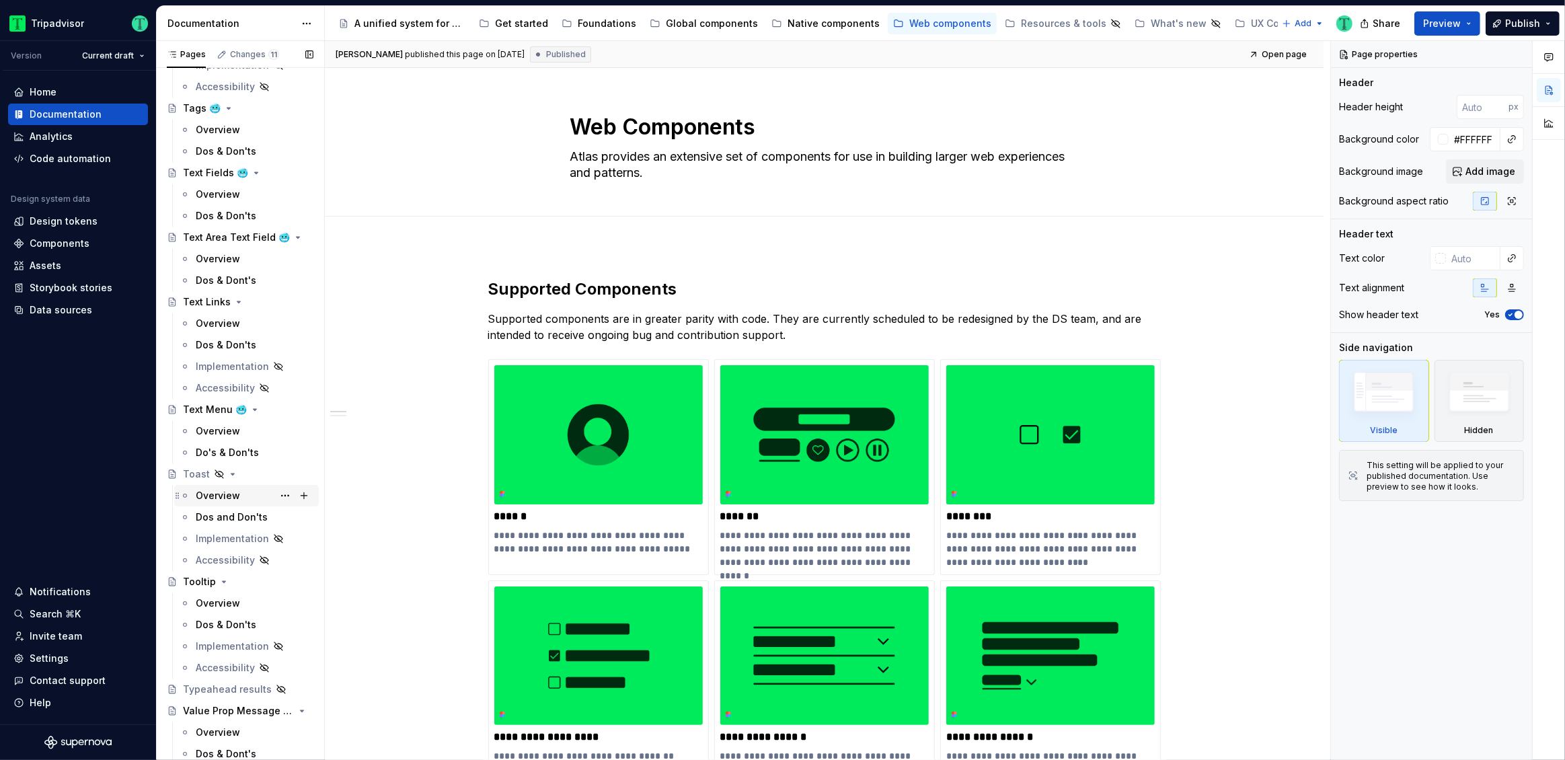
click at [225, 497] on div "Overview" at bounding box center [218, 495] width 44 height 13
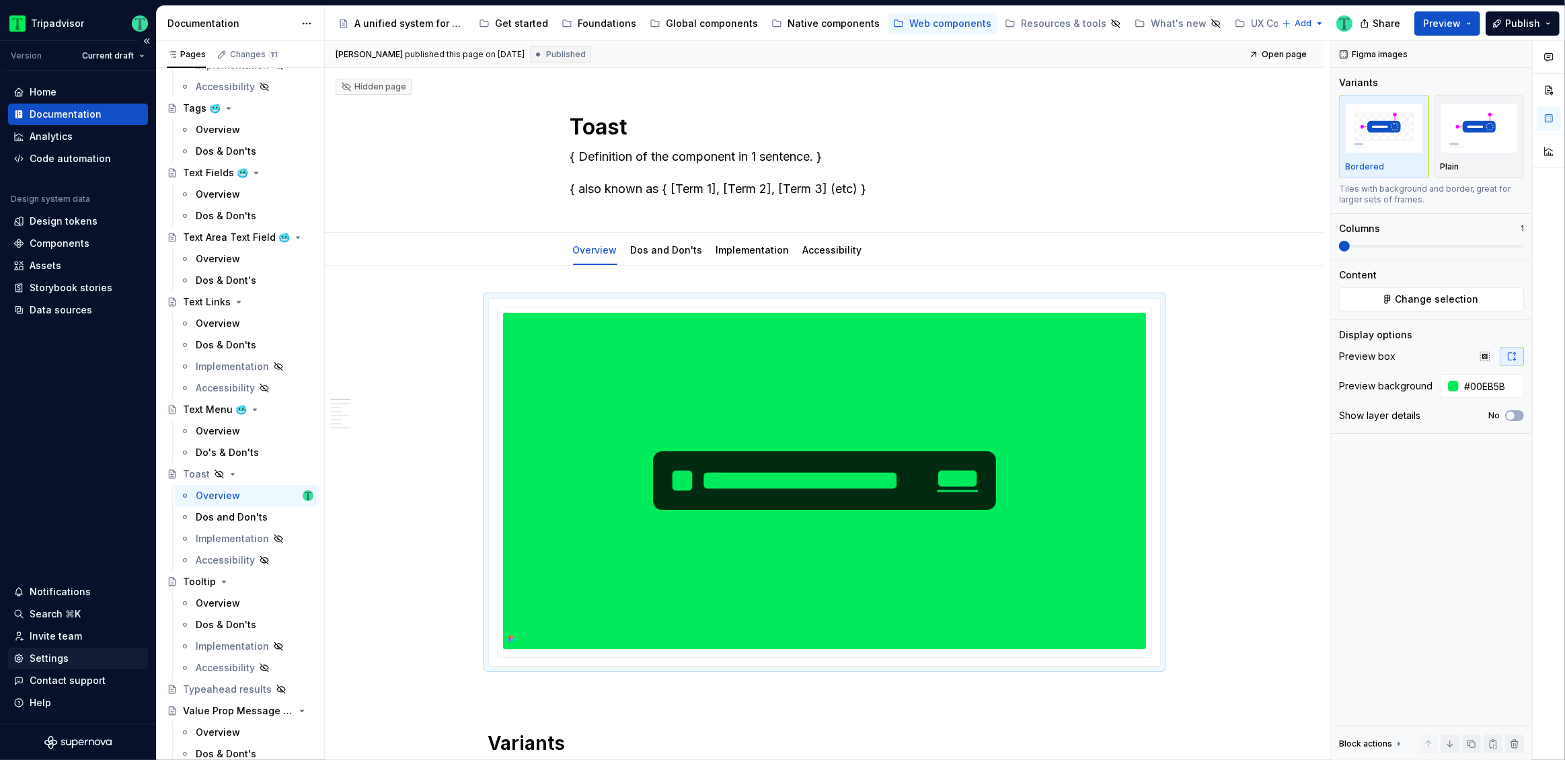
click at [66, 655] on div "Settings" at bounding box center [49, 657] width 39 height 13
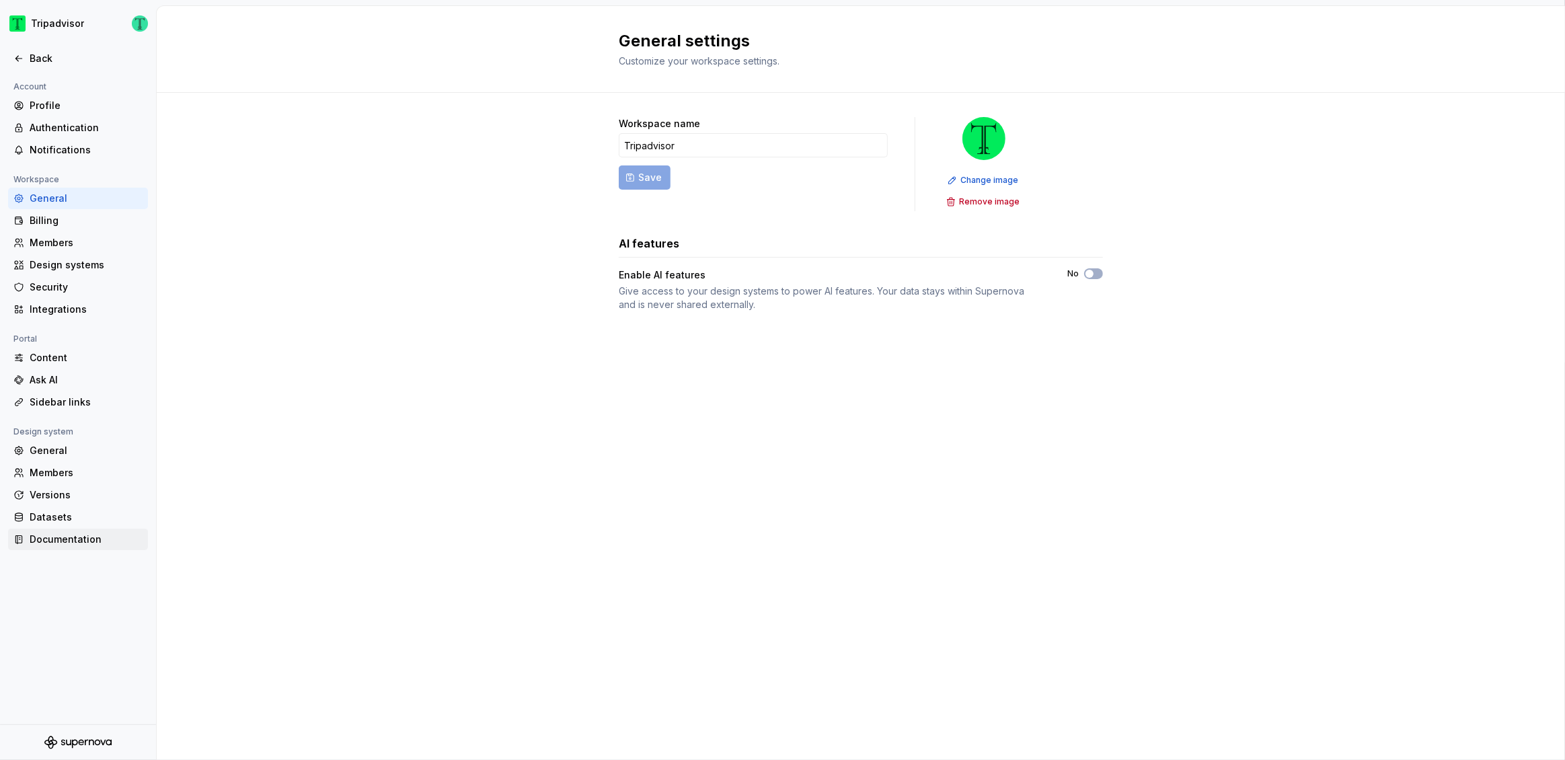
click at [53, 541] on div "Documentation" at bounding box center [86, 538] width 113 height 13
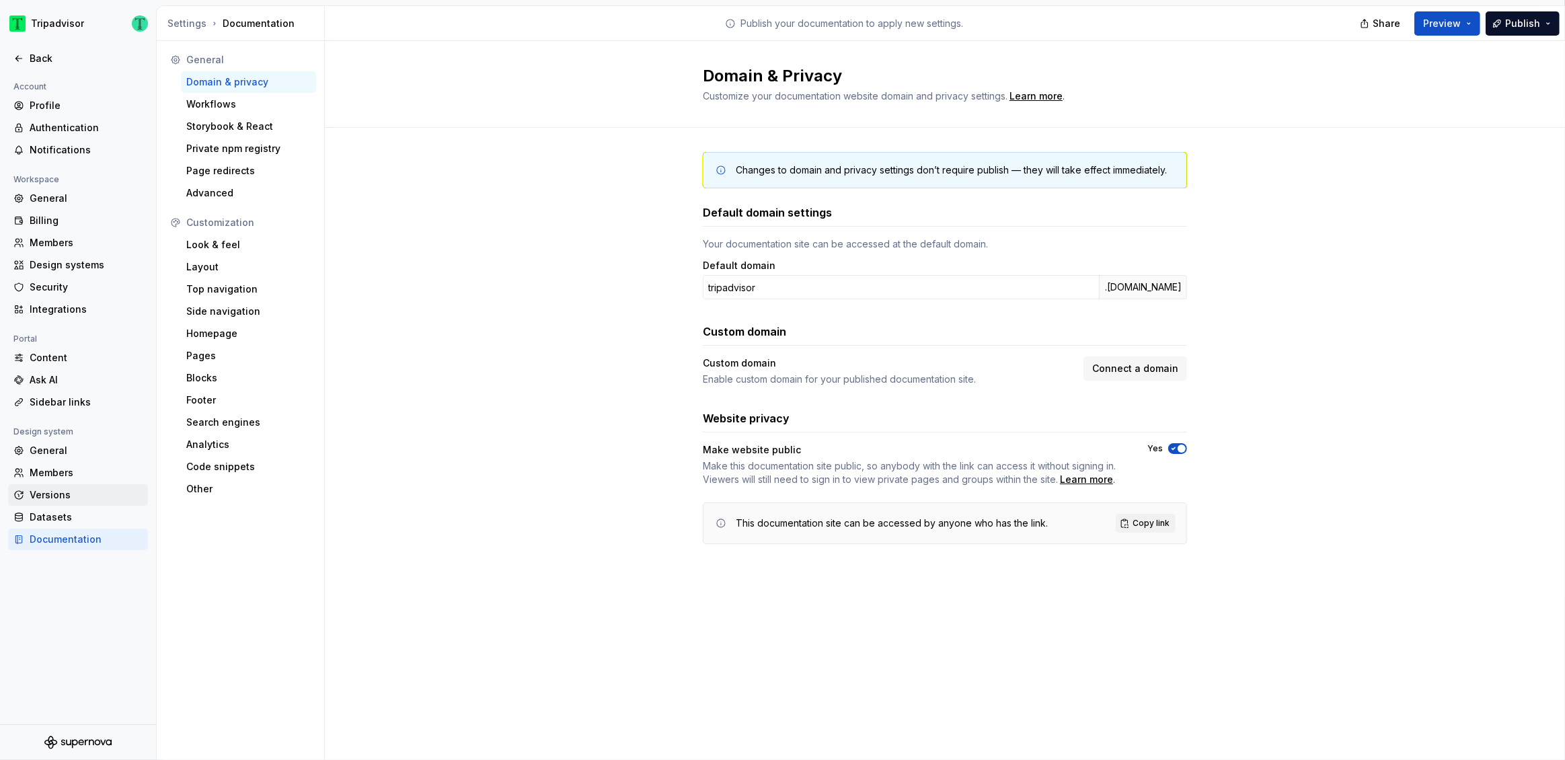
click at [64, 493] on div "Versions" at bounding box center [86, 494] width 113 height 13
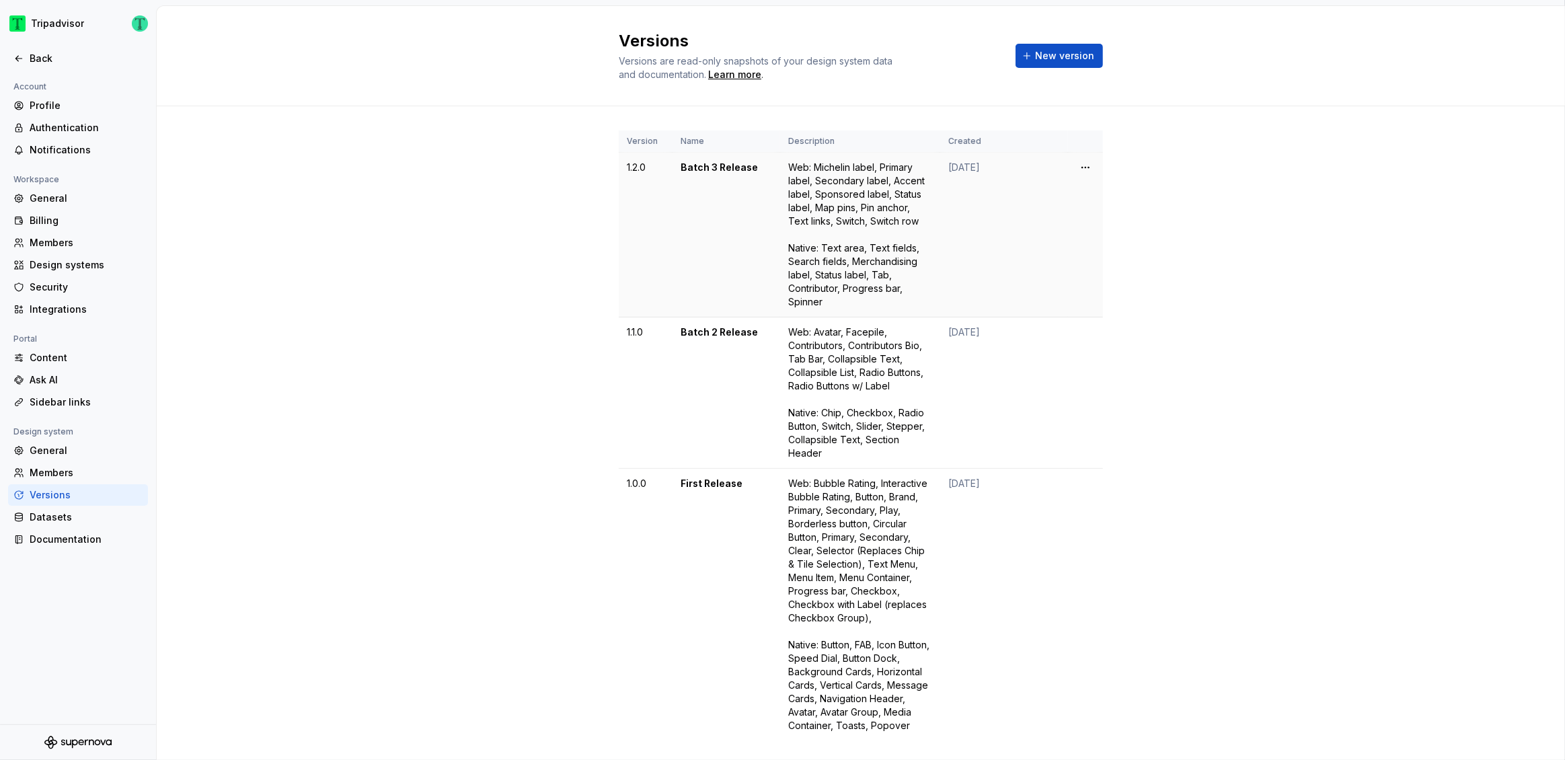
click at [689, 166] on td "Batch 3 Release" at bounding box center [726, 235] width 108 height 165
copy td "Batch 3 Release"
click at [1075, 60] on span "New version" at bounding box center [1064, 55] width 59 height 13
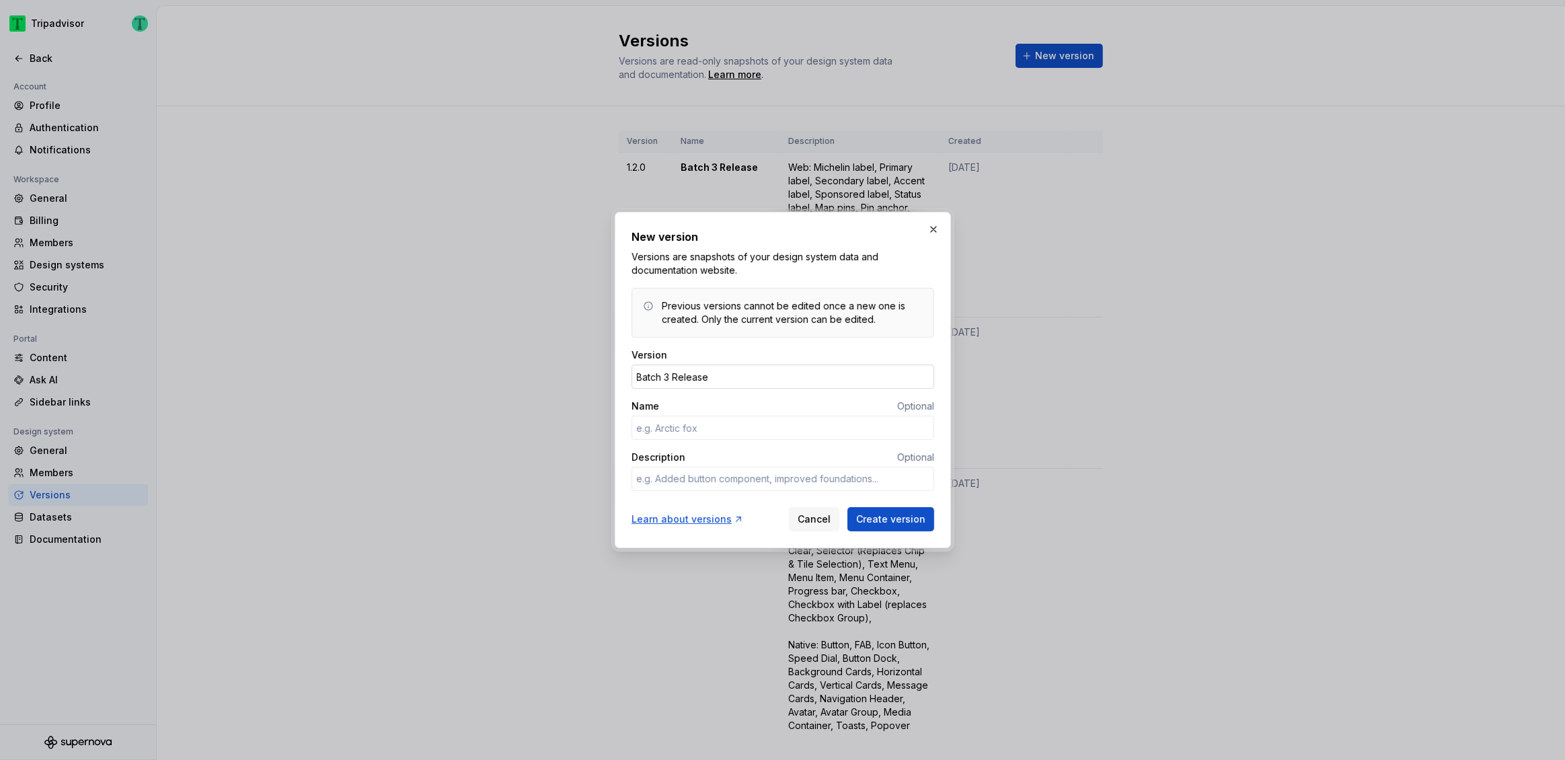
click at [668, 378] on input "Batch 3 Release" at bounding box center [782, 376] width 303 height 24
click at [723, 379] on input "Batch 4 Release" at bounding box center [782, 376] width 303 height 24
click at [746, 428] on input "Name" at bounding box center [782, 428] width 303 height 24
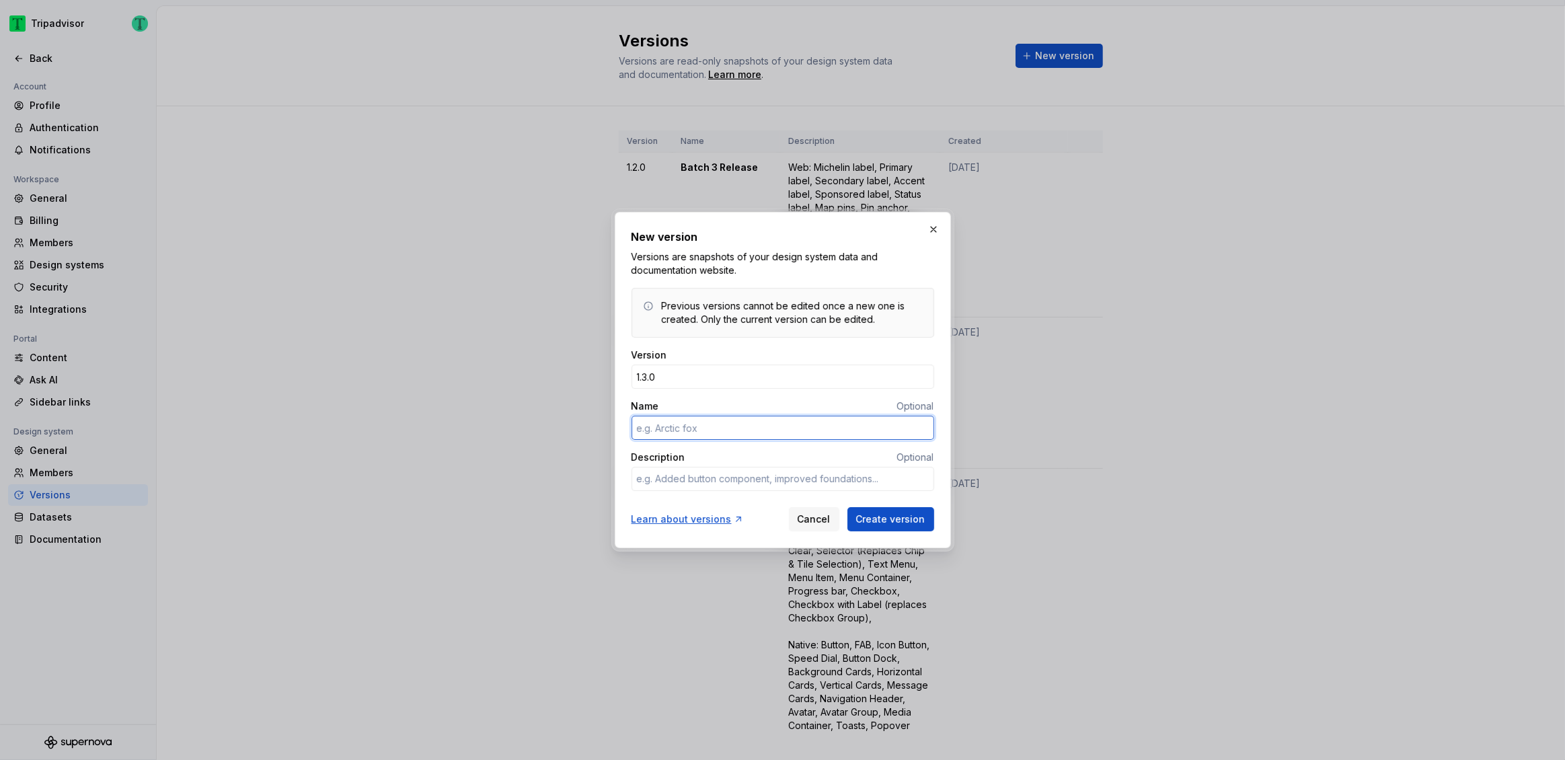
paste input "Batch 3 Release"
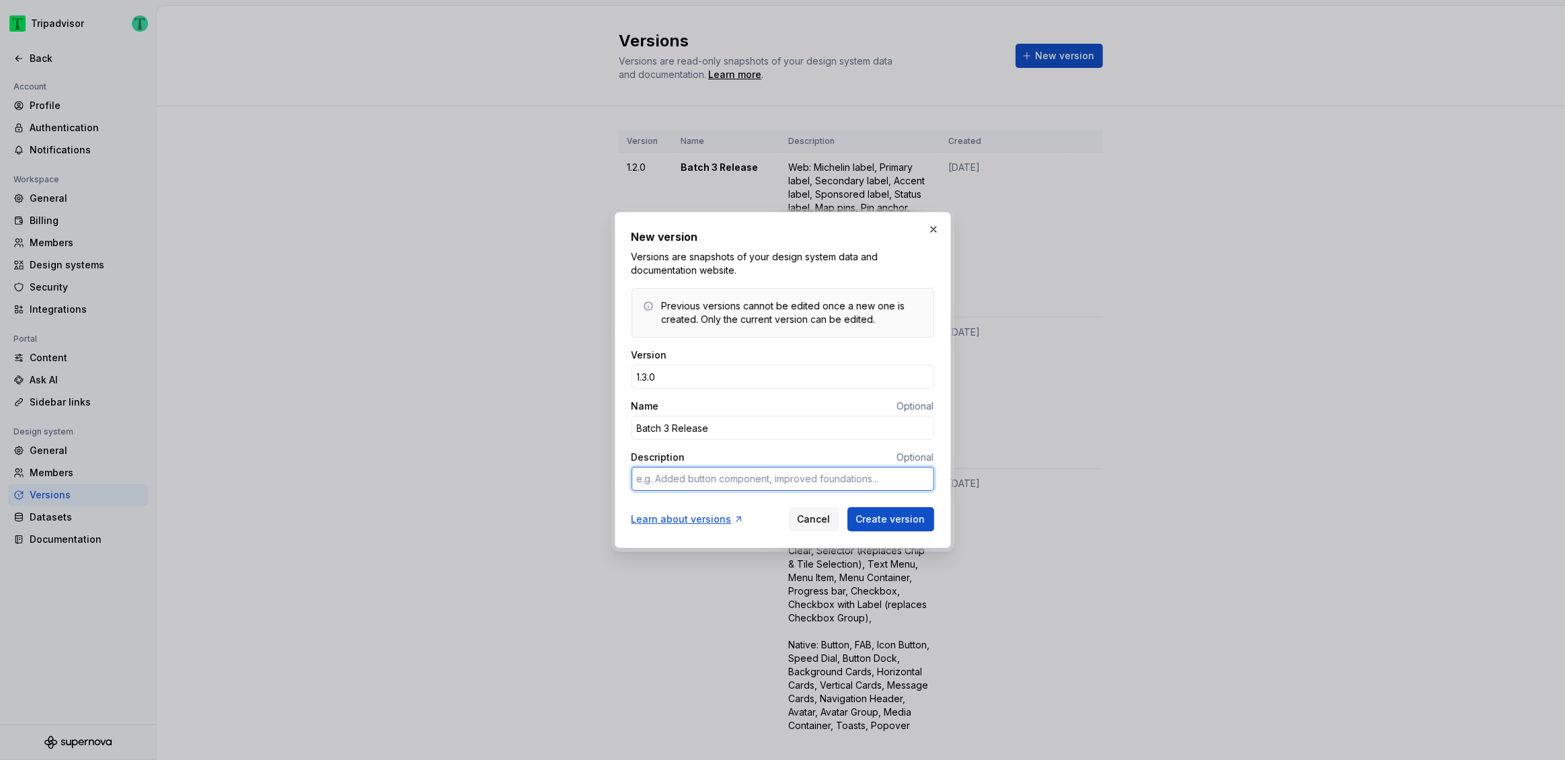
click at [748, 482] on textarea "Description" at bounding box center [782, 479] width 303 height 24
click at [773, 481] on textarea "Description" at bounding box center [782, 479] width 303 height 24
paste textarea "Web, Filter Chip, Filter Chip Row, Stacked Chip Carousel, Stepper with label, S…"
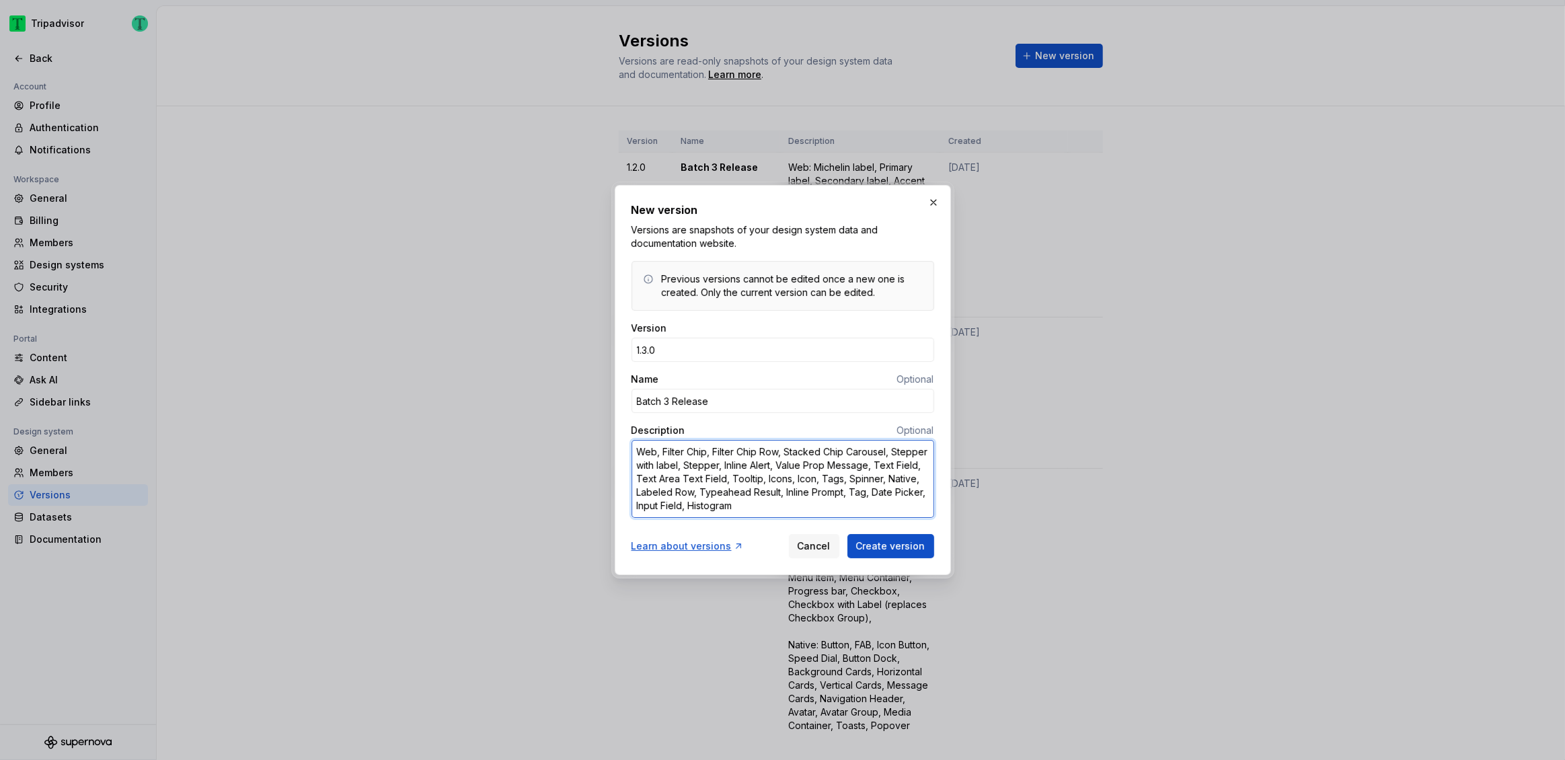
click at [658, 450] on textarea "Web, Filter Chip, Filter Chip Row, Stacked Chip Carousel, Stepper with label, S…" at bounding box center [782, 479] width 303 height 78
click at [675, 490] on textarea "Web: Filter Chip, Filter Chip Row, Stacked Chip Carousel, Stepper with label, S…" at bounding box center [782, 479] width 303 height 78
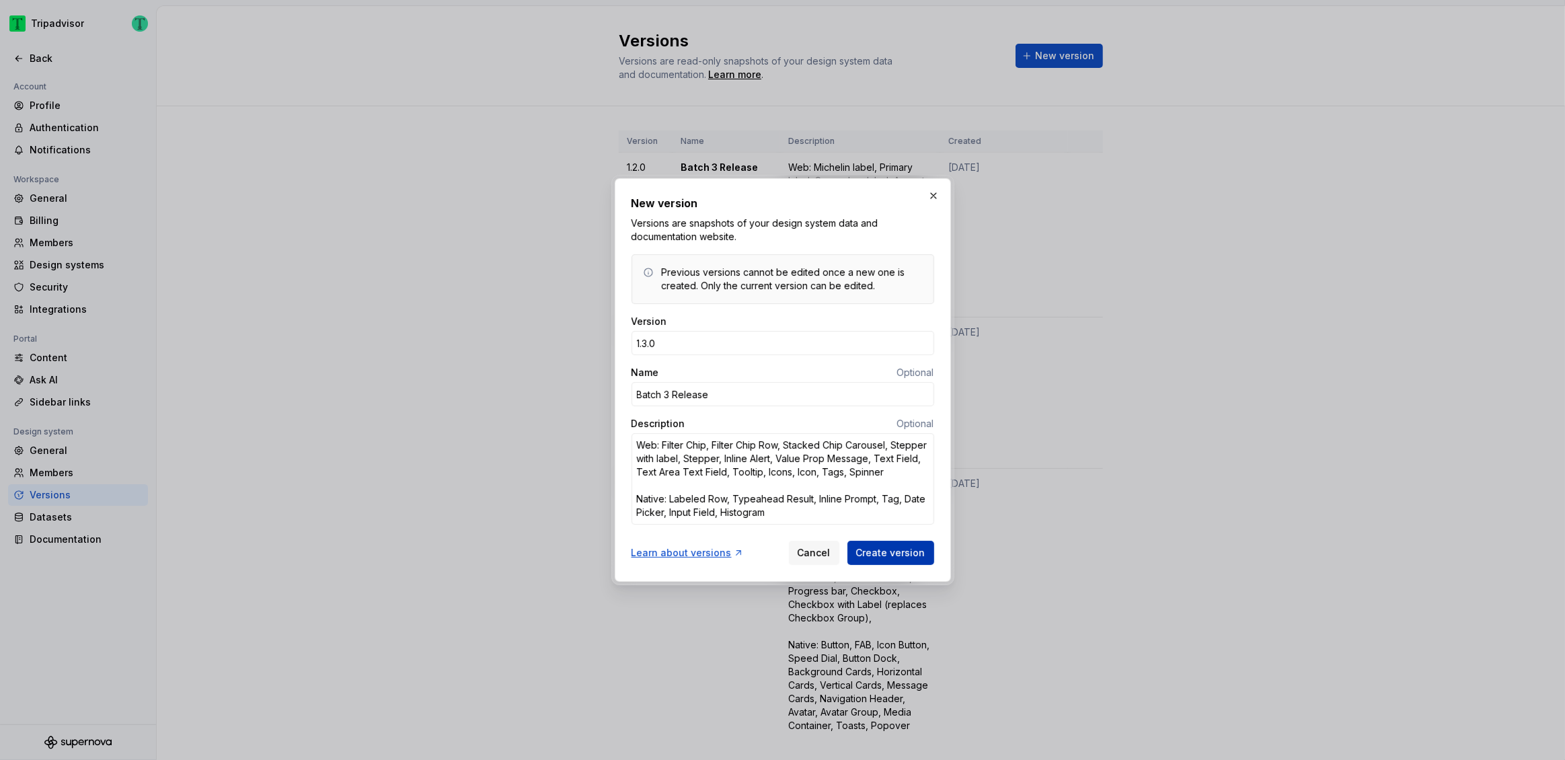
click at [873, 556] on span "Create version" at bounding box center [890, 552] width 69 height 13
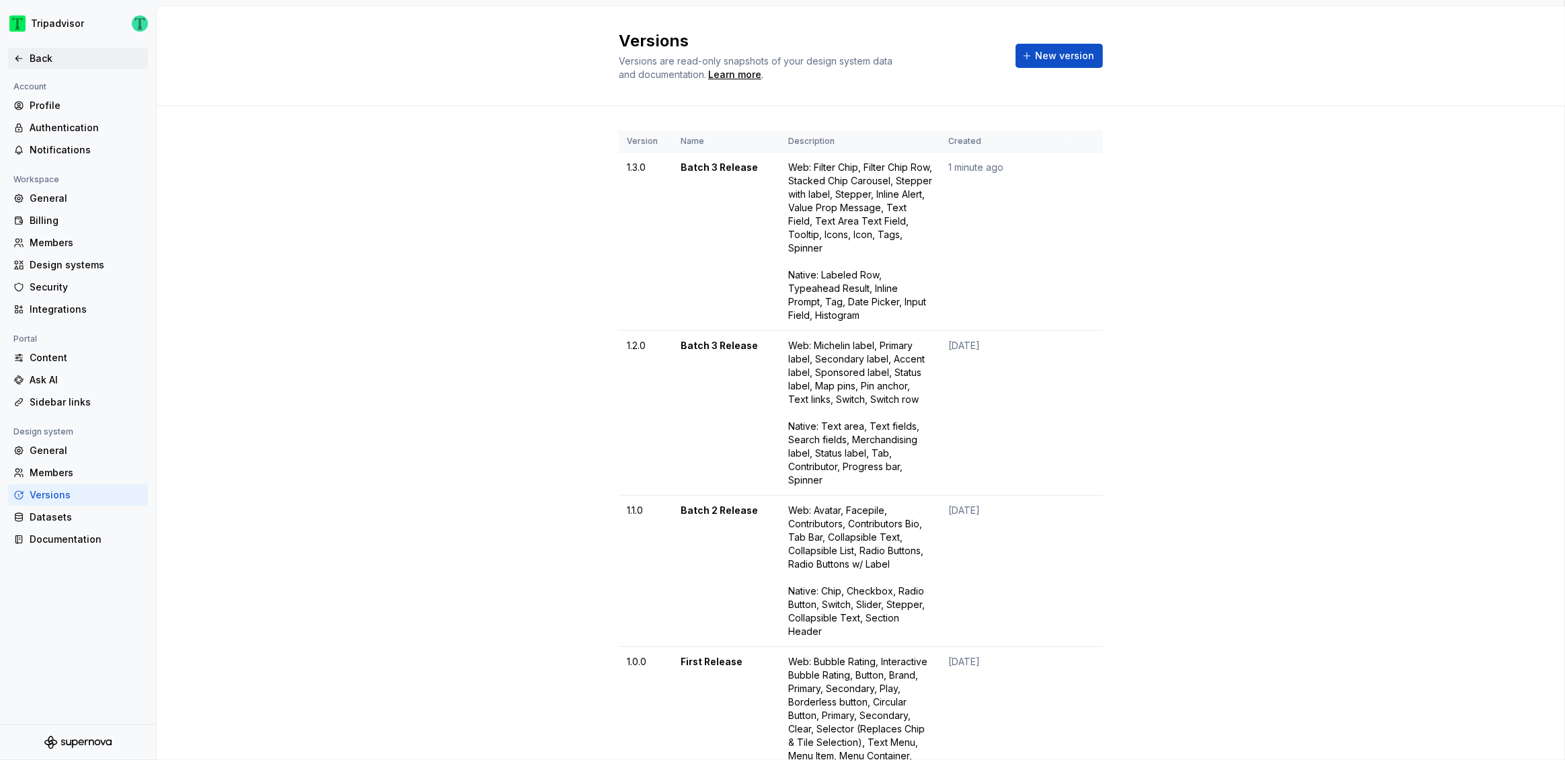
click at [45, 64] on div "Back" at bounding box center [86, 58] width 113 height 13
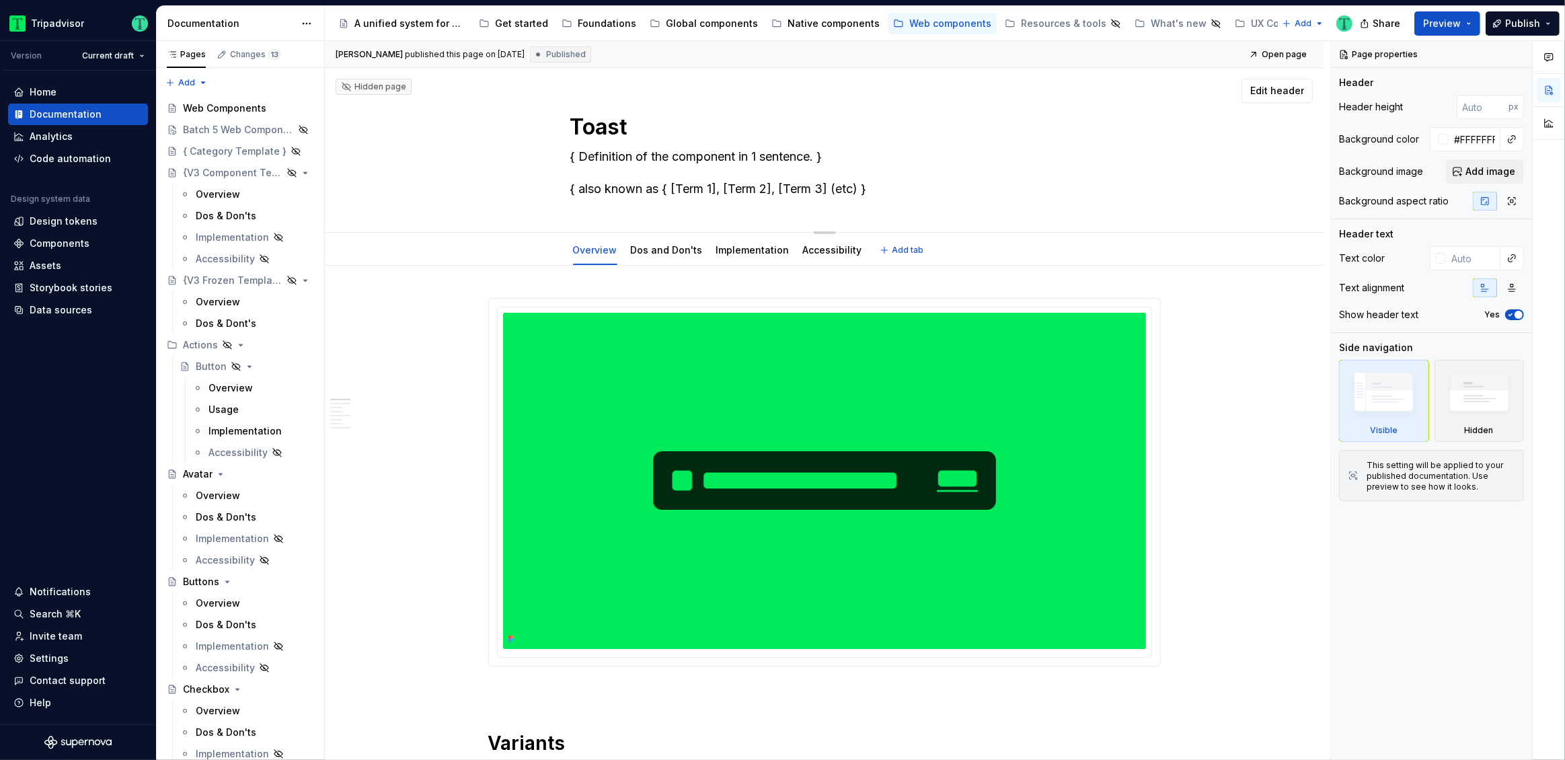
click at [658, 153] on textarea "{ Definition of the component in 1 sentence. } { also known as { [Term 1], [Ter…" at bounding box center [821, 173] width 508 height 54
paste textarea "A type of alert which appears in a layer above other content, visually similar …"
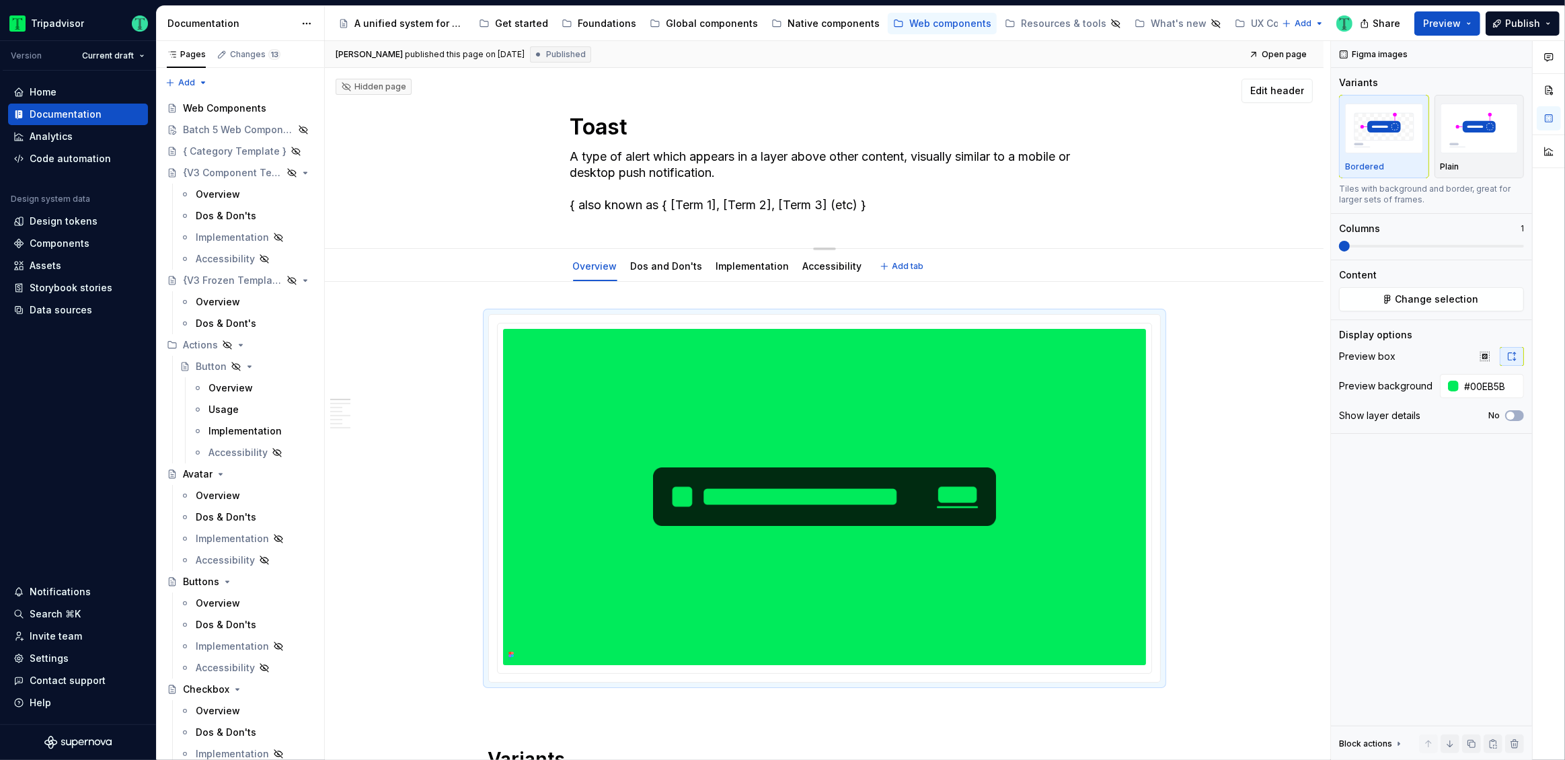
click at [651, 199] on textarea "A type of alert which appears in a layer above other content, visually similar …" at bounding box center [821, 181] width 508 height 70
click at [723, 198] on textarea "A type of alert which appears in a layer above other content, visually similar …" at bounding box center [821, 181] width 508 height 70
click at [713, 208] on textarea "A type of alert which appears in a layer above other content, visually similar …" at bounding box center [821, 181] width 508 height 70
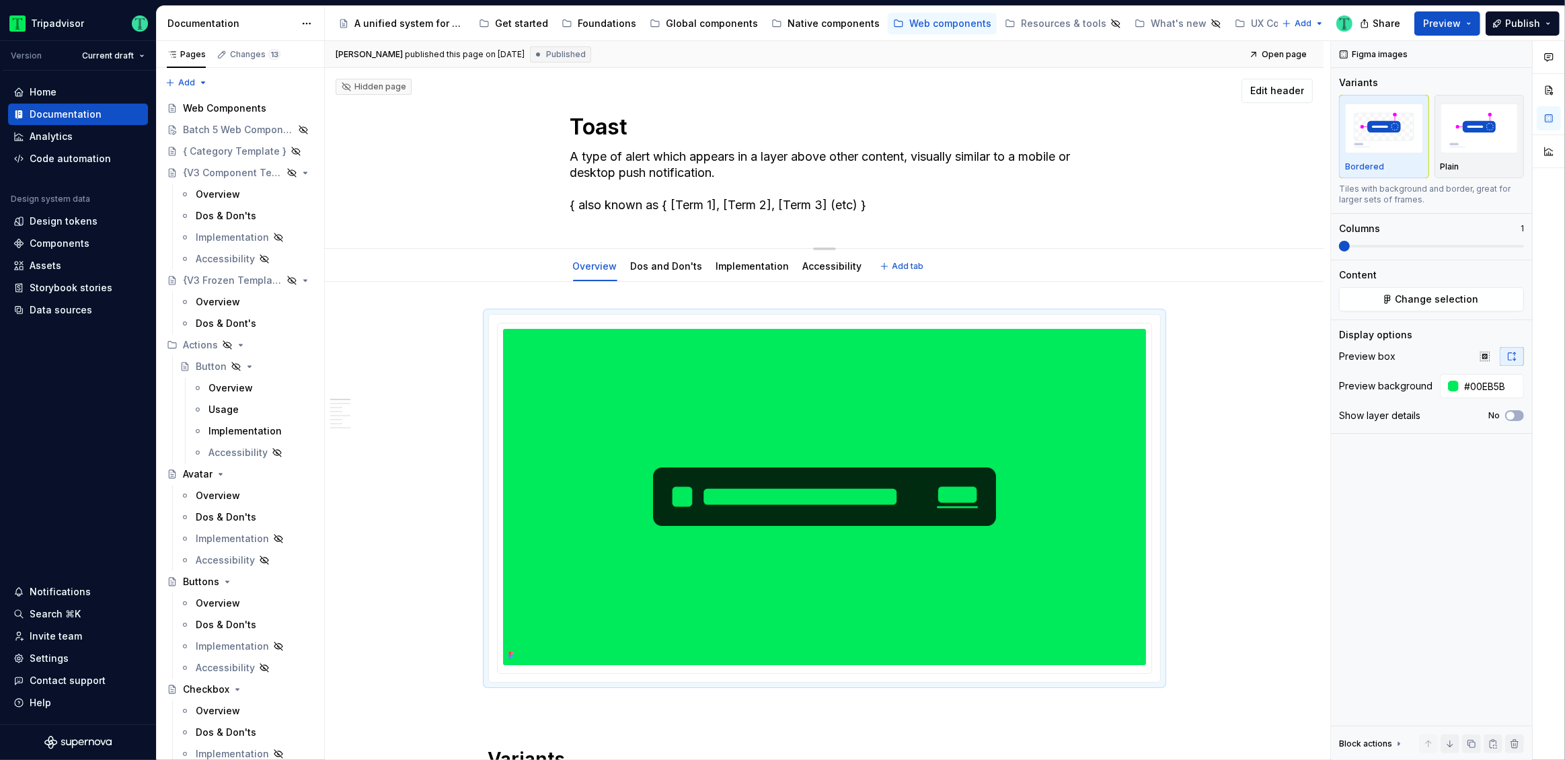
click at [713, 208] on textarea "A type of alert which appears in a layer above other content, visually similar …" at bounding box center [821, 181] width 508 height 70
paste textarea "Also known as: Snackbar"
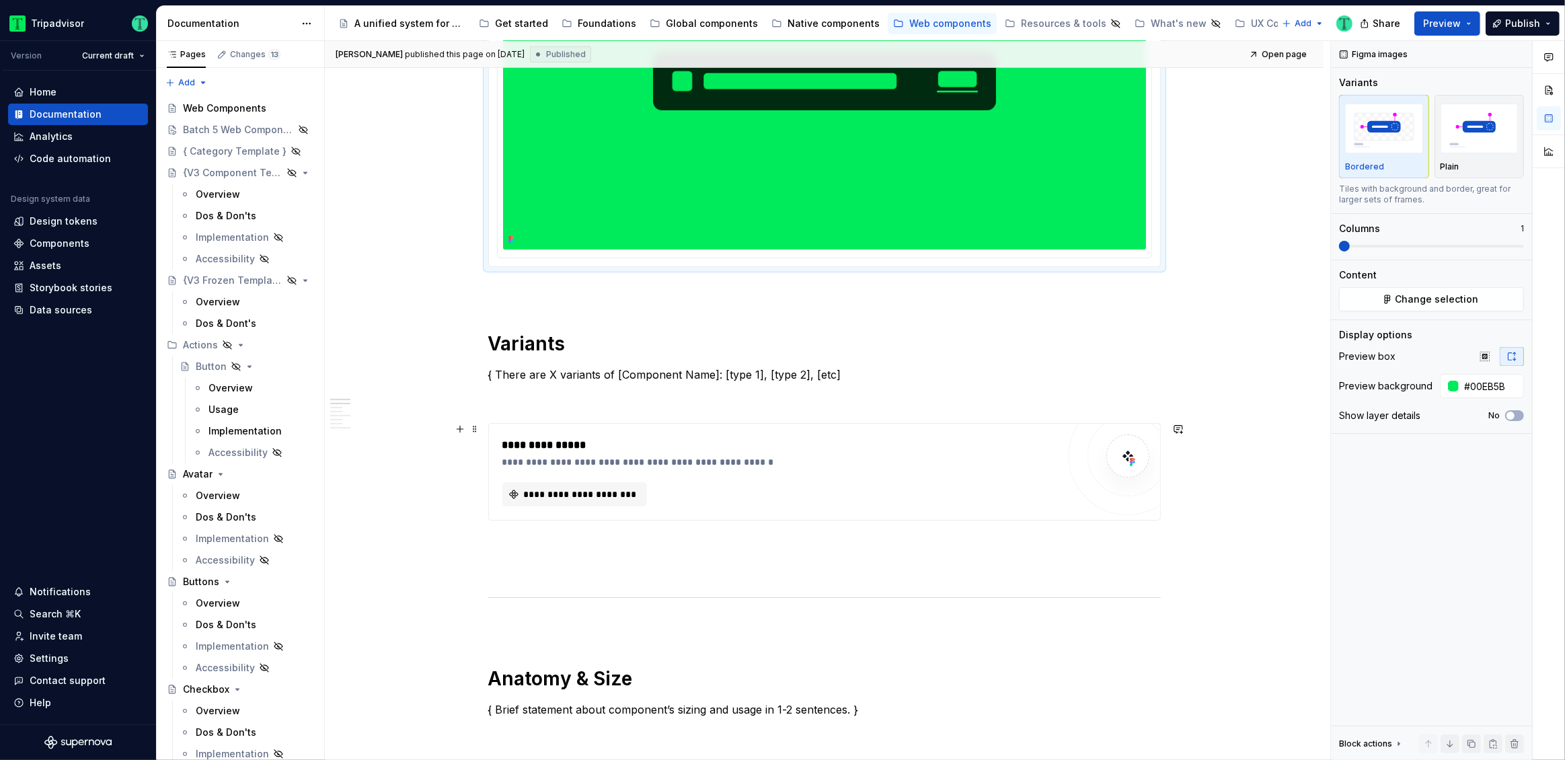
scroll to position [444, 0]
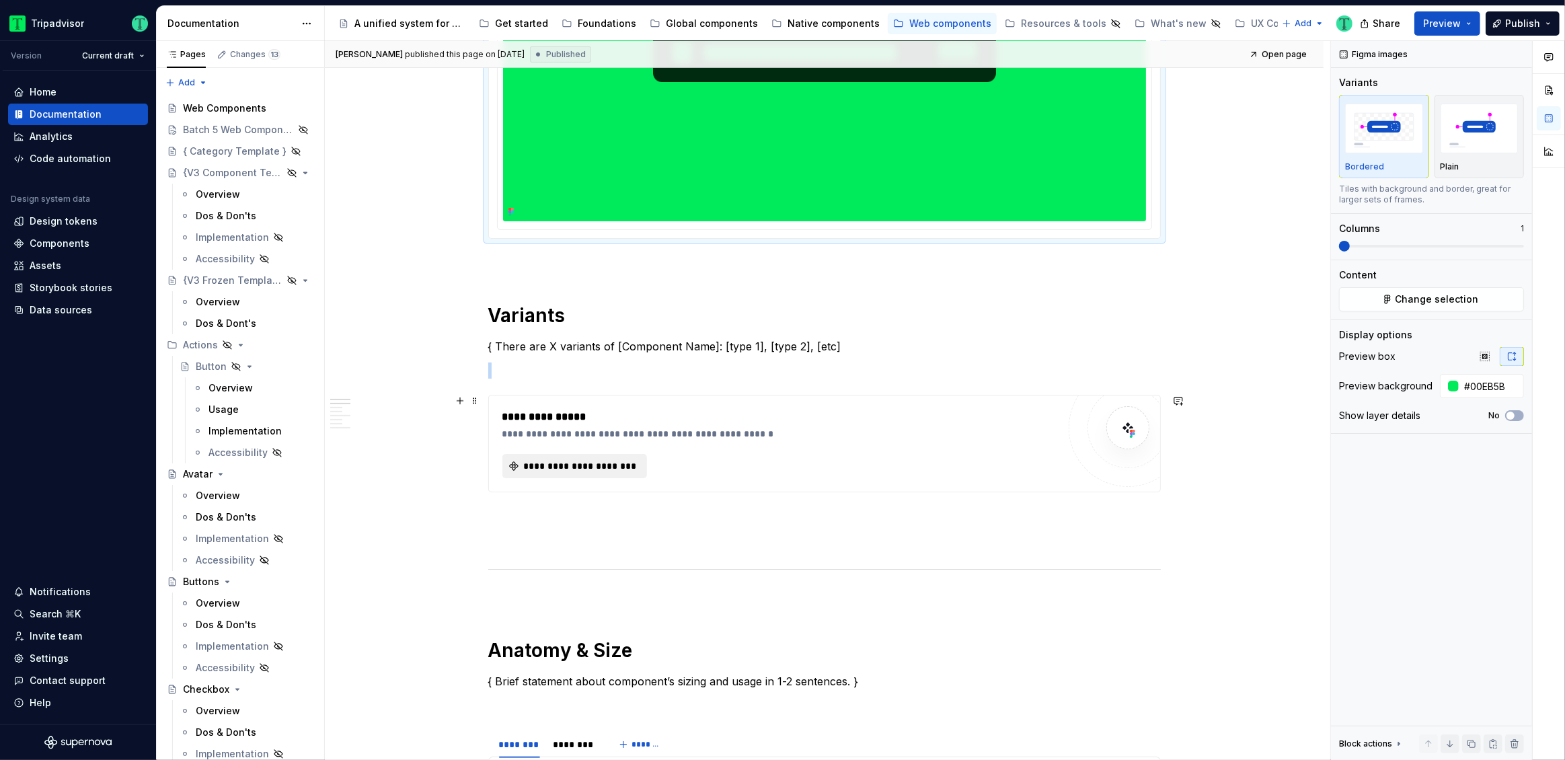
click at [610, 465] on span "**********" at bounding box center [580, 465] width 116 height 13
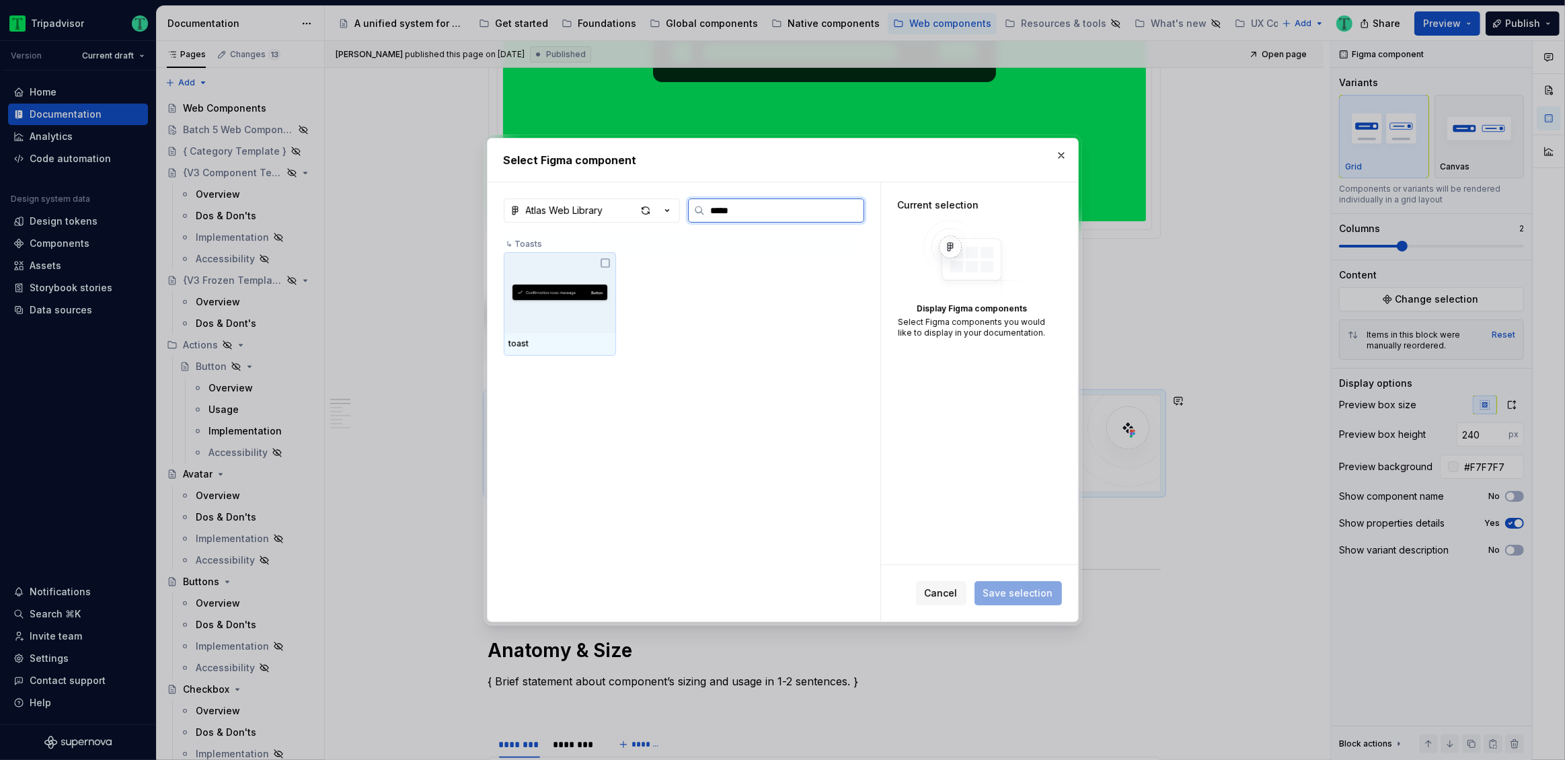
click at [604, 262] on icon at bounding box center [605, 263] width 11 height 11
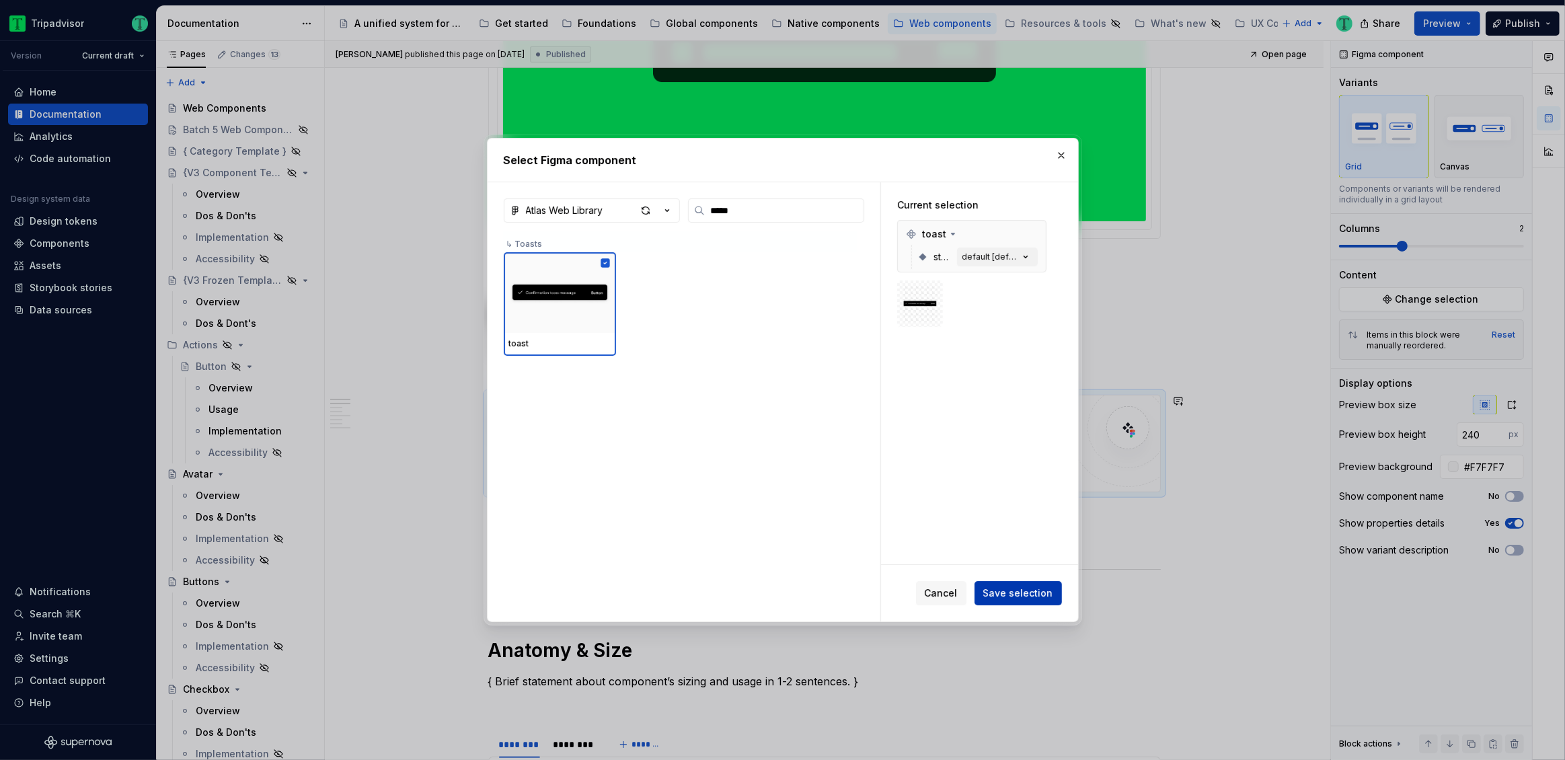
click at [1027, 587] on span "Save selection" at bounding box center [1018, 592] width 70 height 13
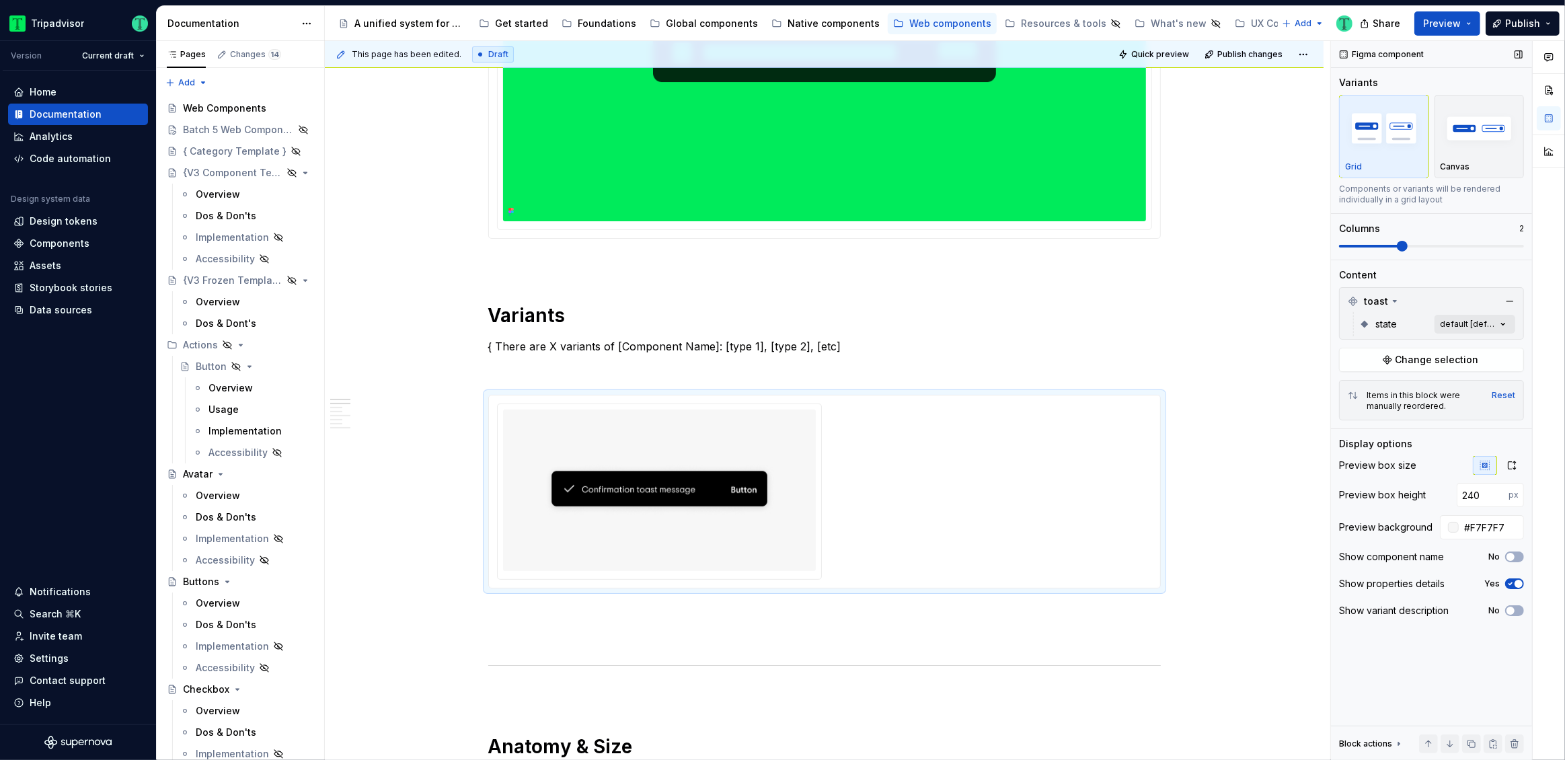
click at [1471, 322] on div "Comments Open comments No comments yet Select ‘Comment’ from the block context …" at bounding box center [1448, 400] width 234 height 719
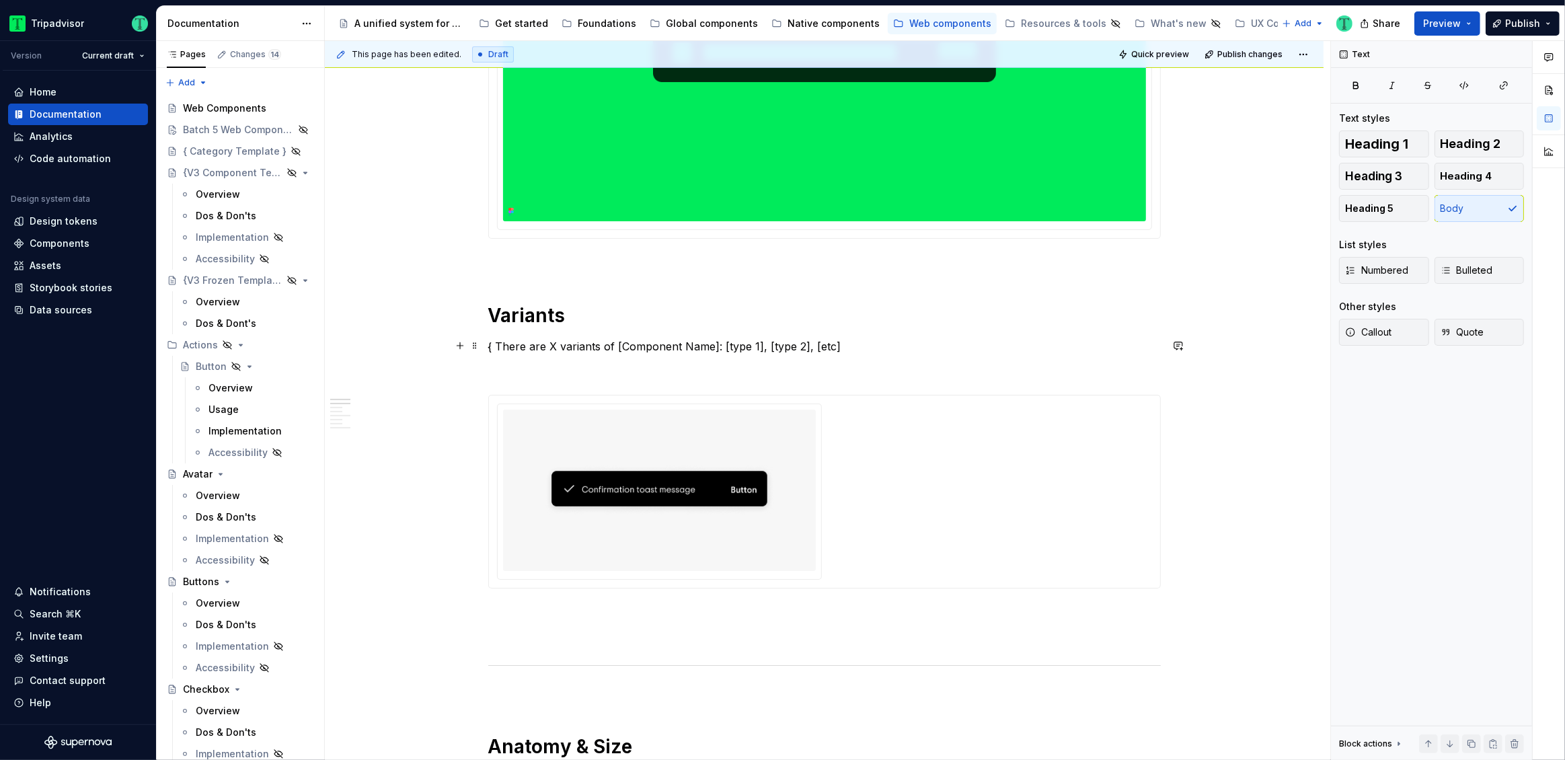
click at [517, 347] on p "{ There are X variants of [Component Name]: [type 1], [type 2], [etc]" at bounding box center [824, 346] width 672 height 16
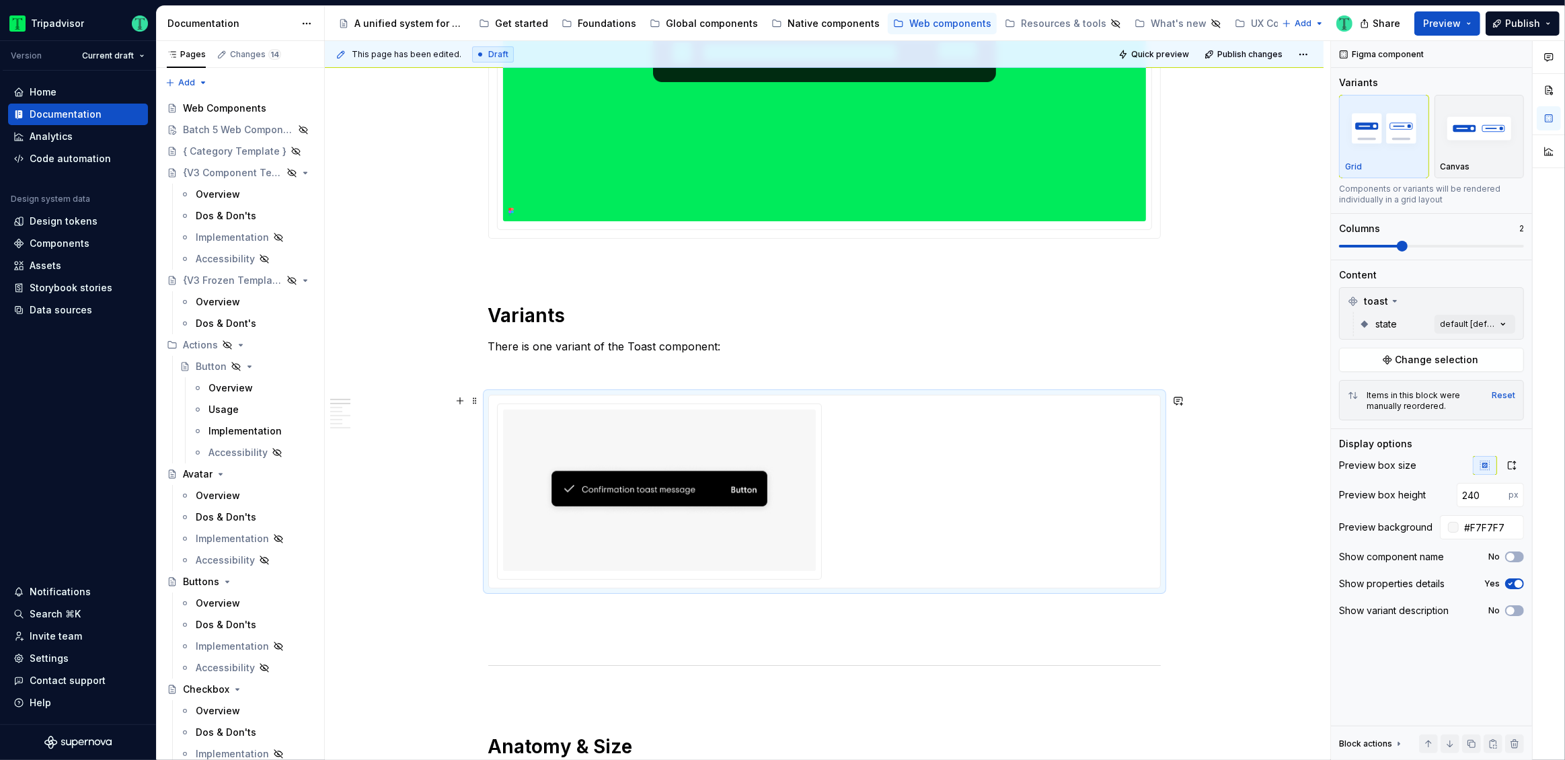
click at [688, 518] on img at bounding box center [659, 490] width 231 height 151
click at [1469, 327] on div "Comments Open comments No comments yet Select ‘Comment’ from the block context …" at bounding box center [1448, 400] width 234 height 719
click at [1493, 346] on span "button" at bounding box center [1493, 348] width 8 height 8
click at [1497, 345] on icon "button" at bounding box center [1493, 348] width 11 height 8
click at [1414, 286] on div "Comments Open comments No comments yet Select ‘Comment’ from the block context …" at bounding box center [1448, 400] width 234 height 719
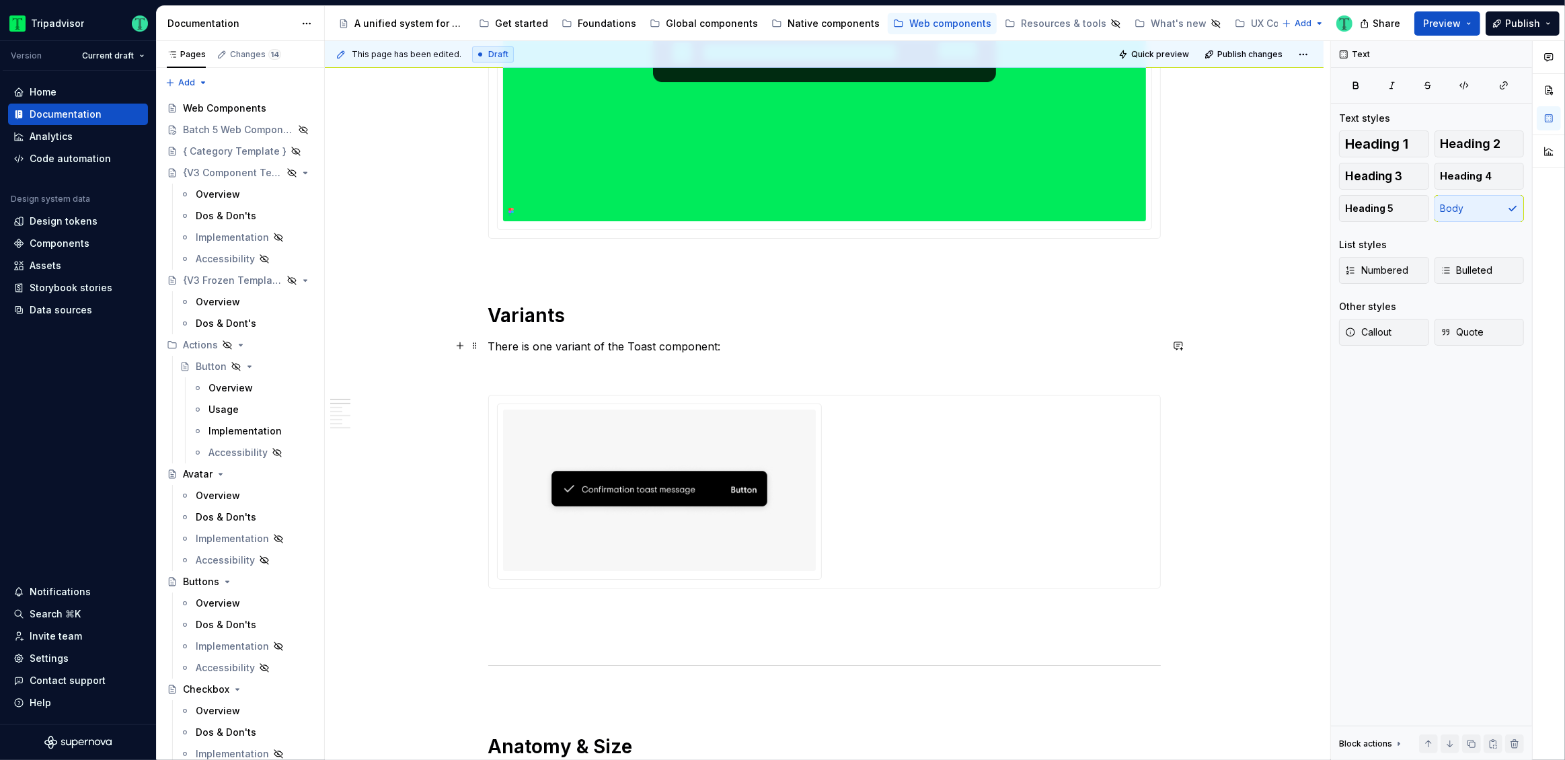
click at [749, 341] on p "There is one variant of the Toast component:" at bounding box center [824, 346] width 672 height 16
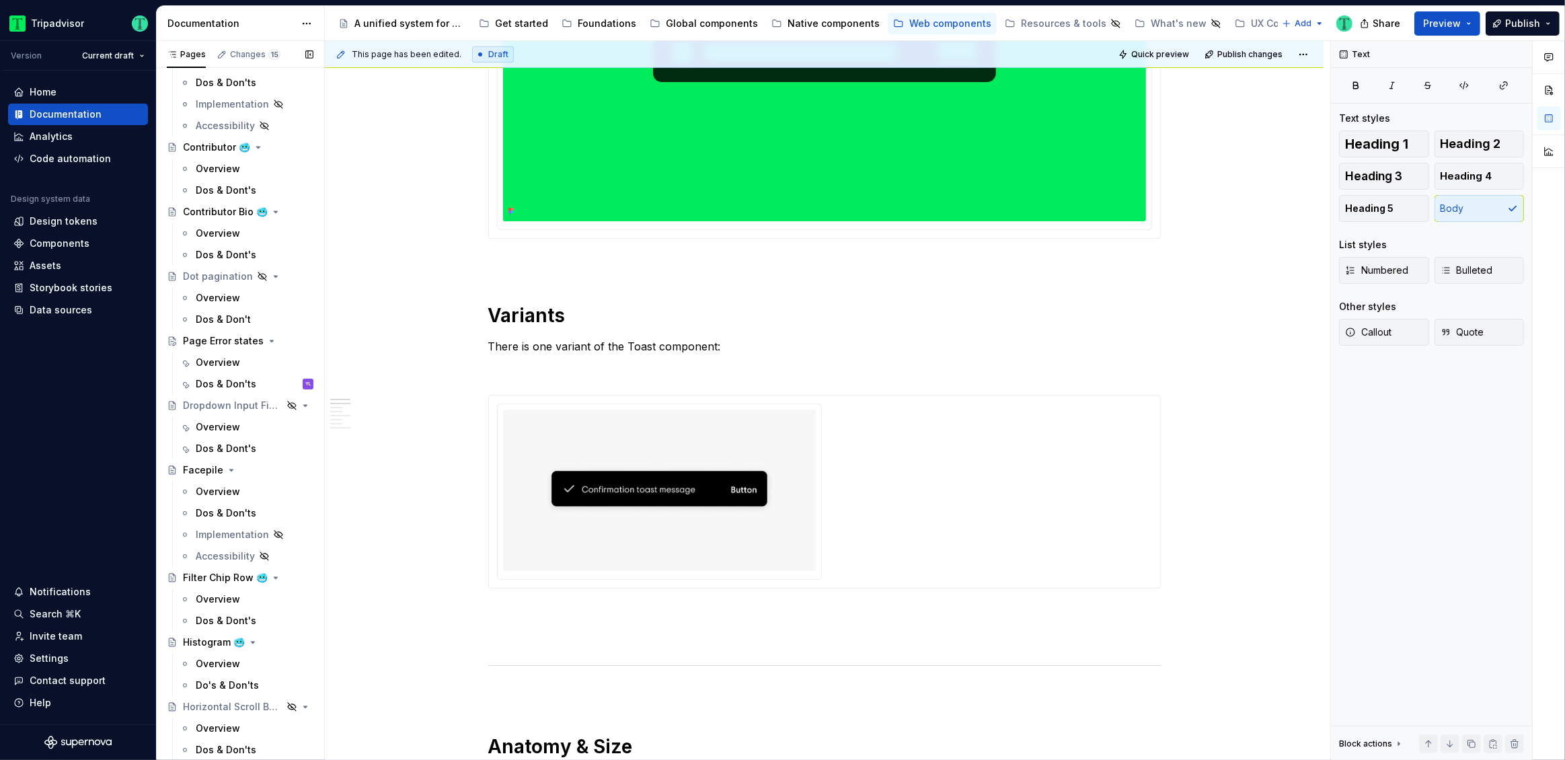
scroll to position [1017, 0]
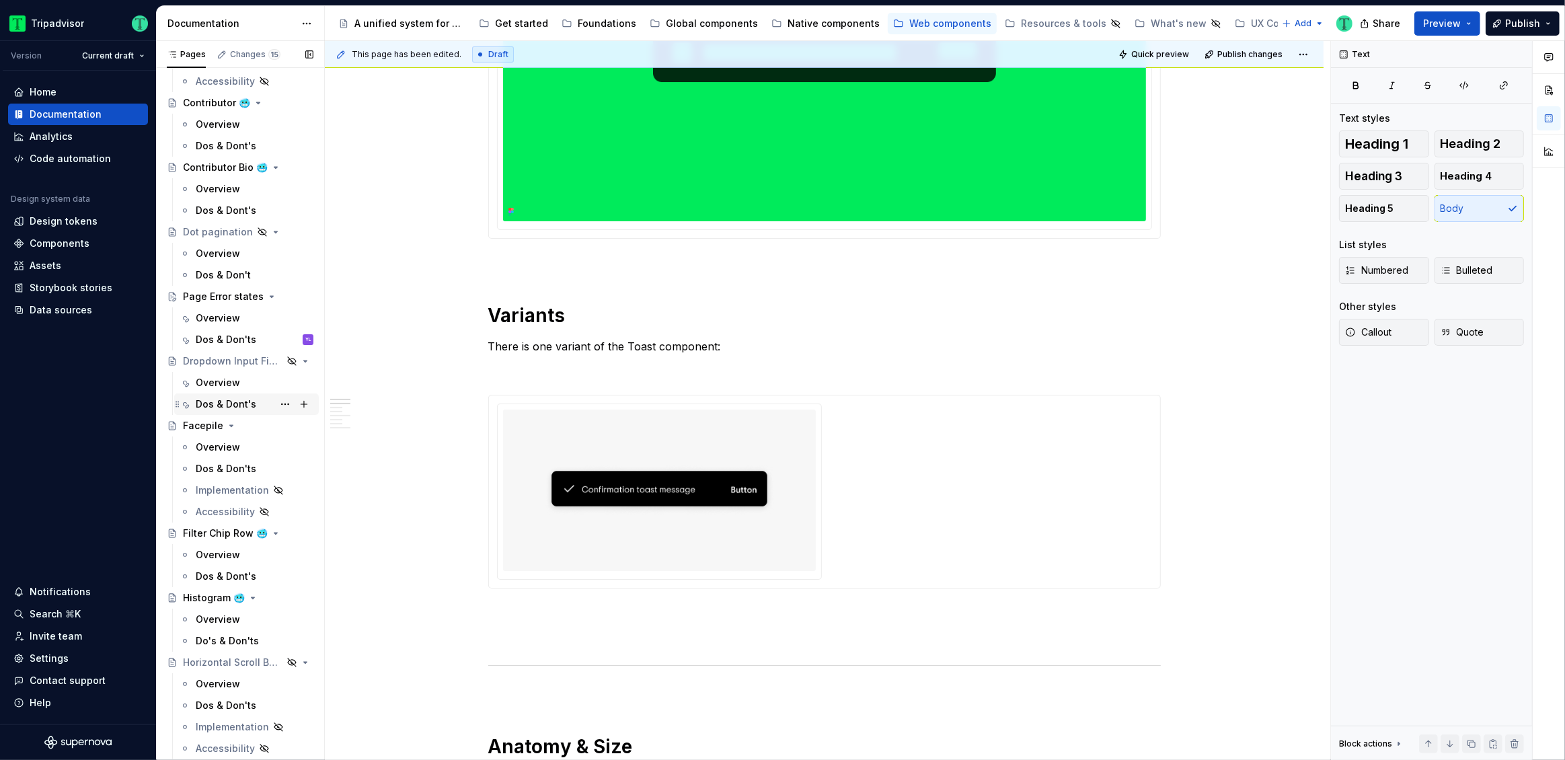
click at [235, 399] on div "Dos & Dont's" at bounding box center [226, 403] width 61 height 13
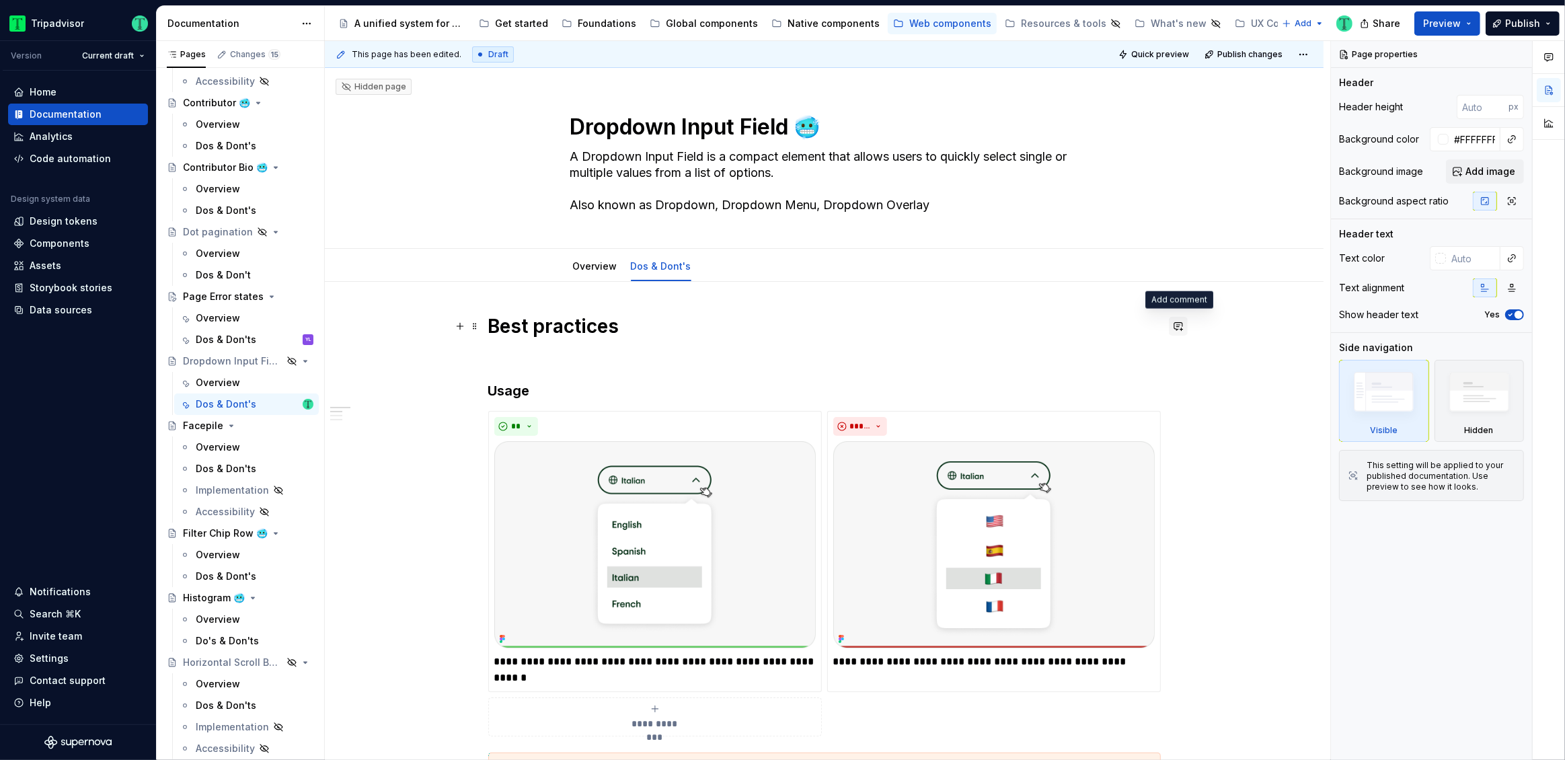
click at [1178, 325] on button "button" at bounding box center [1178, 326] width 19 height 19
click at [1176, 384] on icon "Send" at bounding box center [1171, 385] width 13 height 13
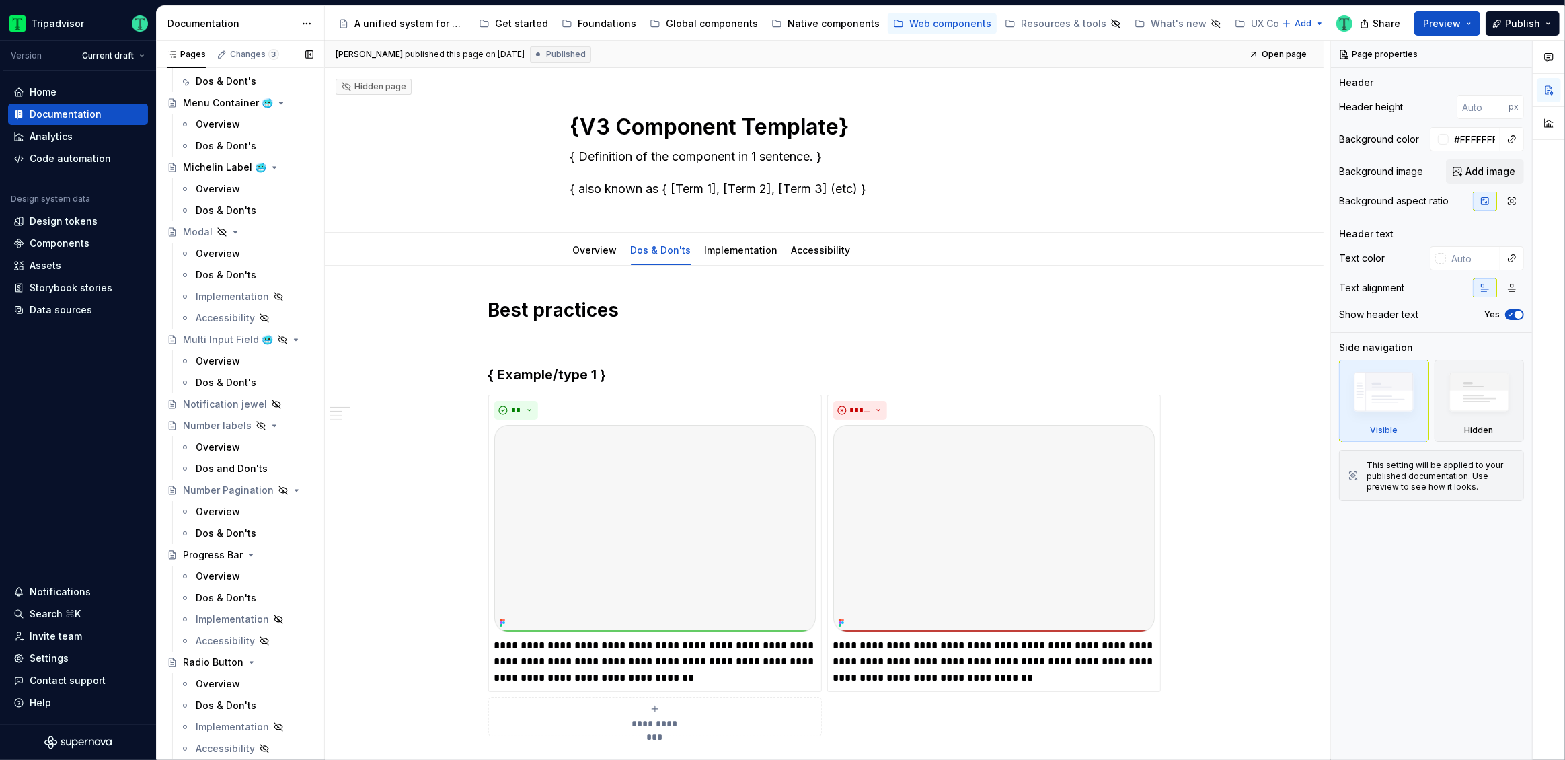
scroll to position [1986, 0]
click at [218, 362] on div "Overview" at bounding box center [218, 359] width 44 height 13
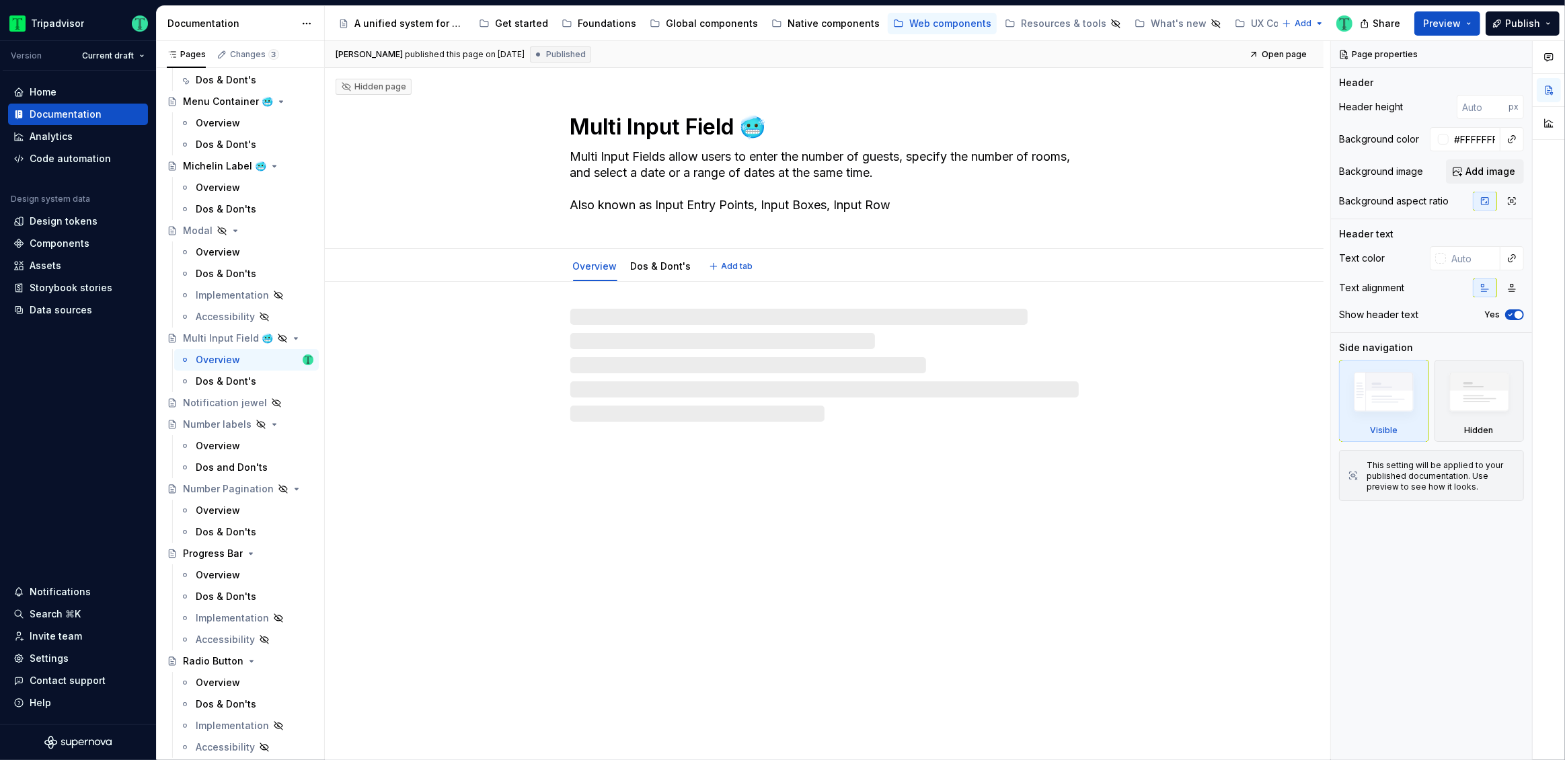
click at [625, 174] on textarea "Multi Input Fields allow users to enter the number of guests, specify the numbe…" at bounding box center [821, 181] width 508 height 70
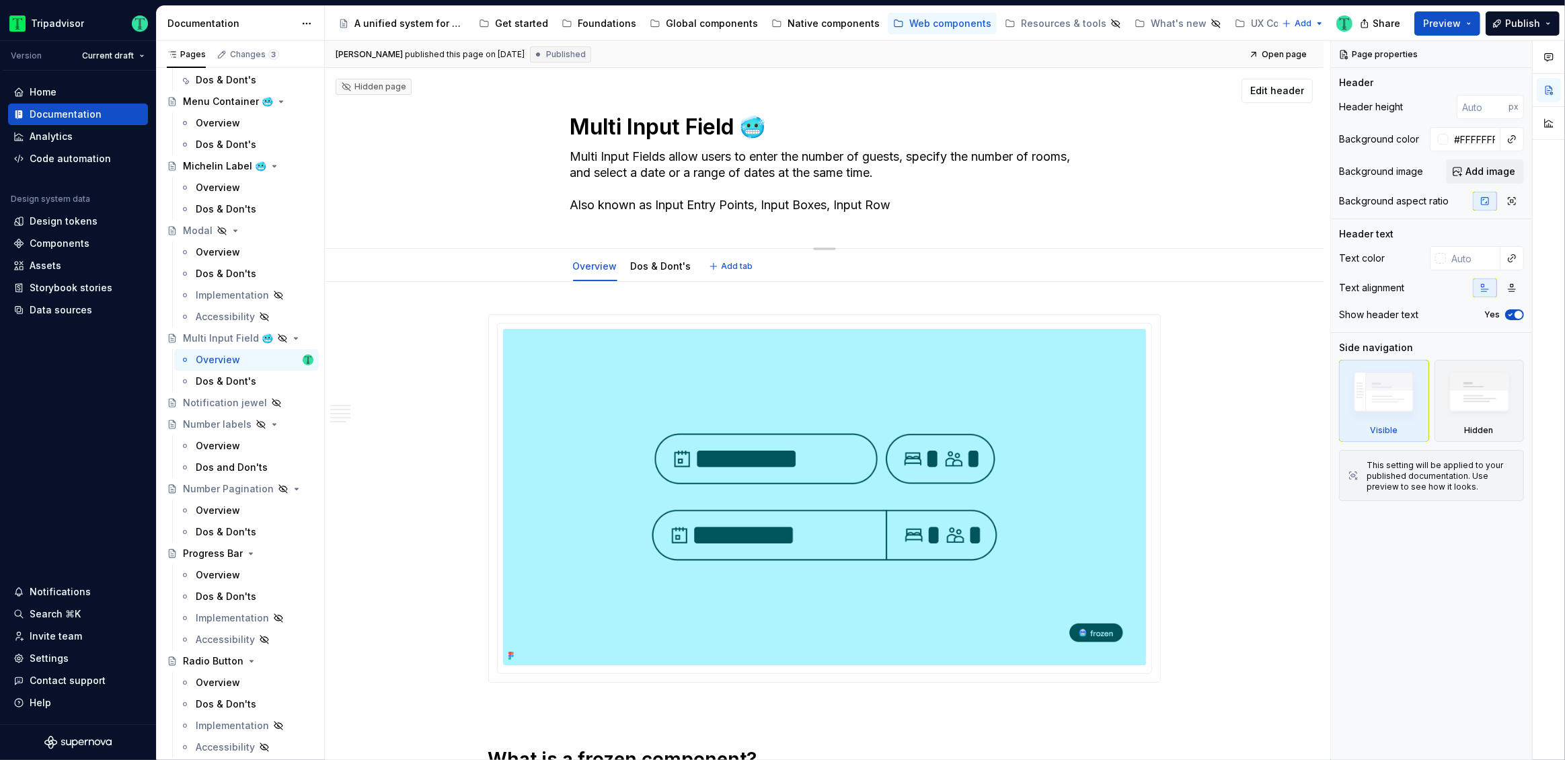
click at [625, 174] on textarea "Multi Input Fields allow users to enter the number of guests, specify the numbe…" at bounding box center [821, 181] width 508 height 70
type textarea "*"
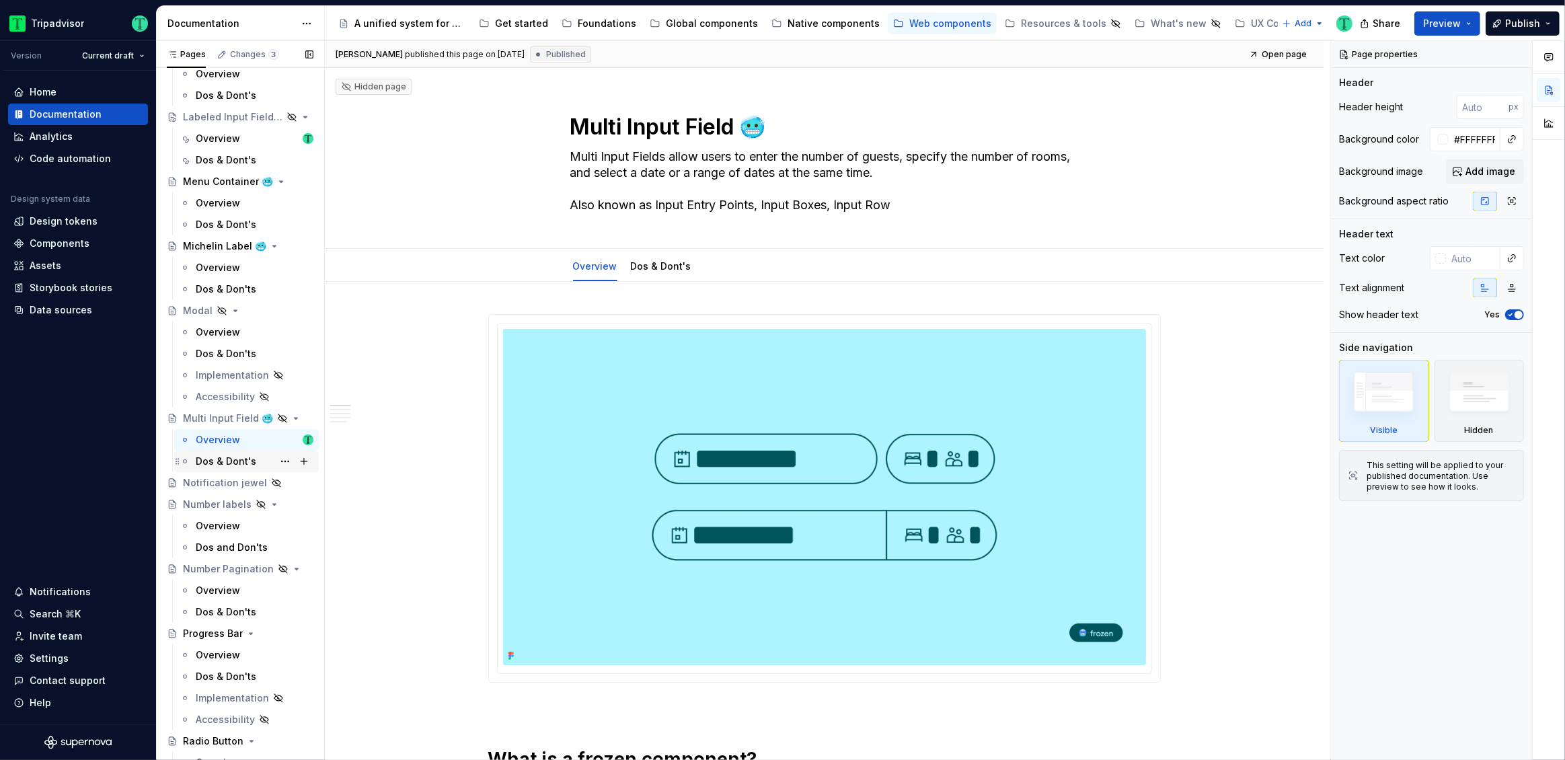
click at [221, 463] on div "Dos & Dont's" at bounding box center [226, 461] width 61 height 13
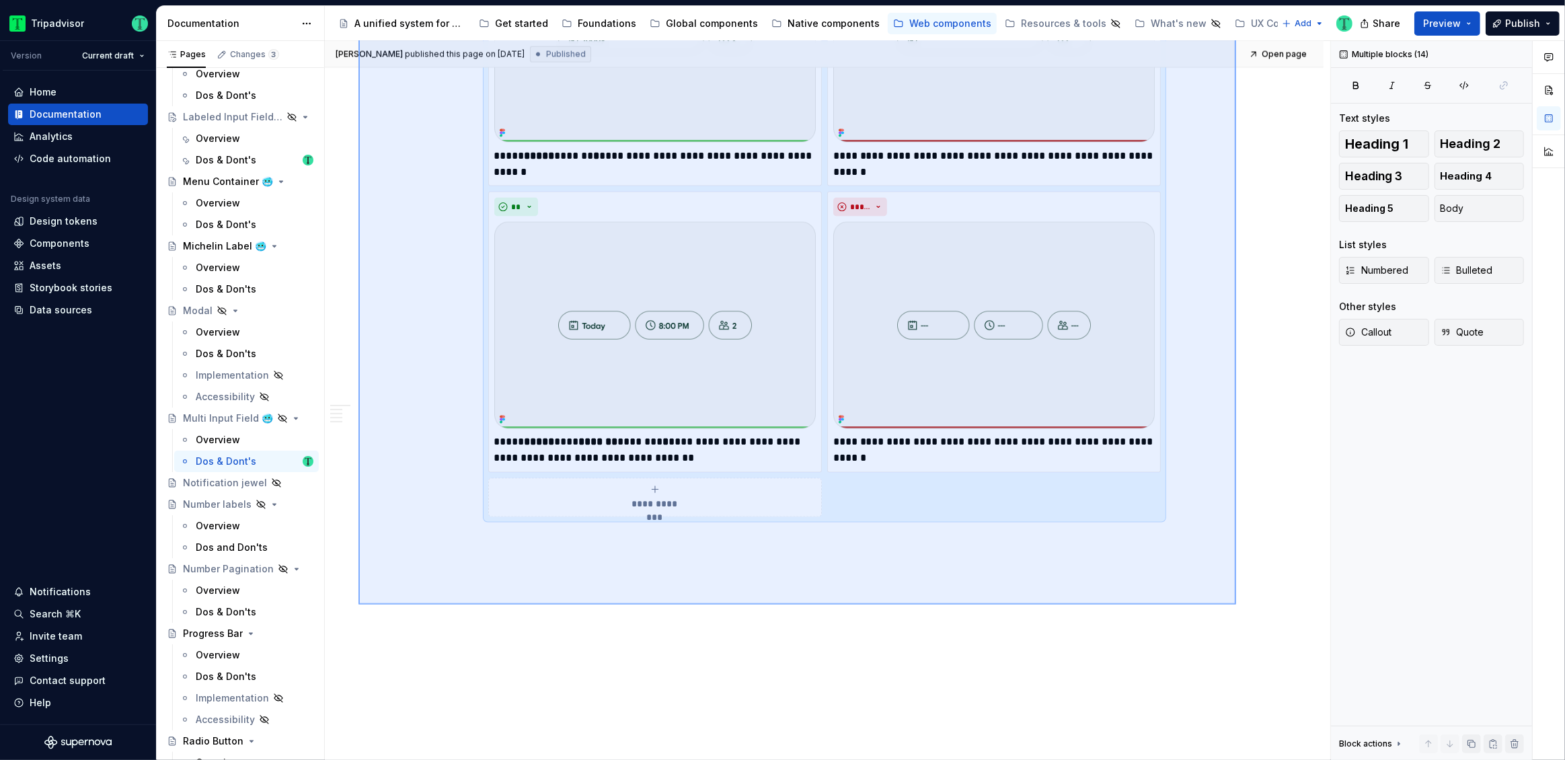
drag, startPoint x: 445, startPoint y: 426, endPoint x: 1236, endPoint y: 604, distance: 810.5
click at [1236, 604] on div "**********" at bounding box center [827, 400] width 1005 height 719
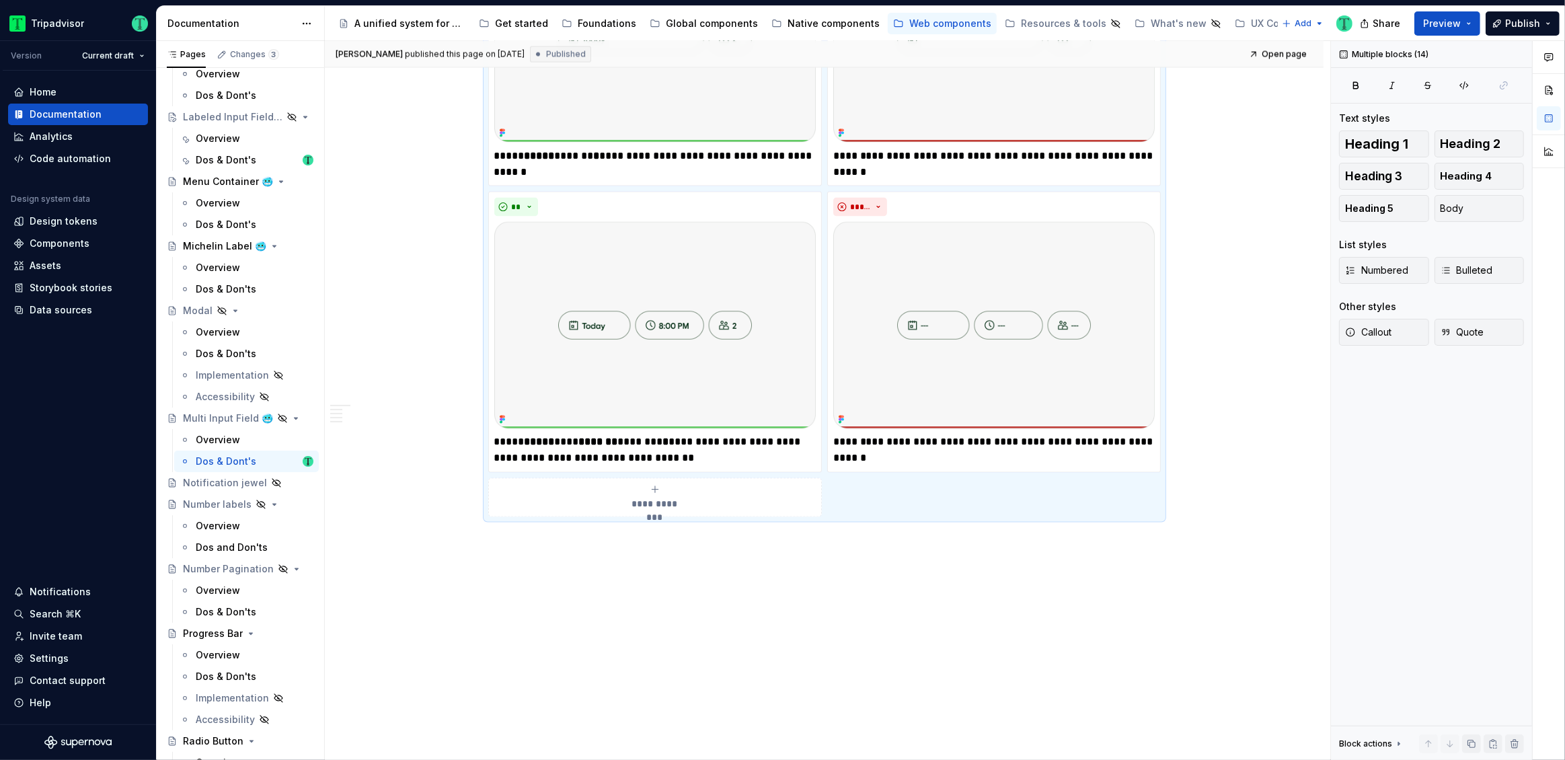
scroll to position [2379, 0]
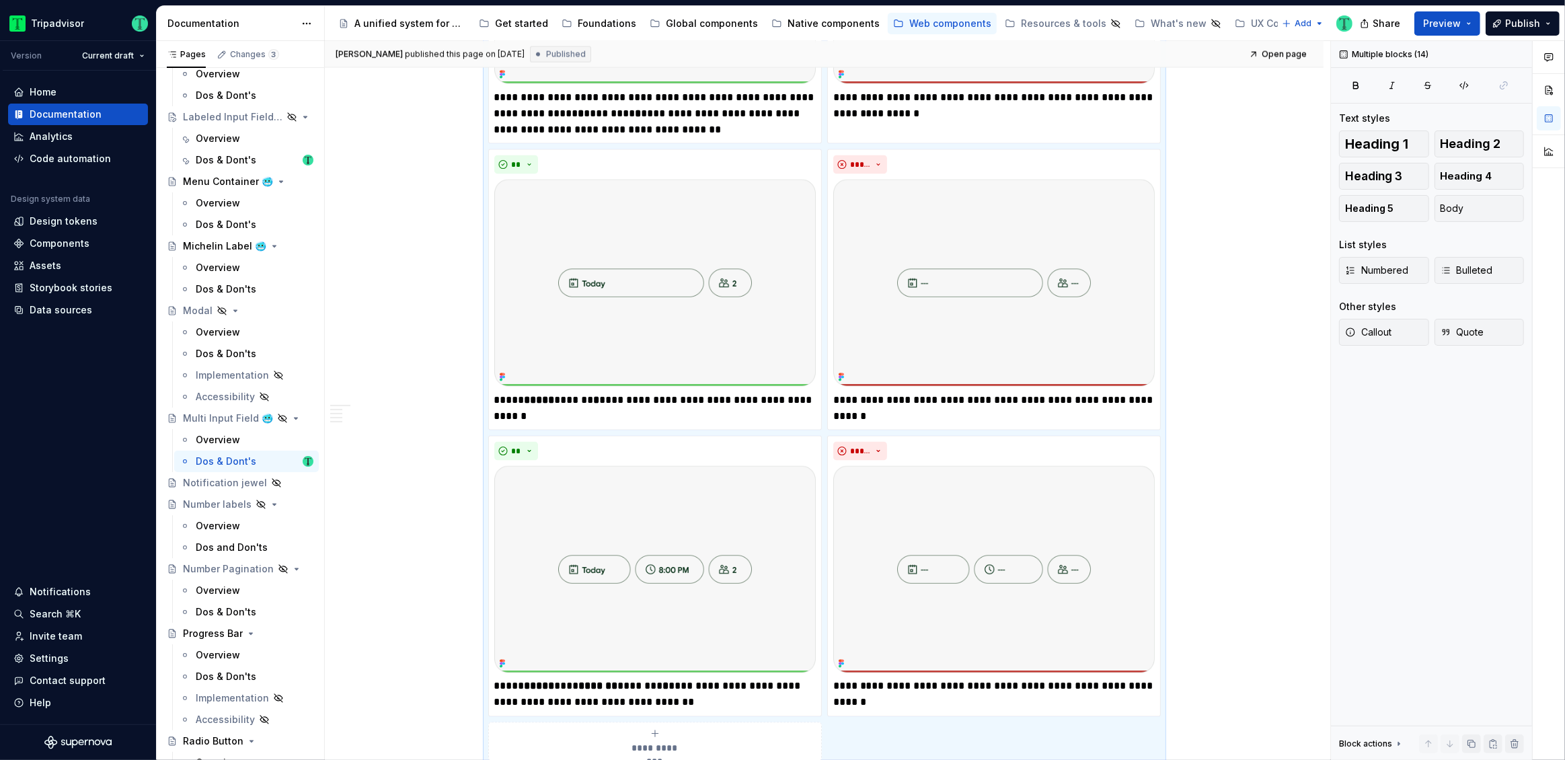
copy div "**********"
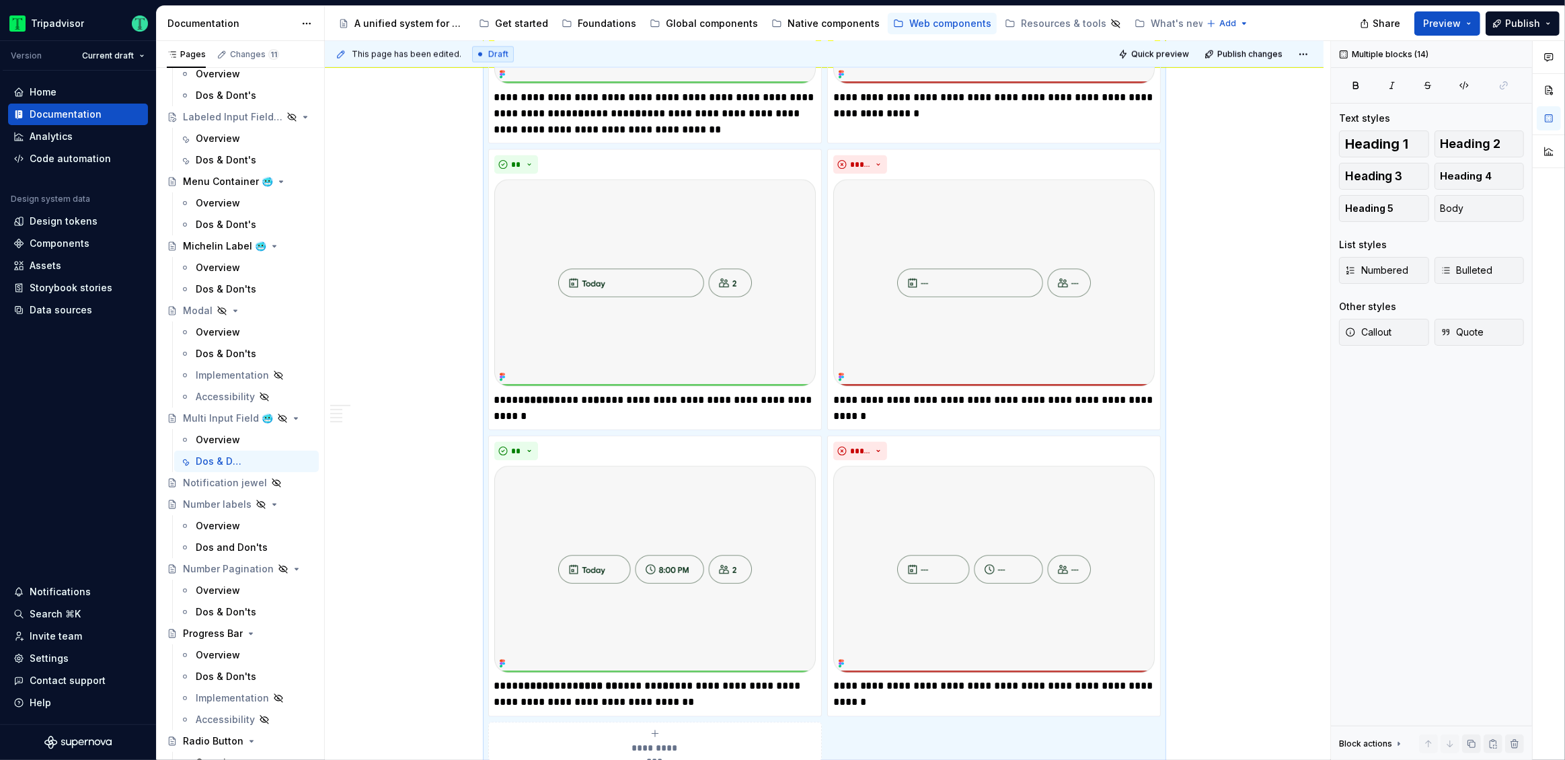
type textarea "*"
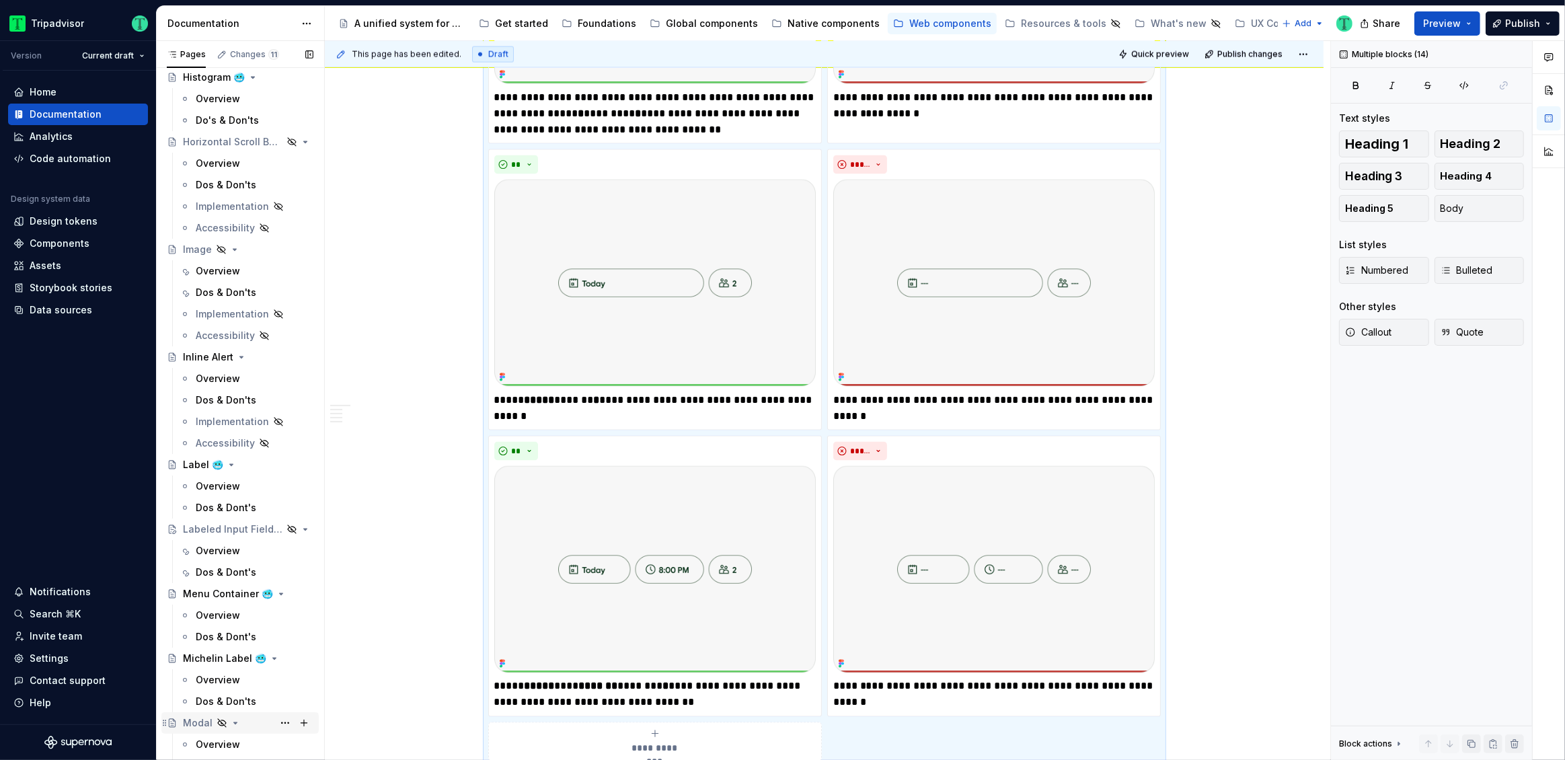
scroll to position [1495, 0]
click at [223, 571] on div "Dos & Dont's" at bounding box center [226, 570] width 61 height 13
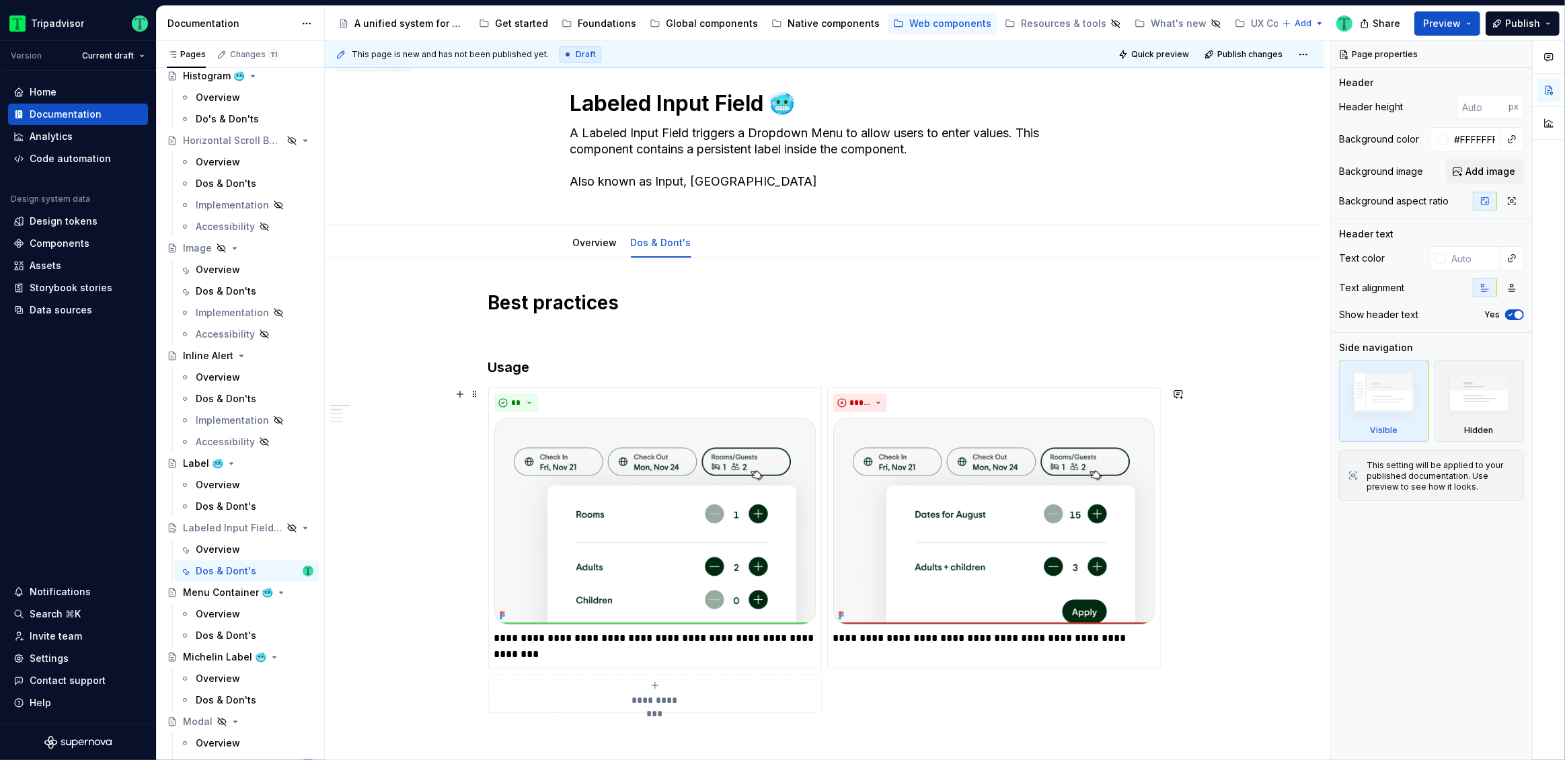
scroll to position [24, 0]
click at [584, 127] on textarea "A Labeled Input Field triggers a Dropdown Menu to allow users to enter values. …" at bounding box center [821, 157] width 508 height 70
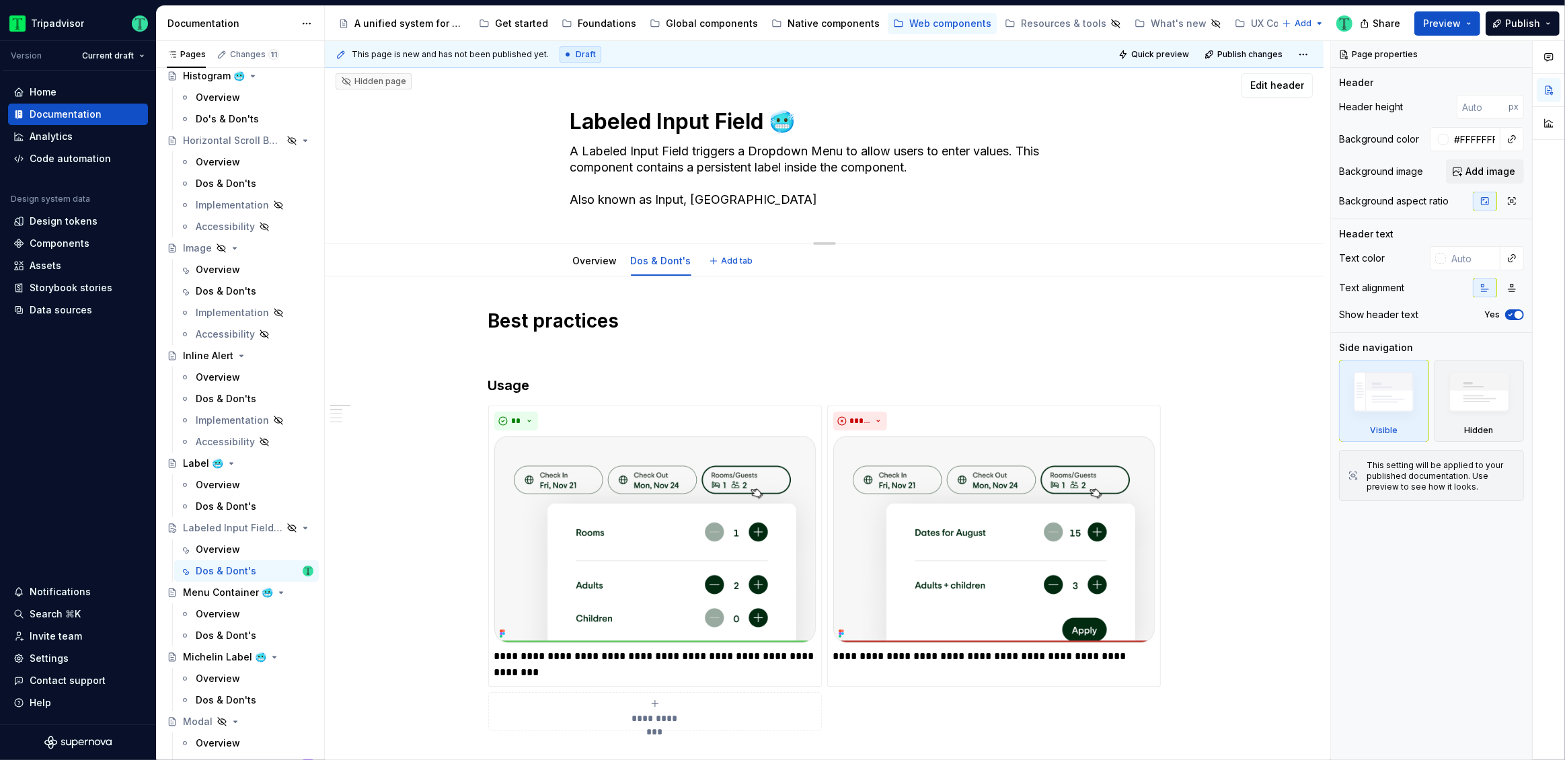
click at [585, 153] on textarea "A Labeled Input Field triggers a Dropdown Menu to allow users to enter values. …" at bounding box center [821, 176] width 508 height 70
type textarea "*"
type textarea "A abeled Input Field triggers a Dropdown Menu to allow users to enter values. T…"
type textarea "*"
type textarea "Aabeled Input Field triggers a Dropdown Menu to allow users to enter values. Th…"
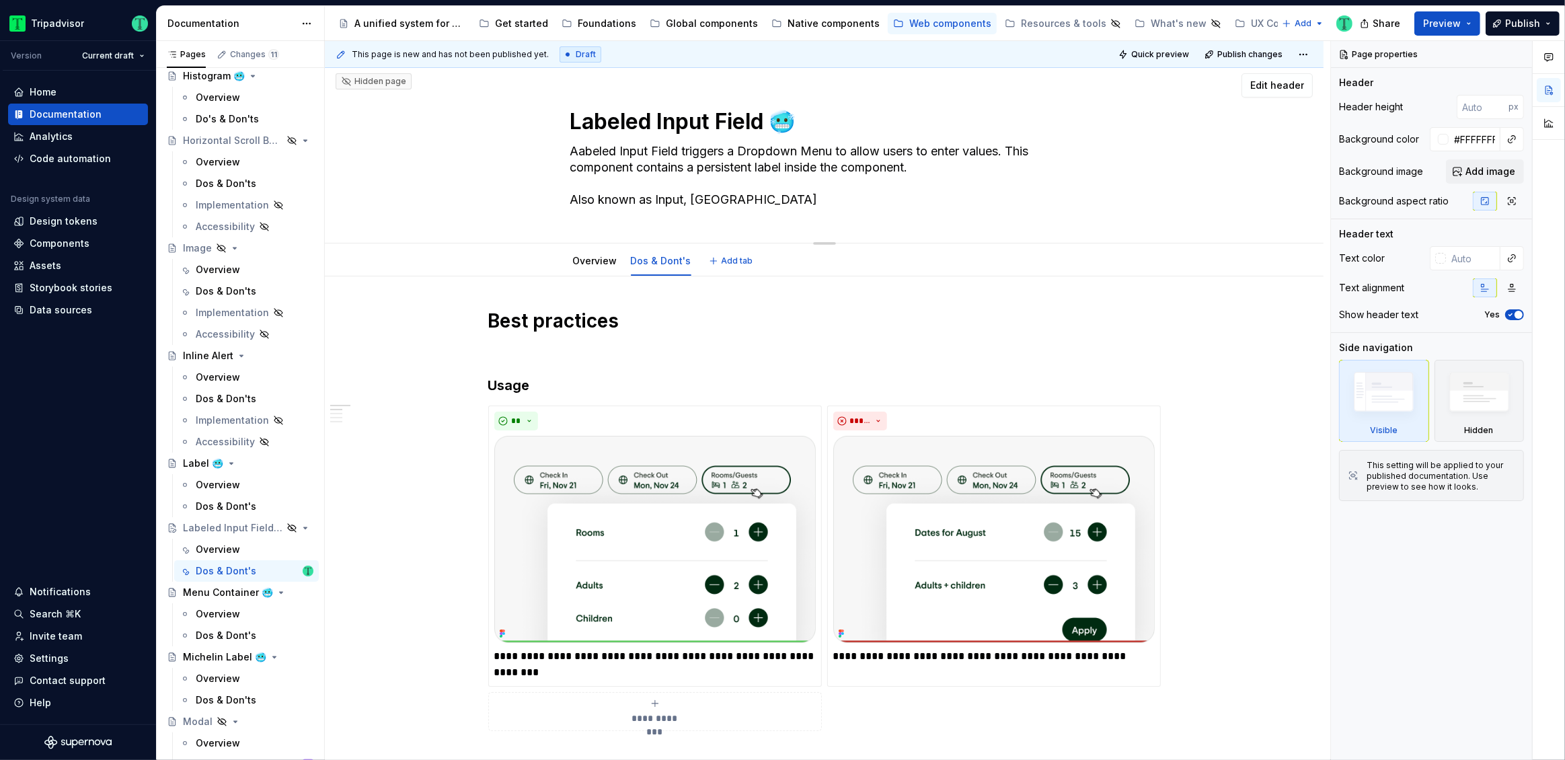
type textarea "*"
type textarea "abeled Input Field triggers a Dropdown Menu to allow users to enter values. Thi…"
type textarea "*"
type textarea ""abeled Input Field triggers a Dropdown Menu to allow users to enter values. Th…"
type textarea "*"
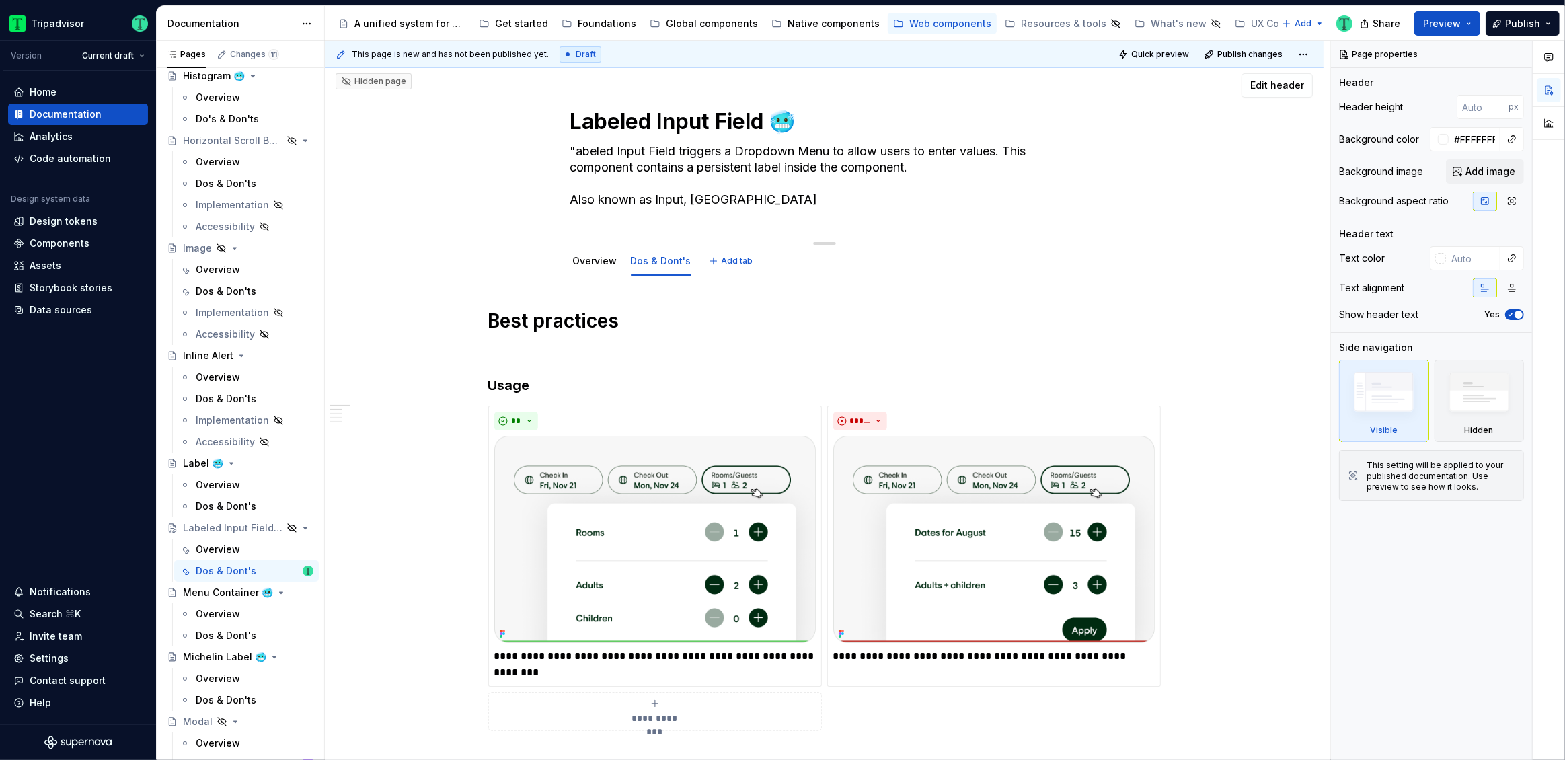
type textarea "abeled Input Field triggers a Dropdown Menu to allow users to enter values. Thi…"
type textarea "*"
type textarea "Labeled Input Field triggers a Dropdown Menu to allow users to enter values. Th…"
type textarea "*"
type textarea "Labeled Input Fields triggers a Dropdown Menu to allow users to enter values. T…"
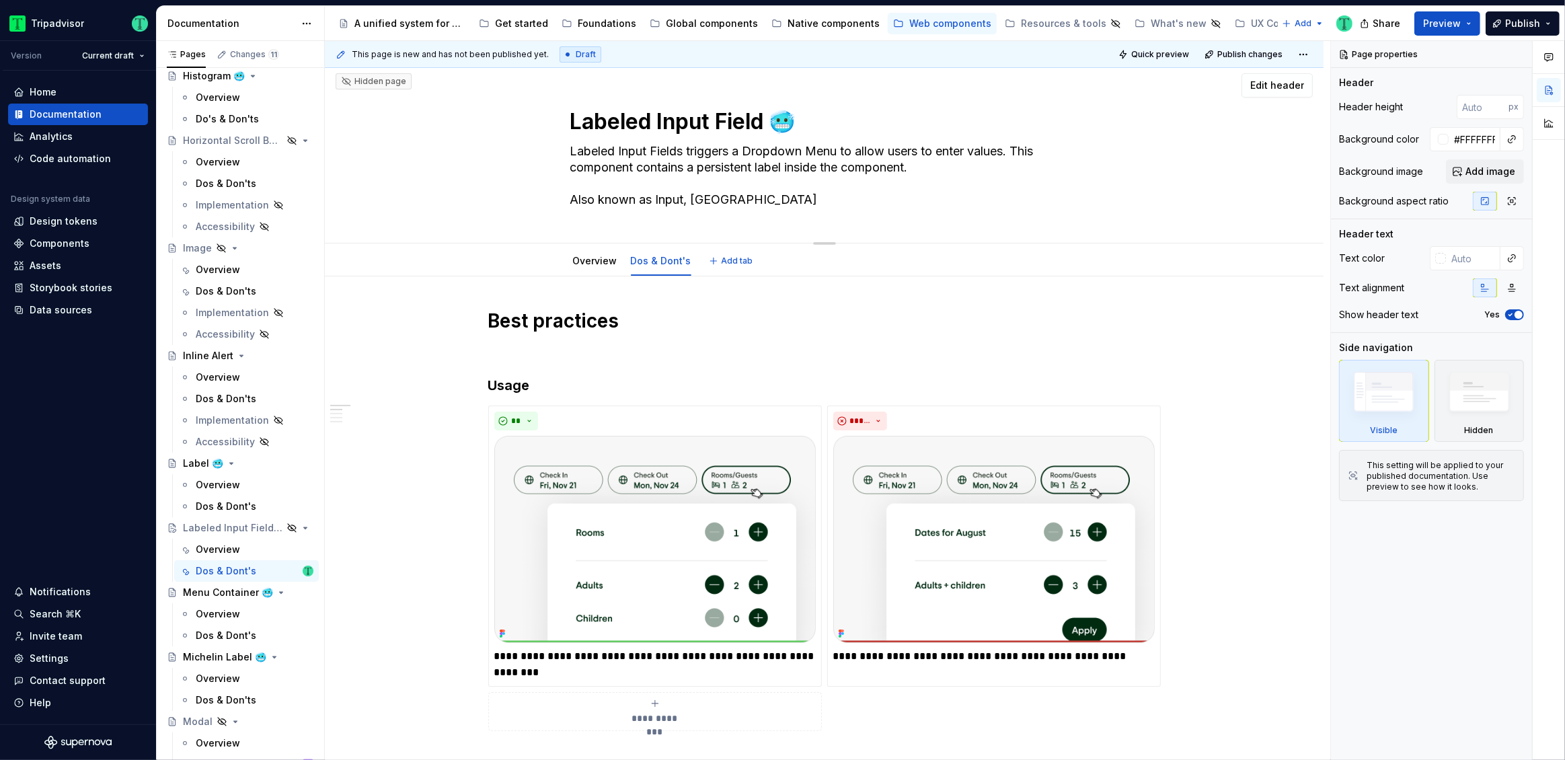
type textarea "*"
type textarea "Labeled Input Fields trigger a Dropdown Menu to allow users to enter values. Th…"
type textarea "*"
type textarea "Labeled Input Fields trigger Dropdown Menu to allow users to enter values. This…"
type textarea "*"
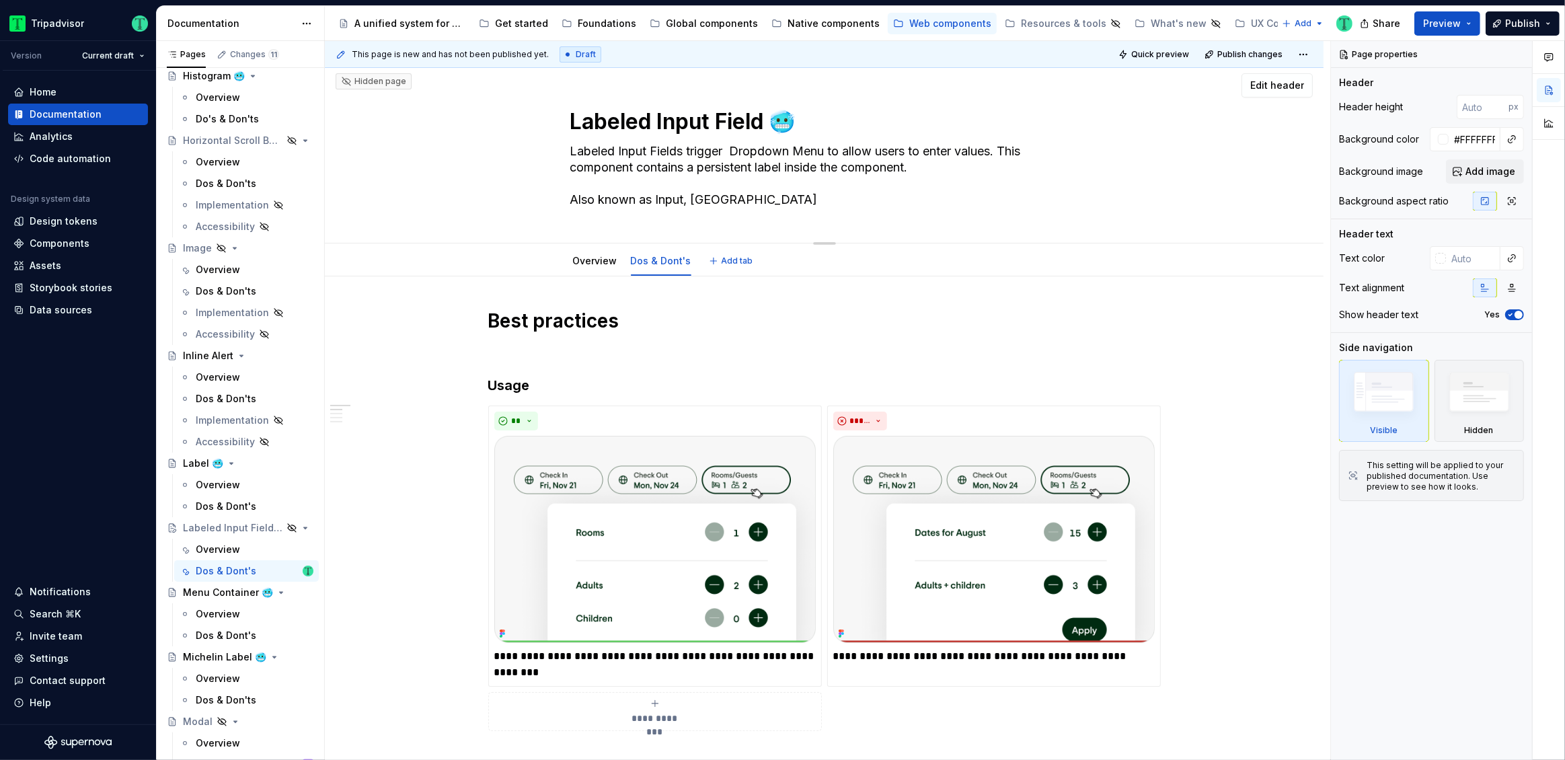
type textarea "Labeled Input Fields trigger Dropdown Menu to allow users to enter values. This…"
type textarea "*"
type textarea "Labeled Input Fields trigger Dropdown Menu' to allow users to enter values. Thi…"
type textarea "*"
type textarea "Labeled Input Fields trigger Dropdown Menu's to allow users to enter values. Th…"
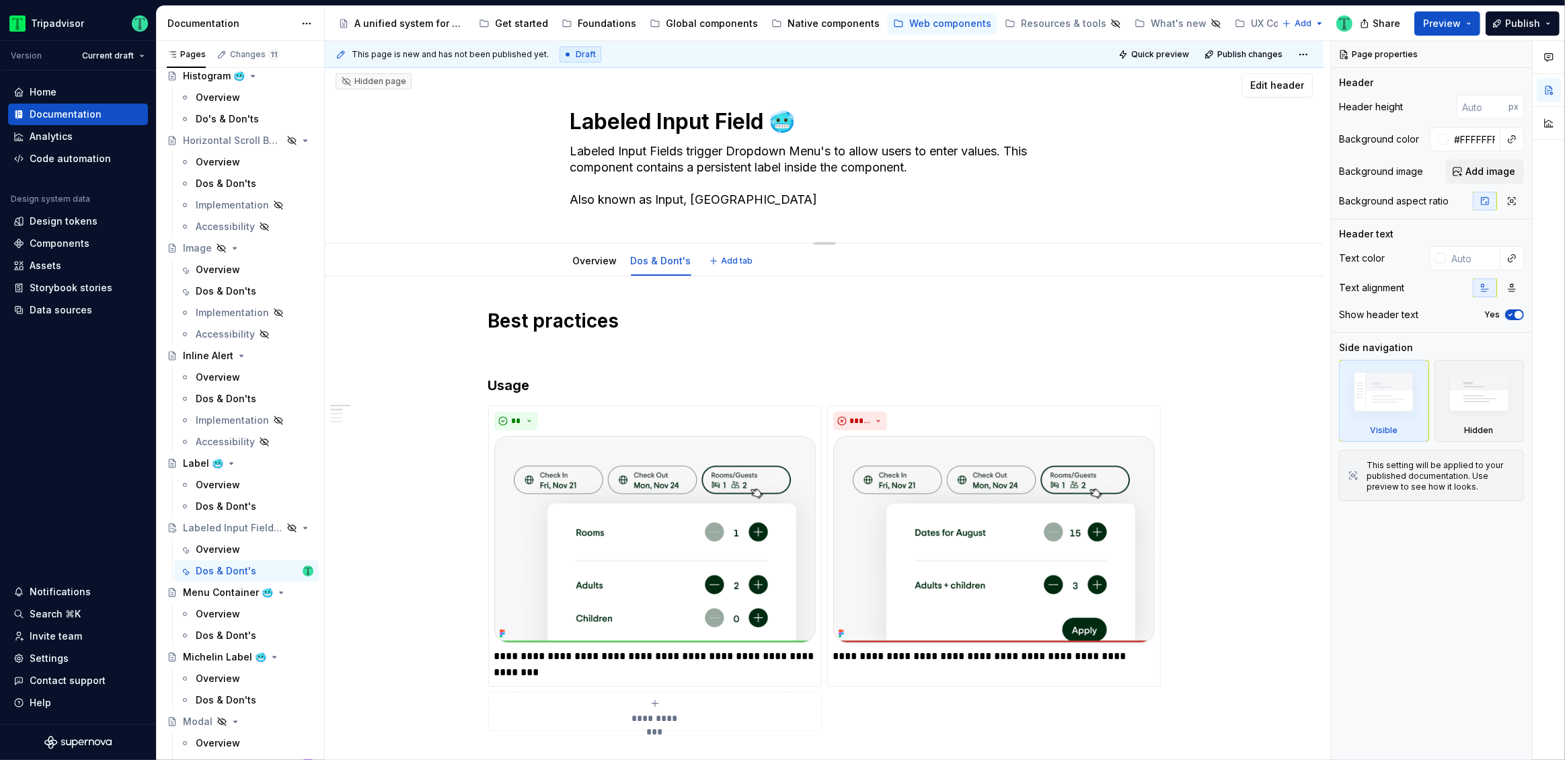
click at [880, 167] on textarea "Labeled Input Fields trigger Dropdown Menu's to allow users to enter values. Th…" at bounding box center [821, 176] width 508 height 70
click at [881, 167] on textarea "Labeled Input Fields trigger Dropdown Menu's to allow users to enter values. Th…" at bounding box center [821, 176] width 508 height 70
type textarea "*"
type textarea "Labeled Input Fields trigger Dropdown Menu's to allow users to enter values. Th…"
type textarea "*"
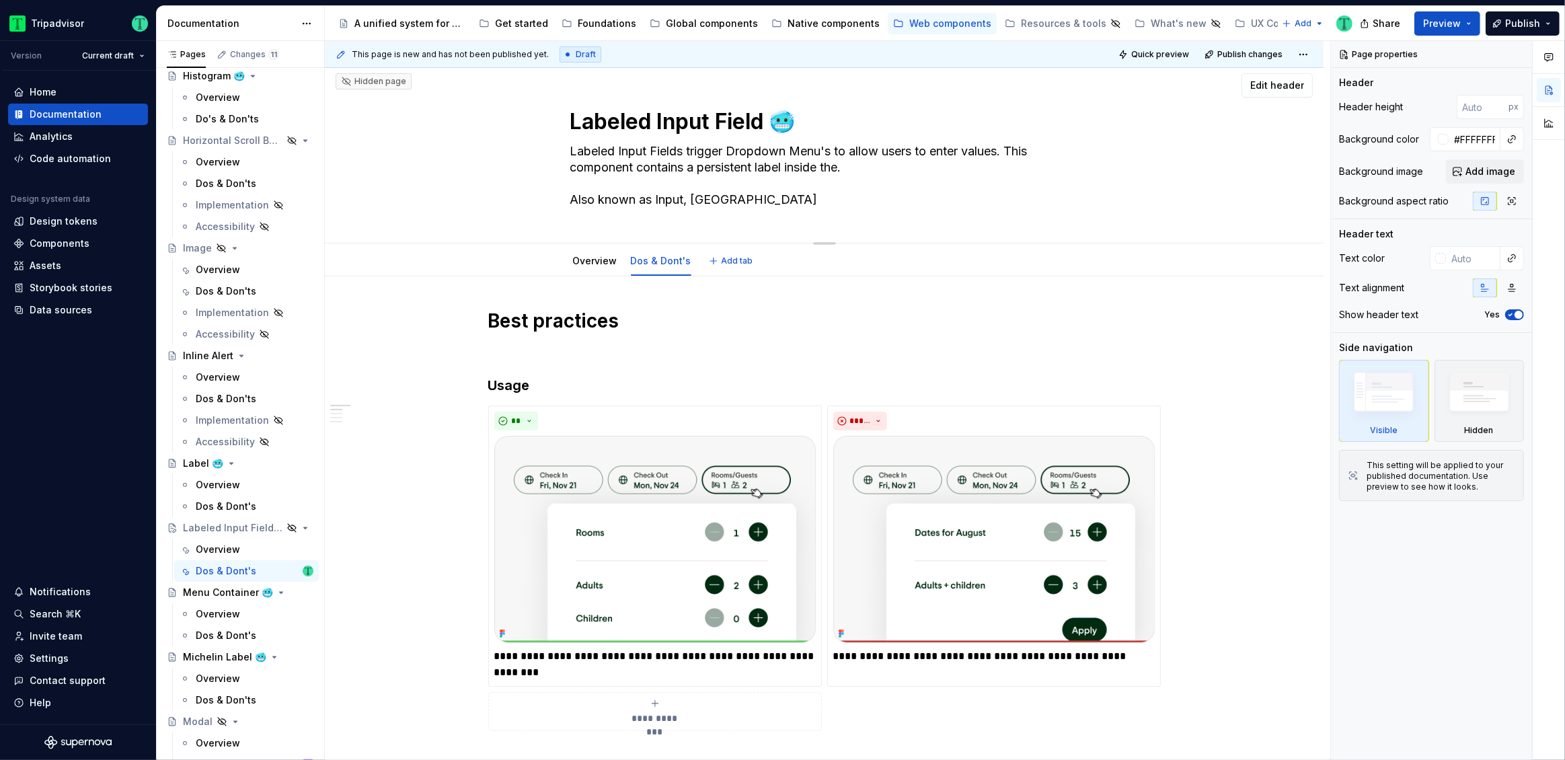
type textarea "Labeled Input Fields trigger Dropdown Menu's to allow users to enter values. Th…"
type textarea "*"
type textarea "Labeled Input Fields trigger Dropdown Menu's to allow users to enter values. Th…"
type textarea "*"
type textarea "Labeled Input Fields trigger Dropdown Menu's to allow users to enter values. Th…"
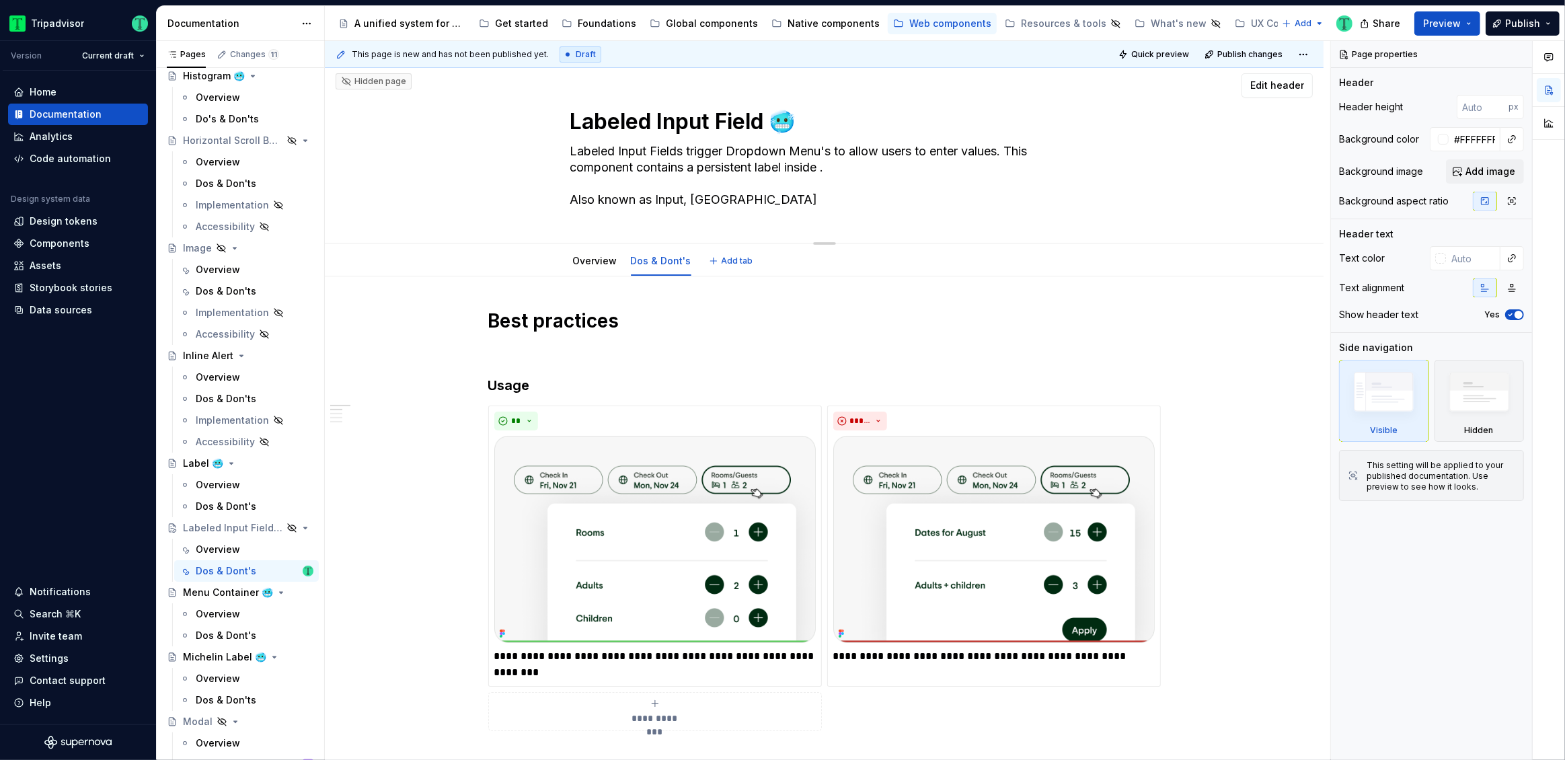
type textarea "*"
type textarea "Labeled Input Fields trigger Dropdown Menu's to allow users to enter values. Th…"
type textarea "*"
type textarea "Labeled Input Fields trigger Dropdown Menu's to allow users to enter values. Th…"
type textarea "*"
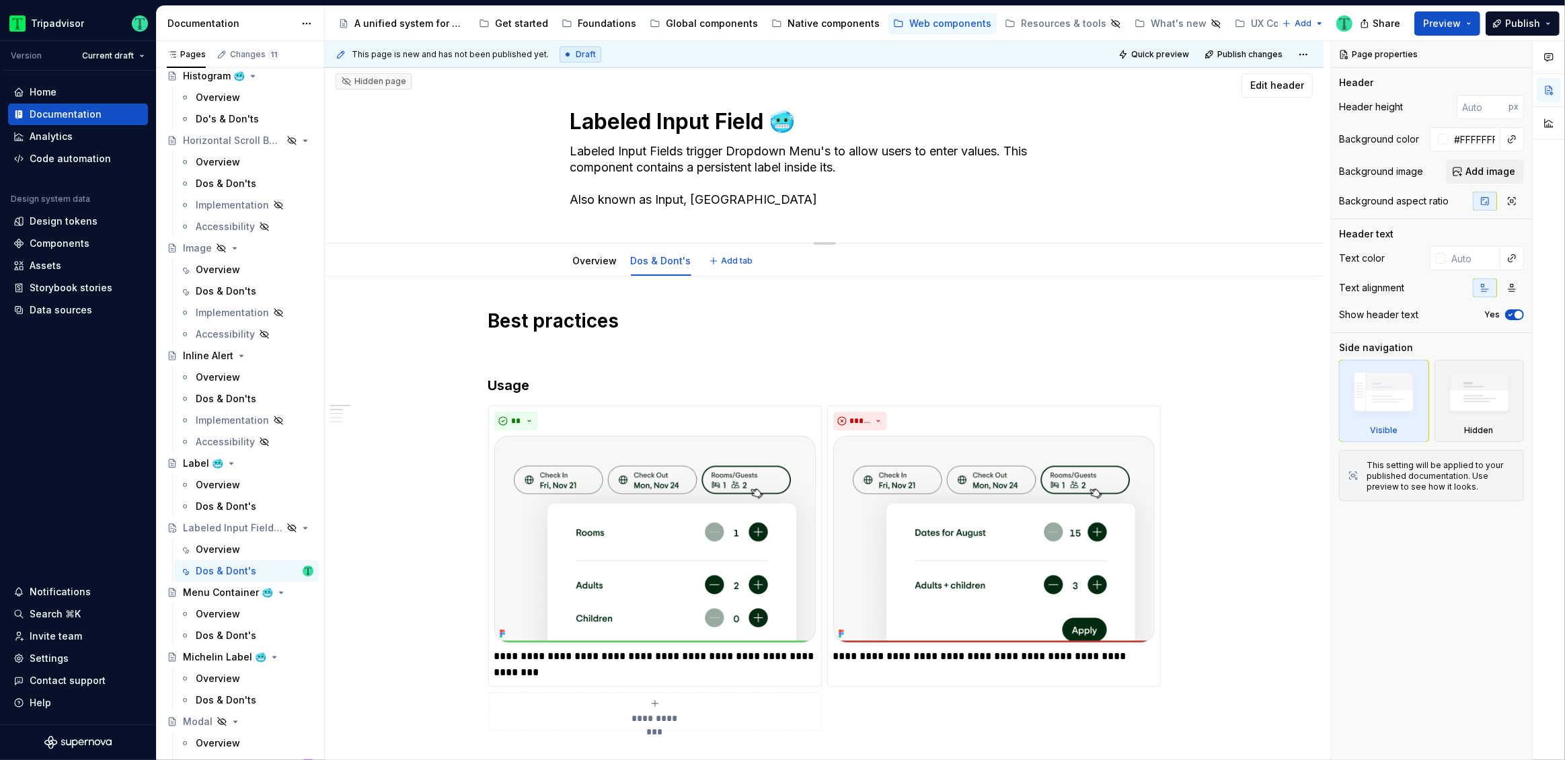
type textarea "Labeled Input Fields trigger Dropdown Menu's to allow users to enter values. Th…"
type textarea "*"
type textarea "Labeled Input Fields trigger Dropdown Menu's to allow users to enter values. Th…"
type textarea "*"
type textarea "Labeled Input Fields trigger Dropdown Menu's to allow users to enter values. Th…"
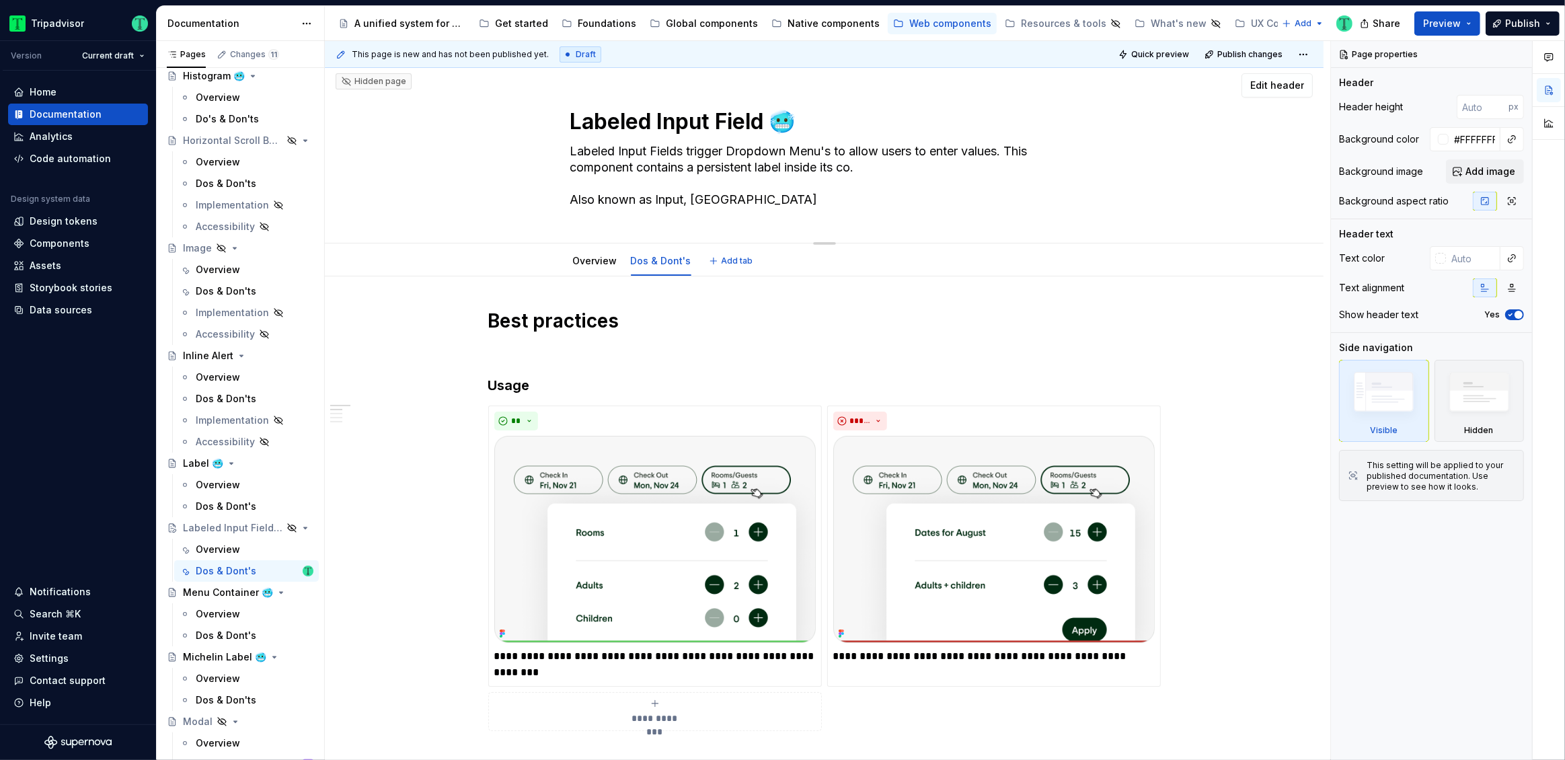
type textarea "*"
type textarea "Labeled Input Fields trigger Dropdown Menu's to allow users to enter values. Th…"
type textarea "*"
type textarea "Labeled Input Fields trigger Dropdown Menu's to allow users to enter values. Th…"
type textarea "*"
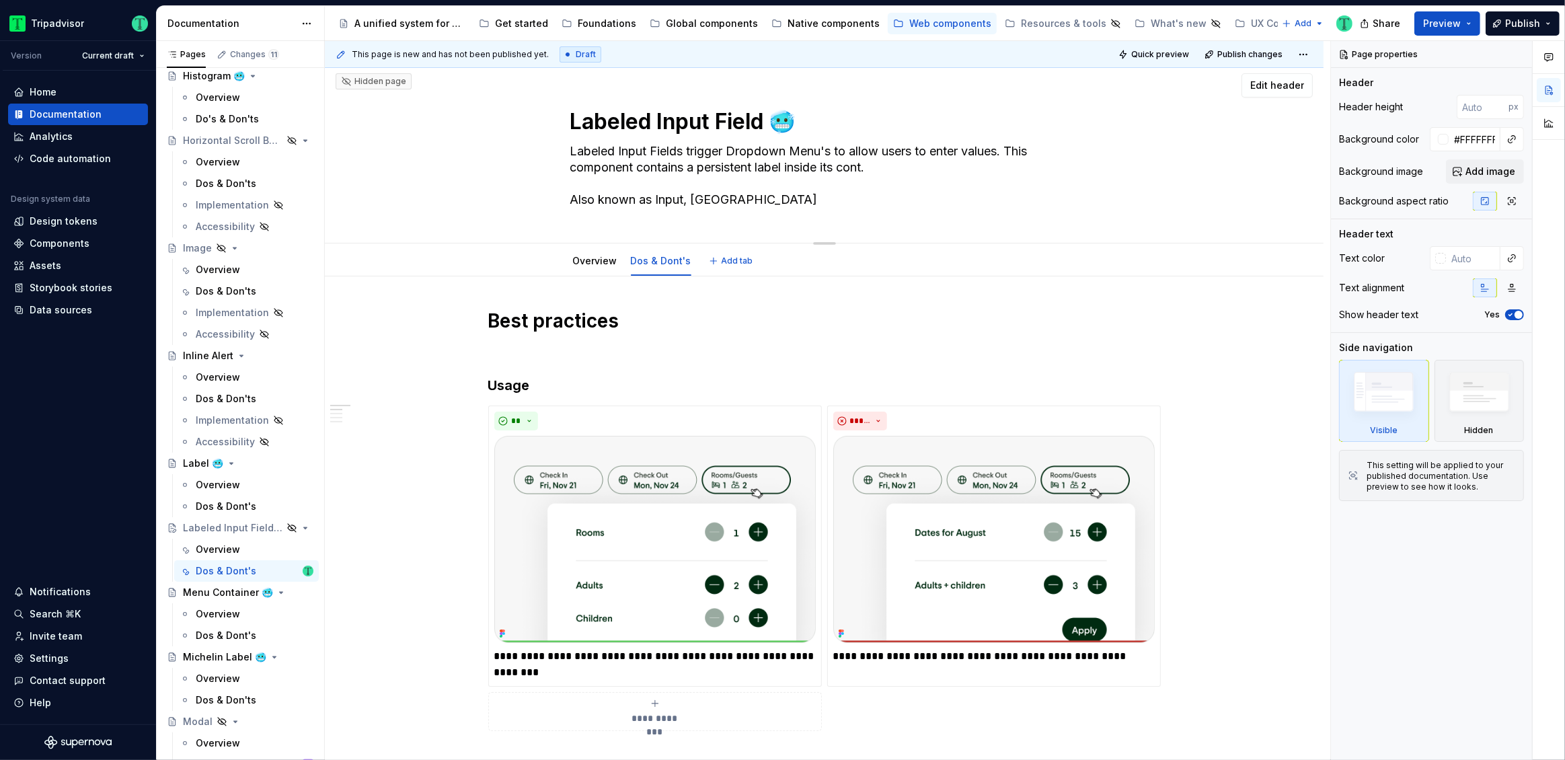
type textarea "Labeled Input Fields trigger Dropdown Menu's to allow users to enter values. Th…"
type textarea "*"
type textarea "Labeled Input Fields trigger Dropdown Menu's to allow users to enter values. Th…"
type textarea "*"
type textarea "Labeled Input Fields trigger Dropdown Menu's to allow users to enter values. Th…"
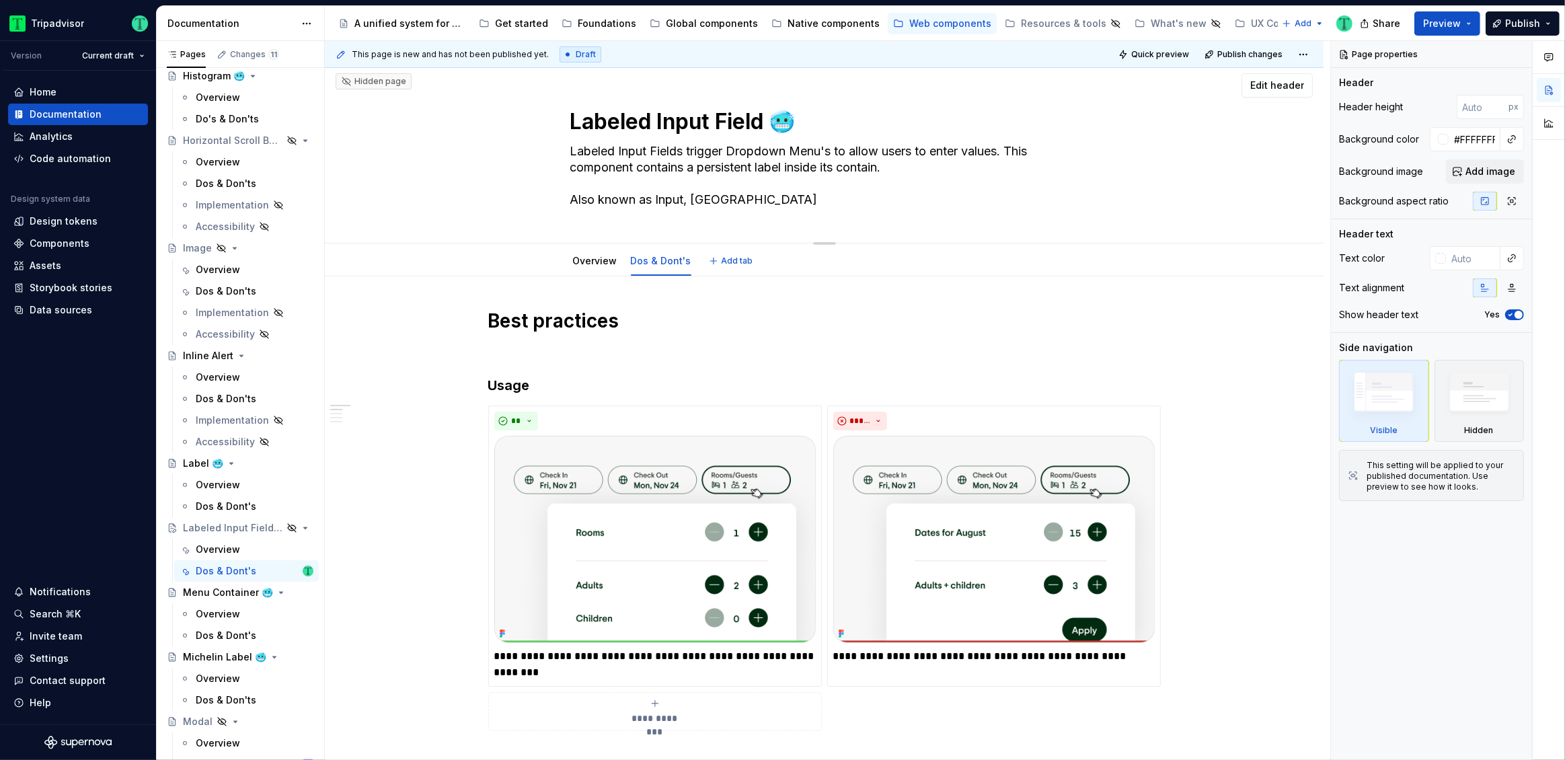
type textarea "*"
type textarea "Labeled Input Fields trigger Dropdown Menu's to allow users to enter values. Th…"
type textarea "*"
type textarea "Labeled Input Fields trigger Dropdown Menu's to allow users to enter values. Th…"
type textarea "*"
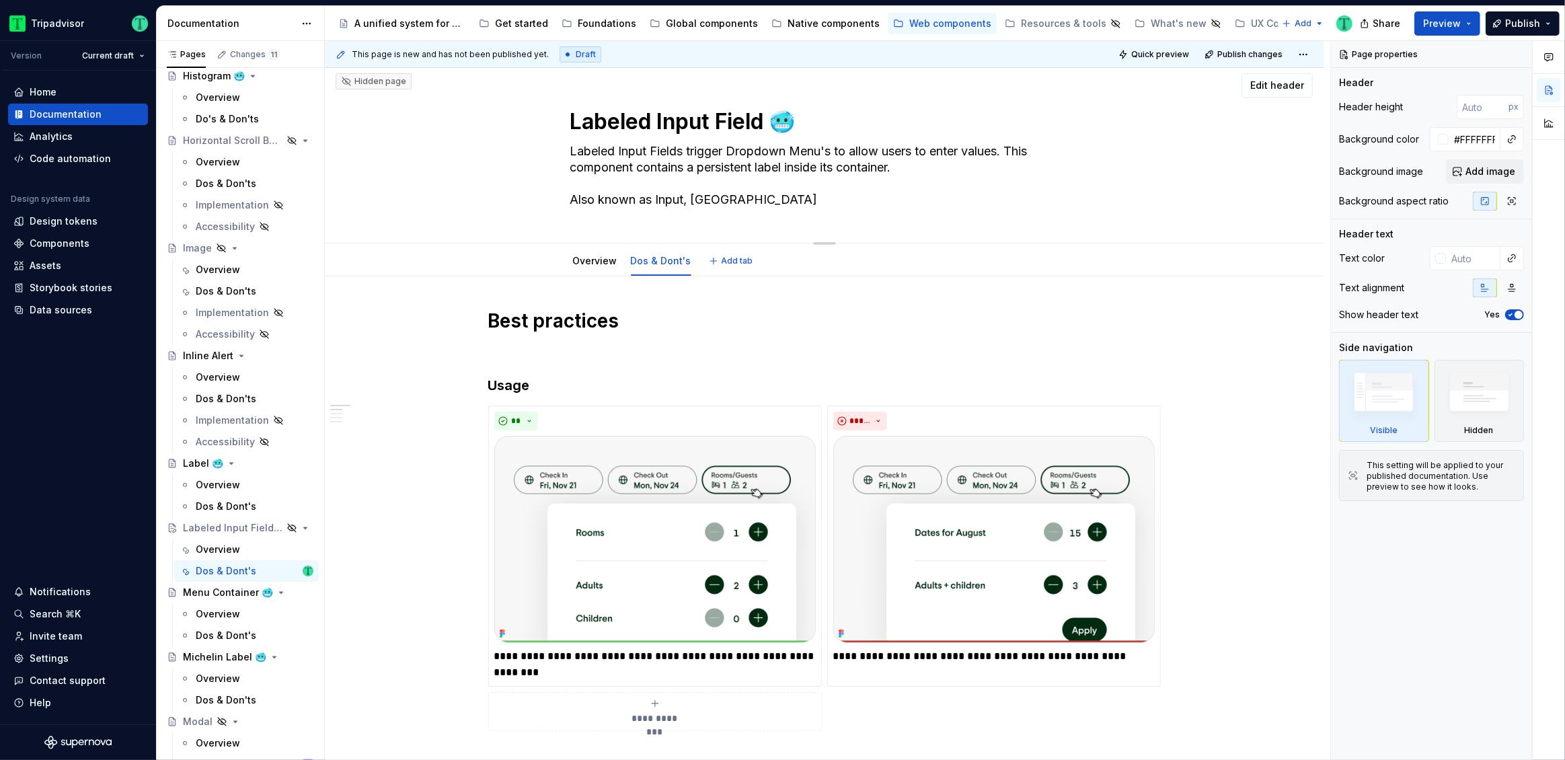
type textarea "Labeled Input Fields trigger Dropdown Menu's to allow users to enter values. Th…"
click at [880, 155] on textarea "Labeled Input Fields trigger Dropdown Menu's to allow users to enter values. Th…" at bounding box center [821, 176] width 508 height 70
click at [906, 162] on textarea "Labeled Input Fields trigger Dropdown Menu's to allow users to enter values. Th…" at bounding box center [821, 176] width 508 height 70
drag, startPoint x: 863, startPoint y: 167, endPoint x: 565, endPoint y: 143, distance: 298.8
click at [565, 143] on div "Labeled Input Field 🥶 Labeled Input Fields trigger Dropdown Menu's to allow use…" at bounding box center [824, 153] width 891 height 180
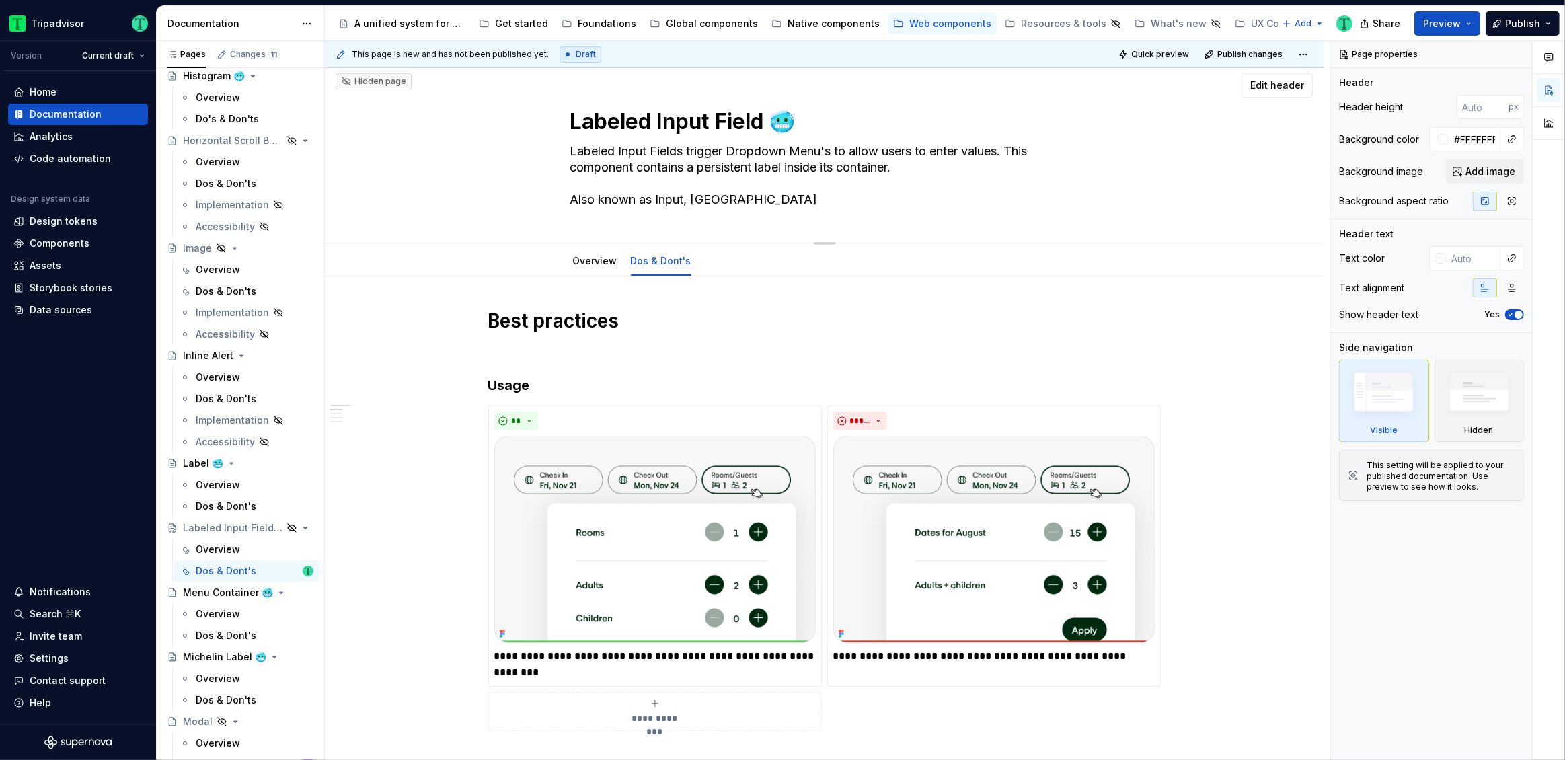
type textarea "*"
click at [822, 182] on textarea "Labeled Input Fields trigger Dropdown Menu's to allow users to enter values. Th…" at bounding box center [821, 176] width 508 height 70
click at [942, 167] on textarea "Labeled Input Fields trigger Dropdown Menu's to allow users to enter values. Th…" at bounding box center [821, 176] width 508 height 70
type textarea "Labeled Input Fields trigger Dropdown Menu's to allow users to enter values. Th…"
type textarea "*"
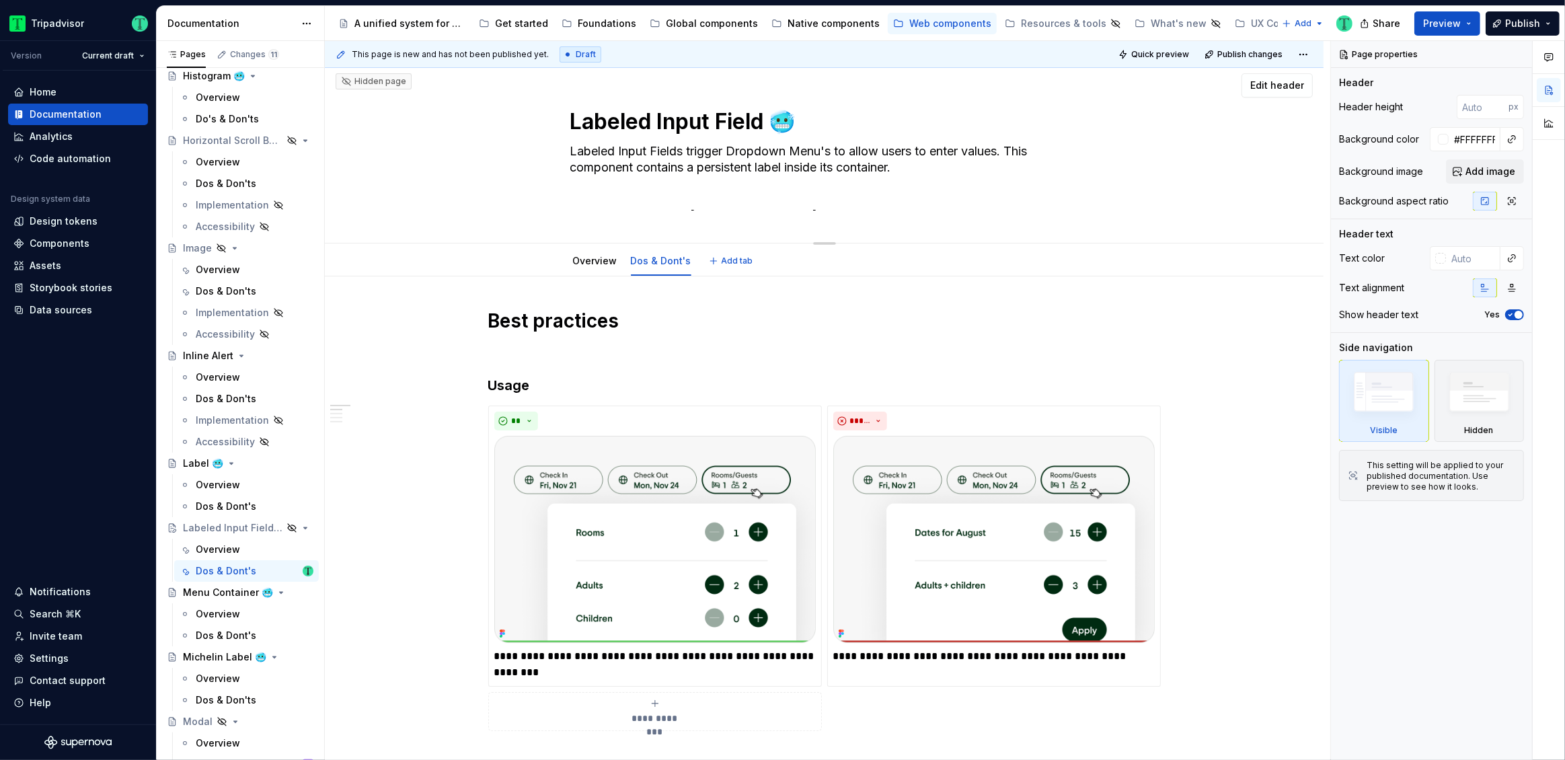
type textarea "Labeled Input Fields trigger Dropdown Menu's to allow users to enter values. Th…"
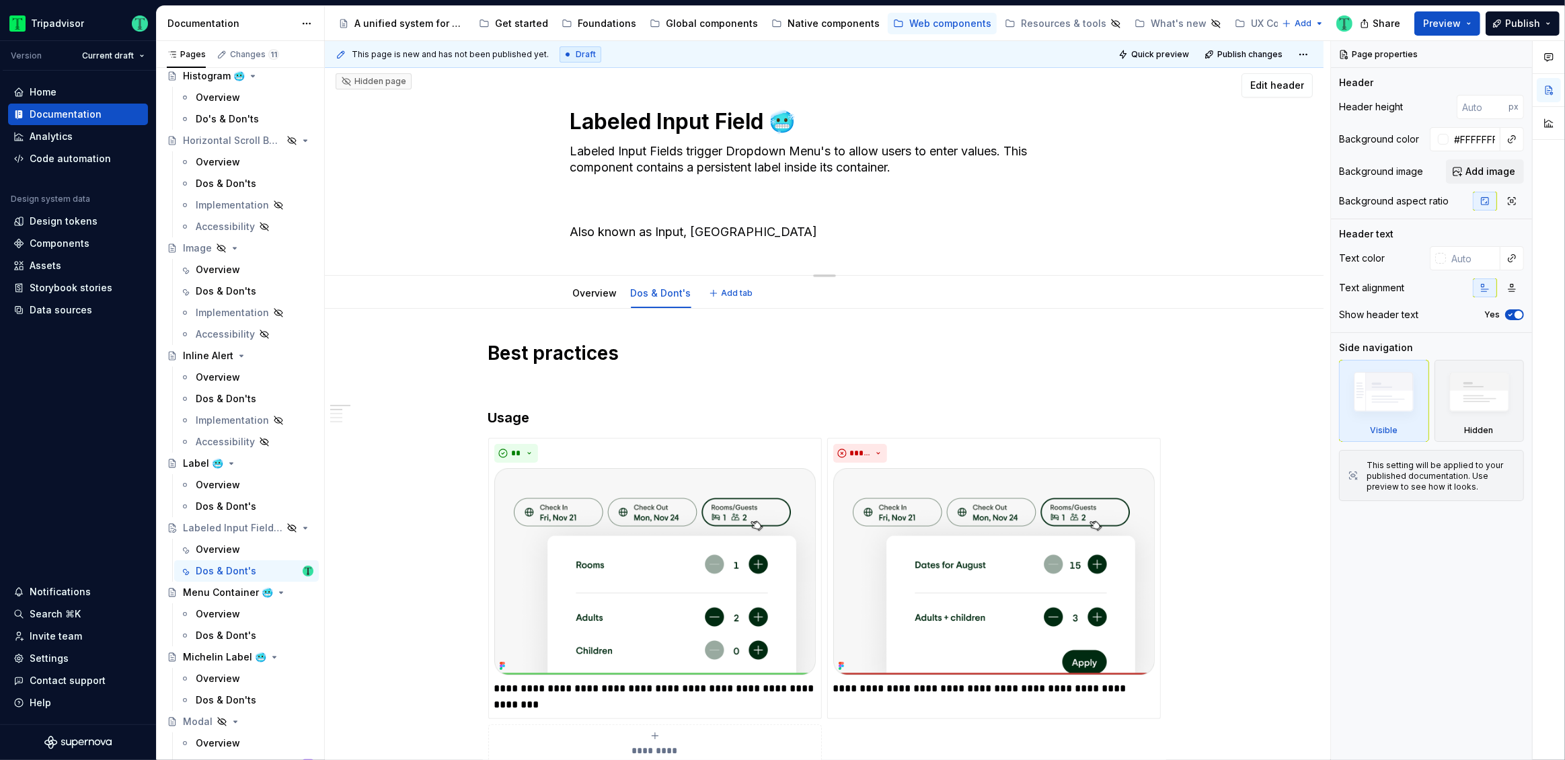
paste textarea "This component features an input field with a persistent, internal label. It us…"
type textarea "*"
type textarea "Labeled Input Fields trigger Dropdown Menu's to allow users to enter values. Th…"
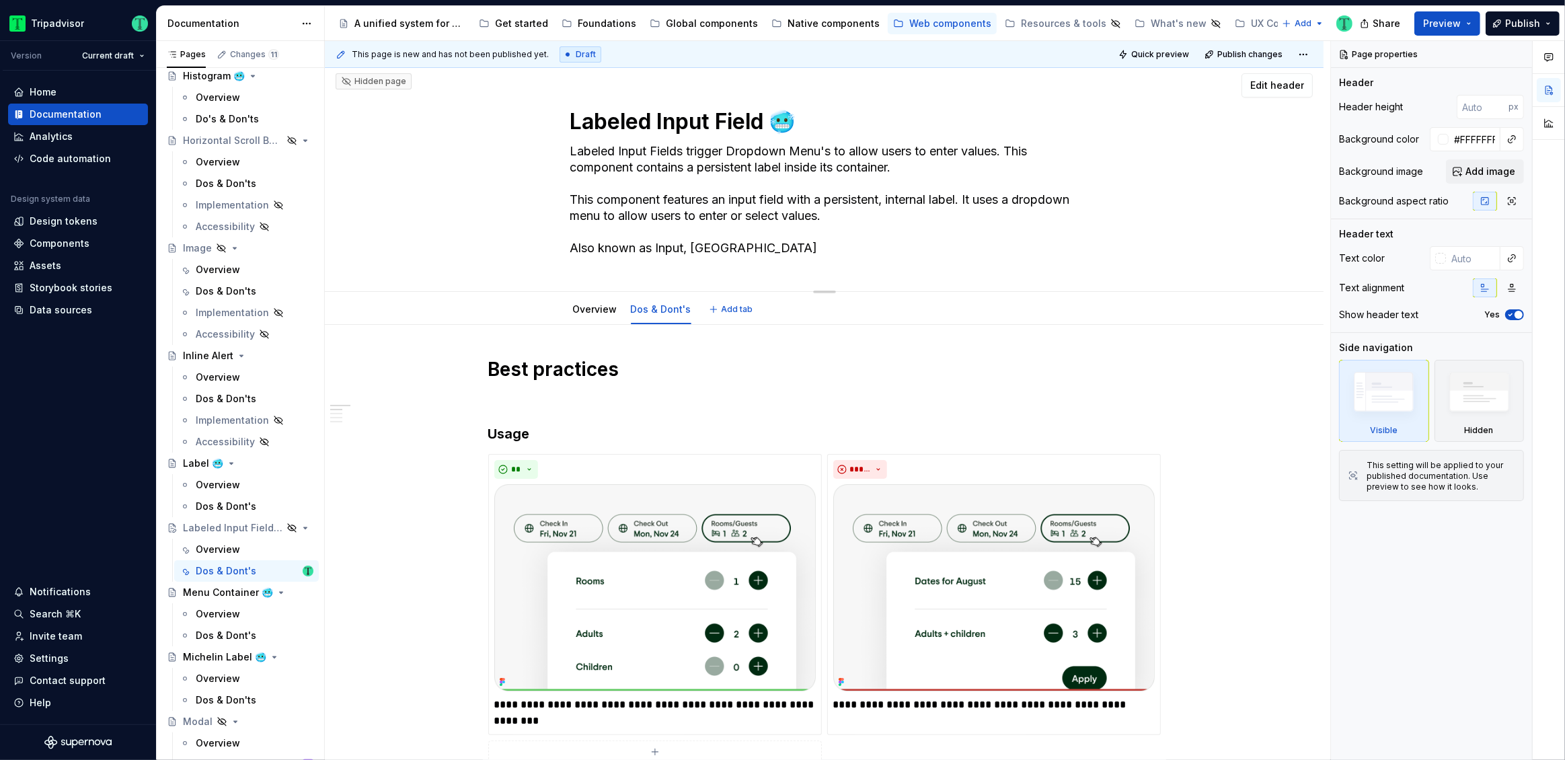
drag, startPoint x: 570, startPoint y: 145, endPoint x: 685, endPoint y: 151, distance: 115.1
click at [685, 151] on textarea "Labeled Input Fields trigger Dropdown Menu's to allow users to enter values. Th…" at bounding box center [821, 200] width 508 height 118
drag, startPoint x: 572, startPoint y: 201, endPoint x: 661, endPoint y: 196, distance: 88.9
click at [661, 196] on textarea "Labeled Input Fields trigger Dropdown Menu's to allow users to enter values. Th…" at bounding box center [821, 200] width 508 height 118
click at [635, 199] on textarea "Labeled Input Fields trigger Dropdown Menu's to allow users to enter values. Th…" at bounding box center [821, 200] width 508 height 118
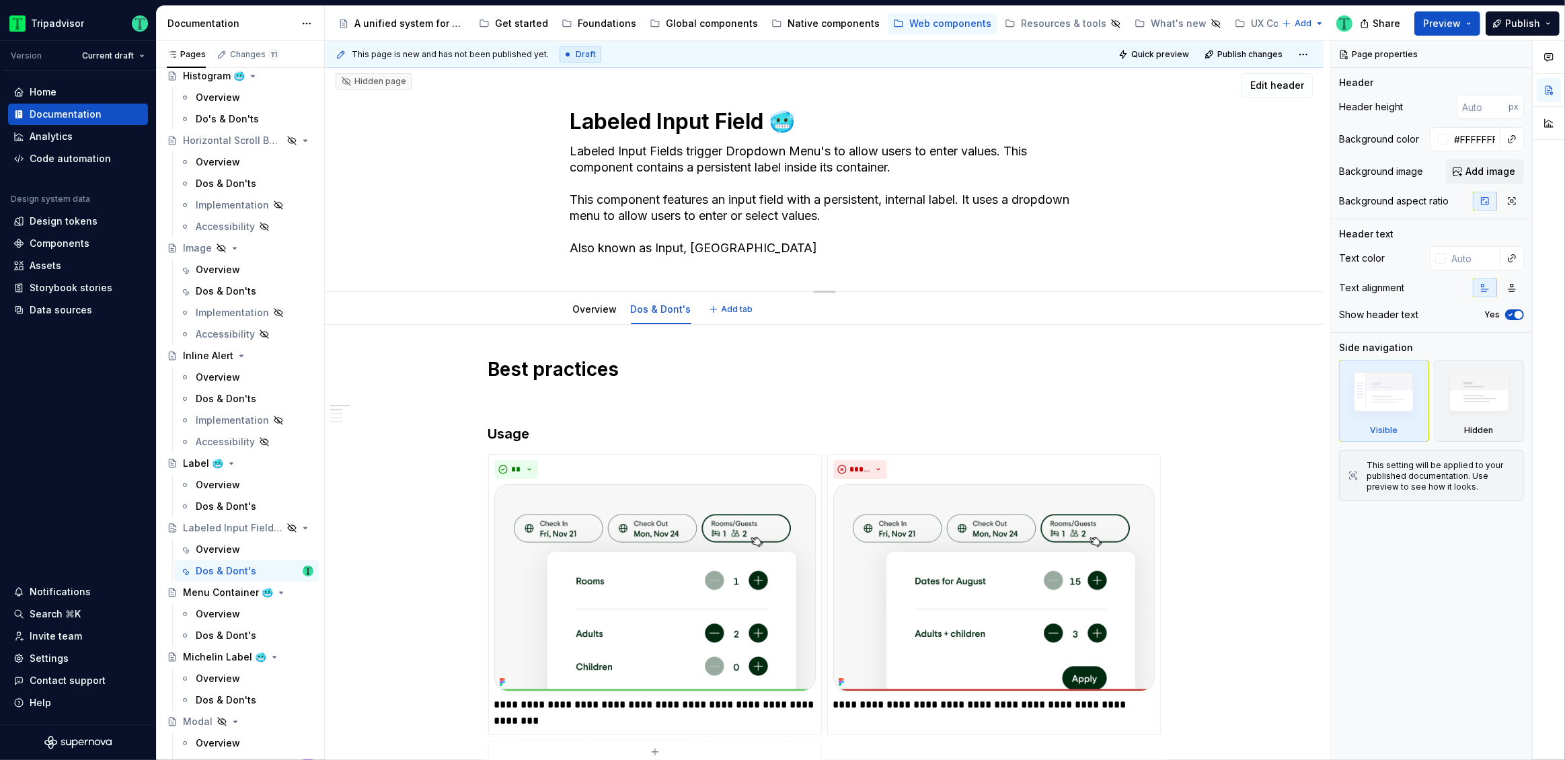
click at [635, 199] on textarea "Labeled Input Fields trigger Dropdown Menu's to allow users to enter values. Th…" at bounding box center [821, 200] width 508 height 118
paste textarea "Labeled Input Fields"
type textarea "*"
type textarea "Labeled Input Fields trigger Dropdown Menu's to allow users to enter values. Th…"
drag, startPoint x: 590, startPoint y: 193, endPoint x: 600, endPoint y: 187, distance: 11.2
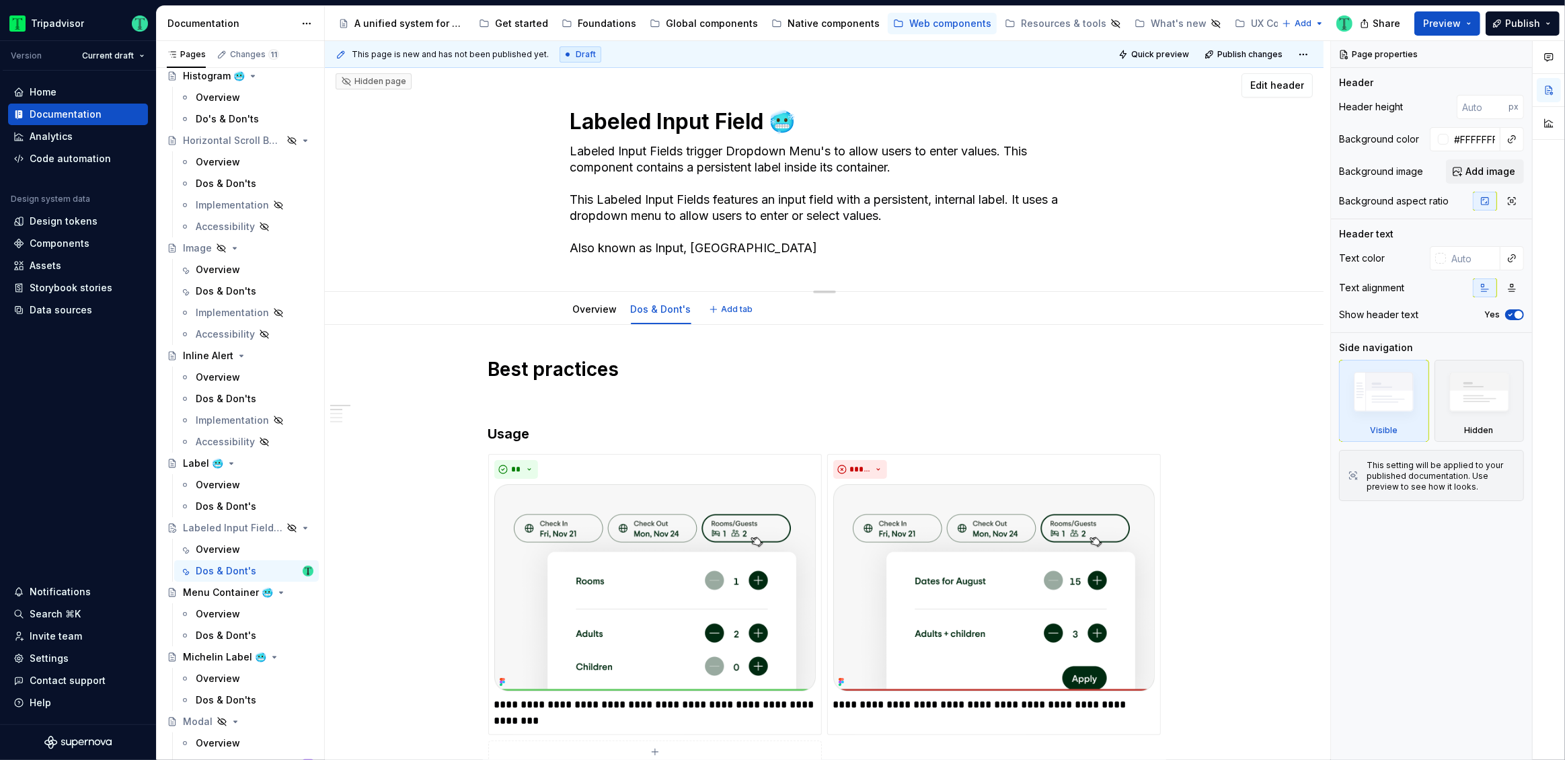
click at [591, 191] on textarea "Labeled Input Fields trigger Dropdown Menu's to allow users to enter values. Th…" at bounding box center [821, 200] width 508 height 118
type textarea "*"
type textarea "Labeled Input Fields trigger Dropdown Menu's to allow users to enter values. Th…"
type textarea "*"
type textarea "Labeled Input Fields trigger Dropdown Menu's to allow users to enter values. Th…"
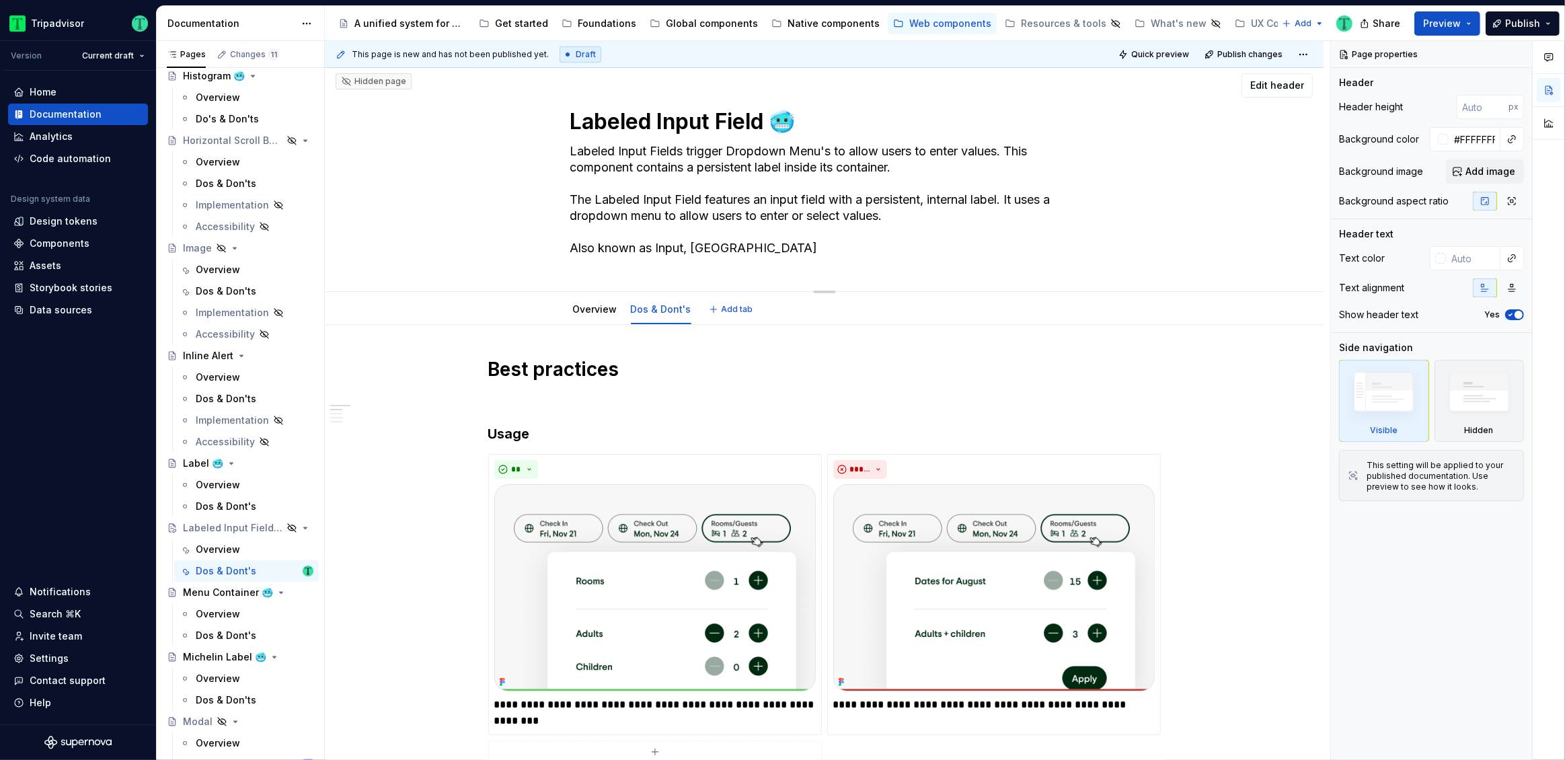
click at [569, 200] on textarea "Labeled Input Fields trigger Dropdown Menu's to allow users to enter values. Th…" at bounding box center [821, 200] width 508 height 118
drag, startPoint x: 569, startPoint y: 197, endPoint x: 553, endPoint y: 147, distance: 52.3
click at [553, 147] on div "Labeled Input Field 🥶 Labeled Input Fields trigger Dropdown Menu's to allow use…" at bounding box center [824, 177] width 891 height 229
type textarea "*"
type textarea "The Labeled Input Field features an input field with a persistent, internal lab…"
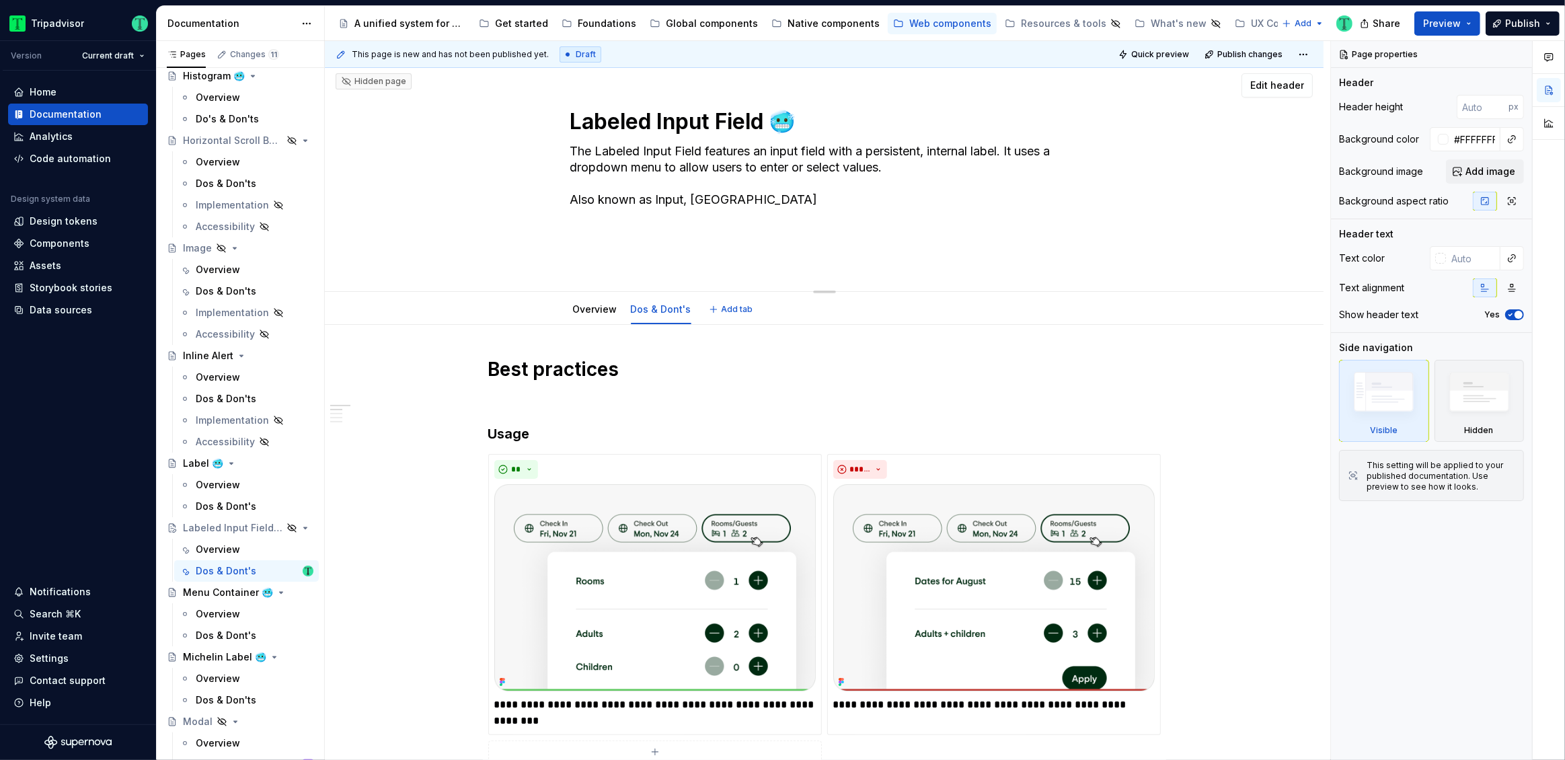
scroll to position [29, 0]
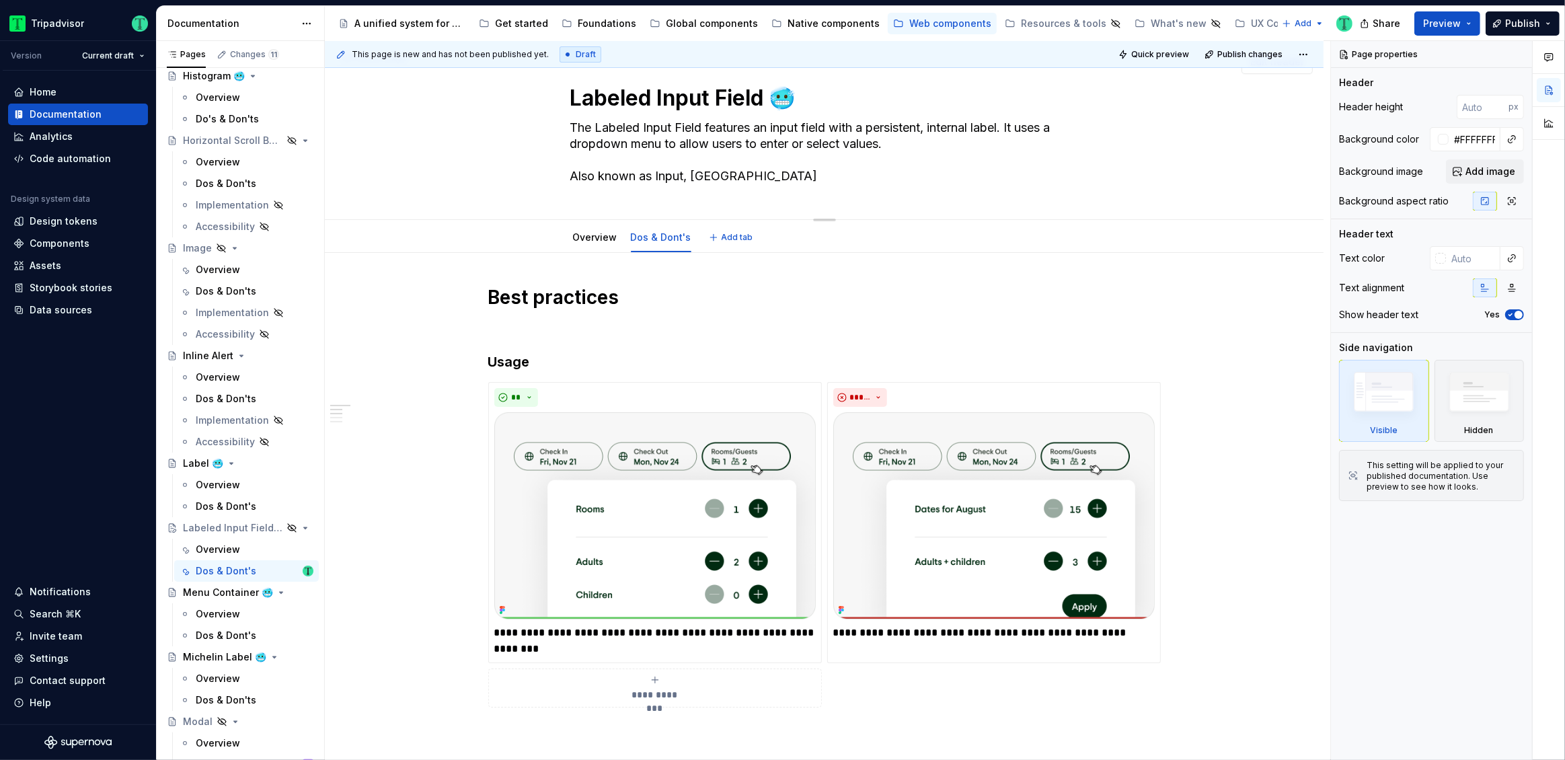
click at [833, 127] on textarea "The Labeled Input Field features an input field with a persistent, internal lab…" at bounding box center [821, 152] width 508 height 70
click at [859, 122] on textarea "The Labeled Input Field features an input field with a persistent, internal lab…" at bounding box center [821, 152] width 508 height 70
type textarea "*"
type textarea "The Labeled Input Field features an input field wit a persistent, internal labe…"
type textarea "*"
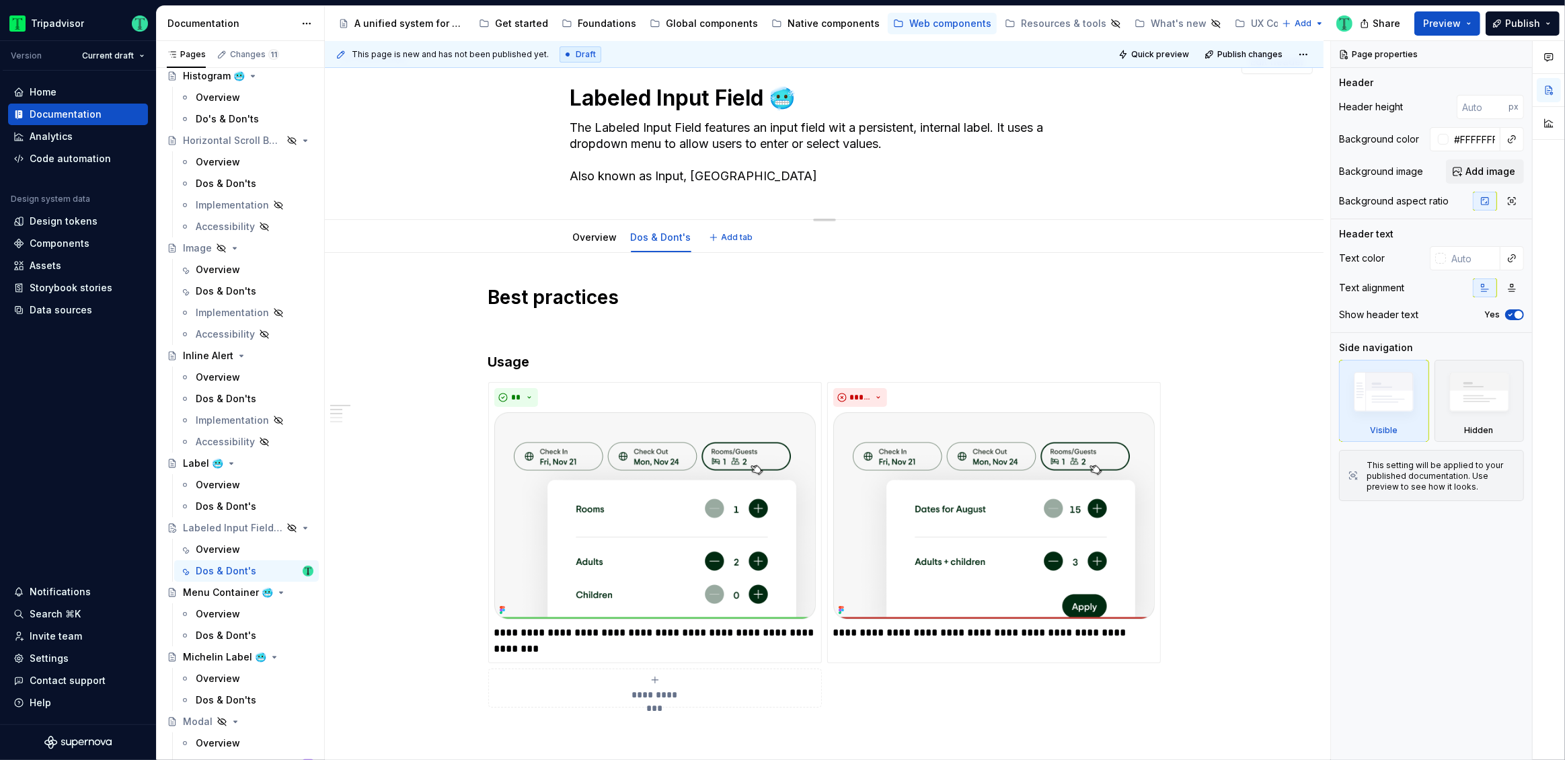
type textarea "The Labeled Input Field features an input field wi a persistent, internal label…"
type textarea "*"
type textarea "The Labeled Input Field features an input field w a persistent, internal label.…"
type textarea "*"
type textarea "The Labeled Input Field features an input field a persistent, internal label. I…"
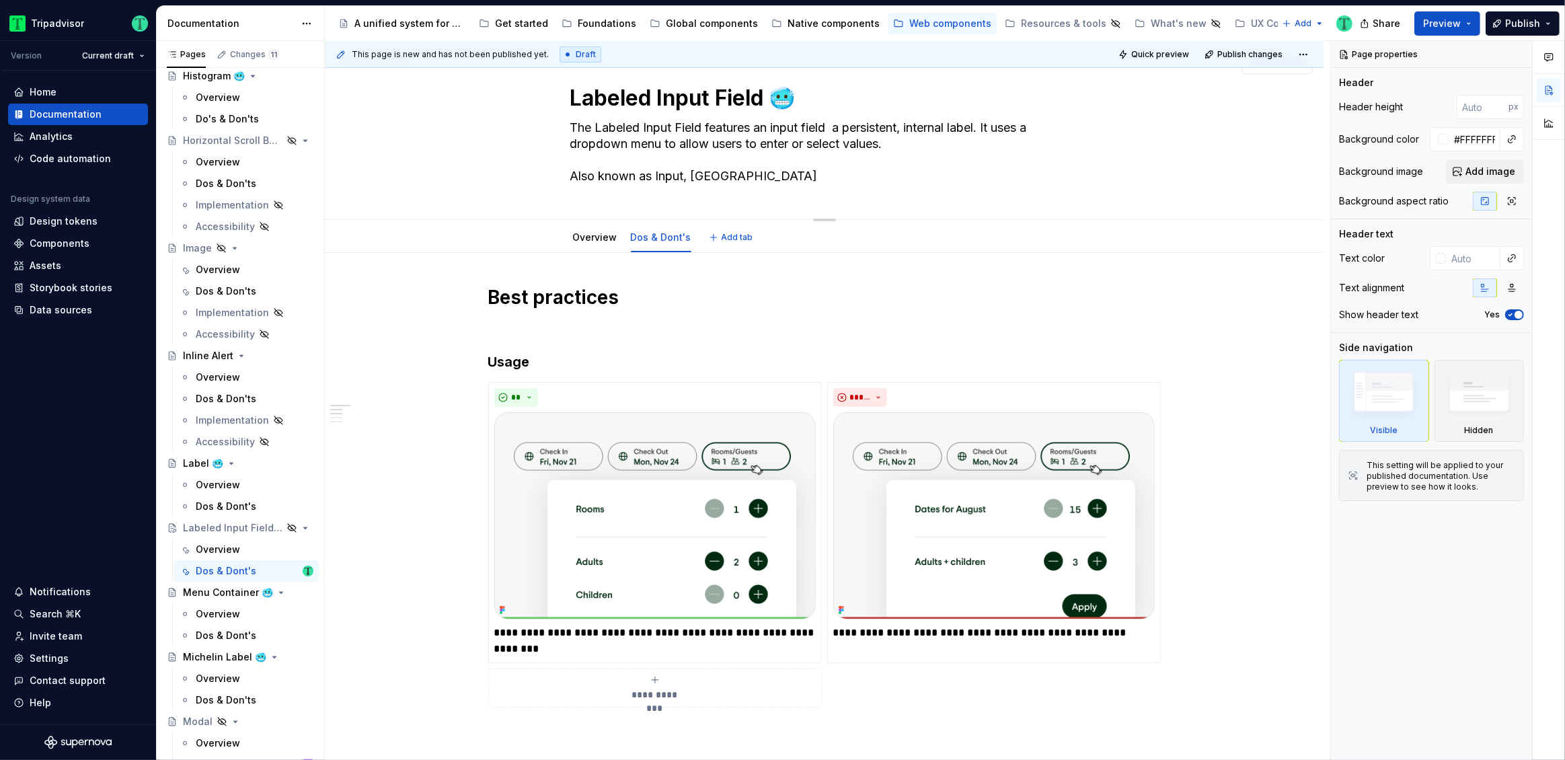
type textarea "*"
type textarea "The Labeled Input Field features an input field a persistent, internal label. I…"
type textarea "*"
type textarea "The Labeled Input Field features an input fiel a persistent, internal label. It…"
type textarea "*"
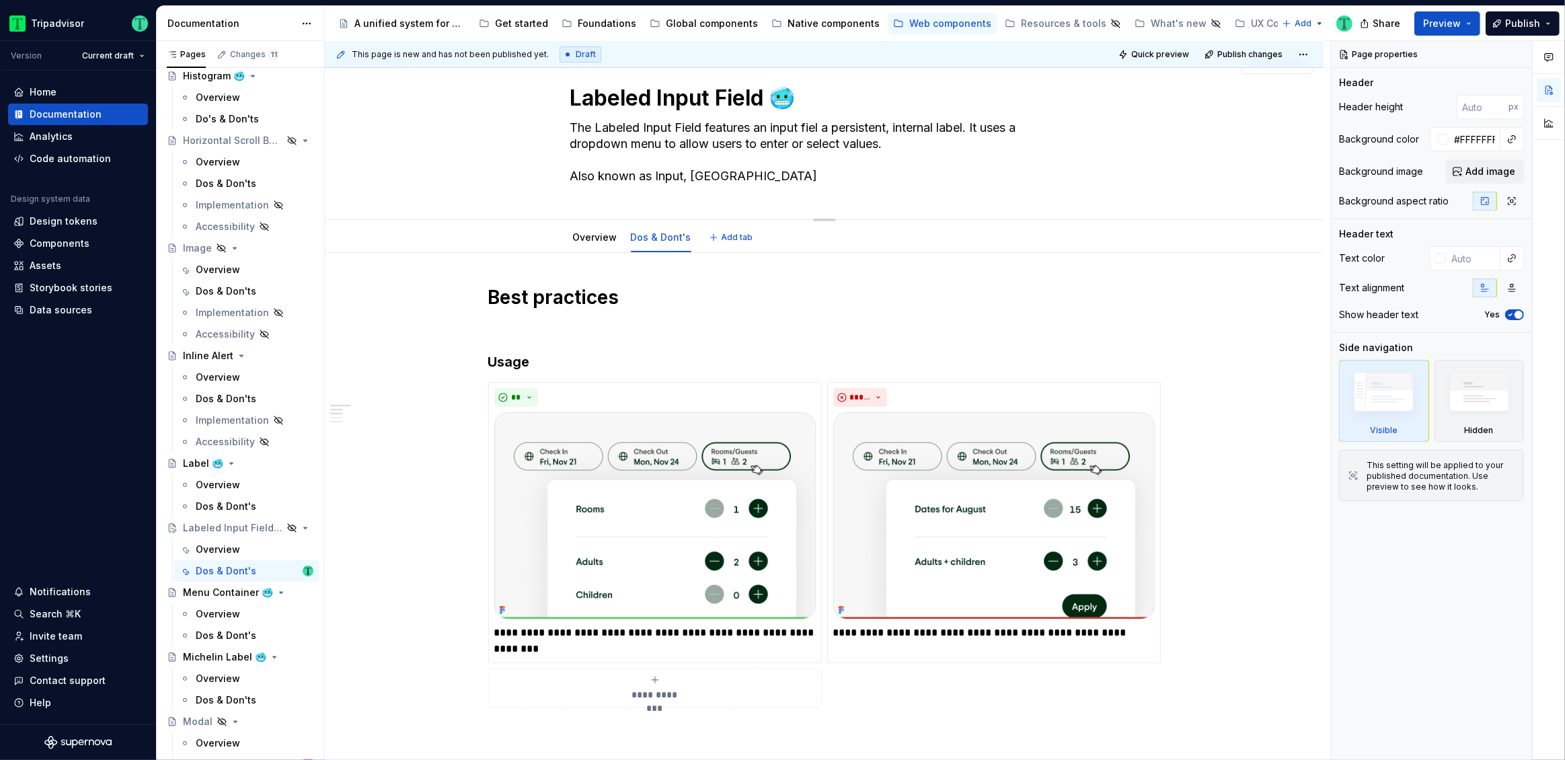
type textarea "The Labeled Input Field features an input fie a persistent, internal label. It …"
type textarea "*"
type textarea "The Labeled Input Field features an input fi a persistent, internal label. It u…"
type textarea "*"
type textarea "The Labeled Input Field features an input f a persistent, internal label. It us…"
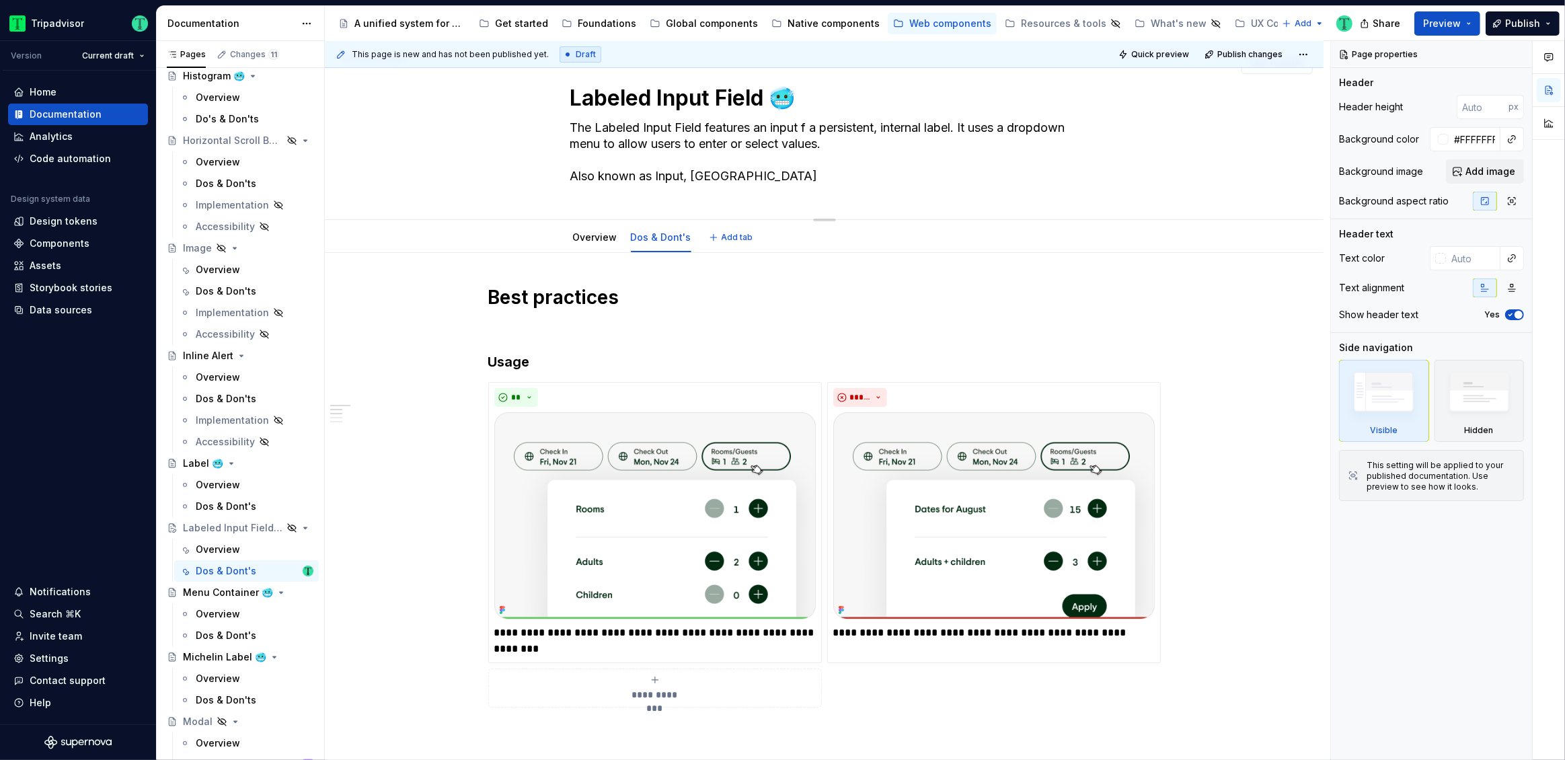
type textarea "*"
type textarea "The Labeled Input Field features an input a persistent, internal label. It uses…"
type textarea "*"
type textarea "The Labeled Input Field features an input a persistent, internal label. It uses…"
type textarea "*"
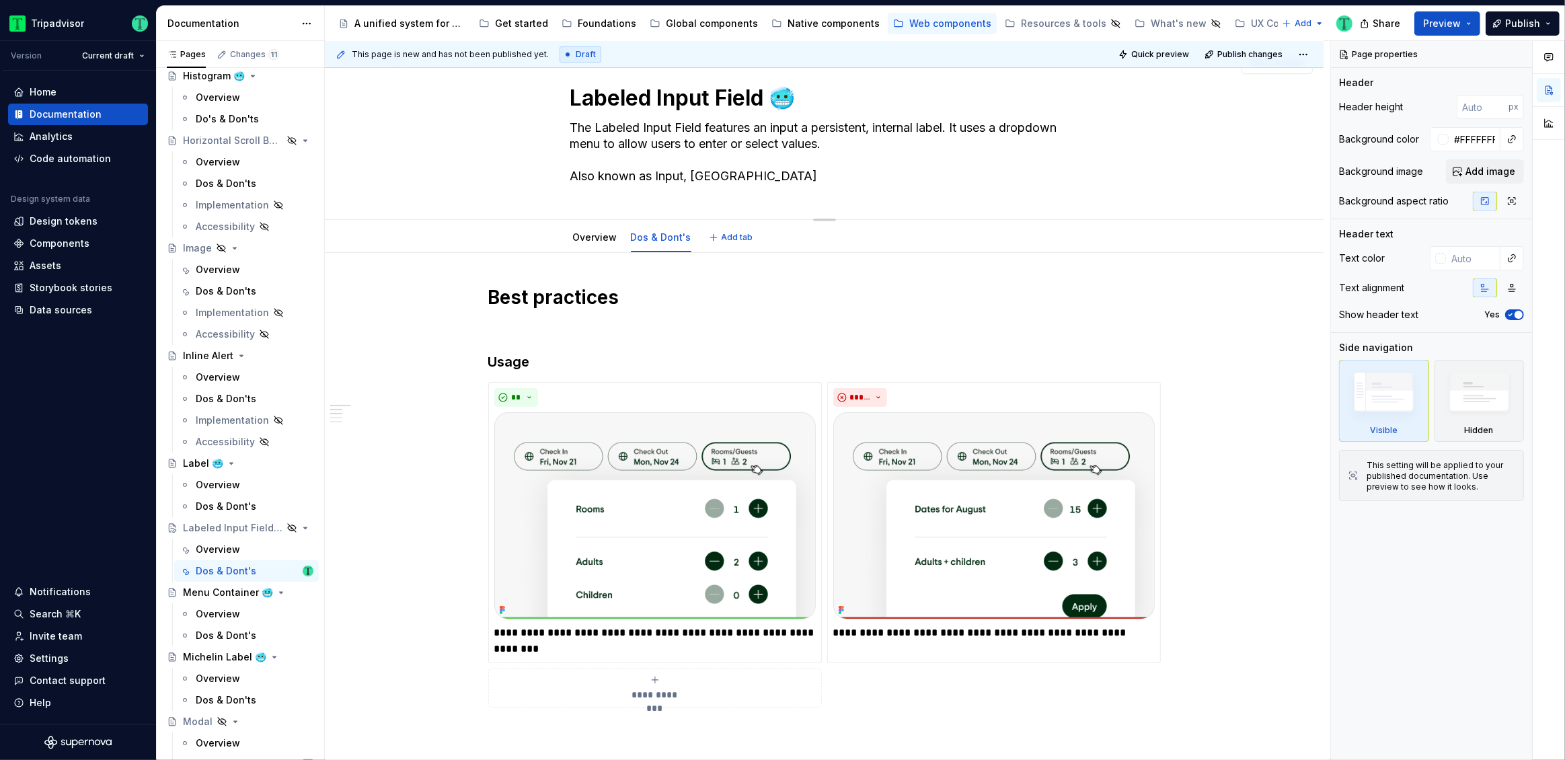
type textarea "The Labeled Input Field features an inpu a persistent, internal label. It uses …"
type textarea "*"
type textarea "The Labeled Input Field features an inp a persistent, internal label. It uses a…"
type textarea "*"
type textarea "The Labeled Input Field features an in a persistent, internal label. It uses a …"
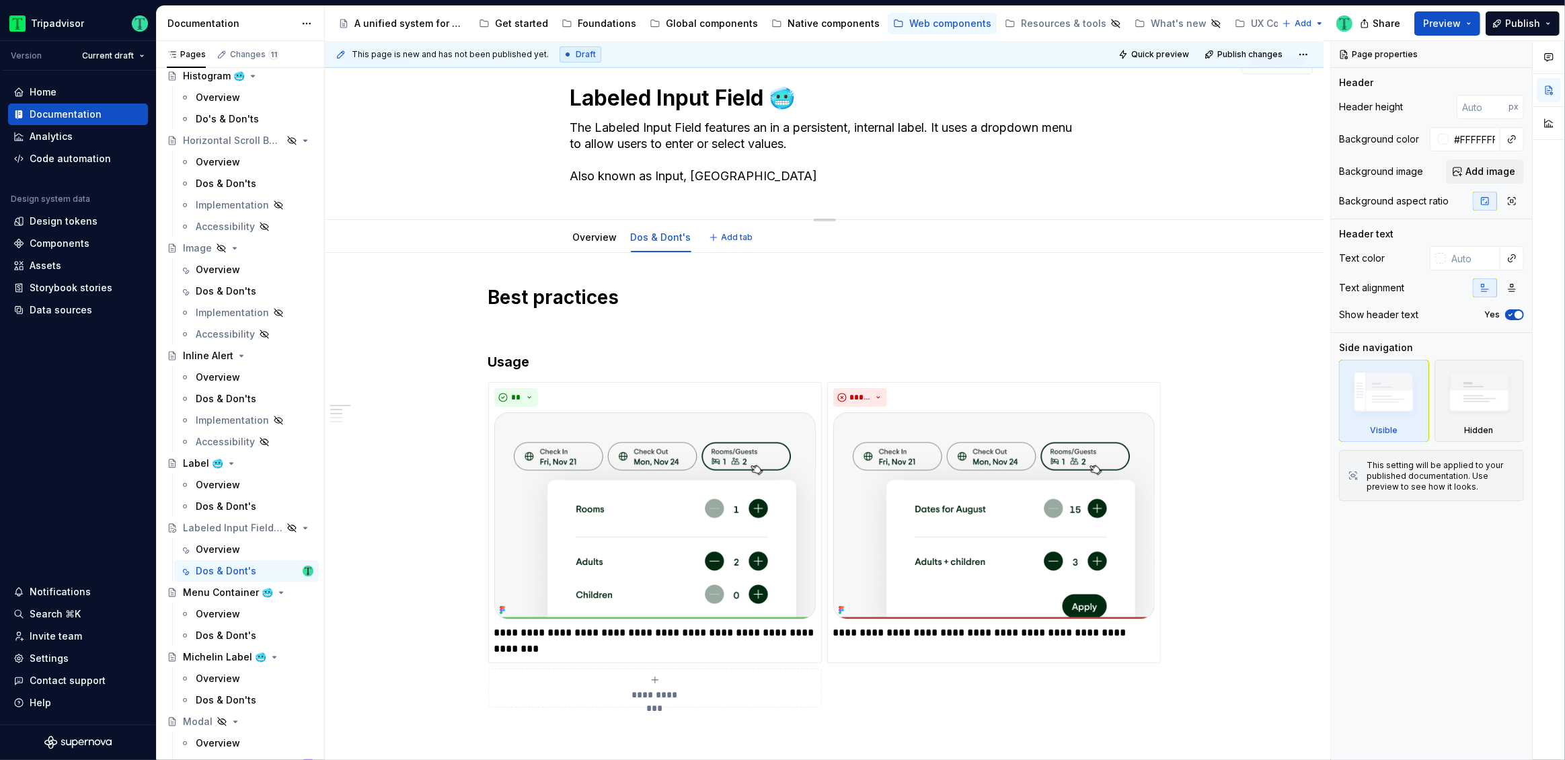
type textarea "*"
type textarea "The Labeled Input Field features an i a persistent, internal label. It uses a d…"
type textarea "*"
type textarea "The Labeled Input Field features an a persistent, internal label. It uses a dro…"
type textarea "*"
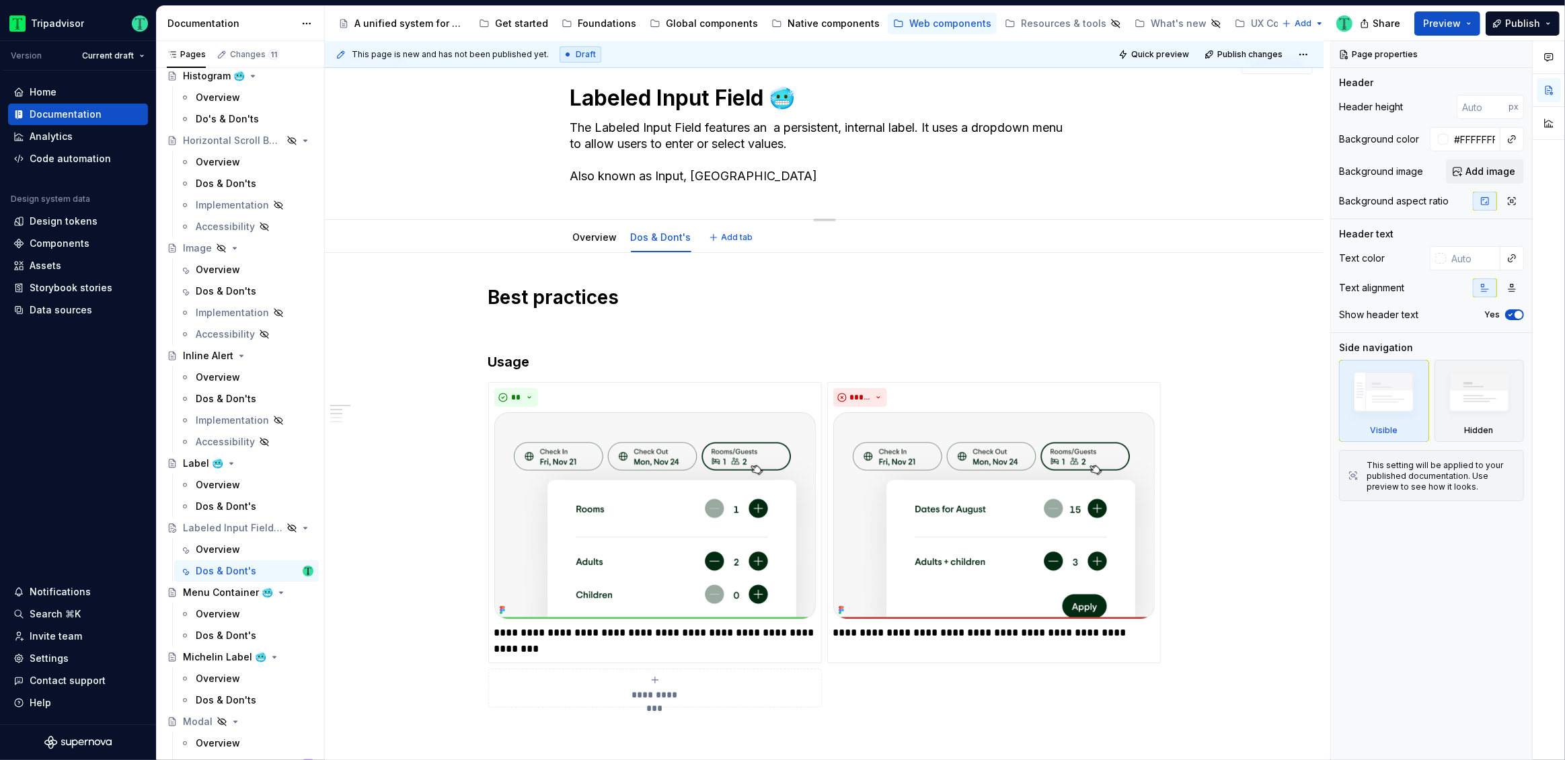
type textarea "The Labeled Input Field features an a persistent, internal label. It uses a dro…"
type textarea "*"
type textarea "The Labeled Input Field features a a persistent, internal label. It uses a drop…"
type textarea "*"
type textarea "The Labeled Input Field features a persistent, internal label. It uses a dropdo…"
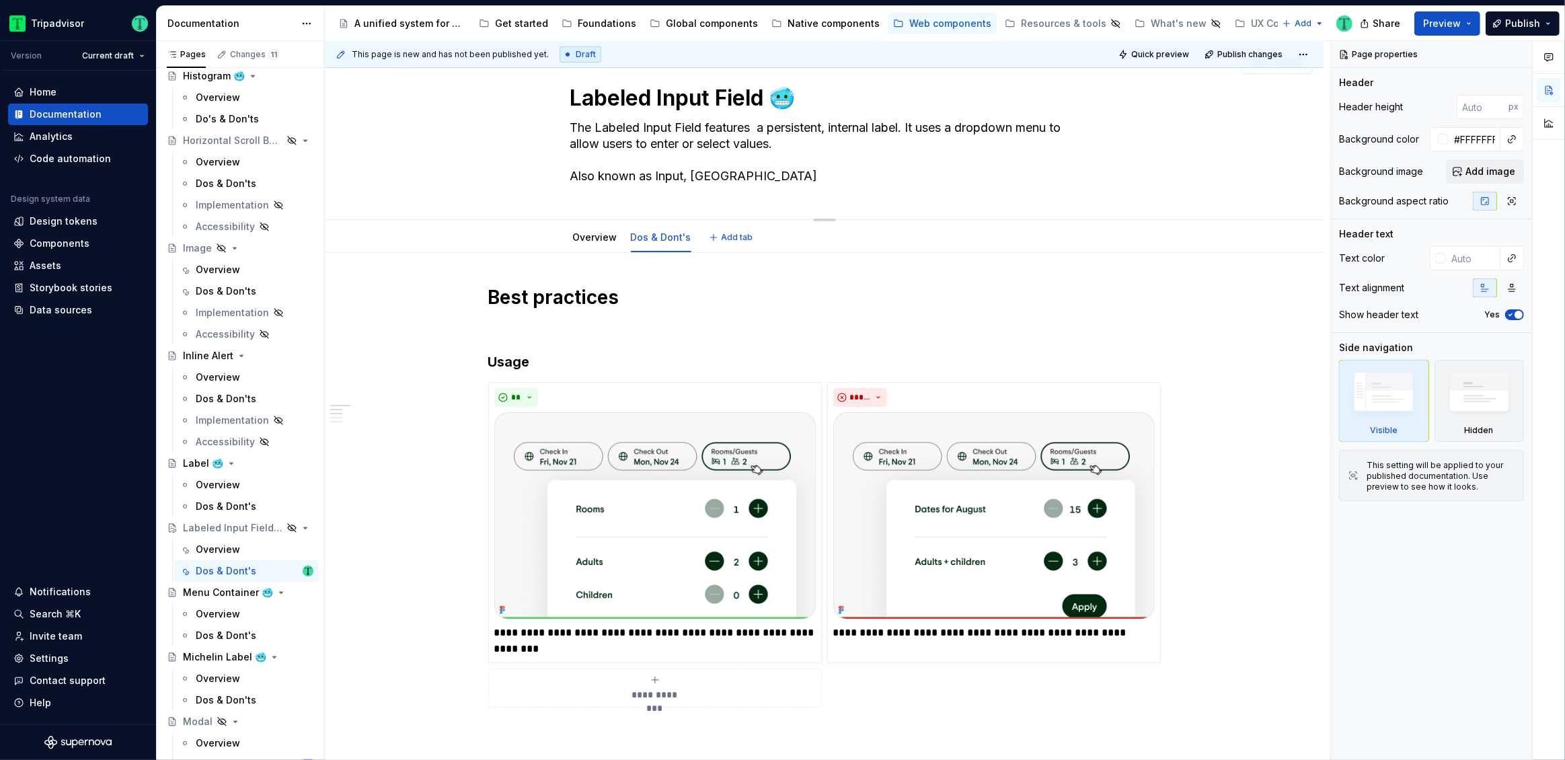
type textarea "*"
type textarea "The Labeled Input Field features a persistent, internal label. It uses a dropdo…"
type textarea "*"
type textarea "The Labeled Input Field features a persistent, internal label. It uses a dropdo…"
click at [224, 277] on div "Overview" at bounding box center [255, 269] width 118 height 19
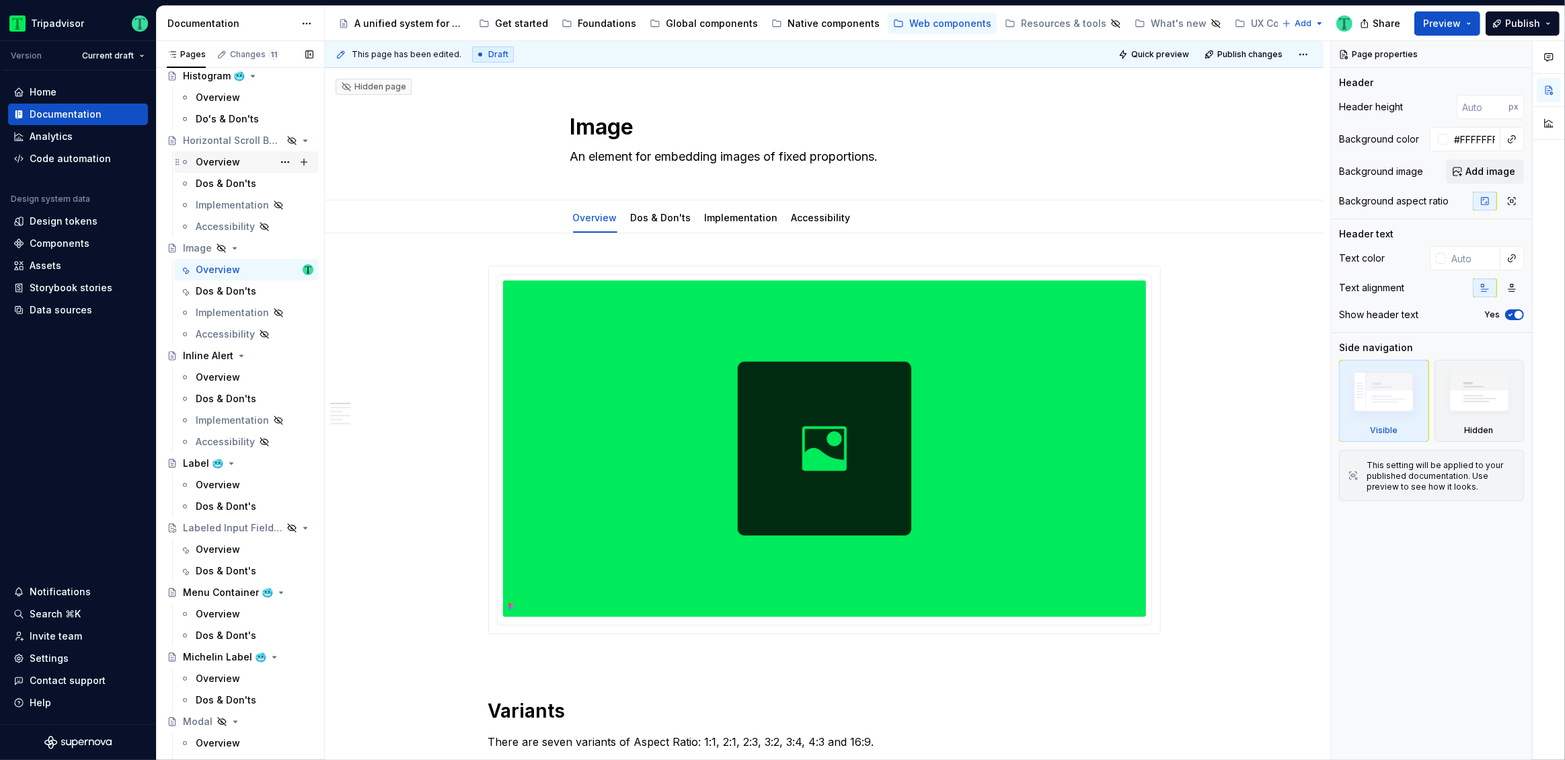
click at [220, 167] on div "Overview" at bounding box center [218, 161] width 44 height 13
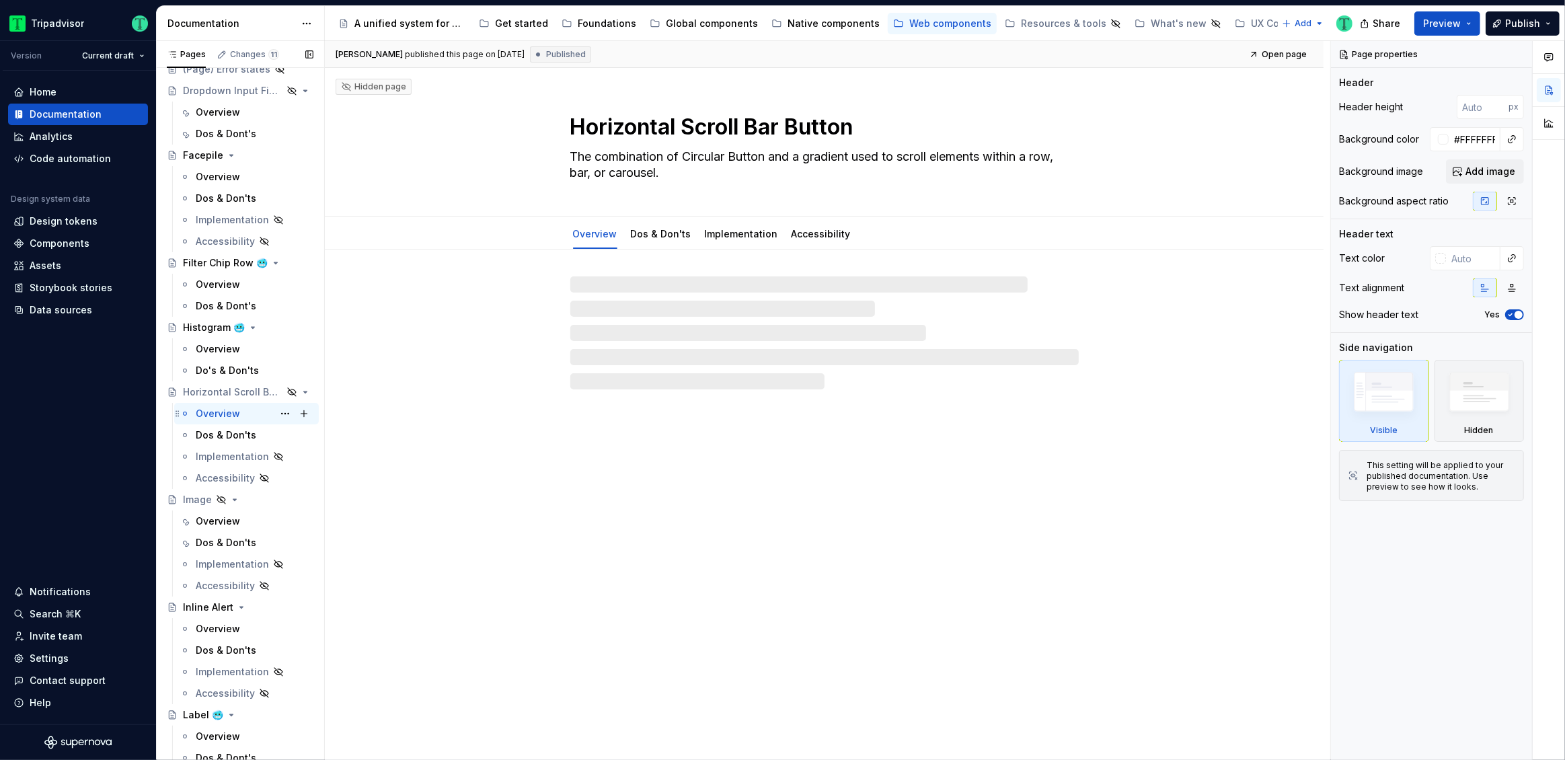
scroll to position [1242, 0]
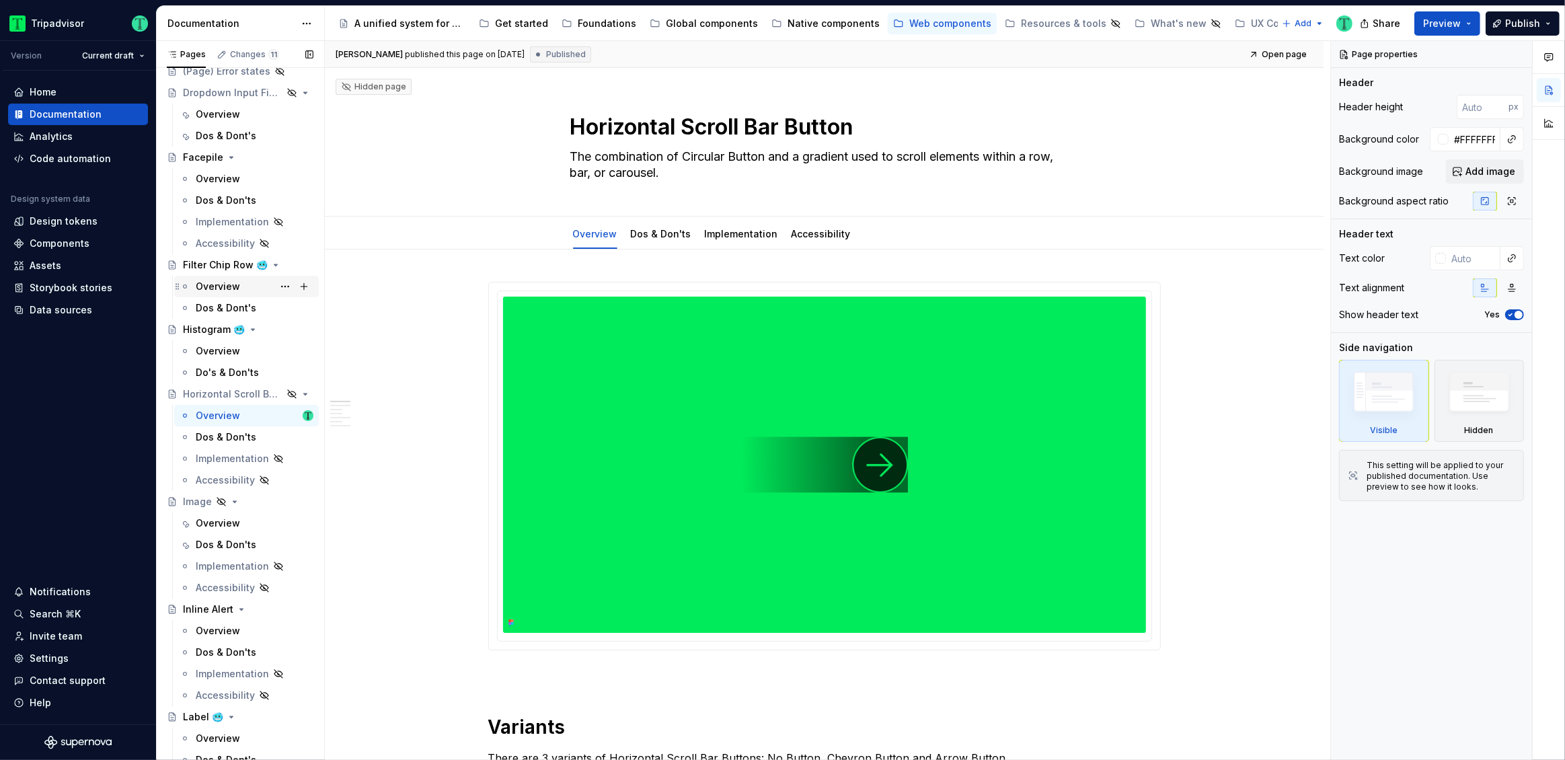
click at [225, 280] on div "Overview" at bounding box center [218, 286] width 44 height 13
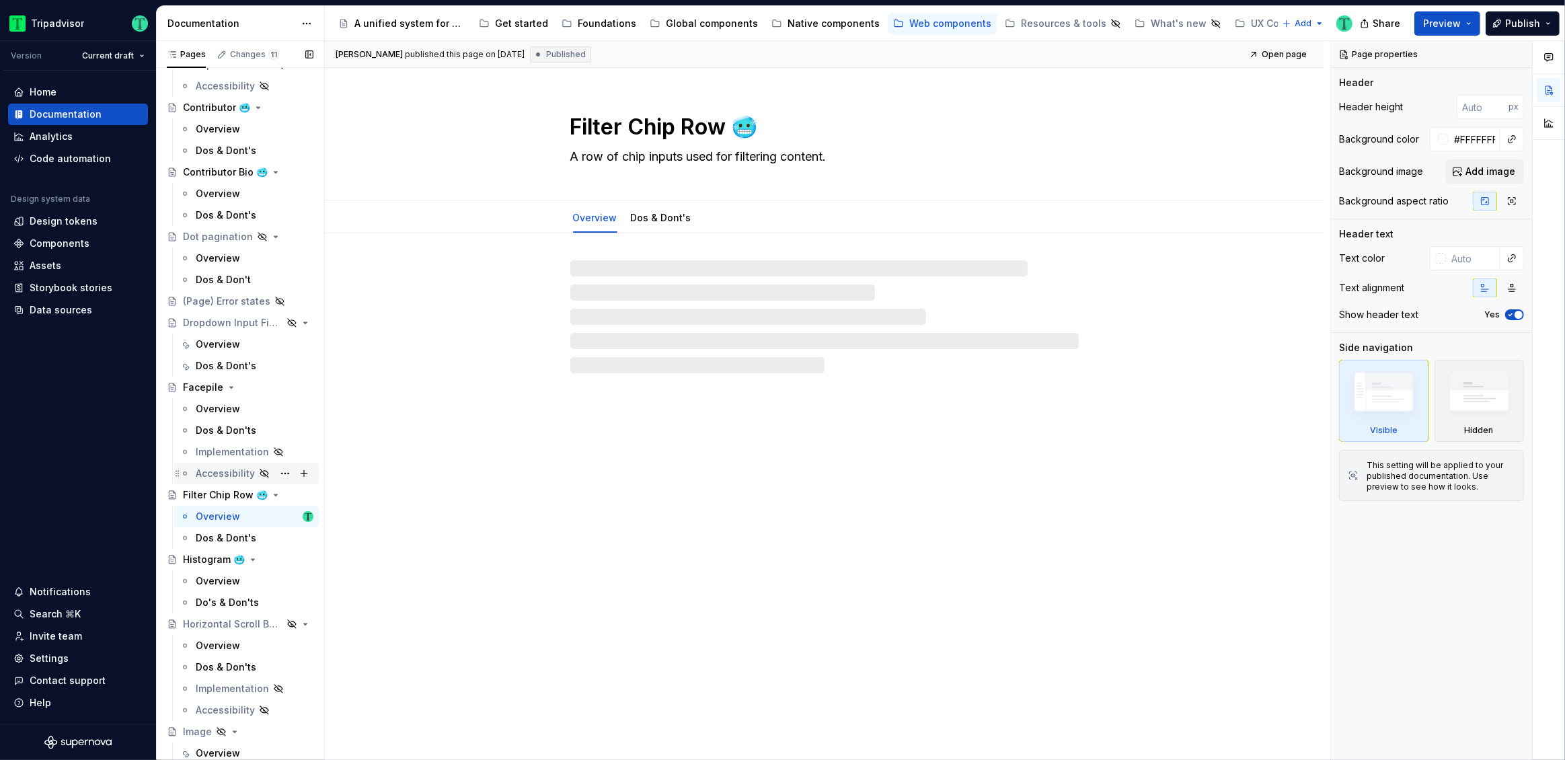
scroll to position [1013, 0]
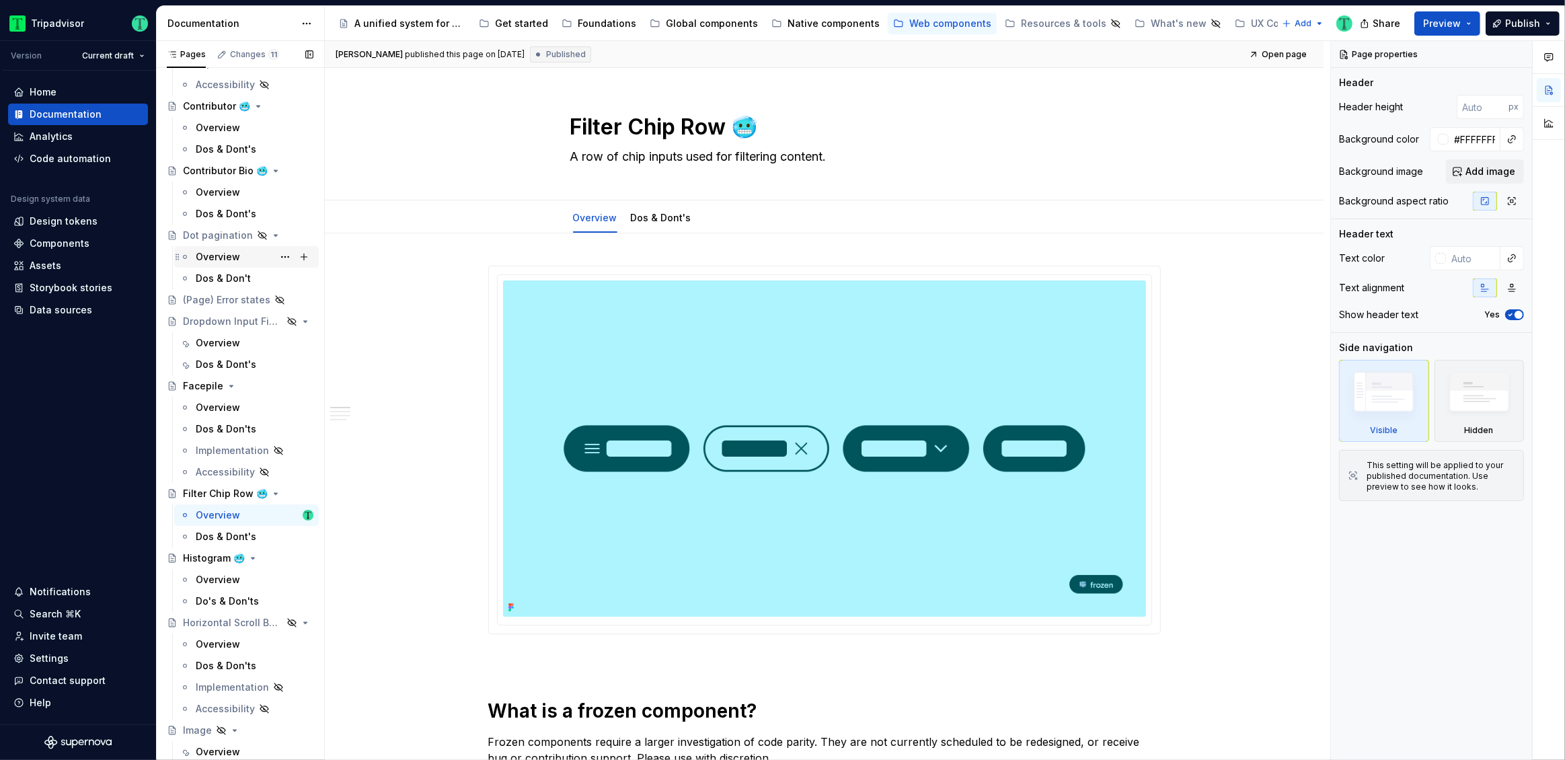
click at [221, 248] on div "Overview" at bounding box center [255, 256] width 118 height 19
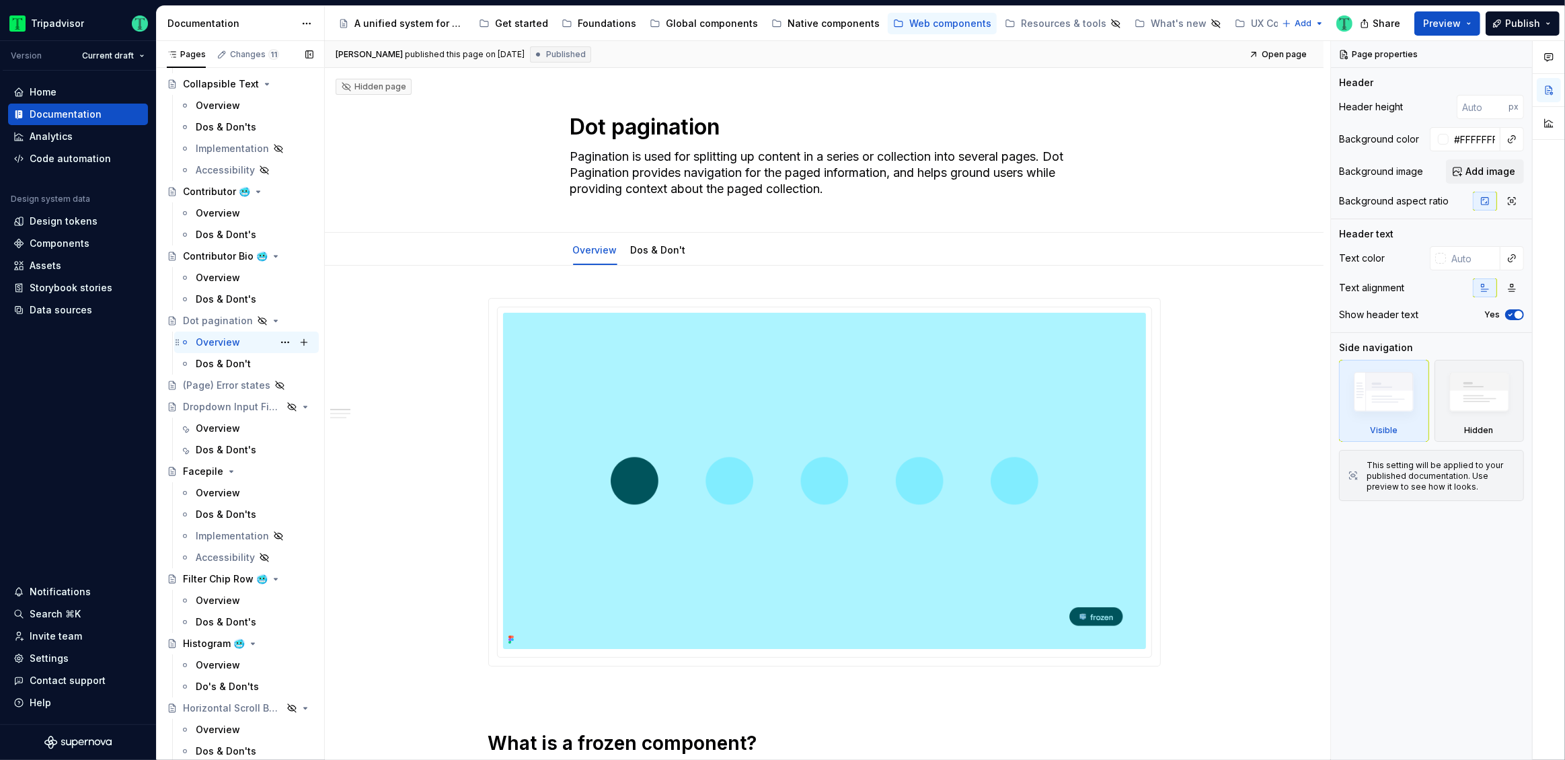
scroll to position [908, 0]
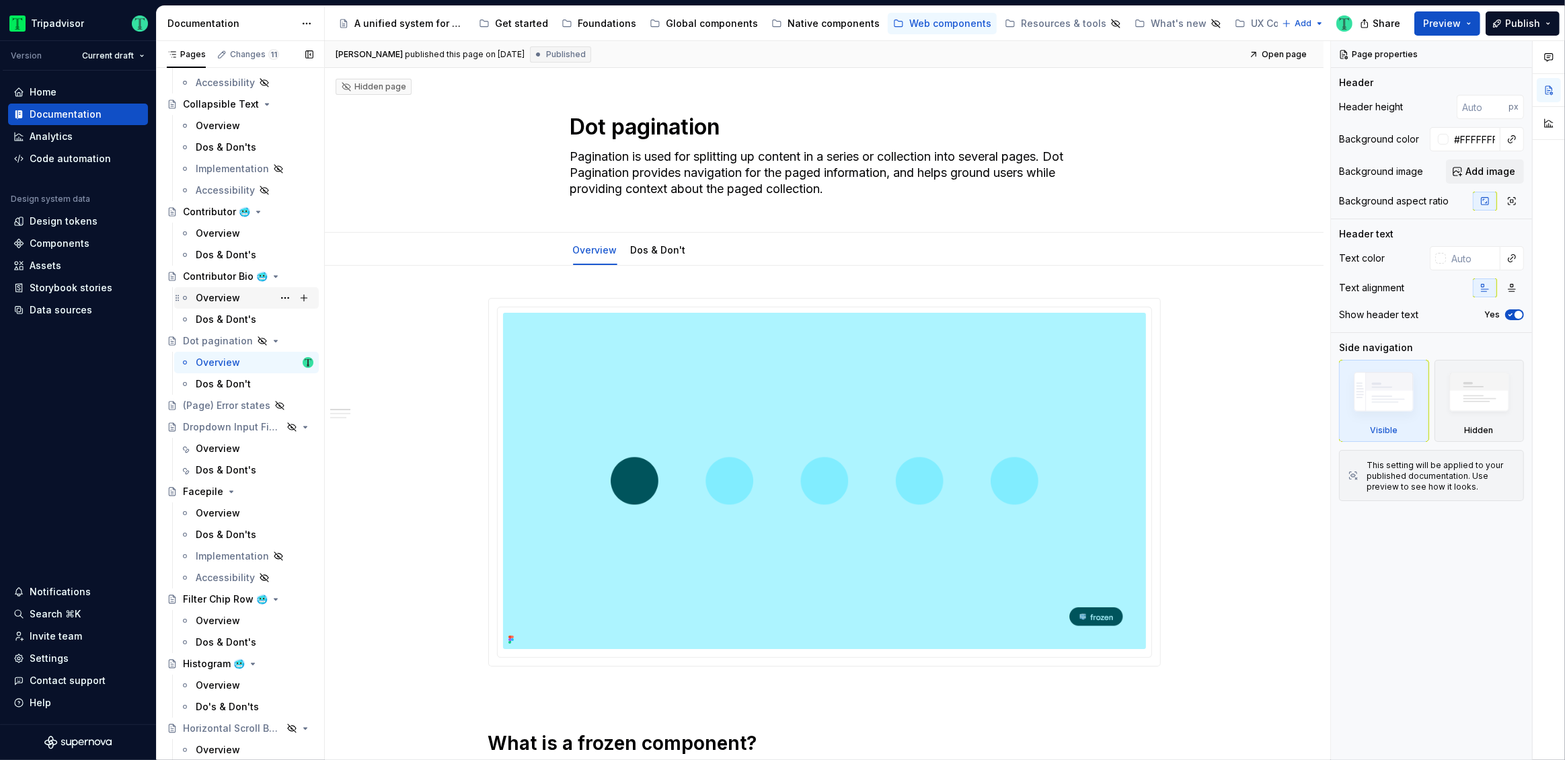
click at [221, 288] on div "Overview" at bounding box center [255, 297] width 118 height 19
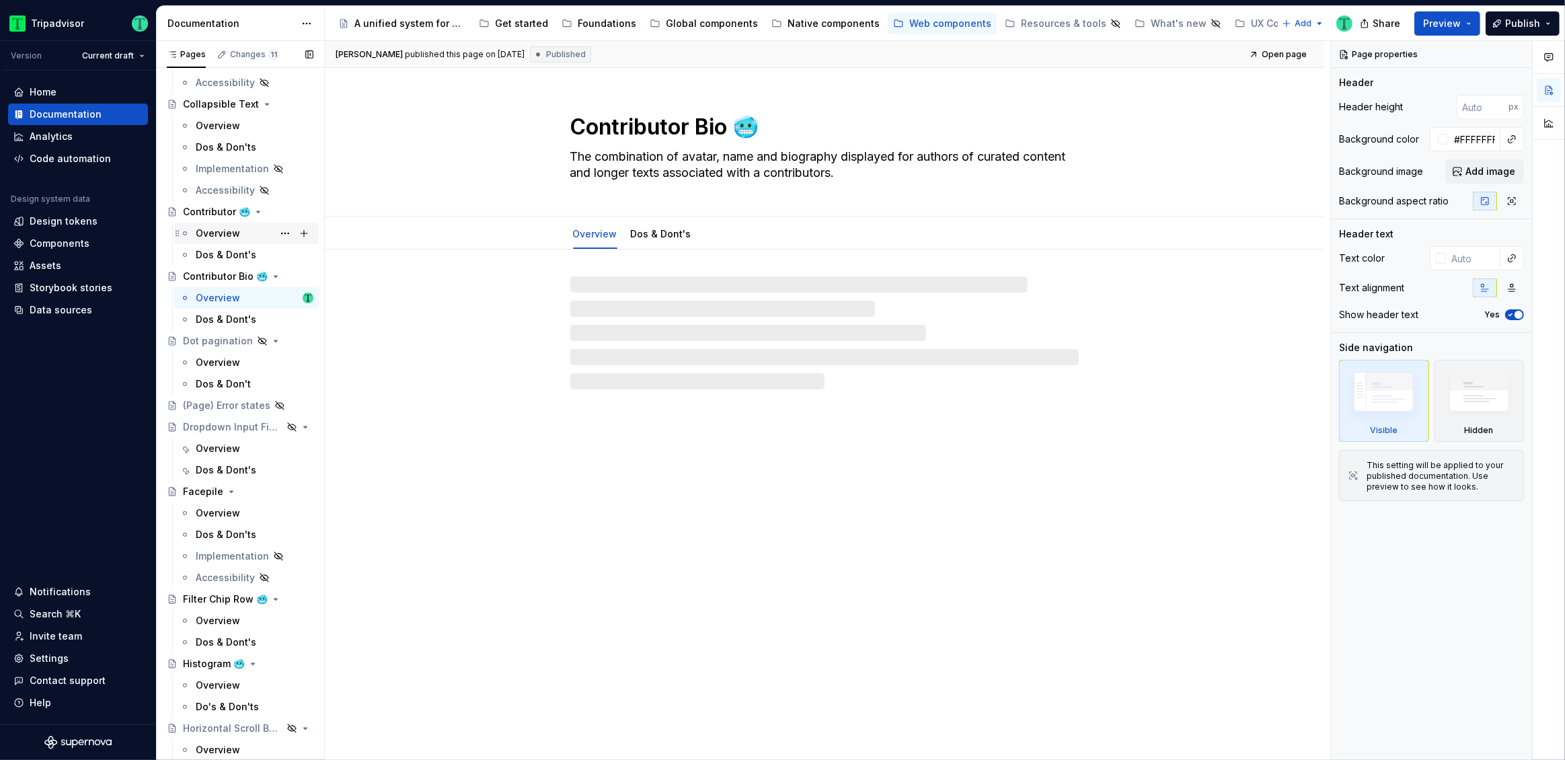
click at [219, 231] on div "Overview" at bounding box center [218, 233] width 44 height 13
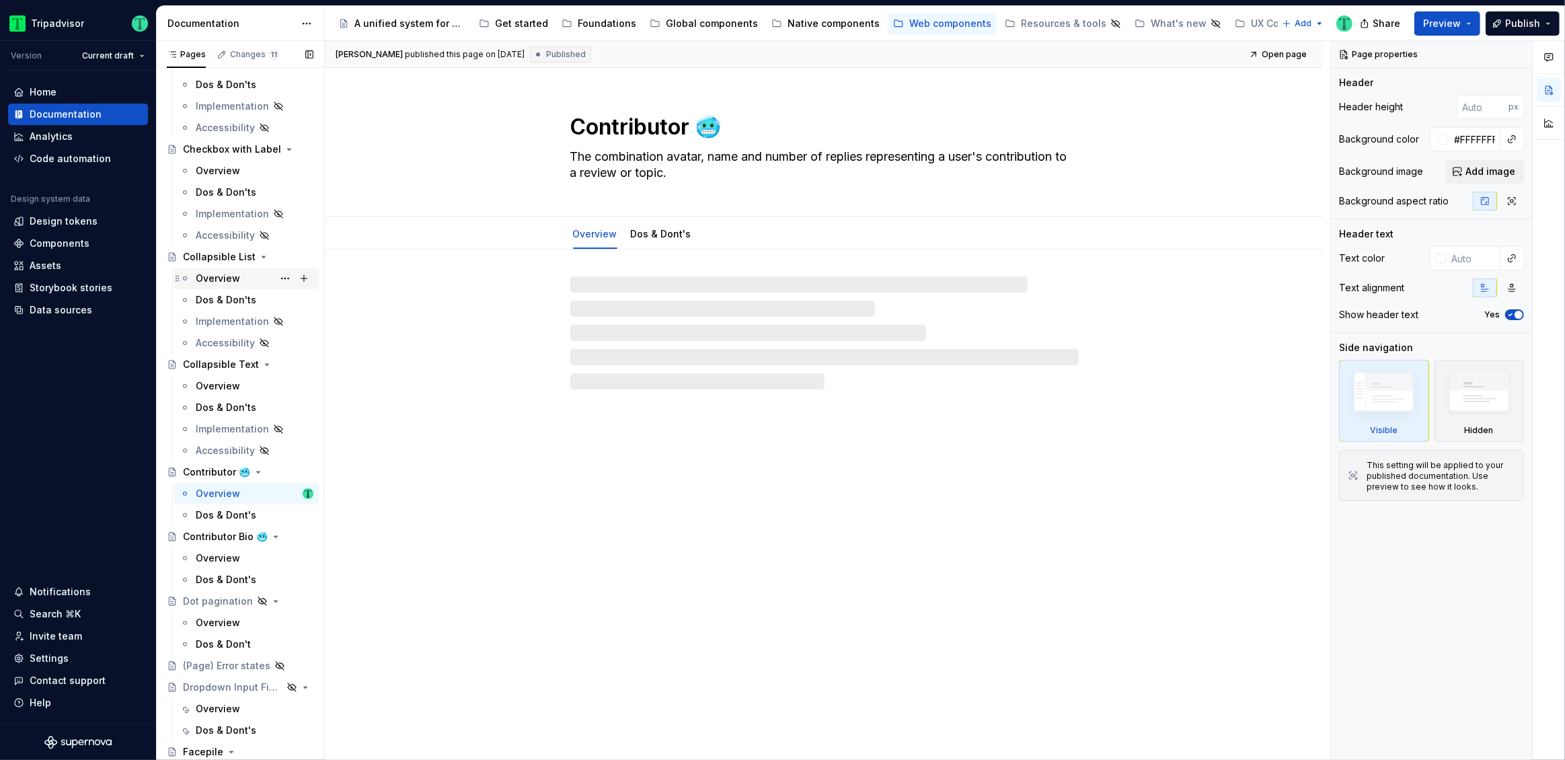
click at [219, 278] on div "Overview" at bounding box center [218, 278] width 44 height 13
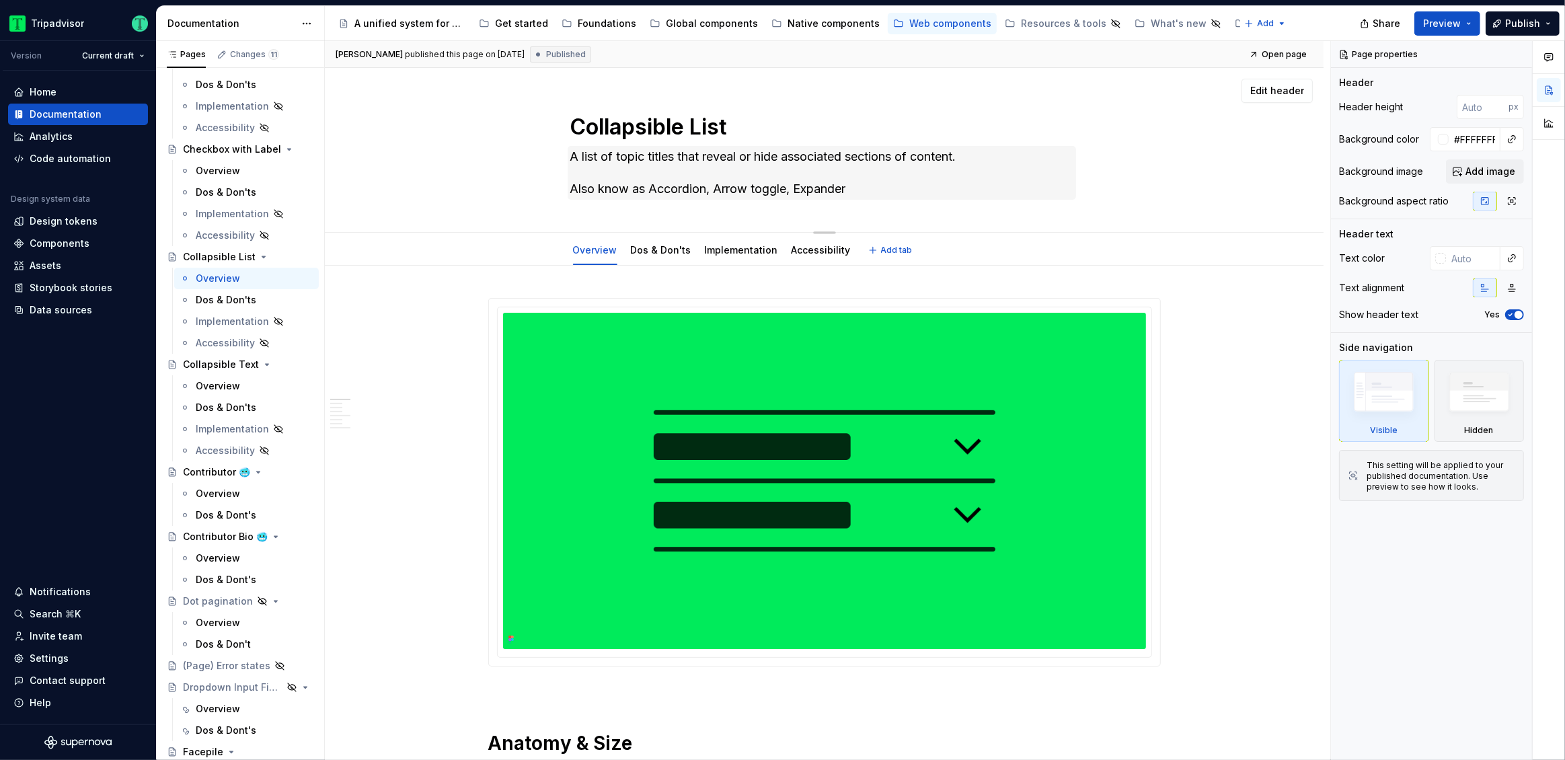
type textarea "*"
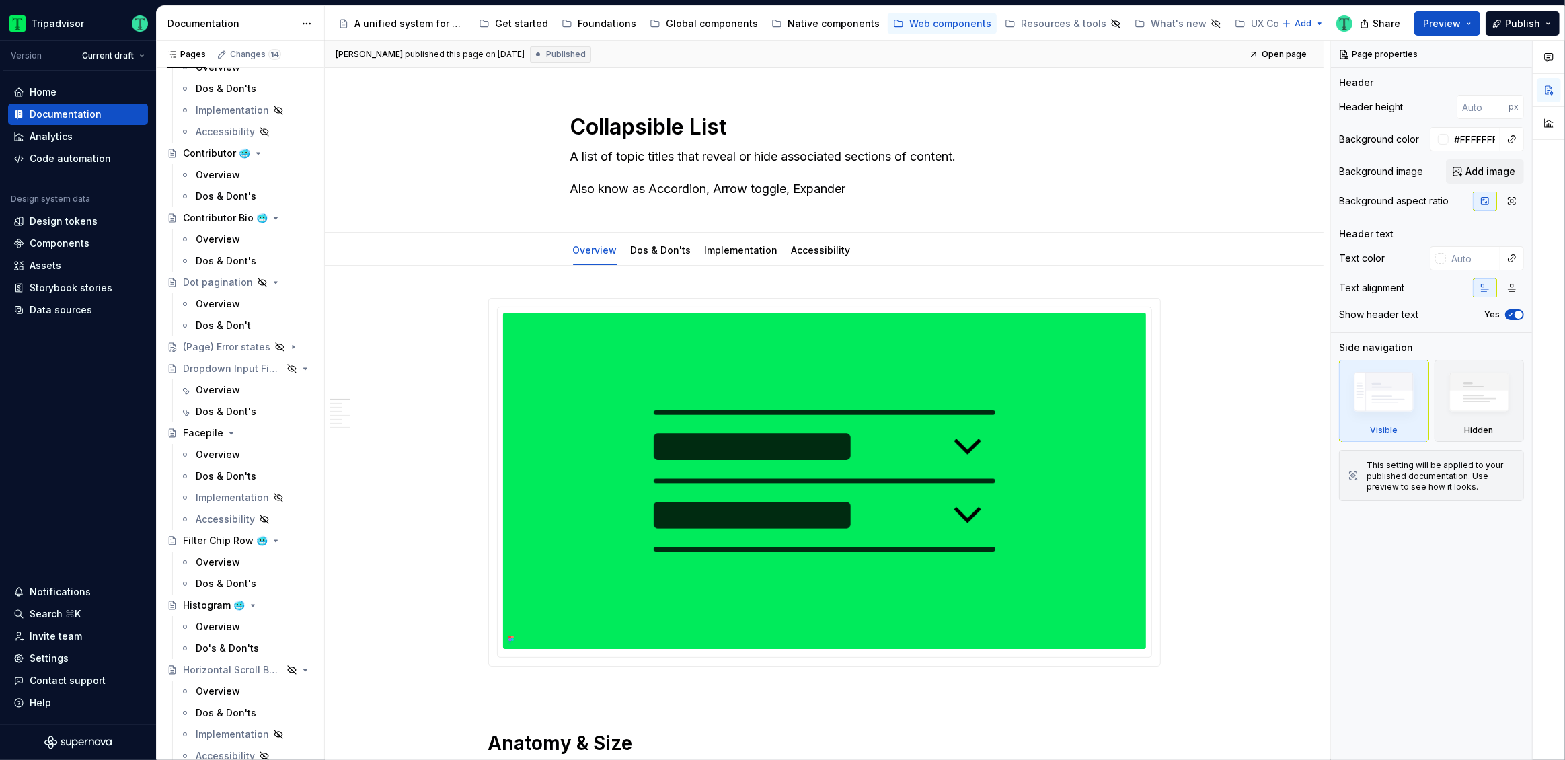
scroll to position [2789, 0]
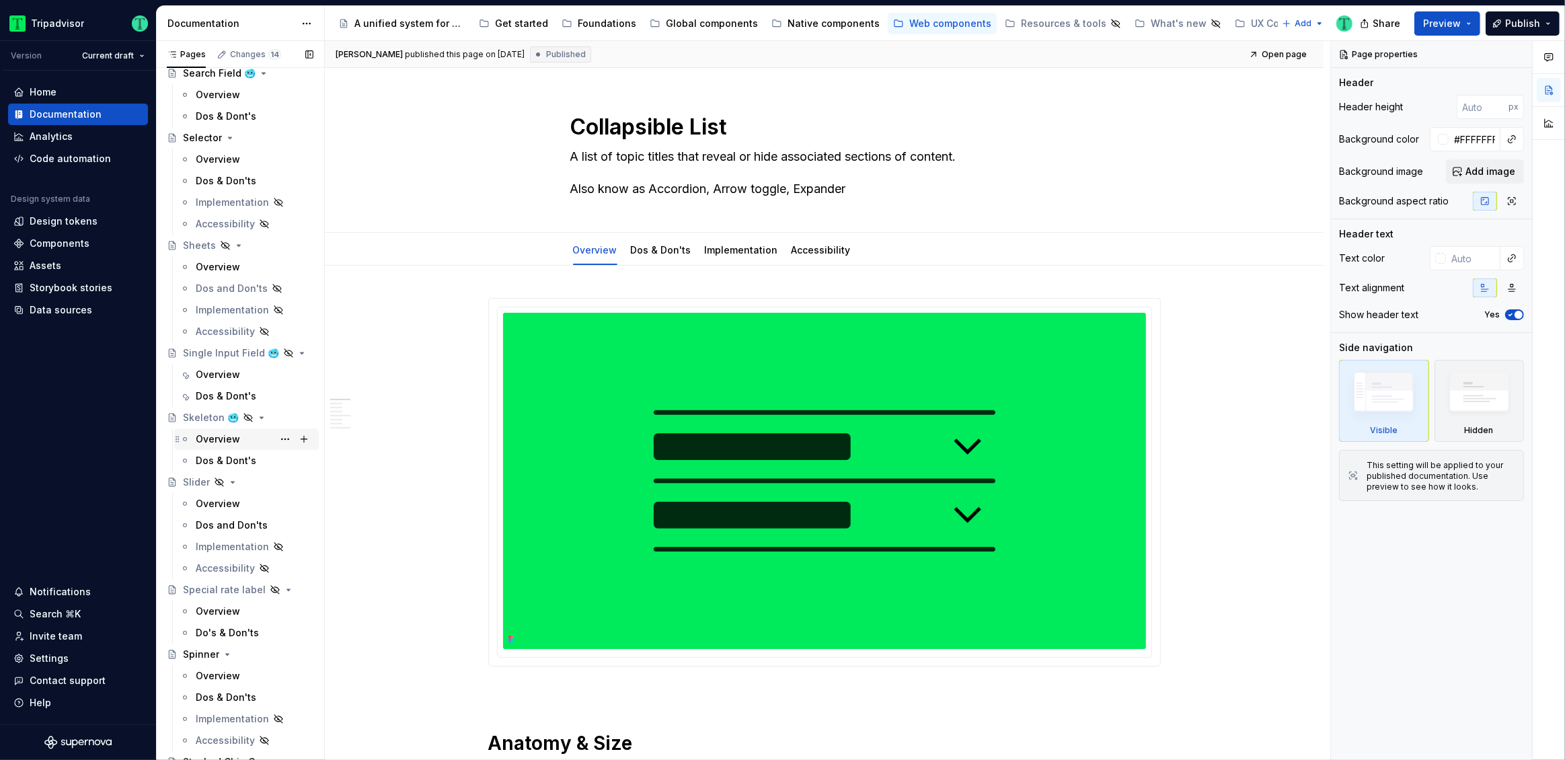
click at [221, 440] on div "Overview" at bounding box center [218, 438] width 44 height 13
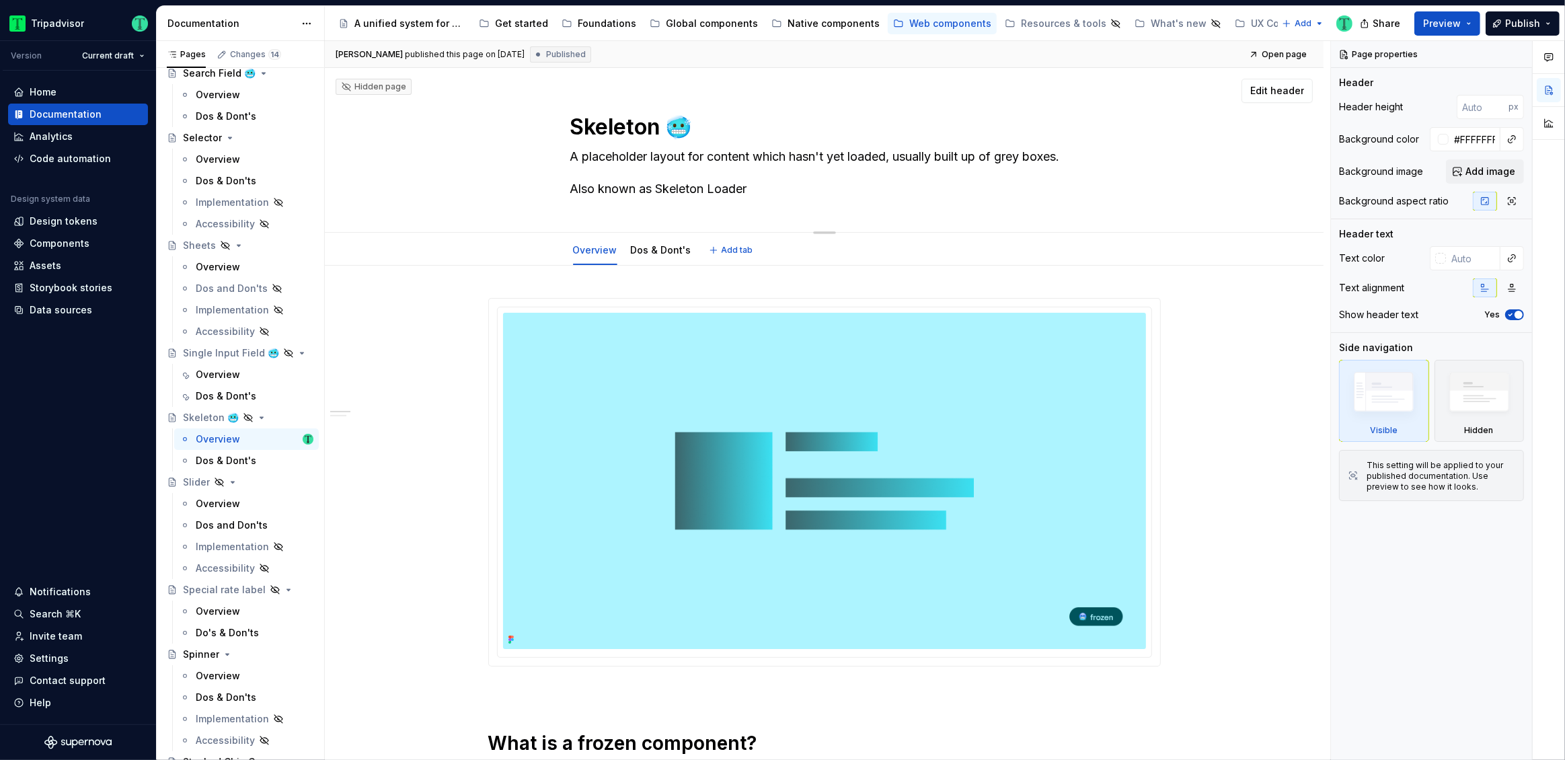
click at [979, 186] on textarea "A placeholder layout for content which hasn't yet loaded, usually built up of g…" at bounding box center [821, 173] width 508 height 54
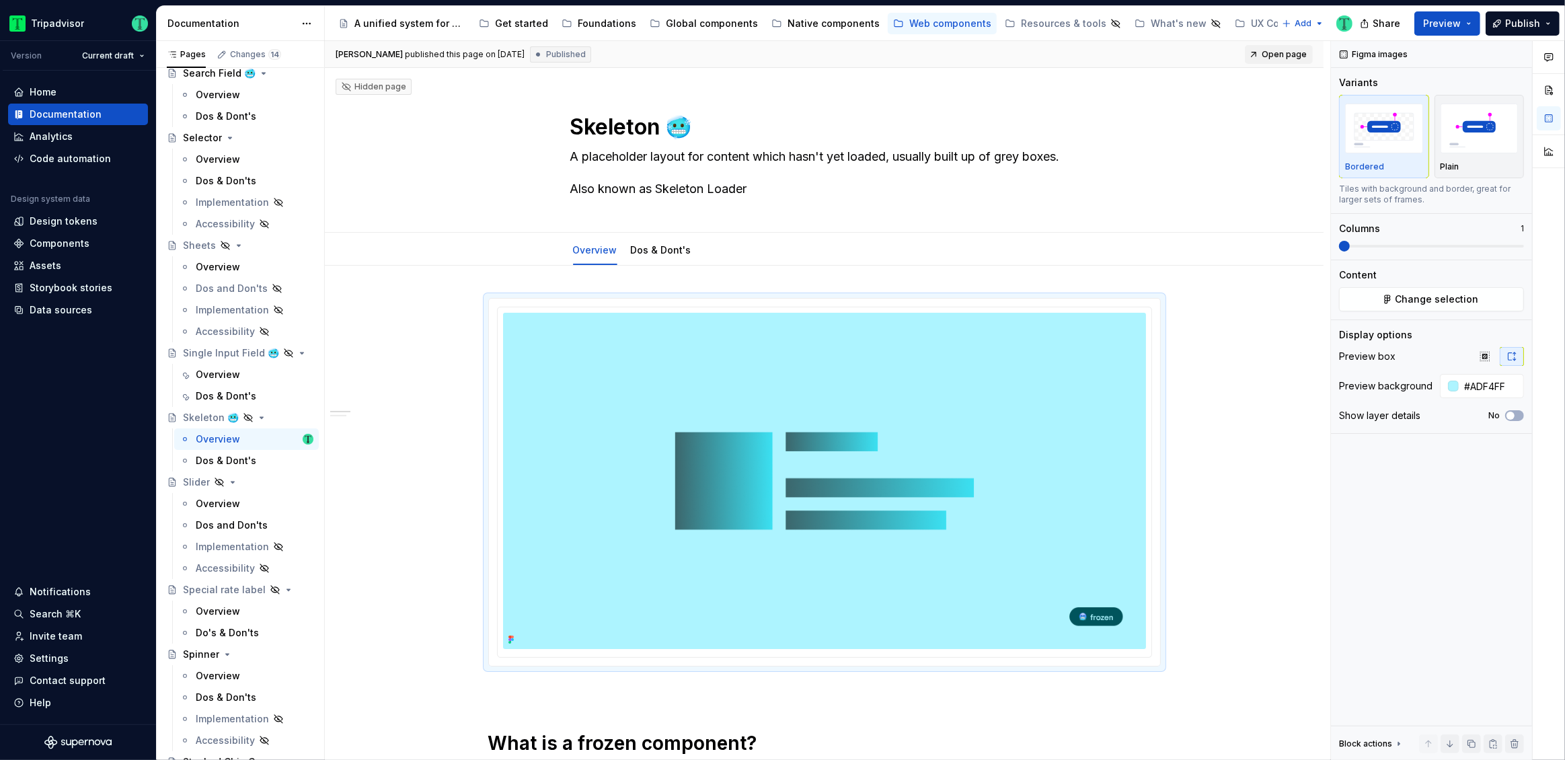
click at [1276, 53] on span "Open page" at bounding box center [1283, 54] width 45 height 11
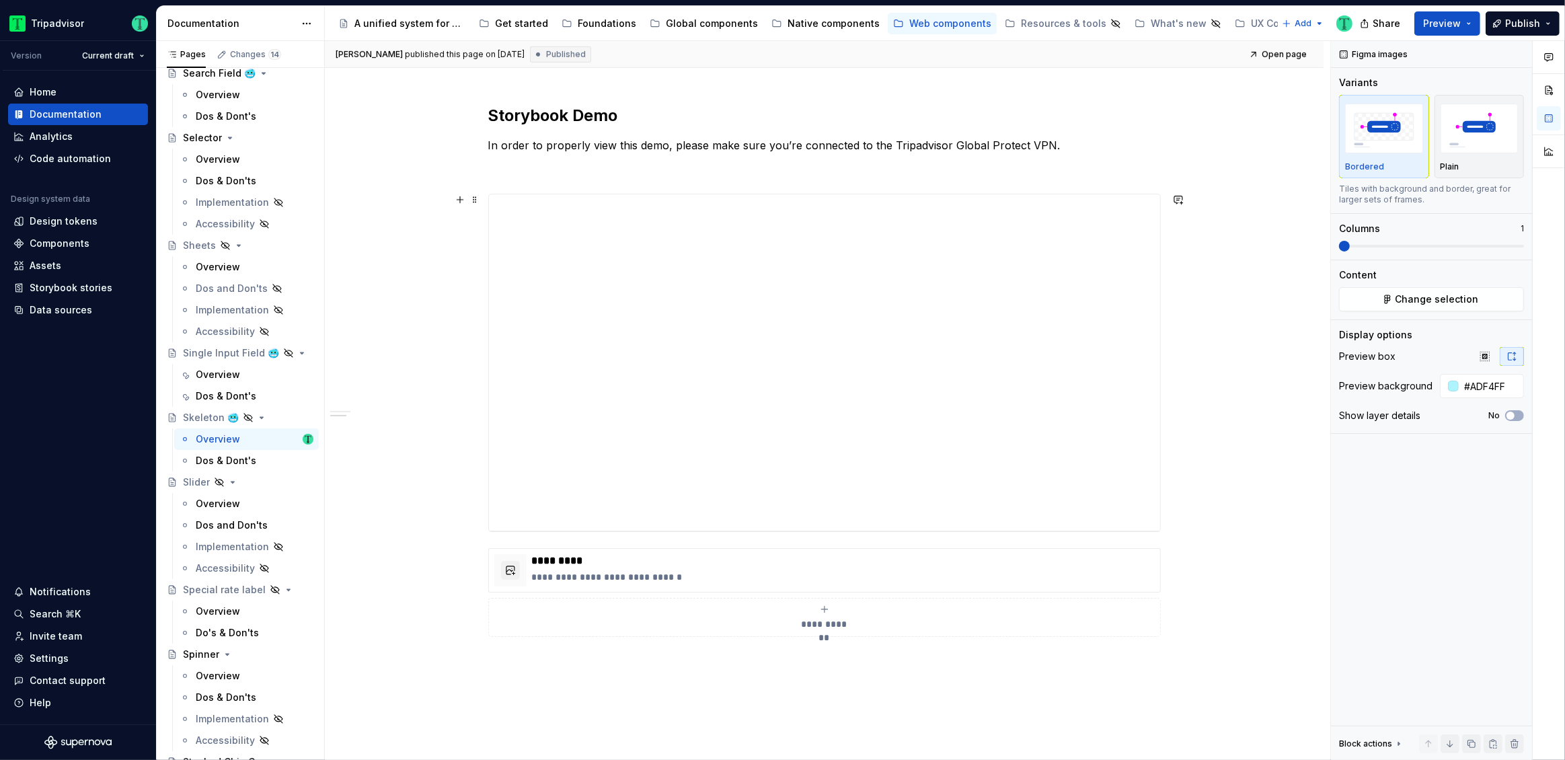
scroll to position [909, 0]
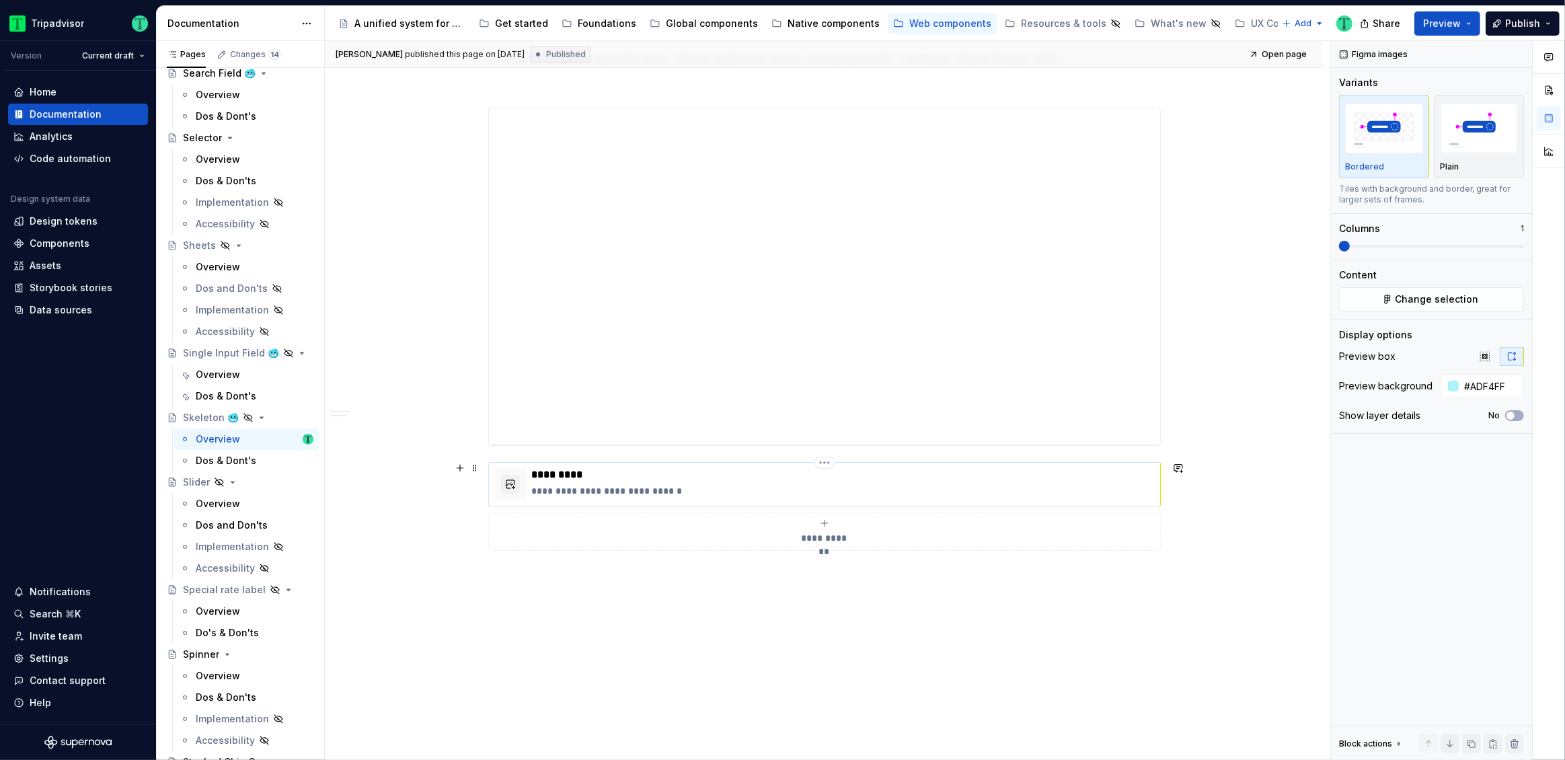
click at [763, 489] on p "**********" at bounding box center [843, 490] width 623 height 13
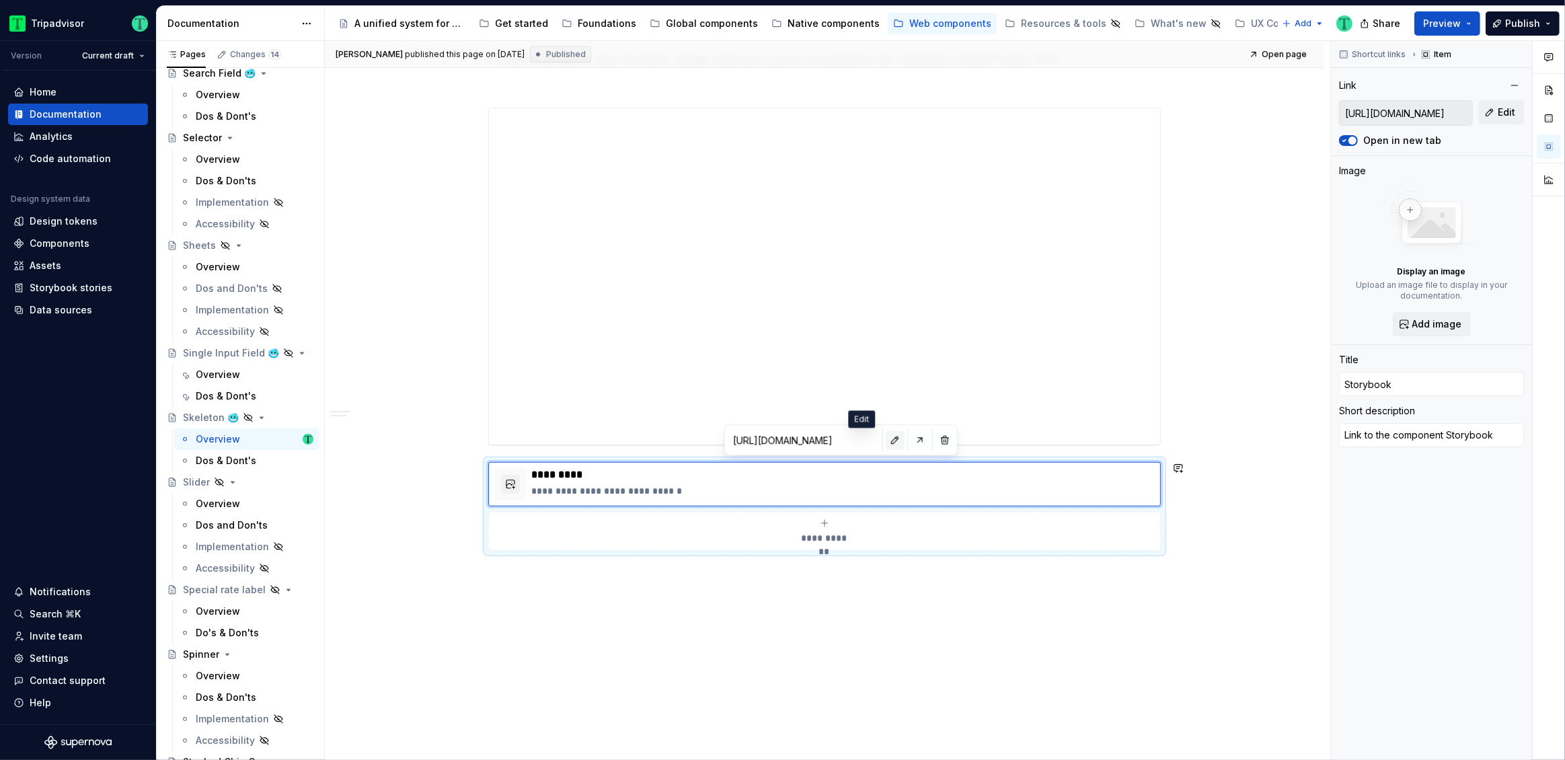
click at [885, 438] on button "button" at bounding box center [894, 439] width 19 height 19
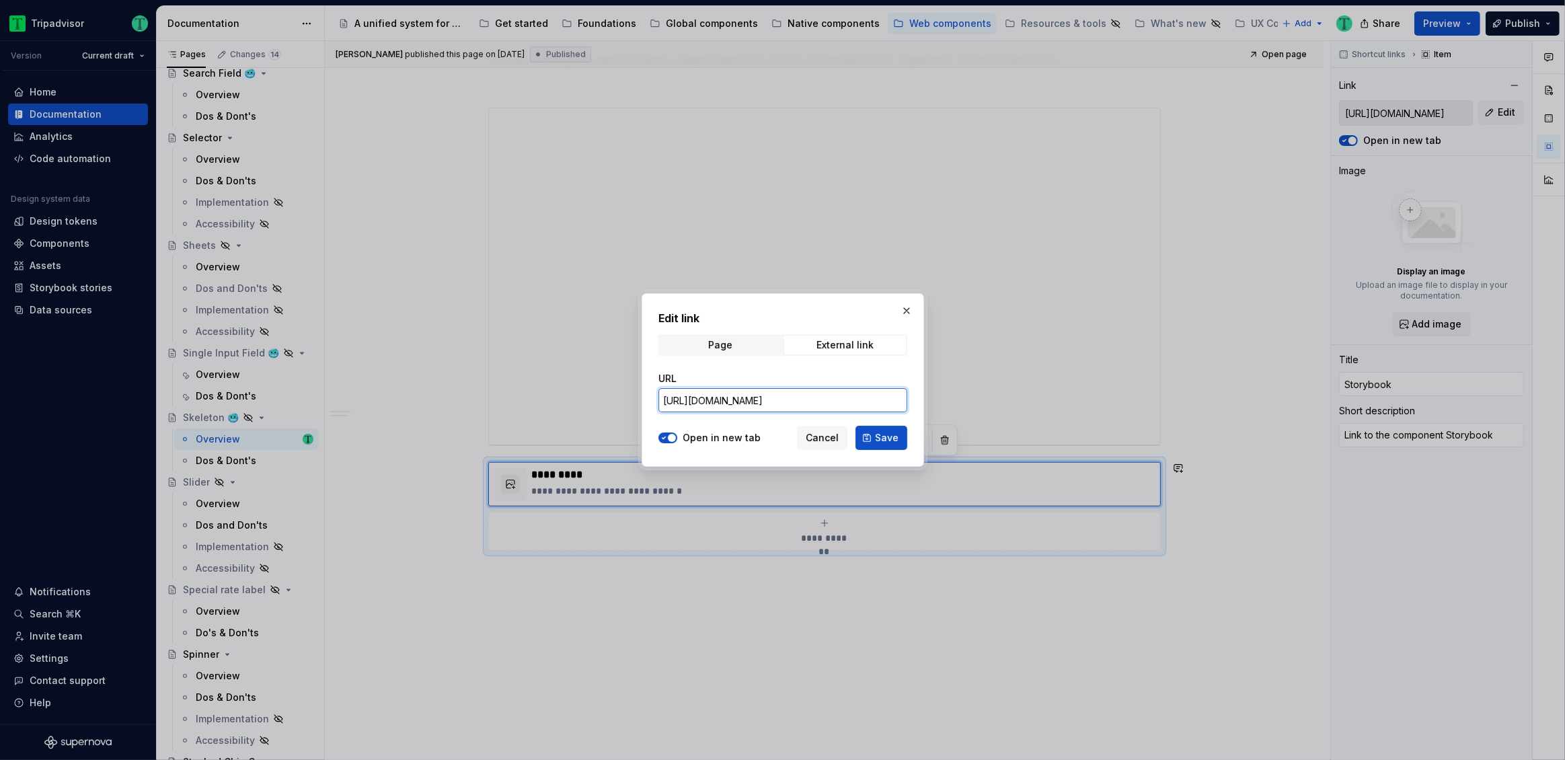
click at [834, 399] on input "https://webml.dev.tripadvisor.com/Storybook#@ta-design-system-frozen.progress-i…" at bounding box center [782, 400] width 249 height 24
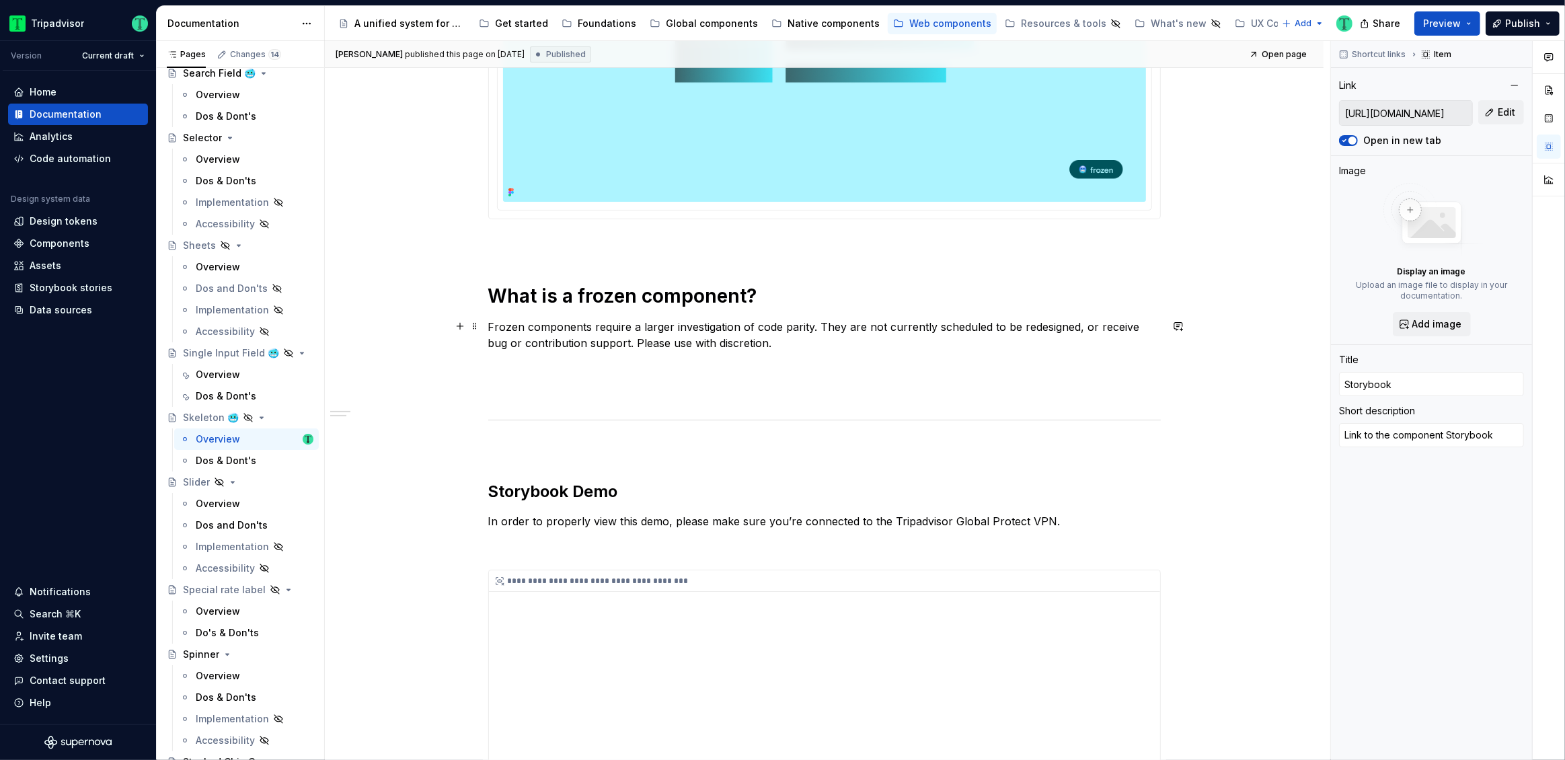
scroll to position [0, 0]
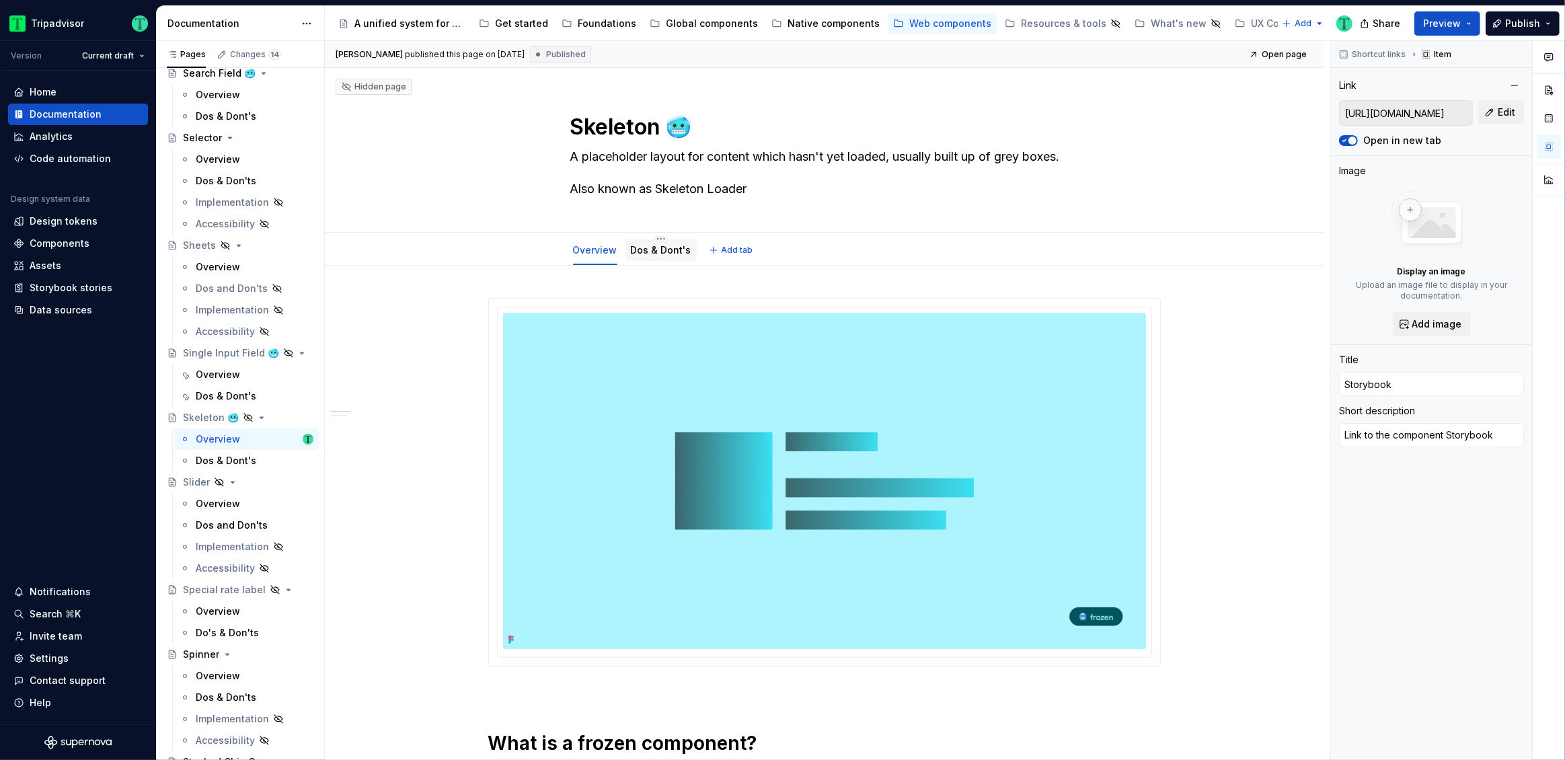
click at [658, 251] on link "Dos & Dont's" at bounding box center [661, 249] width 61 height 11
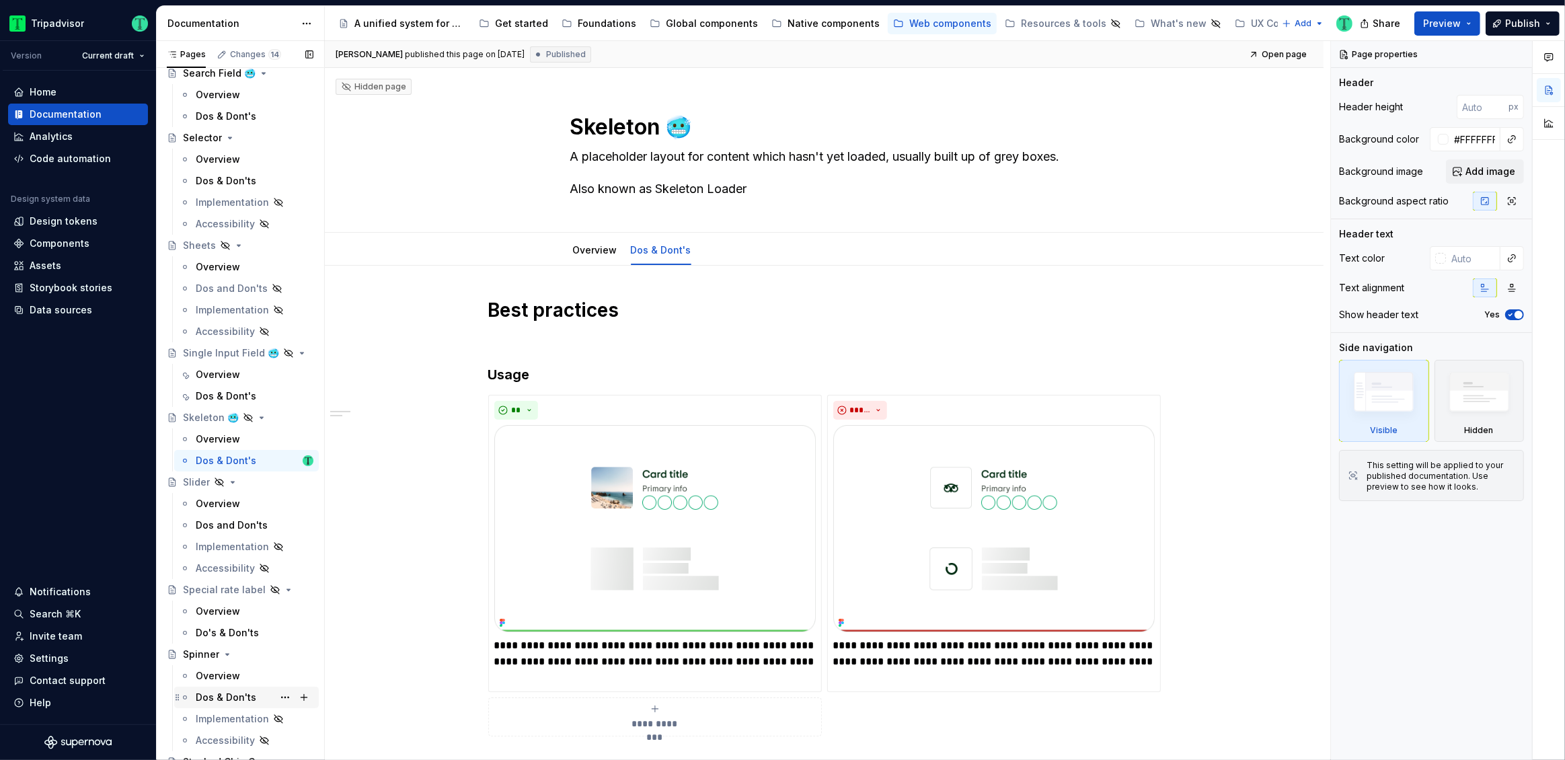
drag, startPoint x: 235, startPoint y: 694, endPoint x: 247, endPoint y: 693, distance: 12.2
click at [235, 694] on div "Dos & Don'ts" at bounding box center [226, 696] width 61 height 13
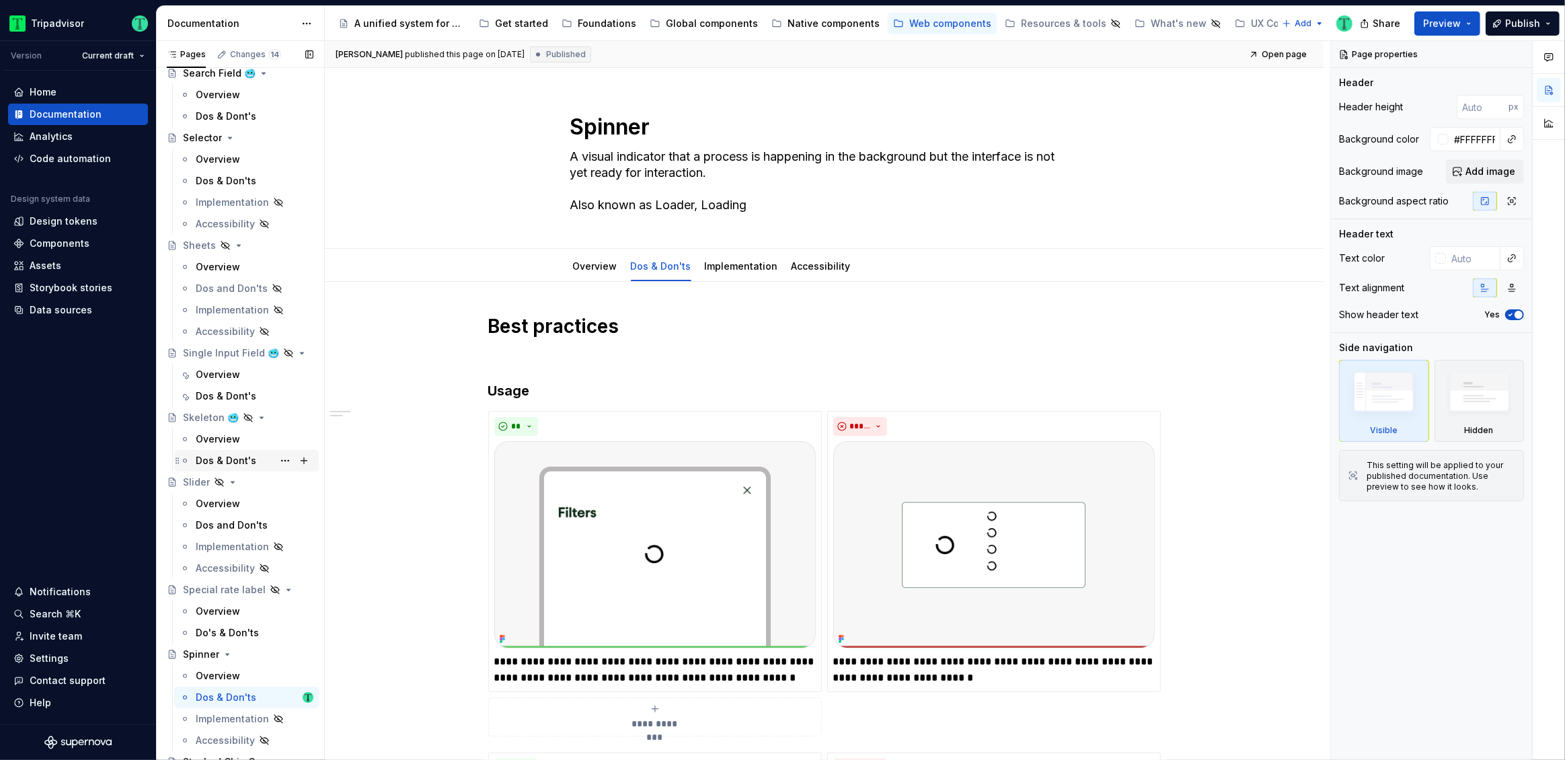
click at [211, 455] on div "Dos & Dont's" at bounding box center [226, 460] width 61 height 13
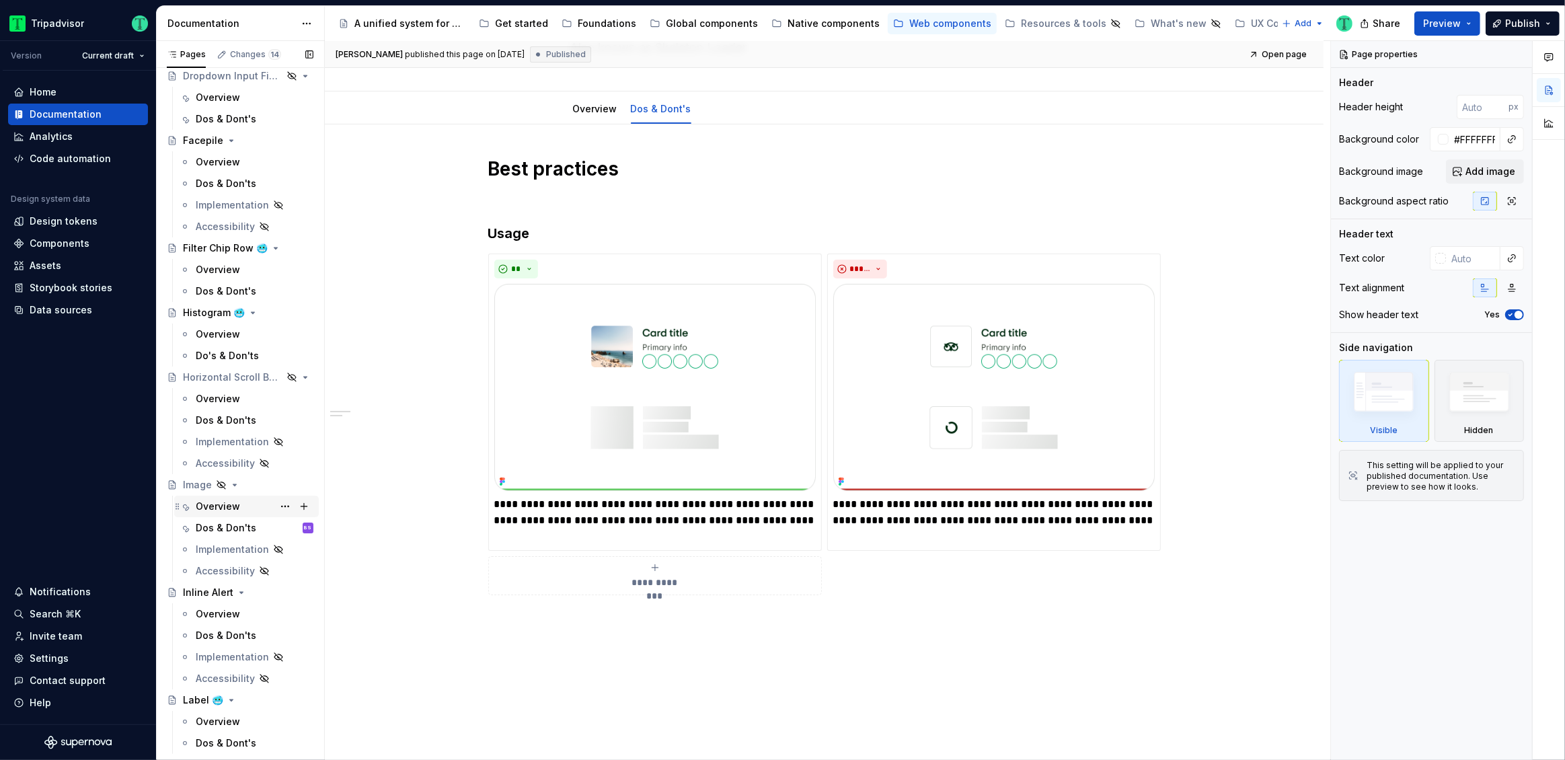
scroll to position [1257, 0]
click at [229, 527] on div "Dos & Don'ts" at bounding box center [226, 528] width 61 height 13
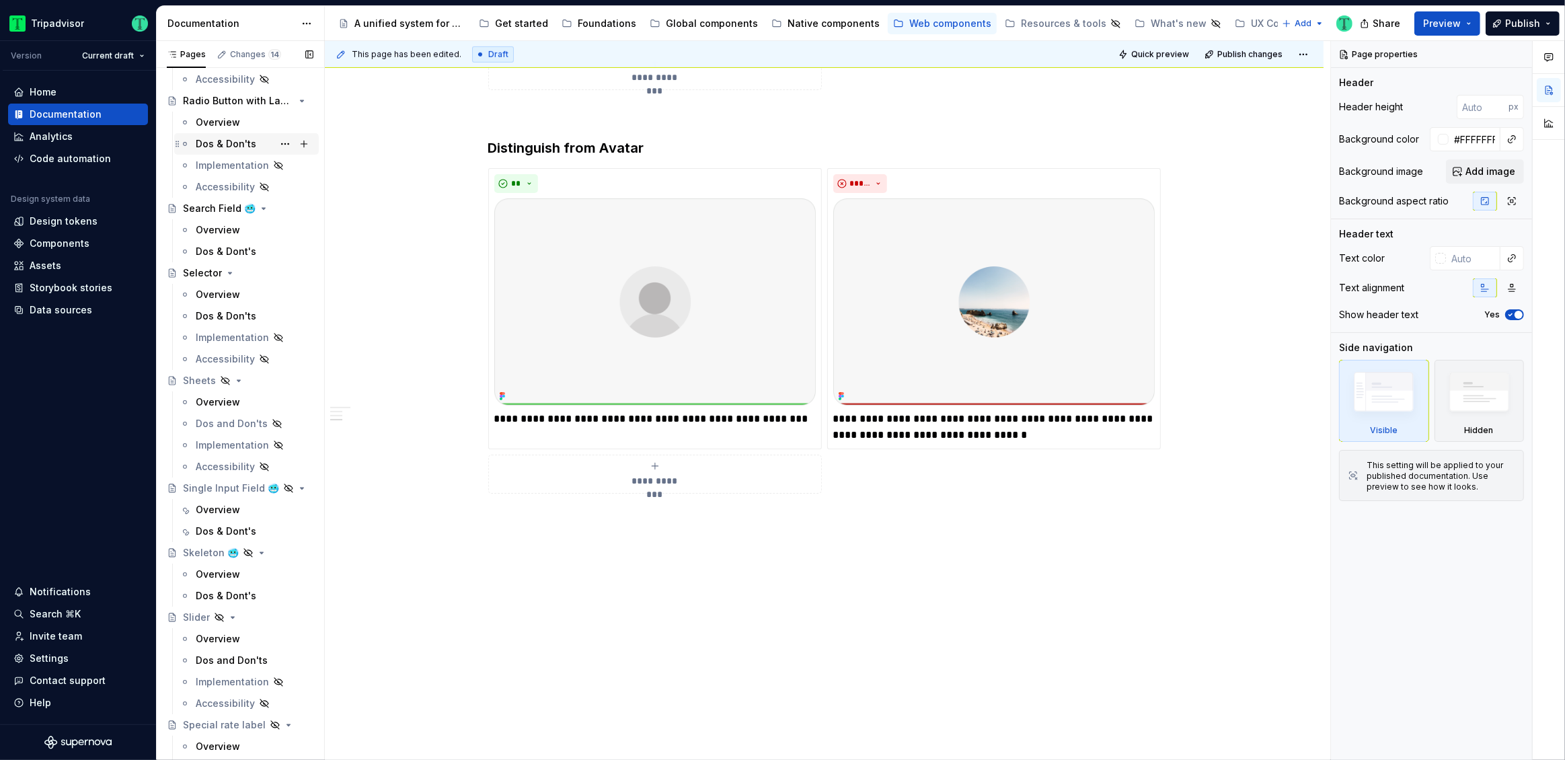
scroll to position [2771, 0]
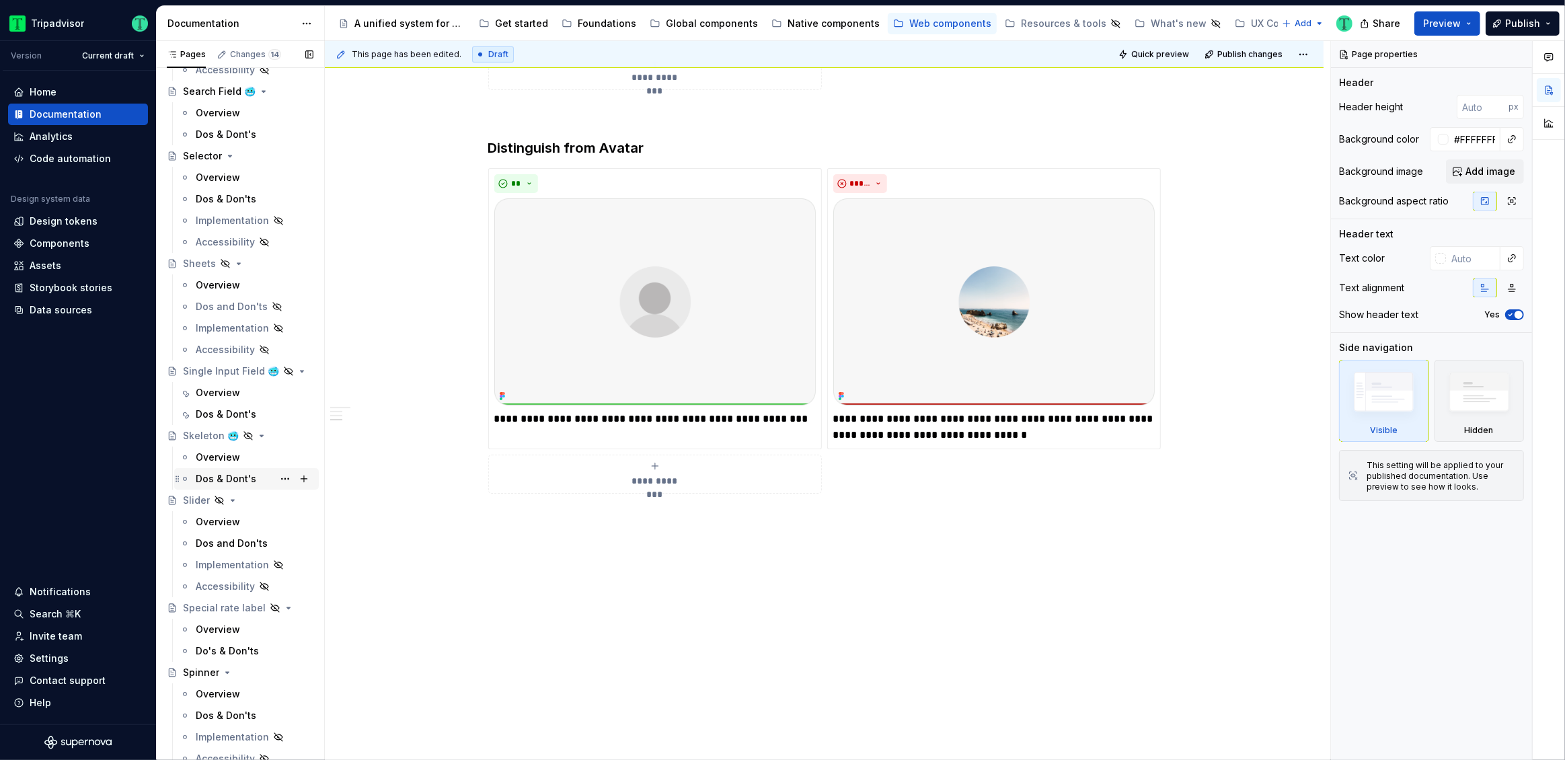
click at [229, 477] on div "Dos & Dont's" at bounding box center [226, 478] width 61 height 13
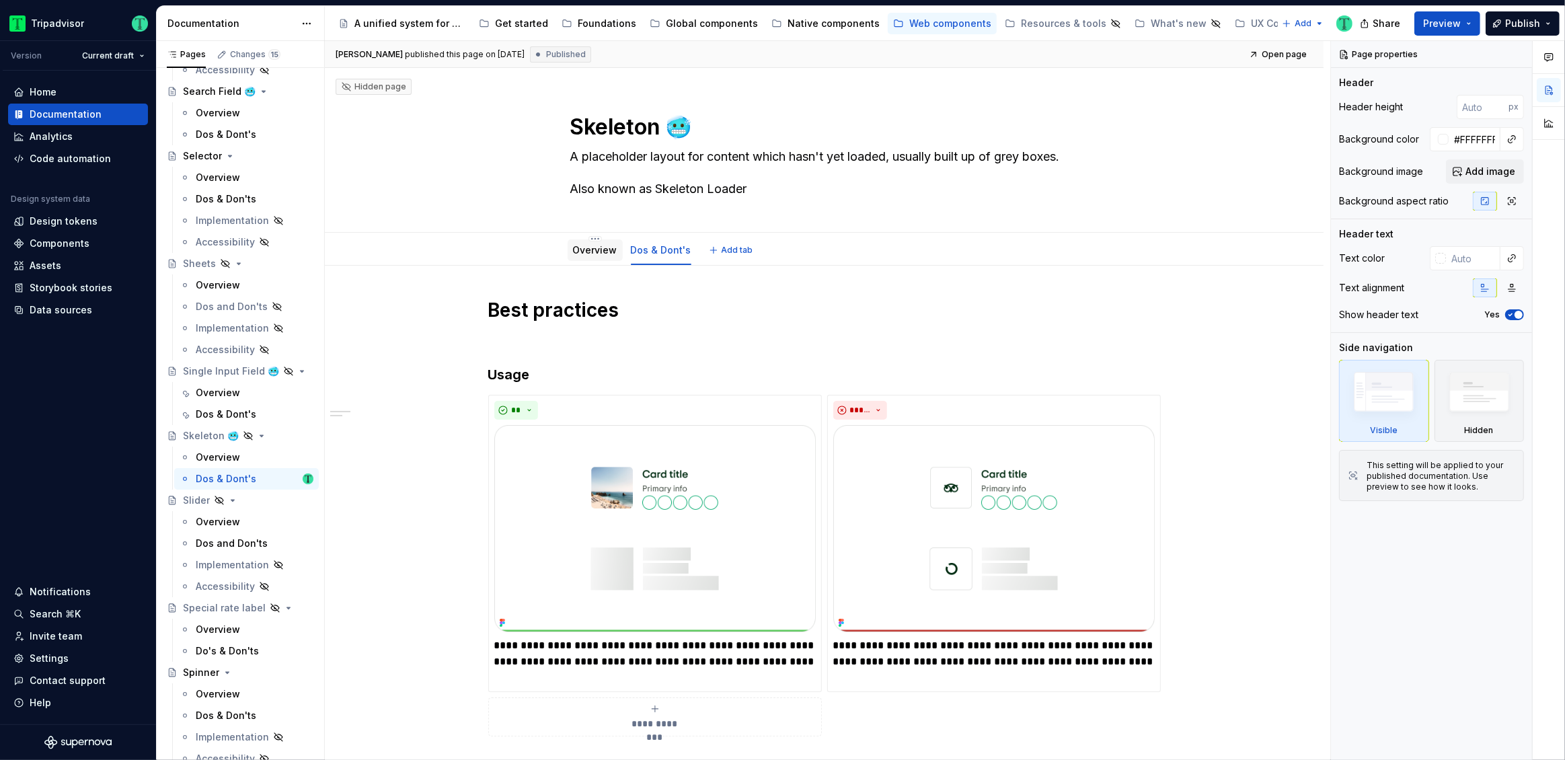
click at [585, 249] on link "Overview" at bounding box center [595, 249] width 44 height 11
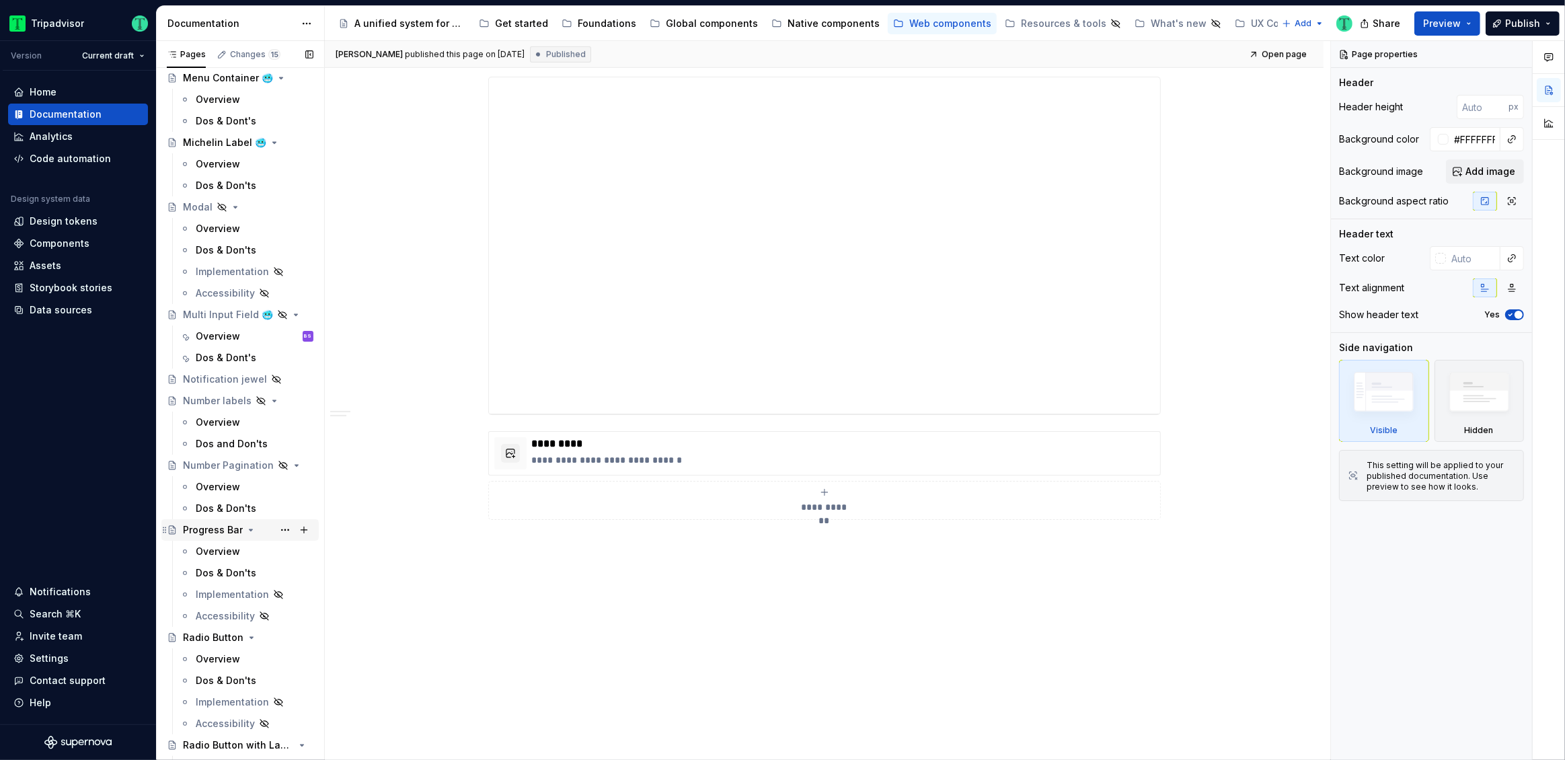
scroll to position [2007, 0]
click at [221, 229] on div "Overview" at bounding box center [218, 231] width 44 height 13
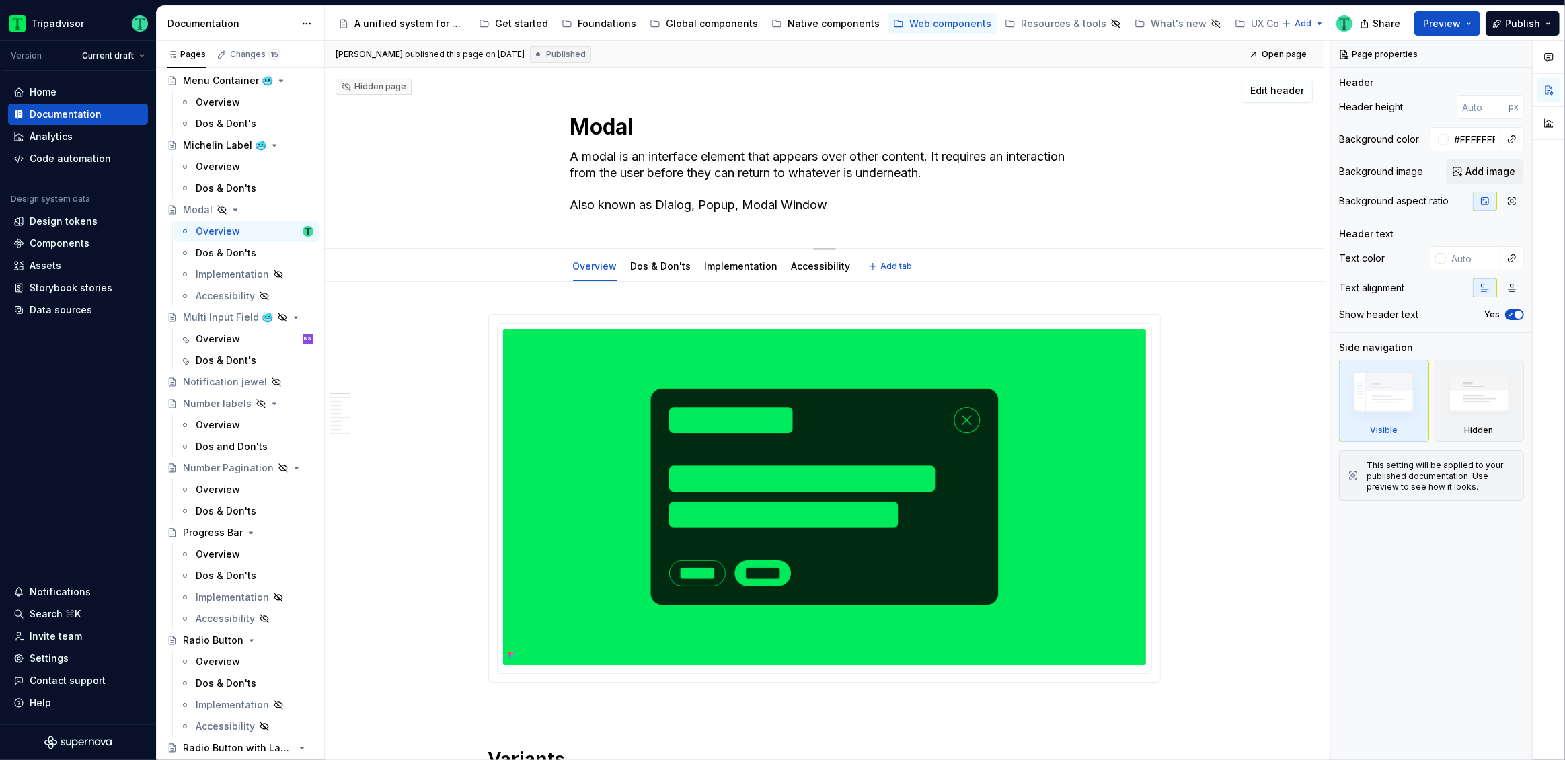
click at [592, 153] on textarea "A modal is an interface element that appears over other content. It requires an…" at bounding box center [821, 181] width 508 height 70
type textarea "*"
click at [593, 153] on textarea "A modal is an interface element that appears over other content. It requires an…" at bounding box center [821, 181] width 508 height 70
type textarea "A odal is an interface element that appears over other content. It requires an …"
type textarea "*"
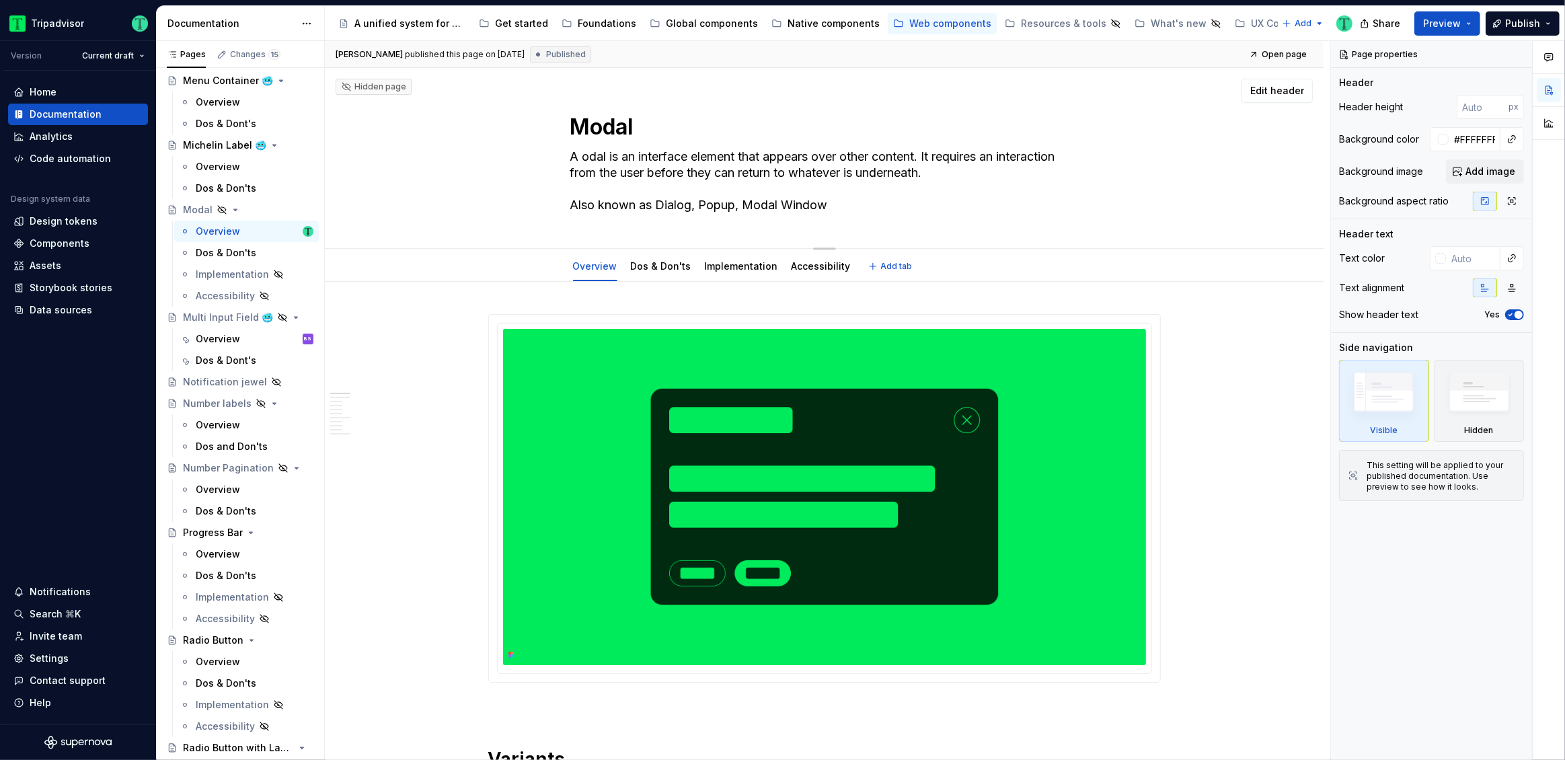
type textarea "A Modal is an interface element that appears over other content. It requires an…"
type textarea "*"
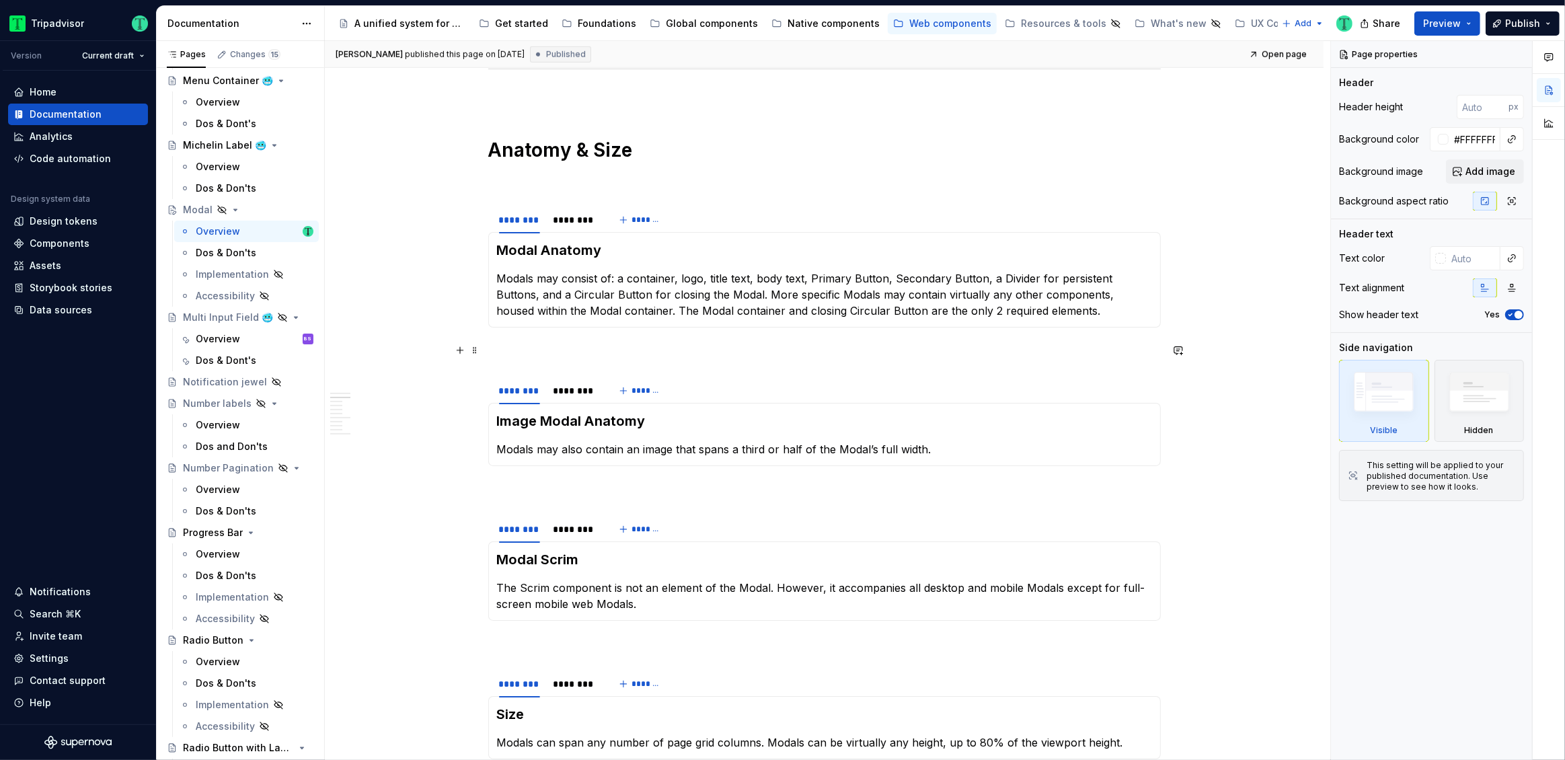
scroll to position [1340, 0]
type textarea "A Modal is an interface element that appears over other content. It requires an…"
click at [584, 225] on div "********" at bounding box center [574, 220] width 43 height 13
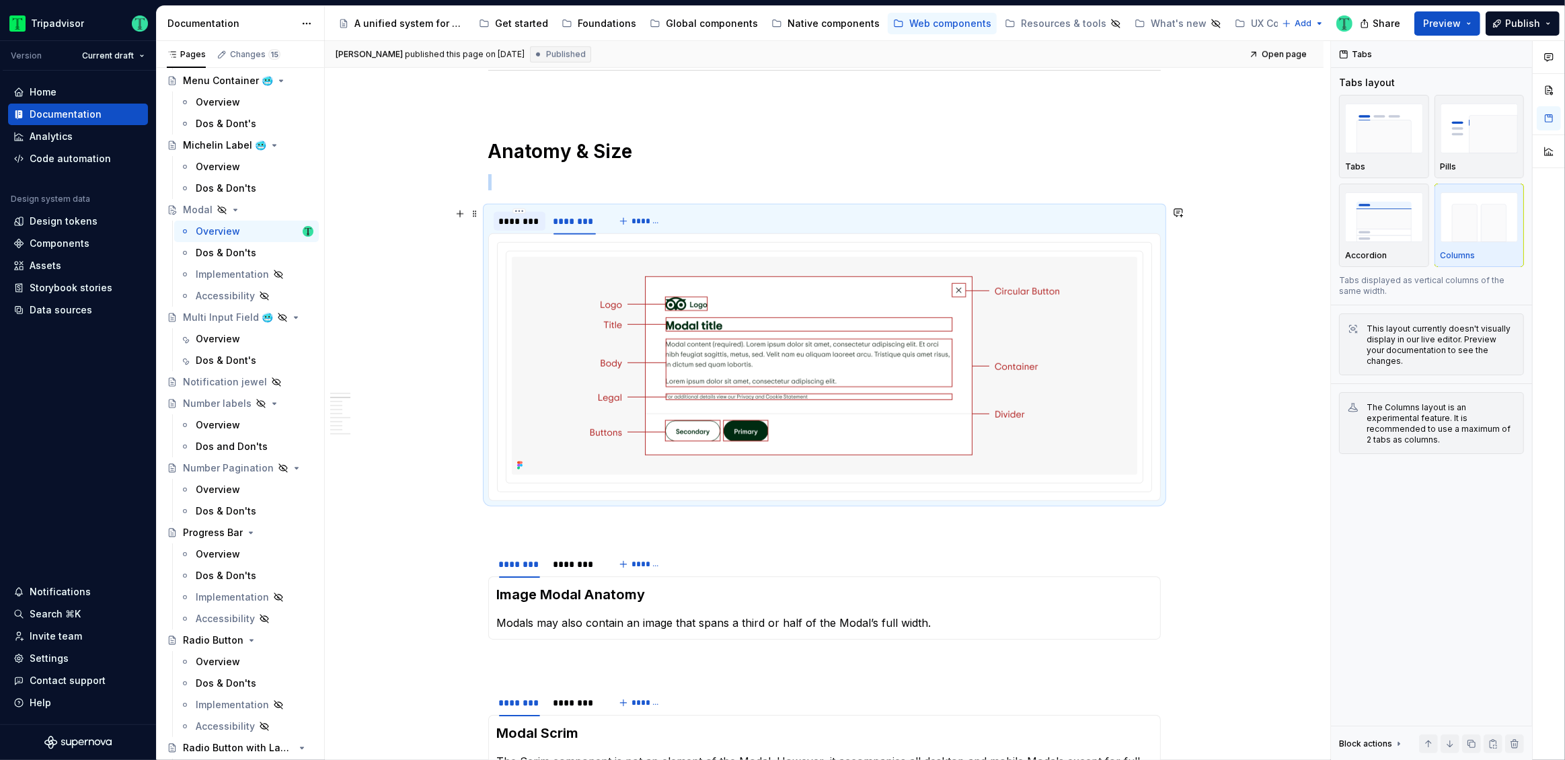
click at [524, 224] on div "********" at bounding box center [519, 220] width 41 height 13
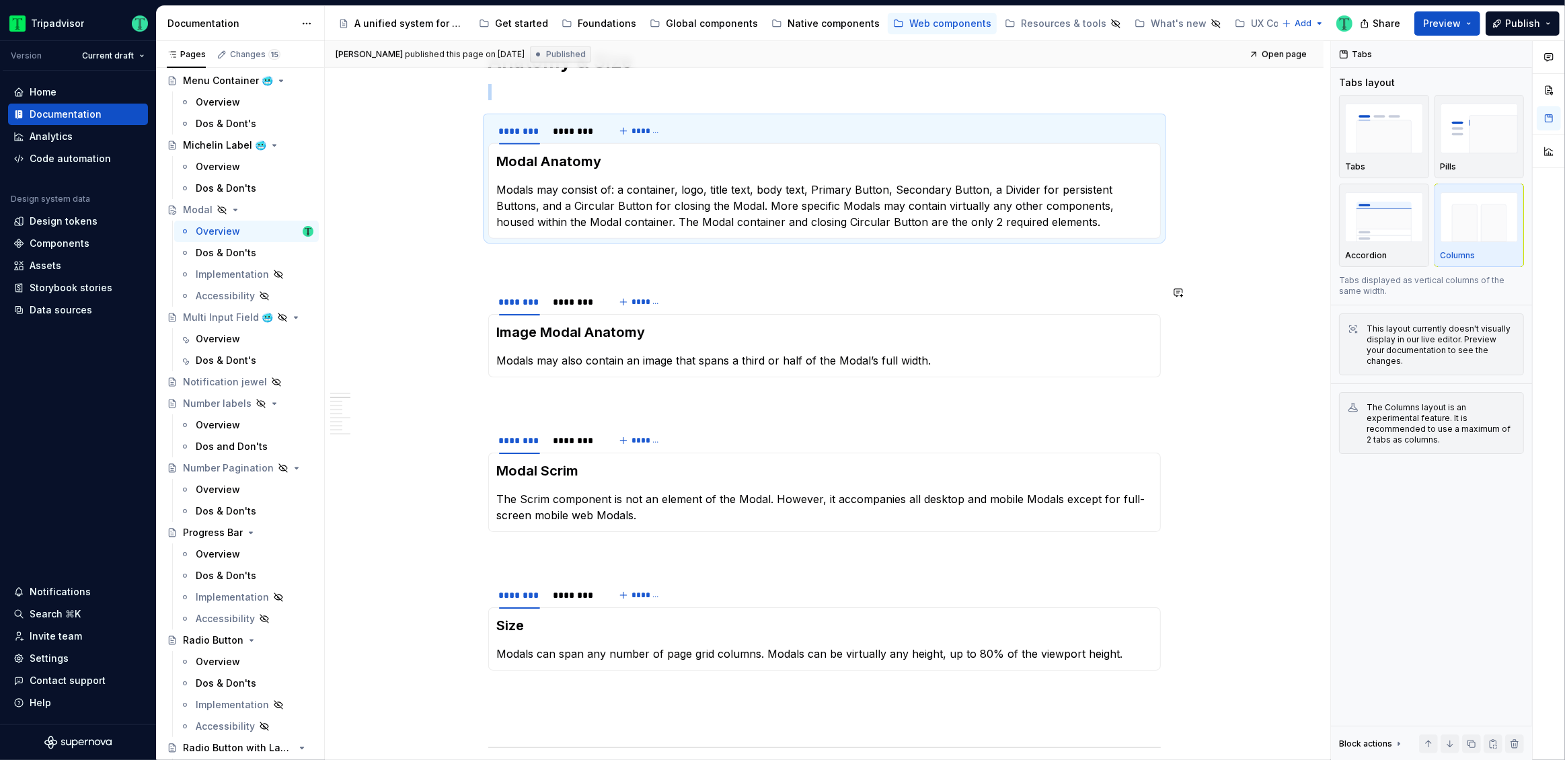
scroll to position [1432, 0]
click at [576, 301] on div "********" at bounding box center [574, 299] width 43 height 13
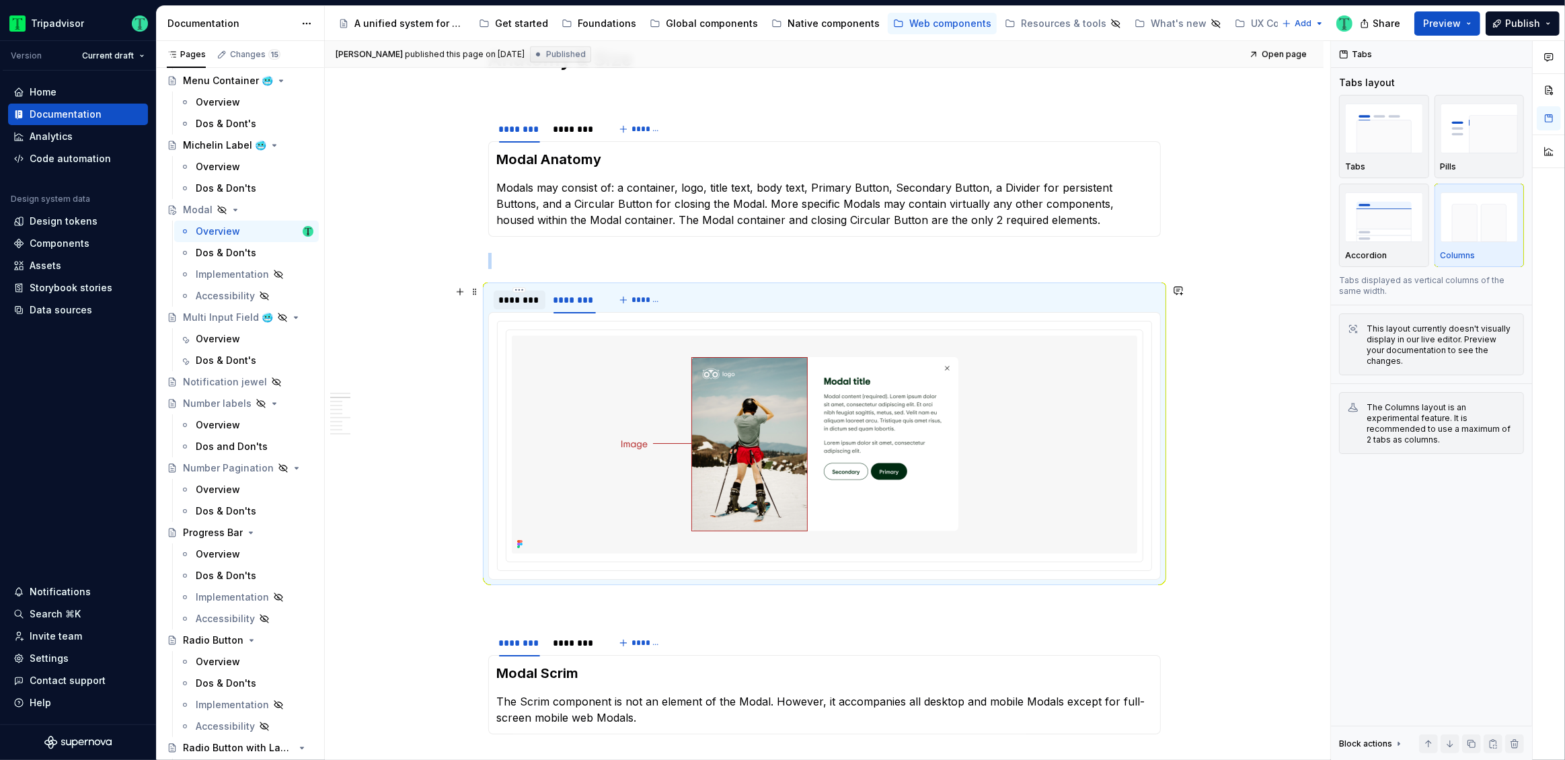
click at [532, 301] on div "********" at bounding box center [519, 299] width 41 height 13
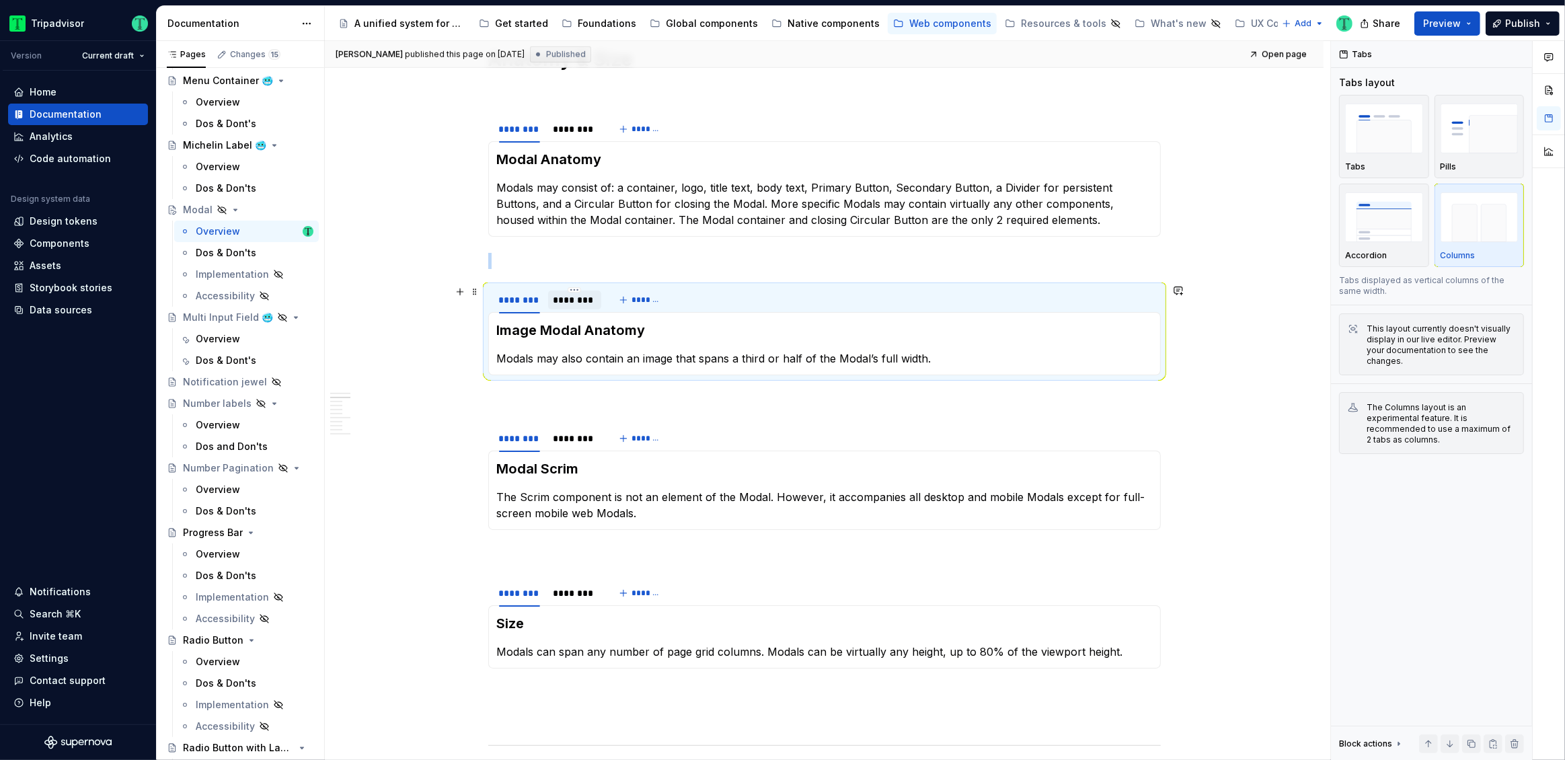
click at [571, 307] on div "********" at bounding box center [575, 299] width 54 height 19
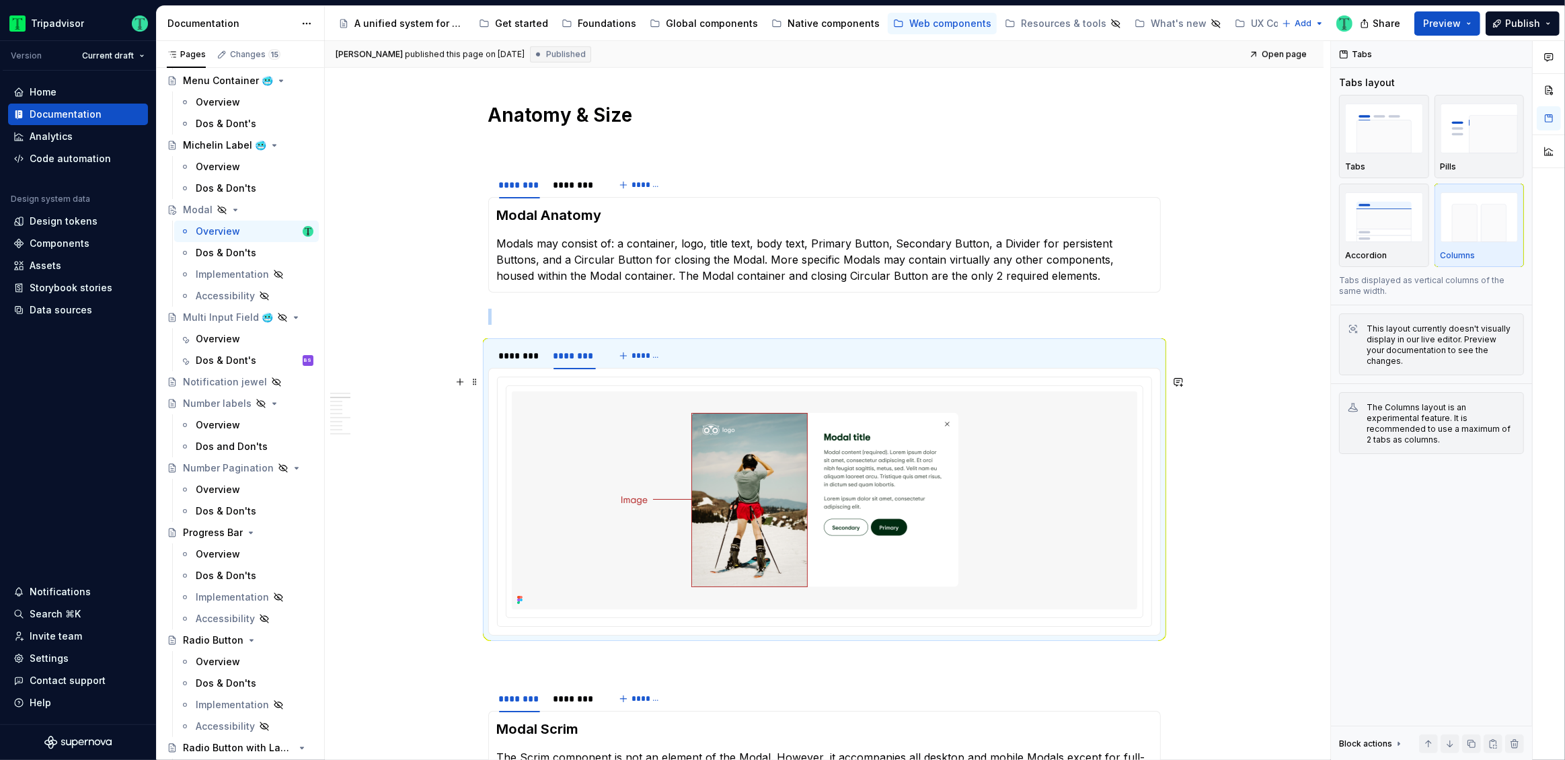
scroll to position [1405, 0]
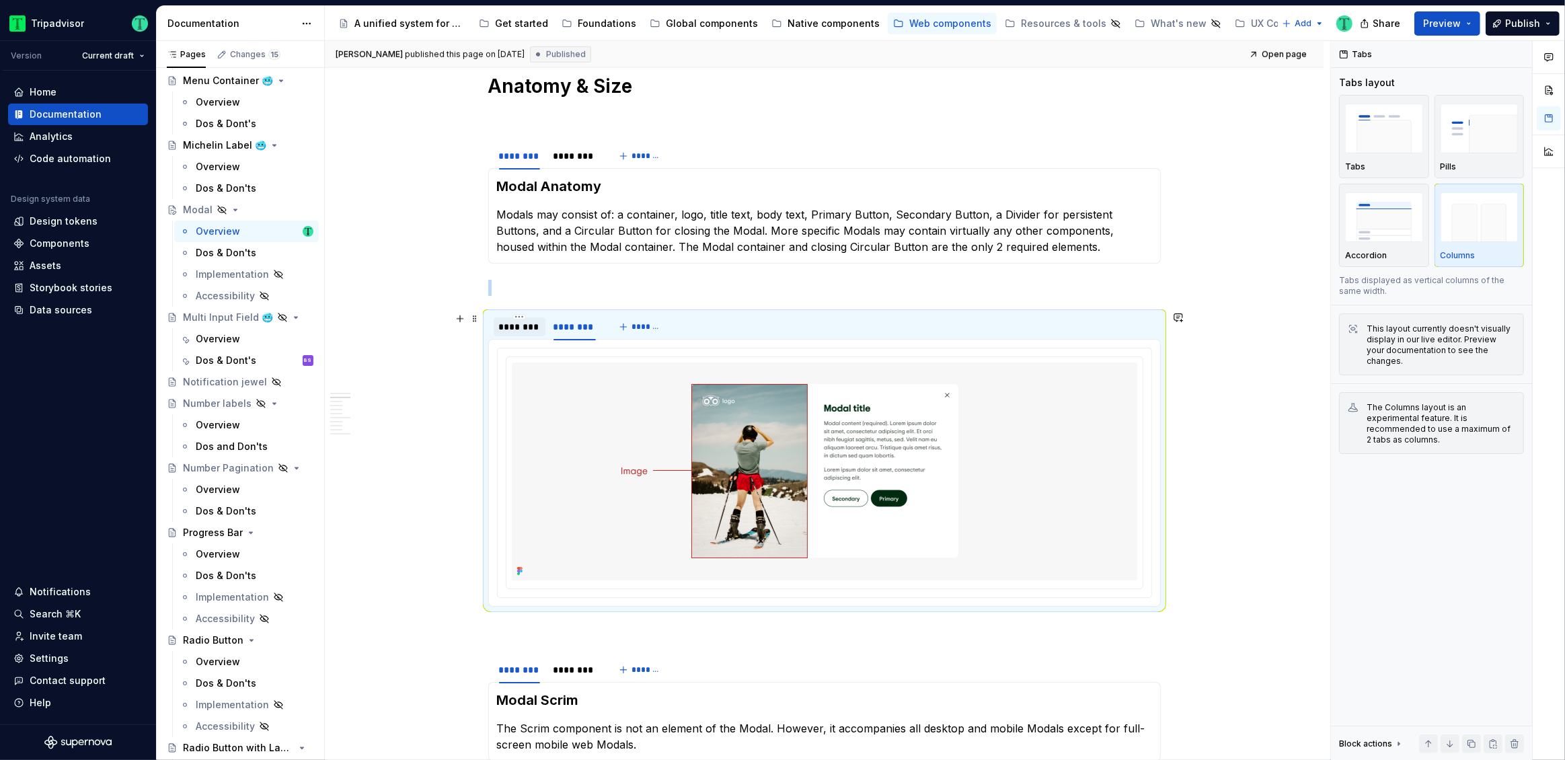
click at [532, 326] on div "********" at bounding box center [519, 326] width 41 height 13
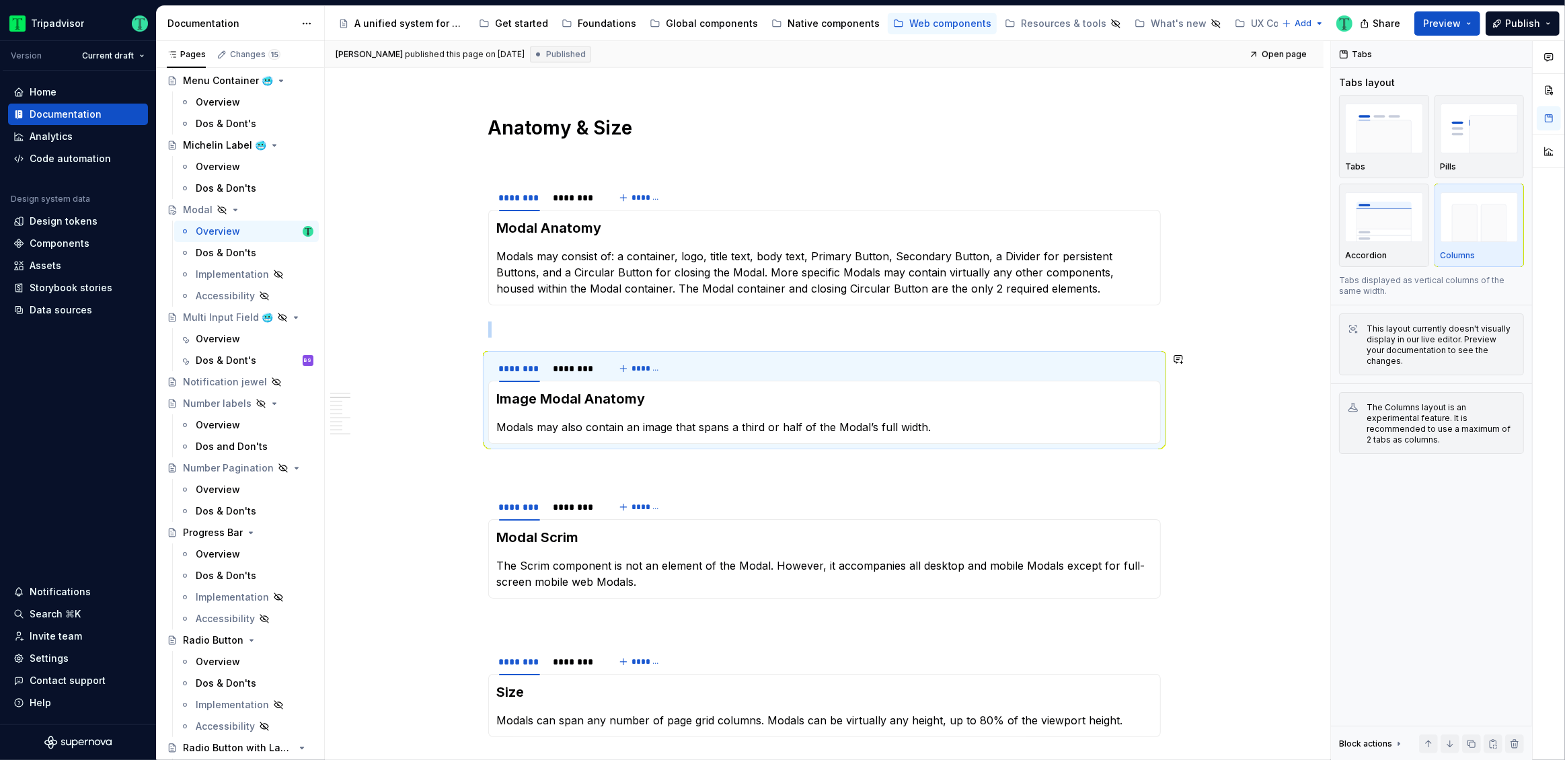
scroll to position [1357, 0]
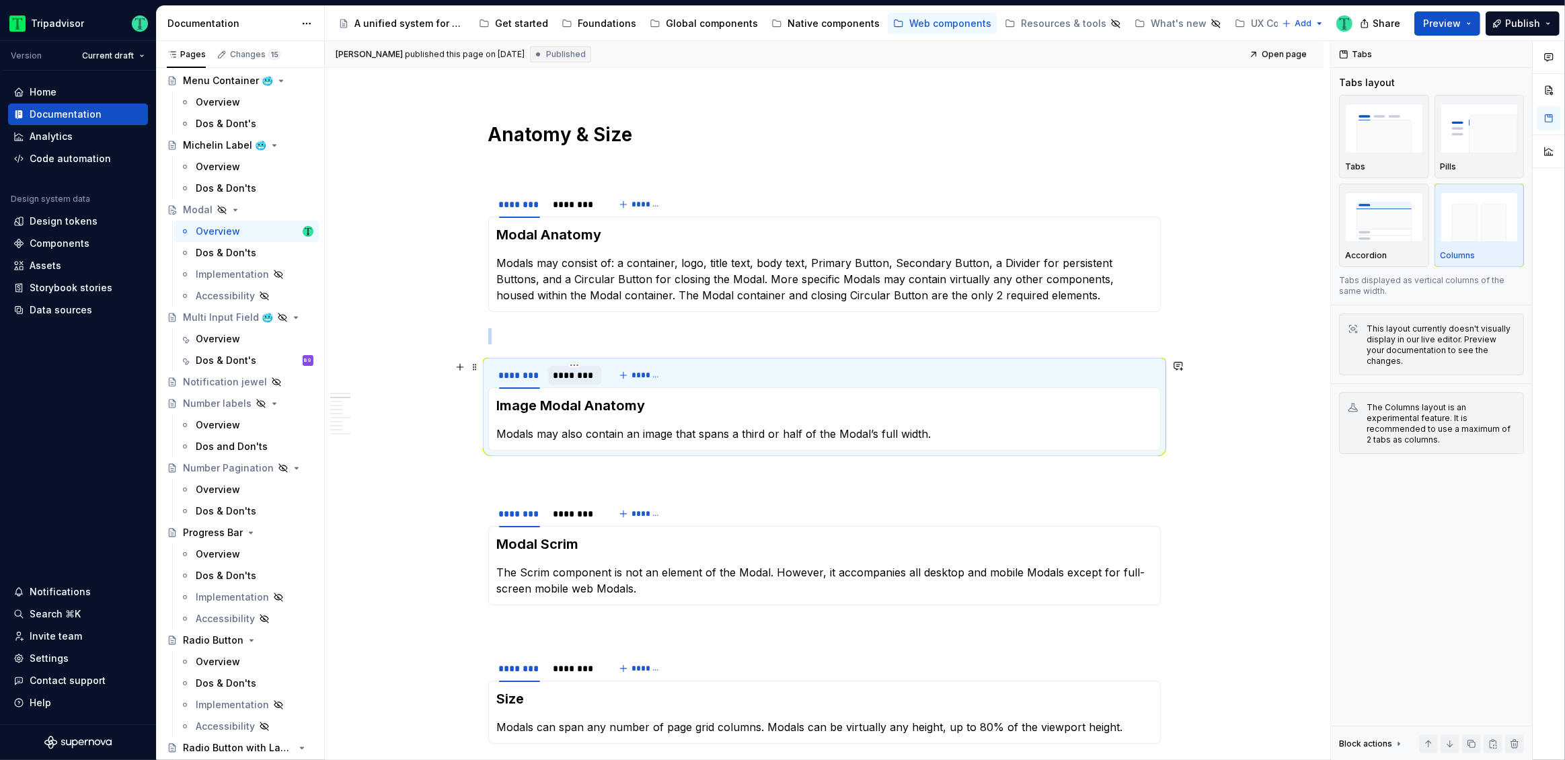
click at [571, 377] on div "********" at bounding box center [574, 374] width 43 height 13
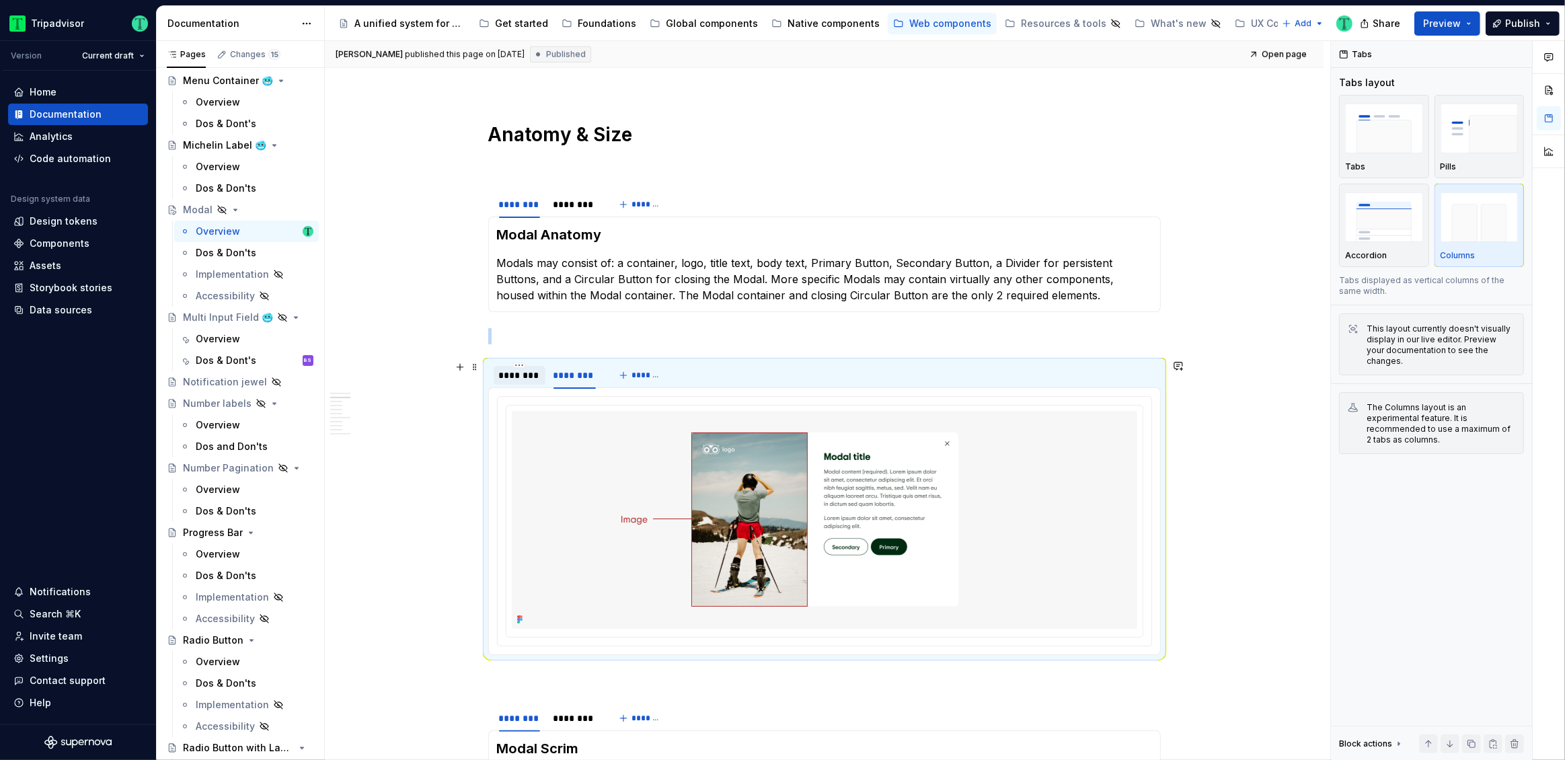
click at [522, 381] on div "********" at bounding box center [519, 375] width 52 height 19
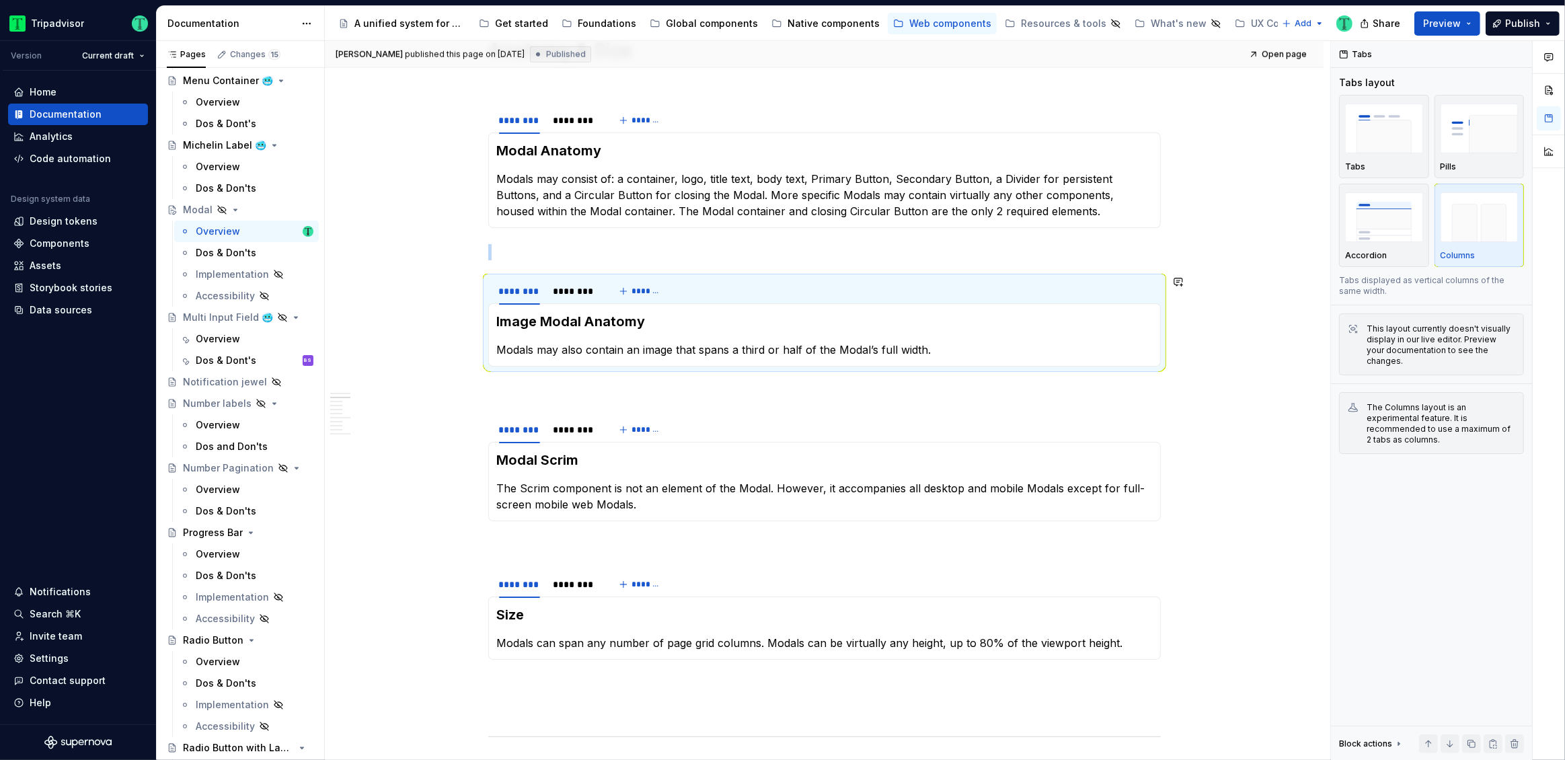
scroll to position [1589, 0]
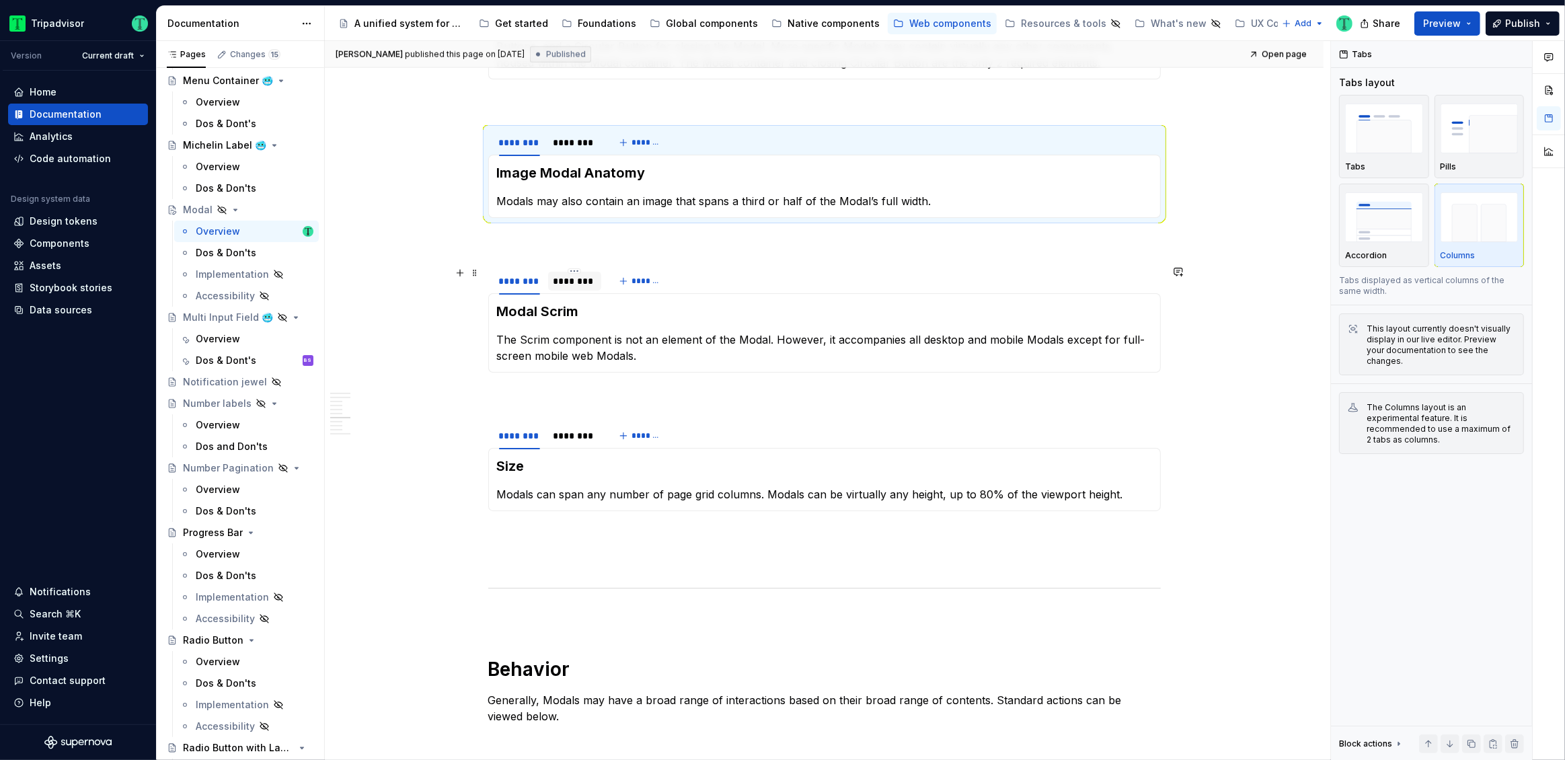
click at [576, 283] on div "********" at bounding box center [574, 280] width 43 height 13
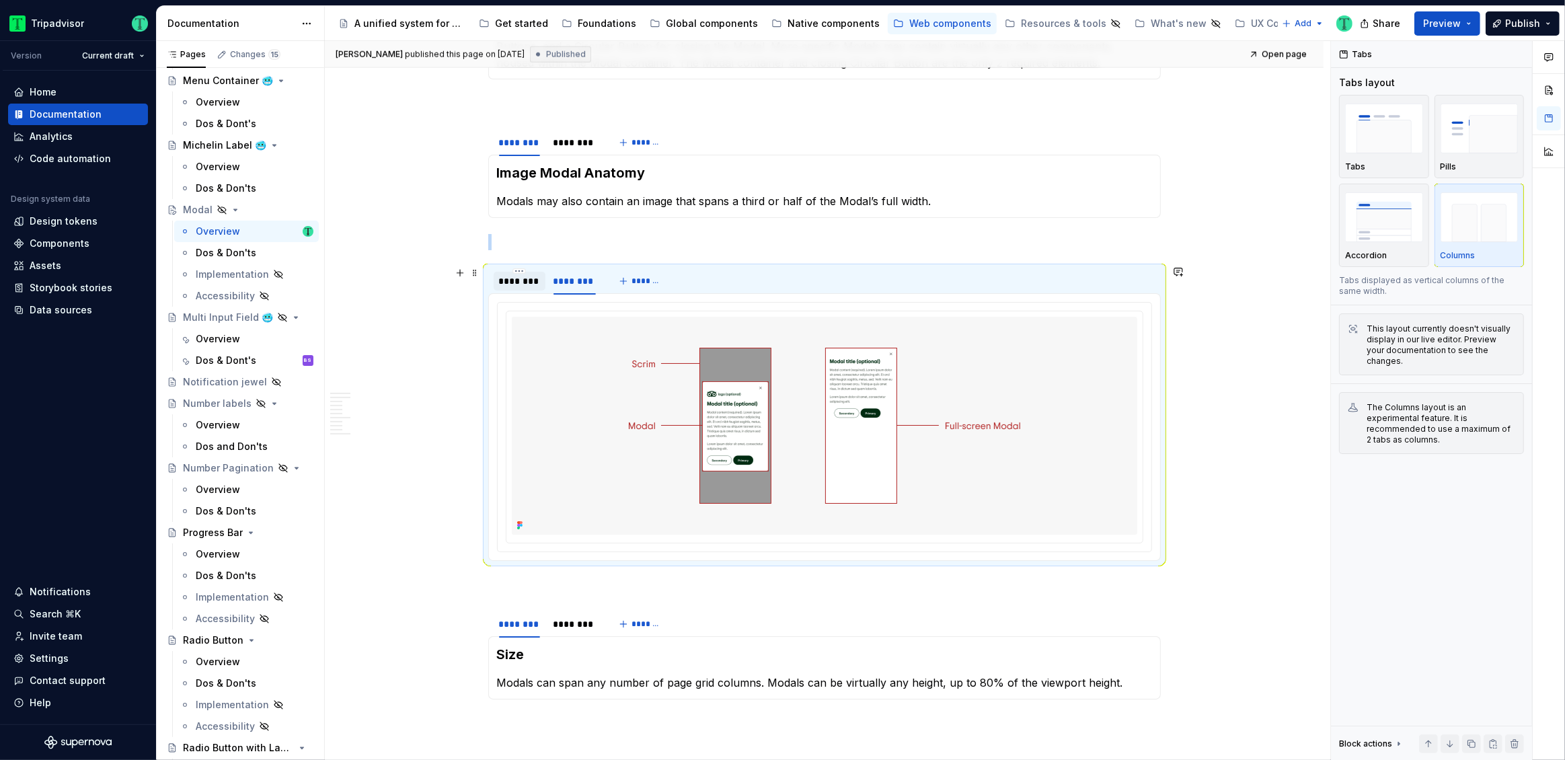
click at [512, 288] on div "********" at bounding box center [519, 281] width 52 height 22
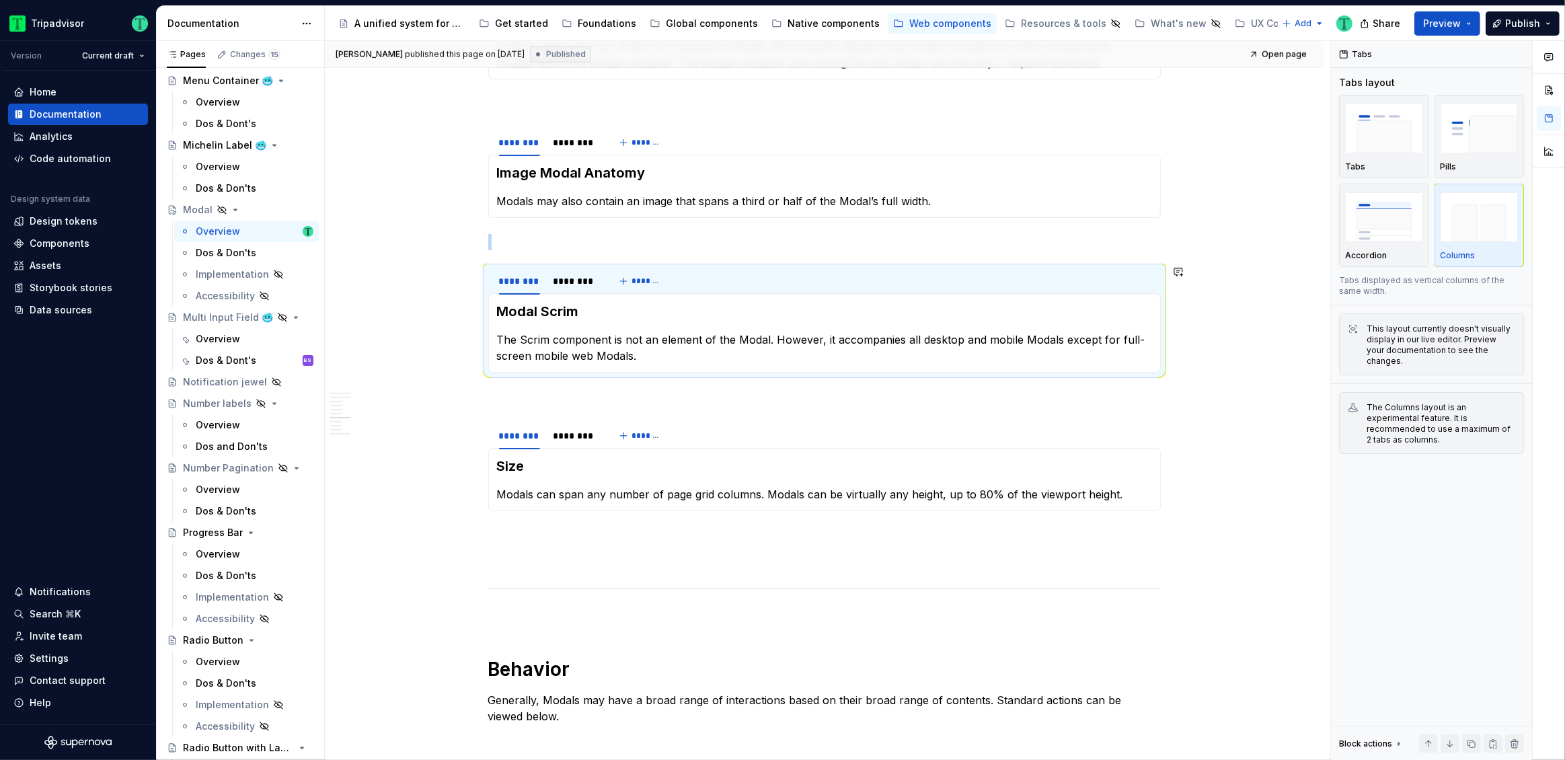
click at [413, 383] on div "**********" at bounding box center [824, 520] width 998 height 3656
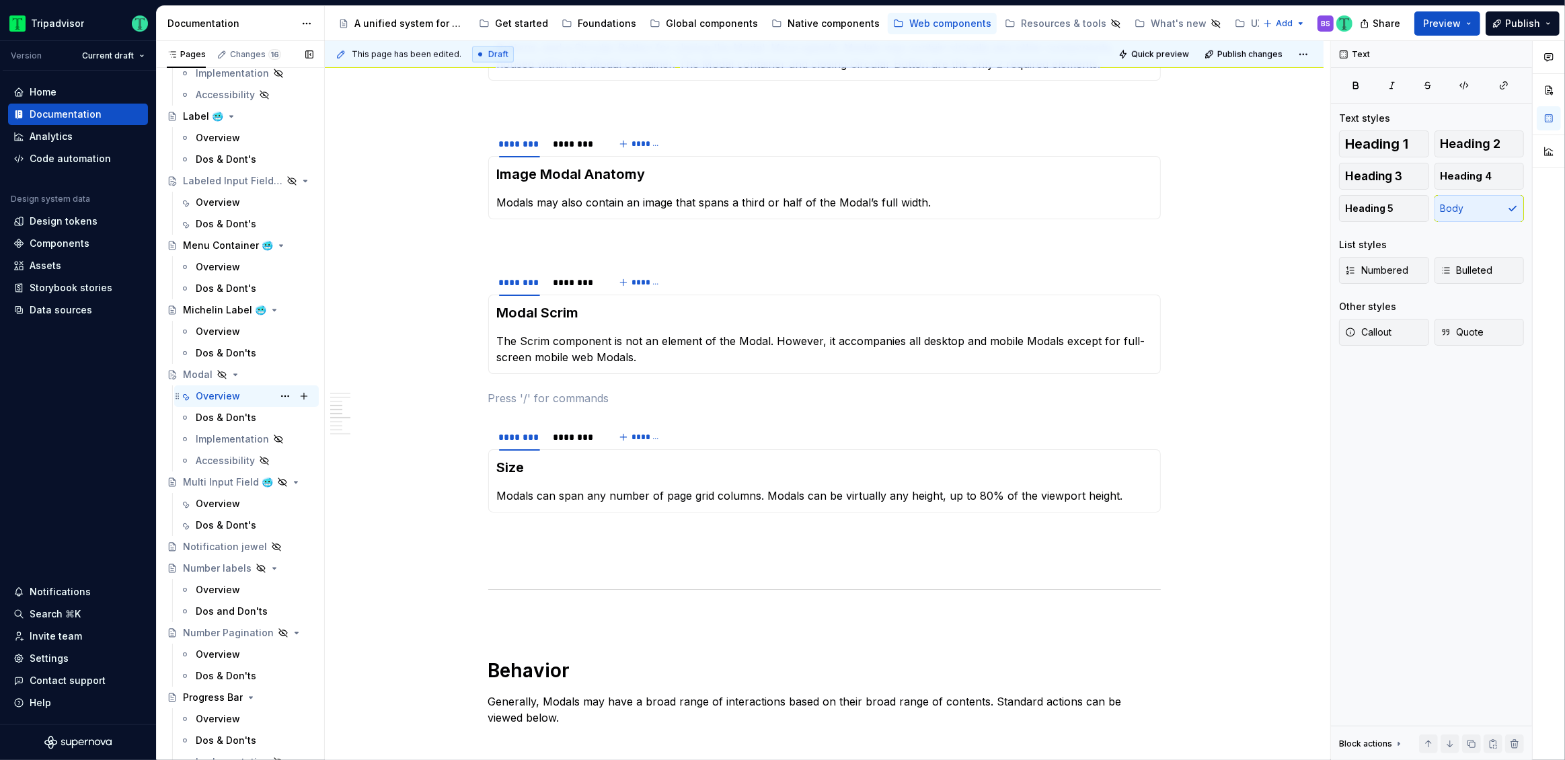
scroll to position [1840, 0]
click at [229, 397] on div "Overview" at bounding box center [218, 397] width 44 height 13
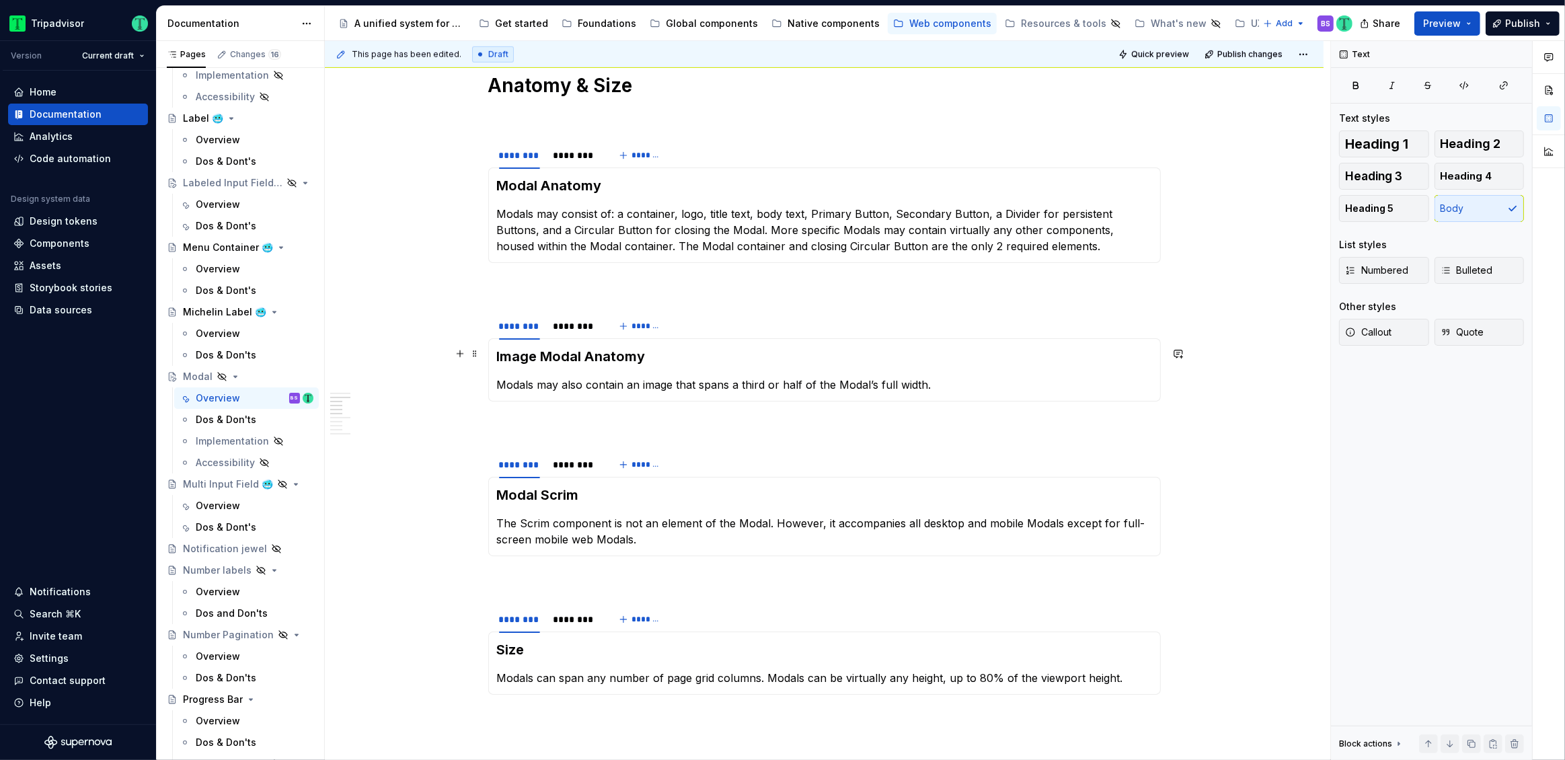
scroll to position [1409, 0]
click at [571, 331] on div "********" at bounding box center [575, 323] width 54 height 22
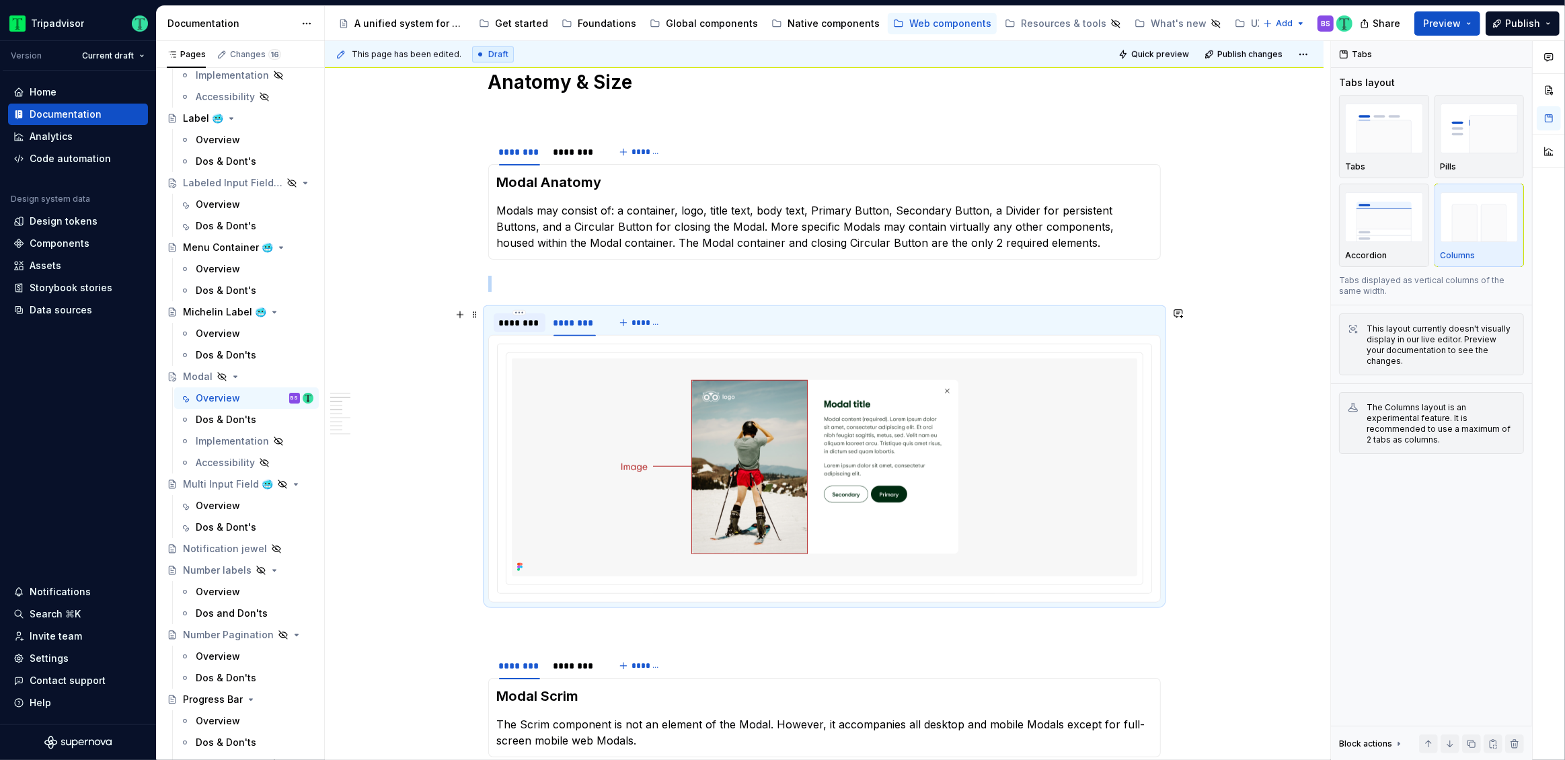
click at [531, 328] on div "********" at bounding box center [519, 322] width 52 height 19
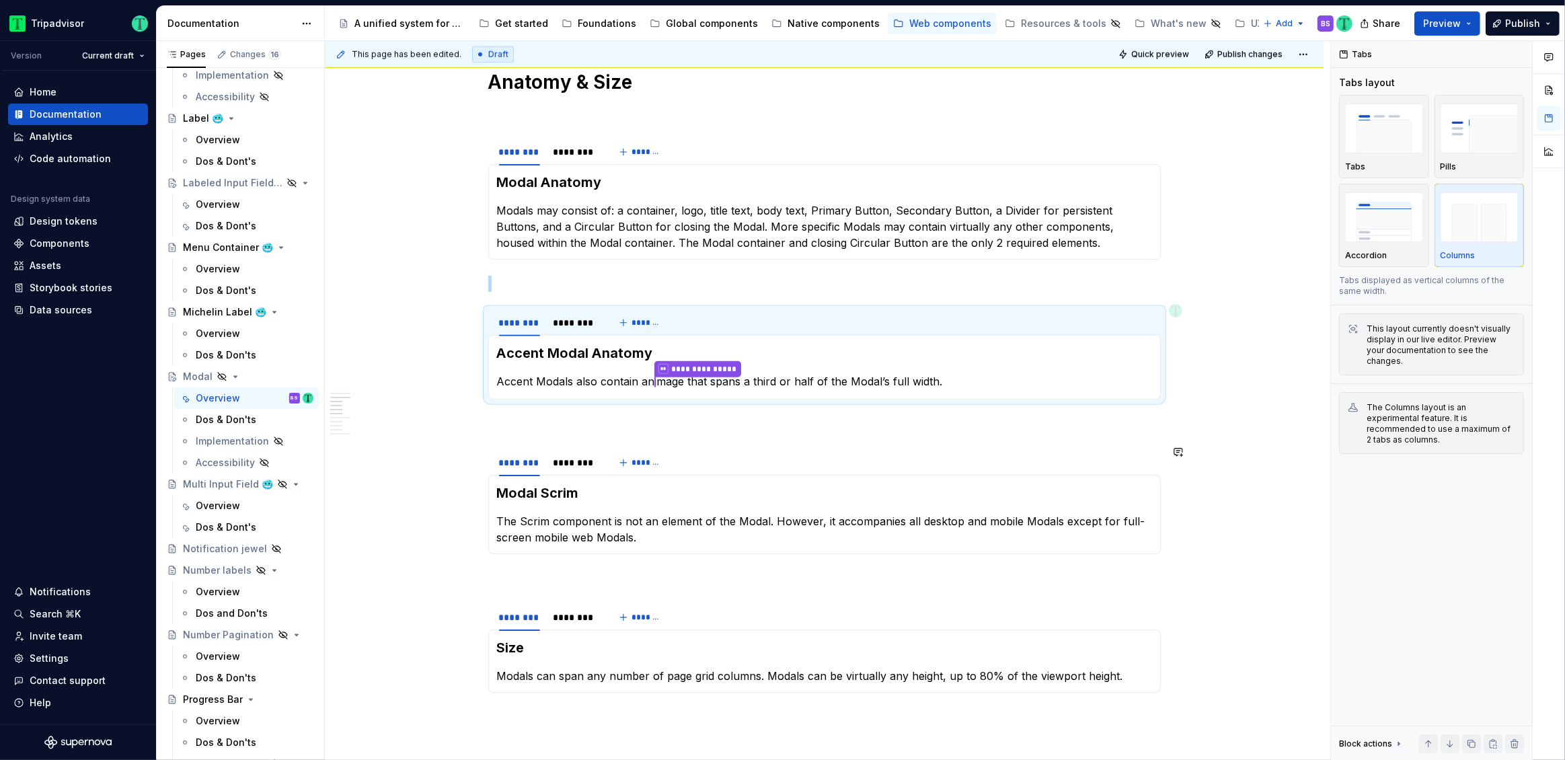
click at [362, 554] on div "**********" at bounding box center [824, 701] width 998 height 3658
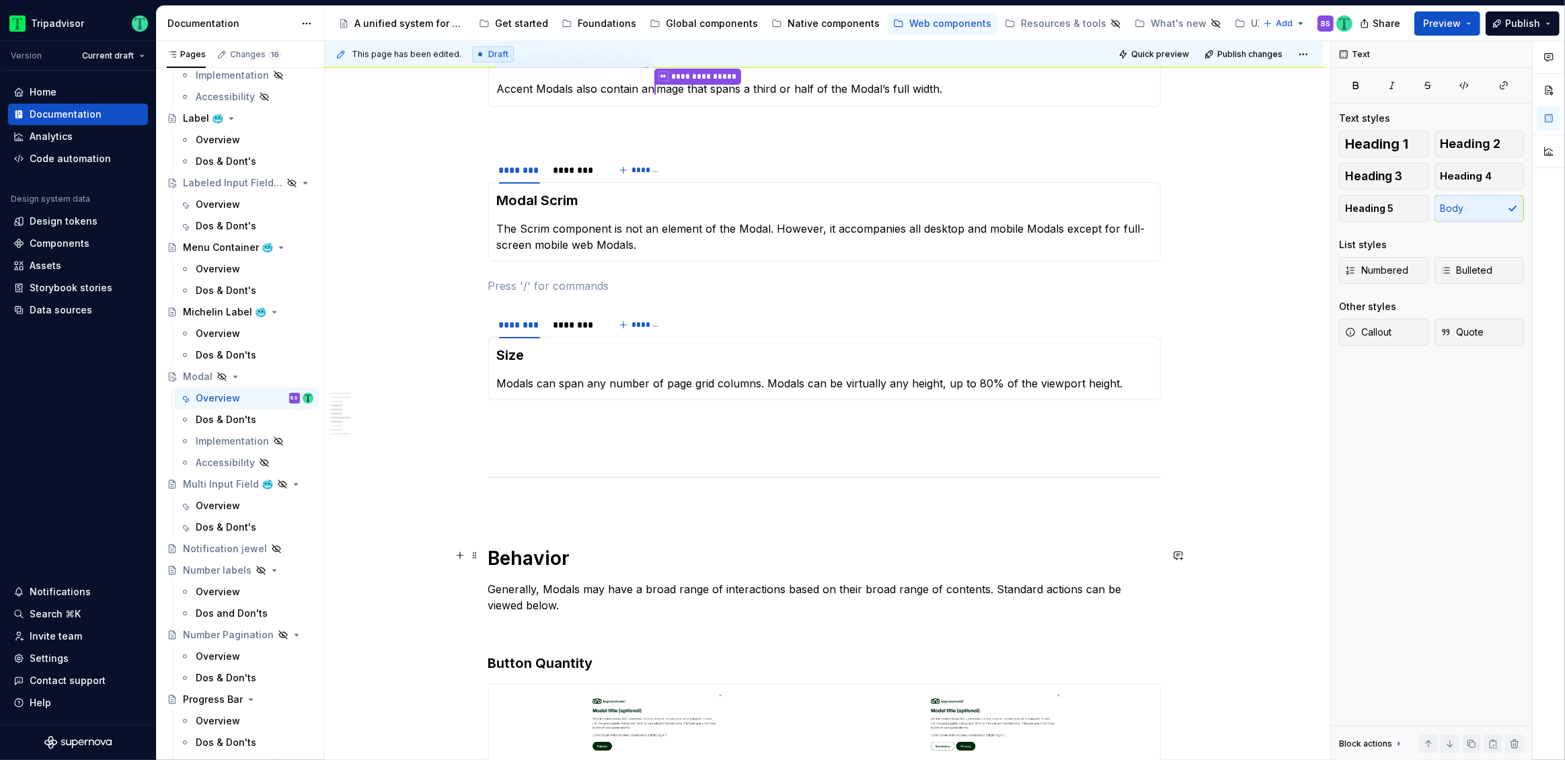
scroll to position [1701, 0]
click at [567, 330] on div "********" at bounding box center [575, 325] width 54 height 19
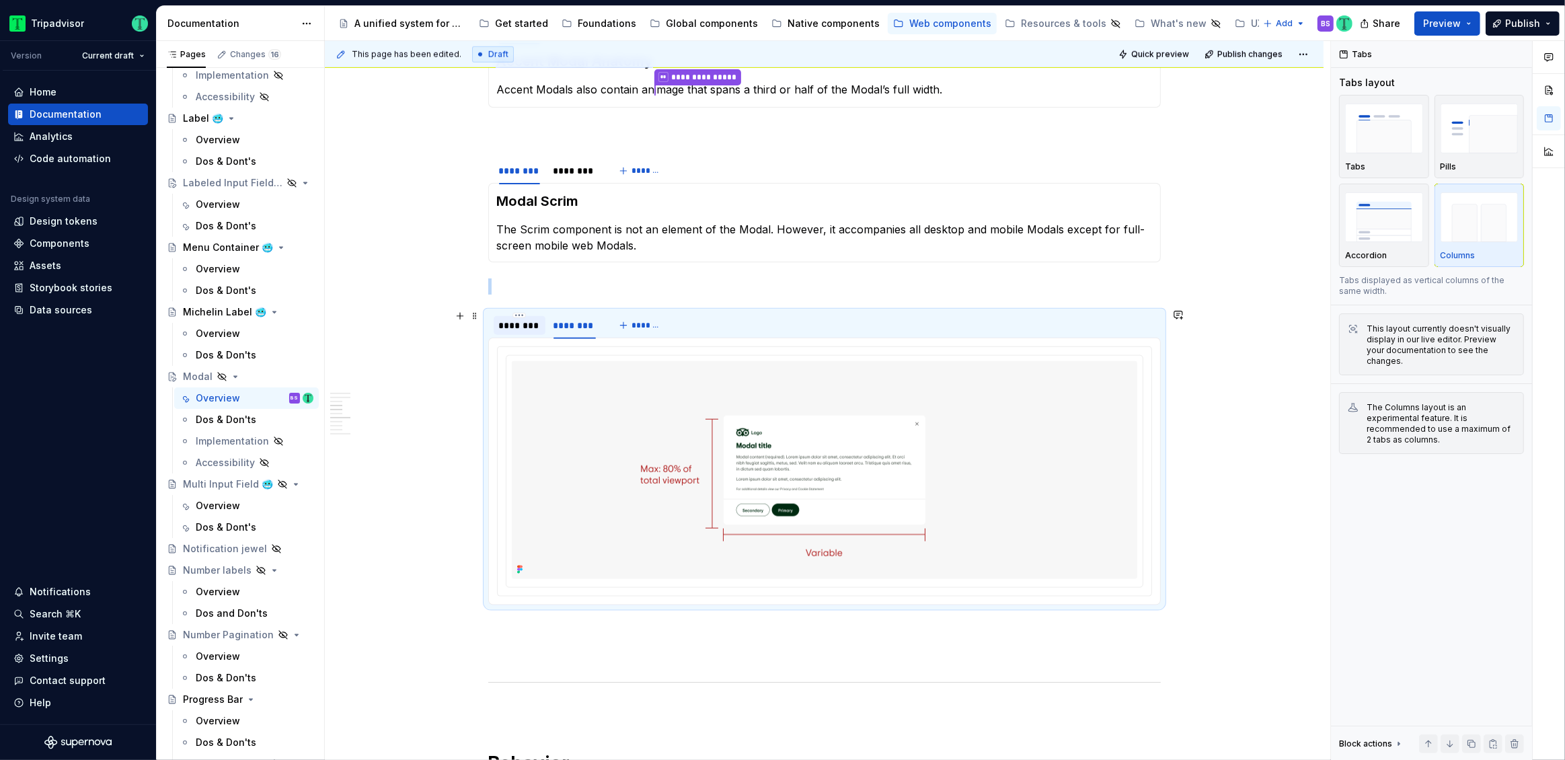
click at [514, 327] on div "********" at bounding box center [519, 325] width 41 height 13
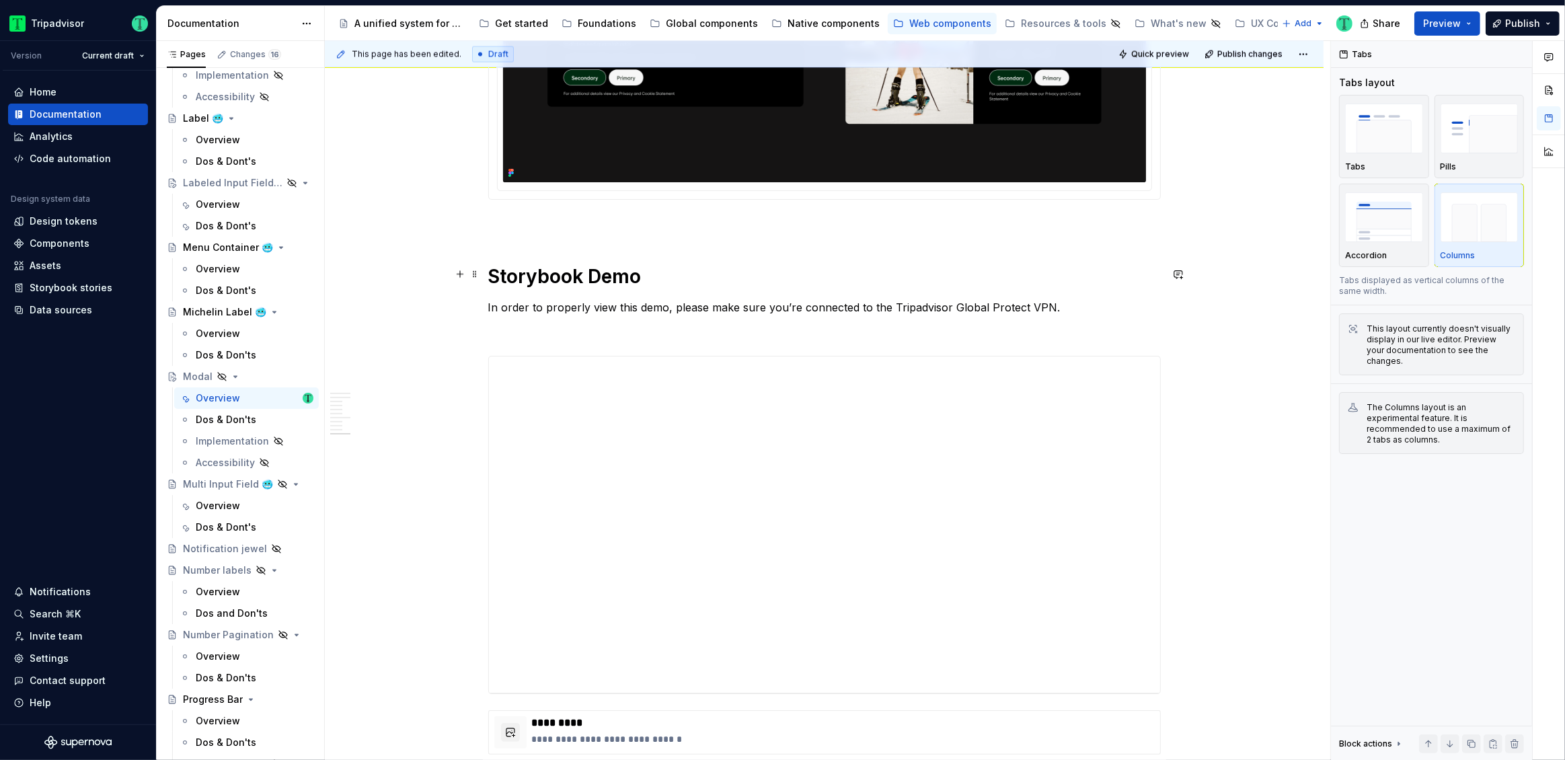
scroll to position [2794, 0]
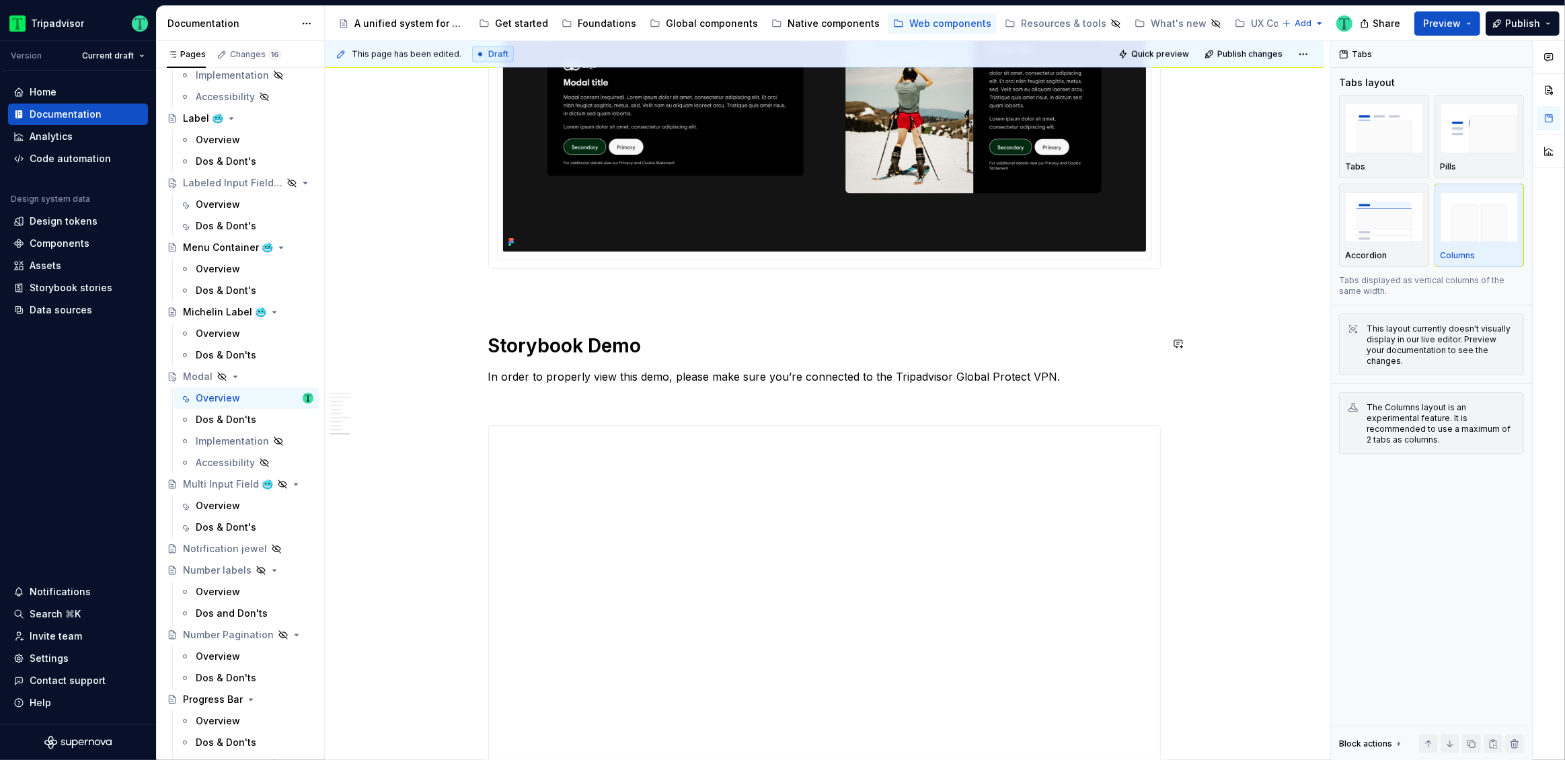
click at [532, 295] on p at bounding box center [824, 293] width 672 height 16
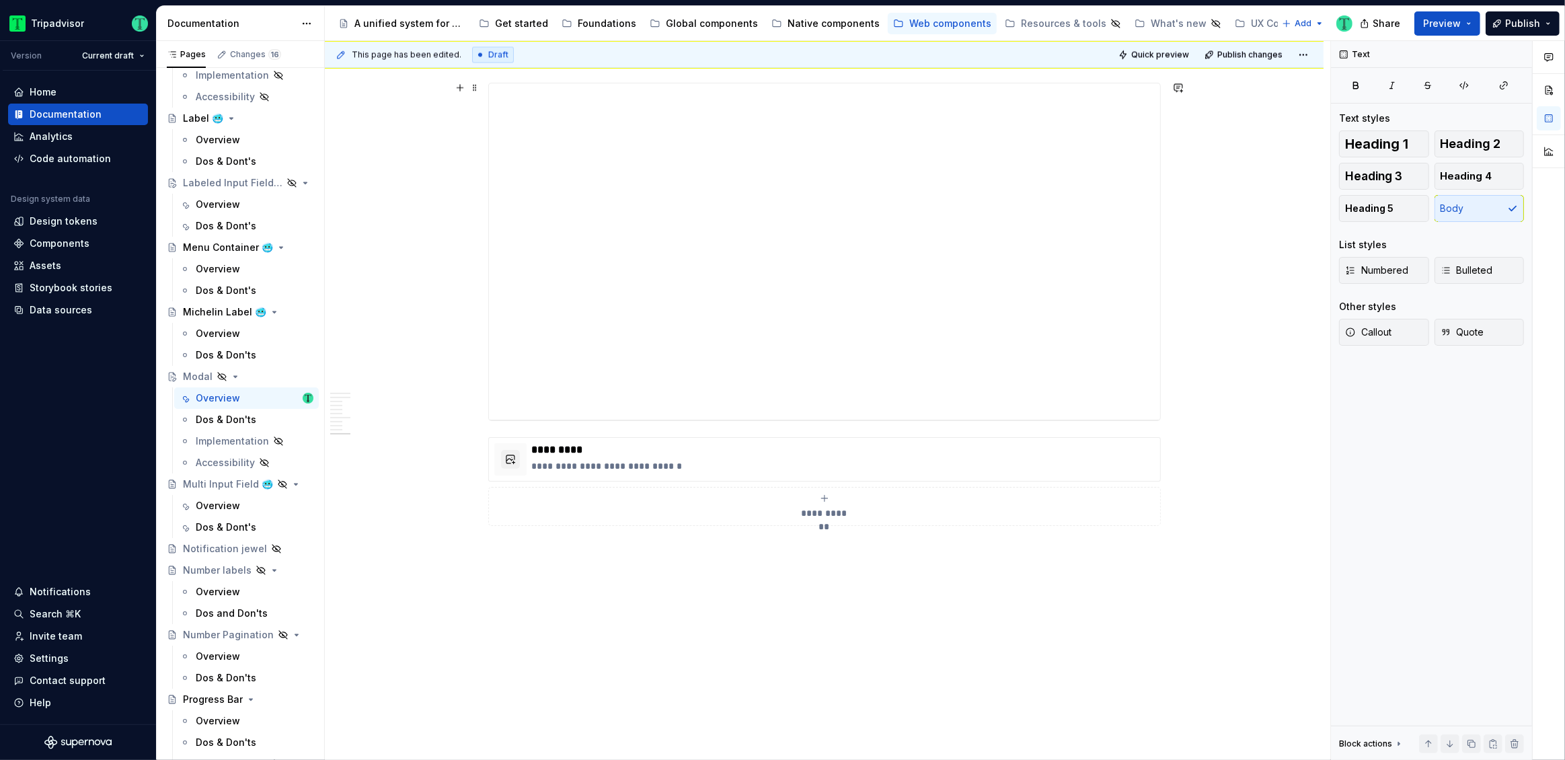
scroll to position [3206, 0]
click at [750, 459] on p "*********" at bounding box center [843, 461] width 623 height 13
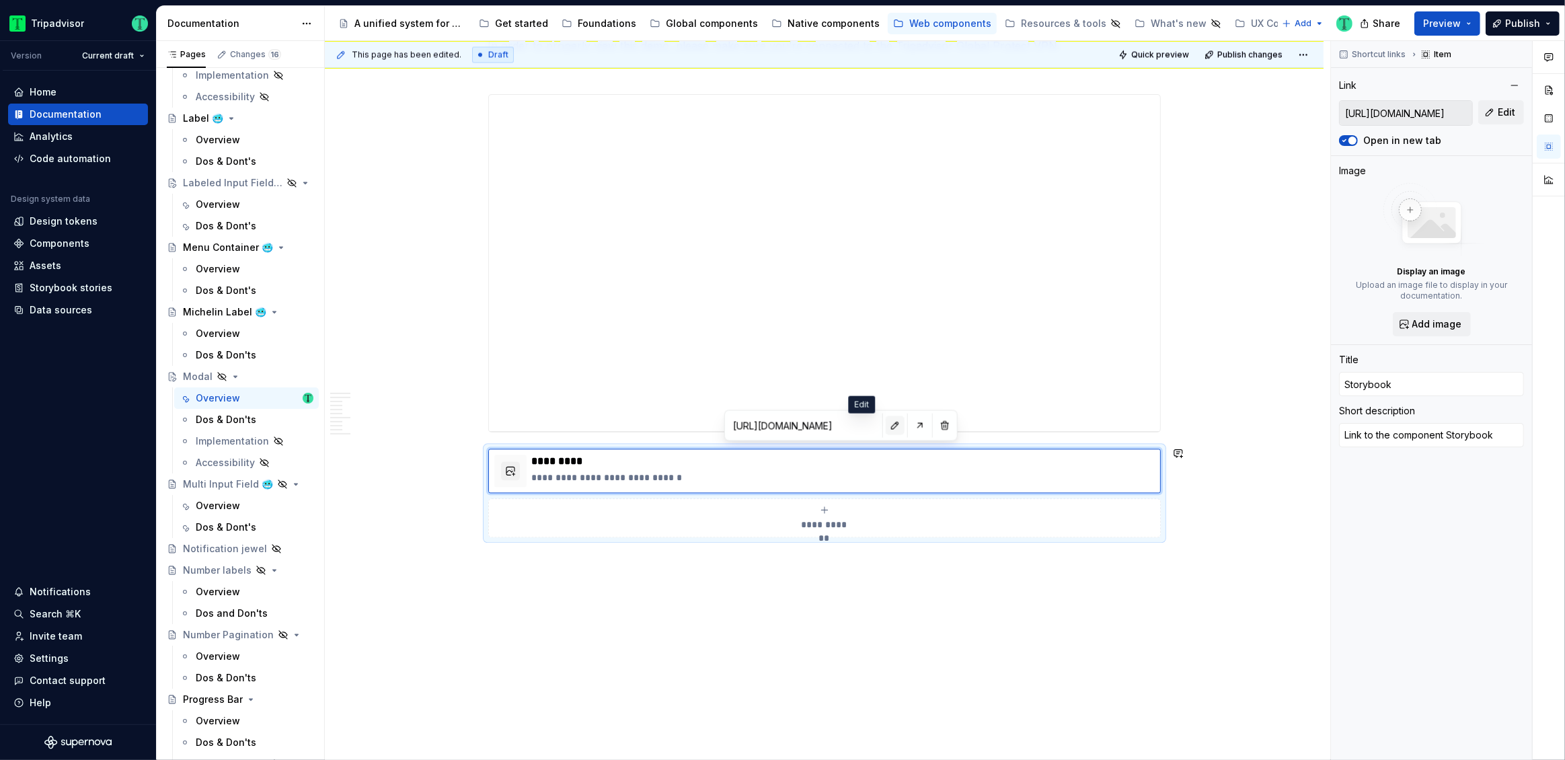
click at [885, 429] on button "button" at bounding box center [894, 425] width 19 height 19
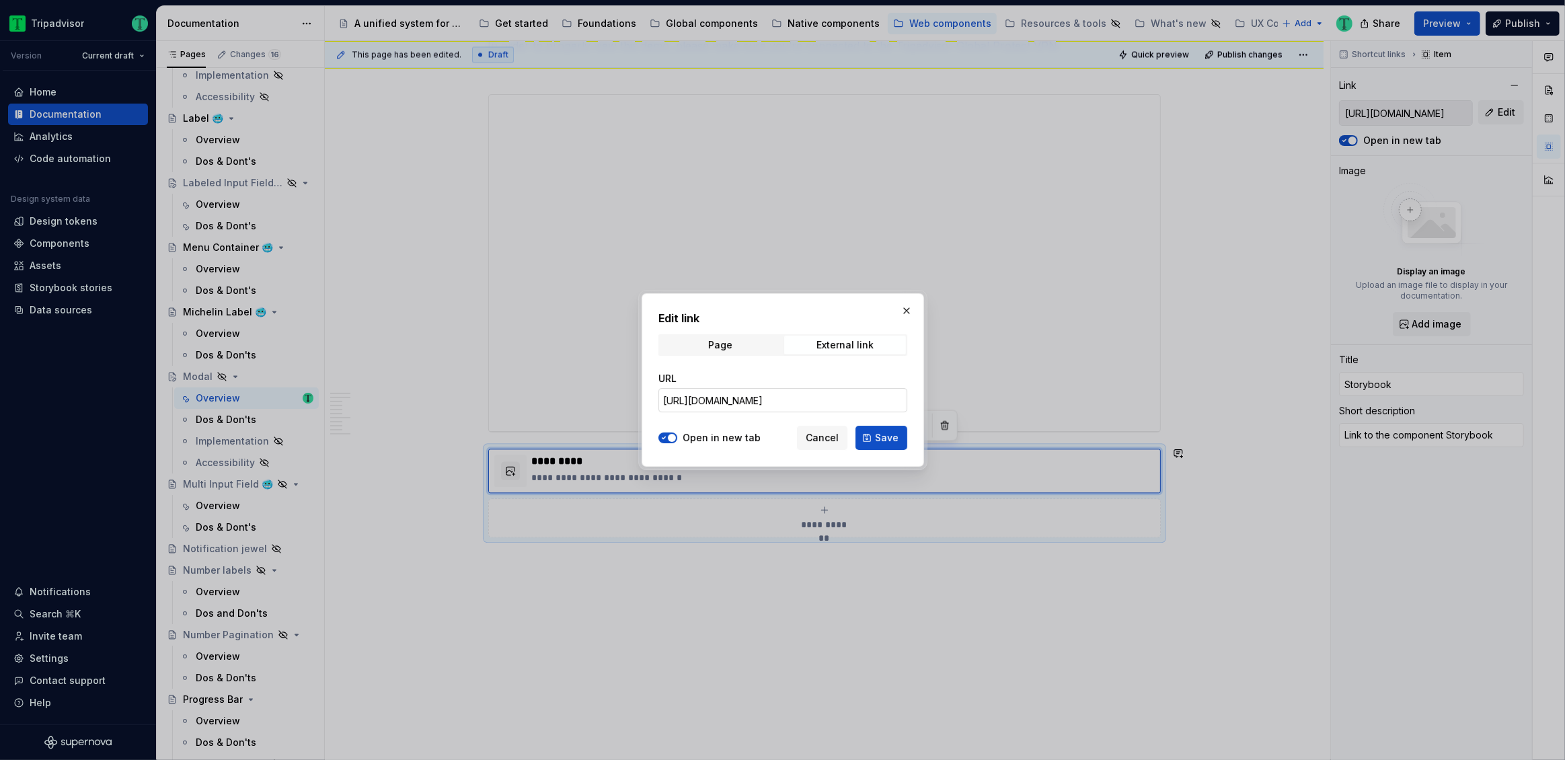
click at [851, 405] on input "https://webml.dev.tripadvisor.com/Storybook#@ta-design-system.modal_packages_de…" at bounding box center [782, 400] width 249 height 24
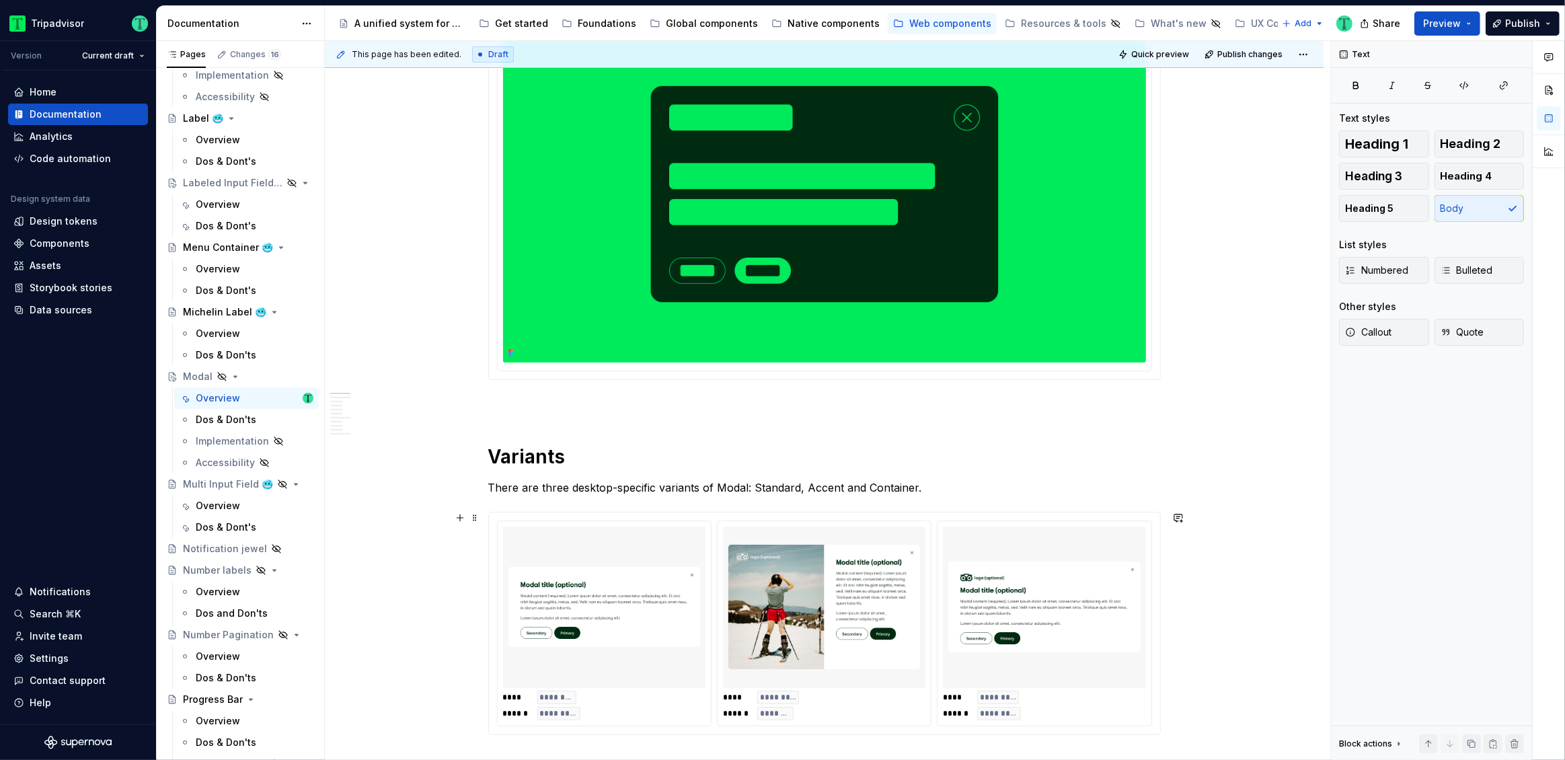
scroll to position [0, 0]
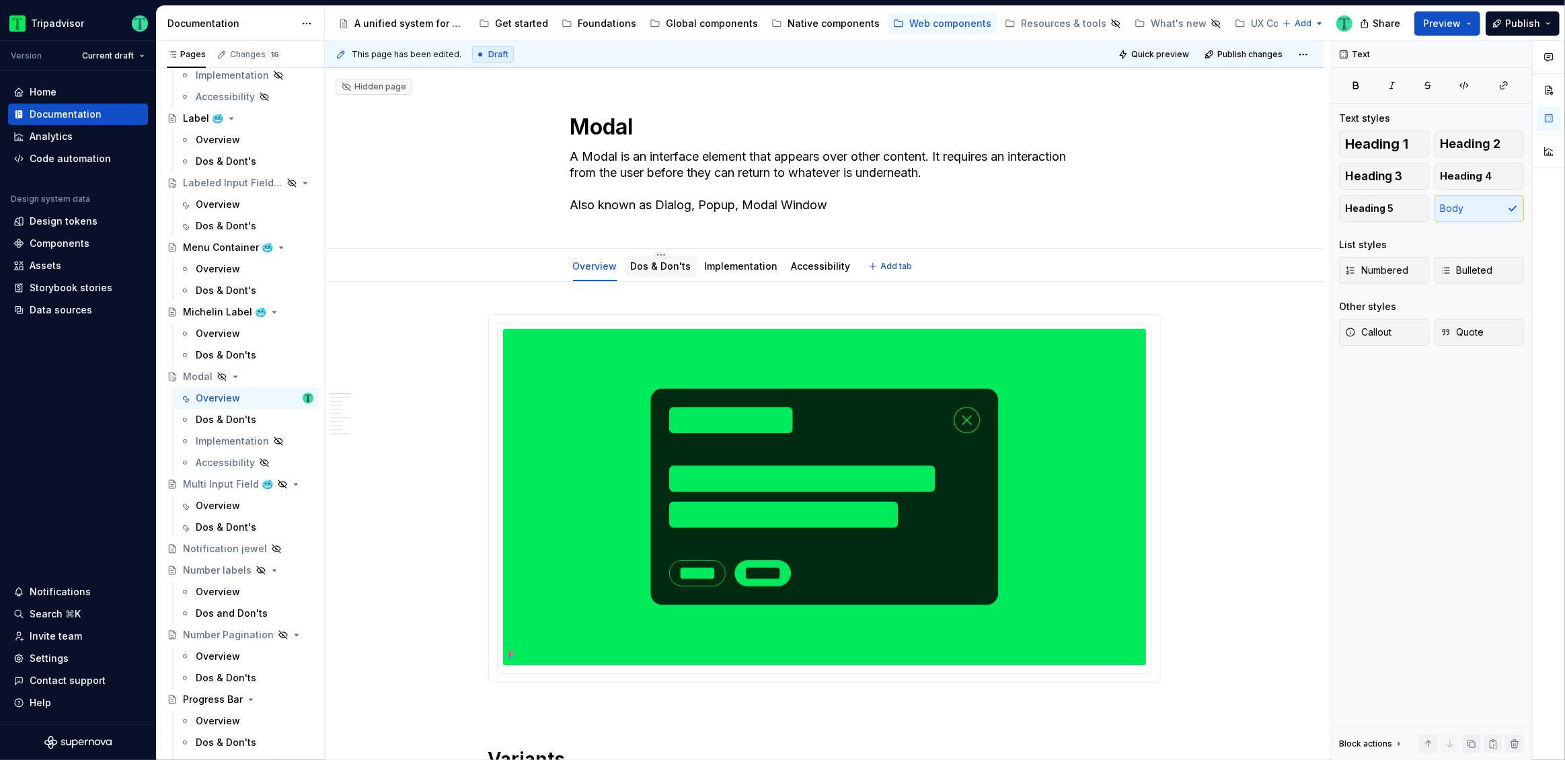
click at [658, 266] on link "Dos & Don'ts" at bounding box center [661, 265] width 61 height 11
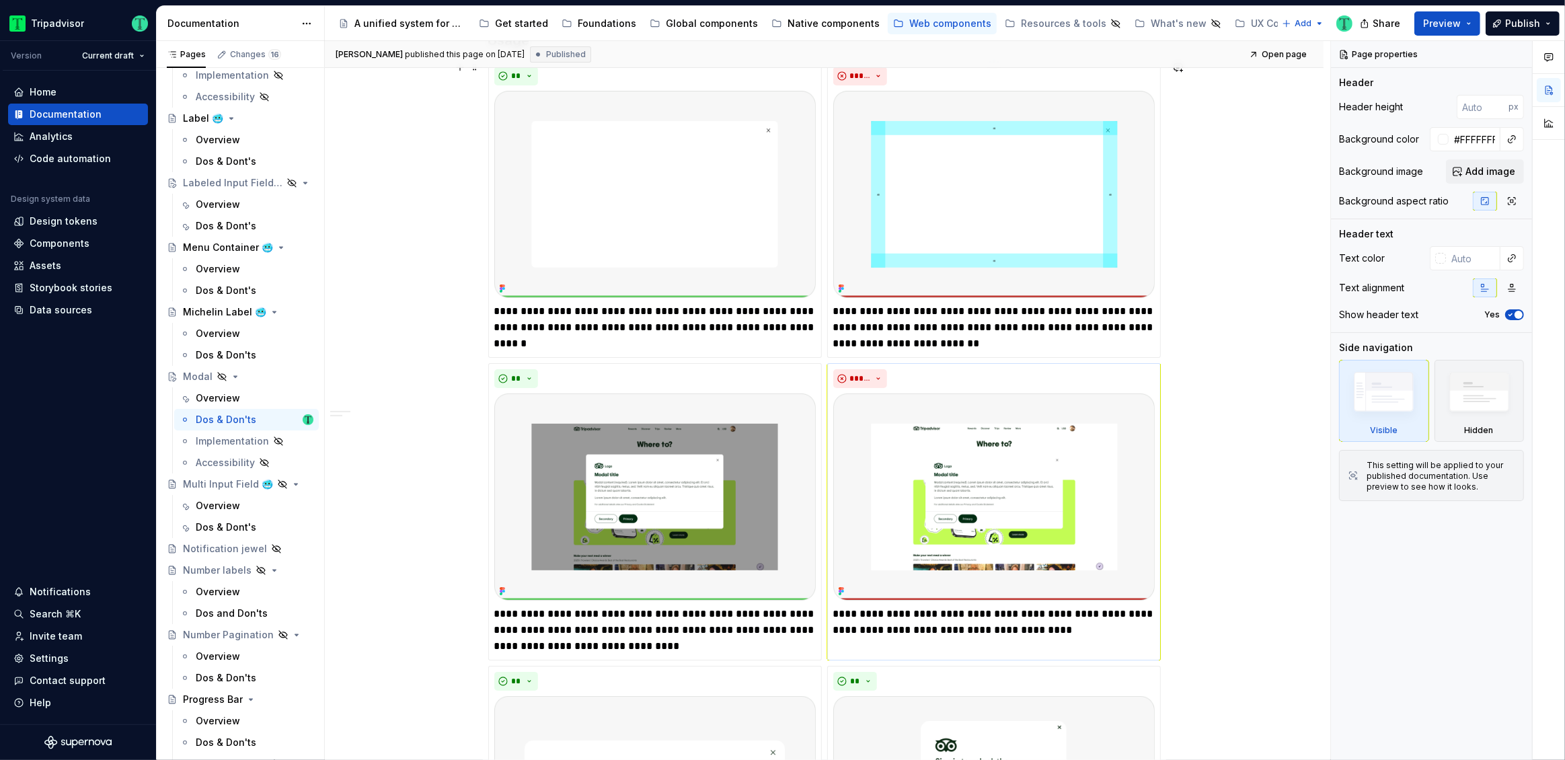
scroll to position [350, 0]
click at [1200, 362] on div "**********" at bounding box center [827, 400] width 1005 height 719
click at [951, 330] on p "**********" at bounding box center [993, 328] width 321 height 48
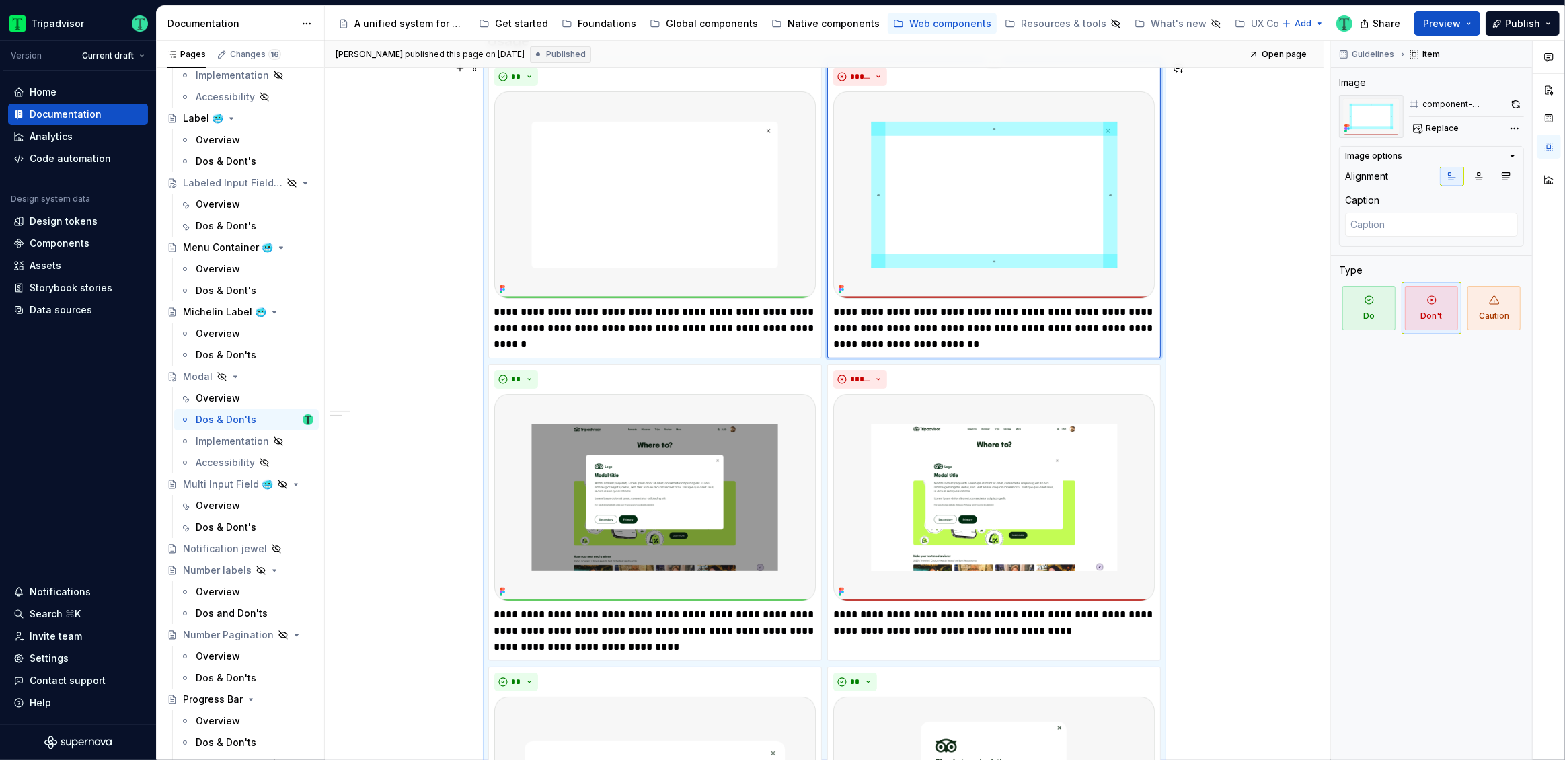
type textarea "*"
click at [963, 320] on p "**********" at bounding box center [993, 328] width 321 height 48
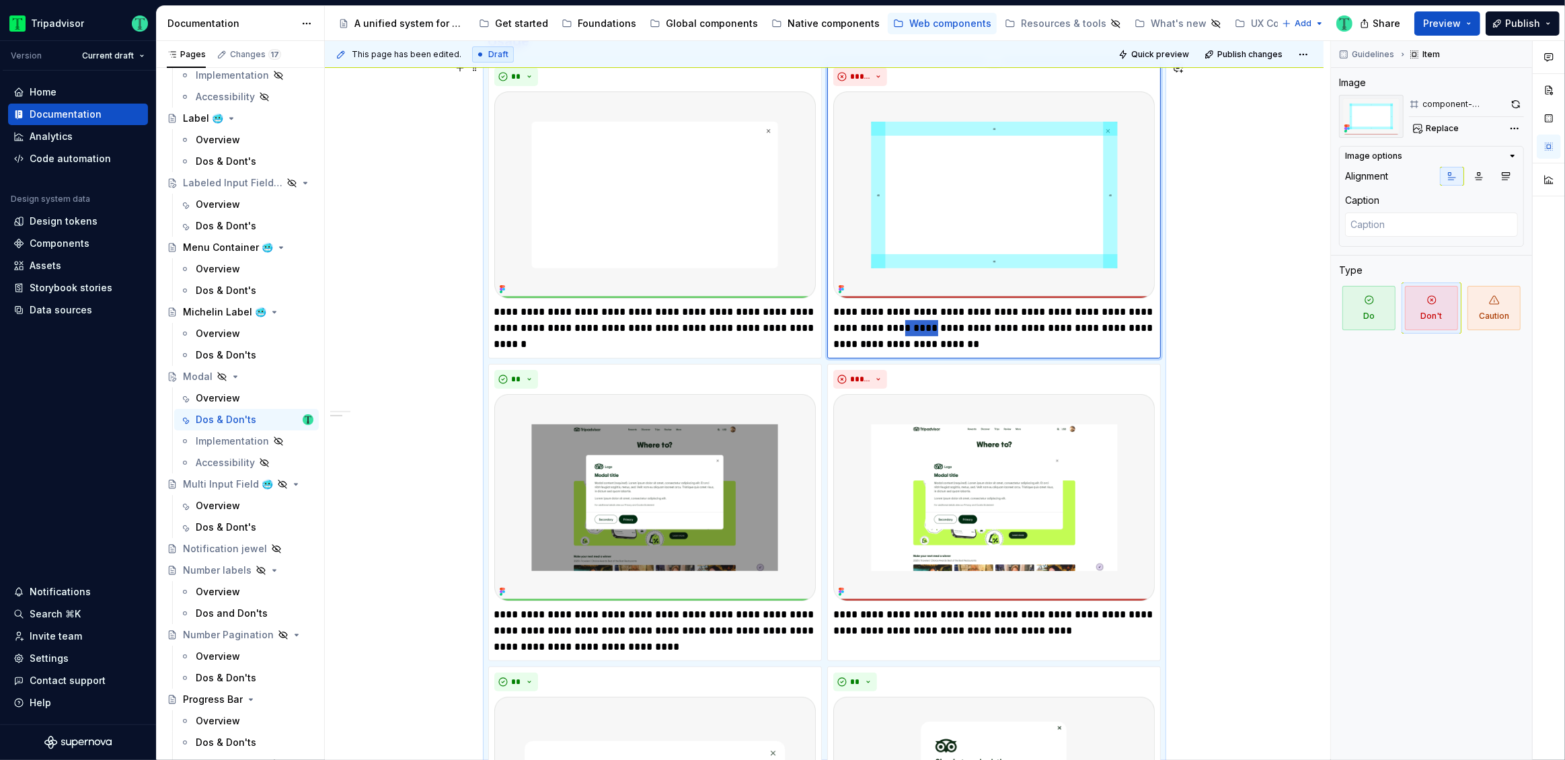
click at [963, 320] on p "**********" at bounding box center [993, 328] width 321 height 48
click at [1347, 360] on div "Guidelines Item Image component-context-don't Replace Image options Alignment C…" at bounding box center [1431, 400] width 201 height 719
click at [1234, 438] on div "**********" at bounding box center [824, 705] width 998 height 1546
click at [1235, 428] on div "**********" at bounding box center [824, 706] width 998 height 1546
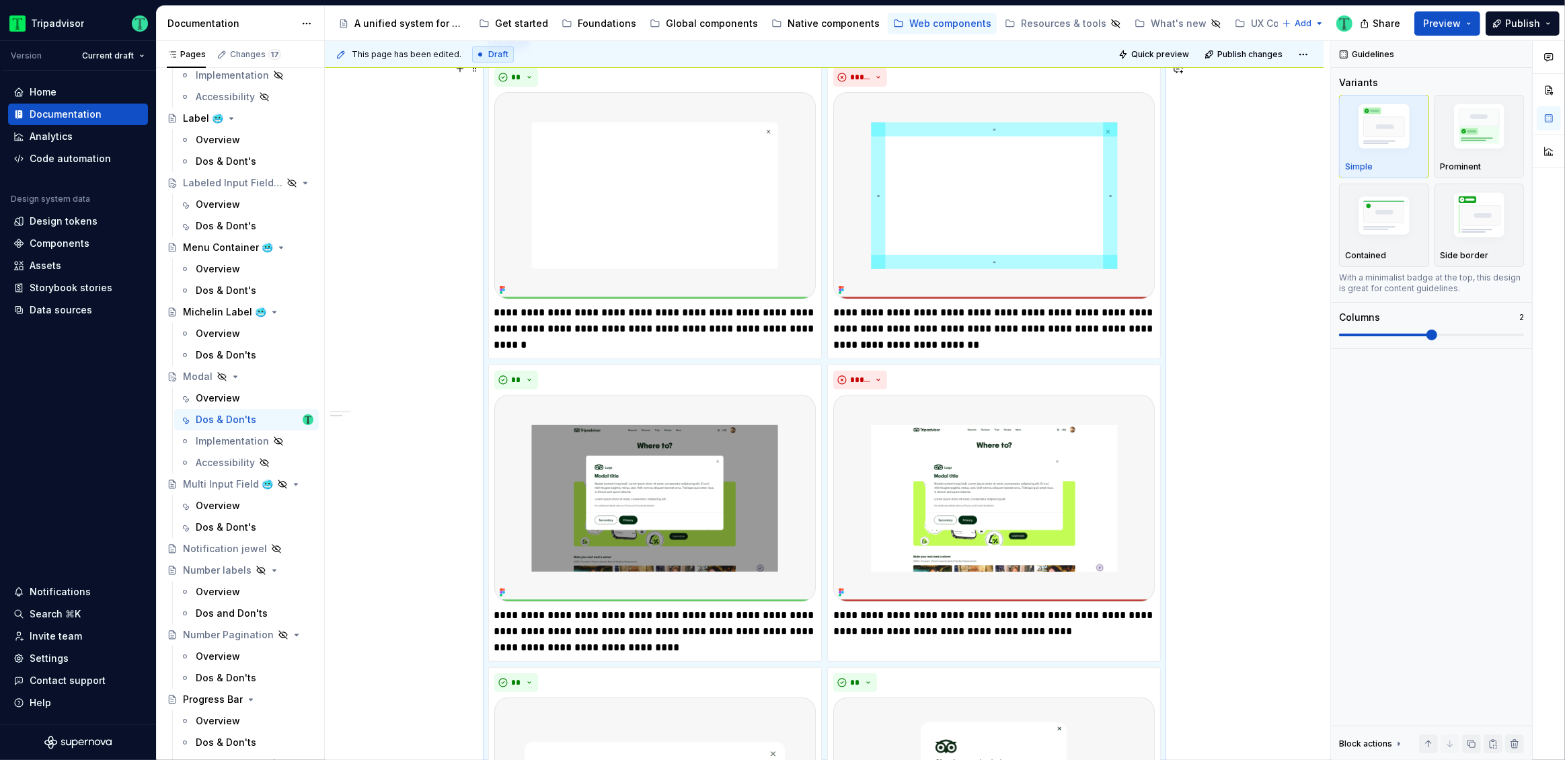
scroll to position [369, 0]
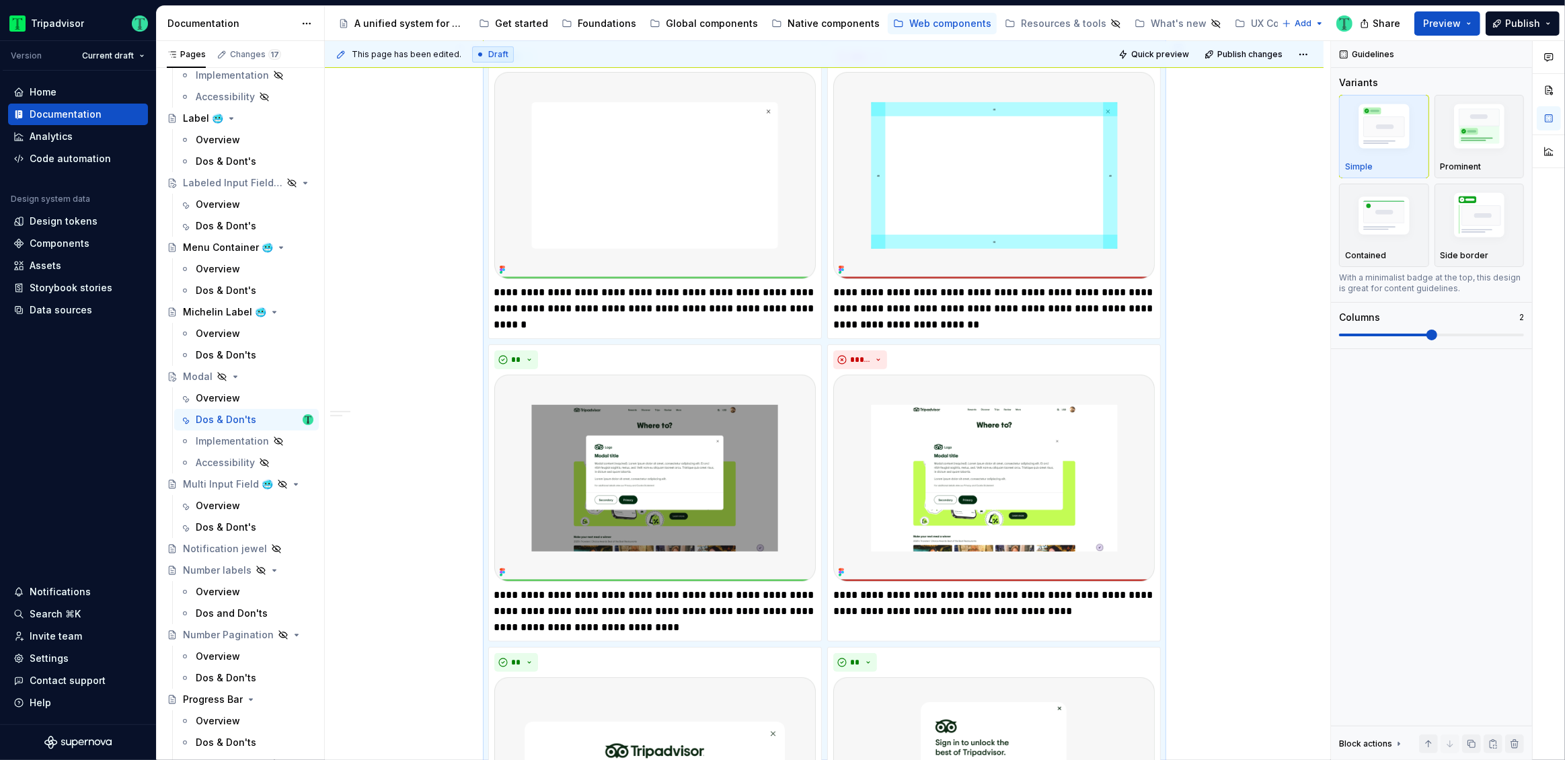
click at [349, 454] on div "**********" at bounding box center [824, 686] width 998 height 1546
click at [418, 547] on div "**********" at bounding box center [827, 400] width 1005 height 719
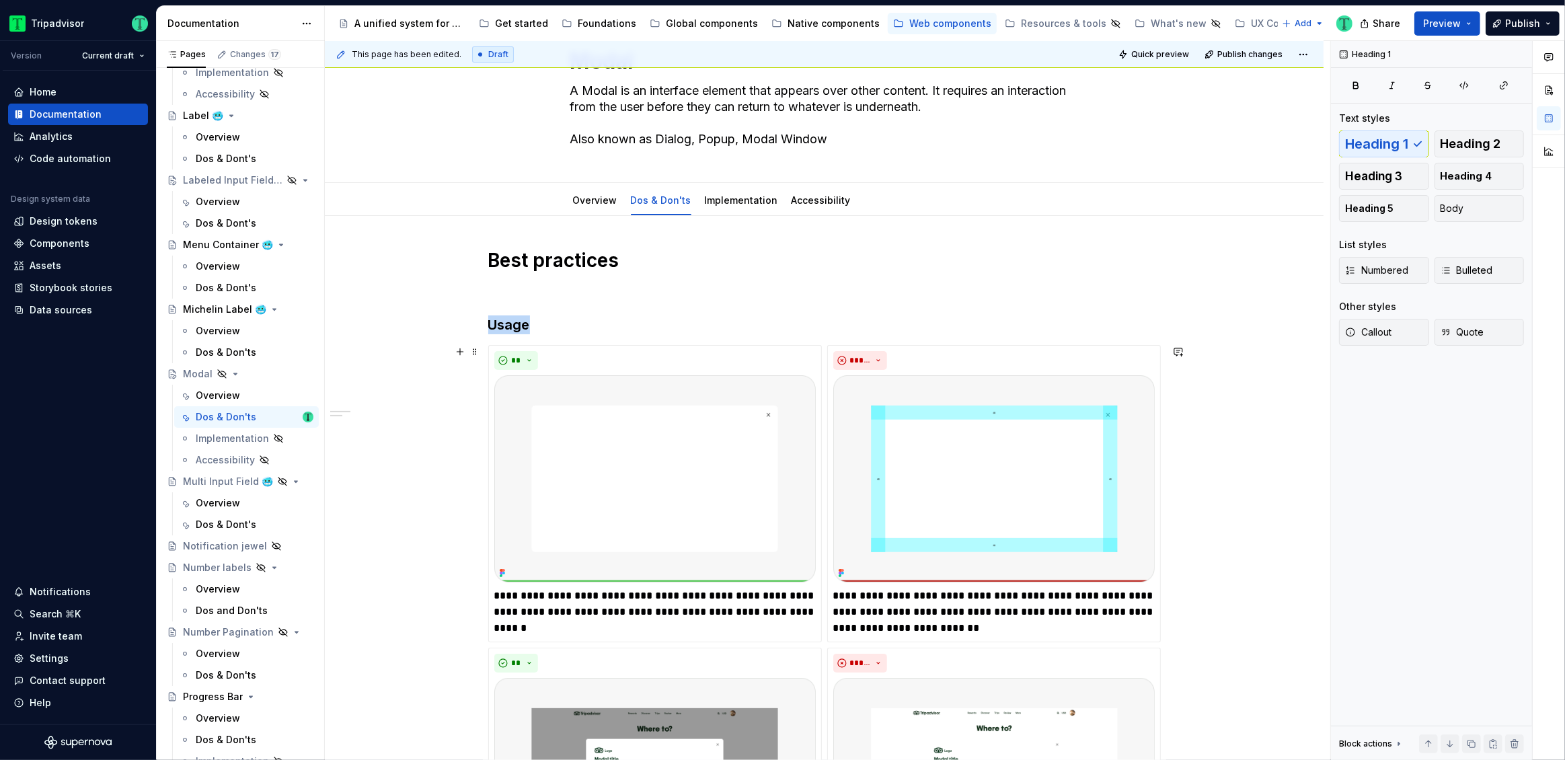
scroll to position [0, 0]
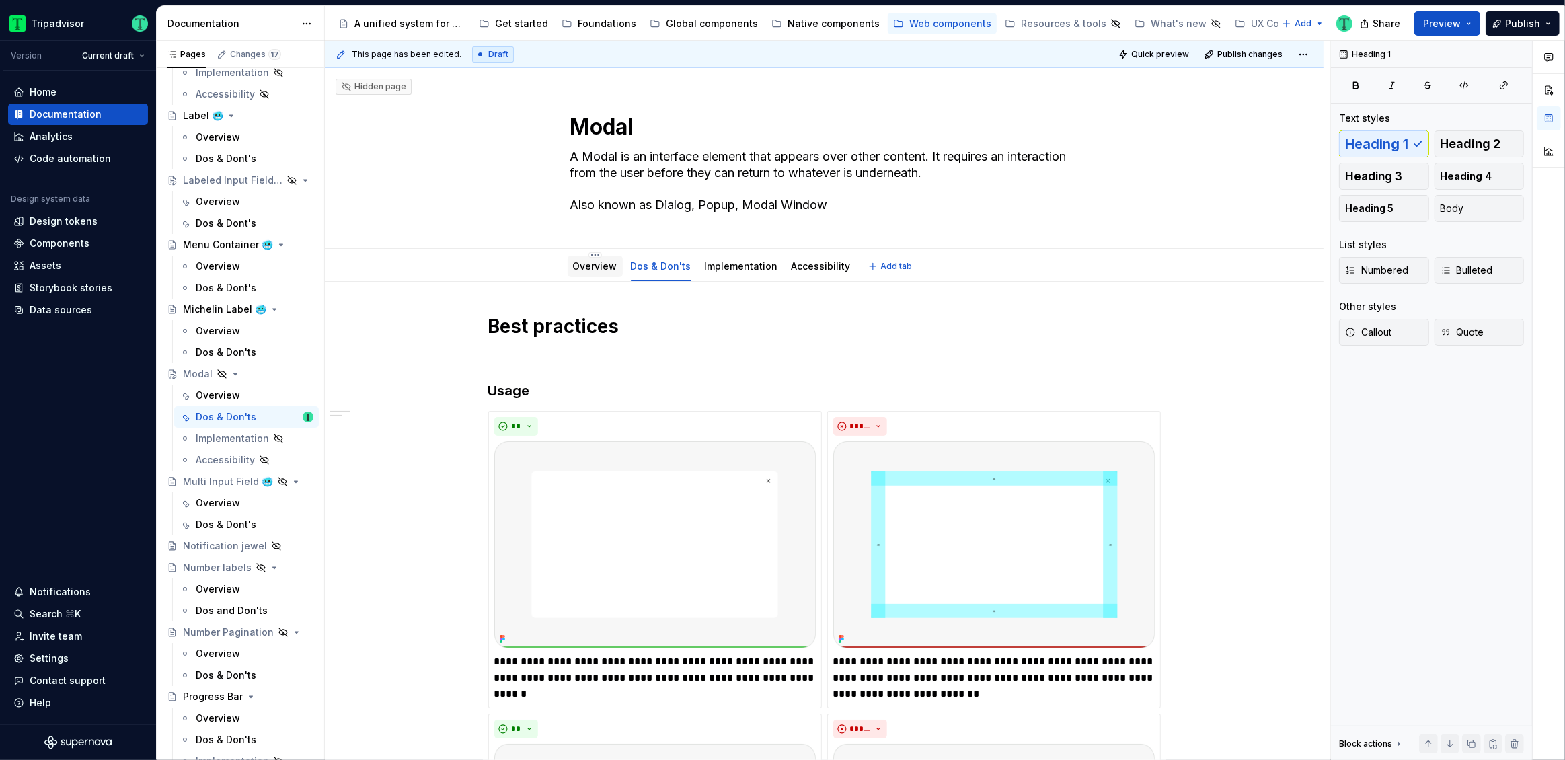
click at [604, 272] on div "Overview" at bounding box center [595, 266] width 44 height 13
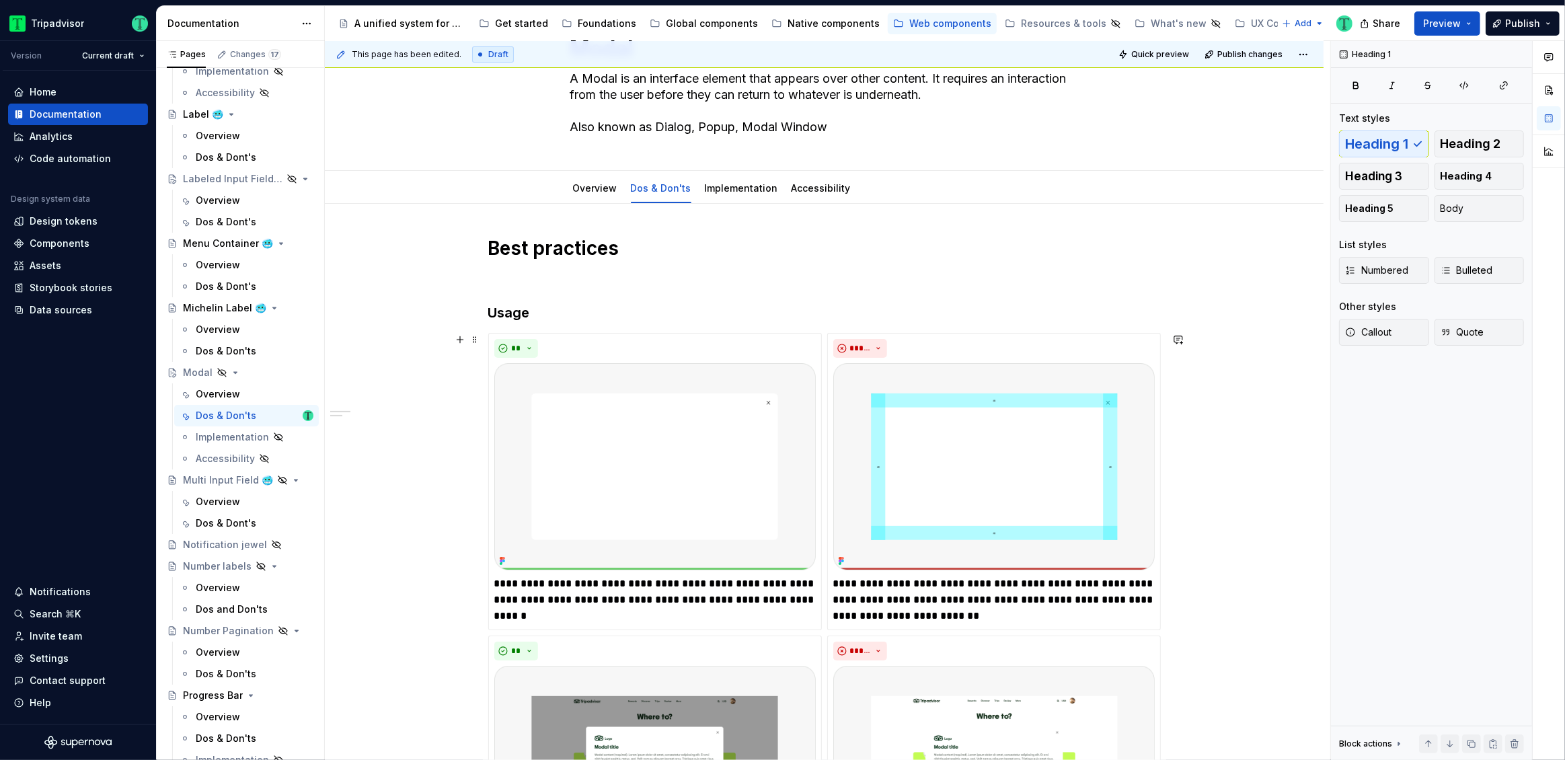
scroll to position [87, 0]
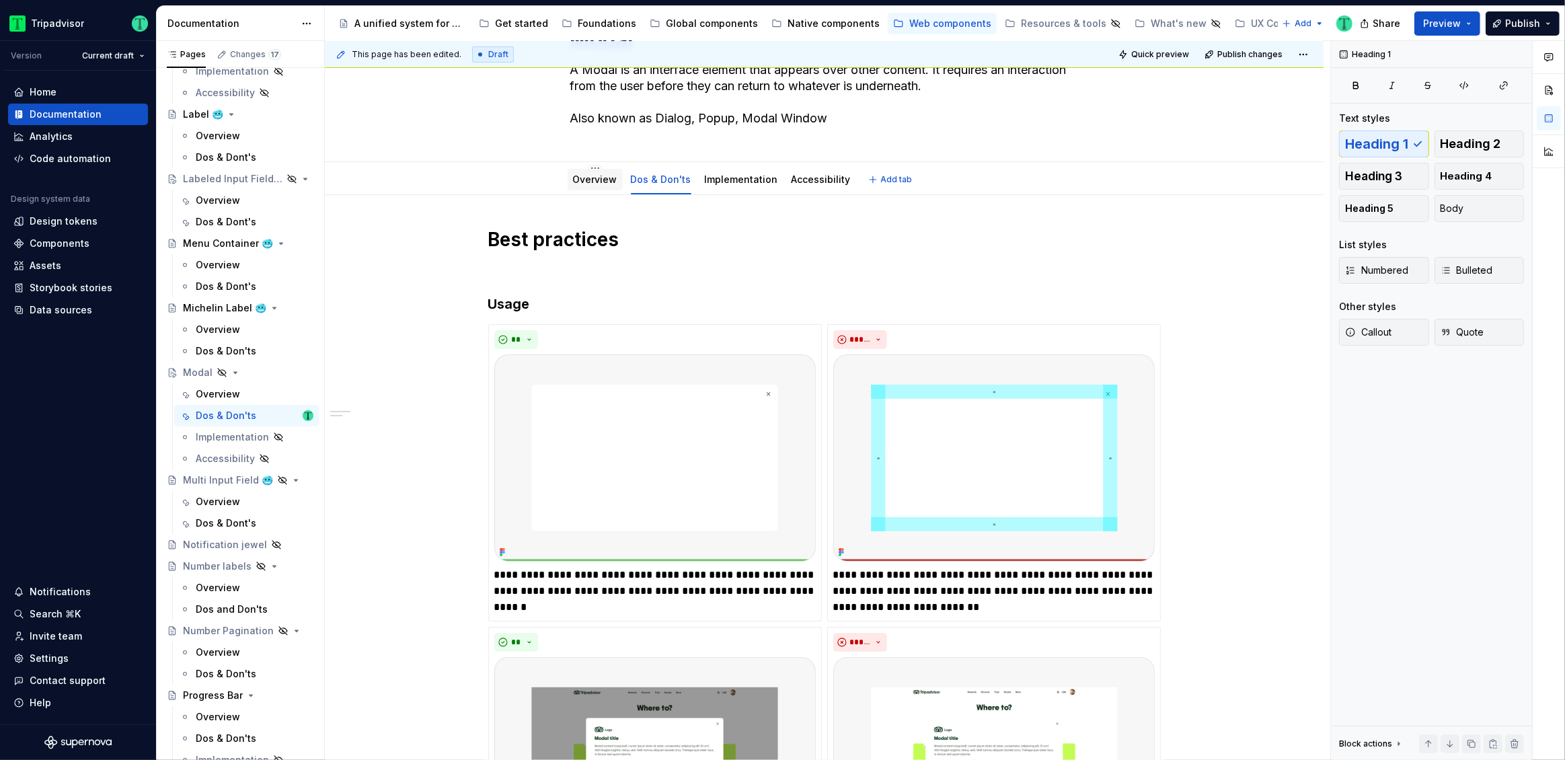
click at [588, 182] on link "Overview" at bounding box center [595, 178] width 44 height 11
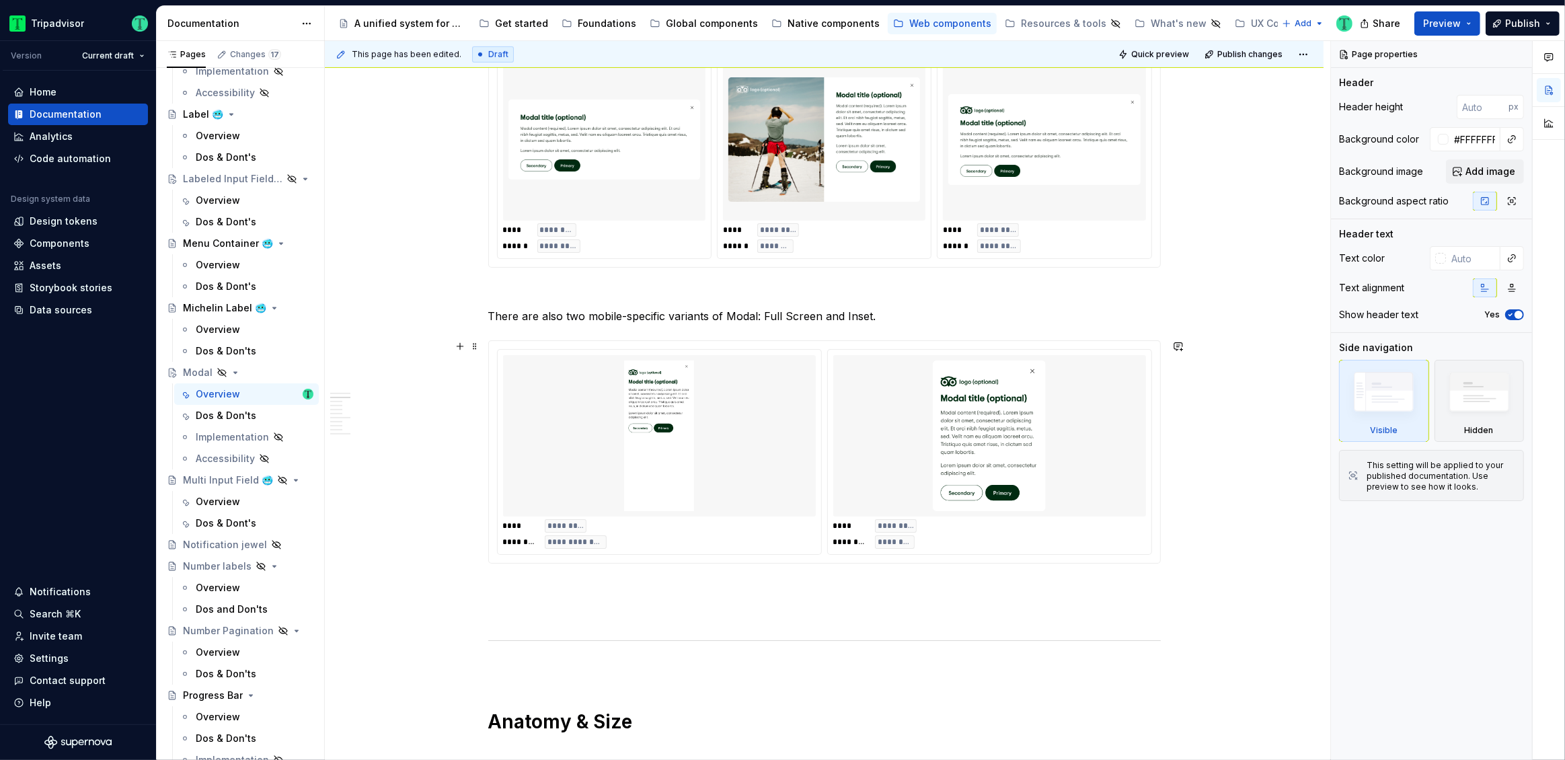
scroll to position [769, 0]
type textarea "*"
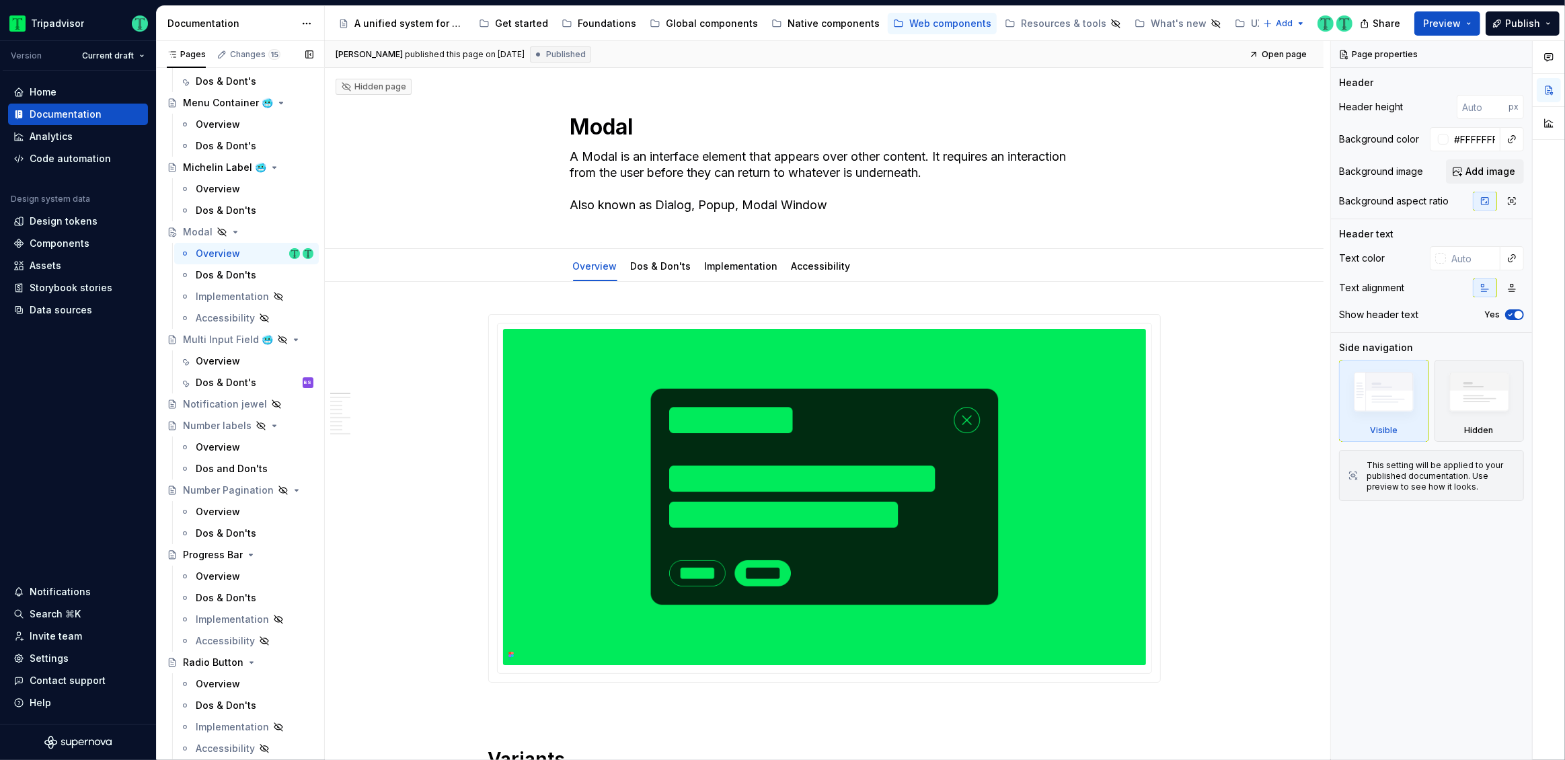
scroll to position [2023, 0]
click at [220, 385] on div "Dos & Dont's" at bounding box center [226, 387] width 61 height 13
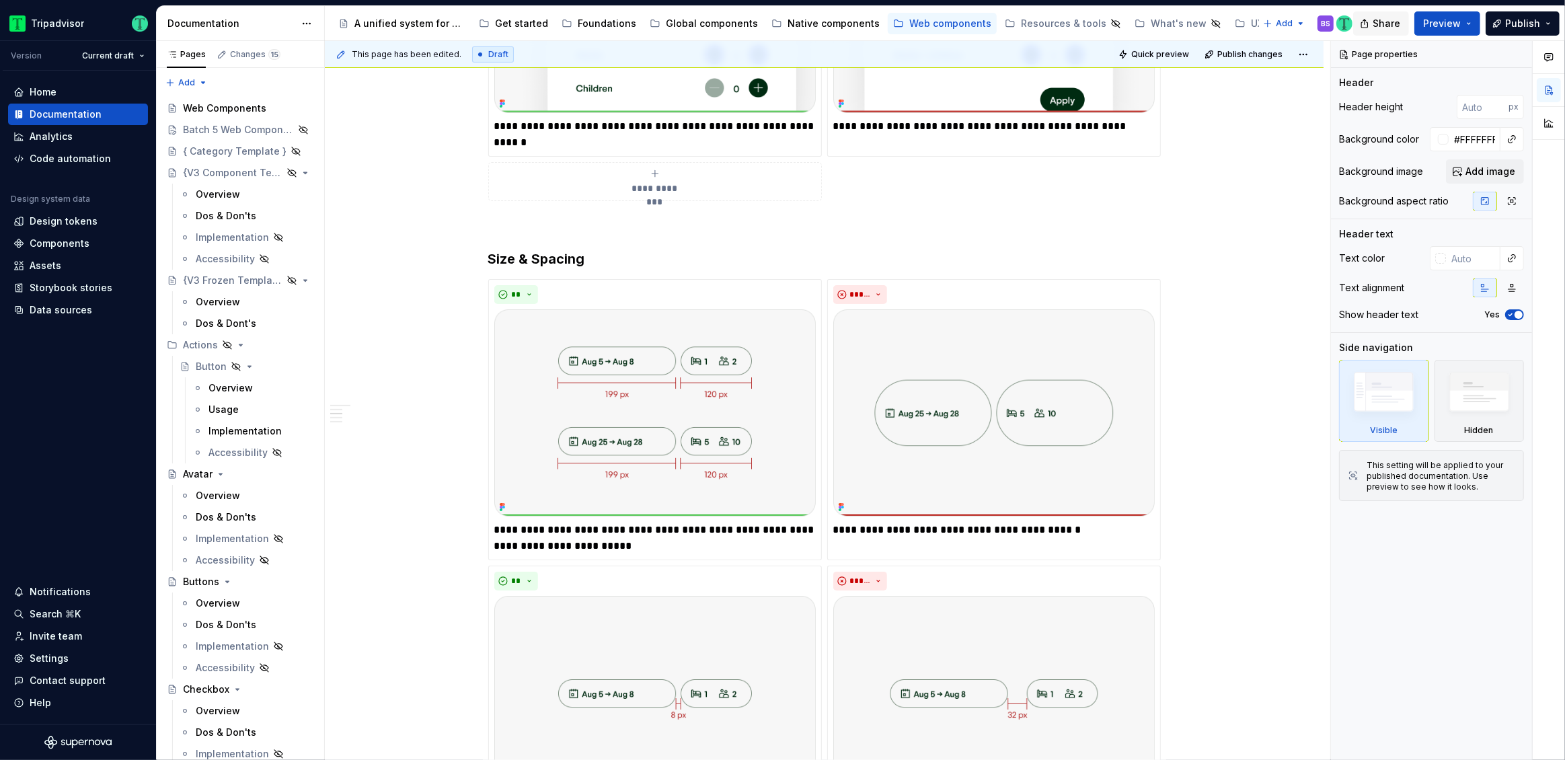
scroll to position [1132, 0]
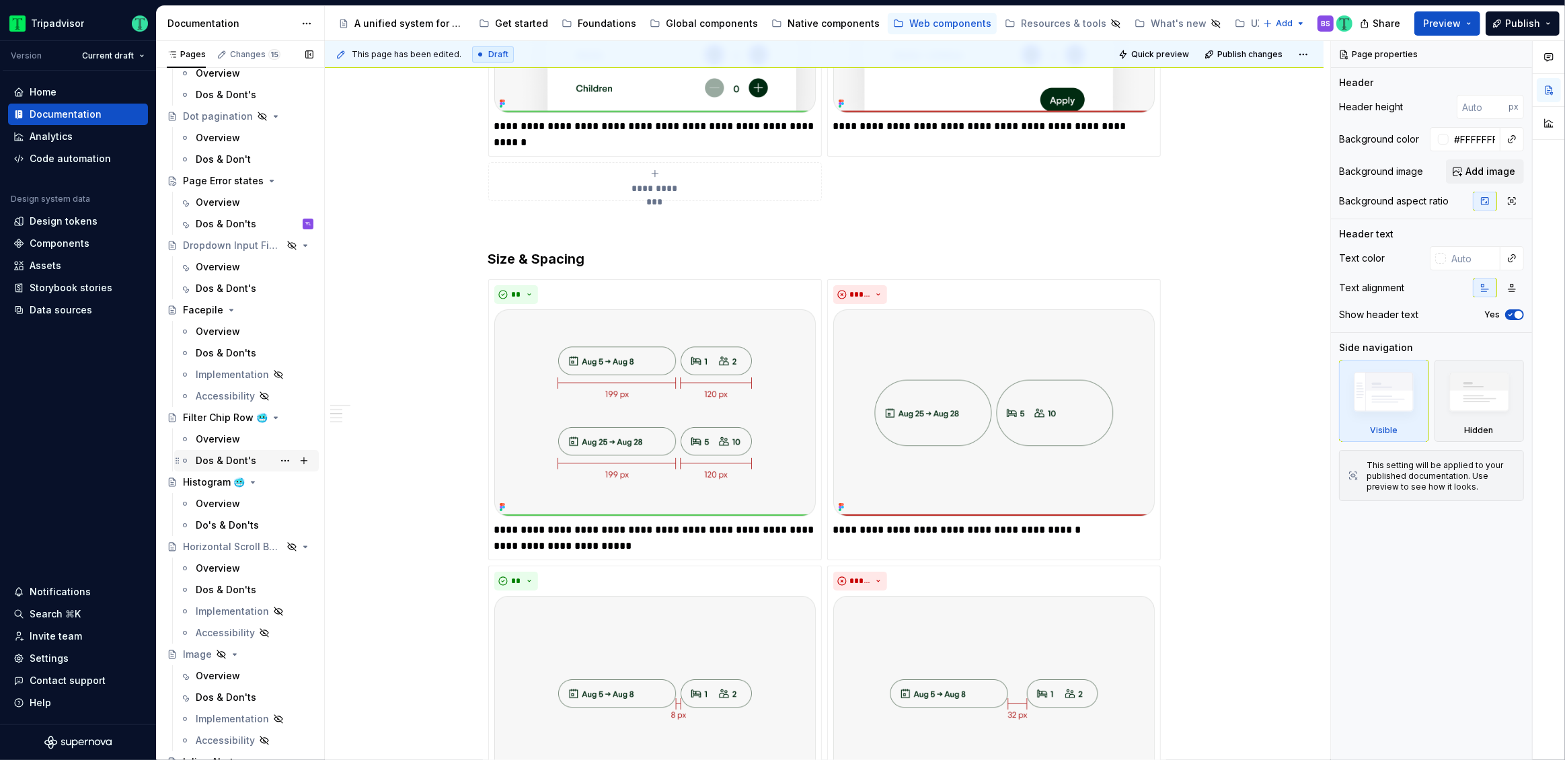
click at [212, 461] on div "Dos & Dont's" at bounding box center [226, 460] width 61 height 13
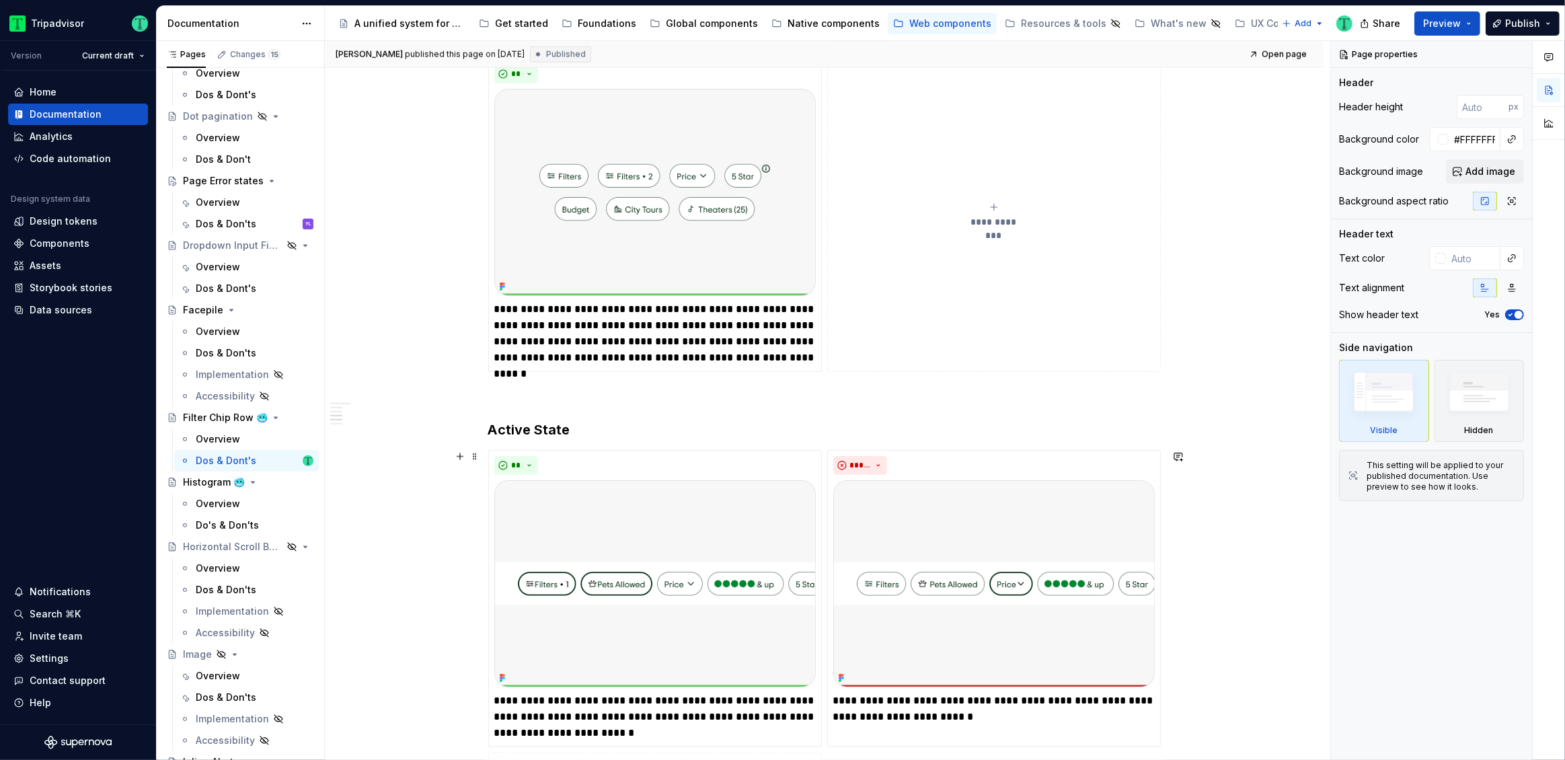
scroll to position [2188, 0]
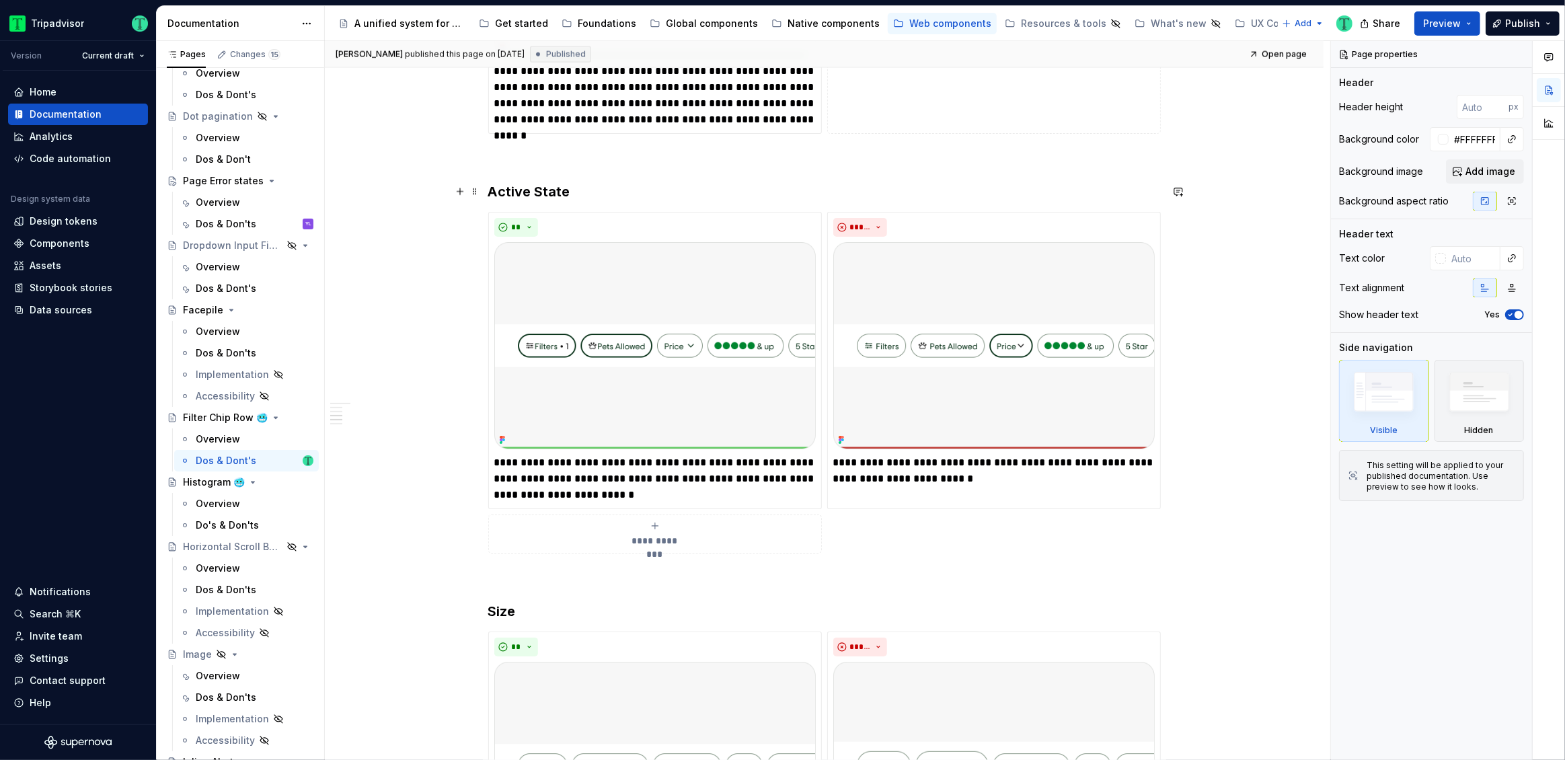
click at [524, 190] on h3 "Active State" at bounding box center [824, 191] width 672 height 19
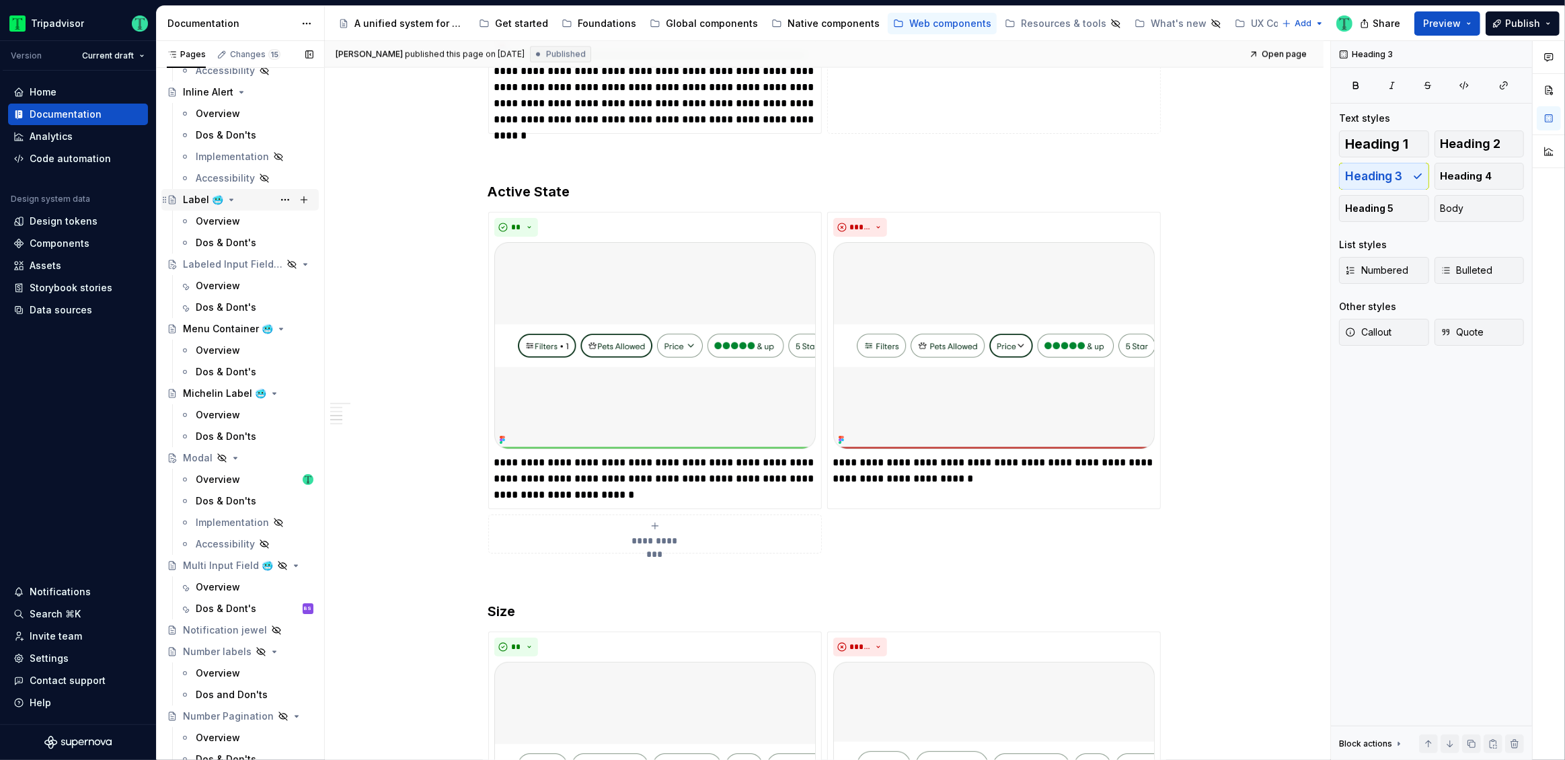
scroll to position [1811, 0]
click at [221, 598] on div "Dos & Dont's" at bounding box center [226, 599] width 61 height 13
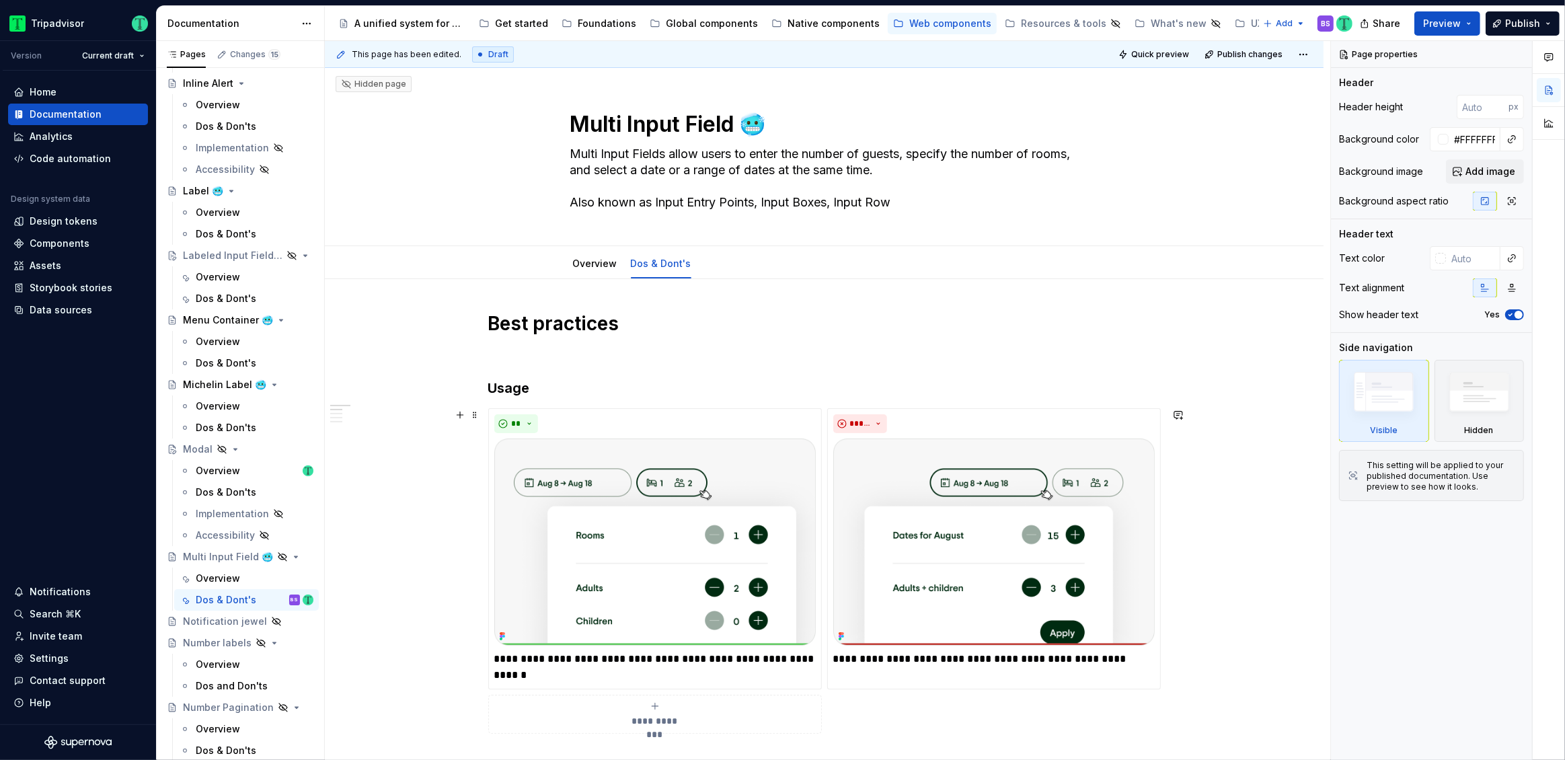
scroll to position [1, 0]
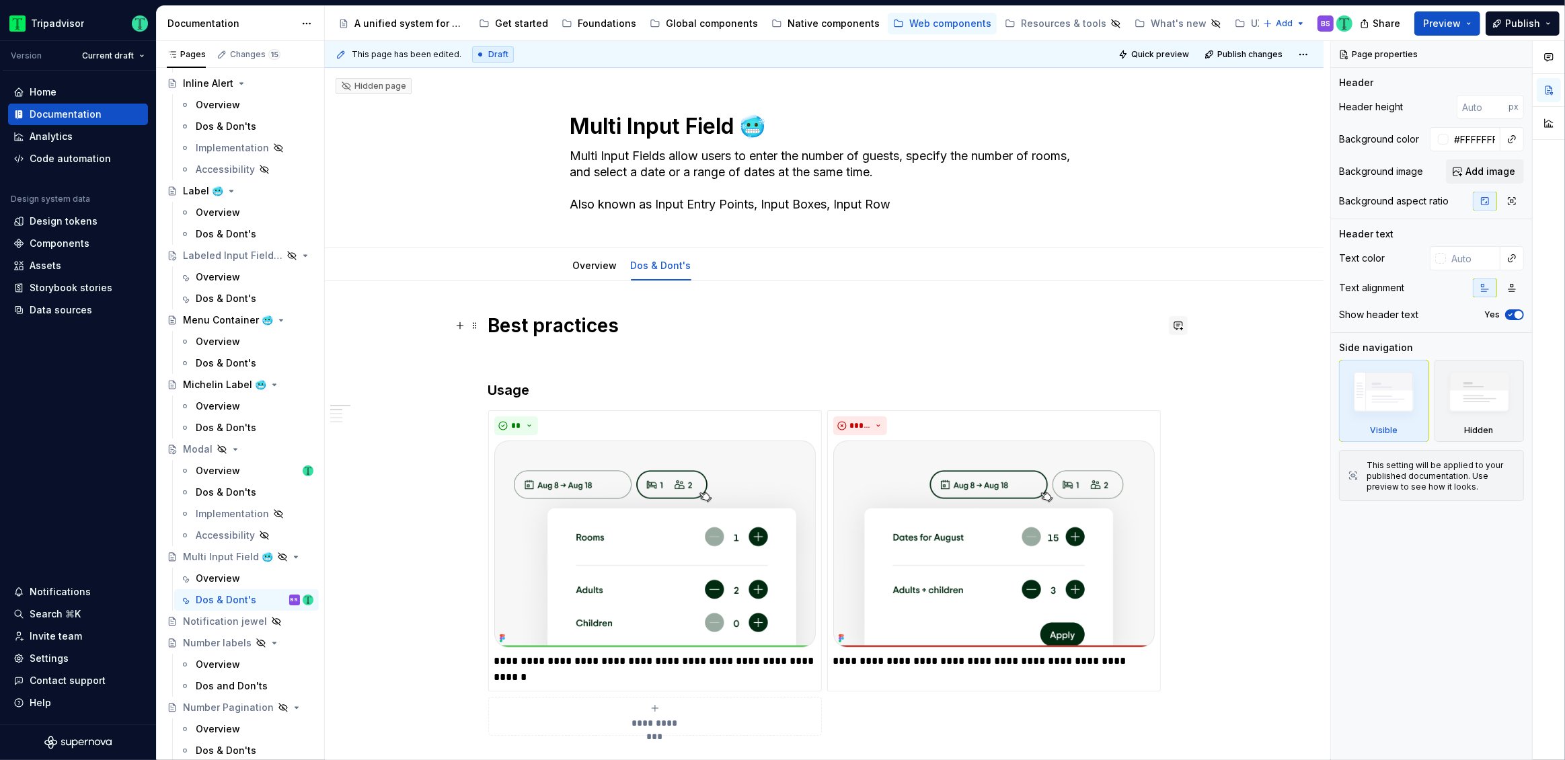
click at [1177, 325] on button "button" at bounding box center [1178, 325] width 19 height 19
type textarea "*"
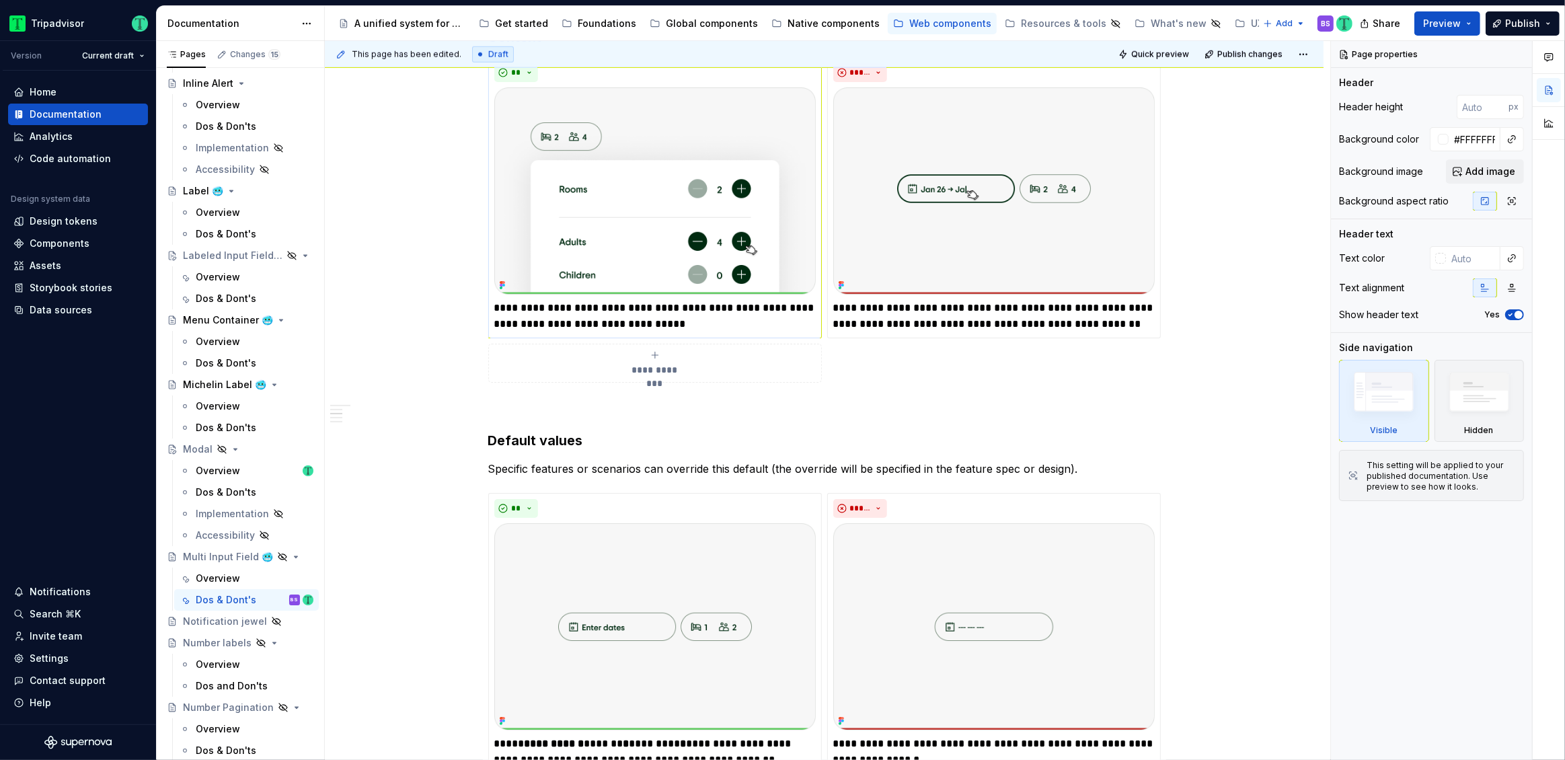
scroll to position [0, 0]
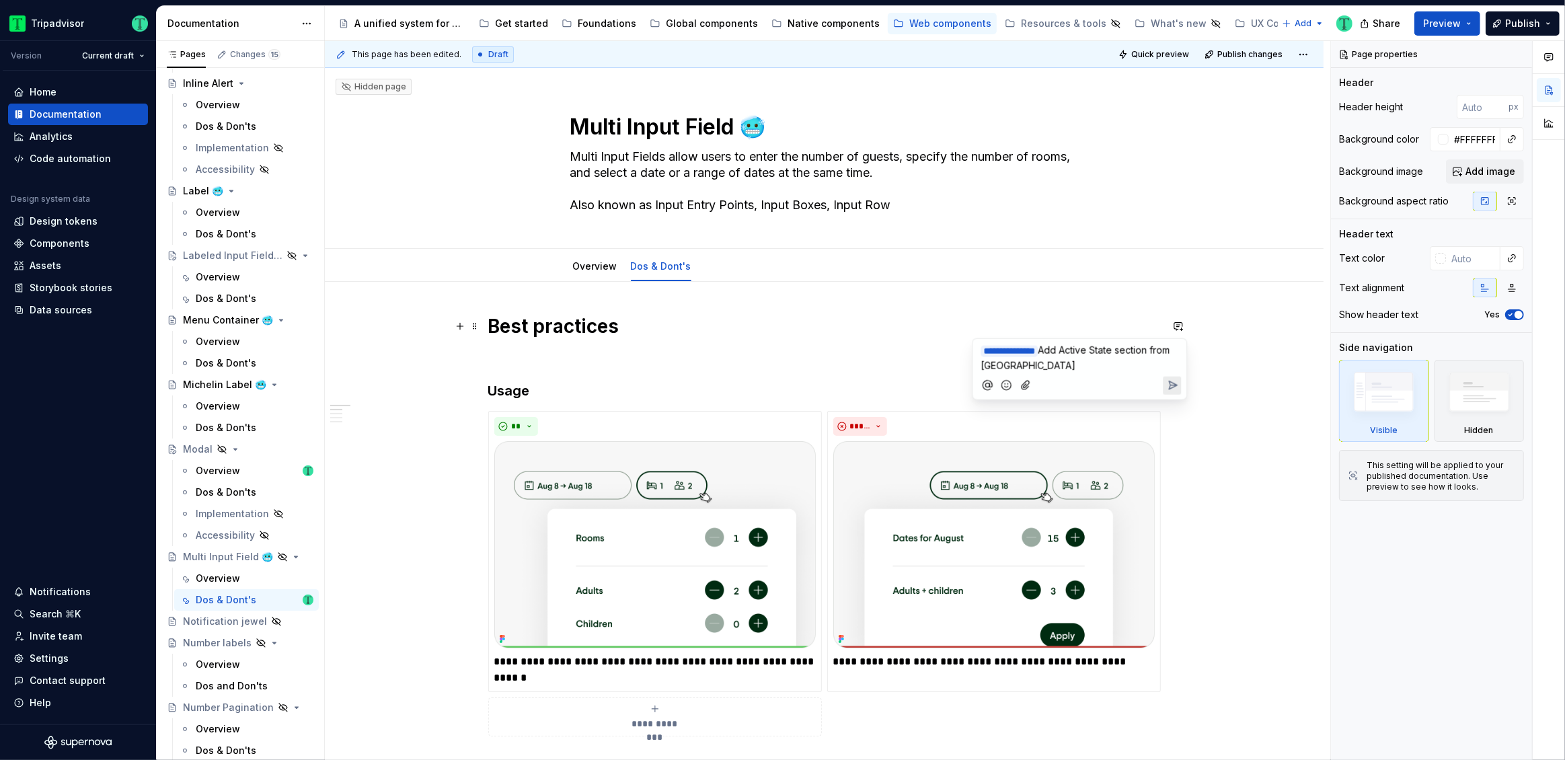
click at [1173, 384] on icon "Send" at bounding box center [1171, 385] width 13 height 13
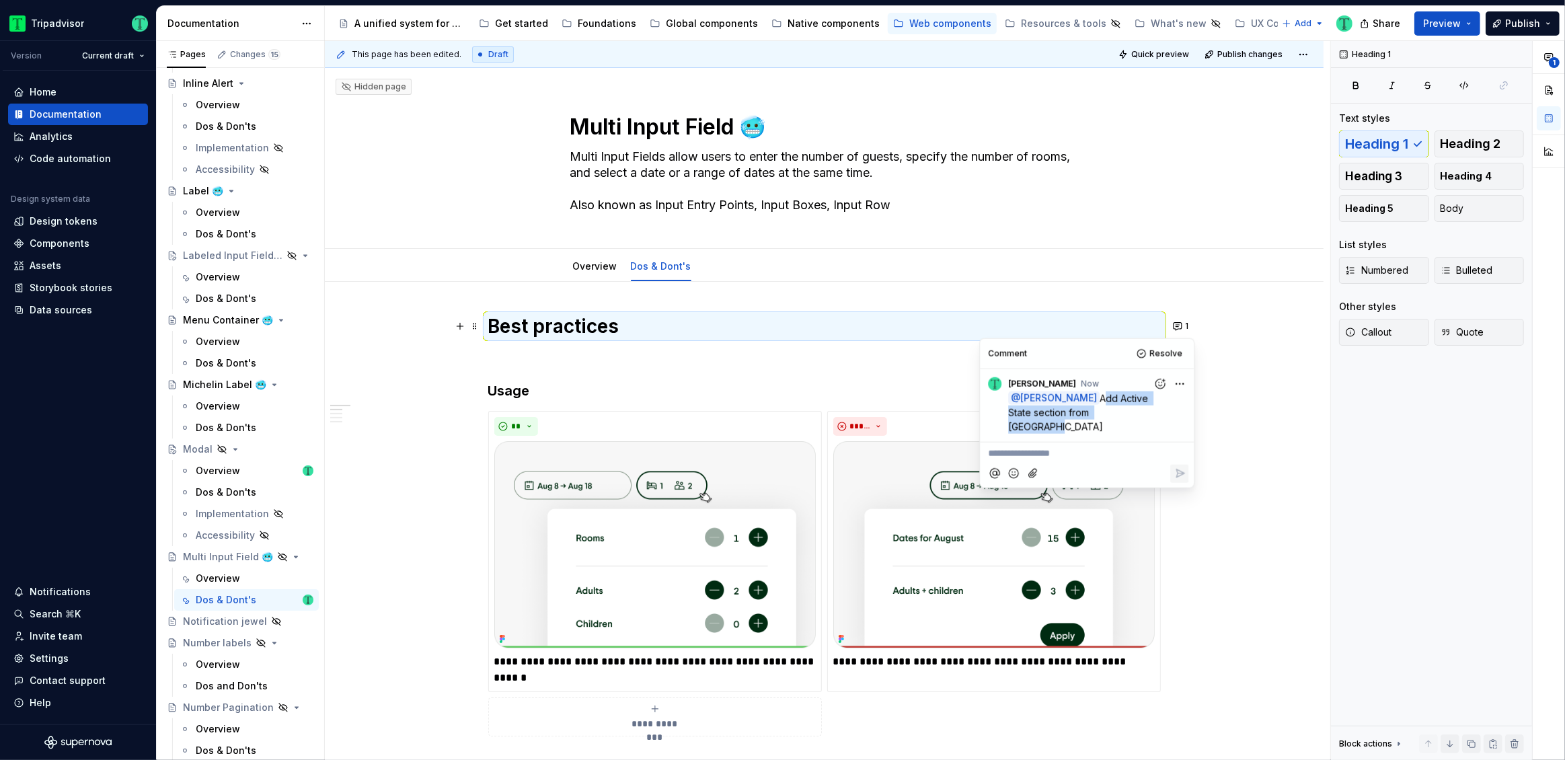
drag, startPoint x: 1136, startPoint y: 416, endPoint x: 1099, endPoint y: 397, distance: 41.5
click at [1099, 397] on span "Add Active State section from [GEOGRAPHIC_DATA]" at bounding box center [1079, 412] width 143 height 40
copy span "Add Active State section from [GEOGRAPHIC_DATA]"
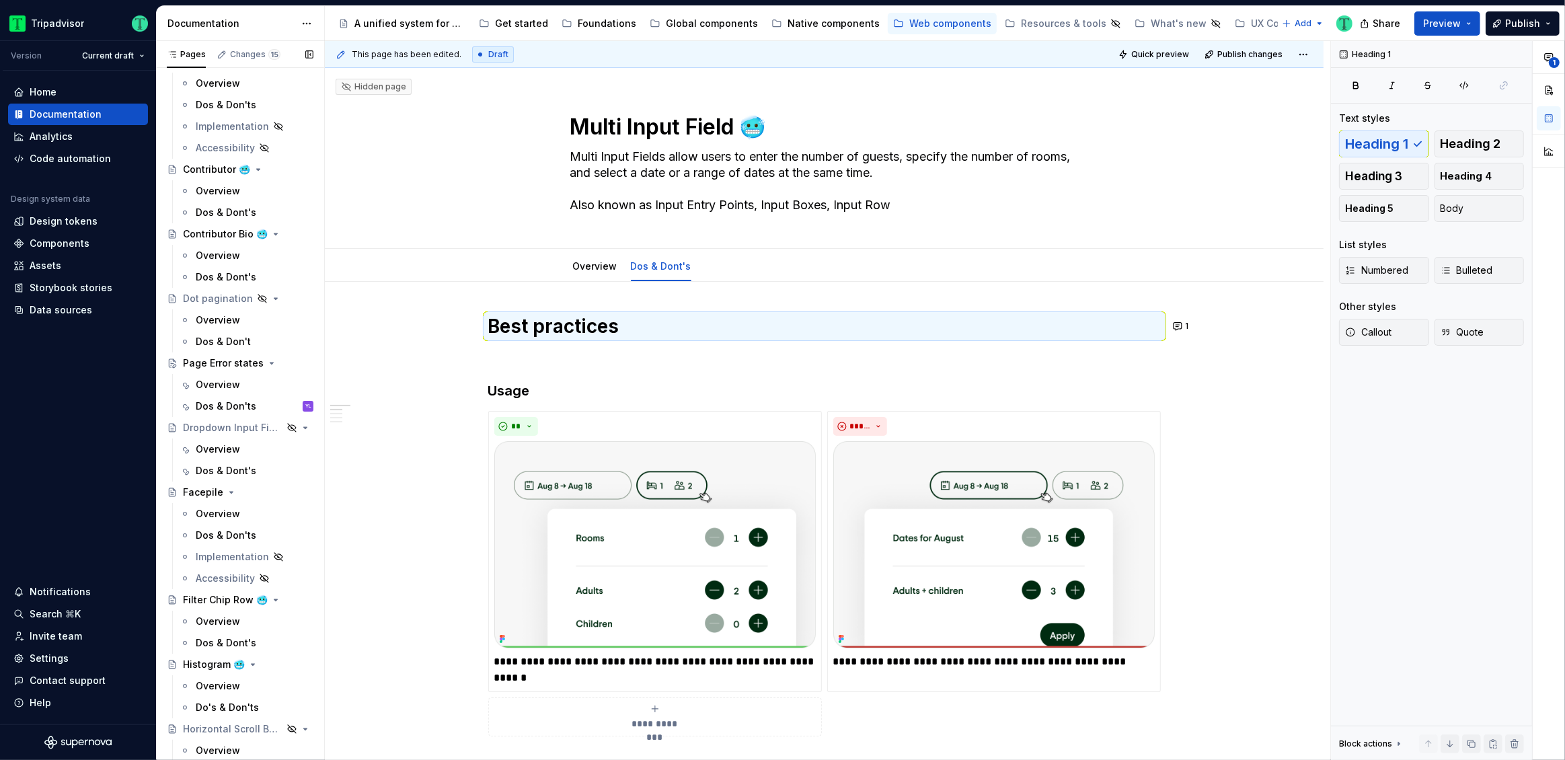
scroll to position [2767, 0]
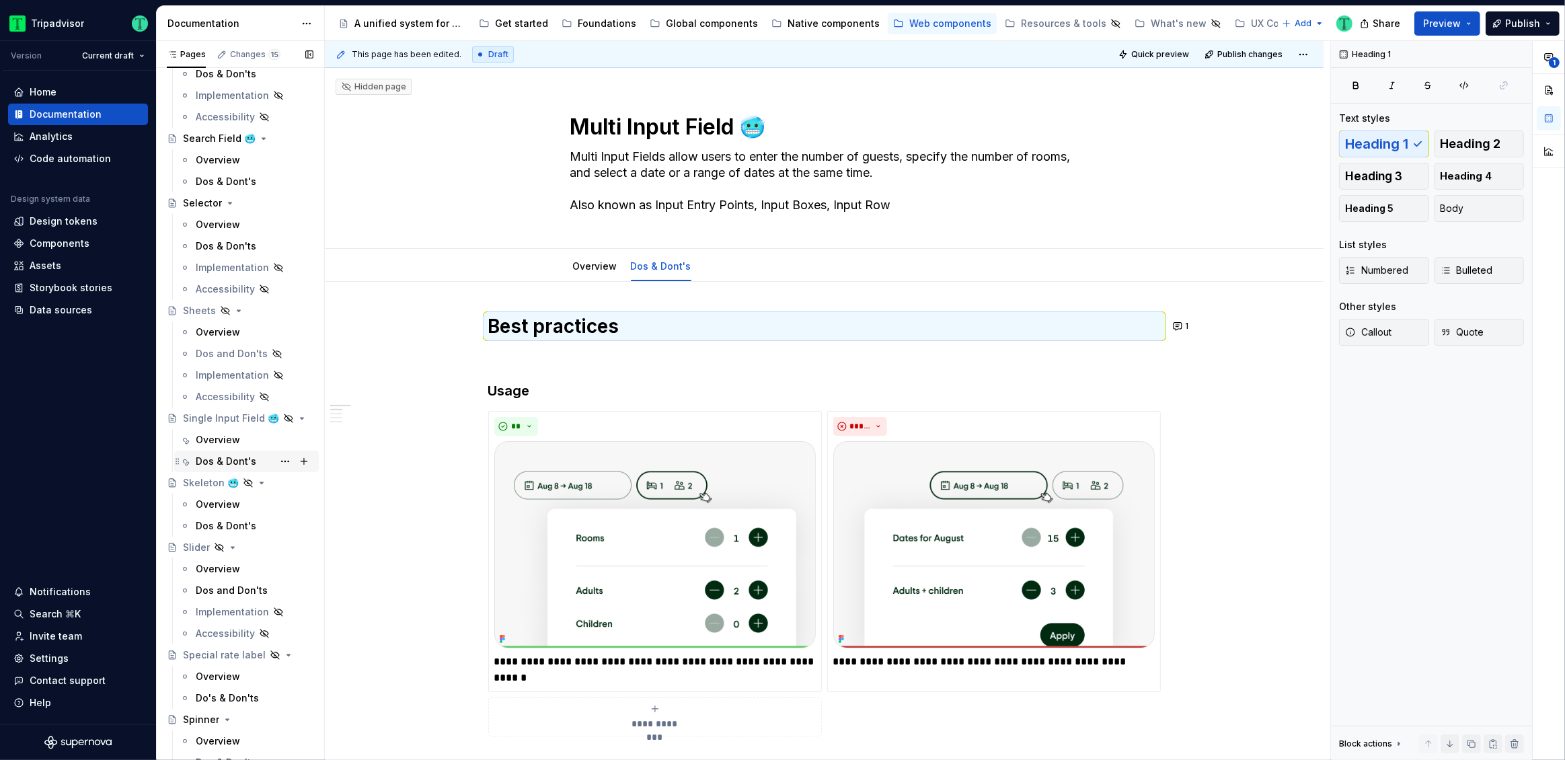
click at [219, 461] on div "Dos & Dont's" at bounding box center [226, 461] width 61 height 13
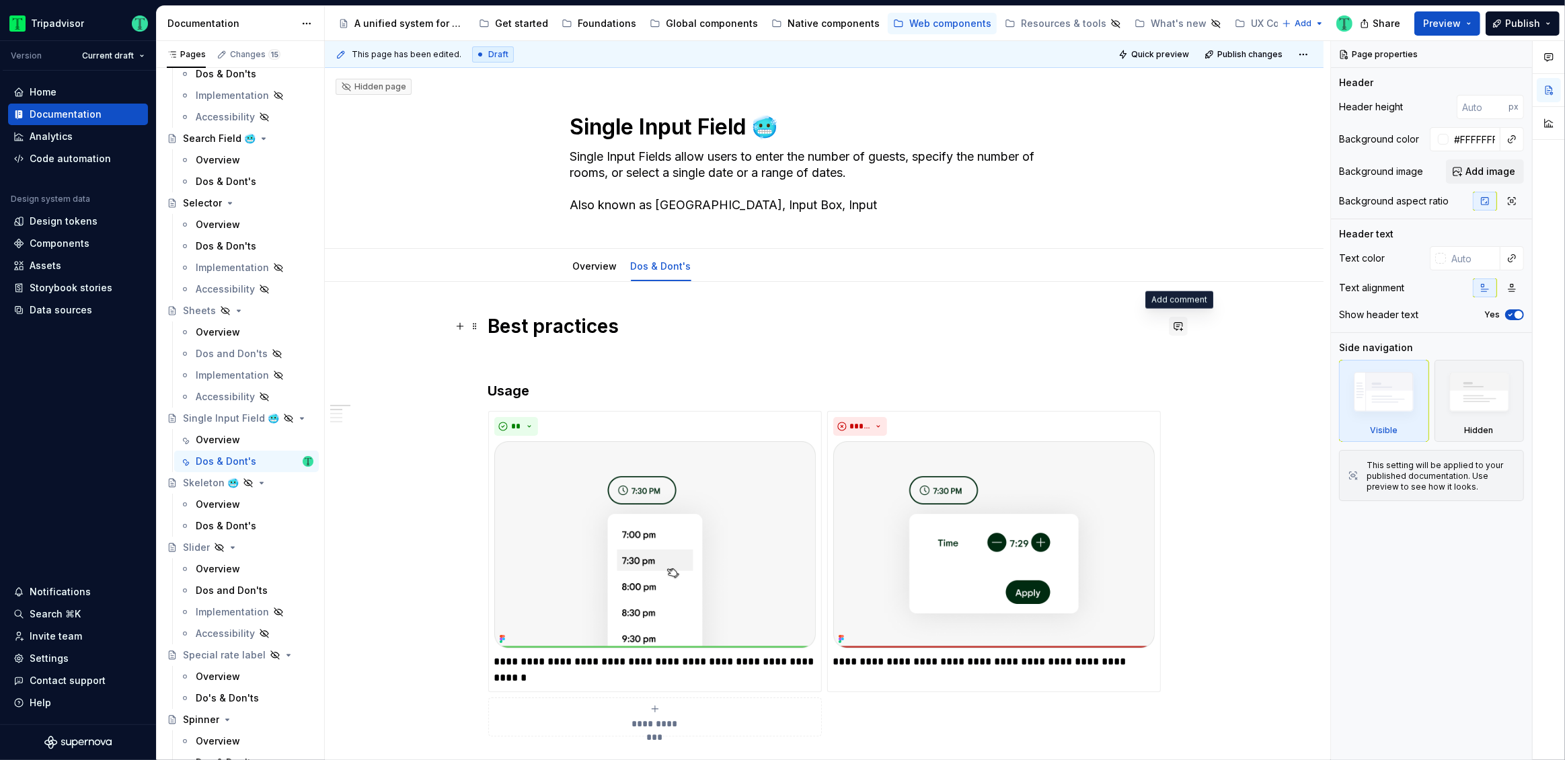
click at [1183, 325] on button "button" at bounding box center [1178, 326] width 19 height 19
type textarea "*"
click at [1169, 385] on icon "Send" at bounding box center [1171, 385] width 13 height 13
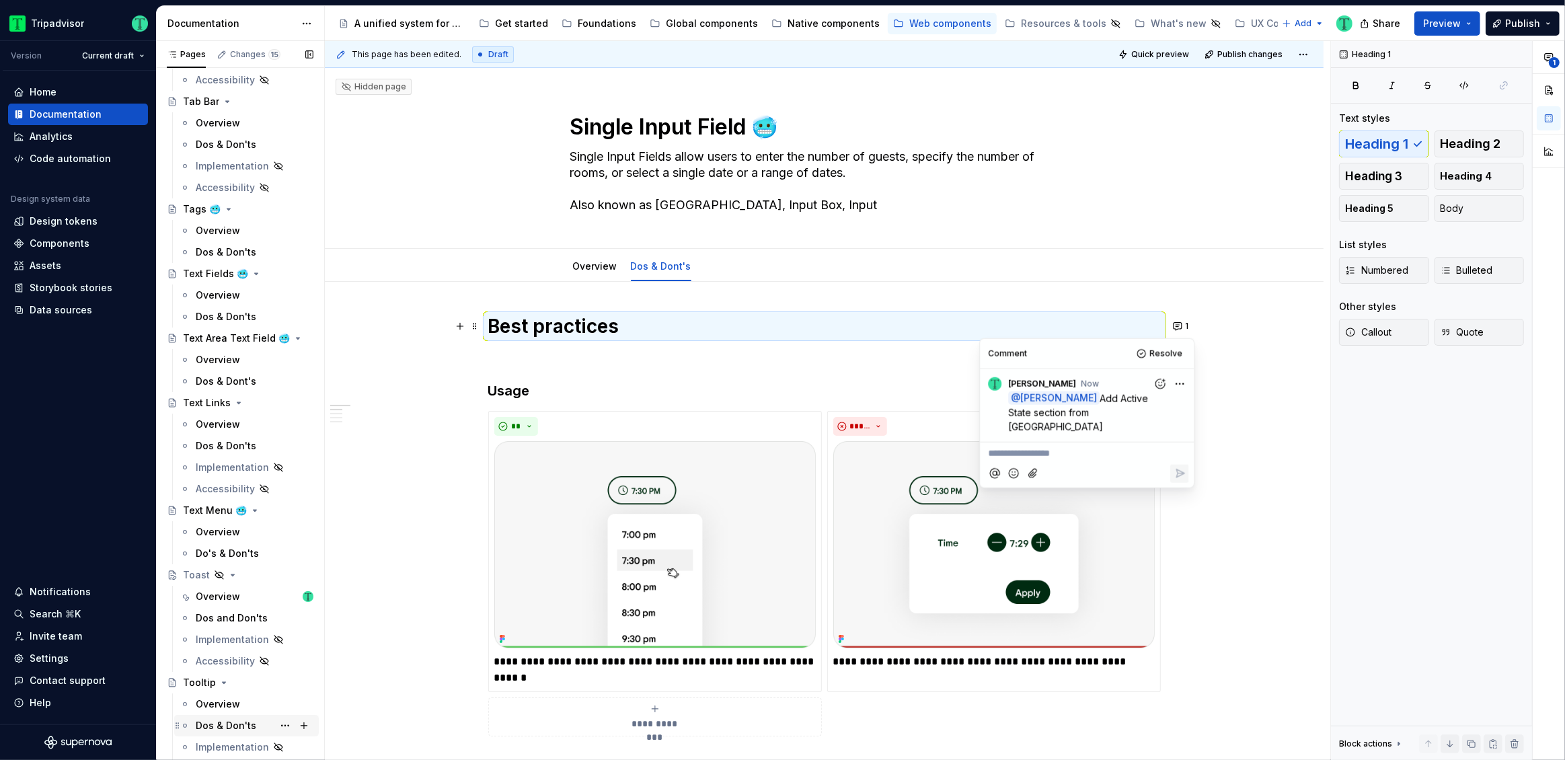
scroll to position [3904, 0]
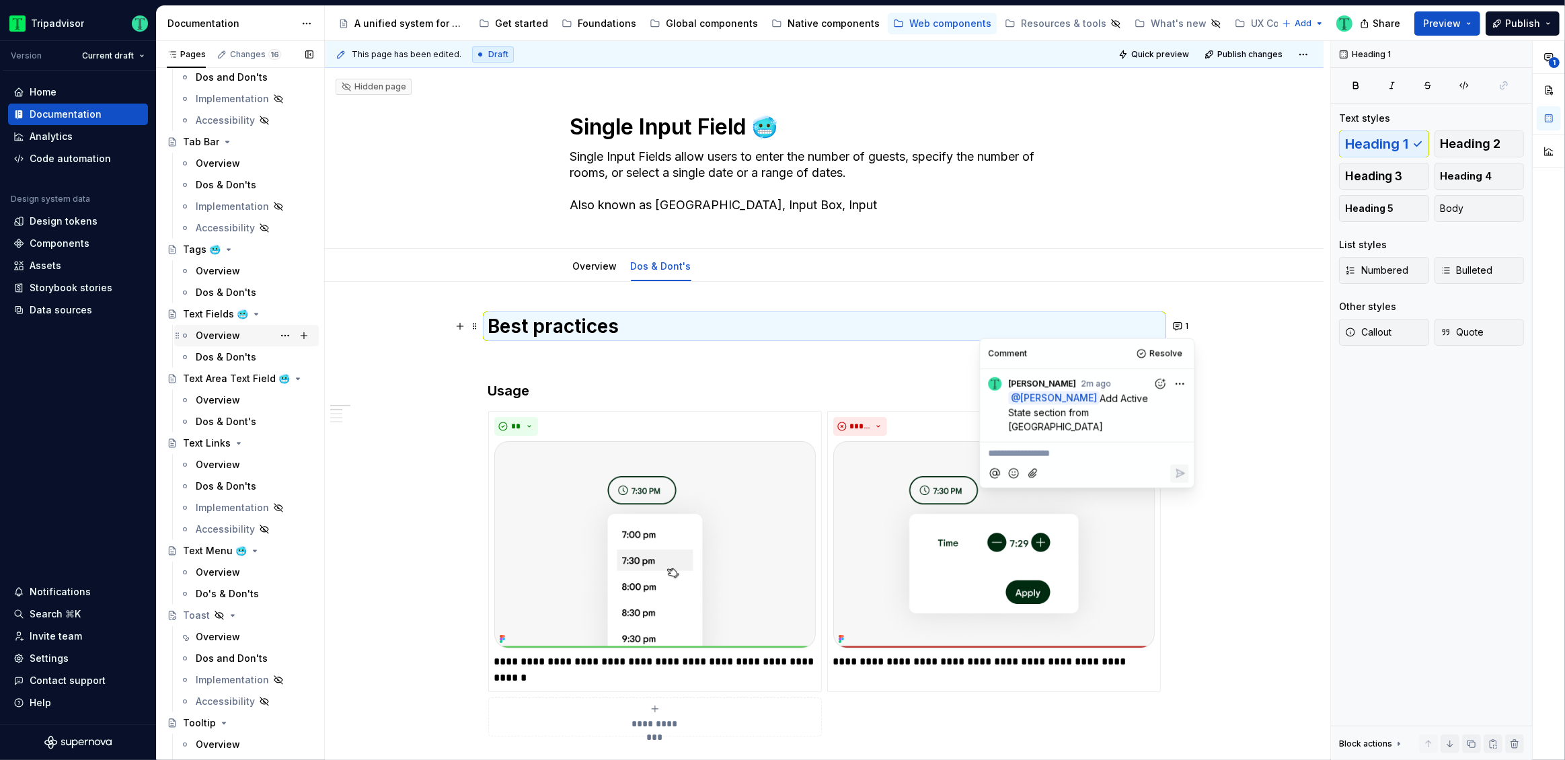
click at [220, 325] on div "Overview" at bounding box center [246, 336] width 145 height 22
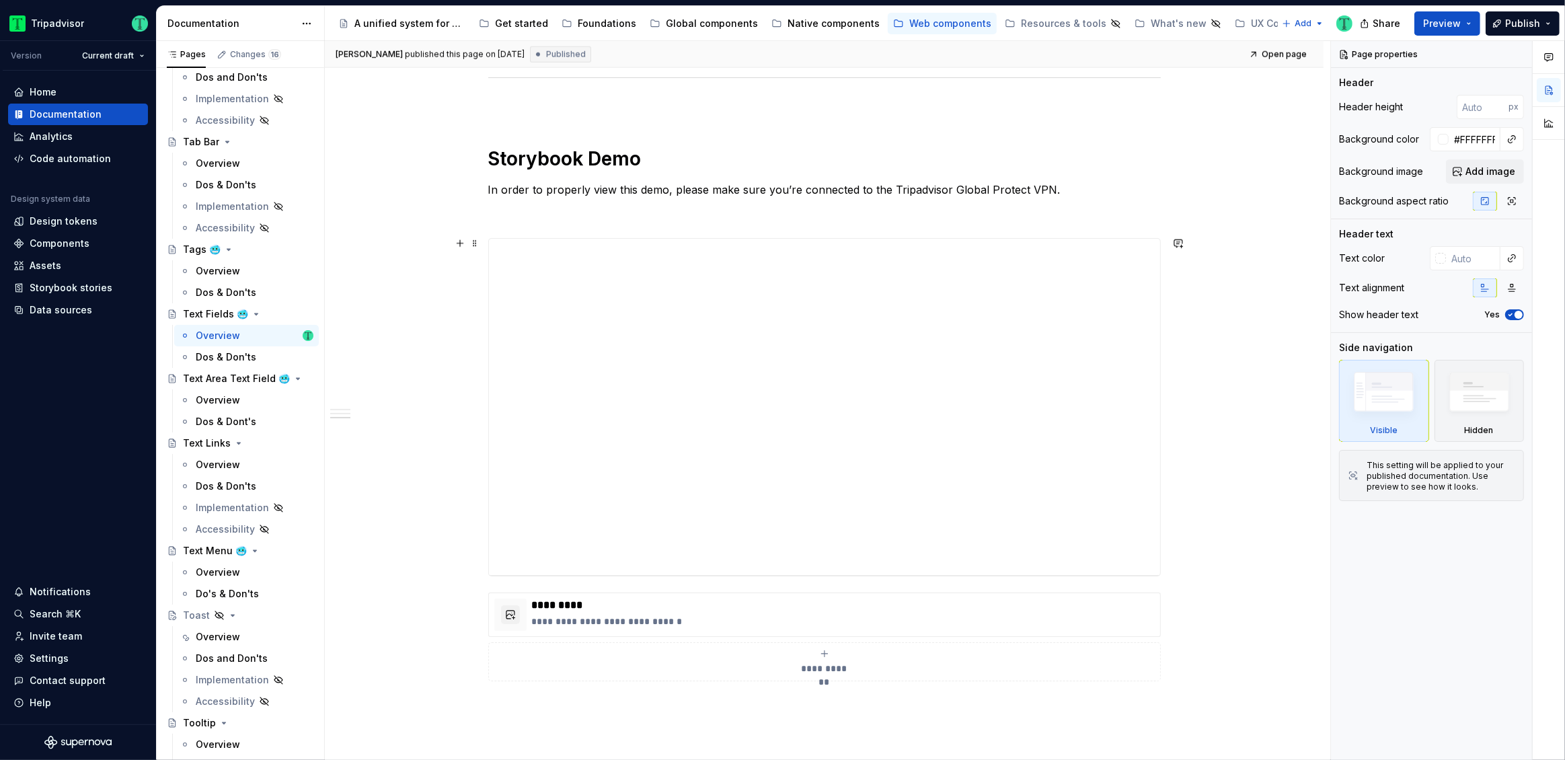
scroll to position [1396, 0]
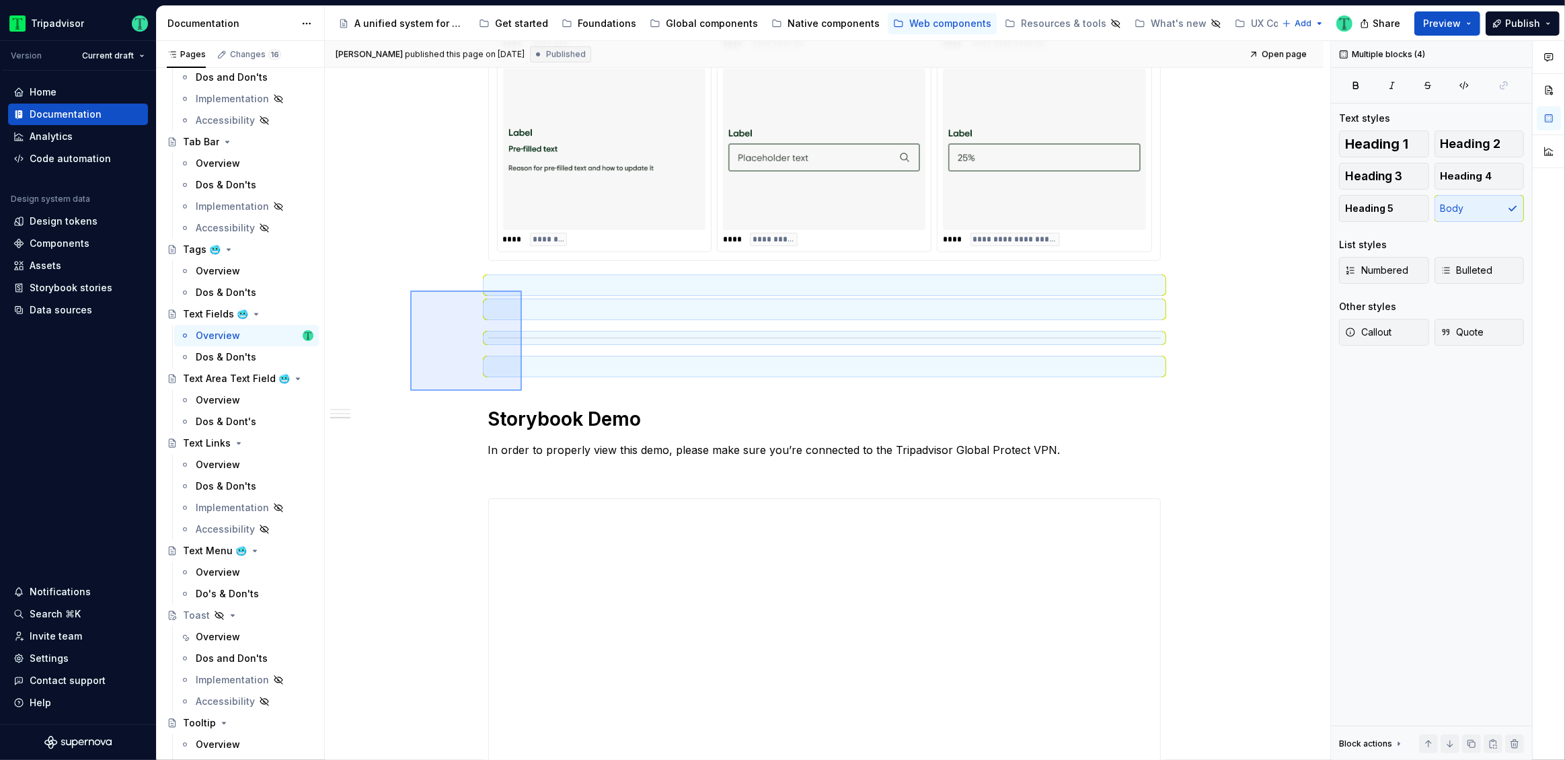
drag, startPoint x: 410, startPoint y: 290, endPoint x: 522, endPoint y: 391, distance: 150.0
click at [522, 391] on div "**********" at bounding box center [827, 400] width 1005 height 719
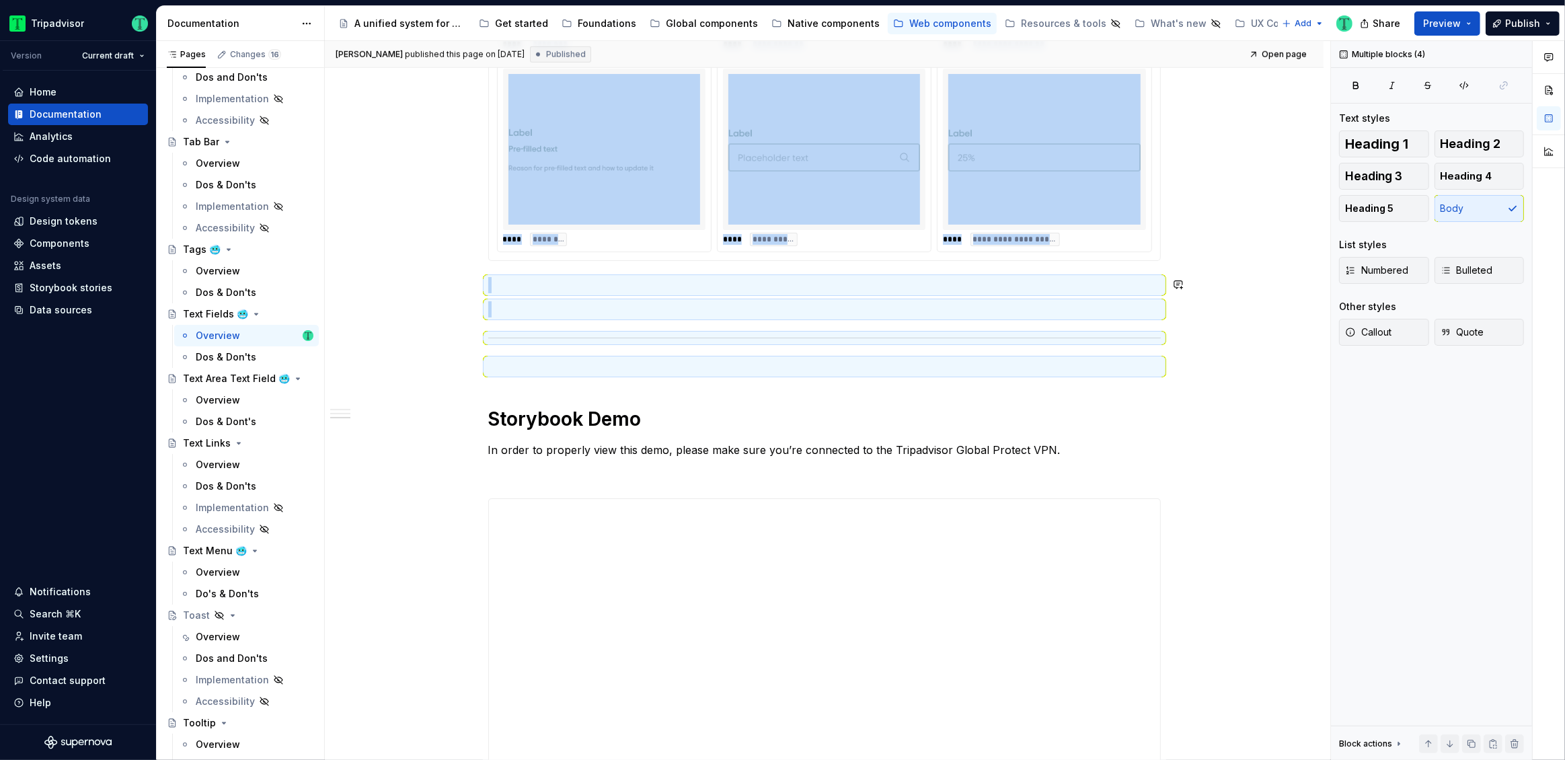
copy div "**********"
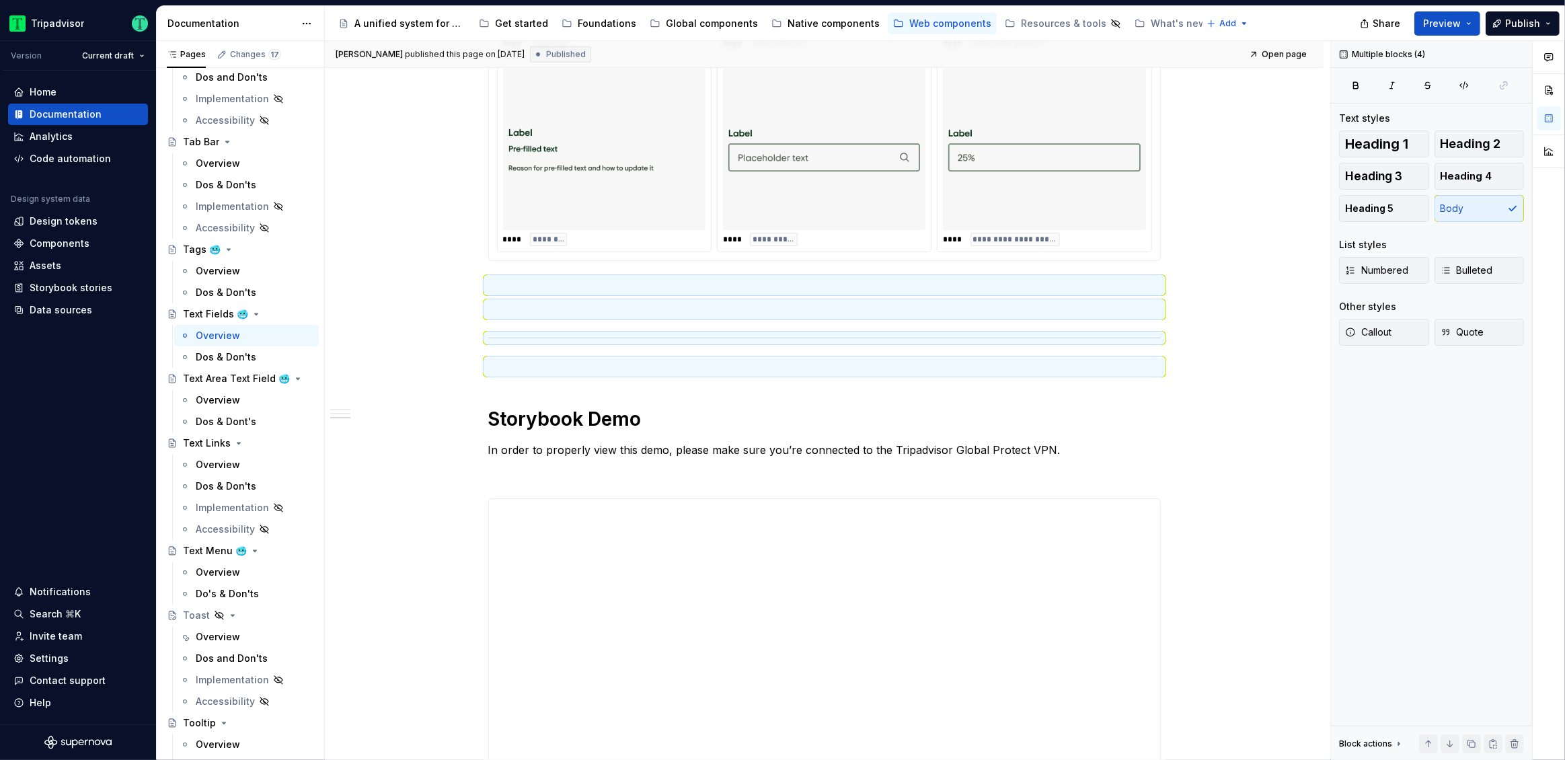
type textarea "*"
